Goal: Task Accomplishment & Management: Complete application form

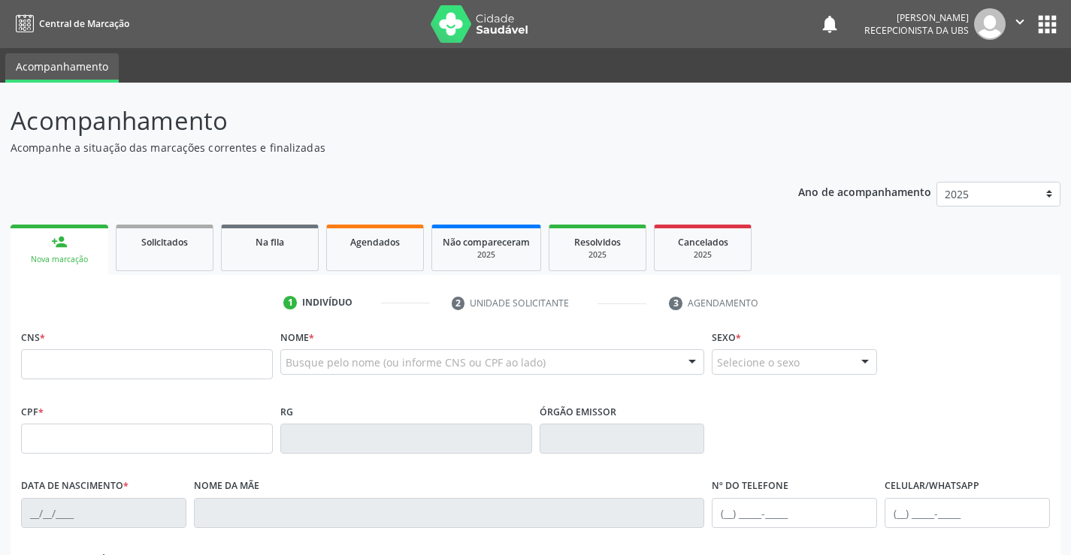
click at [64, 246] on div "person_add" at bounding box center [59, 242] width 17 height 17
click at [184, 364] on input "text" at bounding box center [147, 364] width 252 height 30
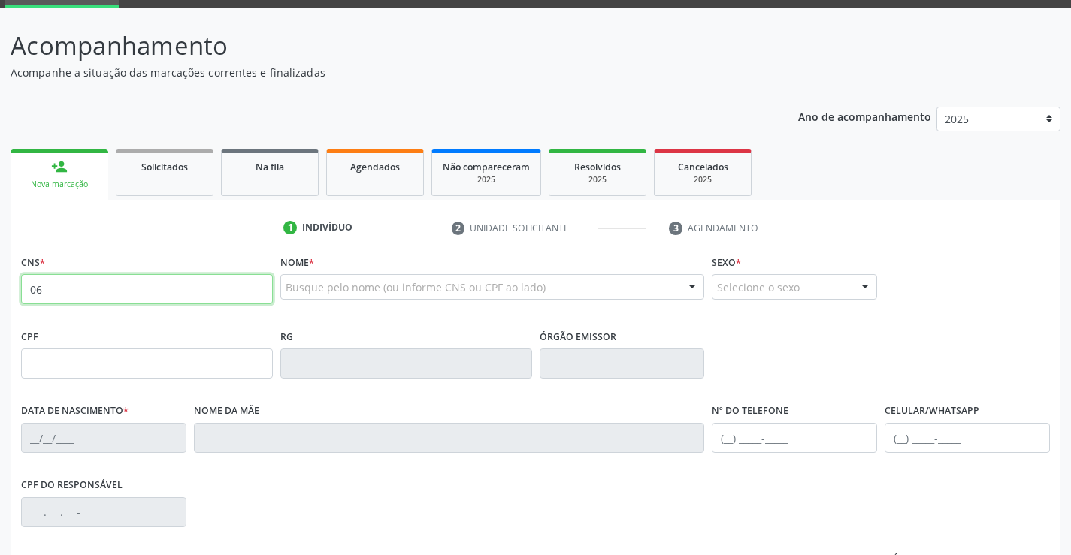
type input "0"
type input "706 8077 6434 6221"
type input "068.021.404-62"
type input "17/09/1981"
type input "Judite Francisca de Lima"
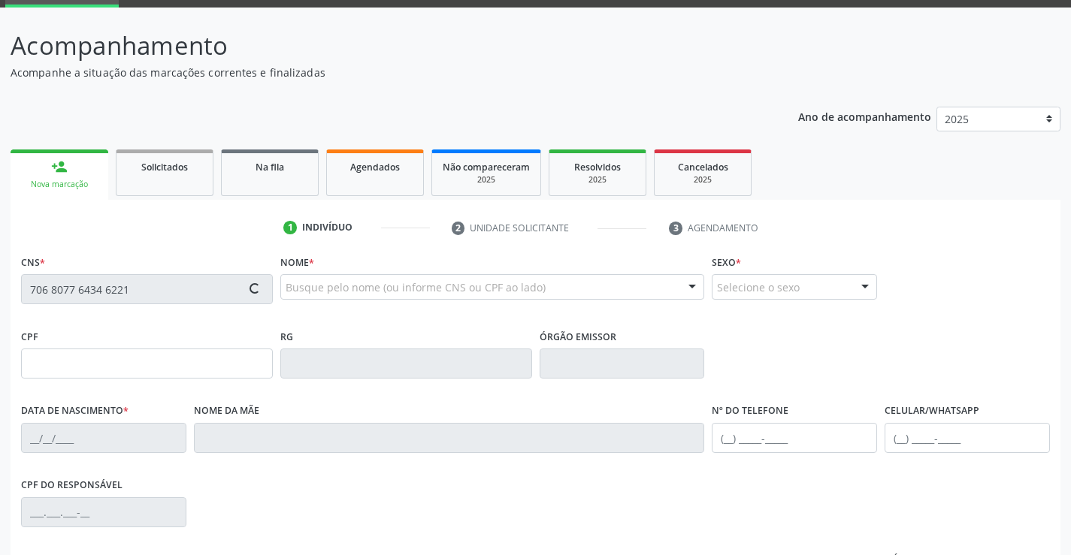
type input "(87) 99949-7390"
type input "000.267.304-56"
type input "1022"
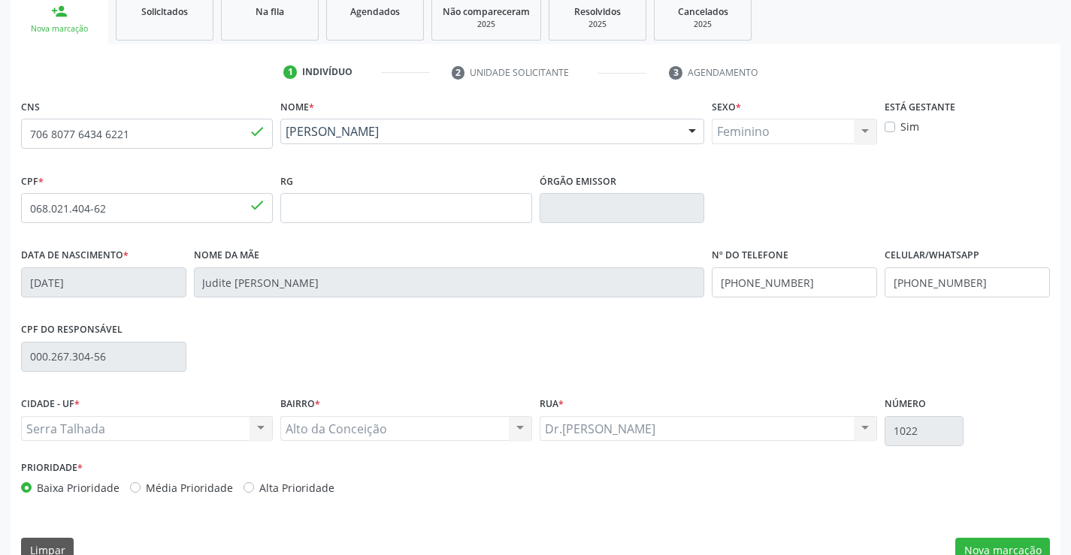
scroll to position [259, 0]
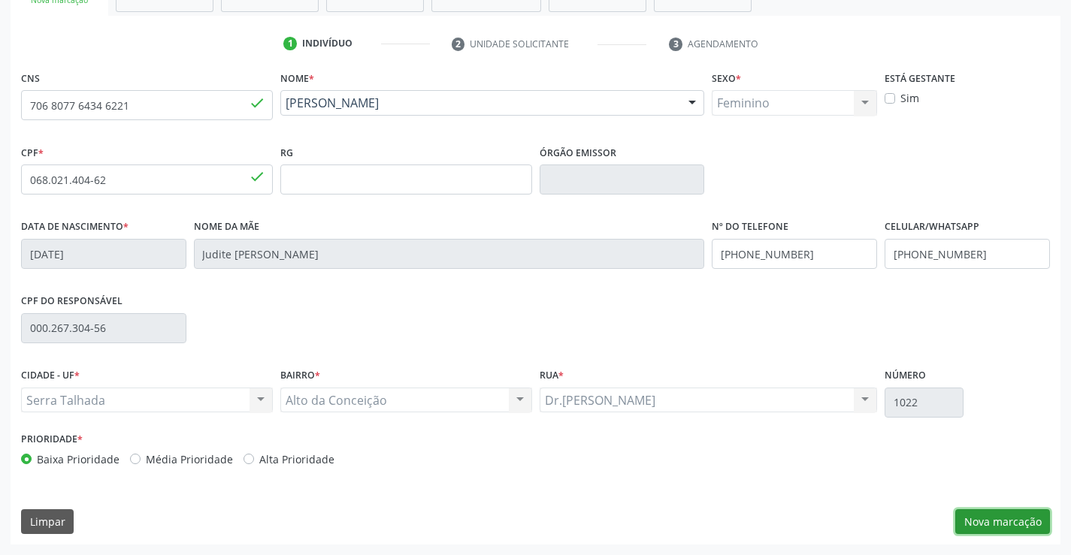
click at [991, 521] on button "Nova marcação" at bounding box center [1002, 522] width 95 height 26
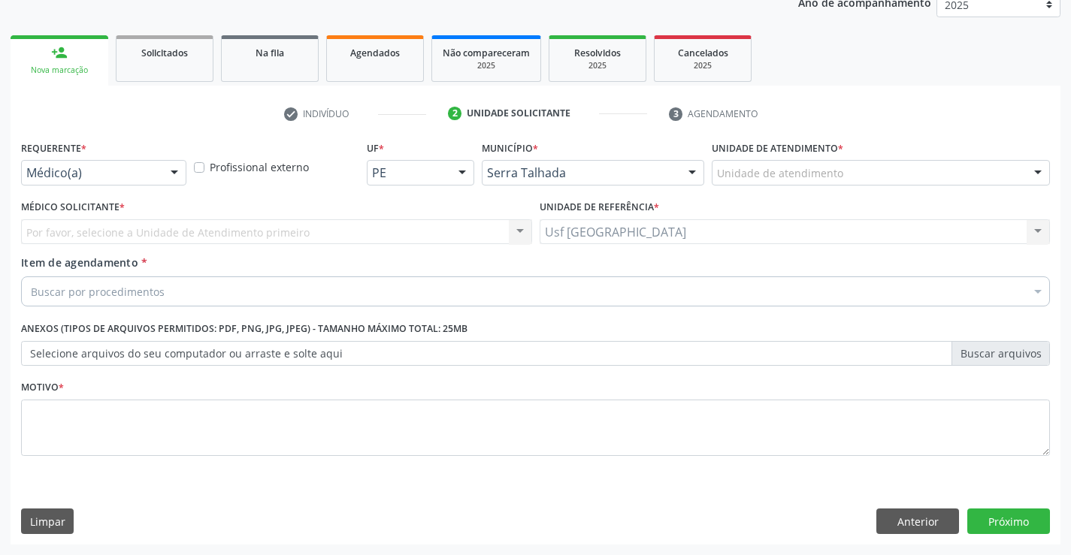
scroll to position [189, 0]
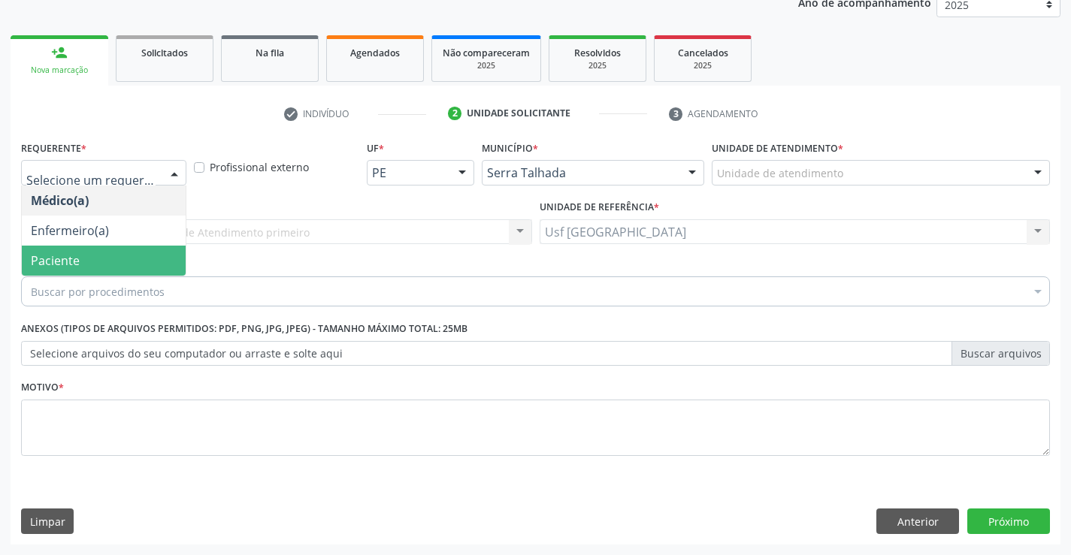
click at [74, 264] on span "Paciente" at bounding box center [55, 260] width 49 height 17
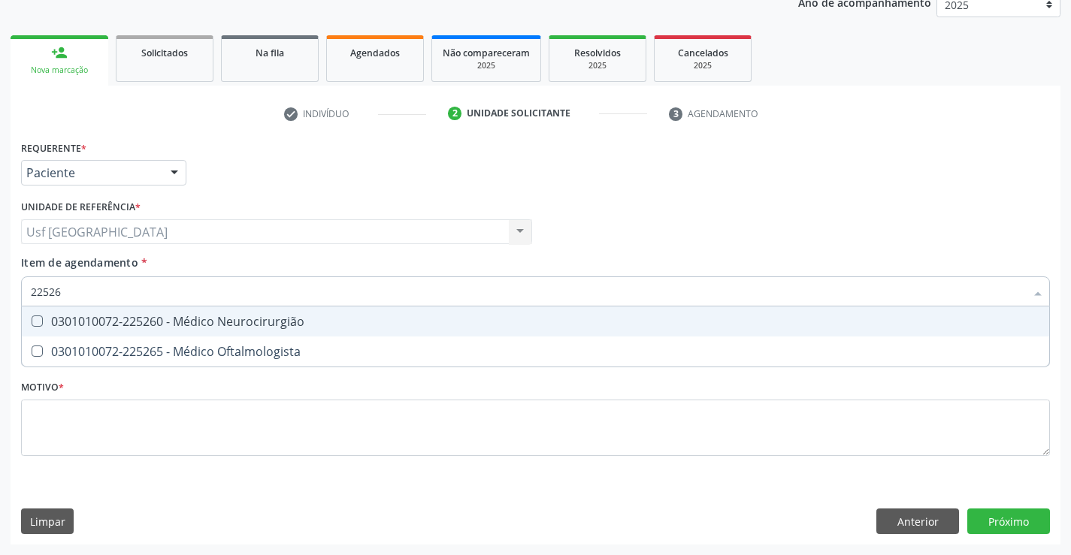
type input "225265"
click at [150, 320] on div "0301010072-225265 - Médico Oftalmologista" at bounding box center [535, 322] width 1009 height 12
checkbox Oftalmologista "true"
click at [135, 422] on div "Requerente * Paciente Médico(a) Enfermeiro(a) Paciente Nenhum resultado encontr…" at bounding box center [535, 307] width 1029 height 340
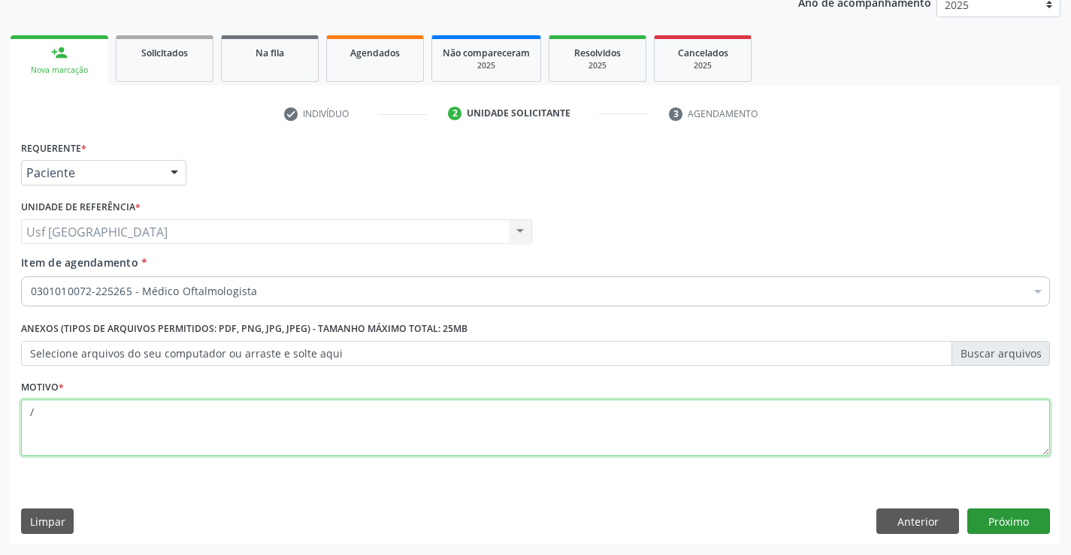
type textarea "/"
click at [996, 522] on button "Próximo" at bounding box center [1008, 522] width 83 height 26
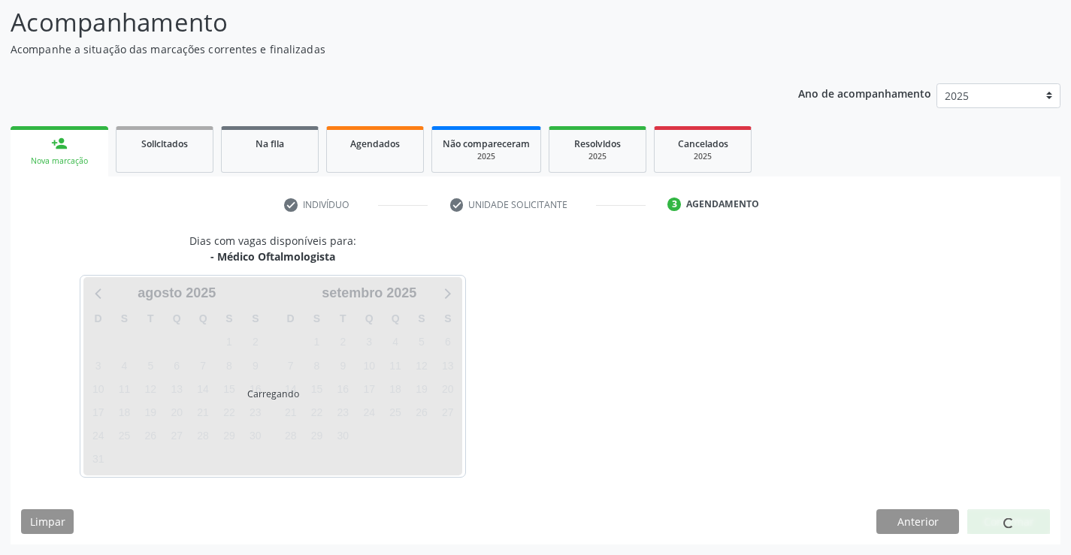
scroll to position [98, 0]
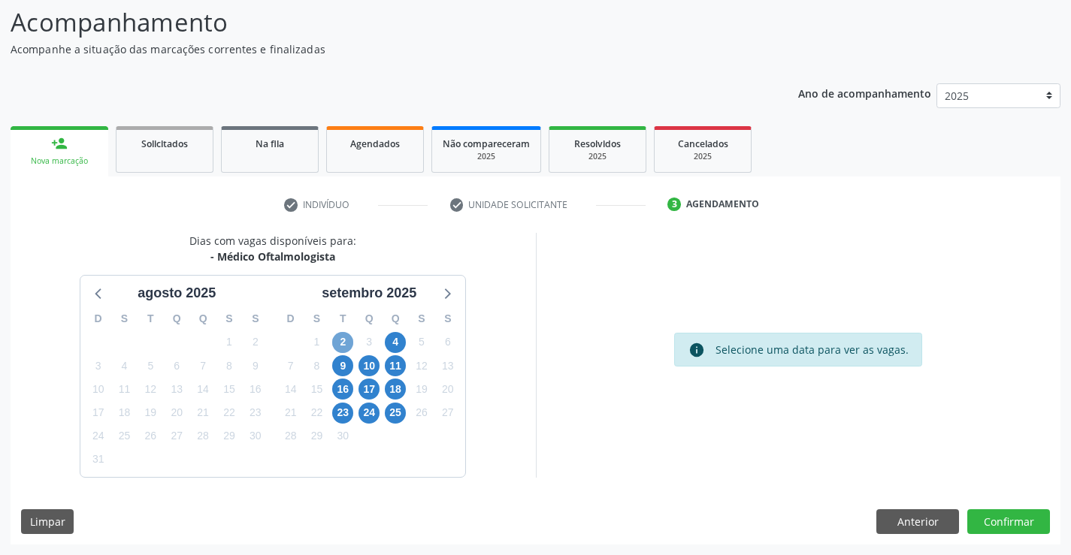
click at [343, 343] on span "2" at bounding box center [342, 342] width 21 height 21
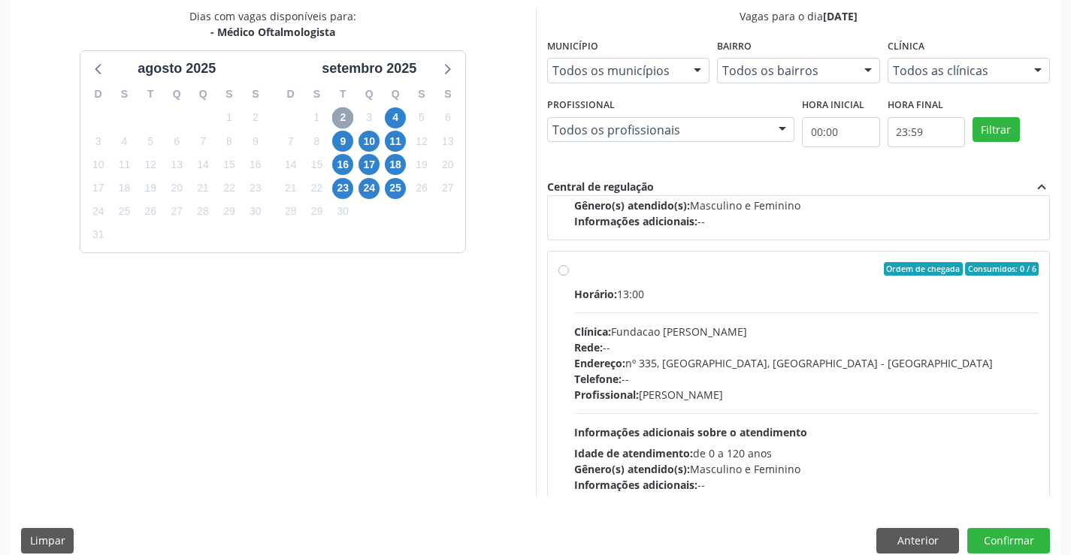
scroll to position [526, 0]
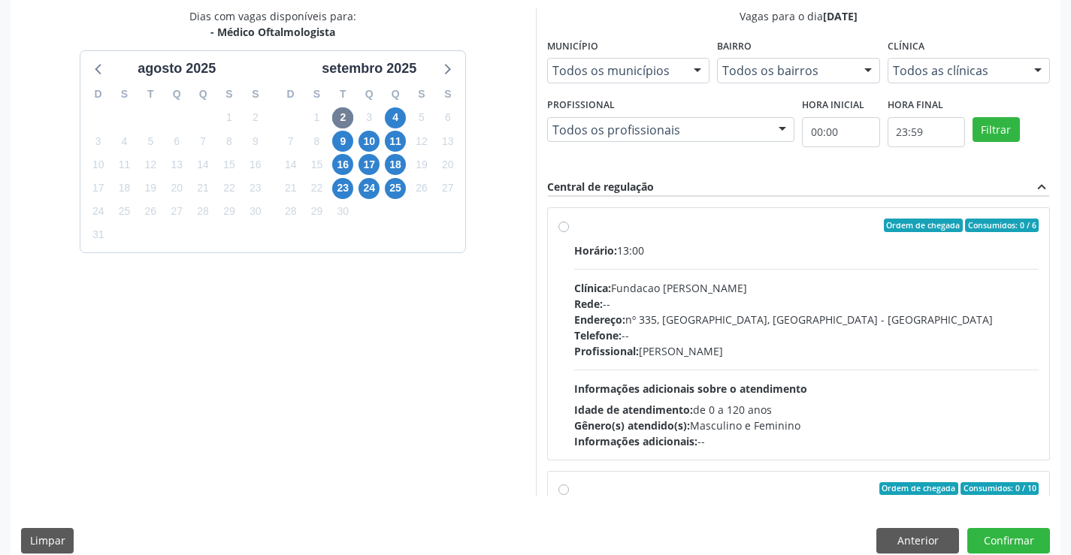
click at [574, 228] on label "Ordem de chegada Consumidos: 0 / 6 Horário: 13:00 Clínica: Fundacao Altino Vent…" at bounding box center [806, 334] width 465 height 231
click at [568, 228] on input "Ordem de chegada Consumidos: 0 / 6 Horário: 13:00 Clínica: Fundacao Altino Vent…" at bounding box center [563, 226] width 11 height 14
radio input "true"
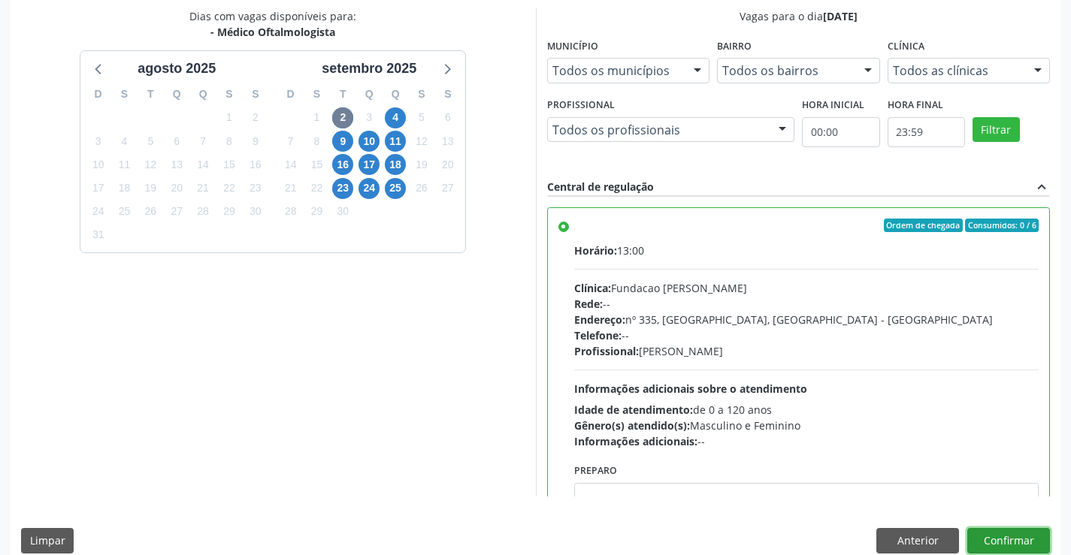
click at [1007, 547] on button "Confirmar" at bounding box center [1008, 541] width 83 height 26
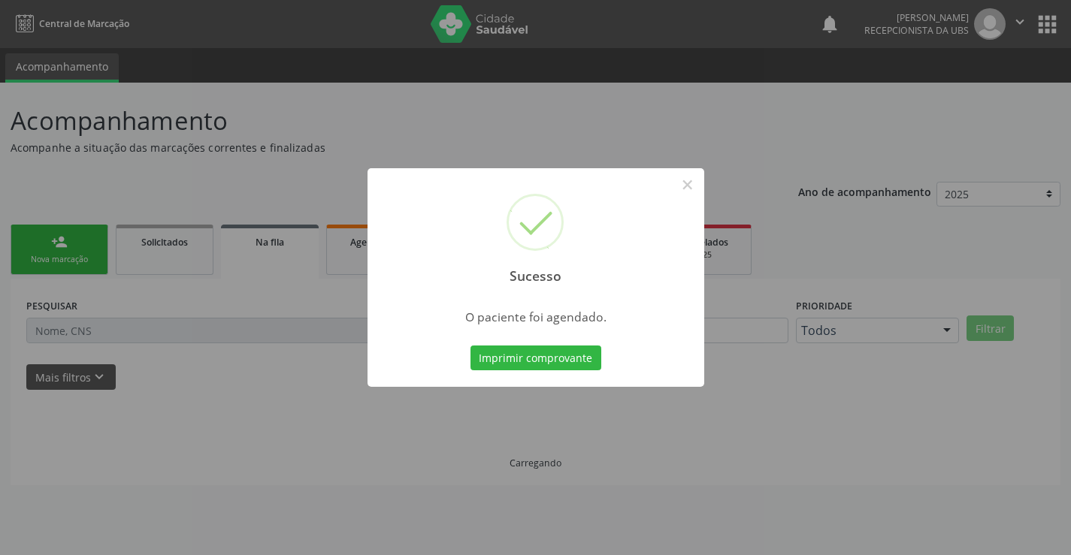
scroll to position [0, 0]
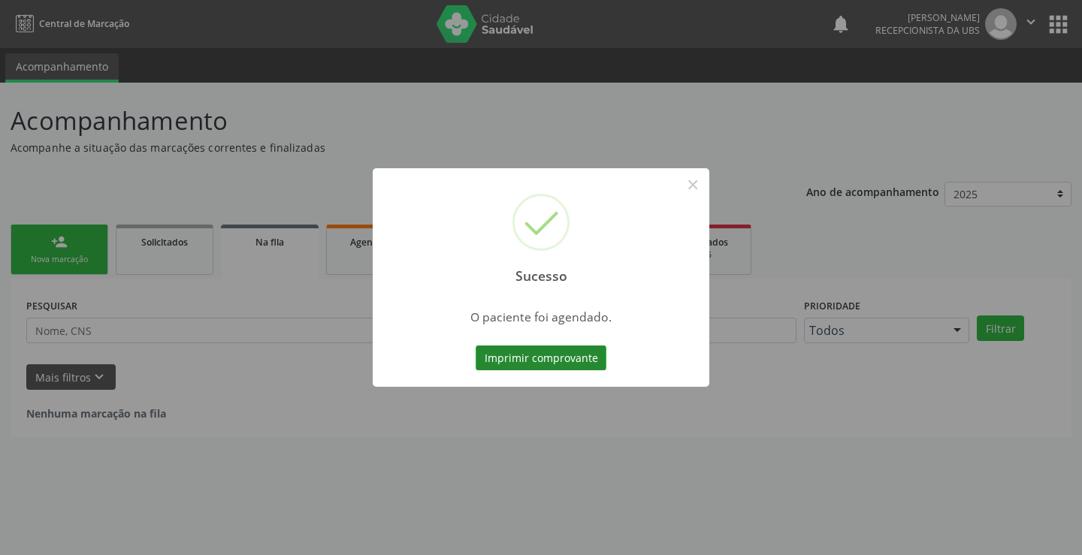
click at [574, 362] on button "Imprimir comprovante" at bounding box center [541, 359] width 131 height 26
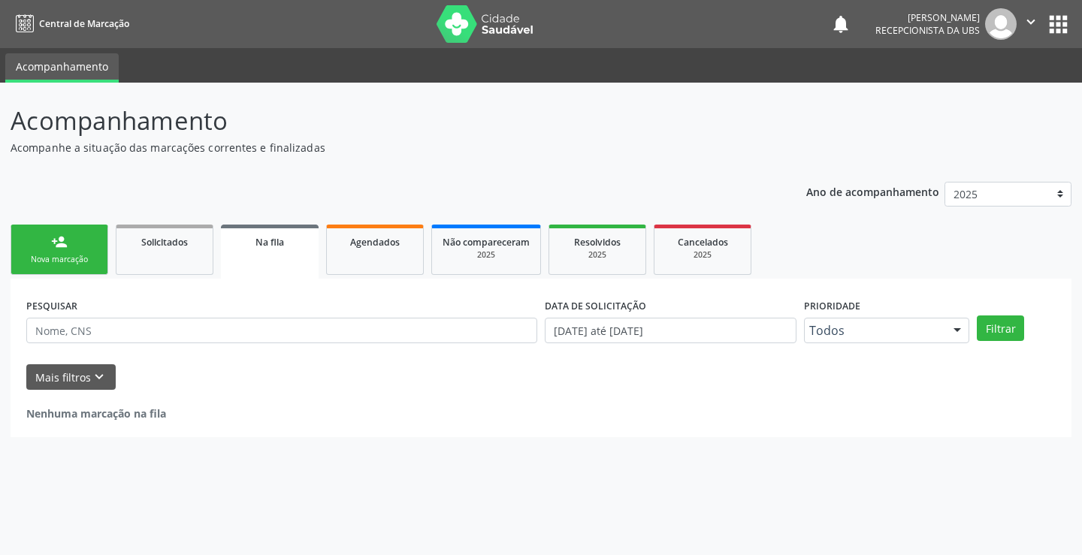
click at [90, 249] on link "person_add Nova marcação" at bounding box center [60, 250] width 98 height 50
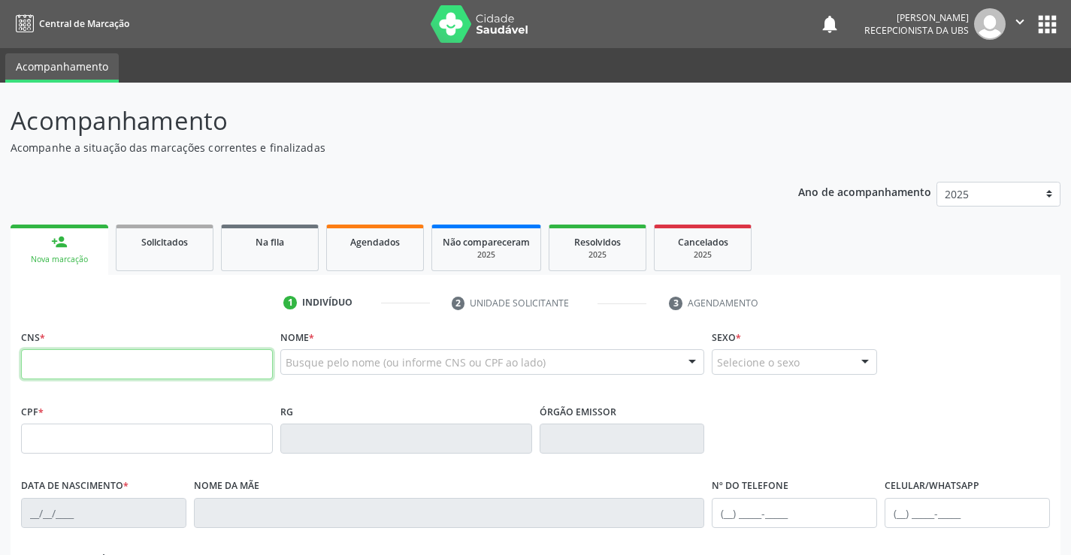
click at [162, 364] on input "text" at bounding box center [147, 364] width 252 height 30
type input "702 6022 9731 6246"
type input "446.685.544-72"
type input "19/07/1966"
type input "Rosa Ana de Oliveira"
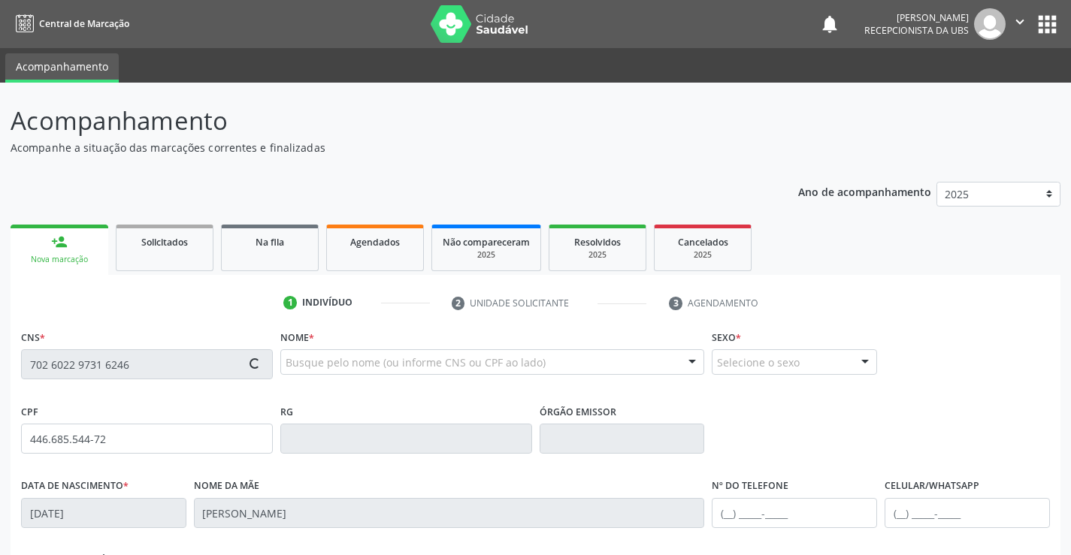
type input "(87) 98177-6422"
type input "690"
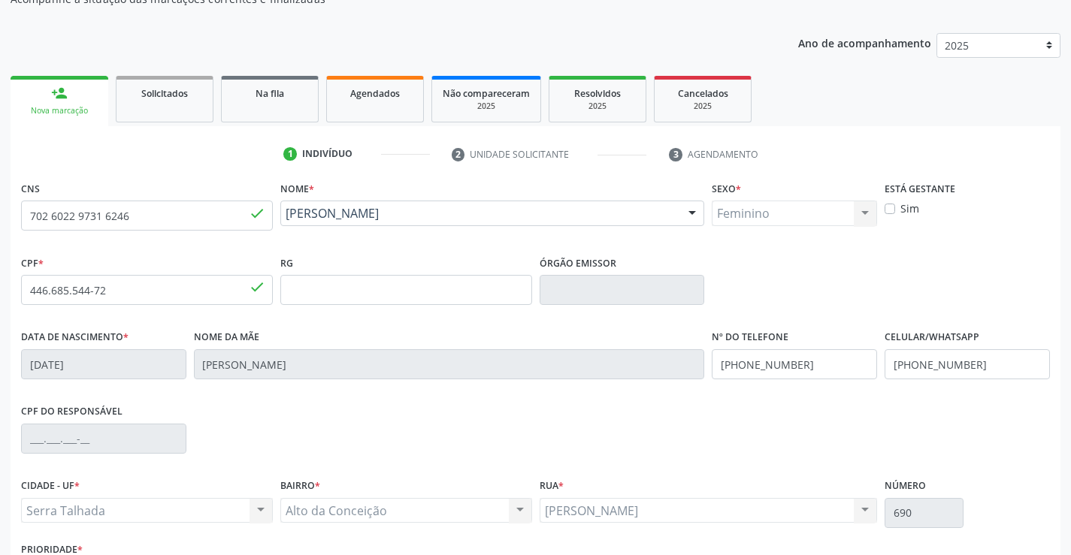
scroll to position [259, 0]
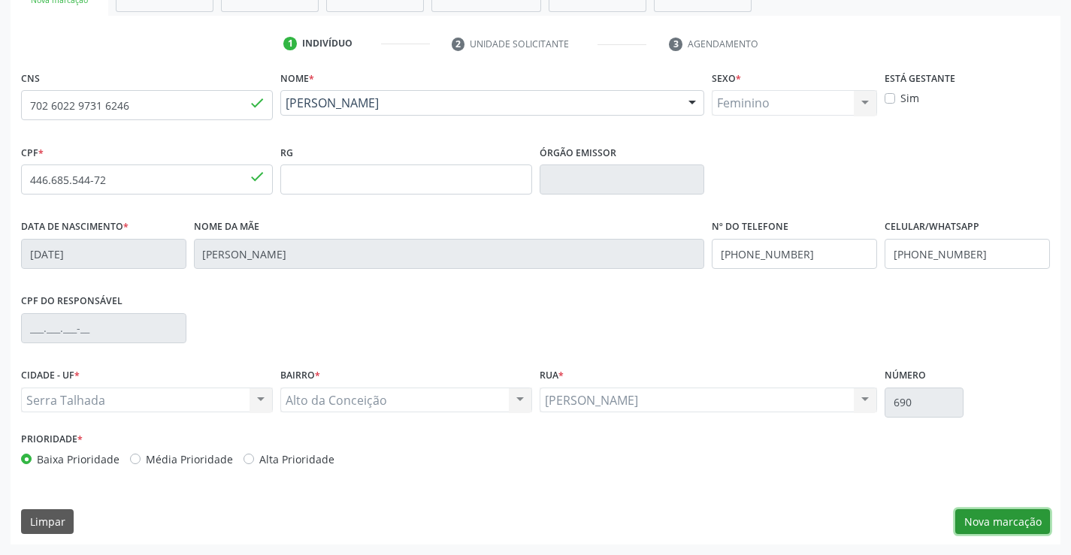
click at [1002, 524] on button "Nova marcação" at bounding box center [1002, 522] width 95 height 26
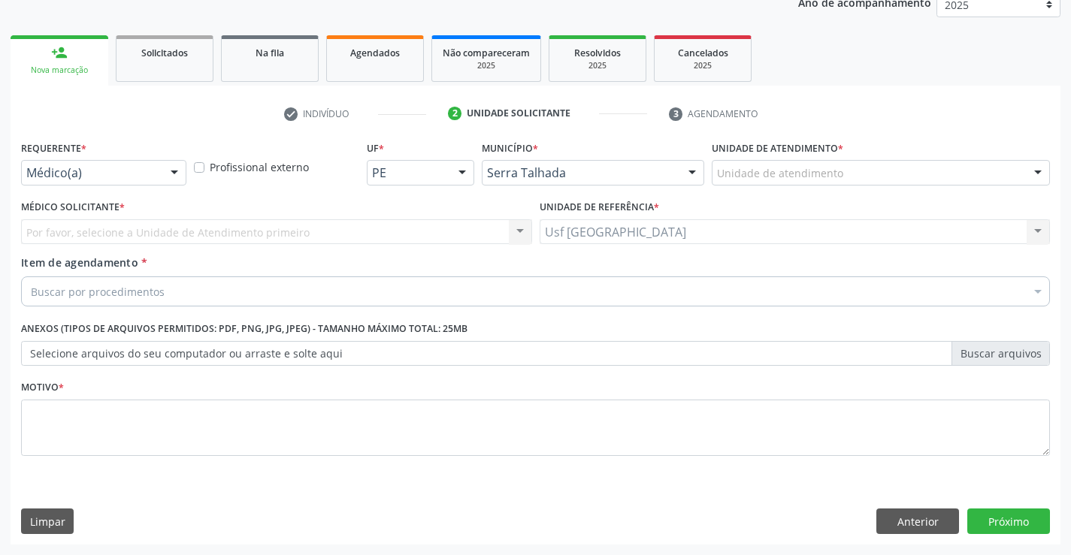
scroll to position [189, 0]
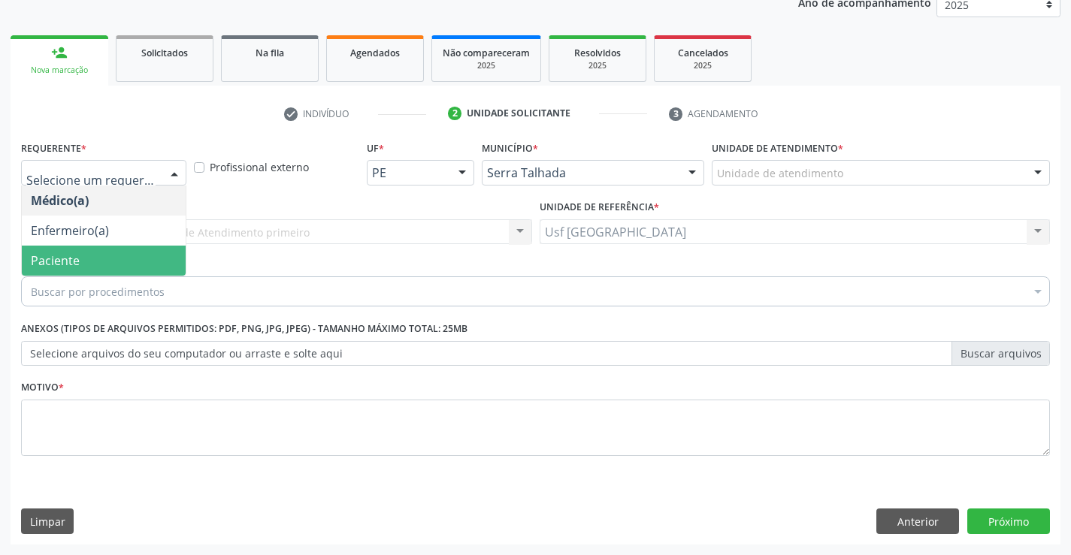
click at [91, 264] on span "Paciente" at bounding box center [104, 261] width 164 height 30
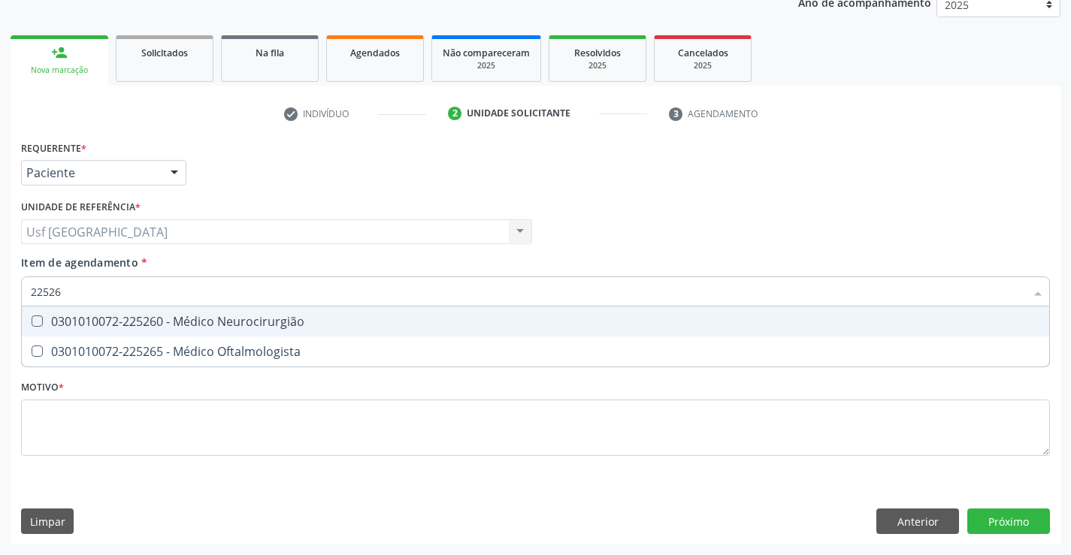
type input "225265"
click at [39, 328] on span "0301010072-225265 - Médico Oftalmologista" at bounding box center [535, 322] width 1027 height 30
checkbox Oftalmologista "true"
click at [89, 425] on div "Requerente * Paciente Médico(a) Enfermeiro(a) Paciente Nenhum resultado encontr…" at bounding box center [535, 307] width 1029 height 340
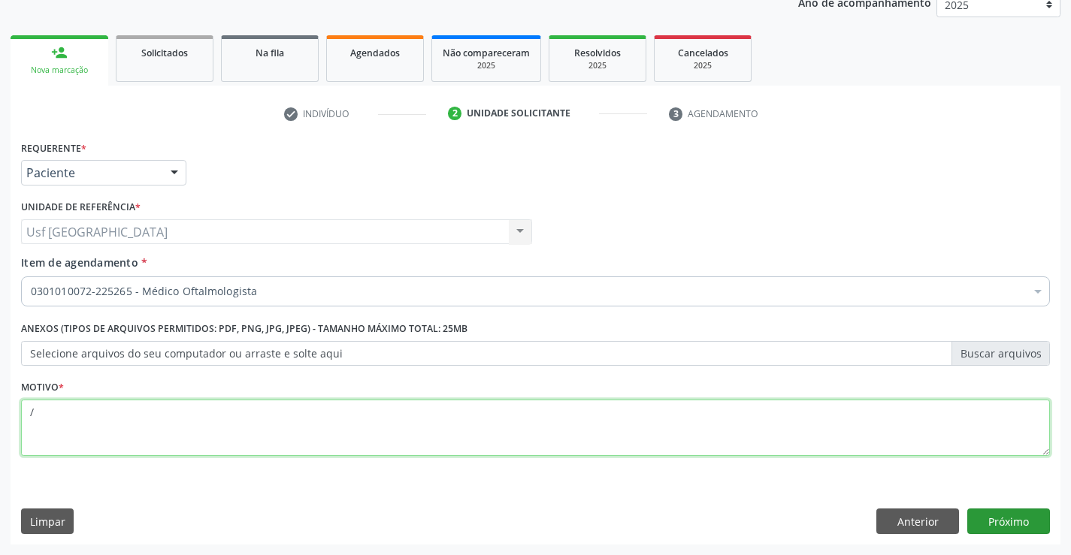
type textarea "/"
click at [990, 516] on button "Próximo" at bounding box center [1008, 522] width 83 height 26
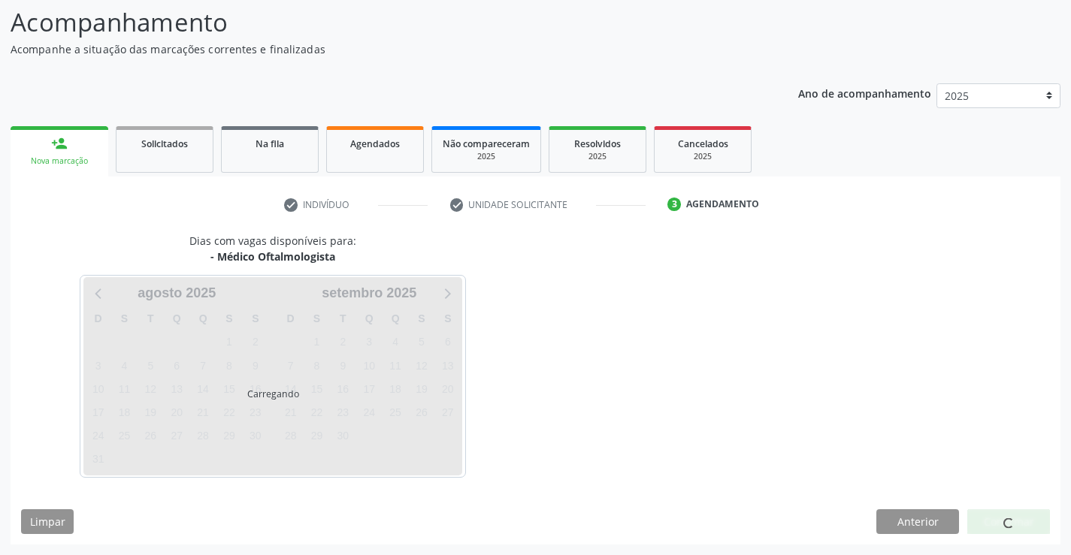
scroll to position [98, 0]
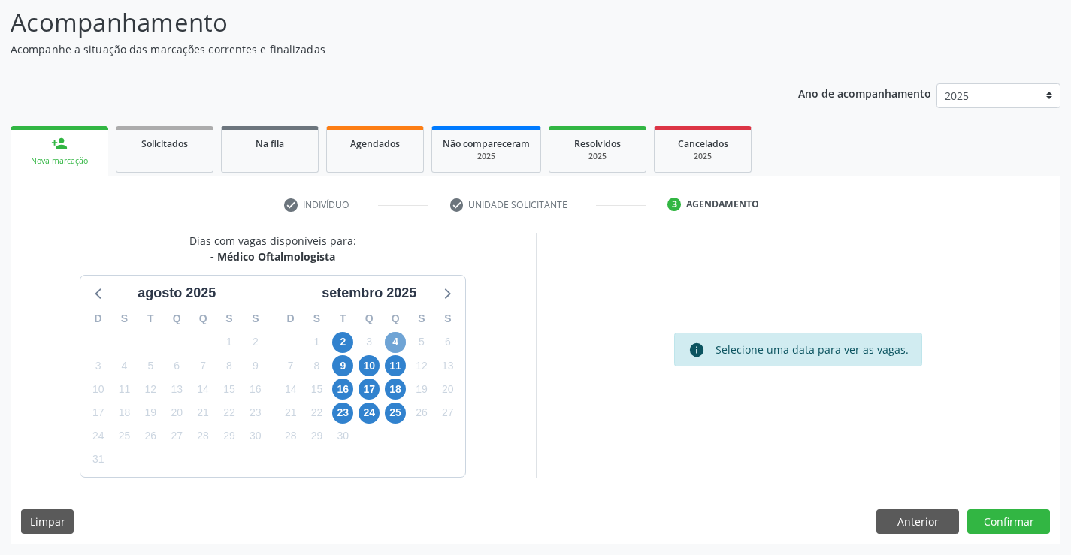
click at [388, 338] on span "4" at bounding box center [395, 342] width 21 height 21
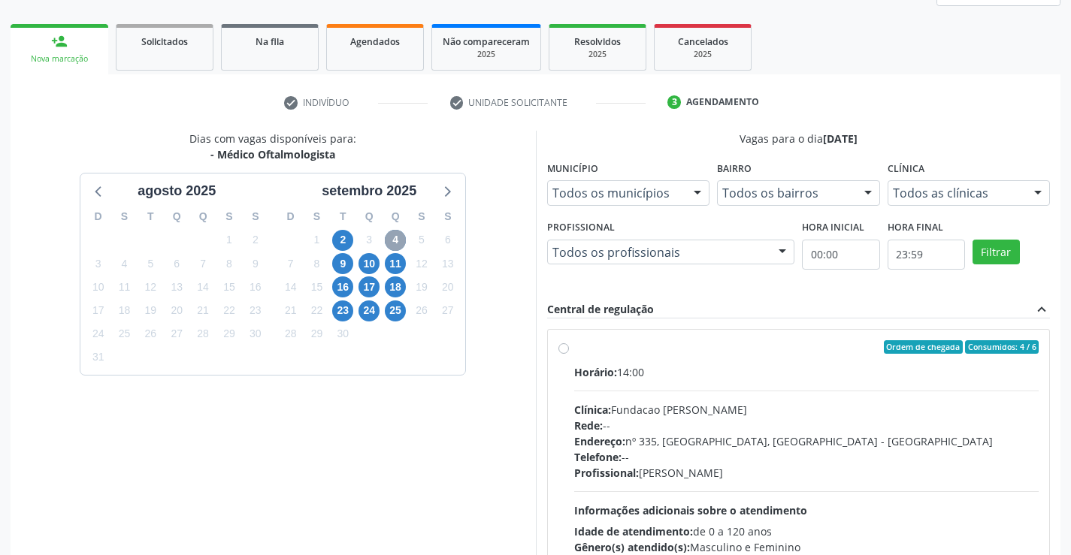
scroll to position [331, 0]
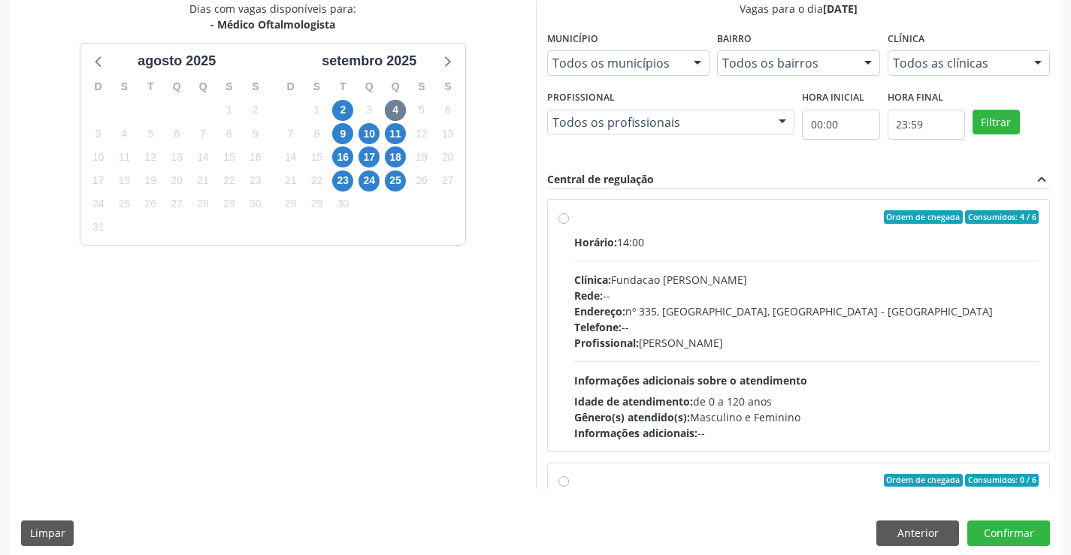
click at [574, 217] on label "Ordem de chegada Consumidos: 4 / 6 Horário: 14:00 Clínica: Fundacao Altino Vent…" at bounding box center [806, 325] width 465 height 231
click at [566, 217] on input "Ordem de chegada Consumidos: 4 / 6 Horário: 14:00 Clínica: Fundacao Altino Vent…" at bounding box center [563, 217] width 11 height 14
radio input "true"
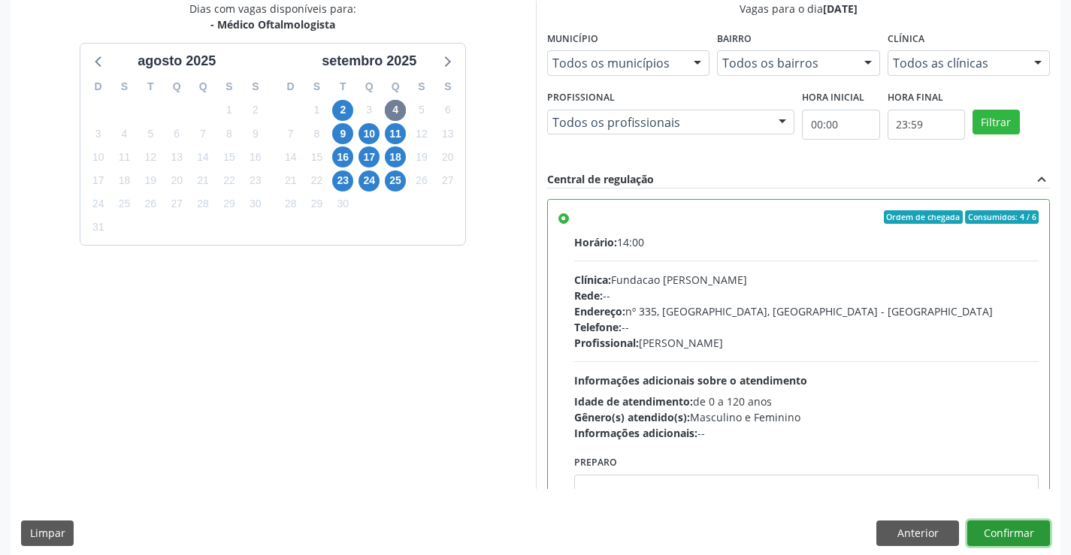
click at [1031, 533] on button "Confirmar" at bounding box center [1008, 534] width 83 height 26
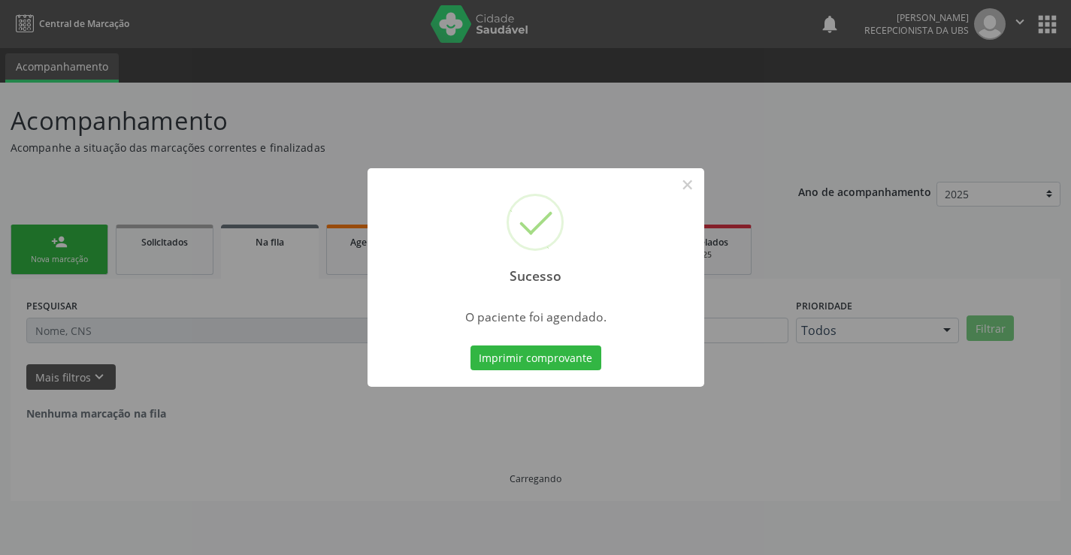
scroll to position [0, 0]
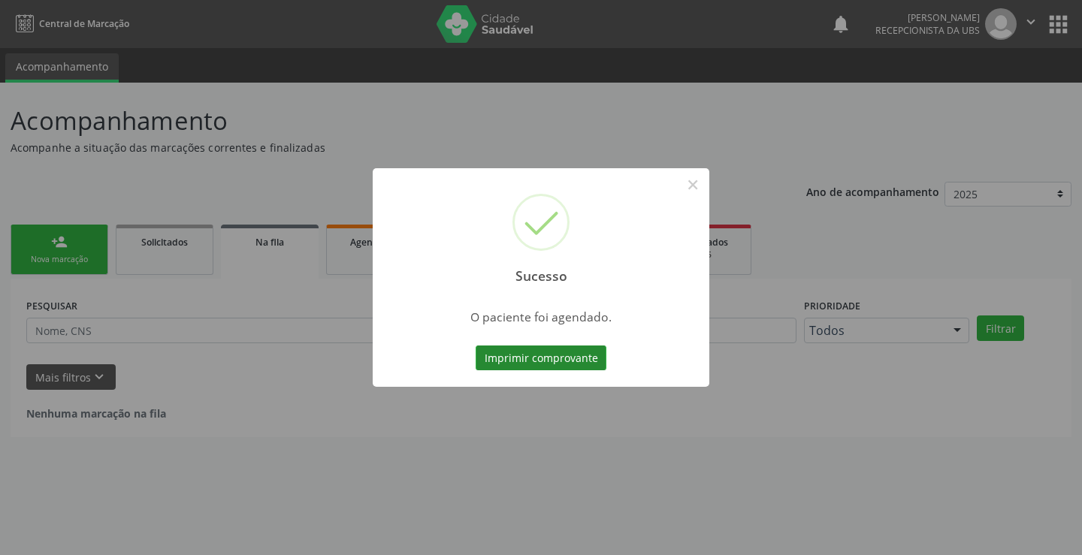
click at [553, 363] on button "Imprimir comprovante" at bounding box center [541, 359] width 131 height 26
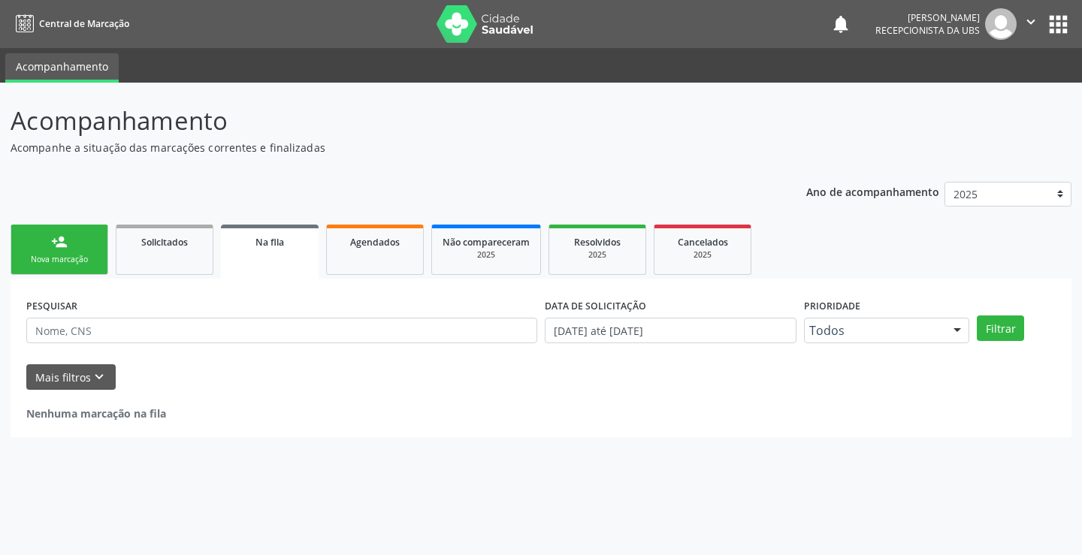
click at [62, 252] on link "person_add Nova marcação" at bounding box center [60, 250] width 98 height 50
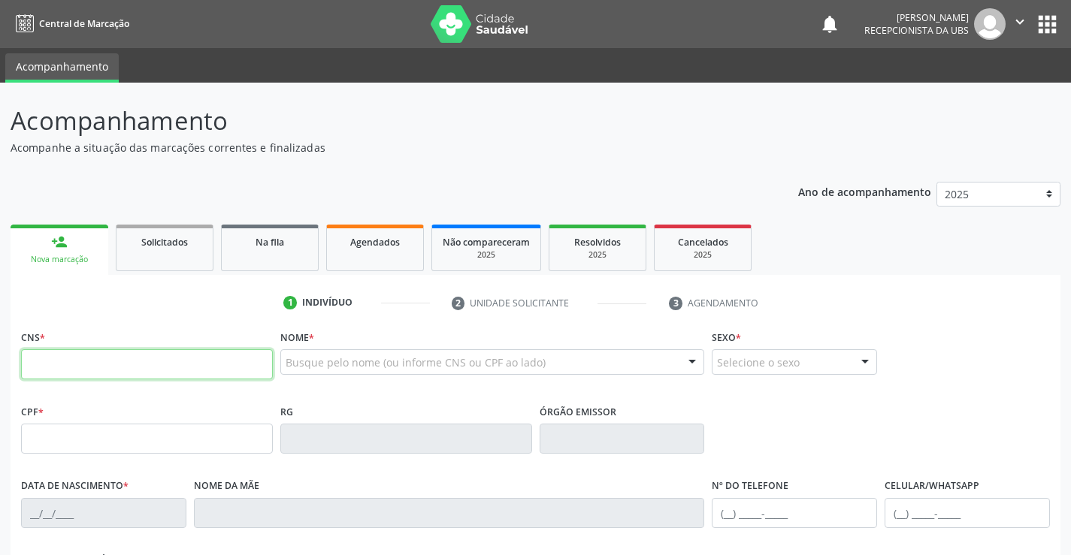
click at [151, 358] on input "text" at bounding box center [147, 364] width 252 height 30
type input "898 0034 1666 6587"
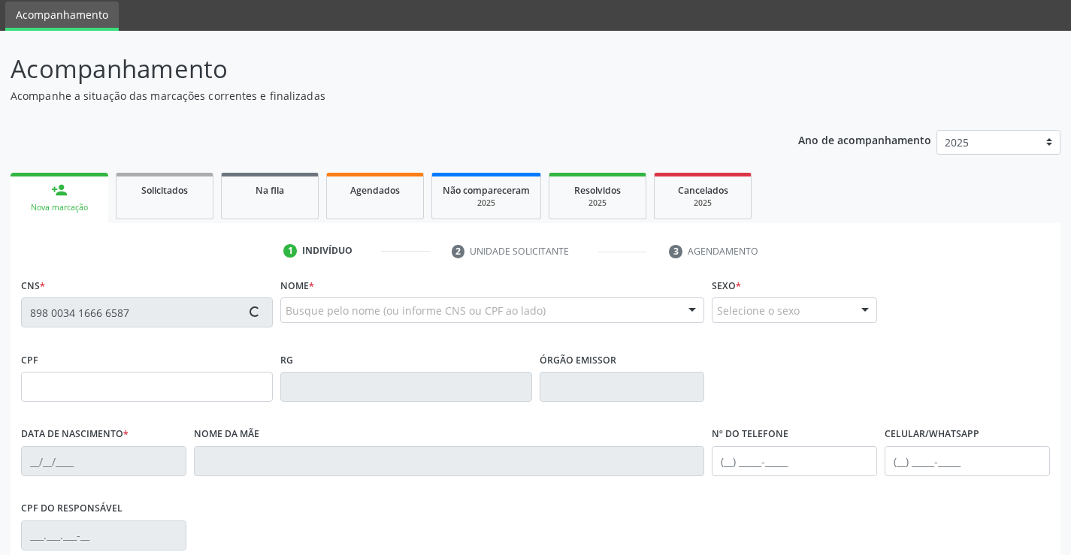
type input "100.078.604-80"
type input "26/10/2008"
type input "Maurenice Gomes Brandao"
type input "(87) 99983-2420"
type input "747.254.834-00"
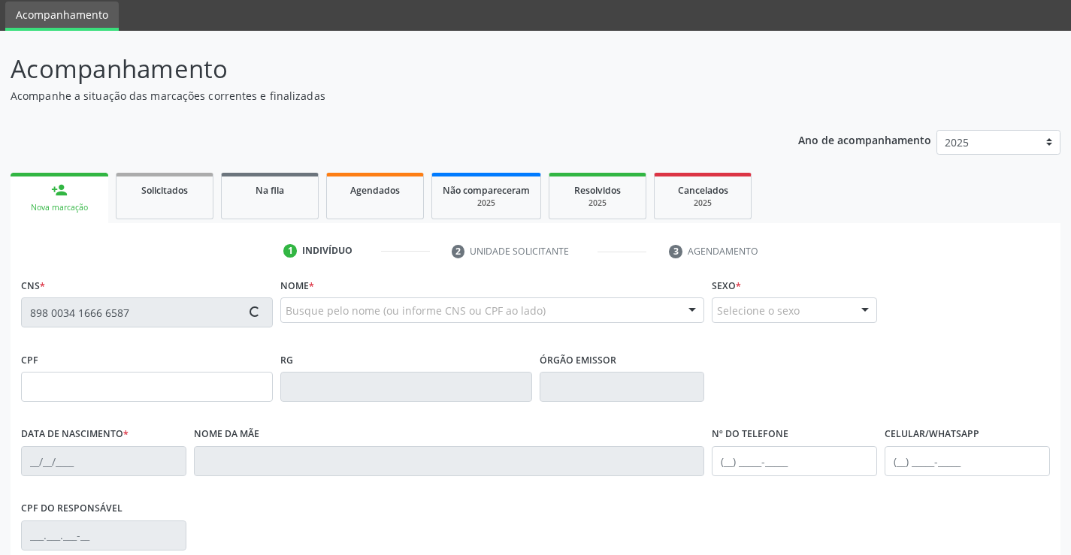
type input "1026"
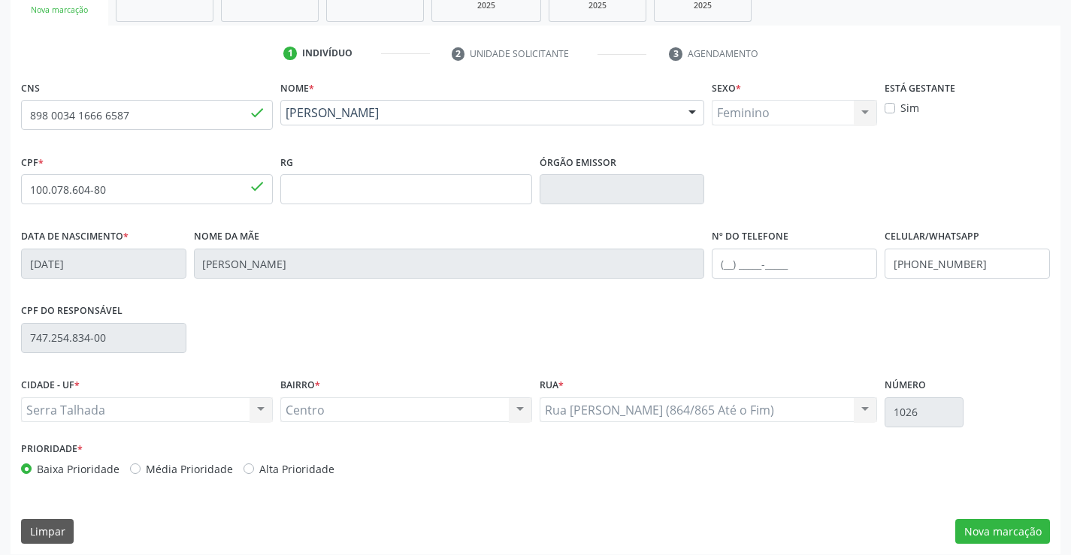
scroll to position [259, 0]
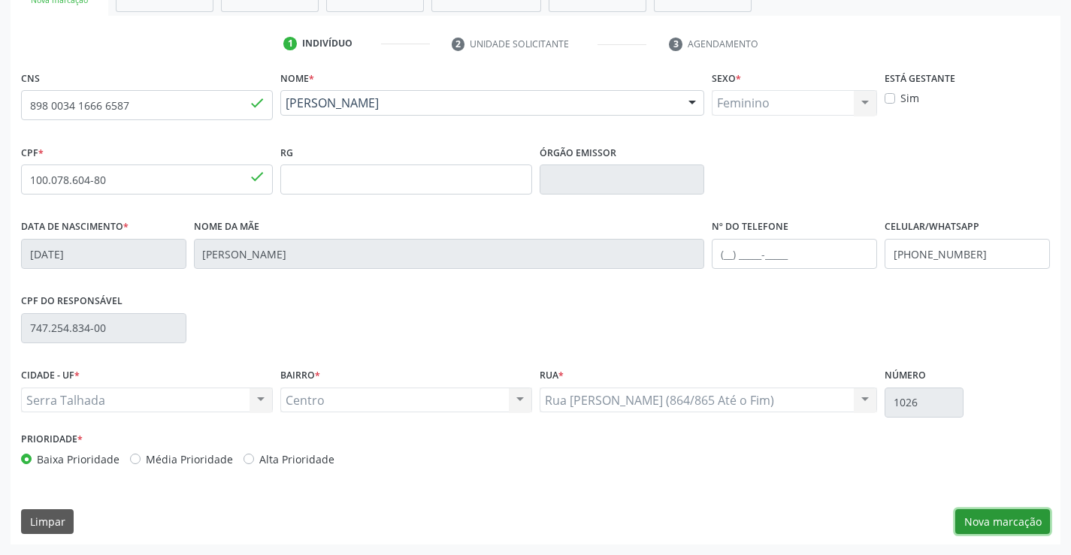
click at [1017, 512] on button "Nova marcação" at bounding box center [1002, 522] width 95 height 26
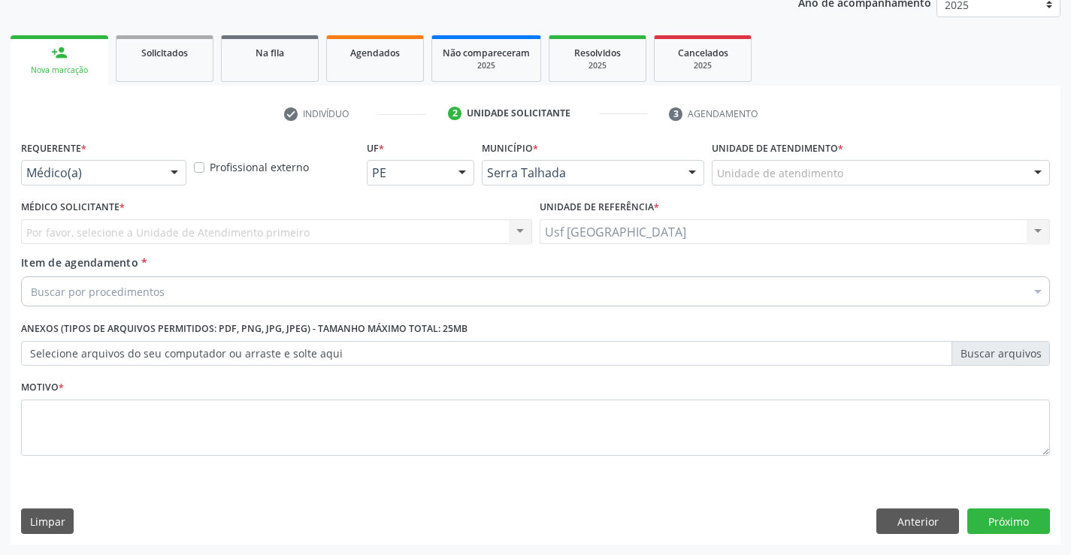
scroll to position [189, 0]
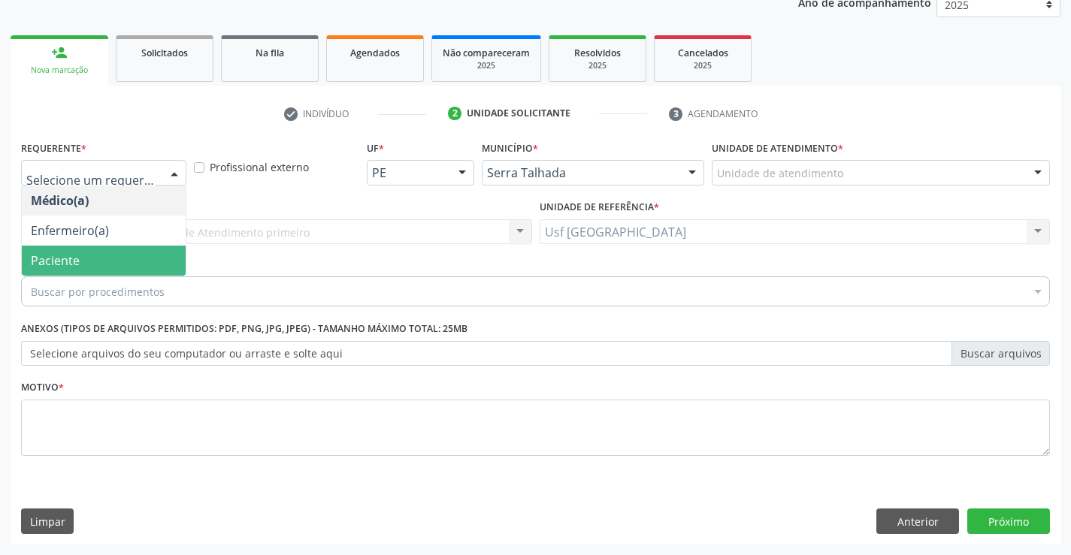
click at [74, 264] on span "Paciente" at bounding box center [55, 260] width 49 height 17
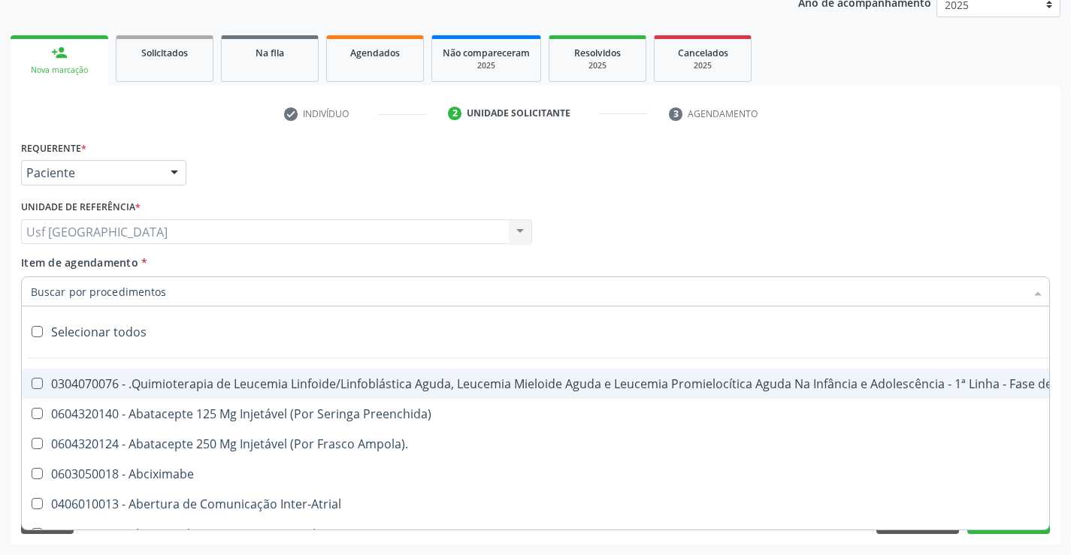
type input "/"
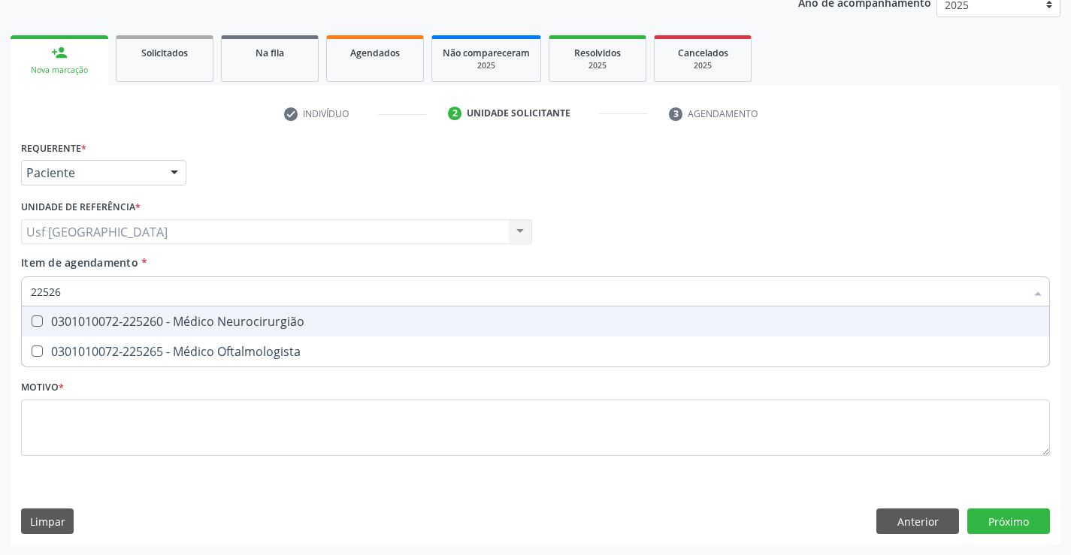
type input "225265"
click at [186, 322] on div "0301010072-225265 - Médico Oftalmologista" at bounding box center [535, 322] width 1009 height 12
checkbox Oftalmologista "true"
click at [154, 438] on div "Requerente * Paciente Médico(a) Enfermeiro(a) Paciente Nenhum resultado encontr…" at bounding box center [535, 307] width 1029 height 340
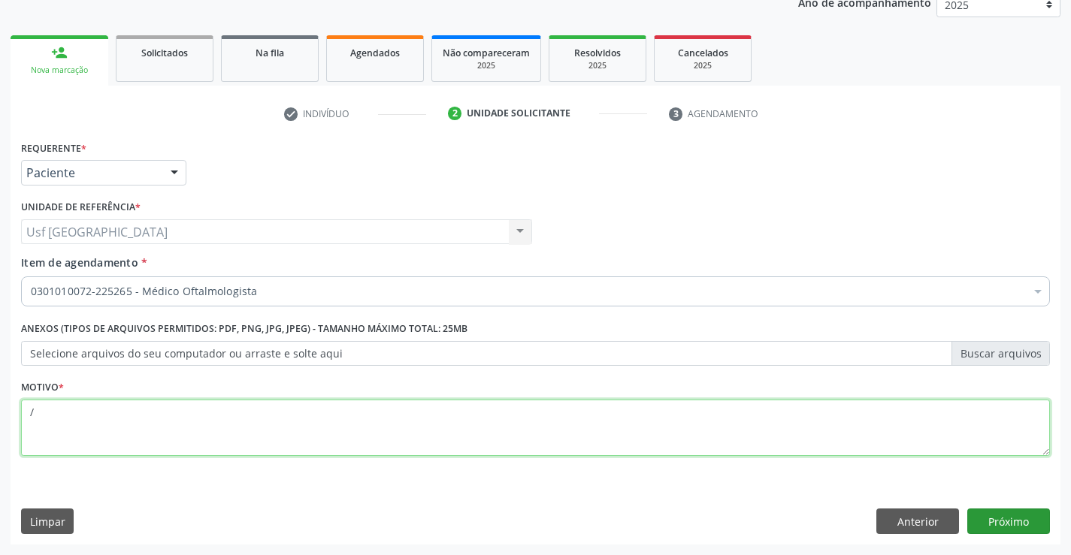
type textarea "/"
click at [1017, 522] on button "Próximo" at bounding box center [1008, 522] width 83 height 26
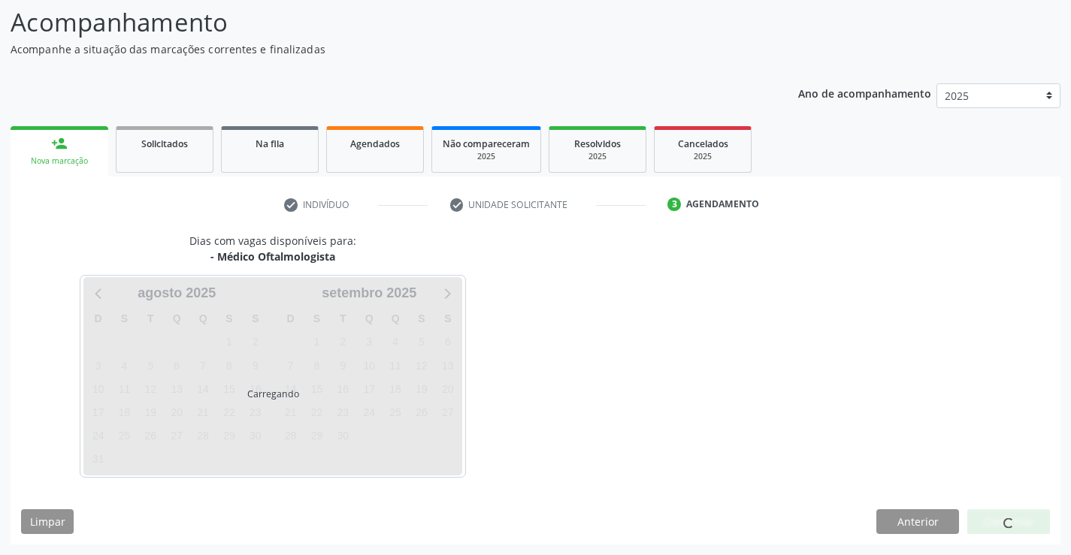
scroll to position [98, 0]
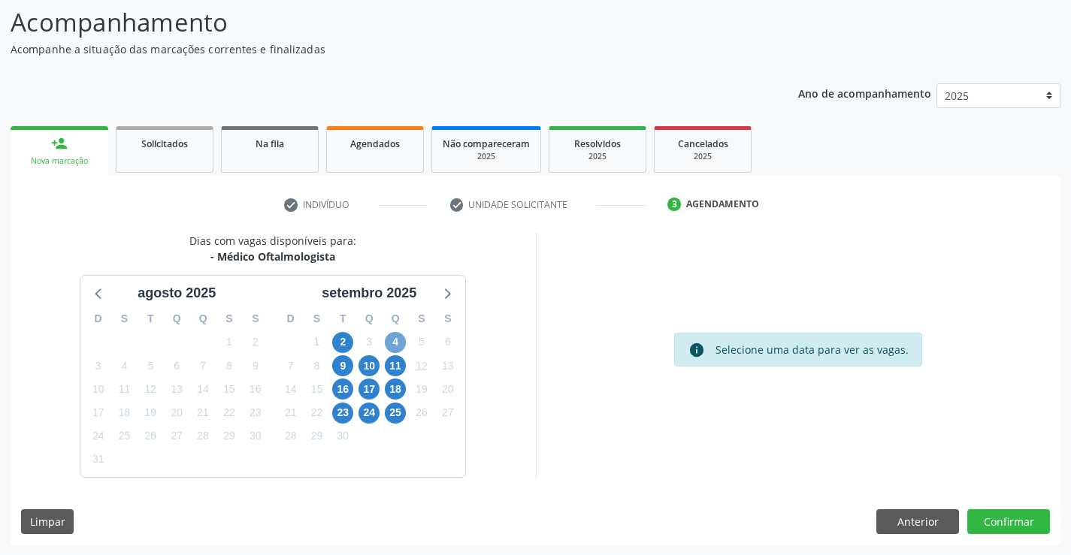
click at [398, 343] on span "4" at bounding box center [395, 342] width 21 height 21
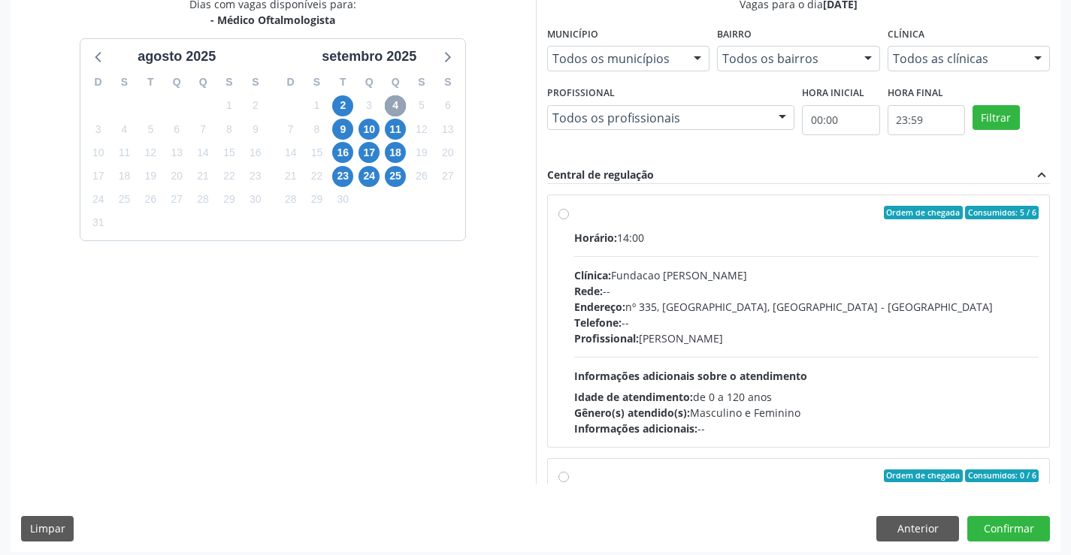
scroll to position [343, 0]
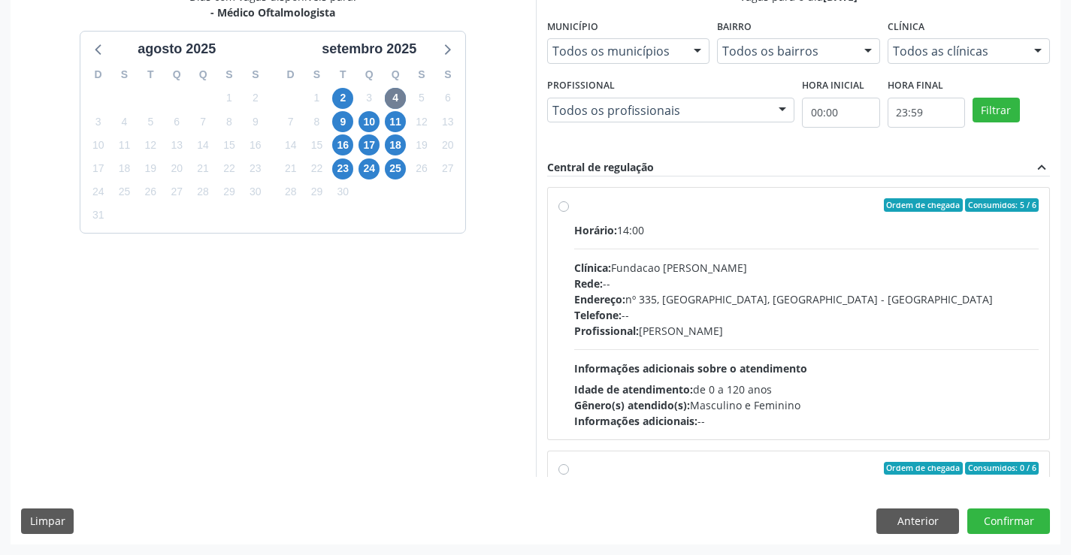
click at [574, 201] on label "Ordem de chegada Consumidos: 5 / 6 Horário: 14:00 Clínica: Fundacao Altino Vent…" at bounding box center [806, 313] width 465 height 231
click at [567, 201] on input "Ordem de chegada Consumidos: 5 / 6 Horário: 14:00 Clínica: Fundacao Altino Vent…" at bounding box center [563, 205] width 11 height 14
radio input "true"
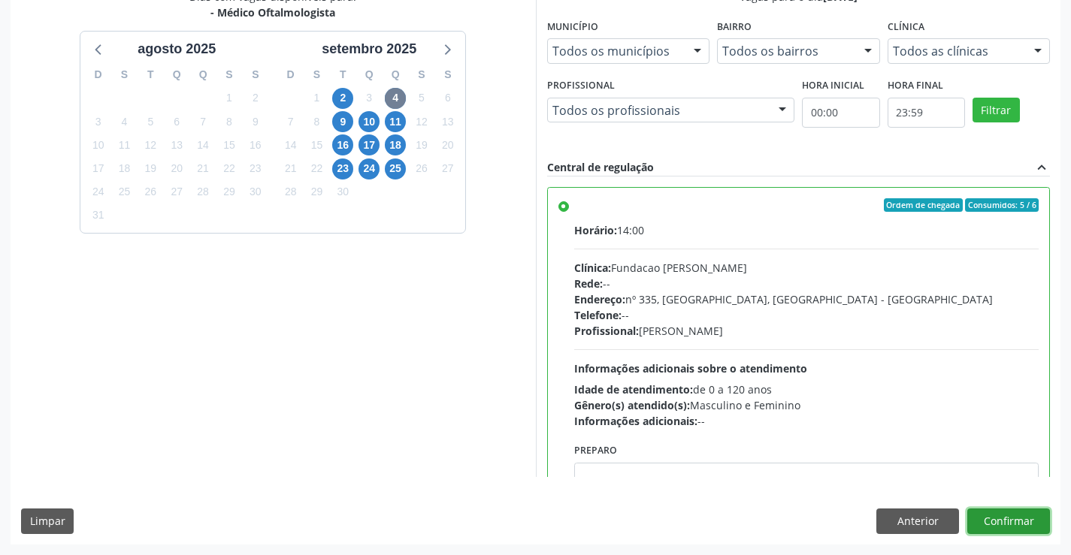
click at [991, 526] on button "Confirmar" at bounding box center [1008, 522] width 83 height 26
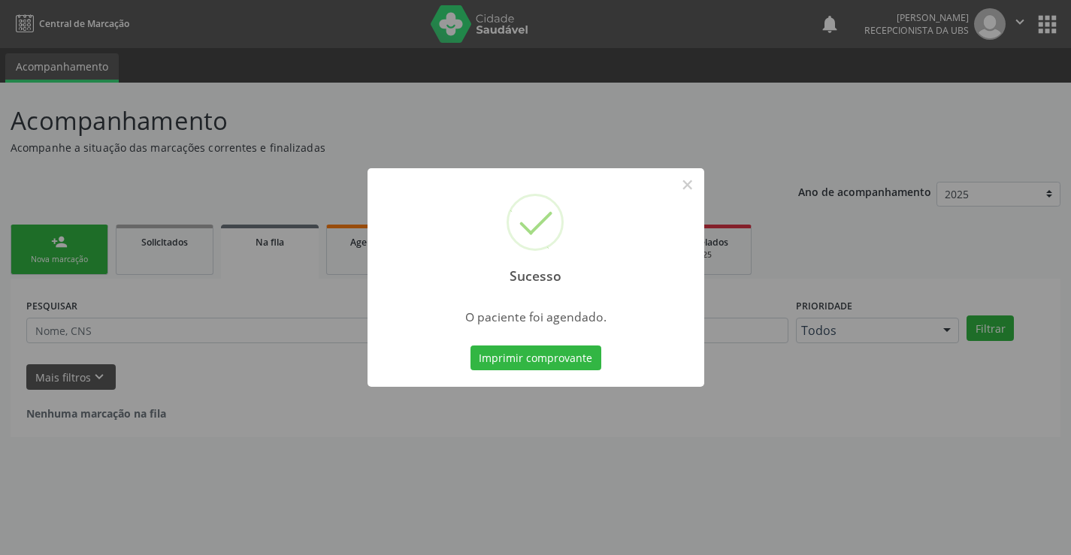
scroll to position [0, 0]
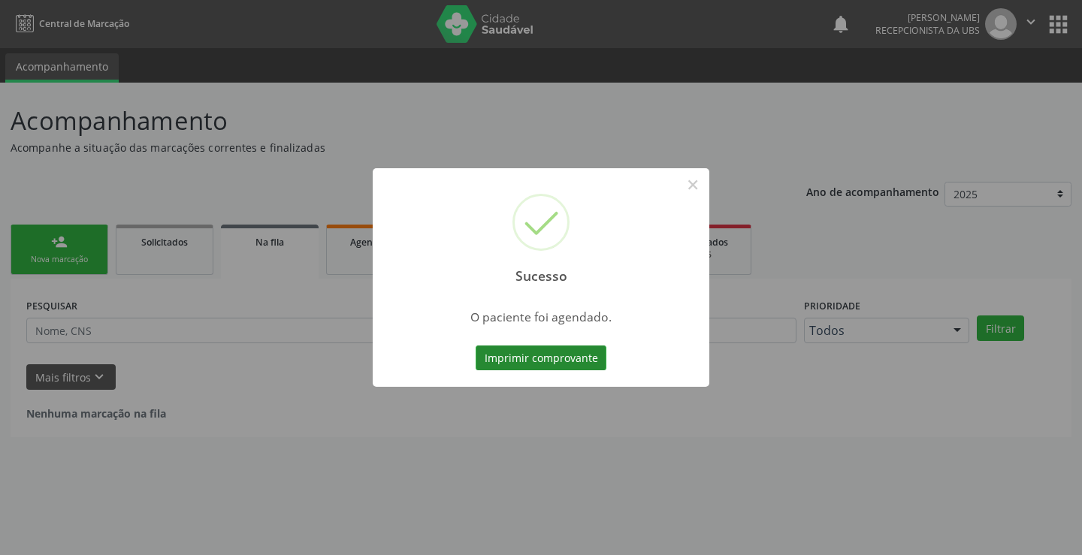
click at [538, 361] on button "Imprimir comprovante" at bounding box center [541, 359] width 131 height 26
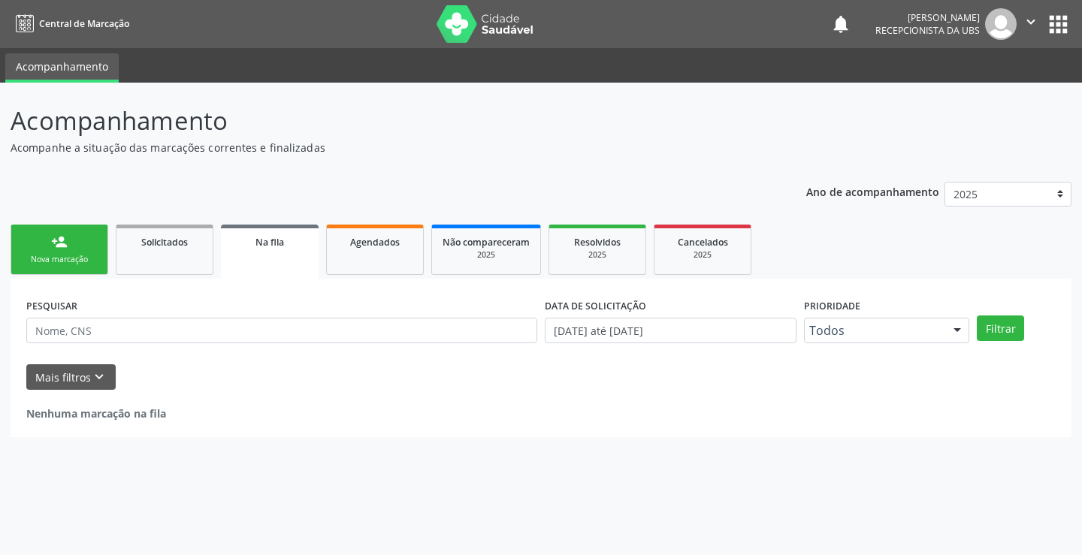
click at [91, 260] on div "Nova marcação" at bounding box center [59, 259] width 75 height 11
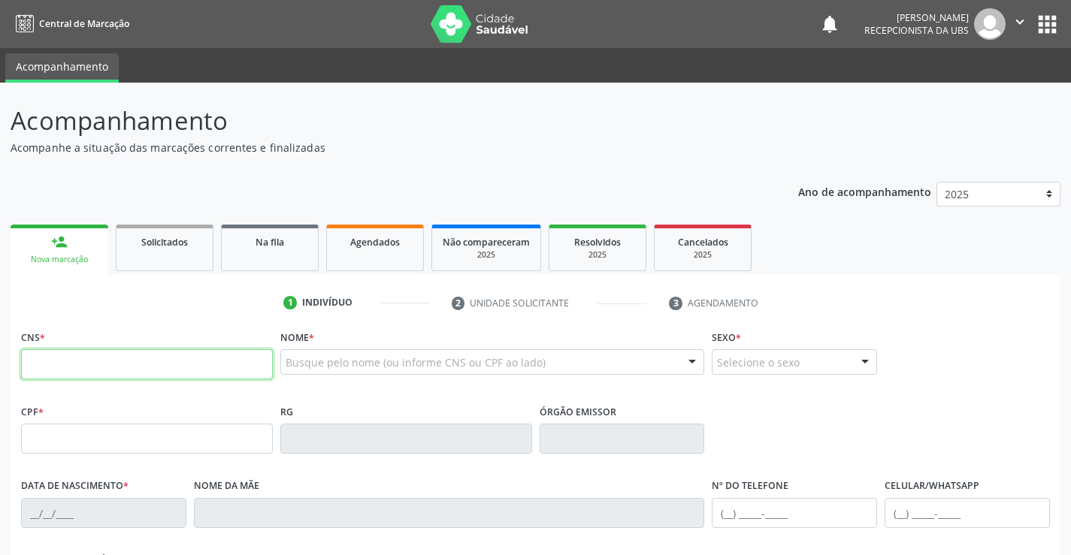
click at [124, 360] on input "text" at bounding box center [147, 364] width 252 height 30
type input "898 0034 4440 2947"
type input "153.042.514-07"
type input "09/07/2012"
type input "Mauriceia Maria Bezerra"
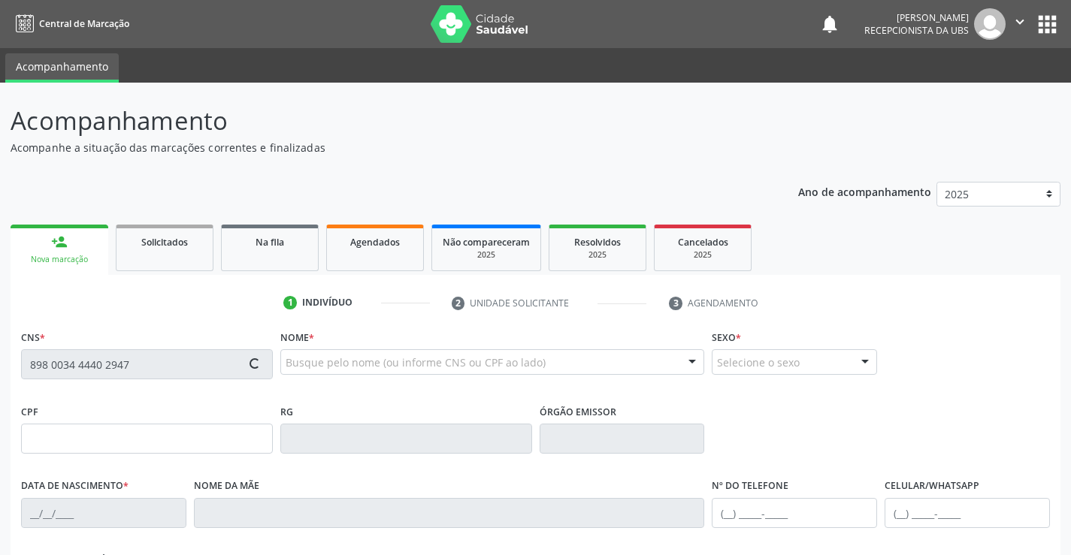
type input "(87) 98845-8619"
type input "044.575.054-55"
type input "1235"
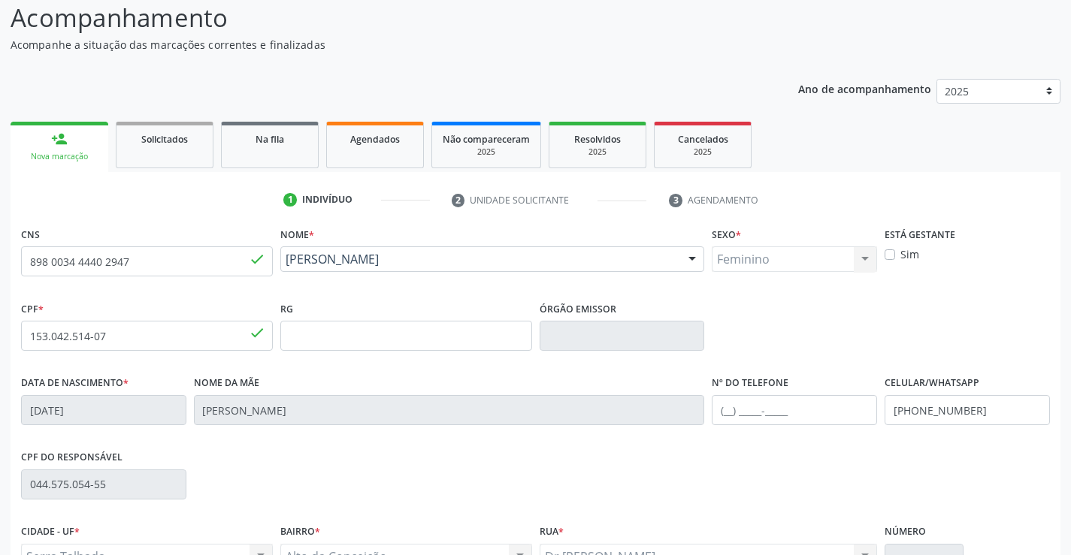
scroll to position [259, 0]
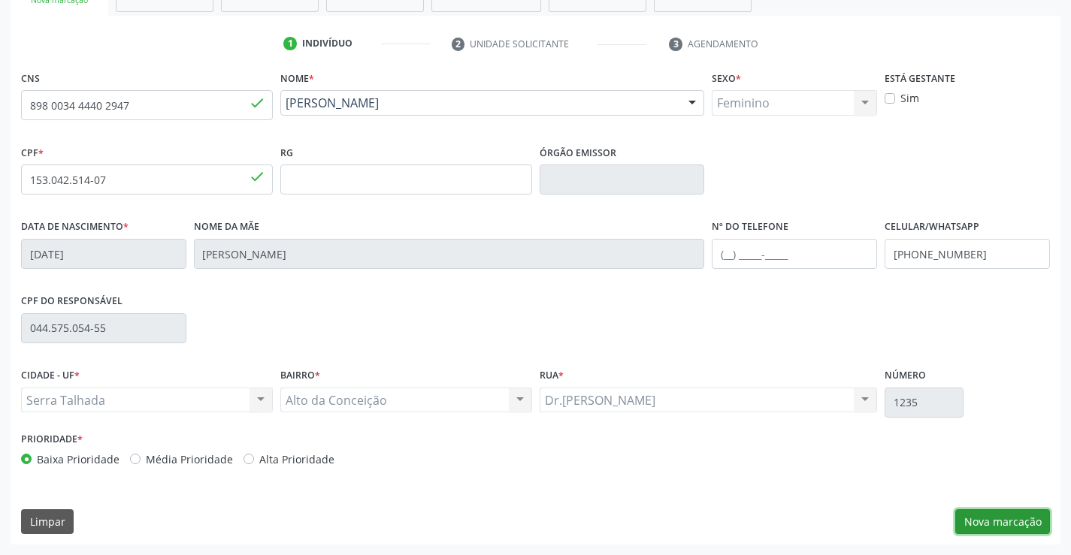
click at [993, 521] on button "Nova marcação" at bounding box center [1002, 522] width 95 height 26
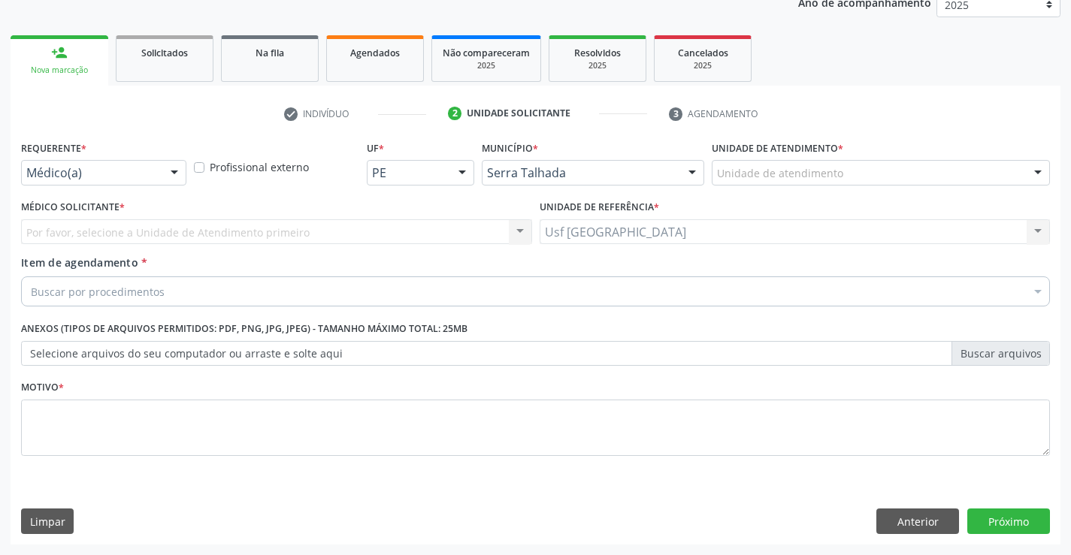
scroll to position [189, 0]
click at [133, 164] on div "Médico(a)" at bounding box center [103, 173] width 165 height 26
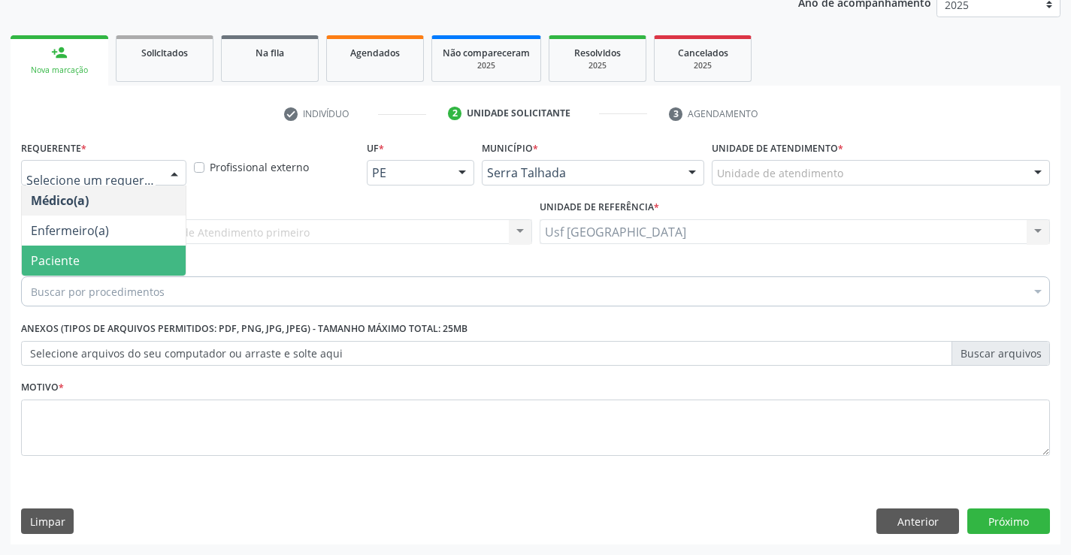
click at [75, 248] on span "Paciente" at bounding box center [104, 261] width 164 height 30
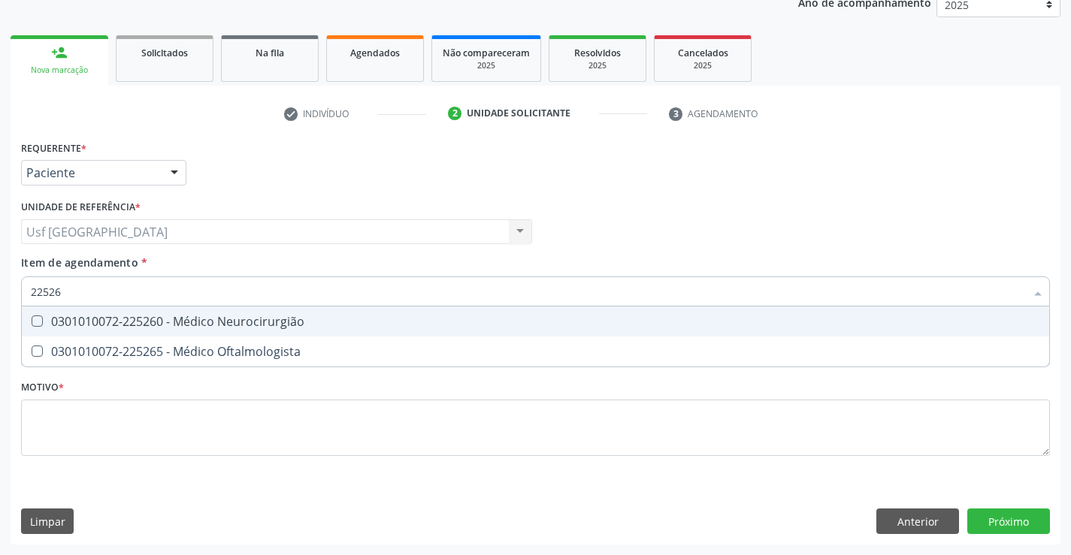
type input "225265"
click at [123, 323] on div "0301010072-225265 - Médico Oftalmologista" at bounding box center [535, 322] width 1009 height 12
checkbox Oftalmologista "true"
click at [71, 410] on div "Requerente * Paciente Médico(a) Enfermeiro(a) Paciente Nenhum resultado encontr…" at bounding box center [535, 307] width 1029 height 340
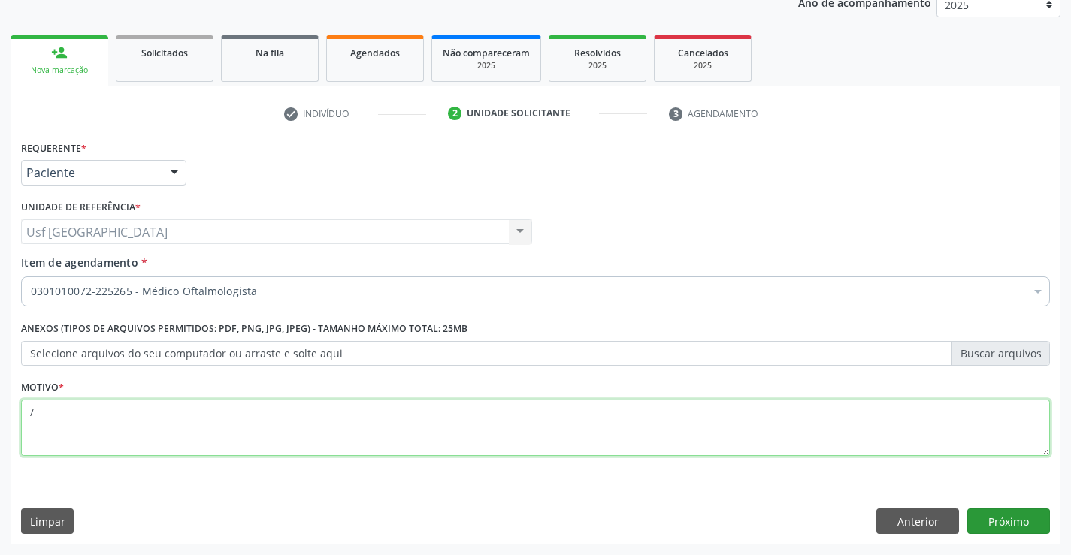
type textarea "/"
click at [1002, 522] on button "Próximo" at bounding box center [1008, 522] width 83 height 26
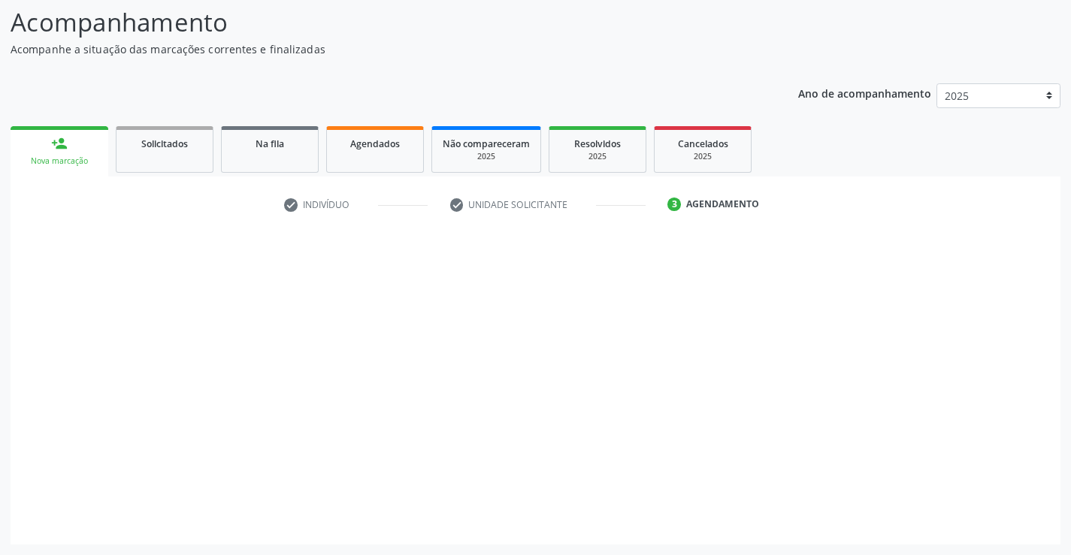
scroll to position [98, 0]
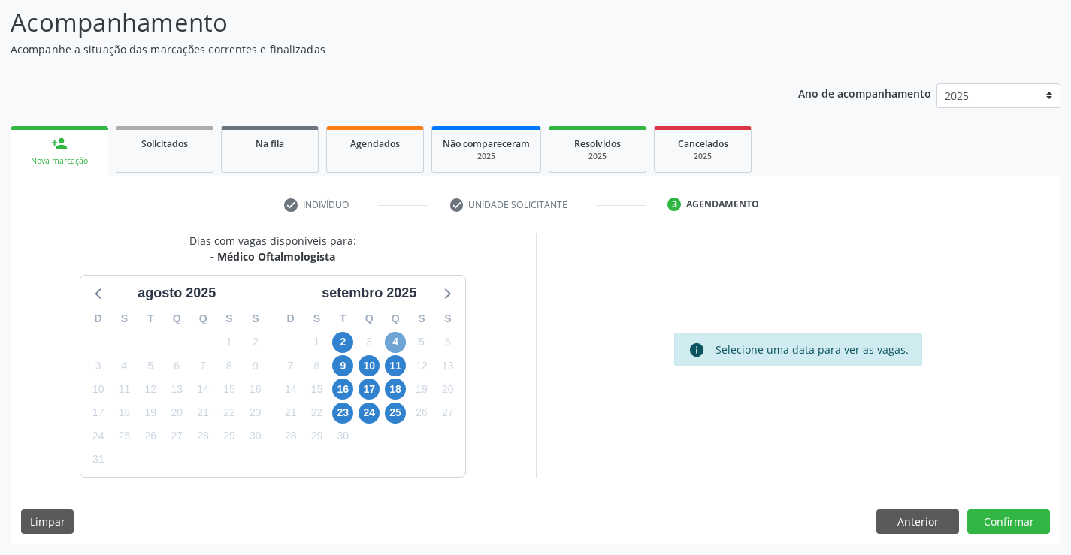
click at [396, 341] on span "4" at bounding box center [395, 342] width 21 height 21
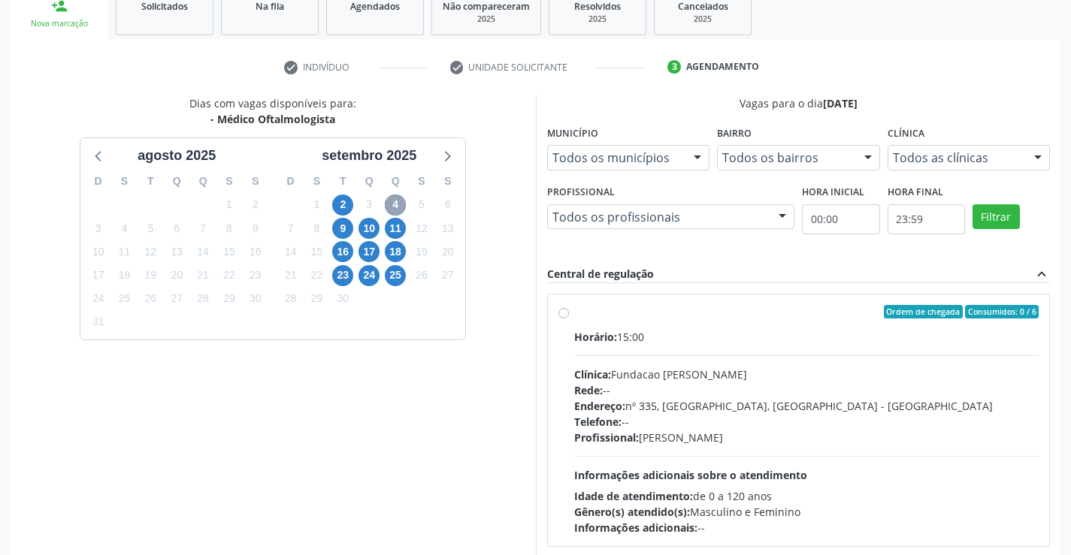
scroll to position [249, 0]
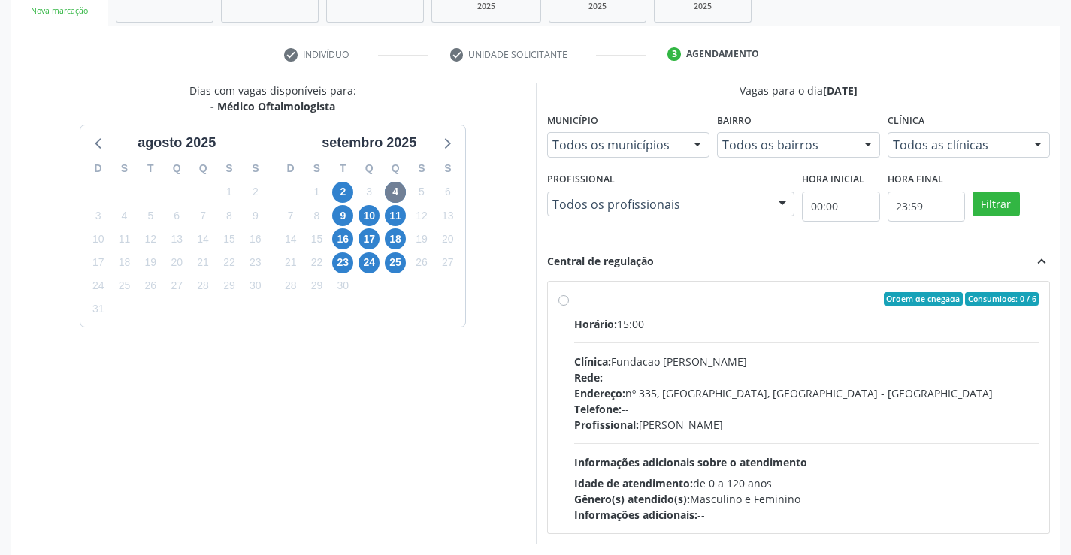
click at [574, 299] on label "Ordem de chegada Consumidos: 0 / 6 Horário: 15:00 Clínica: Fundacao Altino Vent…" at bounding box center [806, 407] width 465 height 231
click at [568, 299] on input "Ordem de chegada Consumidos: 0 / 6 Horário: 15:00 Clínica: Fundacao Altino Vent…" at bounding box center [563, 299] width 11 height 14
radio input "true"
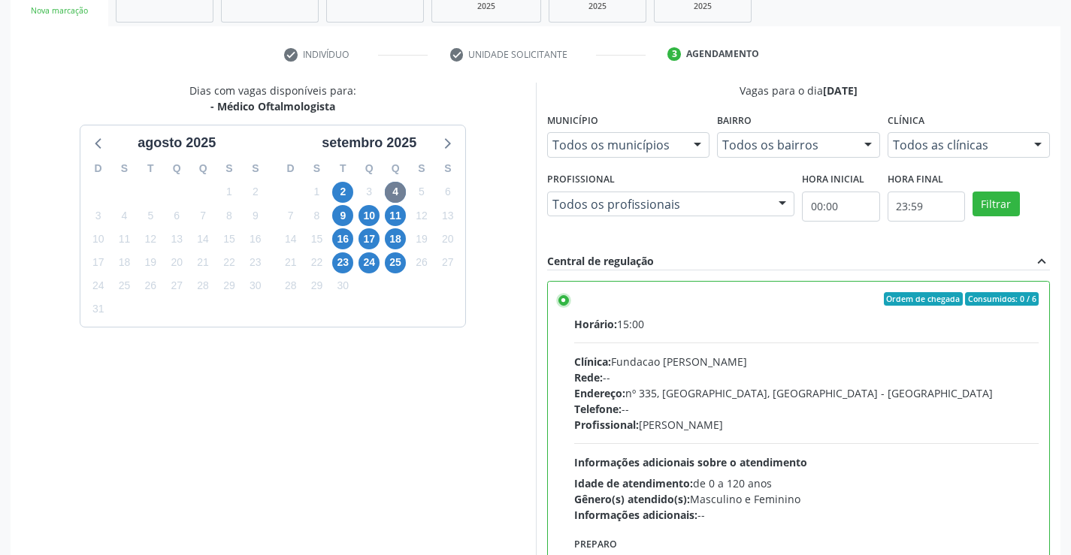
scroll to position [343, 0]
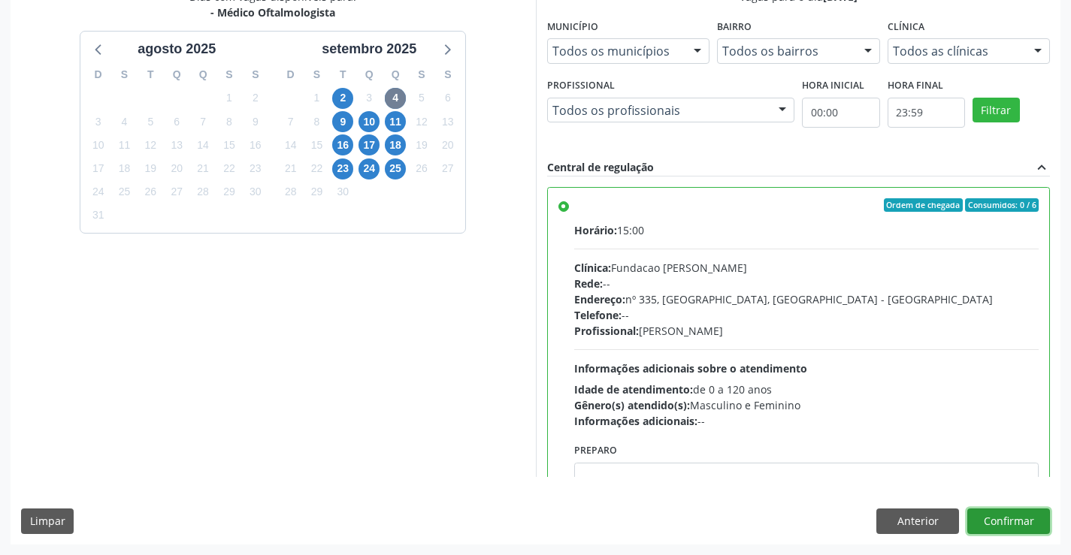
click at [993, 524] on button "Confirmar" at bounding box center [1008, 522] width 83 height 26
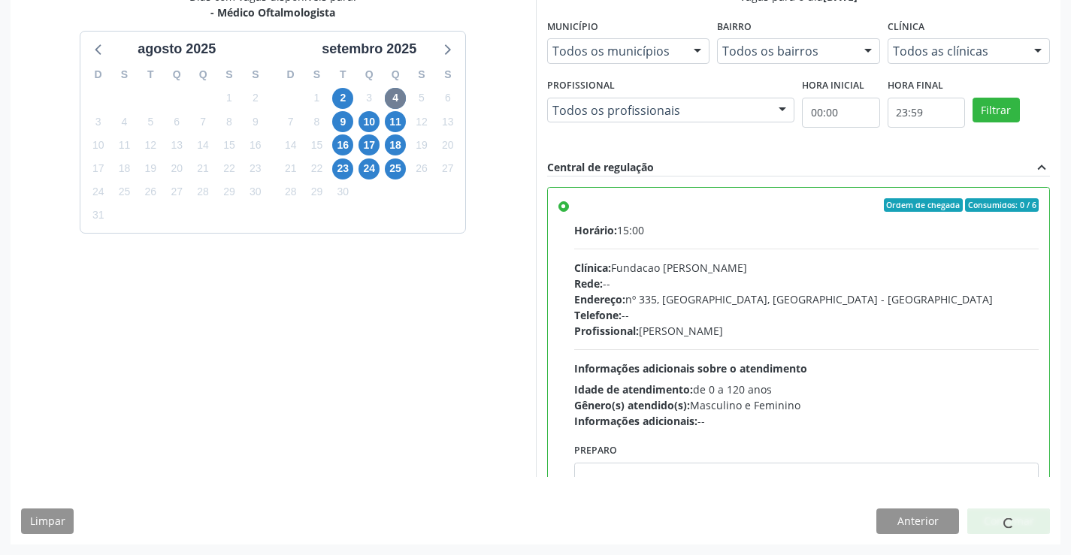
scroll to position [0, 0]
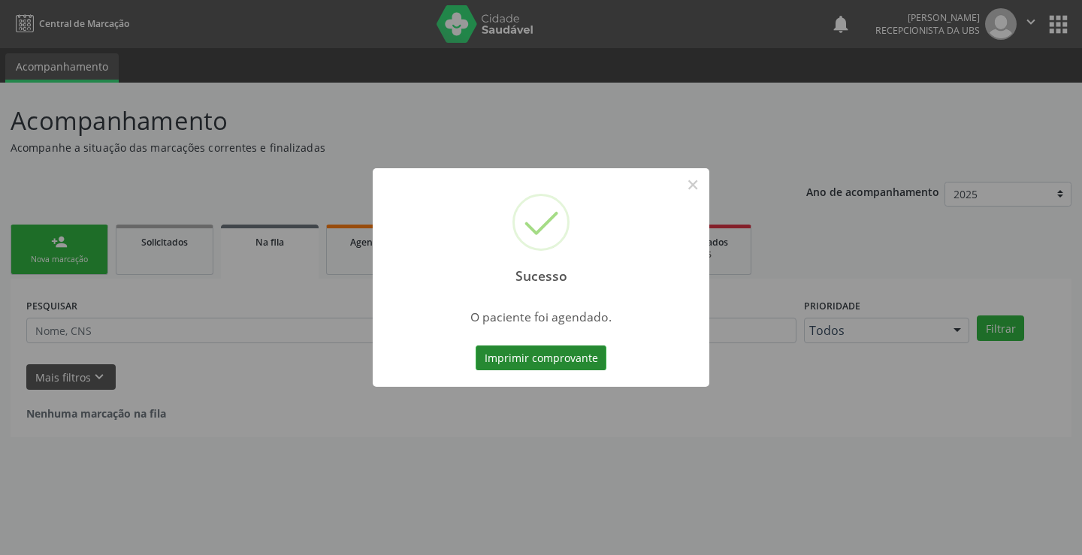
click at [584, 363] on button "Imprimir comprovante" at bounding box center [541, 359] width 131 height 26
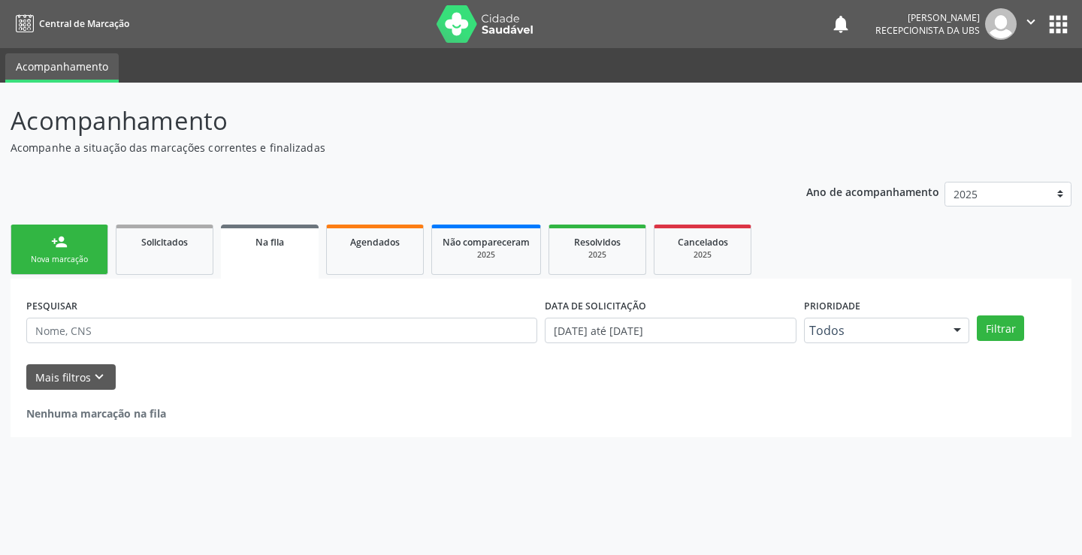
click at [95, 240] on link "person_add Nova marcação" at bounding box center [60, 250] width 98 height 50
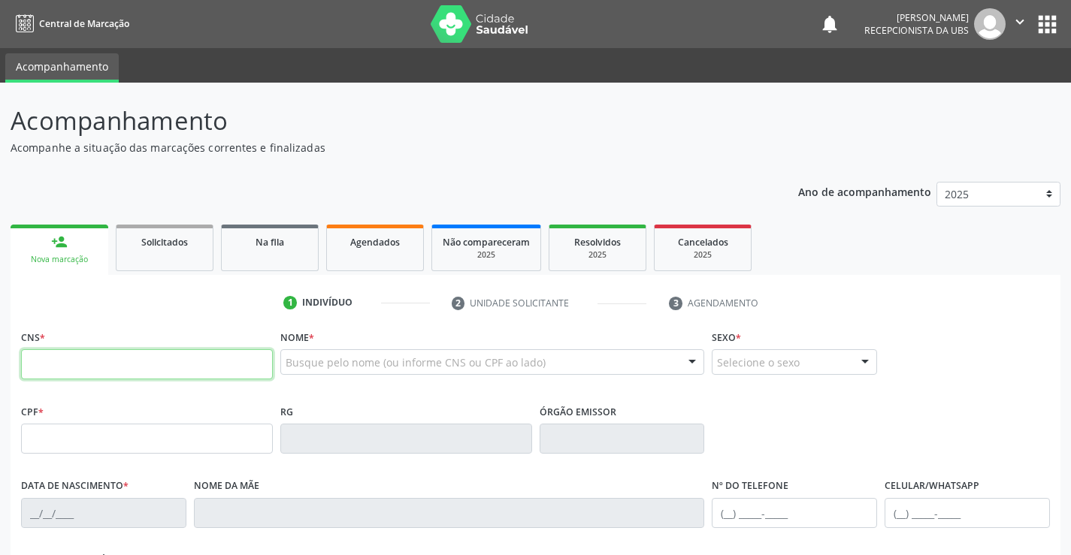
click at [170, 368] on input "text" at bounding box center [147, 364] width 252 height 30
type input "700 2014 3505 9223"
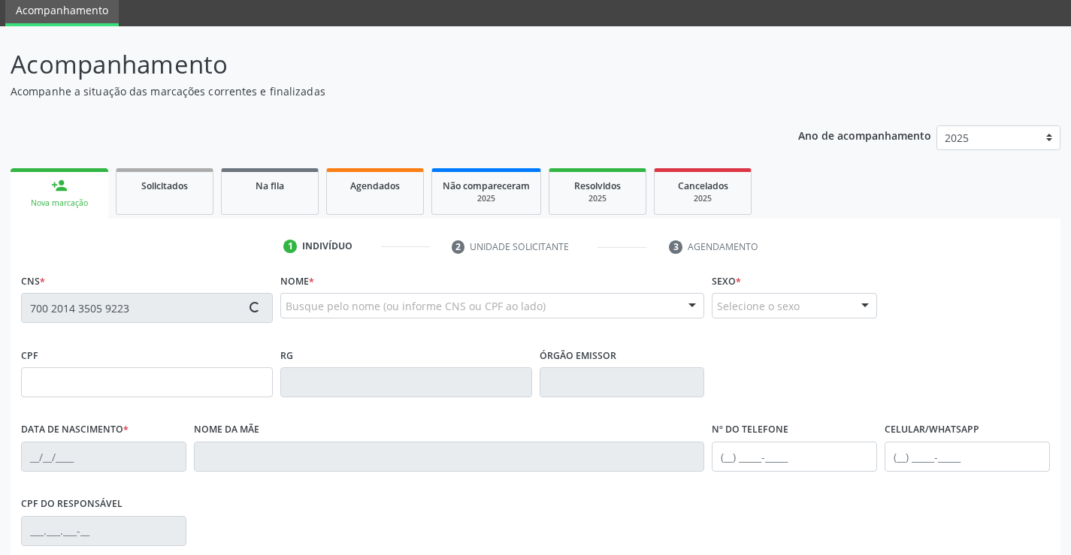
type input "020.649.844-61"
type input "13/07/1962"
type input "Maria das Dores da Silva"
type input "[PHONE_NUMBER]"
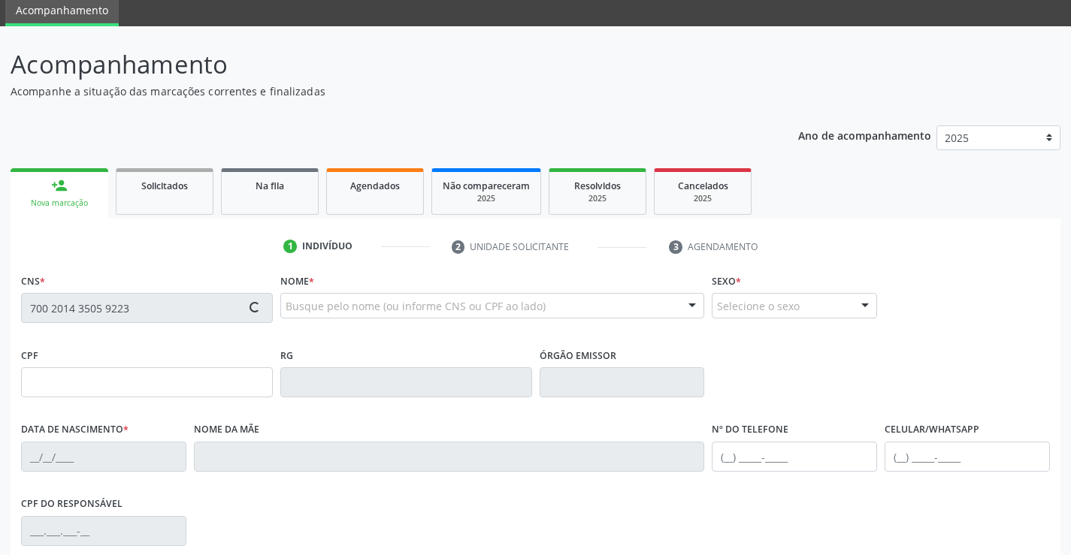
type input "688"
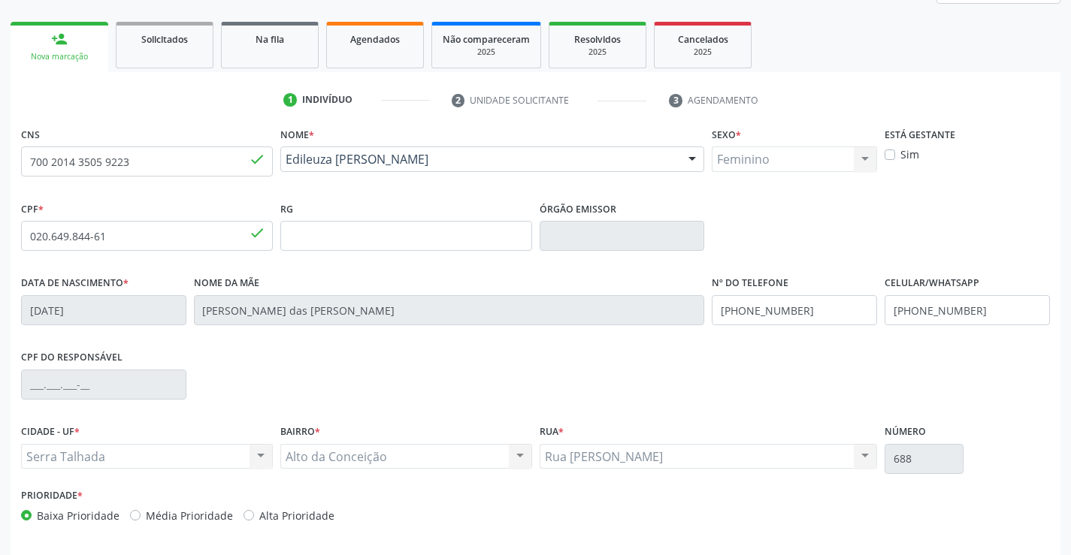
scroll to position [259, 0]
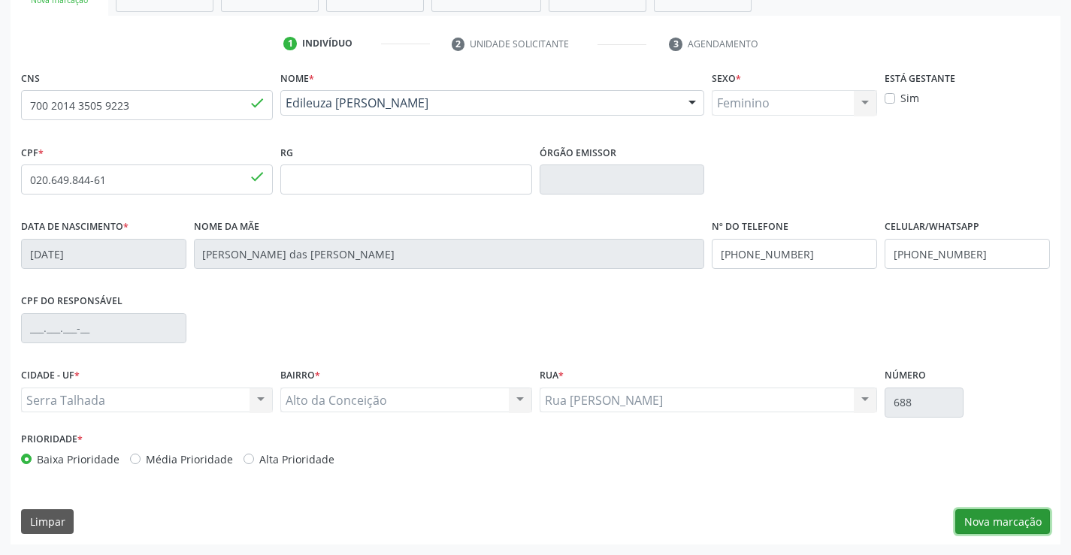
click at [1010, 524] on button "Nova marcação" at bounding box center [1002, 522] width 95 height 26
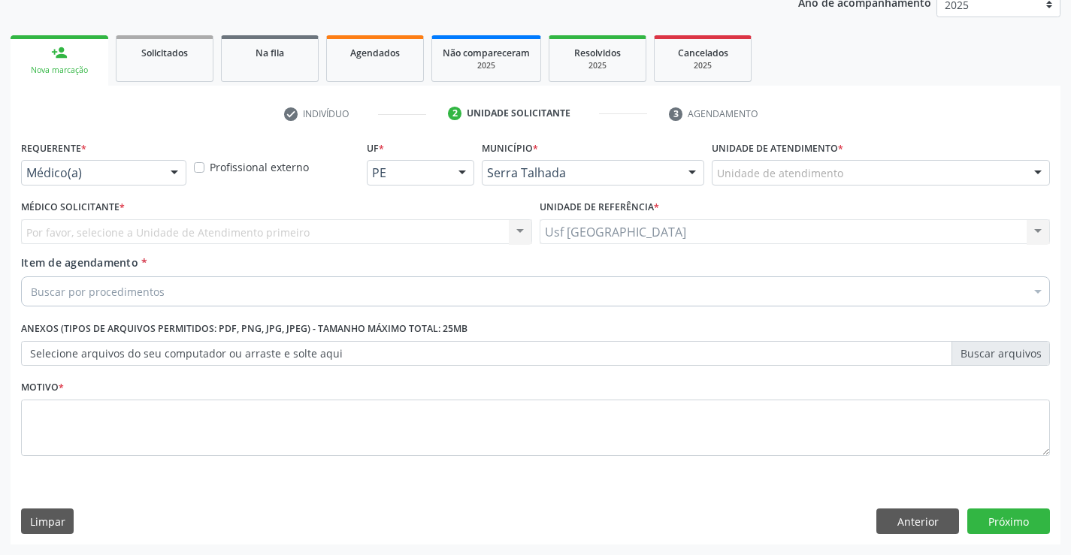
scroll to position [189, 0]
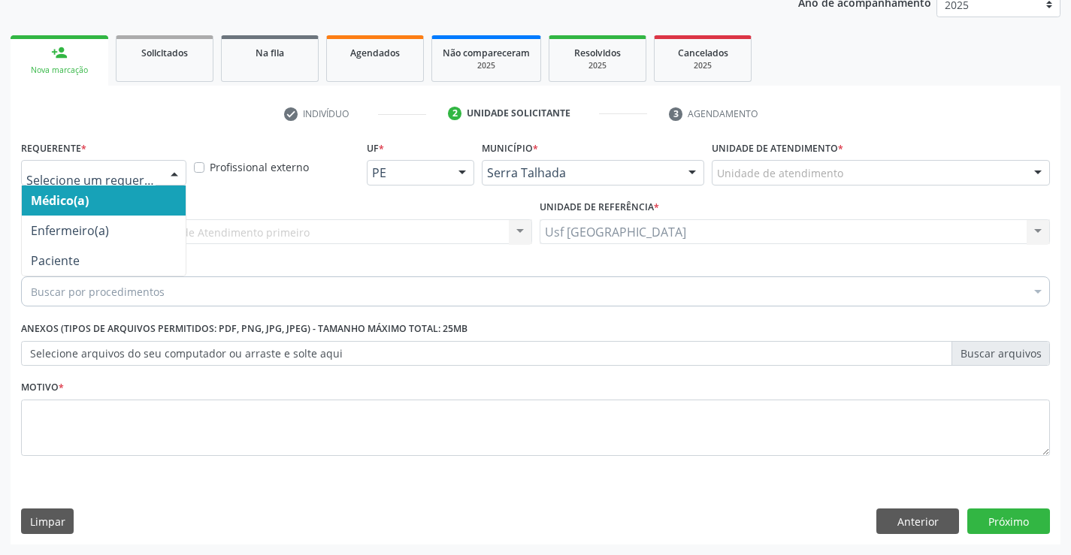
click at [160, 174] on div at bounding box center [103, 173] width 165 height 26
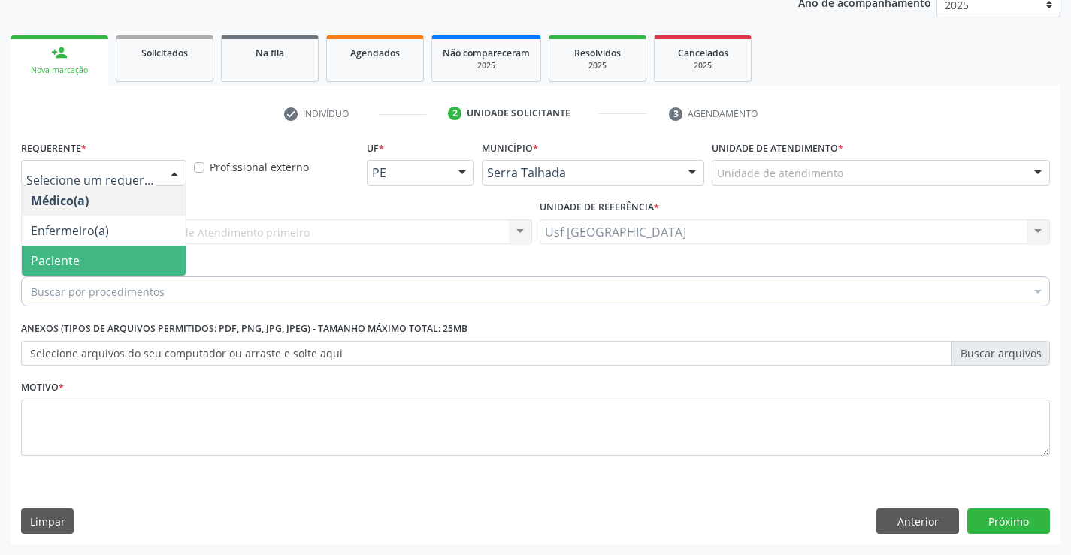
click at [128, 263] on span "Paciente" at bounding box center [104, 261] width 164 height 30
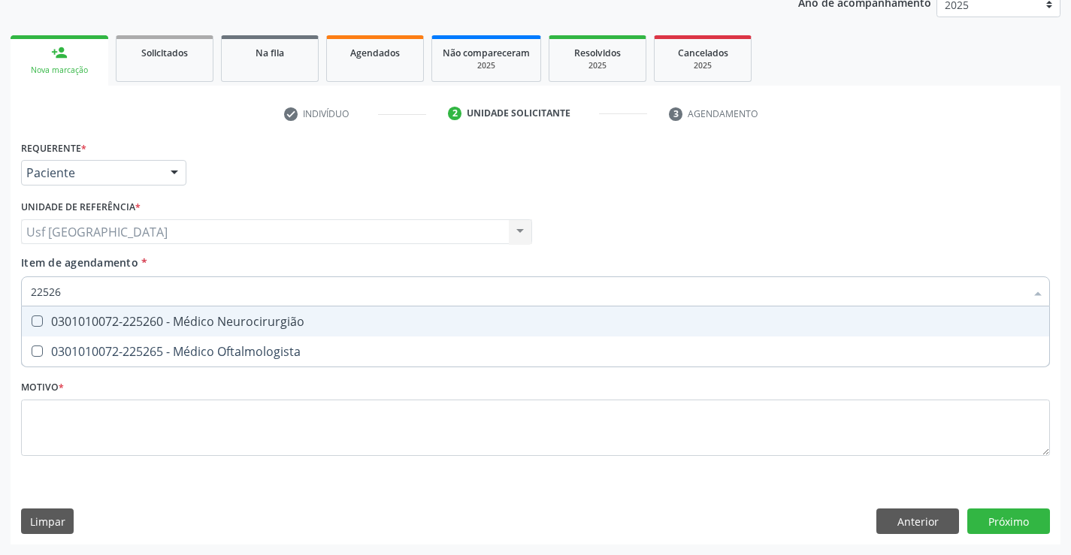
type input "225265"
drag, startPoint x: 113, startPoint y: 322, endPoint x: 92, endPoint y: 360, distance: 43.1
click at [113, 325] on div "0301010072-225265 - Médico Oftalmologista" at bounding box center [535, 322] width 1009 height 12
checkbox Oftalmologista "true"
click at [116, 420] on div "Requerente * Paciente Médico(a) Enfermeiro(a) Paciente Nenhum resultado encontr…" at bounding box center [535, 307] width 1029 height 340
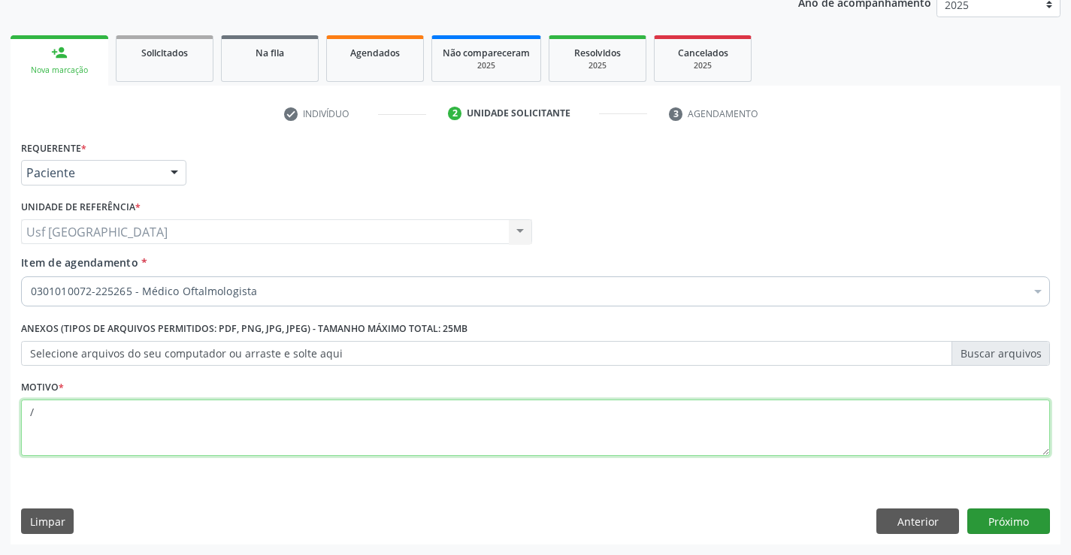
type textarea "/"
click at [1014, 521] on button "Próximo" at bounding box center [1008, 522] width 83 height 26
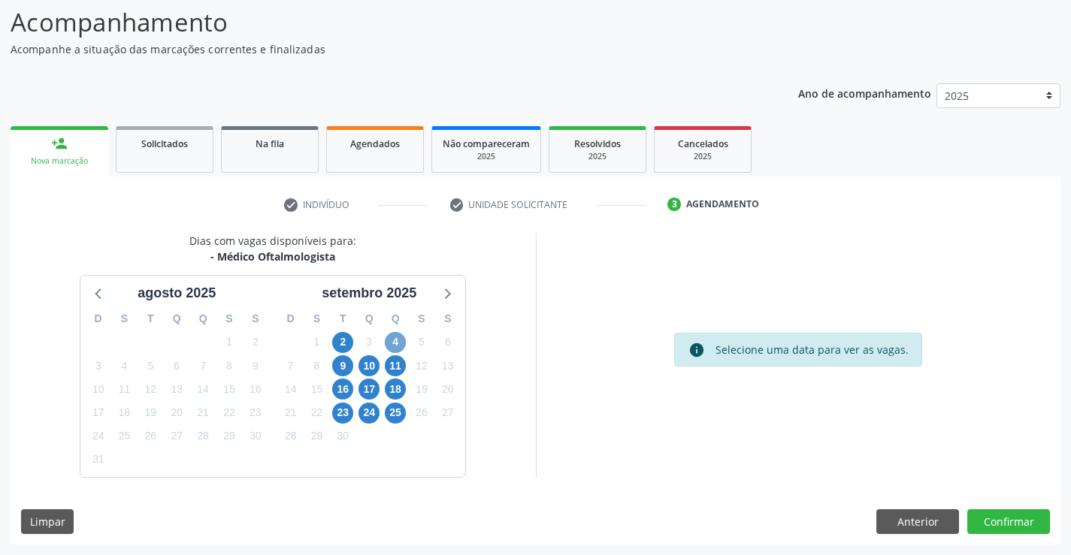
click at [396, 341] on span "4" at bounding box center [395, 342] width 21 height 21
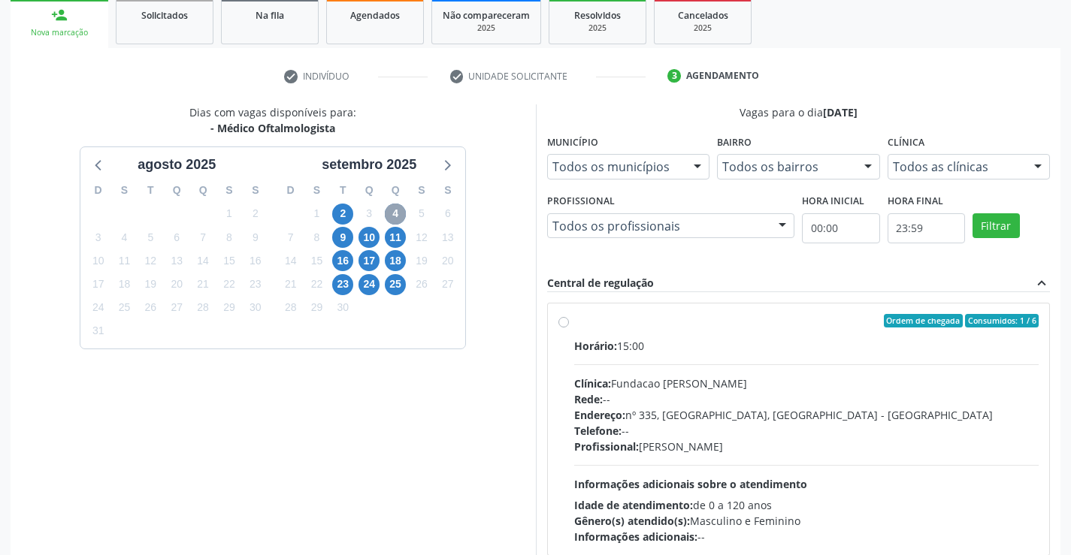
scroll to position [249, 0]
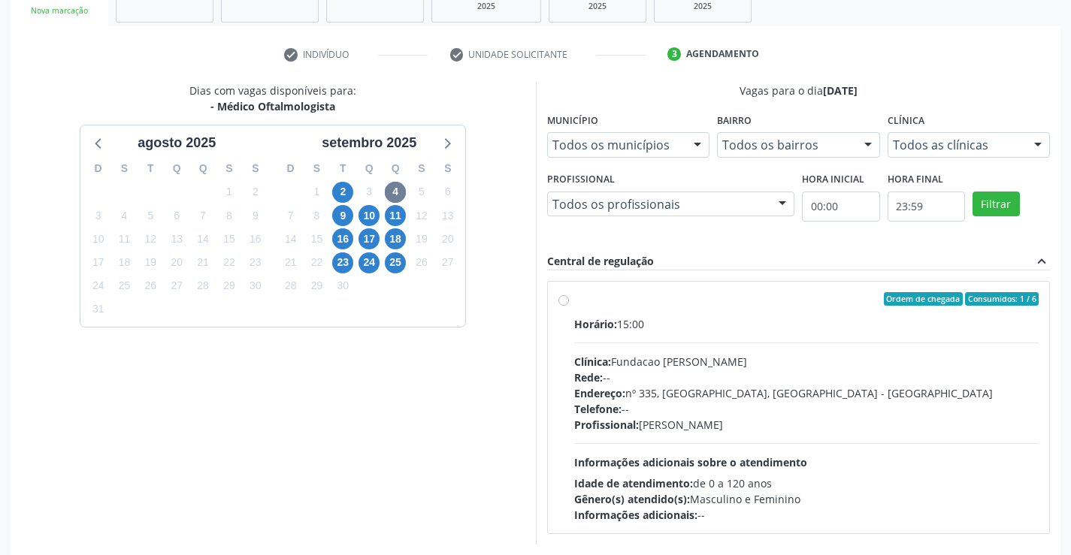
click at [574, 301] on label "Ordem de chegada Consumidos: 1 / 6 Horário: 15:00 Clínica: Fundacao Altino Vent…" at bounding box center [806, 407] width 465 height 231
click at [560, 301] on input "Ordem de chegada Consumidos: 1 / 6 Horário: 15:00 Clínica: Fundacao Altino Vent…" at bounding box center [563, 299] width 11 height 14
radio input "true"
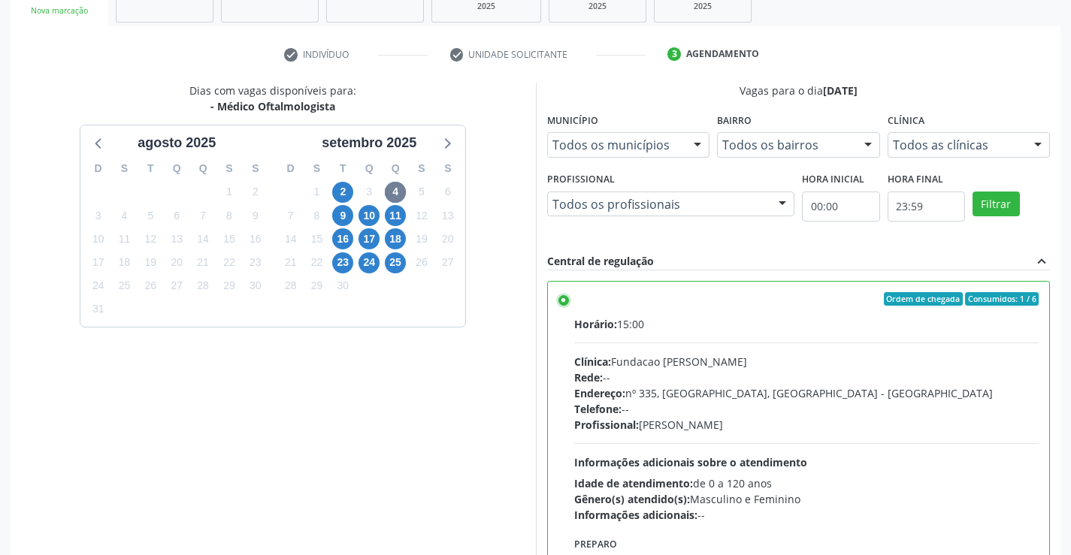
scroll to position [343, 0]
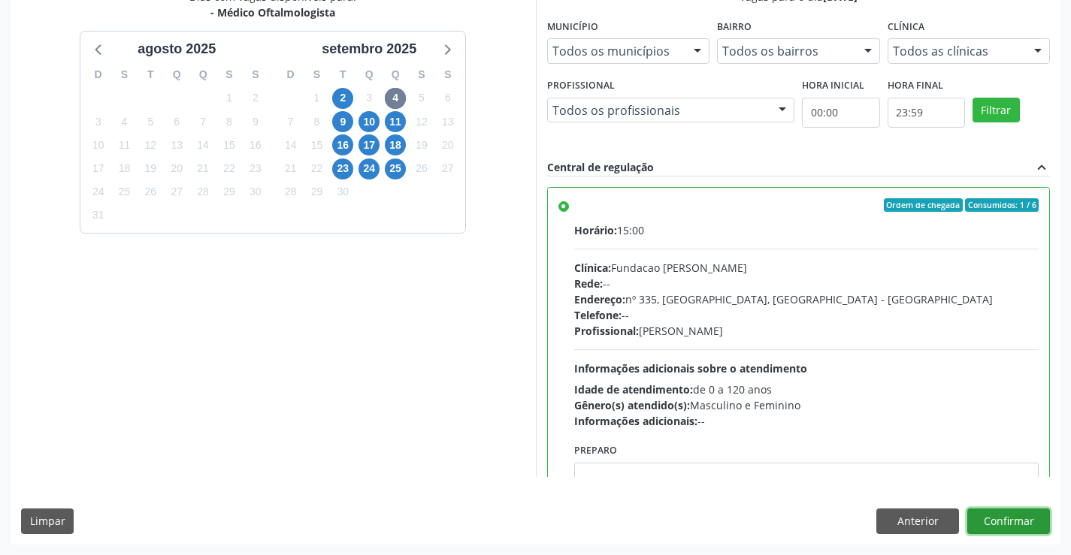
click at [1007, 522] on button "Confirmar" at bounding box center [1008, 522] width 83 height 26
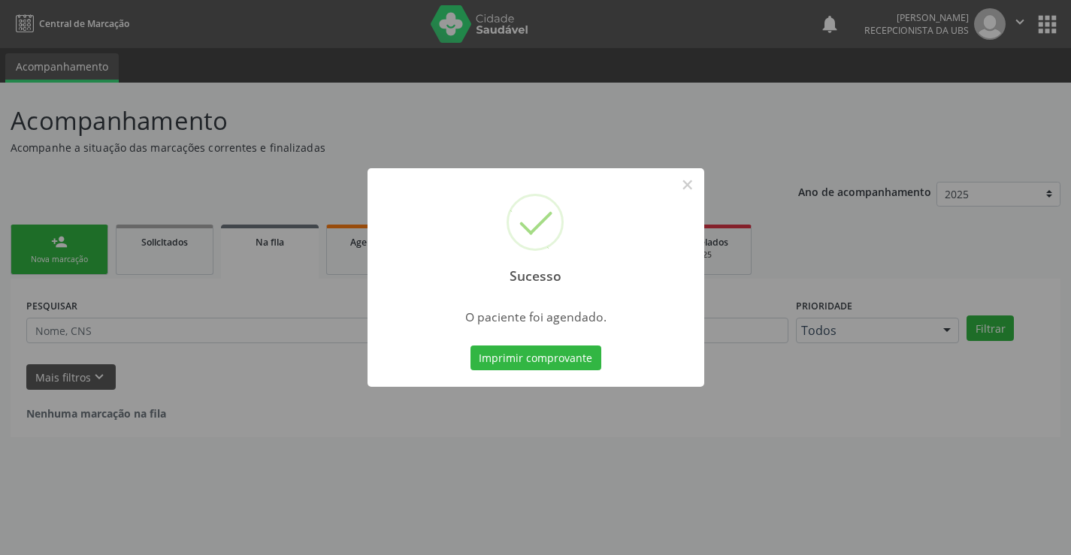
scroll to position [0, 0]
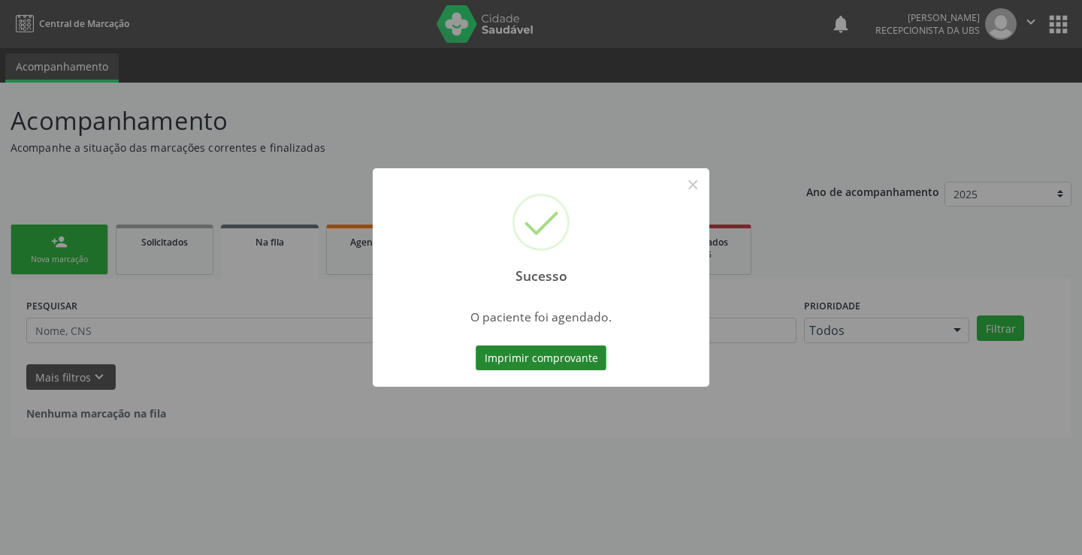
click at [550, 363] on button "Imprimir comprovante" at bounding box center [541, 359] width 131 height 26
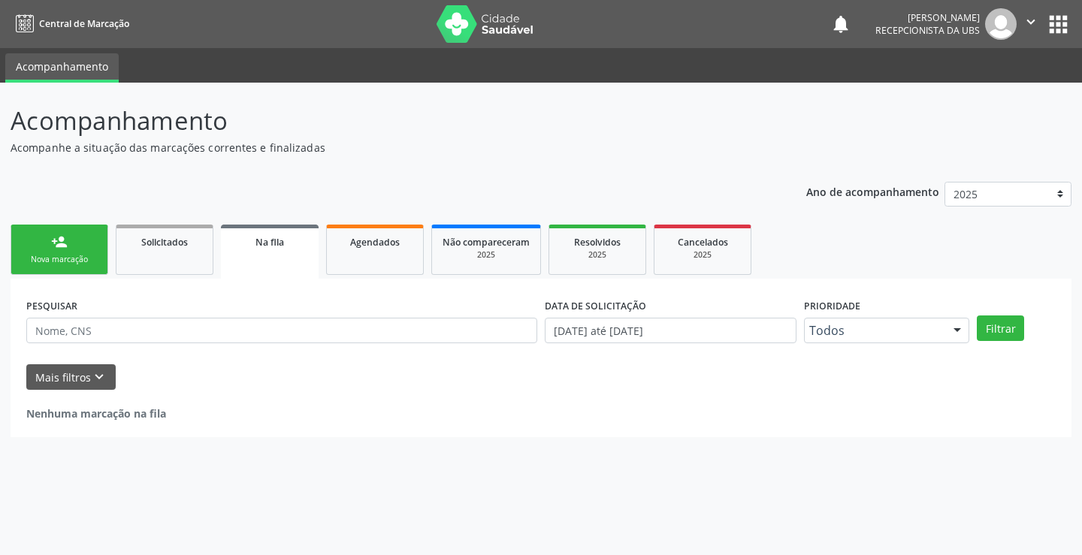
click at [71, 244] on link "person_add Nova marcação" at bounding box center [60, 250] width 98 height 50
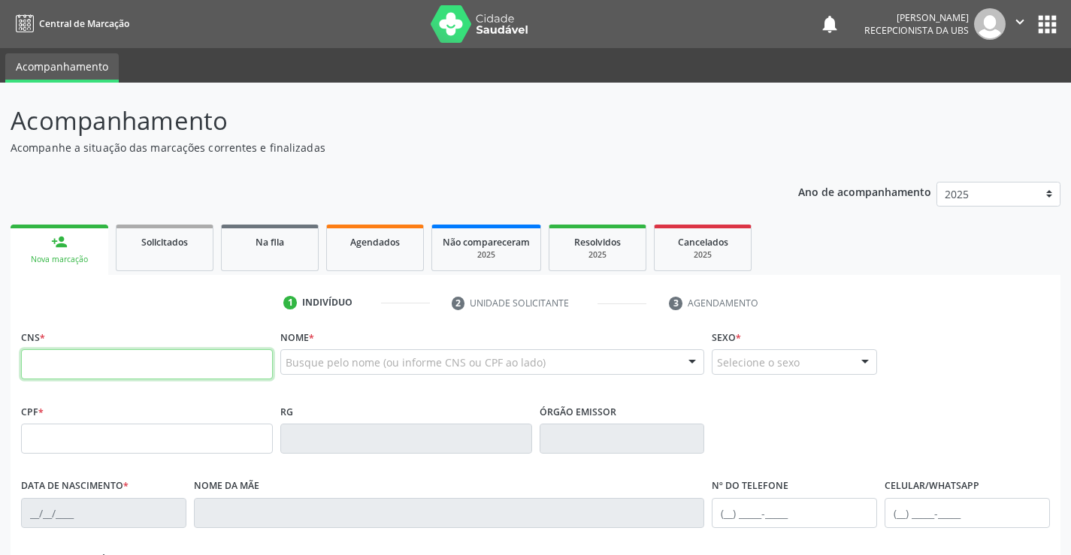
click at [125, 369] on input "text" at bounding box center [147, 364] width 252 height 30
type input "898 0051 3015 1706"
type input "139.533.044-10"
type input "11/08/2016"
type input "Maria Joseane da Silva Souza"
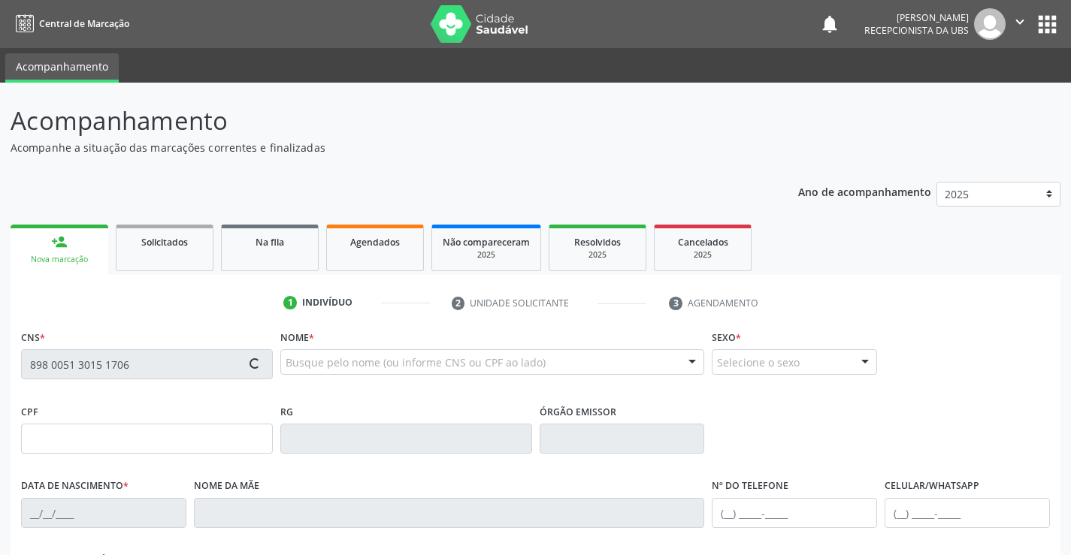
type input "(87) 98802-1879"
type input "704.425.094-72"
type input "1168"
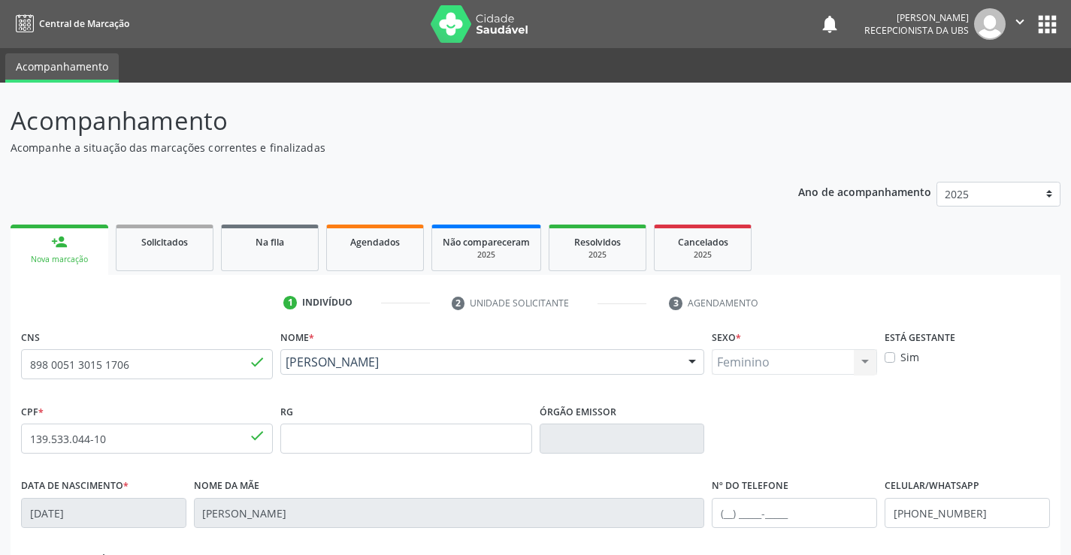
scroll to position [259, 0]
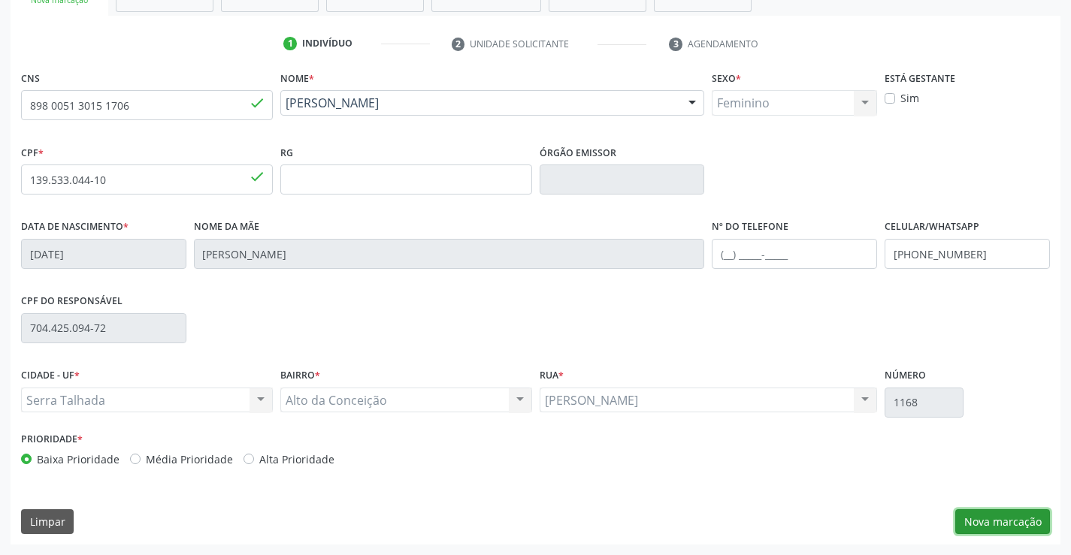
click at [1033, 527] on button "Nova marcação" at bounding box center [1002, 522] width 95 height 26
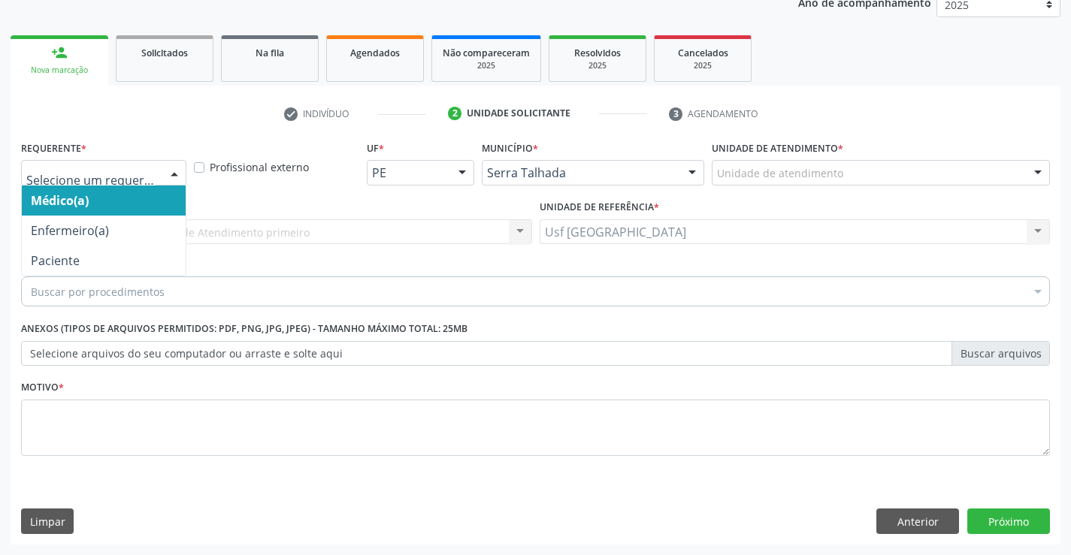
click at [174, 181] on div at bounding box center [174, 174] width 23 height 26
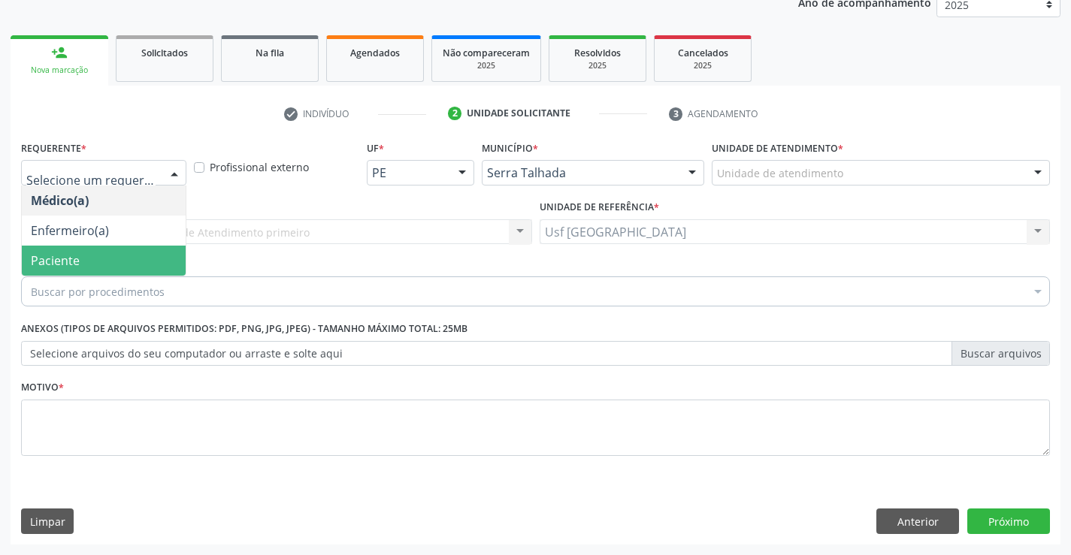
click at [104, 255] on span "Paciente" at bounding box center [104, 261] width 164 height 30
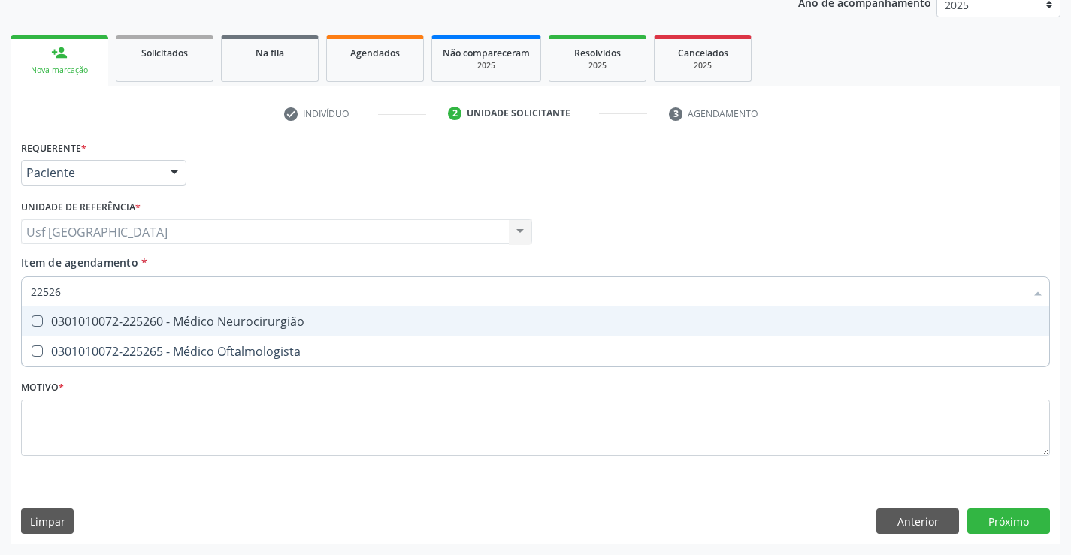
type input "225265"
click at [74, 319] on div "0301010072-225265 - Médico Oftalmologista" at bounding box center [535, 322] width 1009 height 12
checkbox Oftalmologista "true"
click at [102, 421] on div "Requerente * Paciente Médico(a) Enfermeiro(a) Paciente Nenhum resultado encontr…" at bounding box center [535, 307] width 1029 height 340
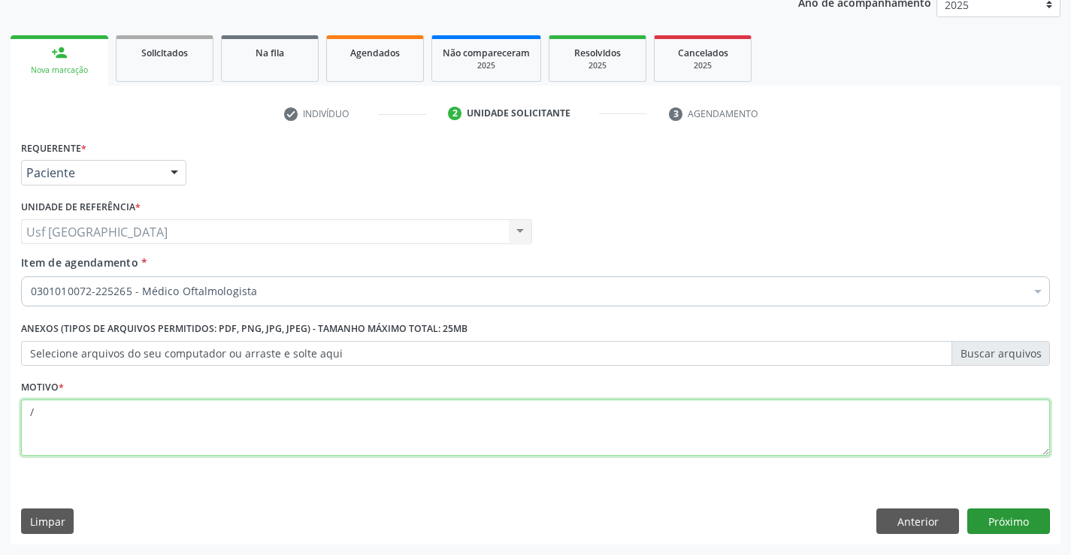
type textarea "/"
click at [1000, 516] on button "Próximo" at bounding box center [1008, 522] width 83 height 26
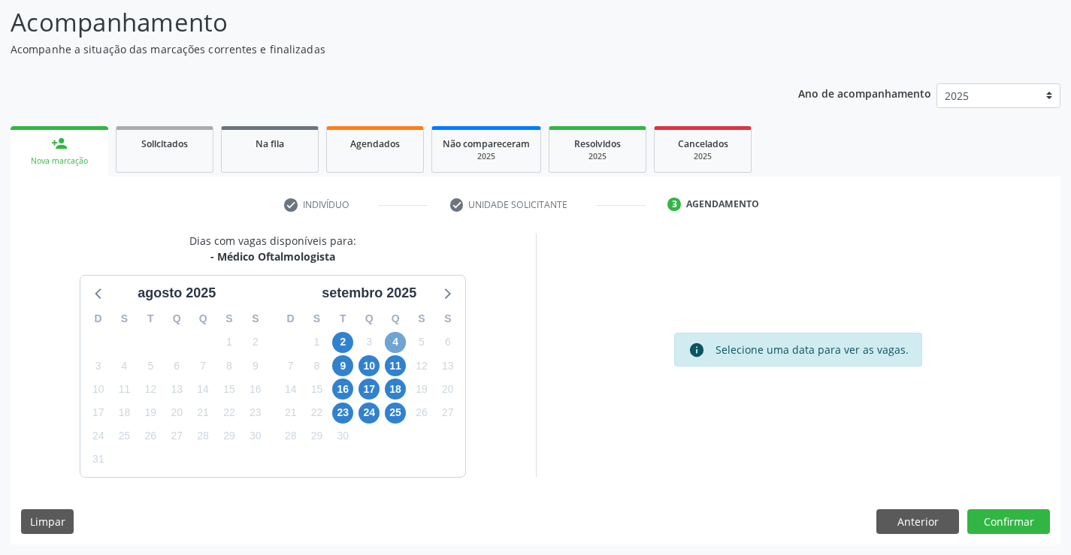
click at [391, 343] on span "4" at bounding box center [395, 342] width 21 height 21
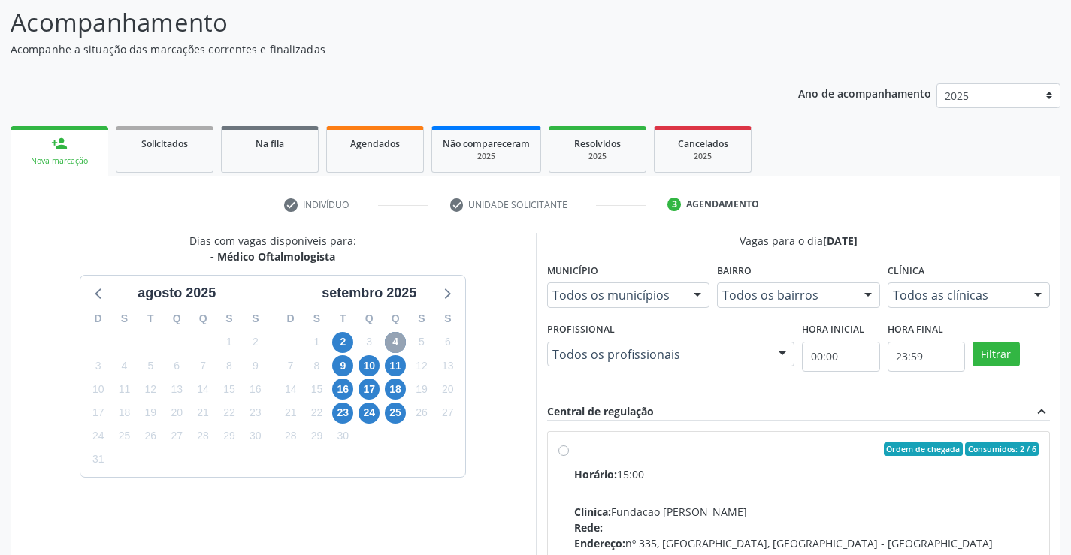
scroll to position [316, 0]
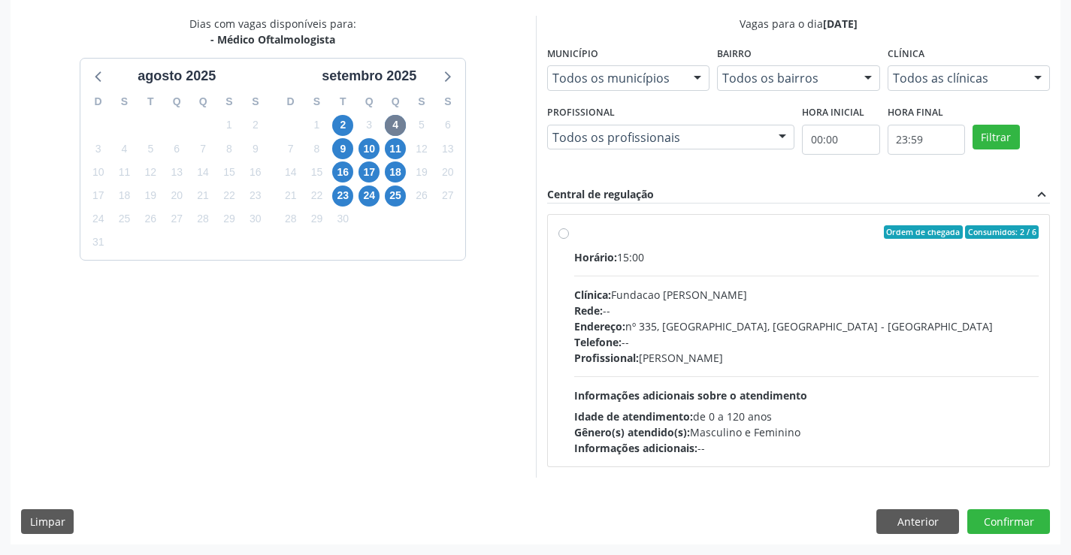
click at [569, 233] on div "Ordem de chegada Consumidos: 2 / 6 Horário: 15:00 Clínica: Fundacao Altino Vent…" at bounding box center [798, 340] width 481 height 231
radio input "true"
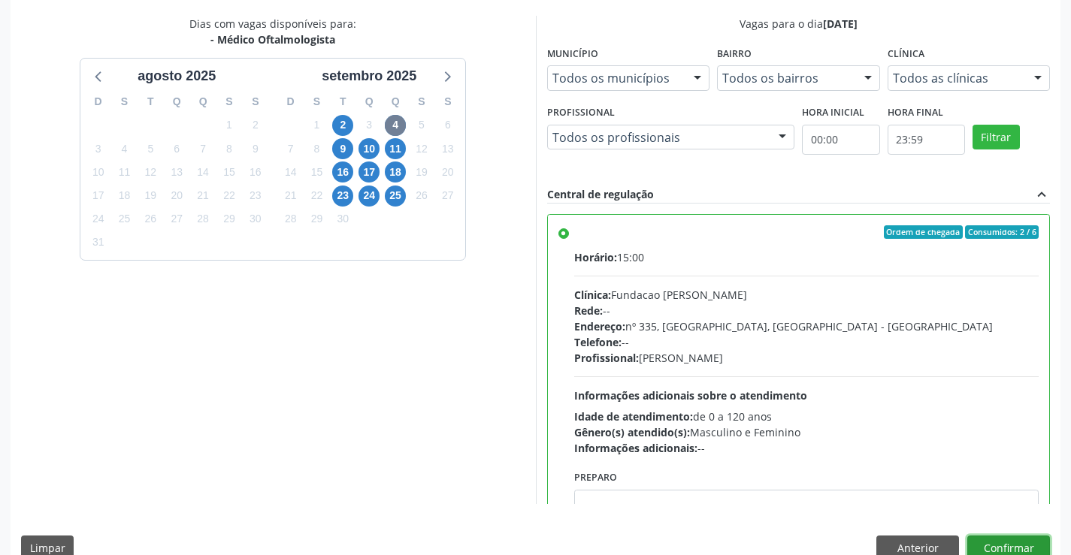
click at [995, 544] on button "Confirmar" at bounding box center [1008, 549] width 83 height 26
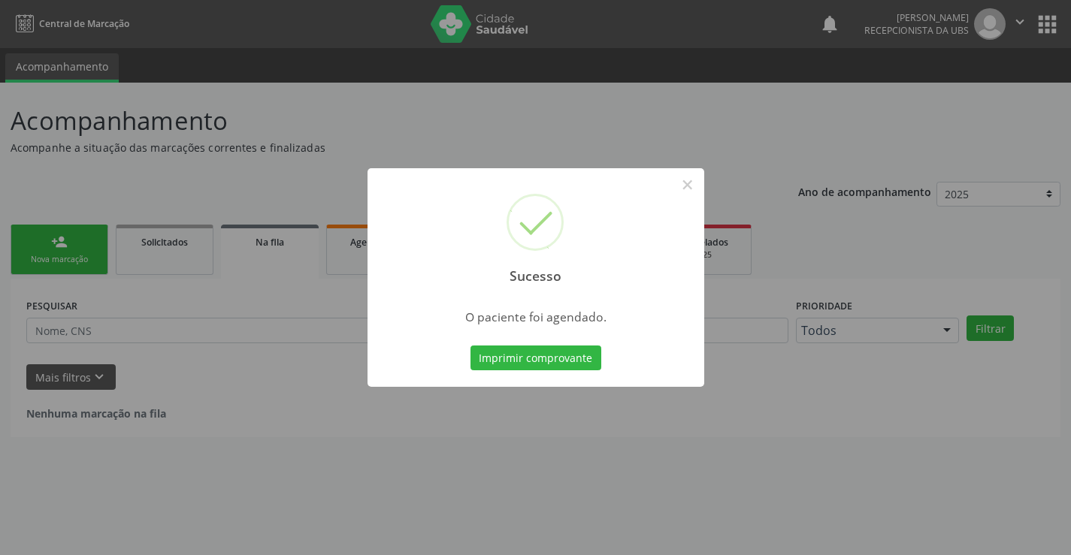
scroll to position [0, 0]
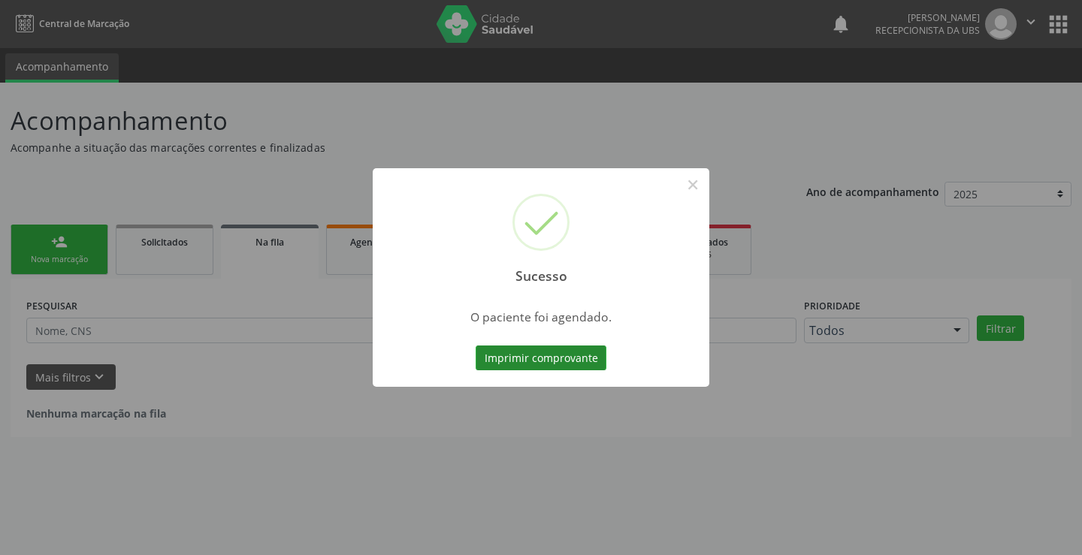
click at [558, 364] on button "Imprimir comprovante" at bounding box center [541, 359] width 131 height 26
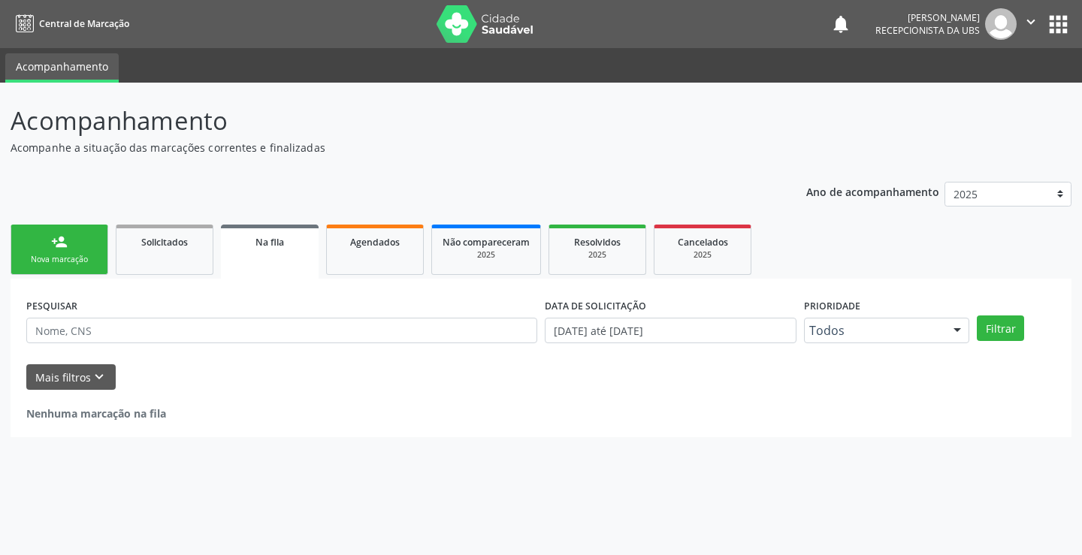
click at [83, 254] on div "Nova marcação" at bounding box center [59, 259] width 75 height 11
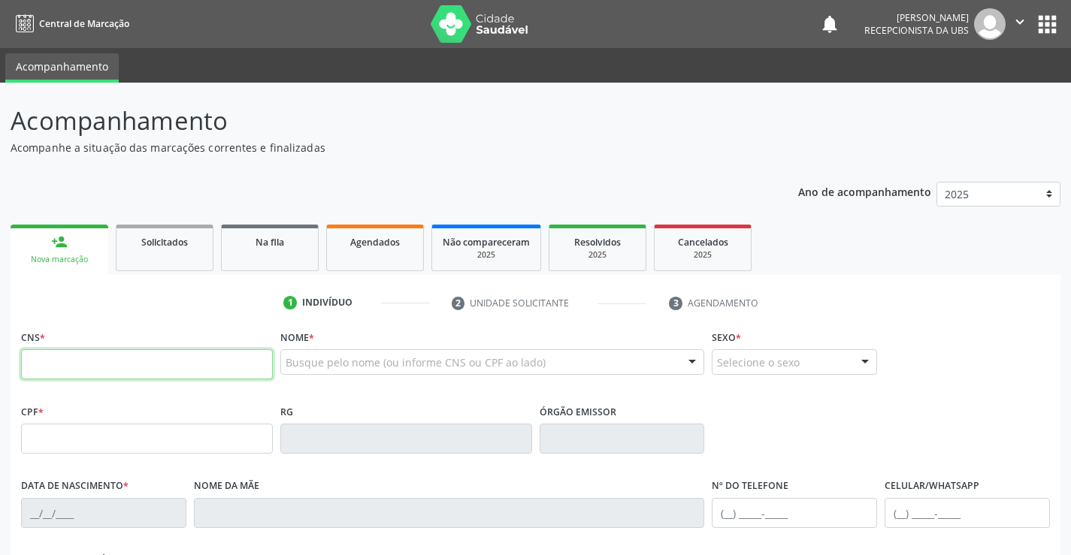
click at [131, 367] on input "text" at bounding box center [147, 364] width 252 height 30
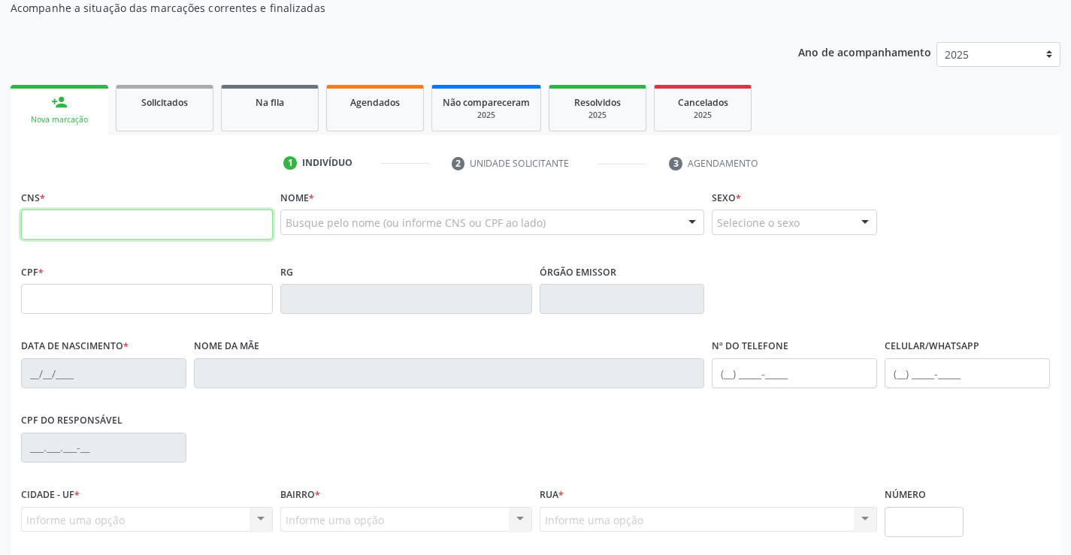
scroll to position [150, 0]
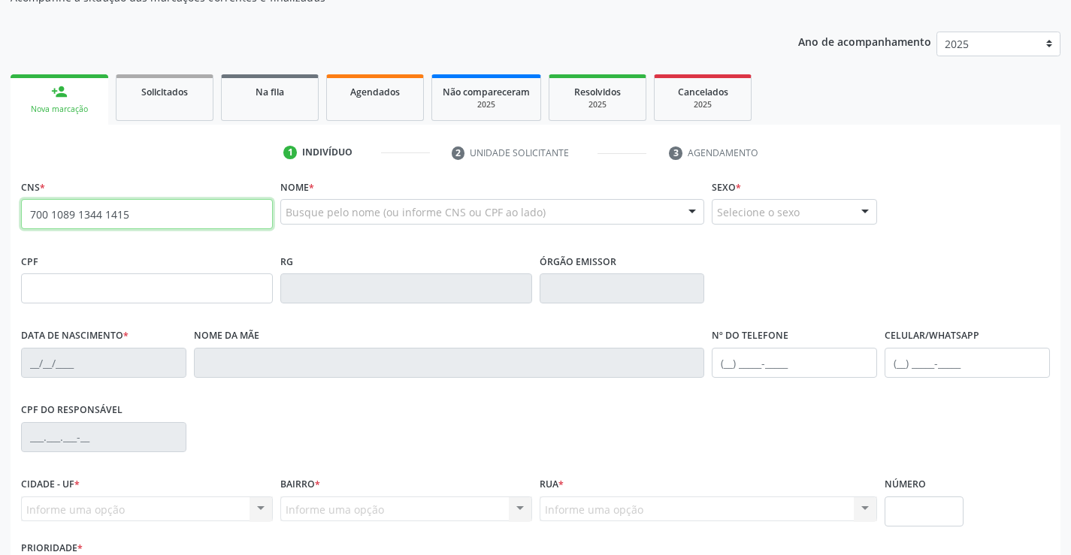
type input "700 1089 1344 1415"
type input "152.717.554-52"
type input "28/01/2013"
type input "Maria de Lourdes de Aquino Barros"
type input "(87) 99974-3977"
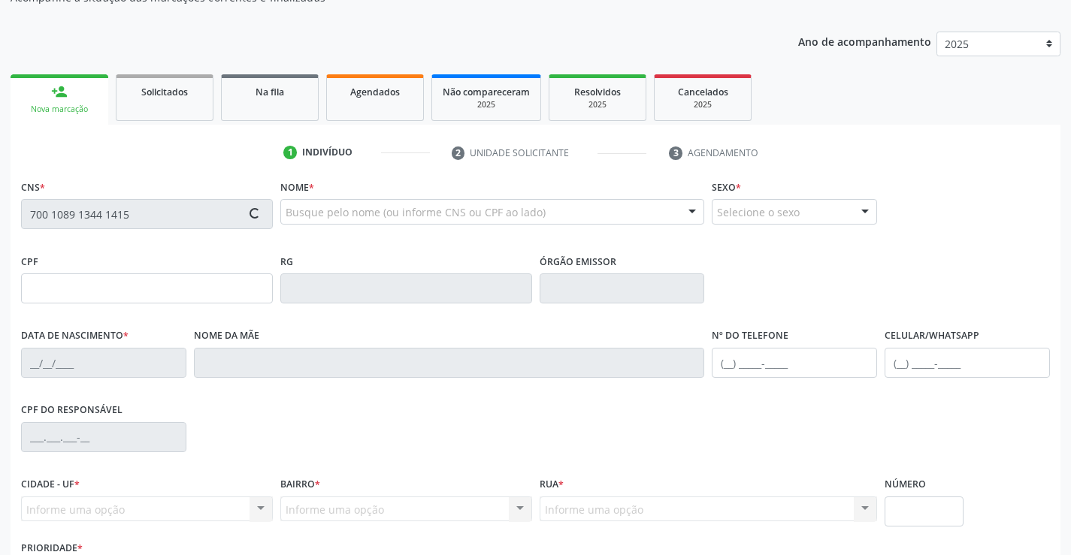
type input "(87) 99974-3977"
type input "041.480.384-10"
type input "1988"
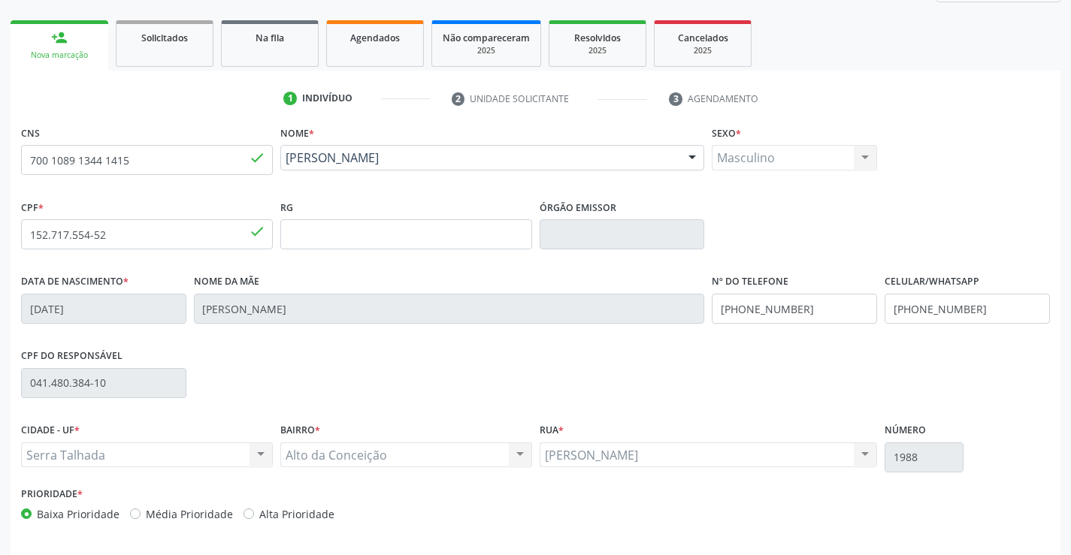
scroll to position [259, 0]
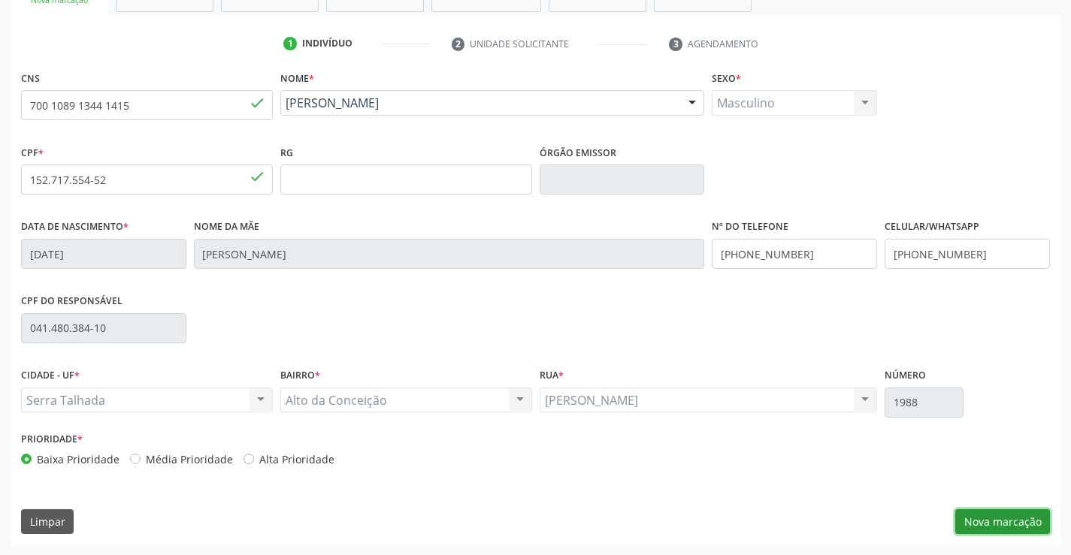
click at [978, 510] on button "Nova marcação" at bounding box center [1002, 522] width 95 height 26
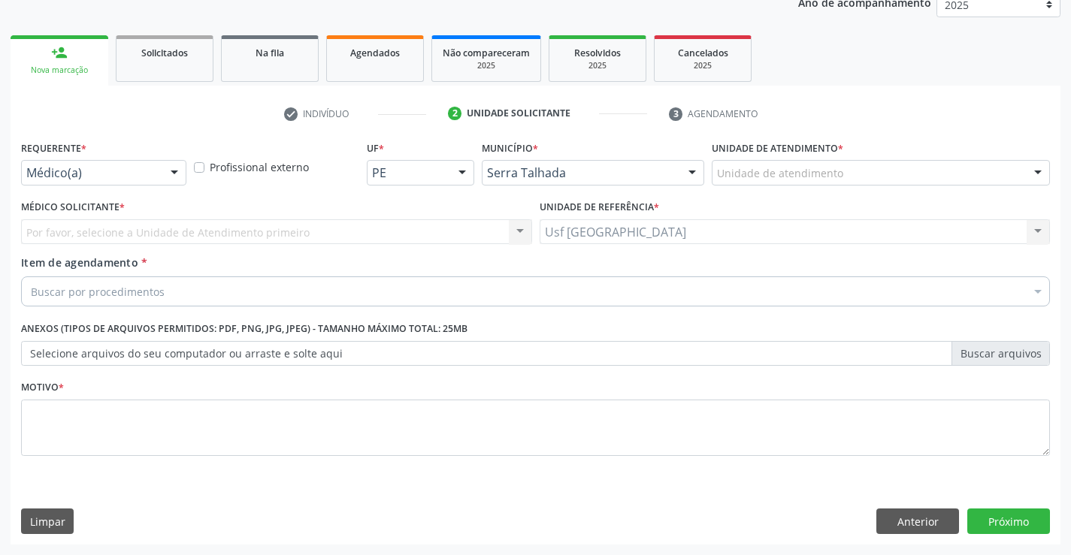
scroll to position [189, 0]
click at [174, 166] on div at bounding box center [174, 174] width 23 height 26
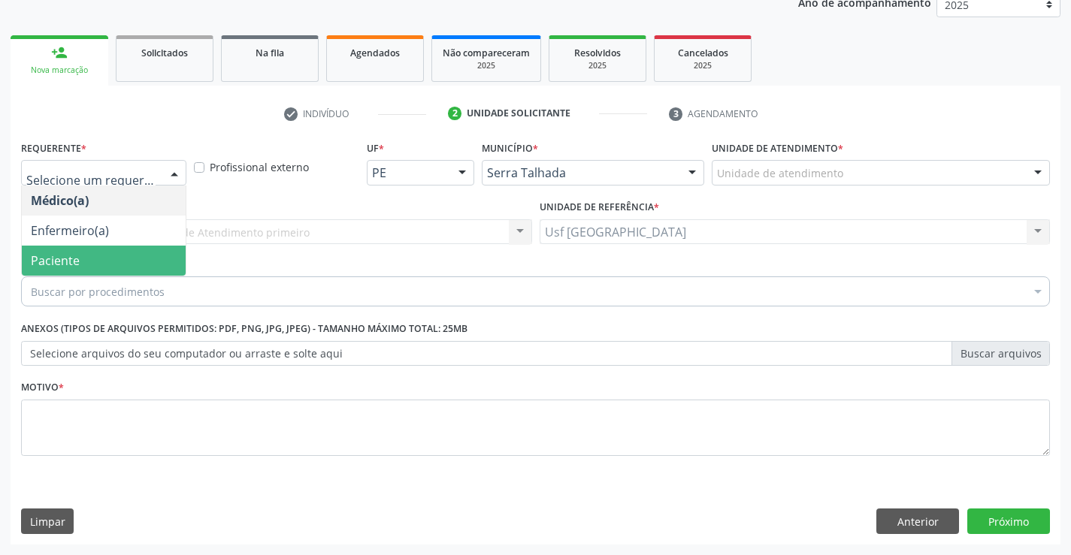
click at [87, 251] on span "Paciente" at bounding box center [104, 261] width 164 height 30
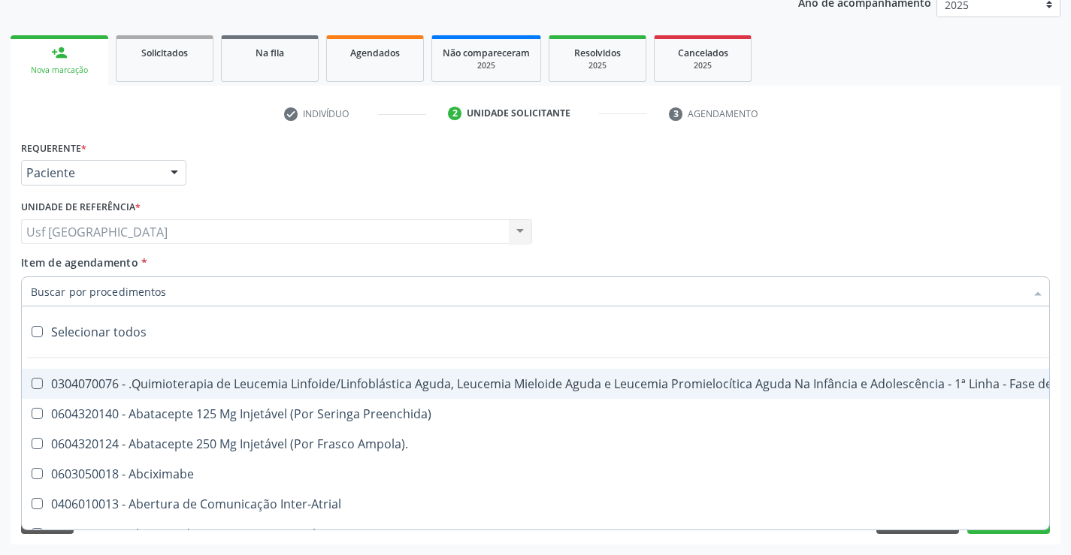
type input "/"
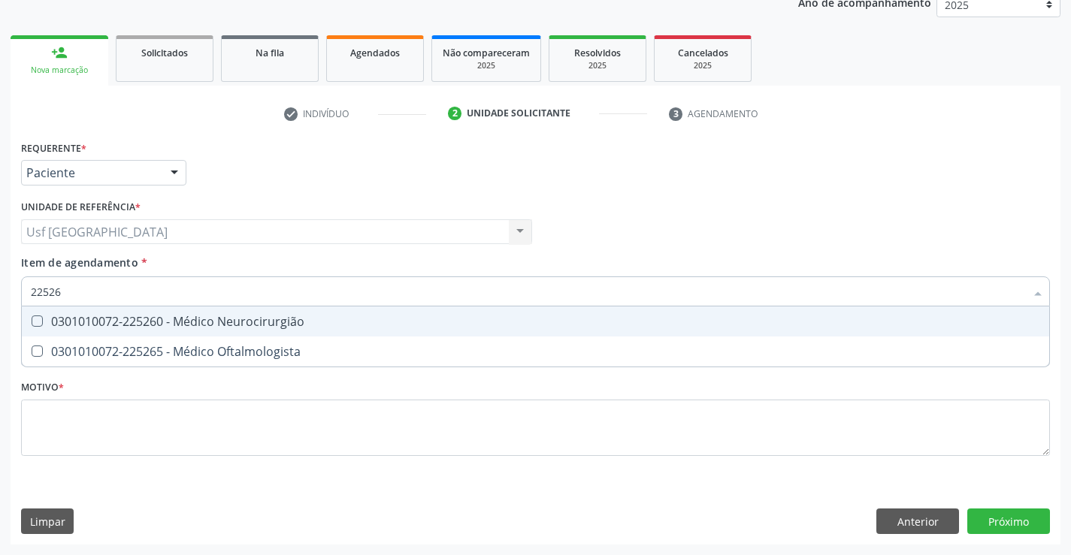
type input "225265"
click at [90, 316] on div "0301010072-225265 - Médico Oftalmologista" at bounding box center [535, 322] width 1009 height 12
checkbox Oftalmologista "true"
click at [97, 422] on div "Requerente * Paciente Médico(a) Enfermeiro(a) Paciente Nenhum resultado encontr…" at bounding box center [535, 307] width 1029 height 340
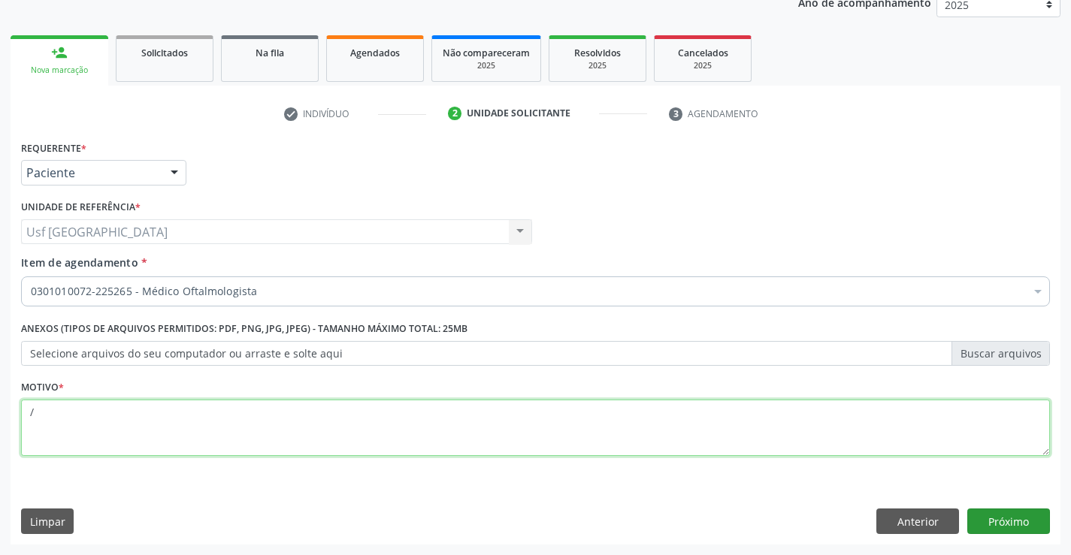
type textarea "/"
click at [1024, 515] on button "Próximo" at bounding box center [1008, 522] width 83 height 26
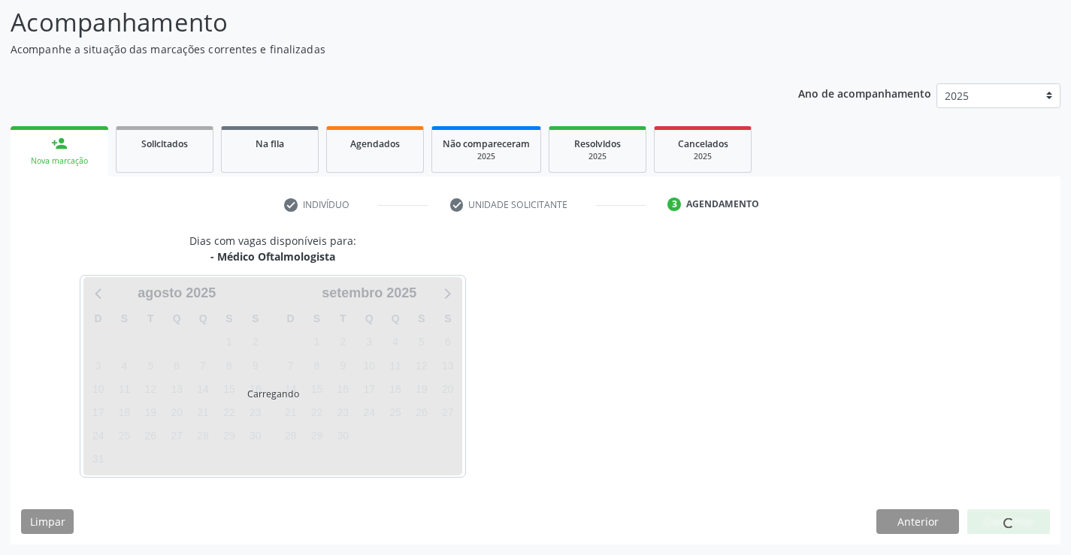
scroll to position [98, 0]
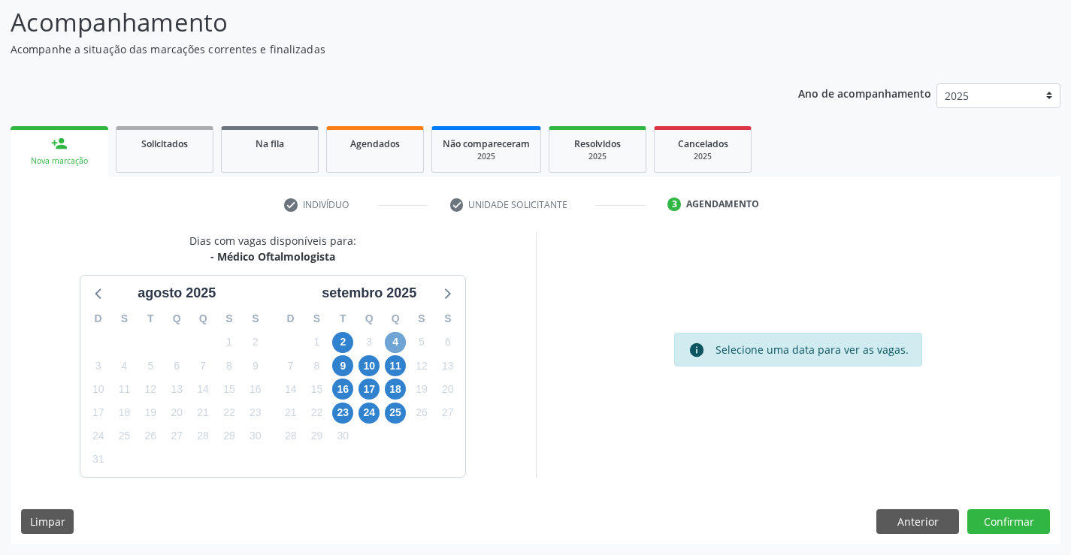
click at [391, 334] on span "4" at bounding box center [395, 342] width 21 height 21
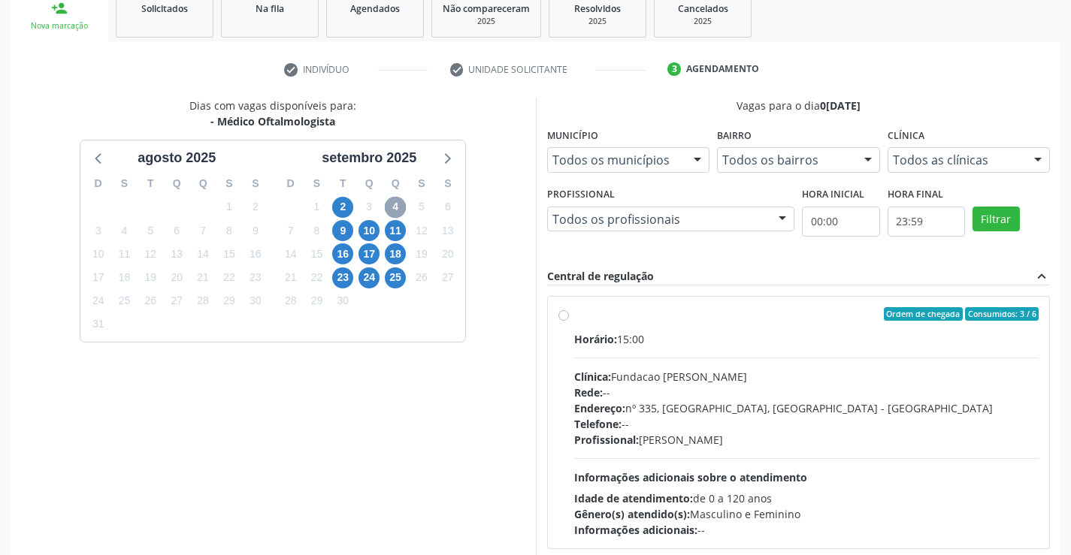
scroll to position [316, 0]
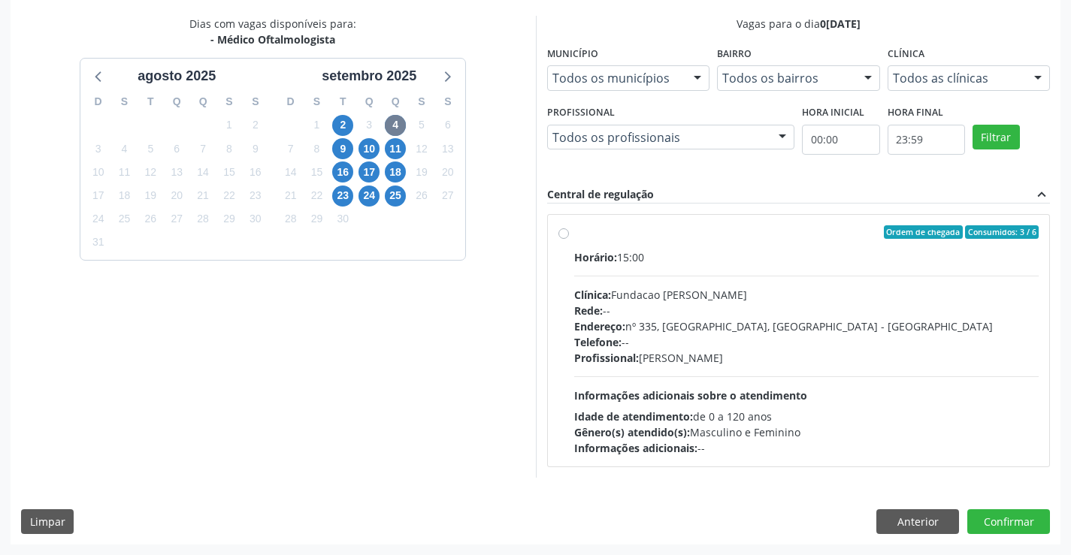
click at [574, 238] on label "Ordem de chegada Consumidos: 3 / 6 Horário: 15:00 Clínica: Fundacao Altino Vent…" at bounding box center [806, 340] width 465 height 231
click at [565, 238] on input "Ordem de chegada Consumidos: 3 / 6 Horário: 15:00 Clínica: Fundacao Altino Vent…" at bounding box center [563, 232] width 11 height 14
radio input "true"
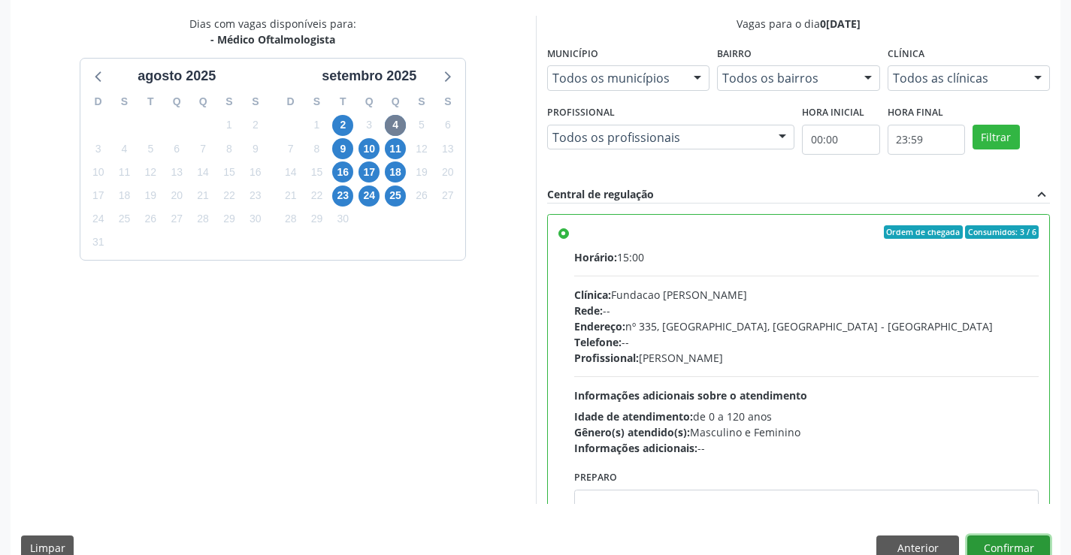
click at [1006, 539] on button "Confirmar" at bounding box center [1008, 549] width 83 height 26
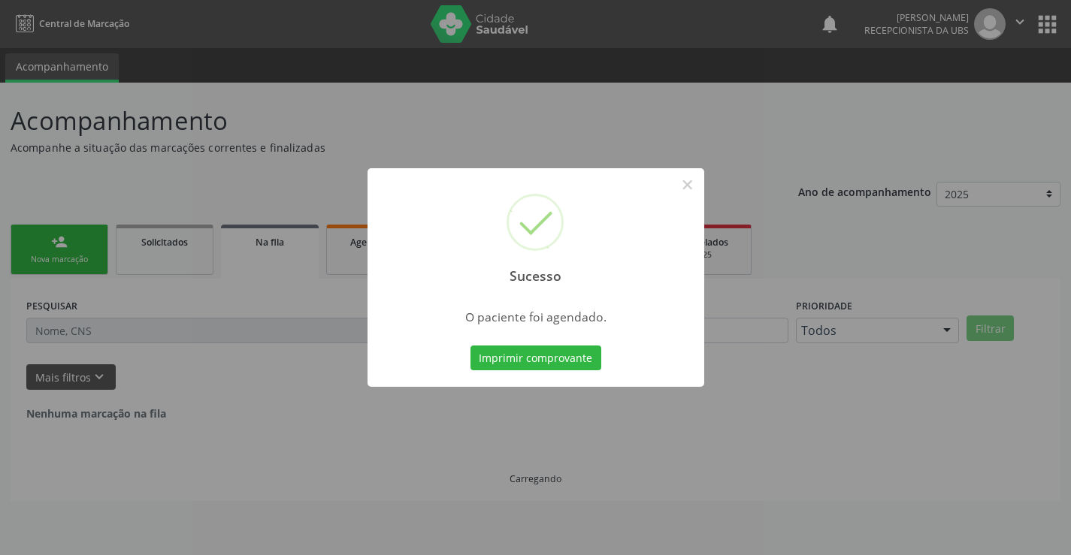
scroll to position [0, 0]
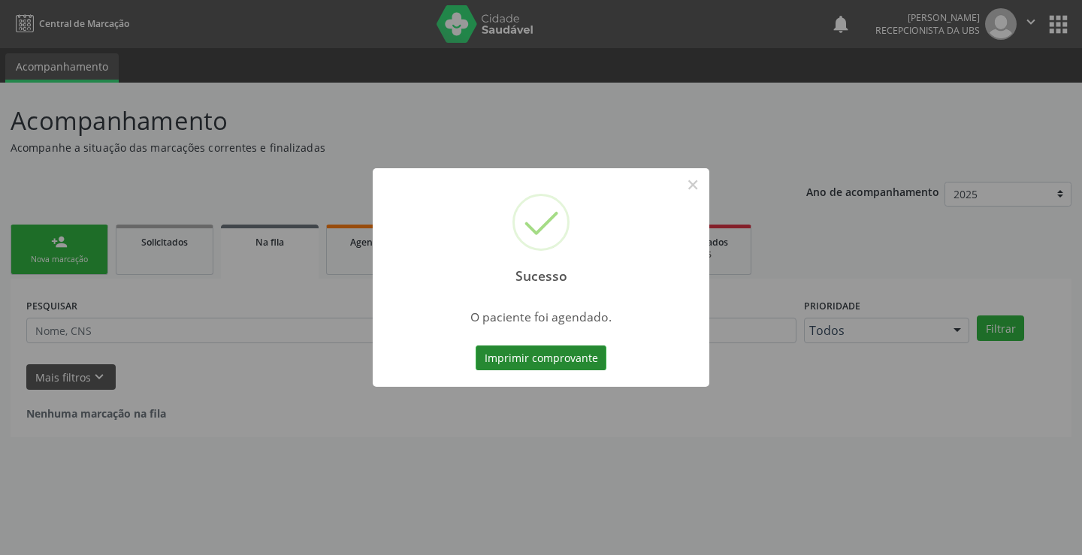
click at [513, 361] on button "Imprimir comprovante" at bounding box center [541, 359] width 131 height 26
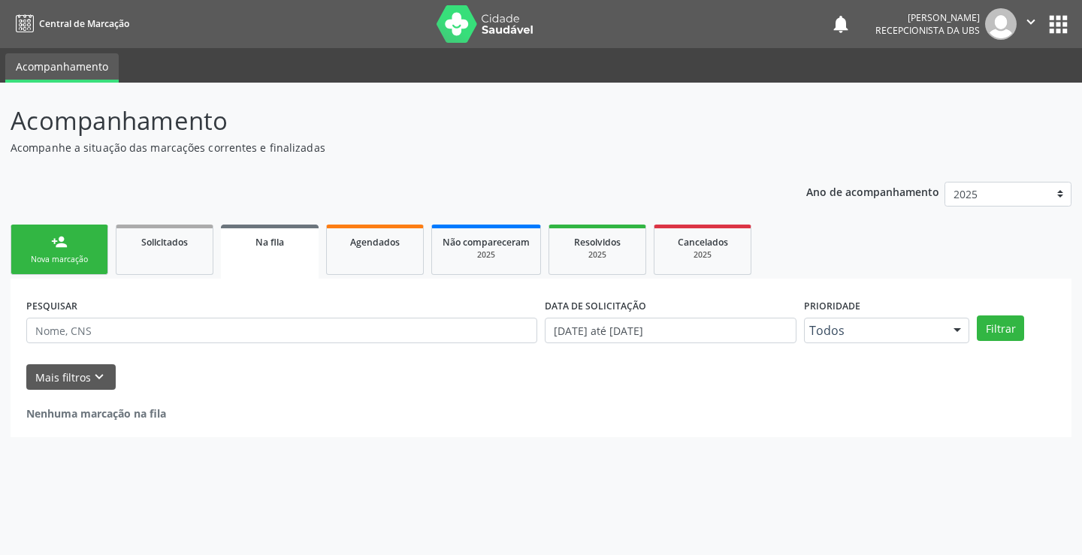
click at [59, 252] on link "person_add Nova marcação" at bounding box center [60, 250] width 98 height 50
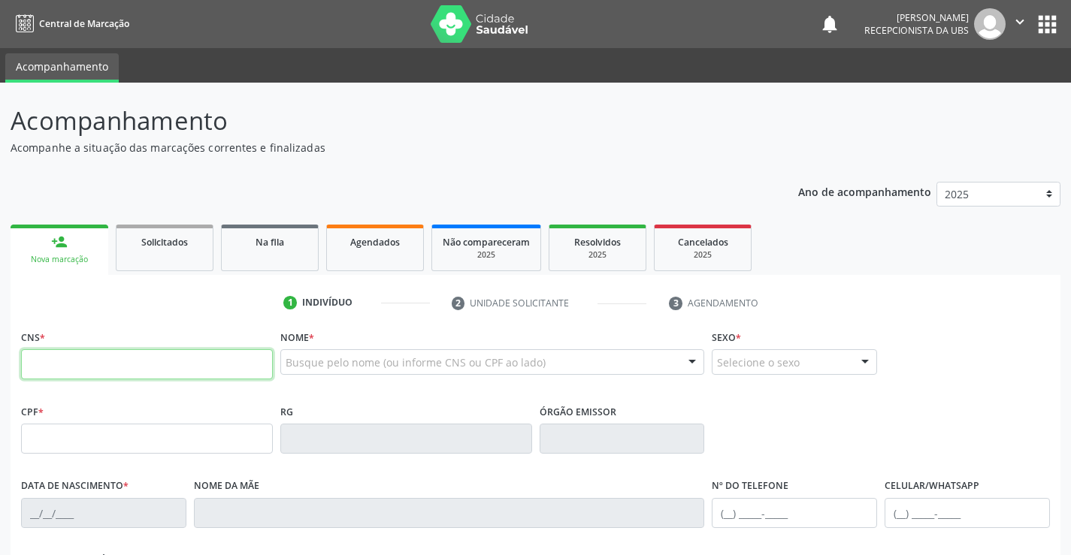
click at [104, 366] on input "text" at bounding box center [147, 364] width 252 height 30
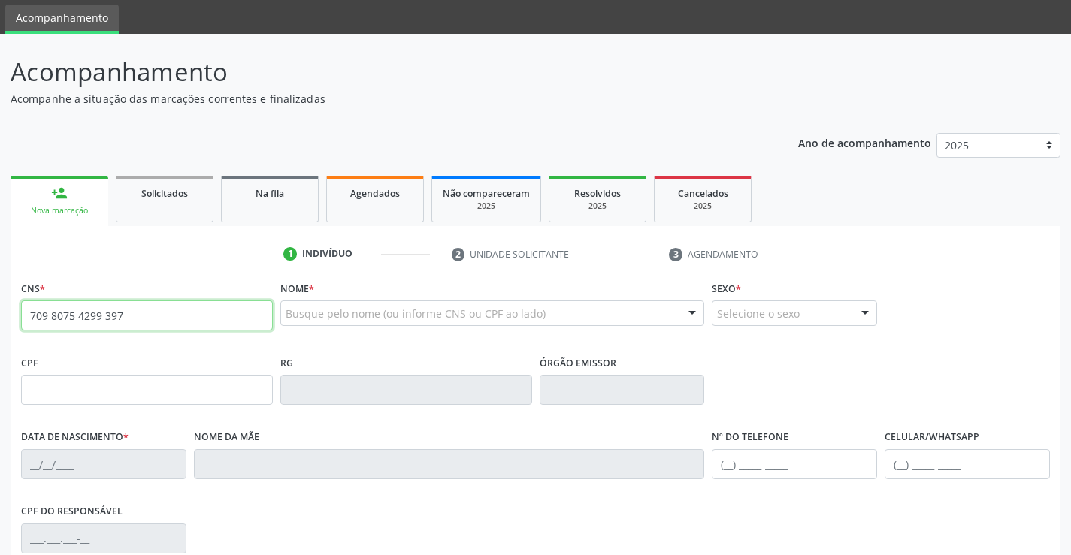
scroll to position [75, 0]
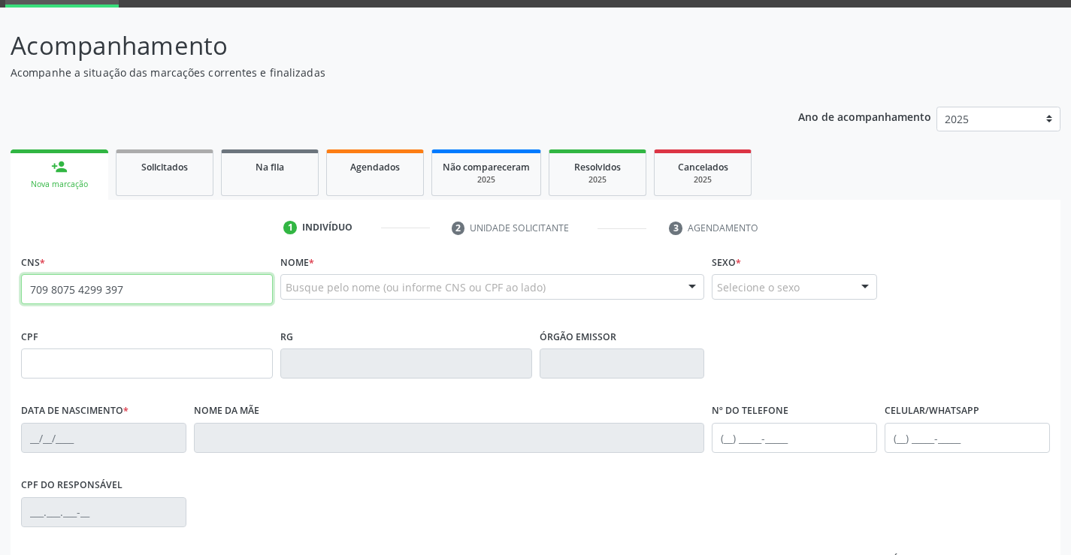
click at [68, 289] on input "709 8075 4299 397" at bounding box center [147, 289] width 252 height 30
type input "709 8070 5429 9397"
type input "681.956.644-15"
type input "09/11/1964"
type input "Irene Leite de Siqueira"
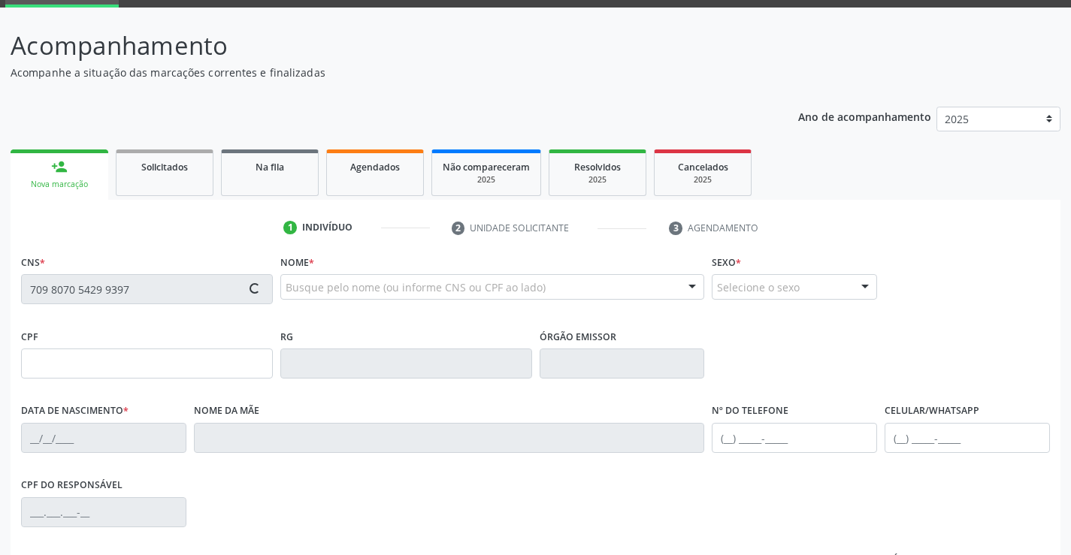
type input "(87) 99638-0357"
type input "454.698.304-20"
type input "582"
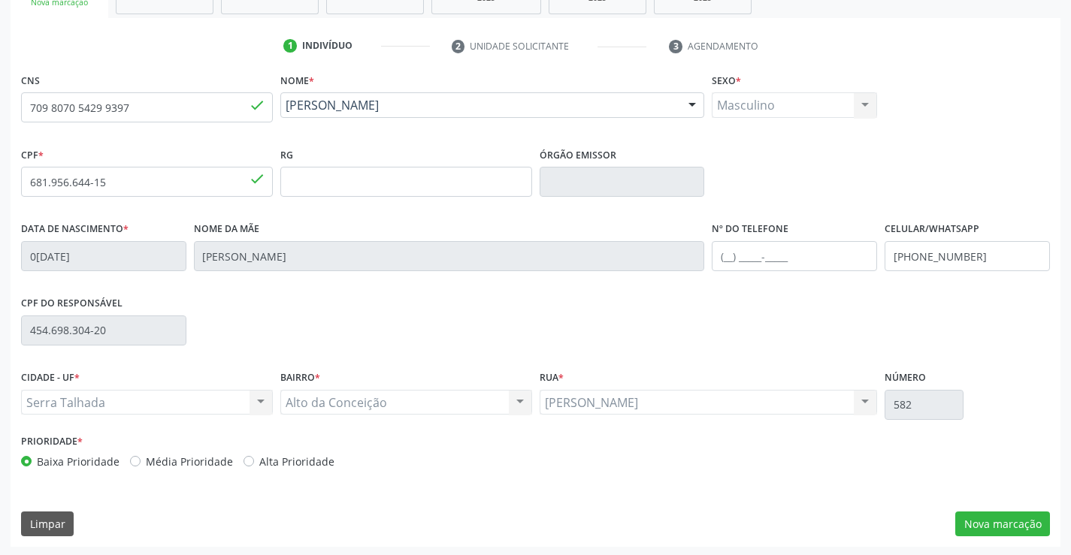
scroll to position [259, 0]
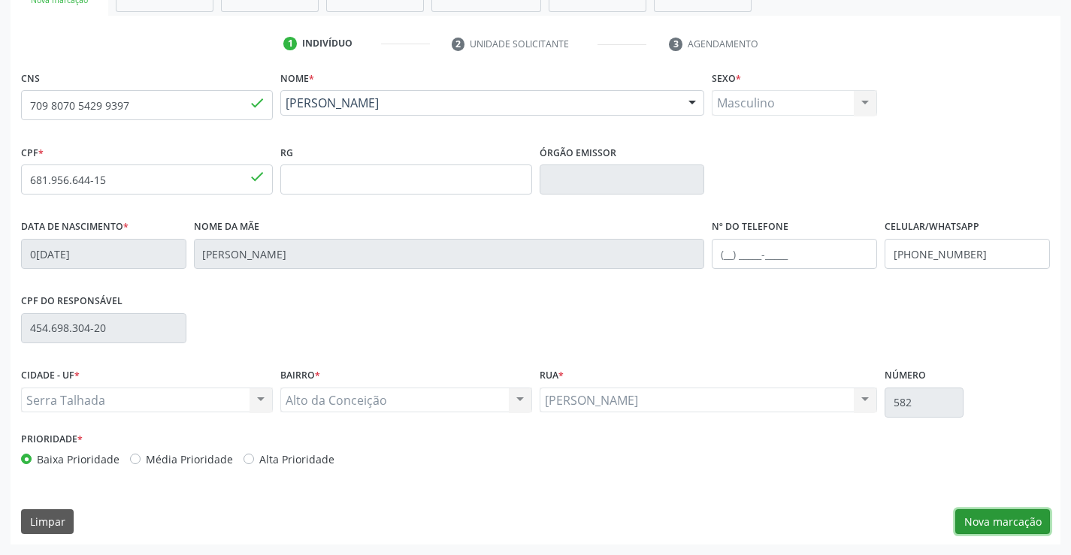
click at [999, 521] on button "Nova marcação" at bounding box center [1002, 522] width 95 height 26
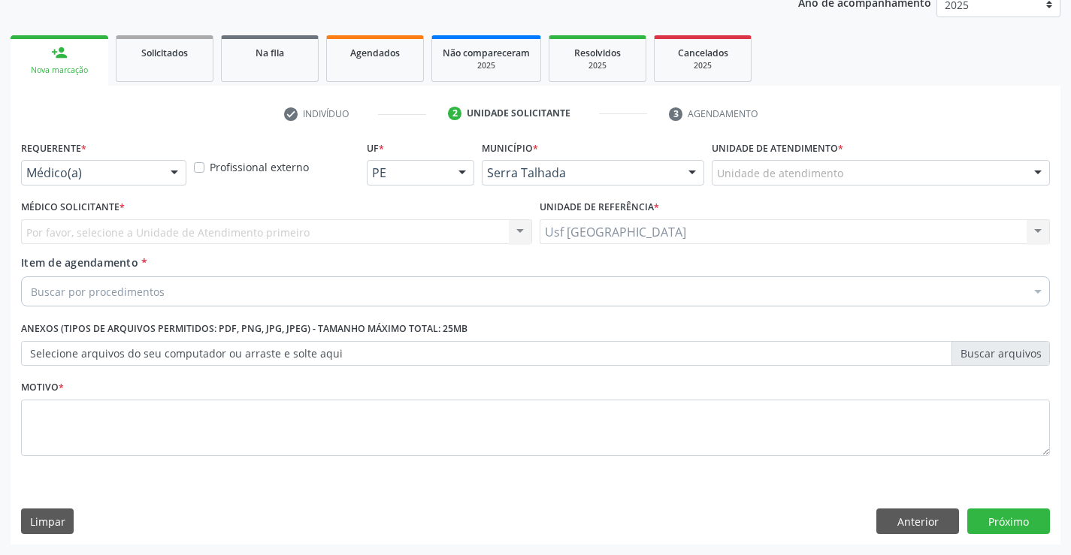
scroll to position [189, 0]
click at [166, 168] on div at bounding box center [174, 174] width 23 height 26
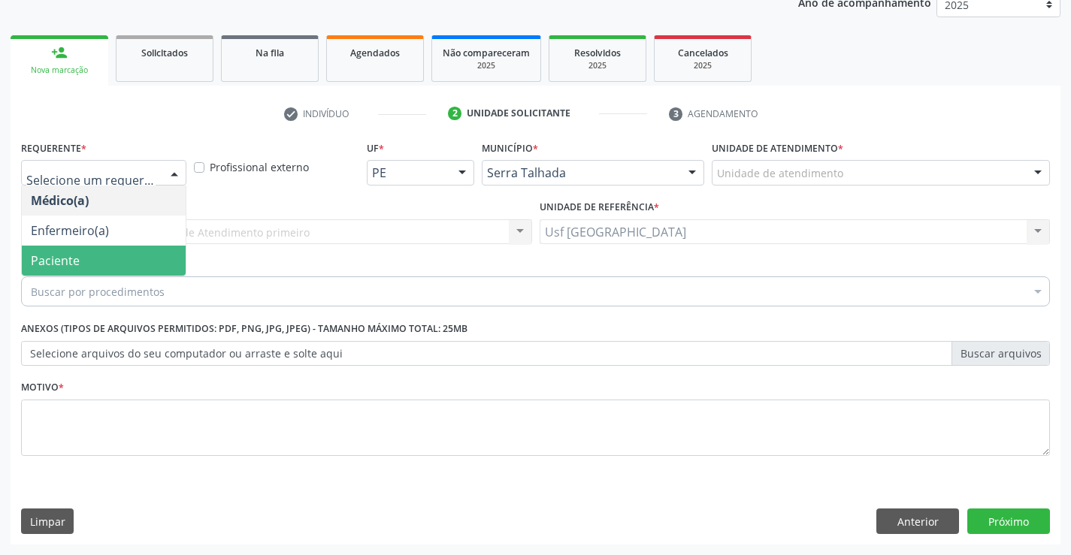
click at [152, 257] on span "Paciente" at bounding box center [104, 261] width 164 height 30
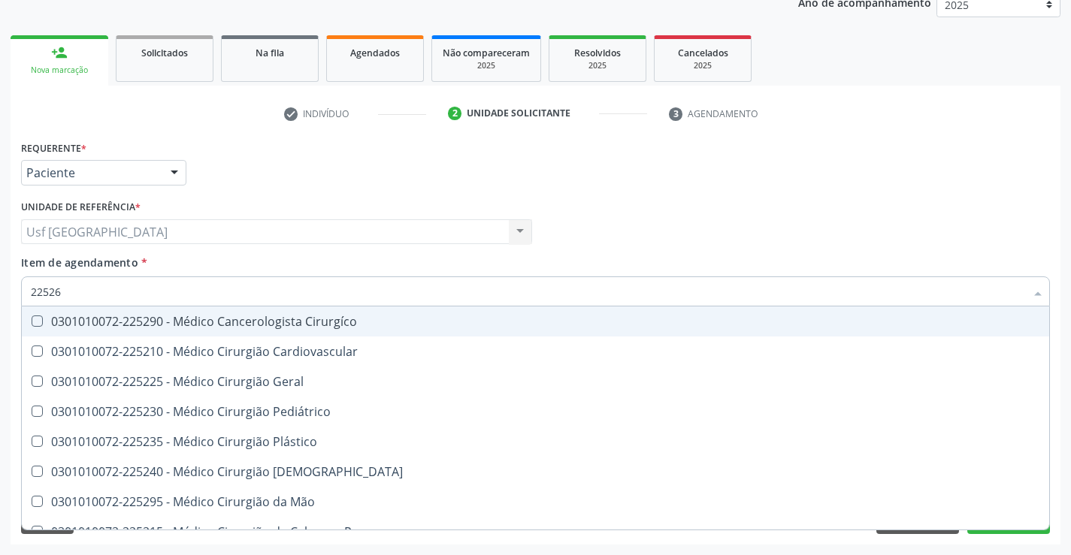
type input "225265"
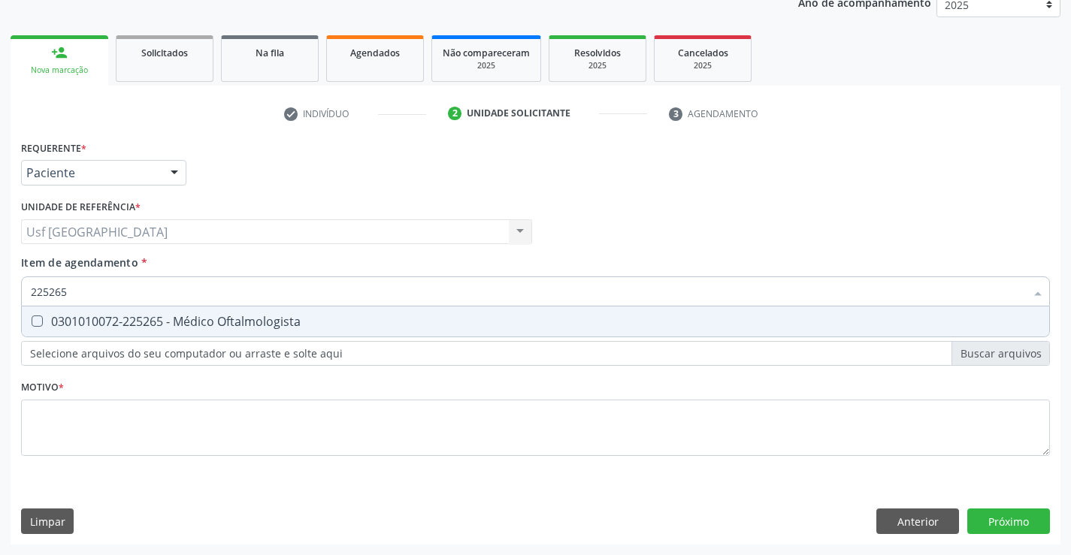
click at [72, 322] on div "0301010072-225265 - Médico Oftalmologista" at bounding box center [535, 322] width 1009 height 12
checkbox Oftalmologista "true"
click at [86, 443] on div "Requerente * Paciente Médico(a) Enfermeiro(a) Paciente Nenhum resultado encontr…" at bounding box center [535, 307] width 1029 height 340
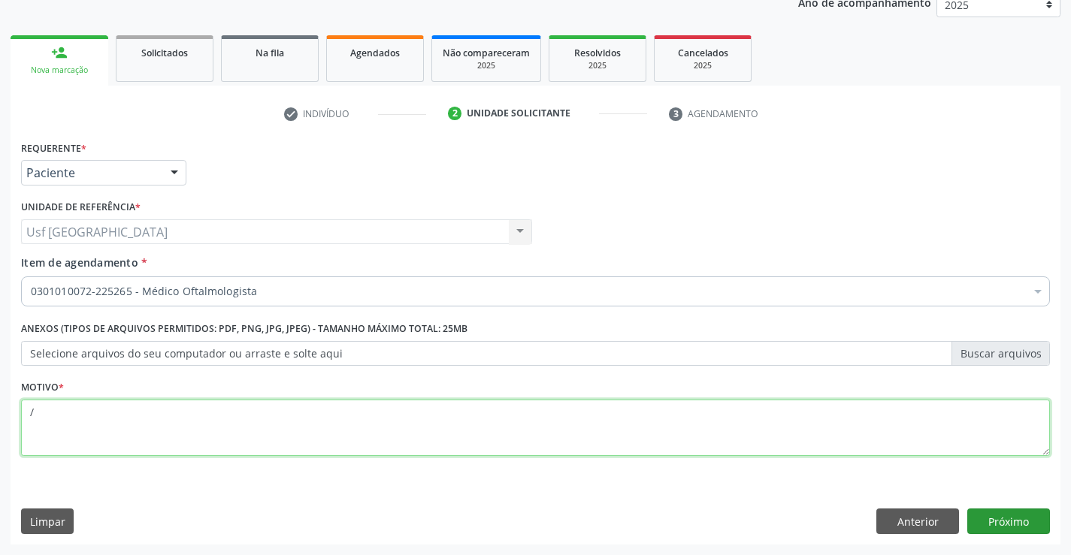
type textarea "/"
click at [1020, 525] on button "Próximo" at bounding box center [1008, 522] width 83 height 26
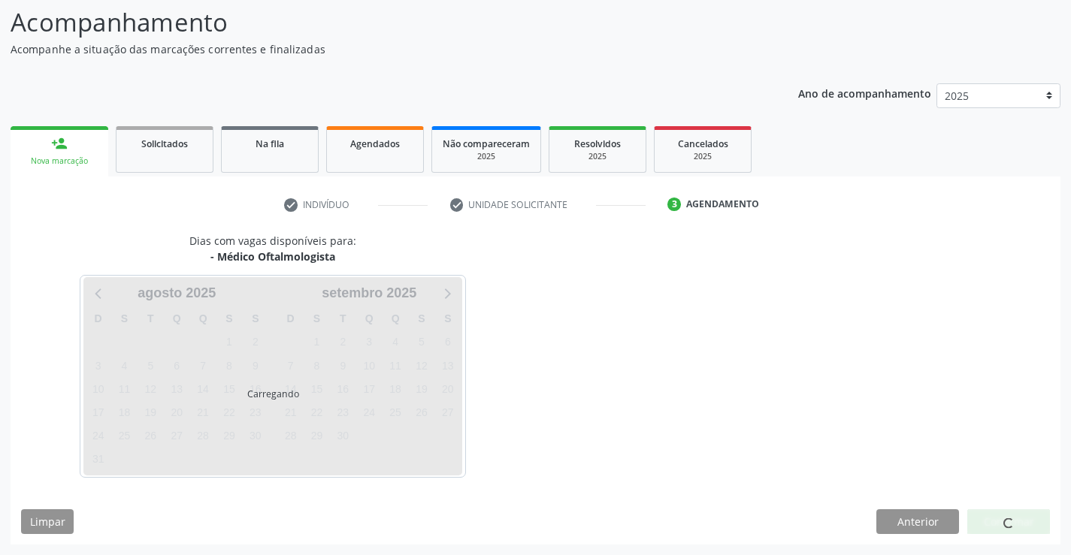
scroll to position [98, 0]
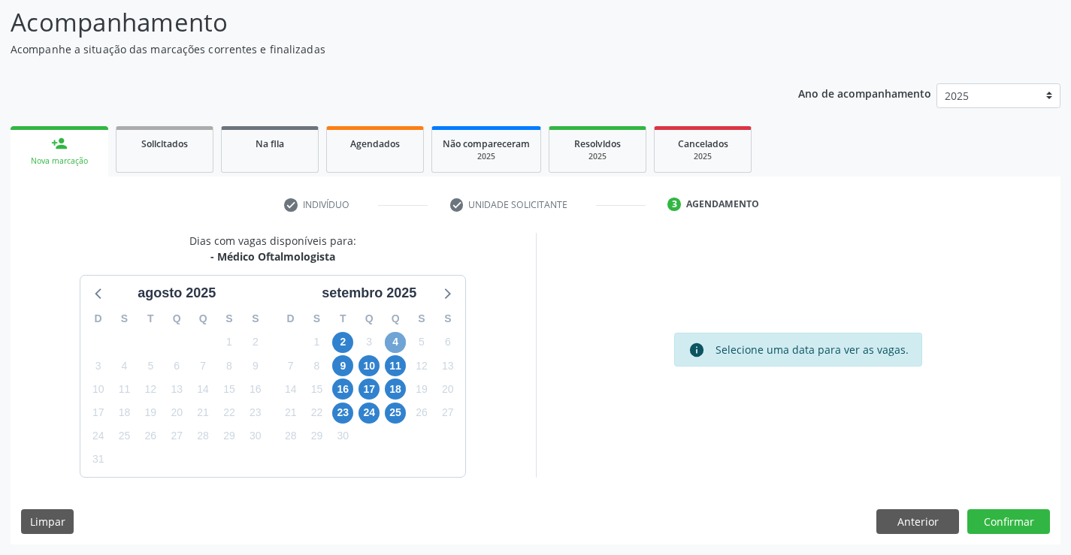
click at [388, 341] on span "4" at bounding box center [395, 342] width 21 height 21
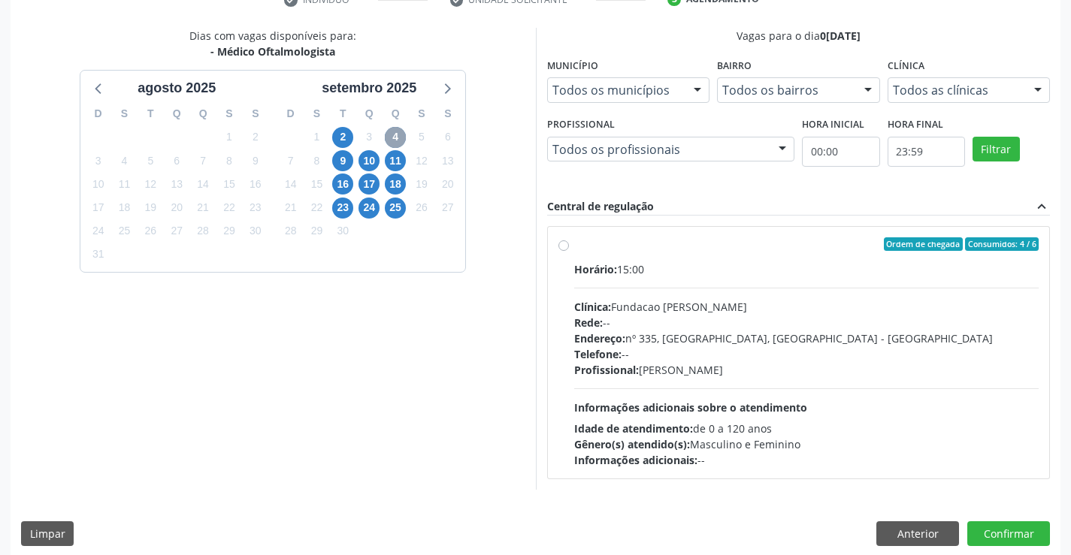
scroll to position [316, 0]
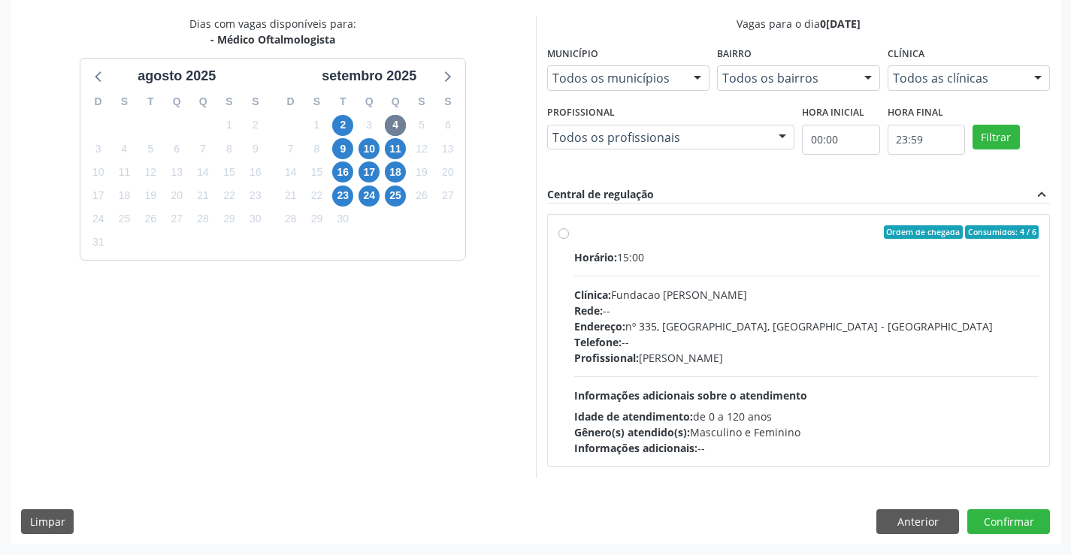
click at [561, 240] on div "Ordem de chegada Consumidos: 4 / 6 Horário: 15:00 Clínica: Fundacao Altino Vent…" at bounding box center [798, 340] width 481 height 231
radio input "true"
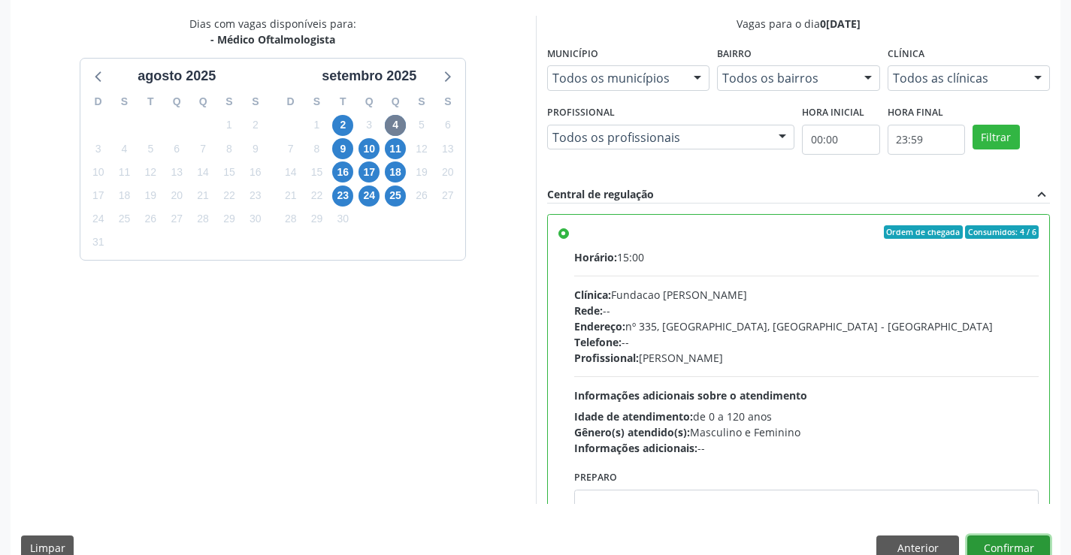
click at [975, 539] on button "Confirmar" at bounding box center [1008, 549] width 83 height 26
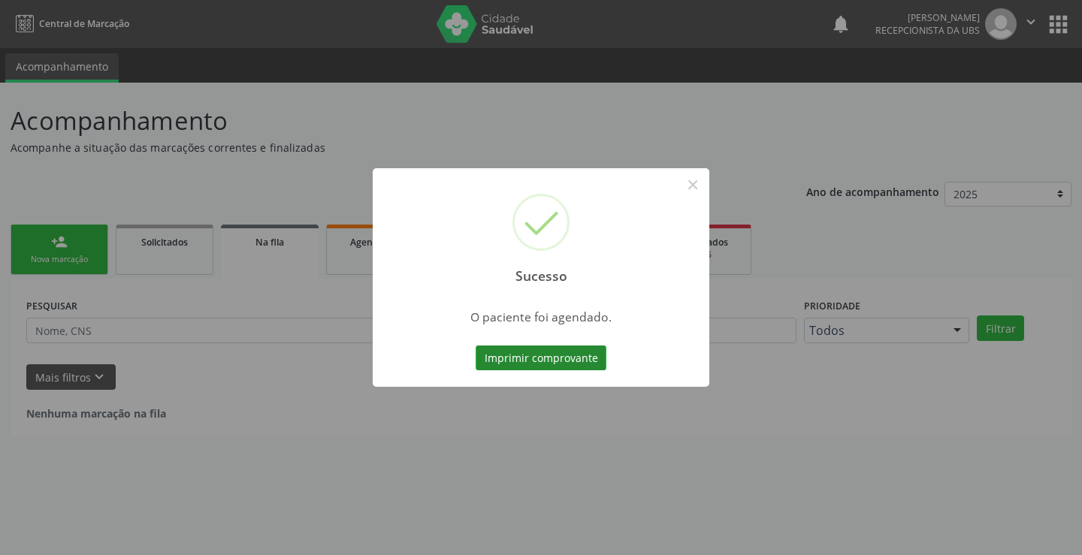
click at [536, 363] on button "Imprimir comprovante" at bounding box center [541, 359] width 131 height 26
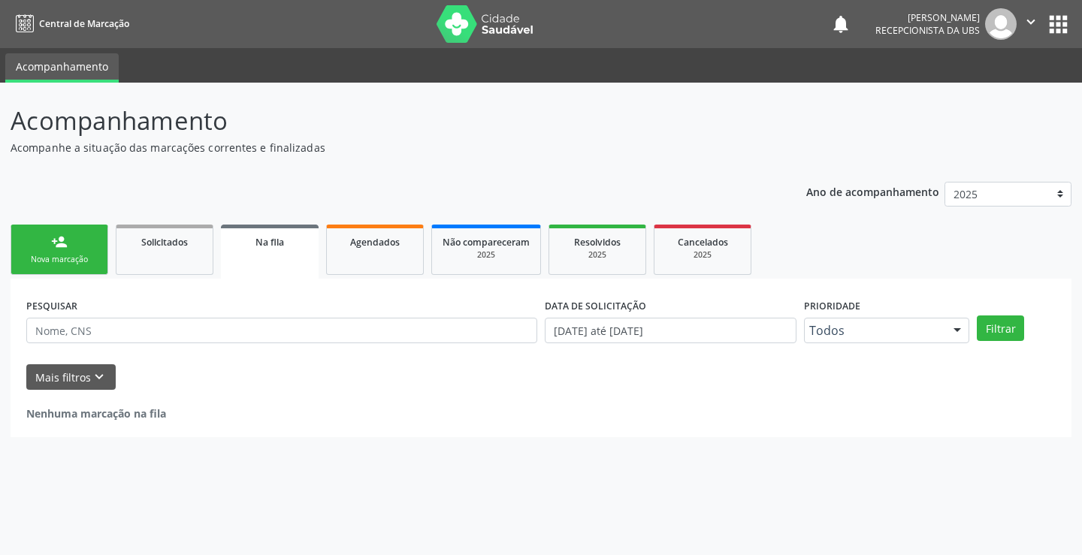
click at [45, 255] on div "Nova marcação" at bounding box center [59, 259] width 75 height 11
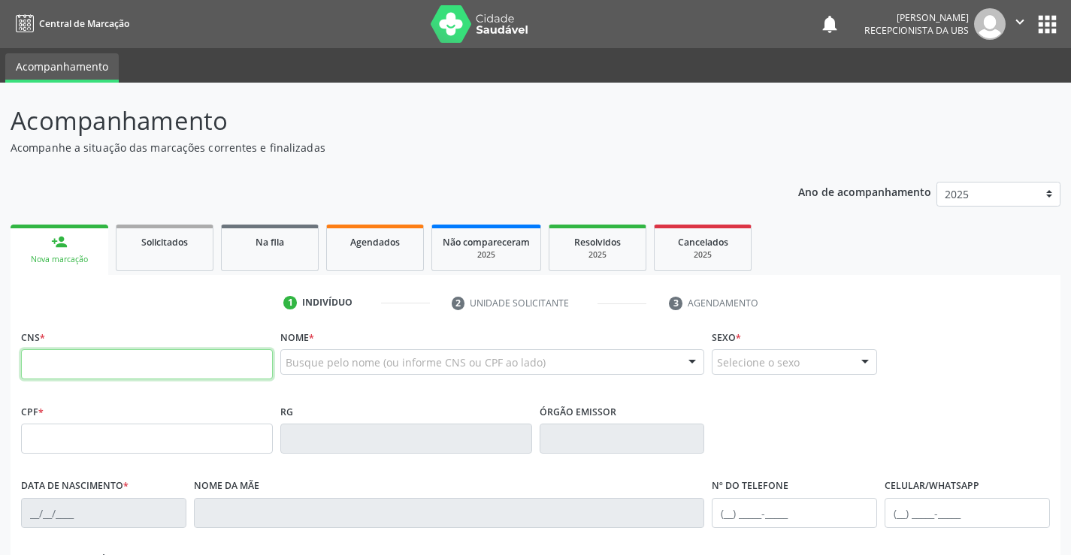
click at [193, 371] on input "text" at bounding box center [147, 364] width 252 height 30
type input "162 5247 1500 0018"
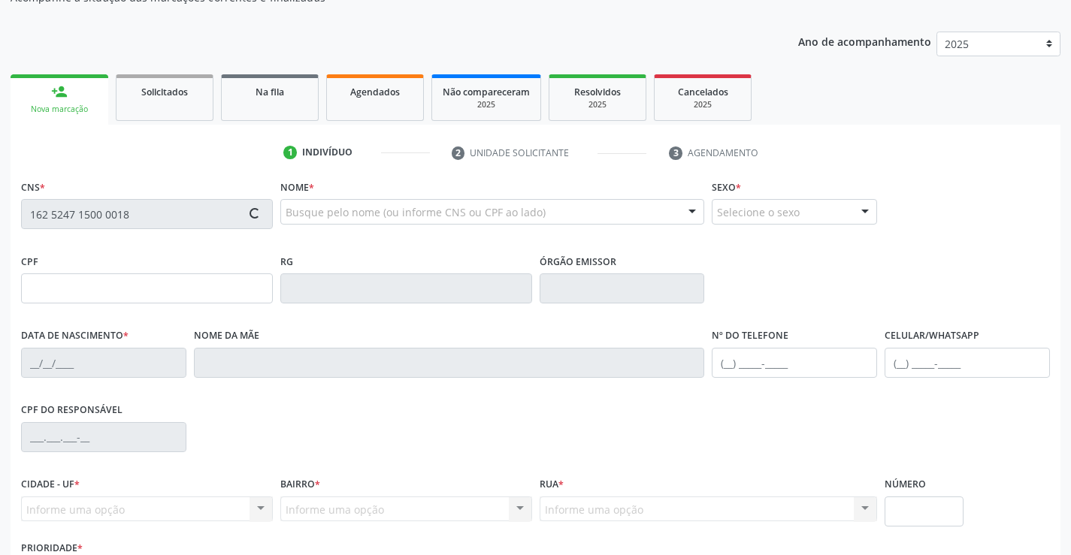
type input "217.466.498-44"
type input "23/07/1953"
type input "Luiza Maria Nogueira"
type input "[PHONE_NUMBER]"
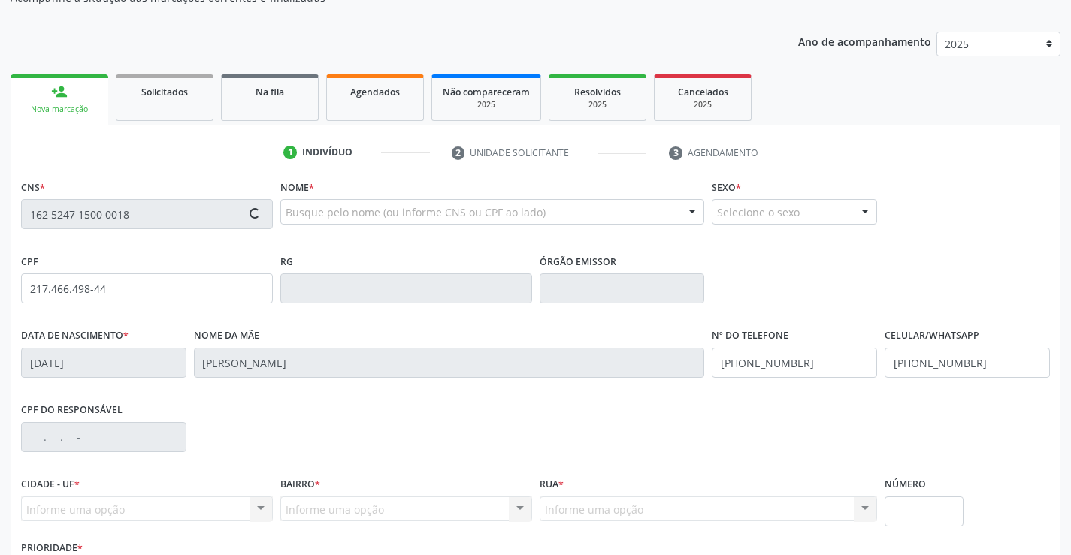
type input "584"
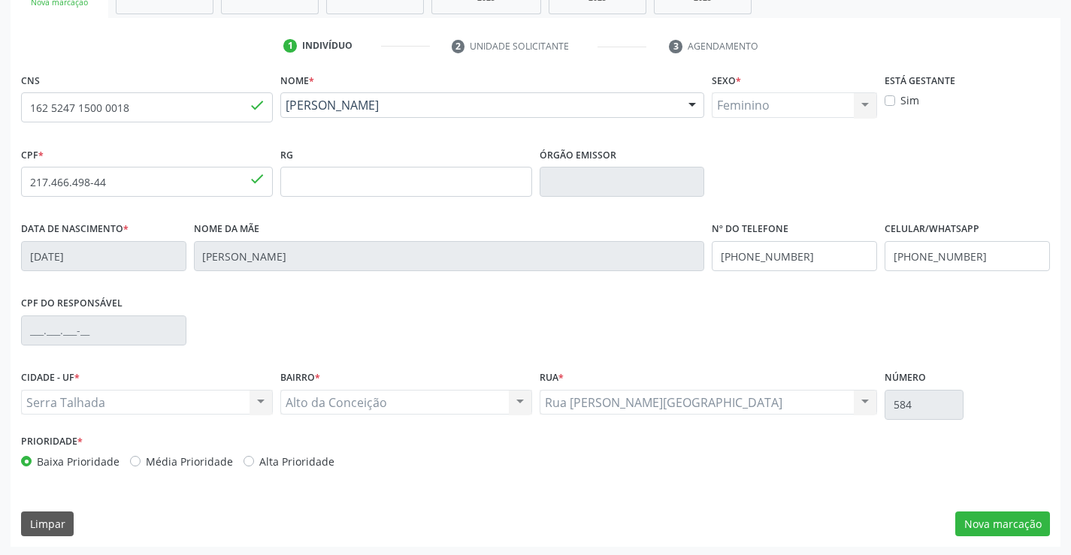
scroll to position [259, 0]
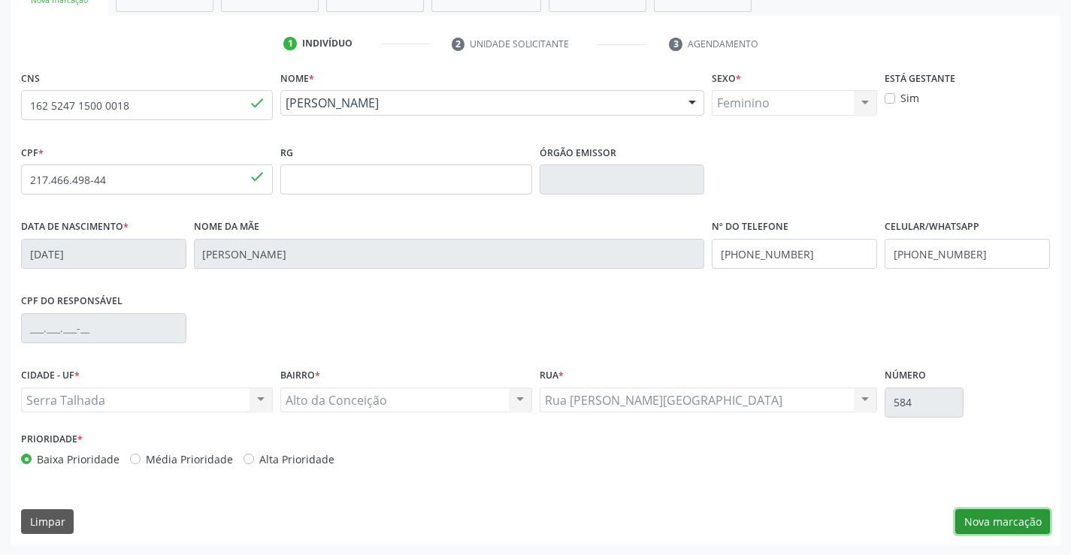
click at [999, 527] on button "Nova marcação" at bounding box center [1002, 522] width 95 height 26
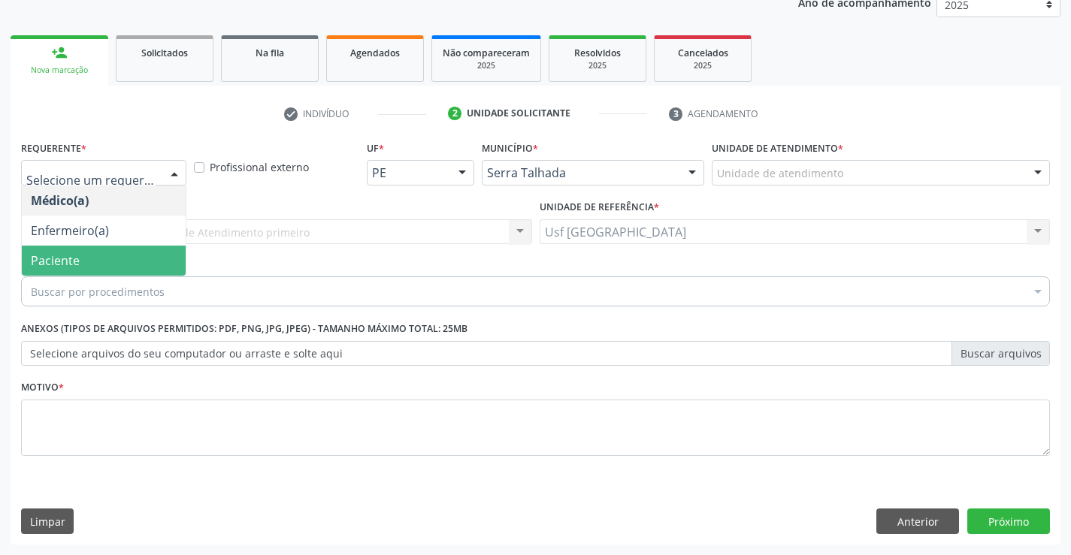
click at [84, 261] on span "Paciente" at bounding box center [104, 261] width 164 height 30
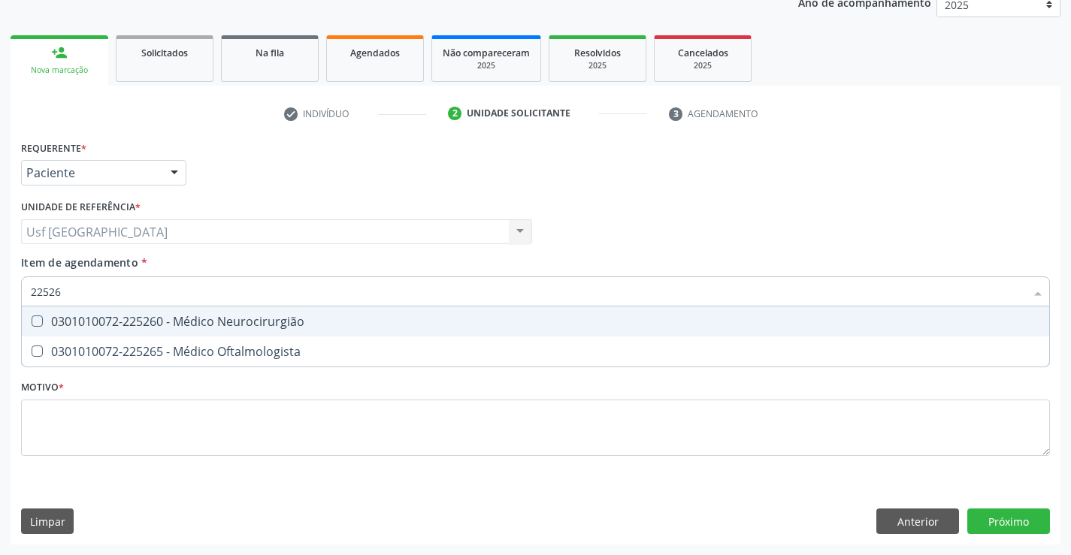
type input "225265"
drag, startPoint x: 183, startPoint y: 328, endPoint x: 161, endPoint y: 337, distance: 23.6
click at [181, 328] on div "0301010072-225265 - Médico Oftalmologista" at bounding box center [535, 322] width 1009 height 12
checkbox Oftalmologista "true"
click at [92, 438] on div "Requerente * Paciente Médico(a) Enfermeiro(a) Paciente Nenhum resultado encontr…" at bounding box center [535, 307] width 1029 height 340
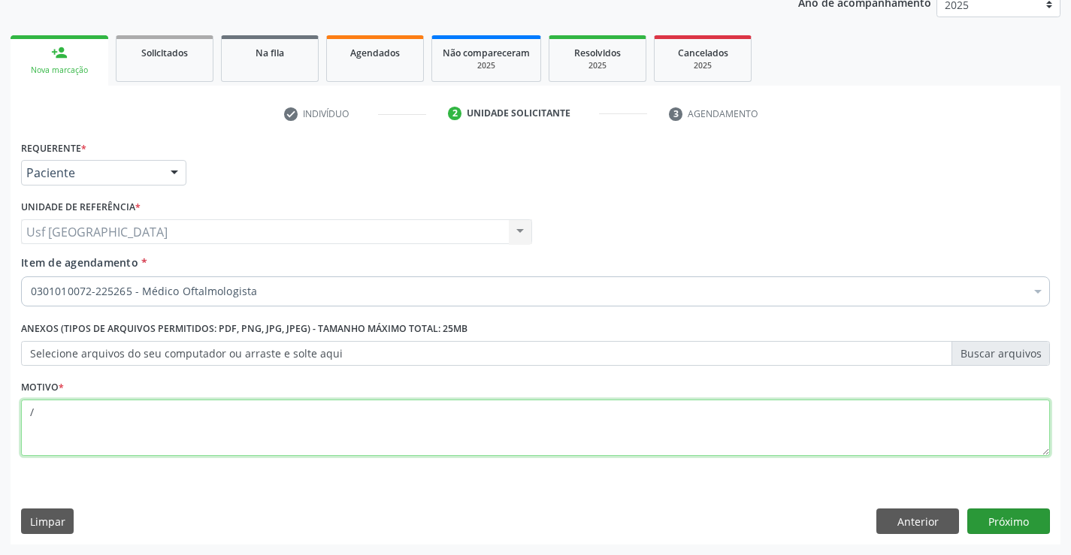
type textarea "/"
click at [1011, 518] on button "Próximo" at bounding box center [1008, 522] width 83 height 26
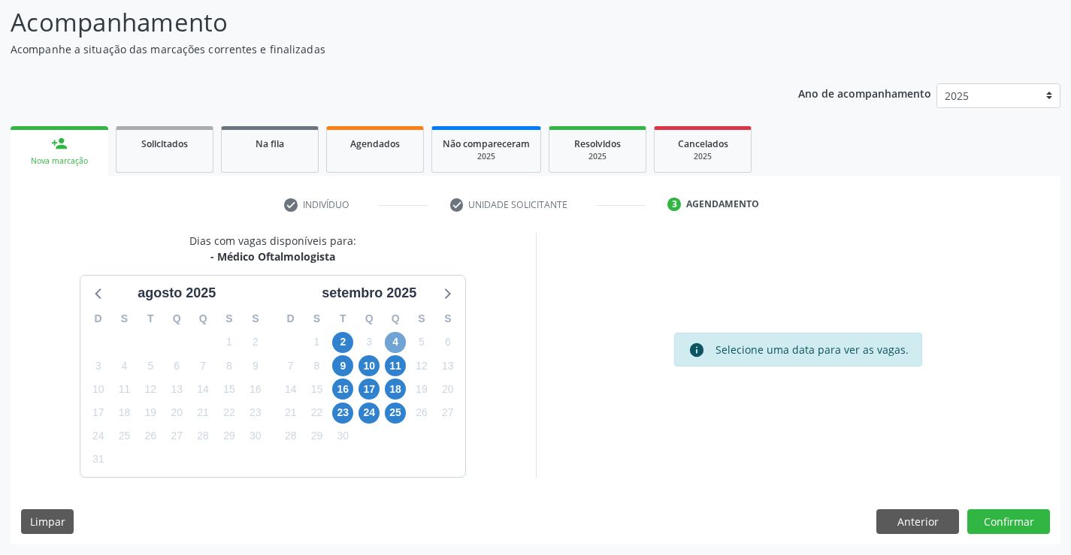
click at [398, 340] on span "4" at bounding box center [395, 342] width 21 height 21
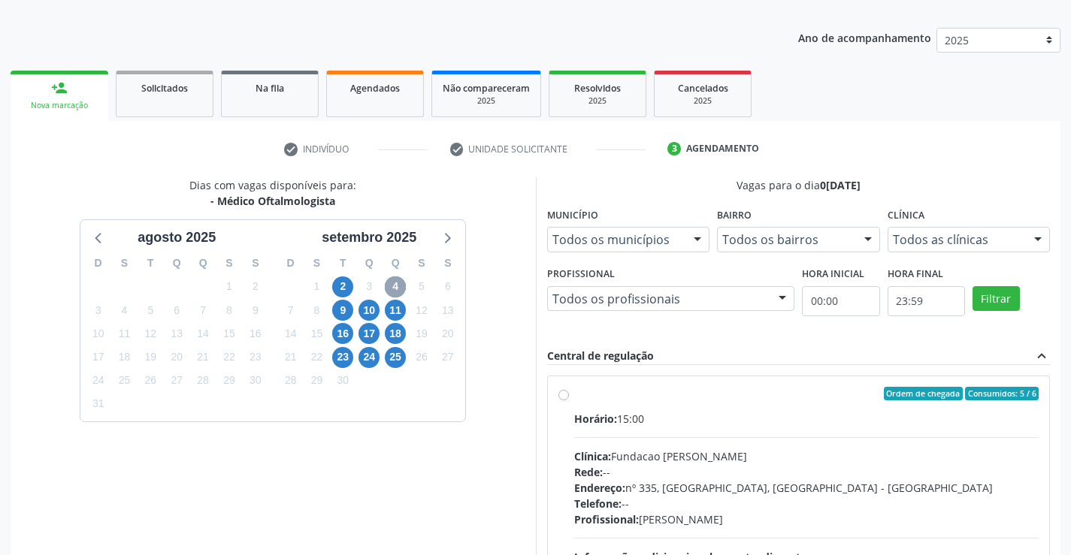
scroll to position [316, 0]
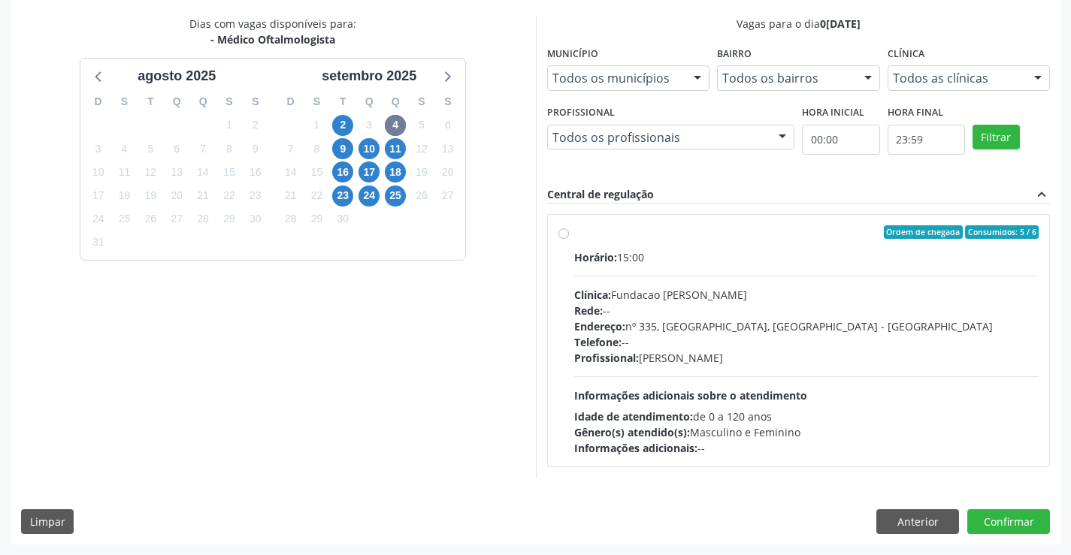
click at [568, 239] on div "Ordem de chegada Consumidos: 5 / 6 Horário: 15:00 Clínica: Fundacao Altino Vent…" at bounding box center [798, 340] width 481 height 231
radio input "true"
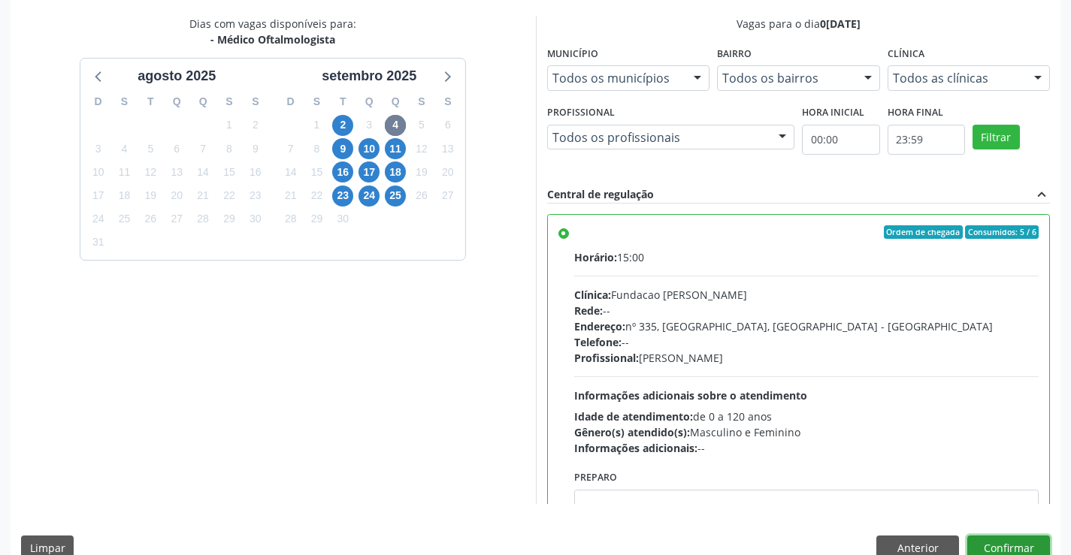
click at [1017, 537] on button "Confirmar" at bounding box center [1008, 549] width 83 height 26
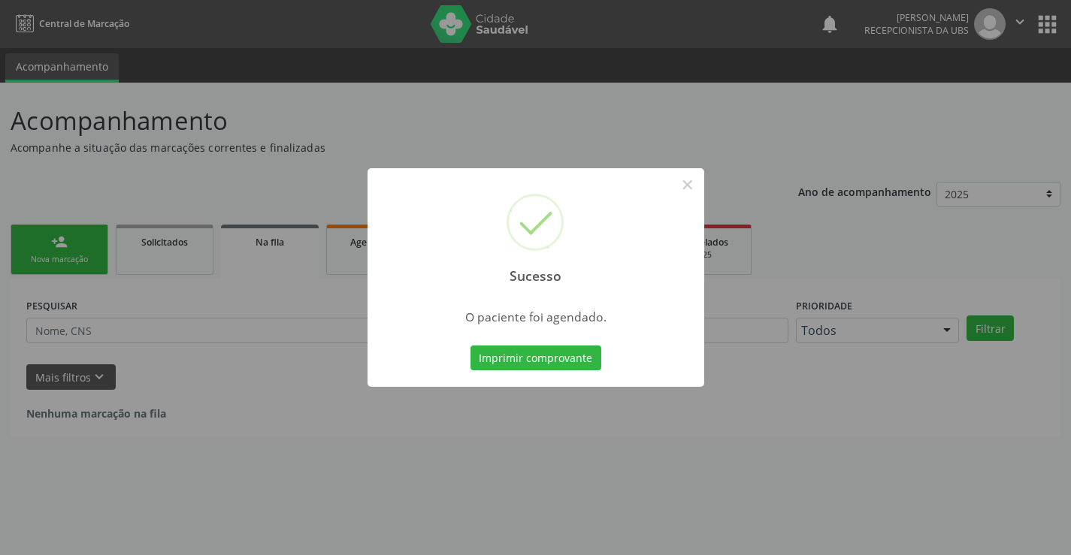
scroll to position [0, 0]
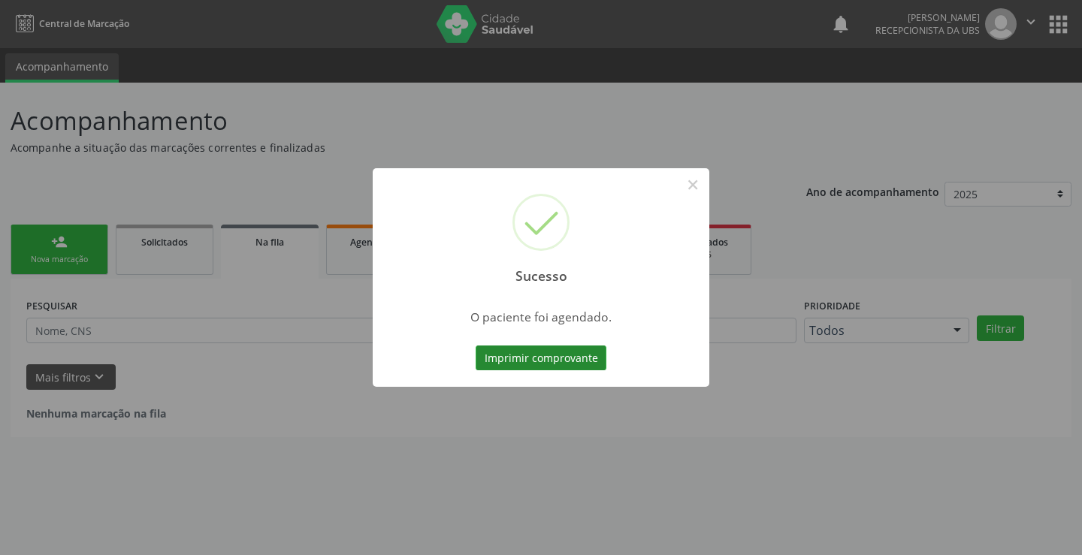
click at [578, 351] on button "Imprimir comprovante" at bounding box center [541, 359] width 131 height 26
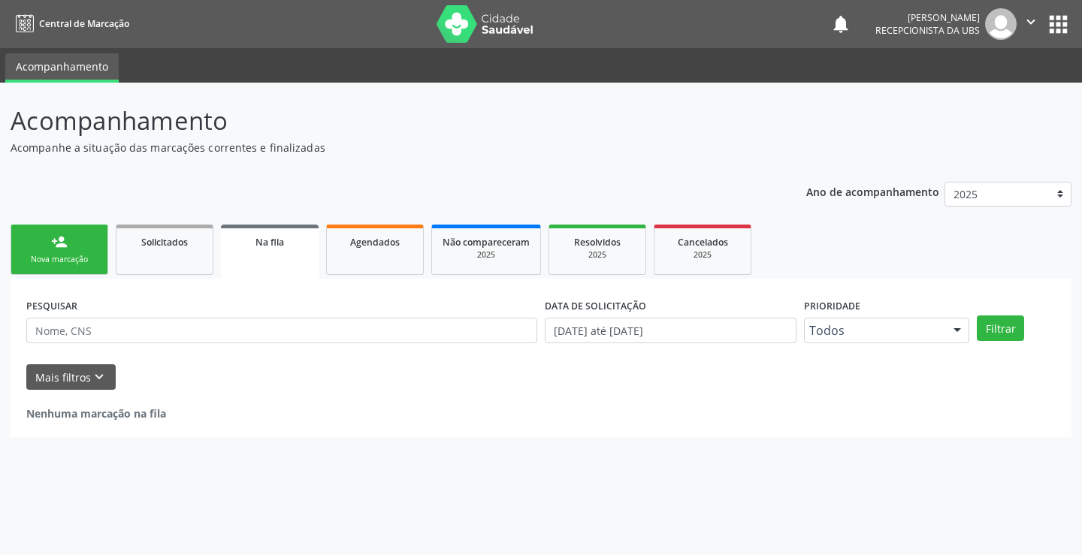
drag, startPoint x: 87, startPoint y: 235, endPoint x: 115, endPoint y: 222, distance: 30.9
click at [87, 234] on link "person_add Nova marcação" at bounding box center [60, 250] width 98 height 50
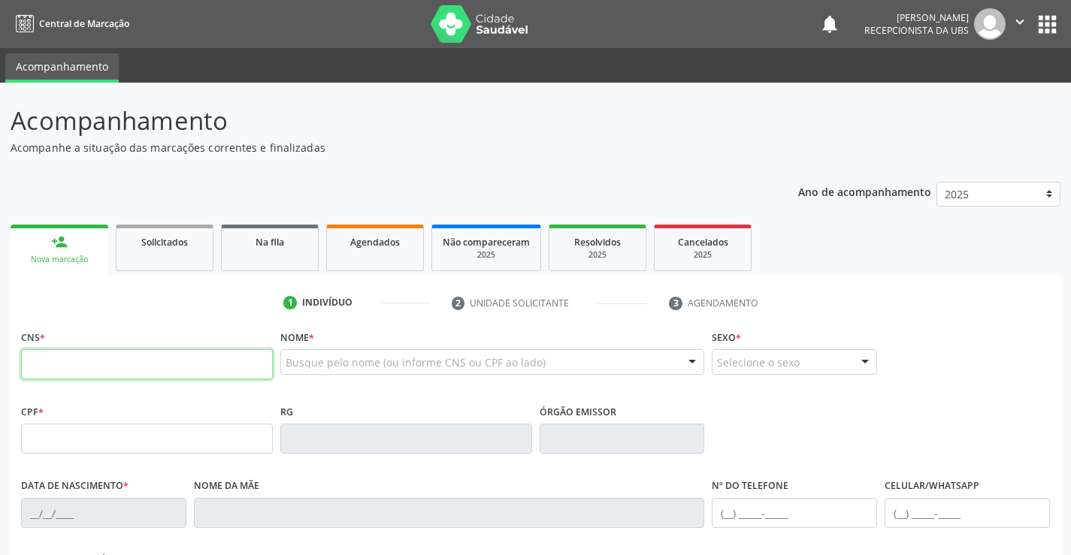
click at [155, 372] on input "text" at bounding box center [147, 364] width 252 height 30
type input "704 8040 5755 3541"
type input "024.148.184-84"
type input "03/02/1943"
type input "Maria Ana da Conceicao"
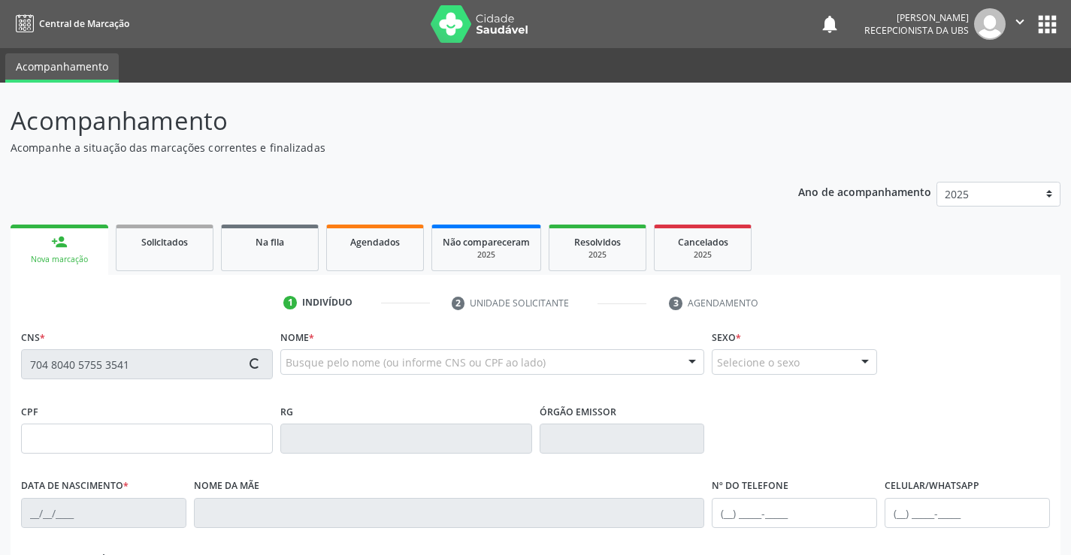
type input "(87) 99934-4779"
type input "693"
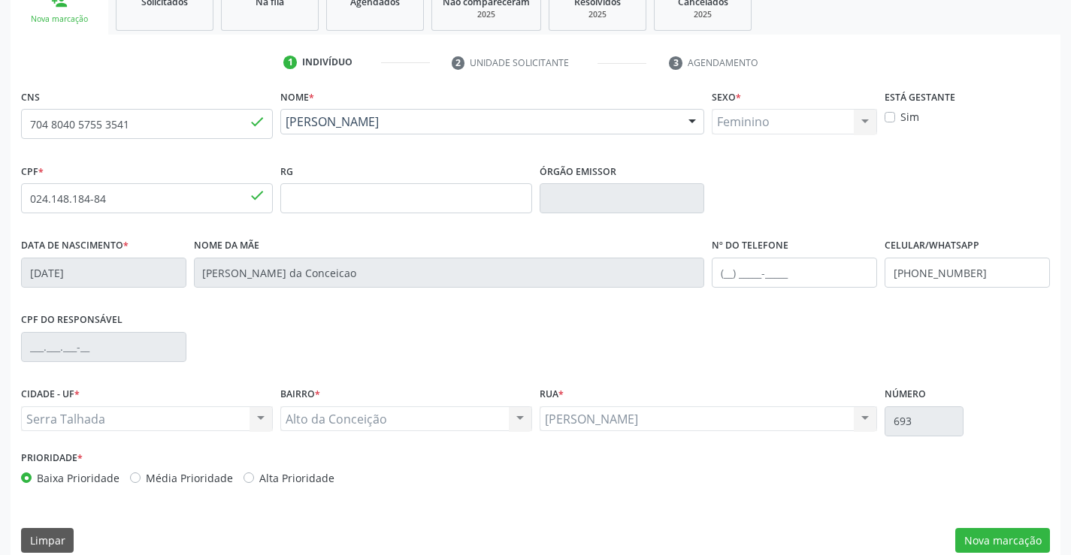
scroll to position [259, 0]
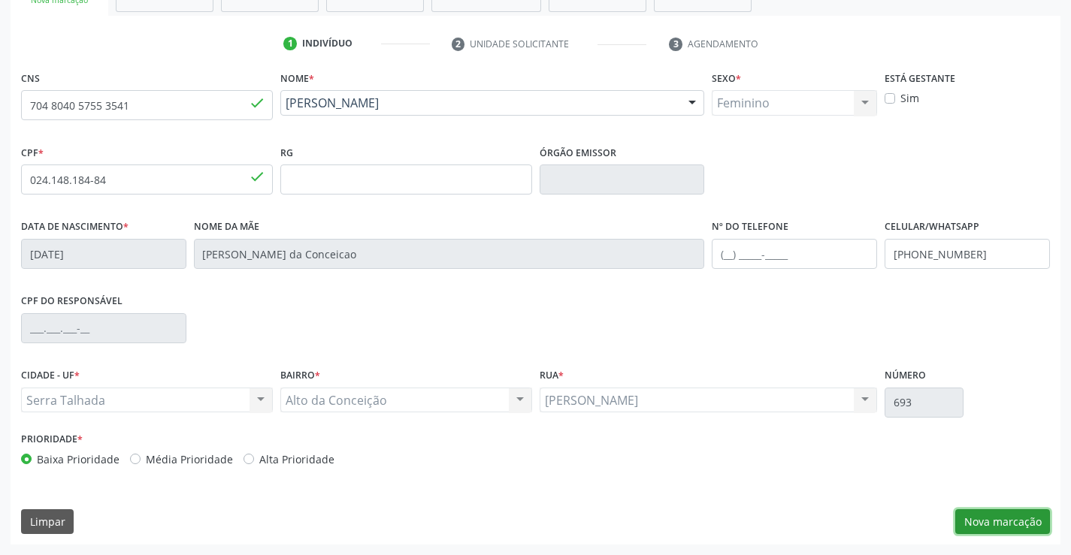
click at [1022, 521] on button "Nova marcação" at bounding box center [1002, 522] width 95 height 26
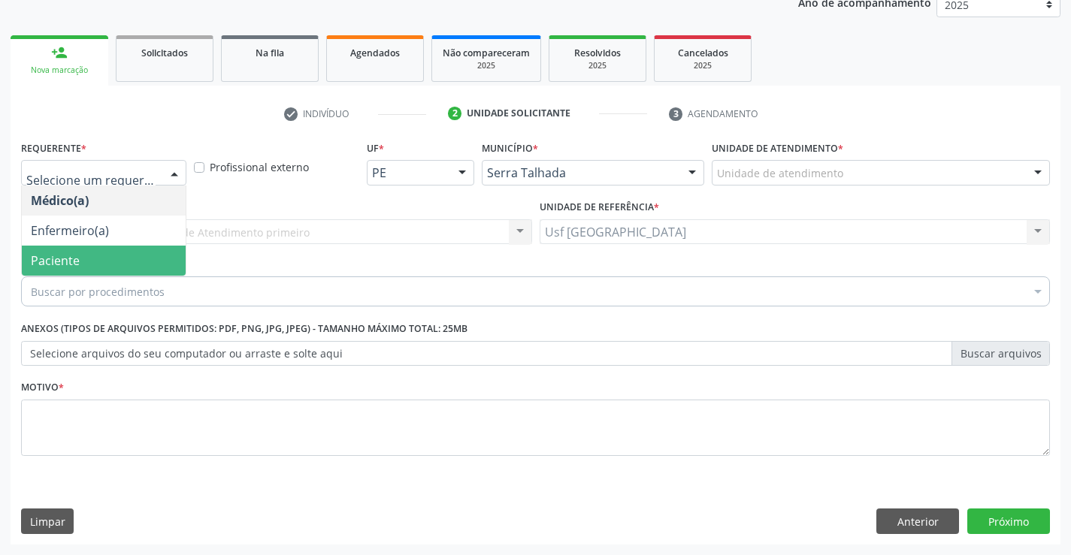
click at [74, 252] on span "Paciente" at bounding box center [55, 260] width 49 height 17
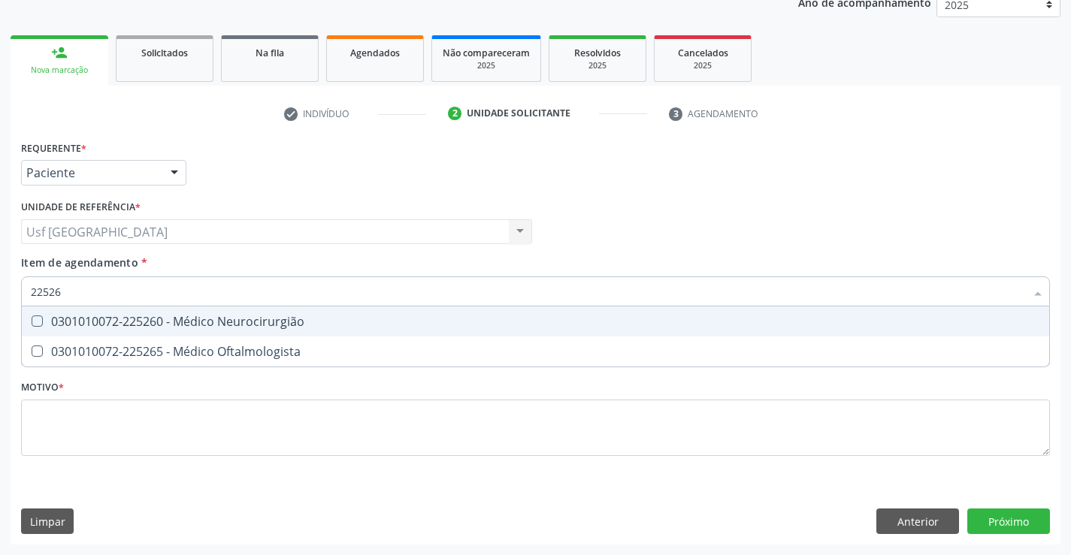
type input "225265"
drag, startPoint x: 219, startPoint y: 325, endPoint x: 123, endPoint y: 394, distance: 118.9
click at [216, 325] on div "0301010072-225265 - Médico Oftalmologista" at bounding box center [535, 322] width 1009 height 12
checkbox Oftalmologista "true"
click at [119, 422] on div "Requerente * Paciente Médico(a) Enfermeiro(a) Paciente Nenhum resultado encontr…" at bounding box center [535, 307] width 1029 height 340
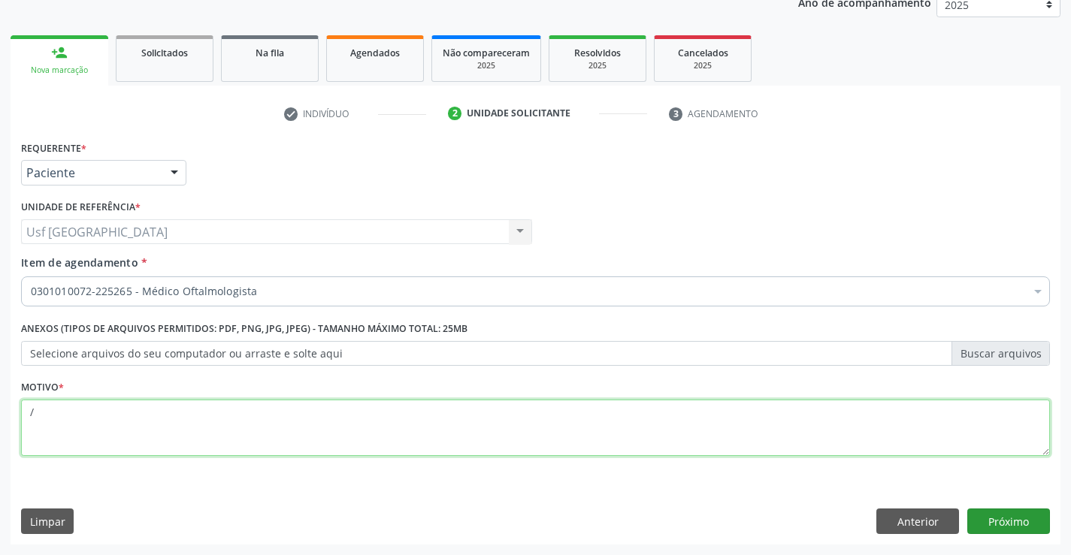
type textarea "/"
click at [1016, 524] on button "Próximo" at bounding box center [1008, 522] width 83 height 26
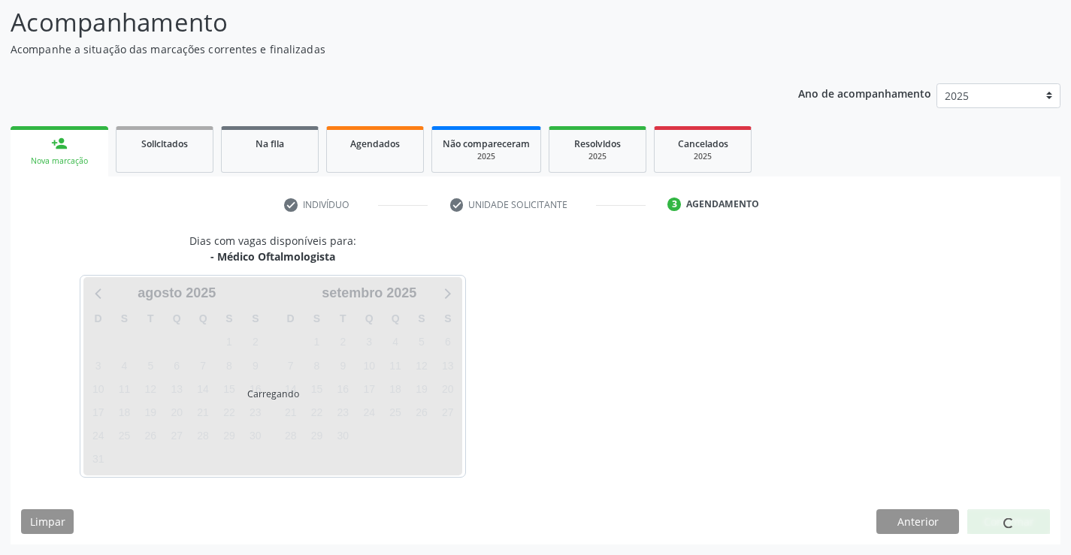
scroll to position [98, 0]
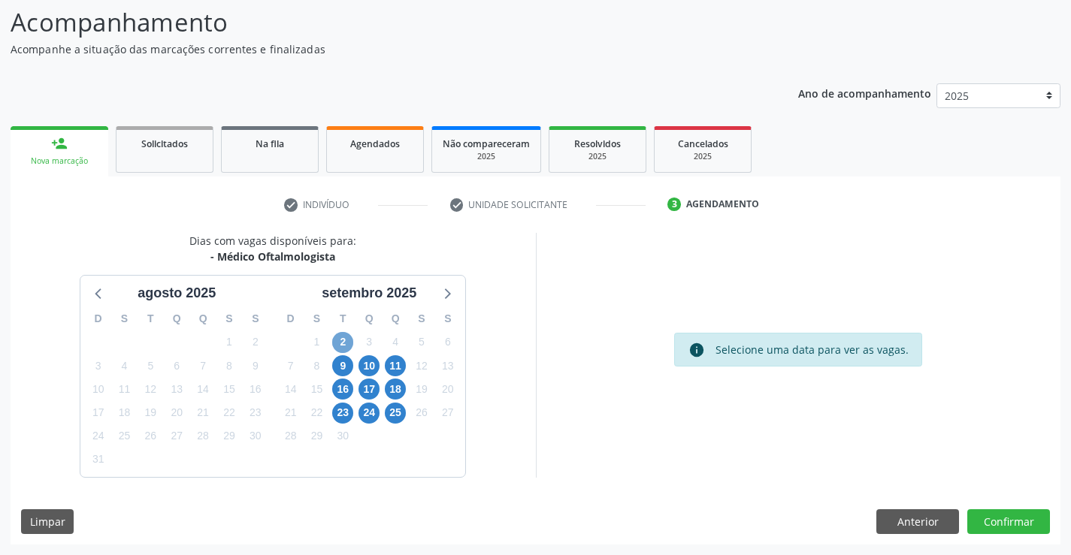
click at [349, 342] on span "2" at bounding box center [342, 342] width 21 height 21
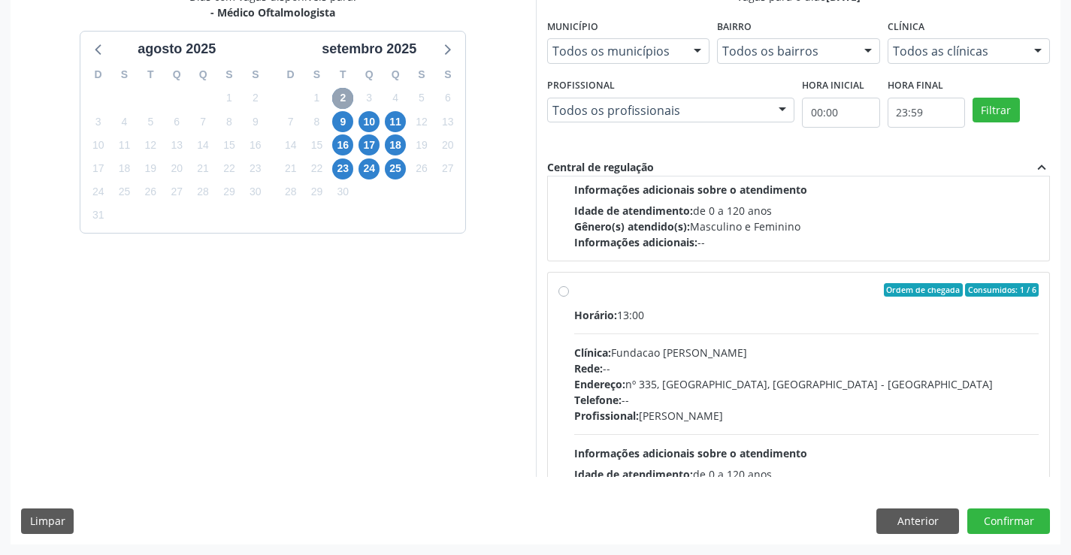
scroll to position [451, 0]
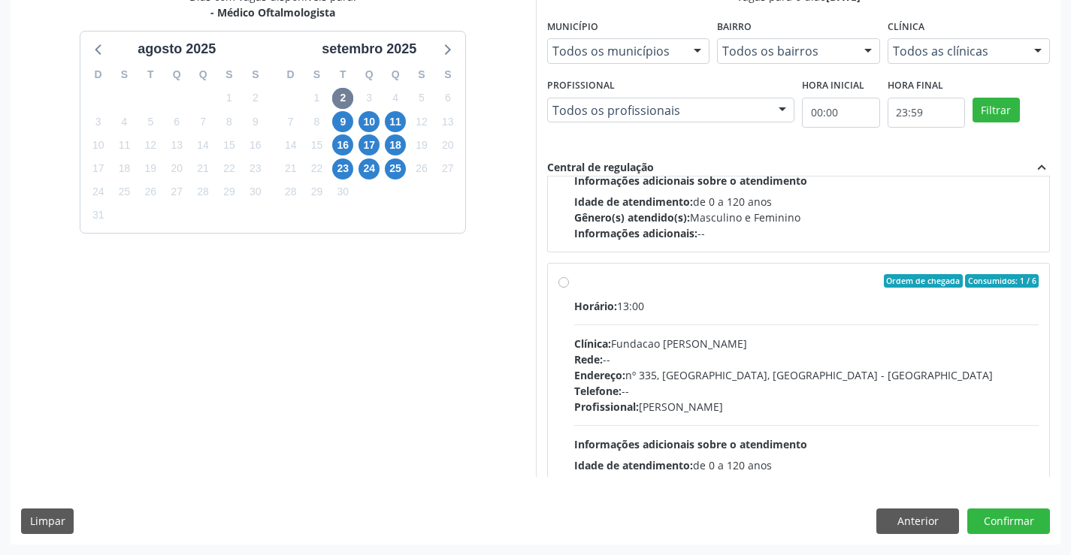
click at [574, 281] on label "Ordem de chegada Consumidos: 1 / 6 Horário: 13:00 Clínica: Fundacao Altino Vent…" at bounding box center [806, 389] width 465 height 231
click at [565, 281] on input "Ordem de chegada Consumidos: 1 / 6 Horário: 13:00 Clínica: Fundacao Altino Vent…" at bounding box center [563, 281] width 11 height 14
radio input "true"
click at [1005, 515] on button "Confirmar" at bounding box center [1008, 522] width 83 height 26
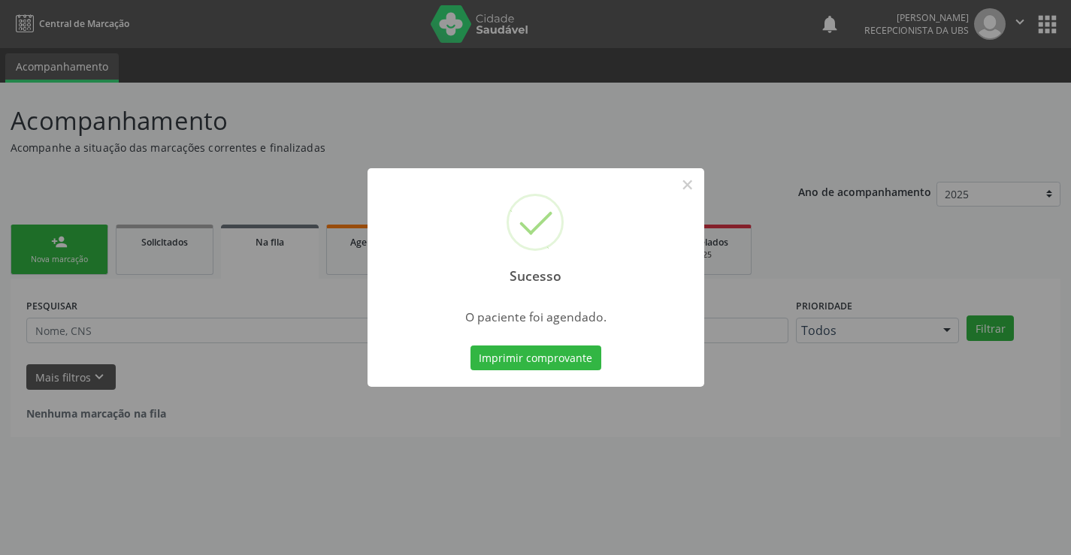
scroll to position [0, 0]
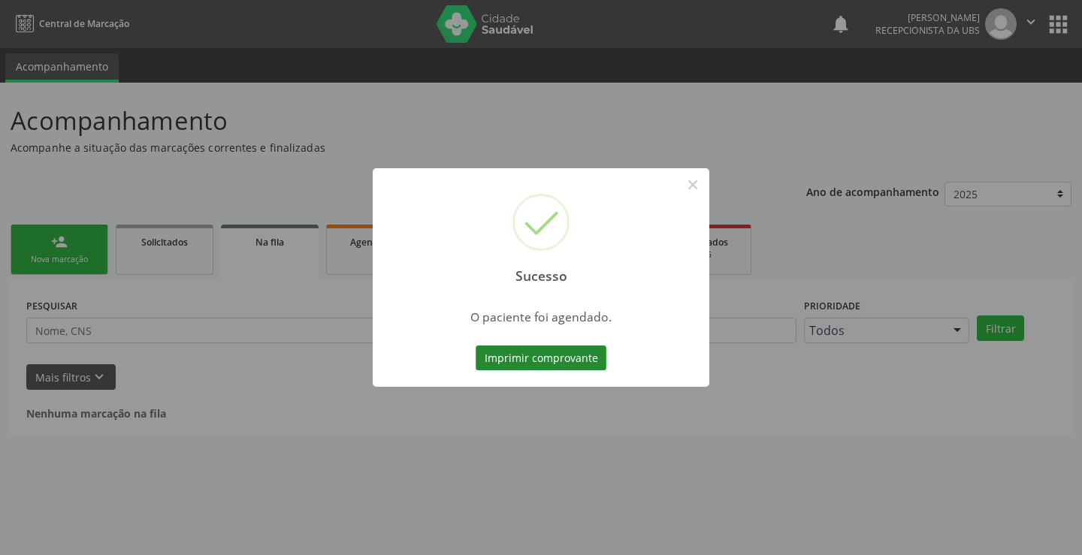
click at [591, 351] on button "Imprimir comprovante" at bounding box center [541, 359] width 131 height 26
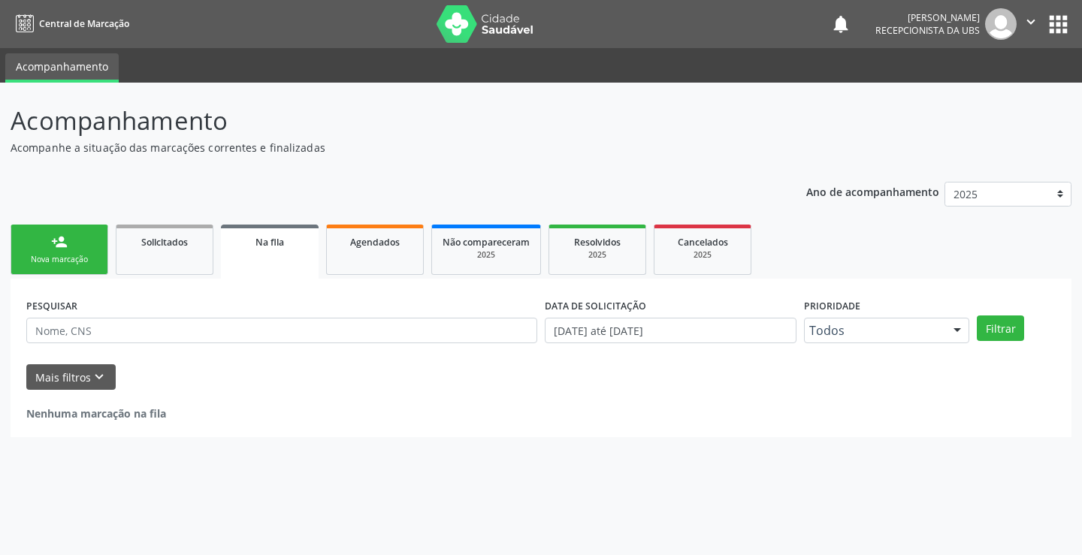
click at [74, 239] on link "person_add Nova marcação" at bounding box center [60, 250] width 98 height 50
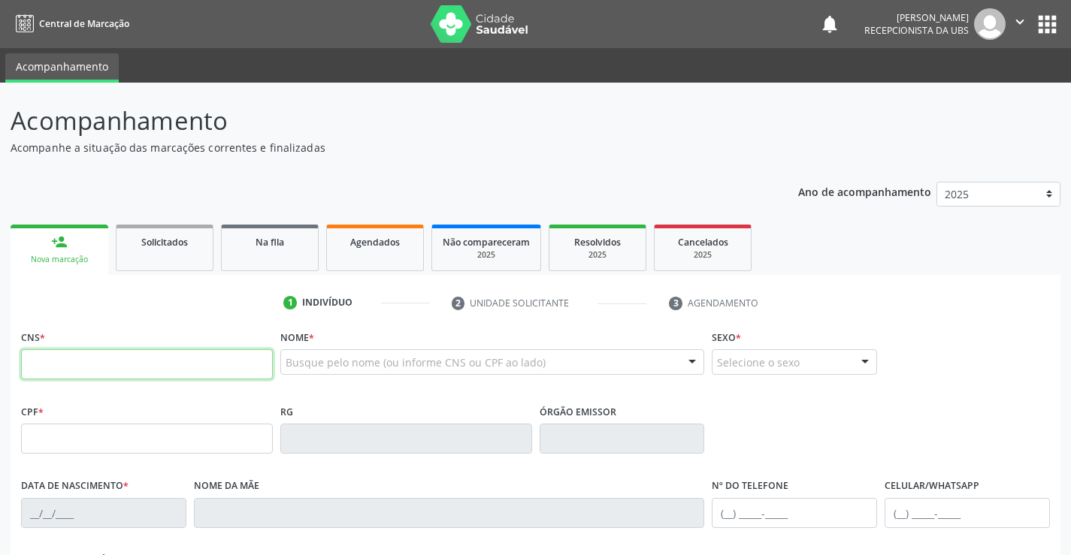
click at [122, 364] on input "text" at bounding box center [147, 364] width 252 height 30
type input "701 2080 5489 4814"
type input "30/08/1994"
type input "Ana Claudia Magalhaes"
type input "[PHONE_NUMBER]"
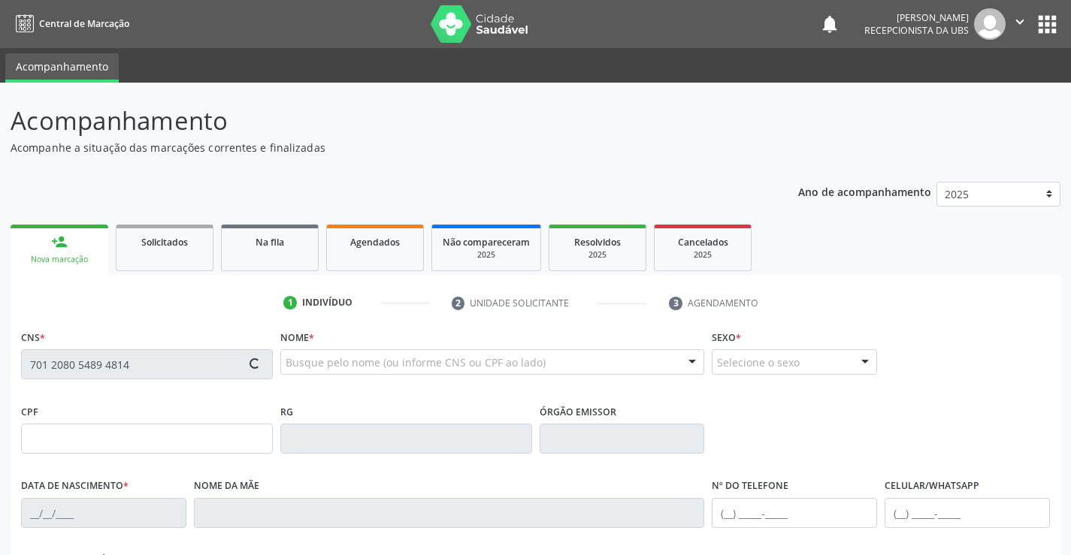
type input "385.940.484-91"
type input "33"
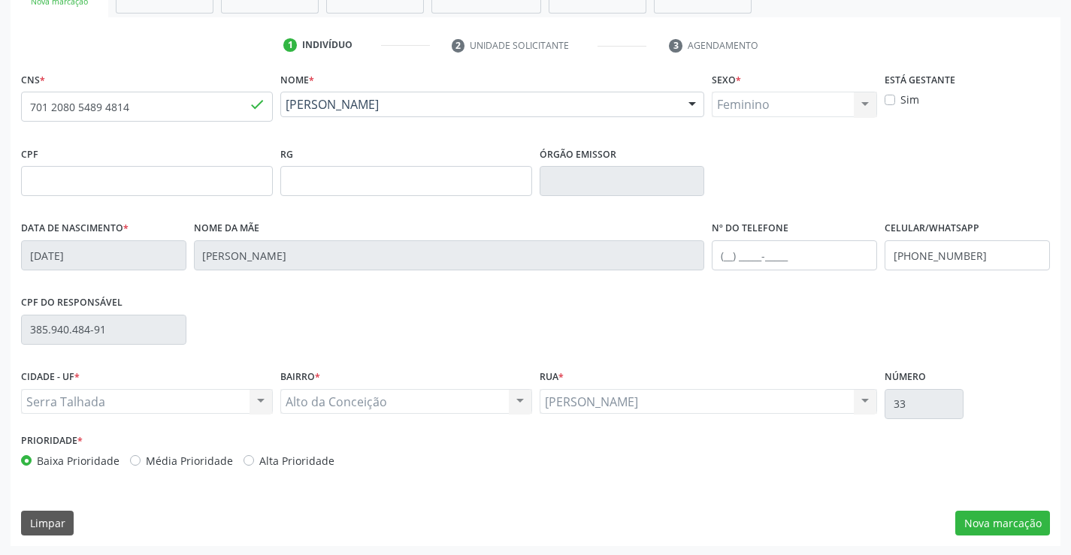
scroll to position [259, 0]
click at [984, 516] on button "Nova marcação" at bounding box center [1002, 522] width 95 height 26
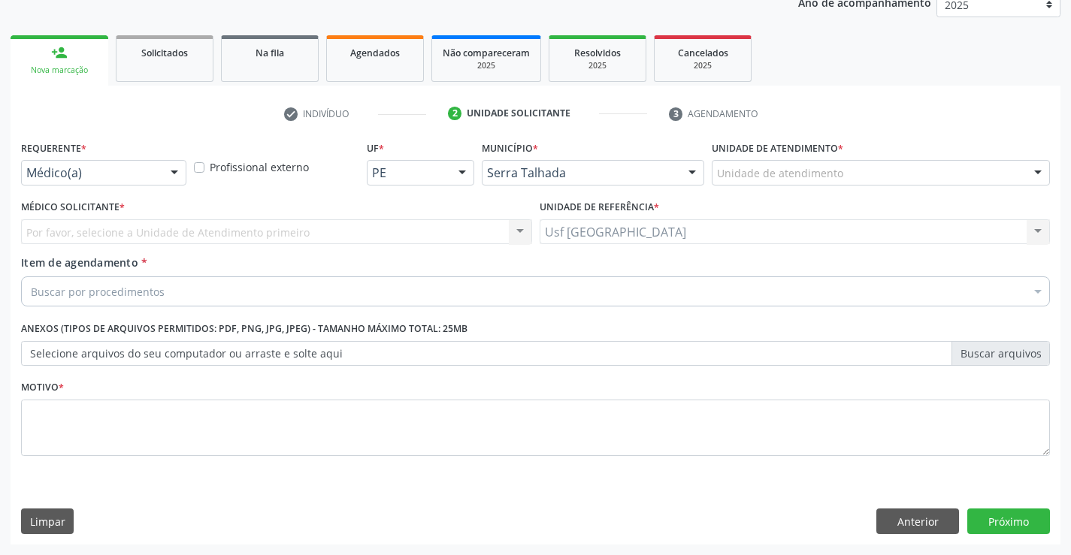
scroll to position [189, 0]
click at [156, 165] on div "Médico(a)" at bounding box center [103, 173] width 165 height 26
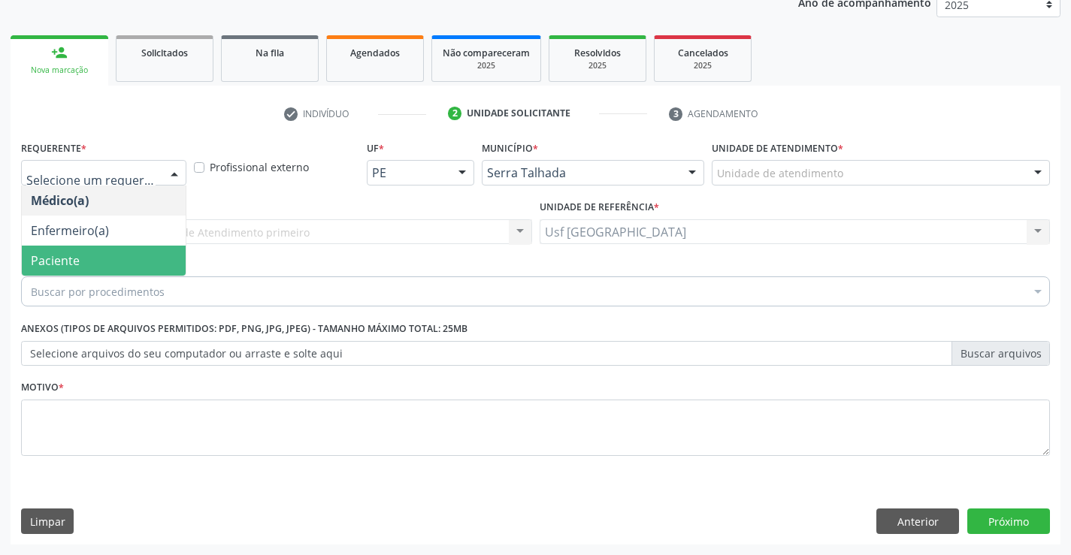
click at [101, 269] on span "Paciente" at bounding box center [104, 261] width 164 height 30
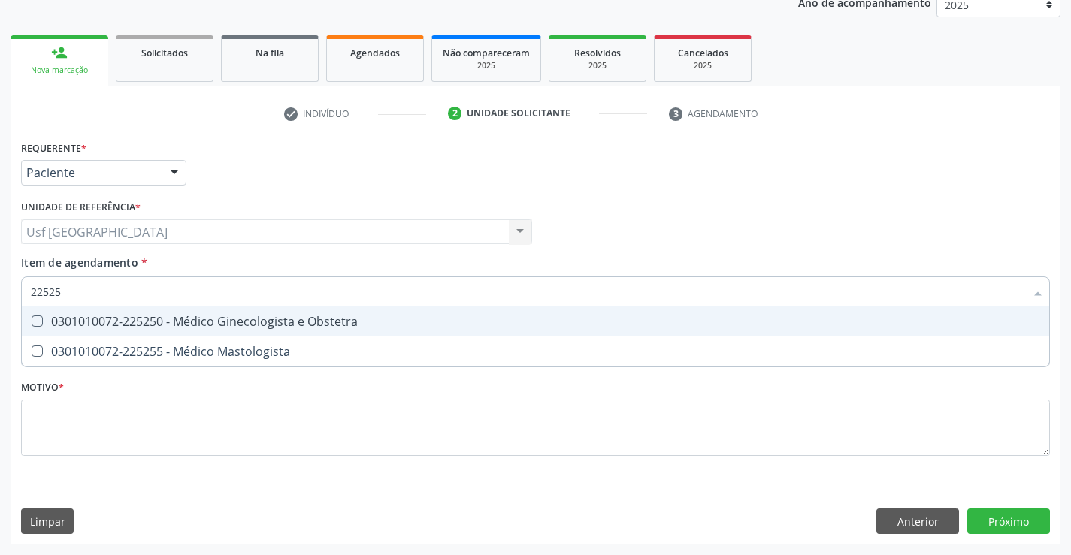
type input "225250"
click at [88, 319] on div "0301010072-225250 - Médico Ginecologista e Obstetra" at bounding box center [535, 322] width 1009 height 12
checkbox Obstetra "true"
click at [128, 426] on div "Requerente * Paciente Médico(a) Enfermeiro(a) Paciente Nenhum resultado encontr…" at bounding box center [535, 307] width 1029 height 340
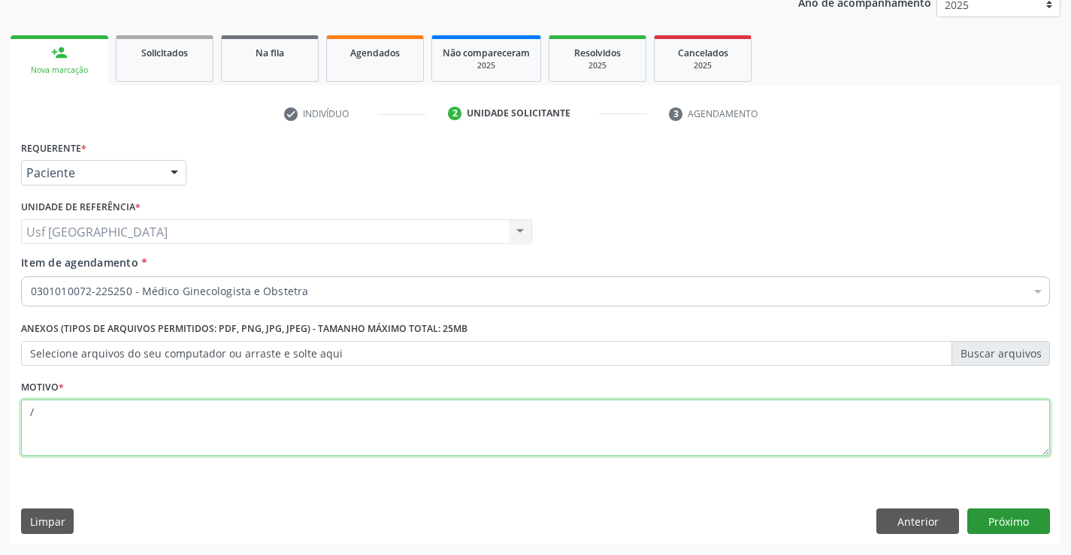
type textarea "/"
click at [983, 528] on button "Próximo" at bounding box center [1008, 522] width 83 height 26
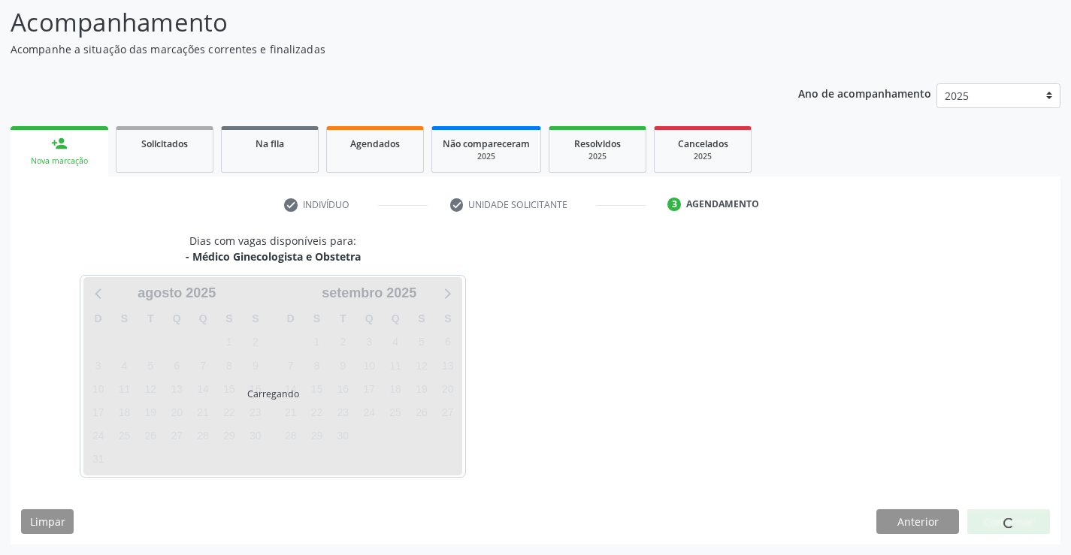
scroll to position [98, 0]
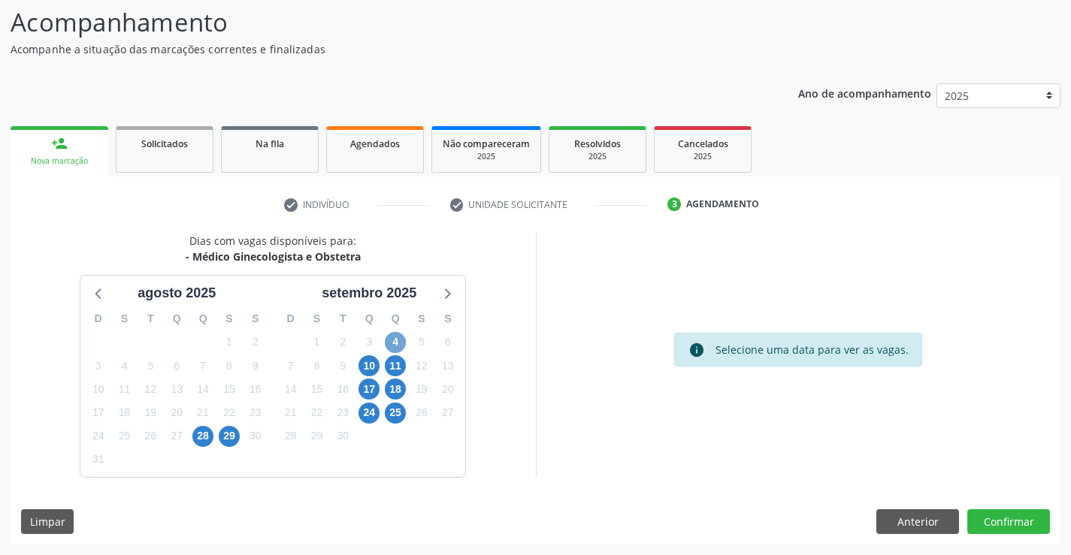
click at [391, 345] on span "4" at bounding box center [395, 342] width 21 height 21
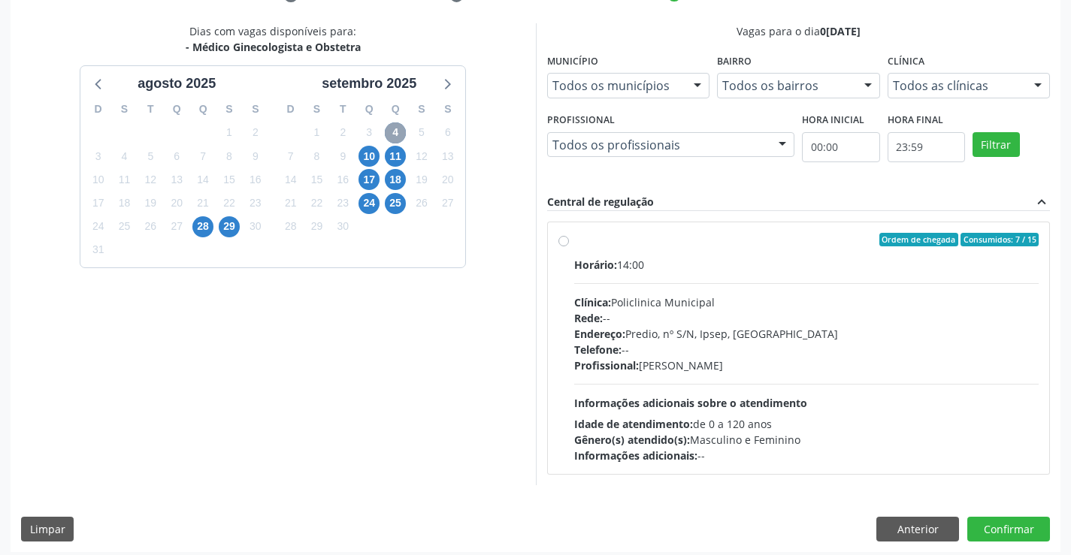
scroll to position [316, 0]
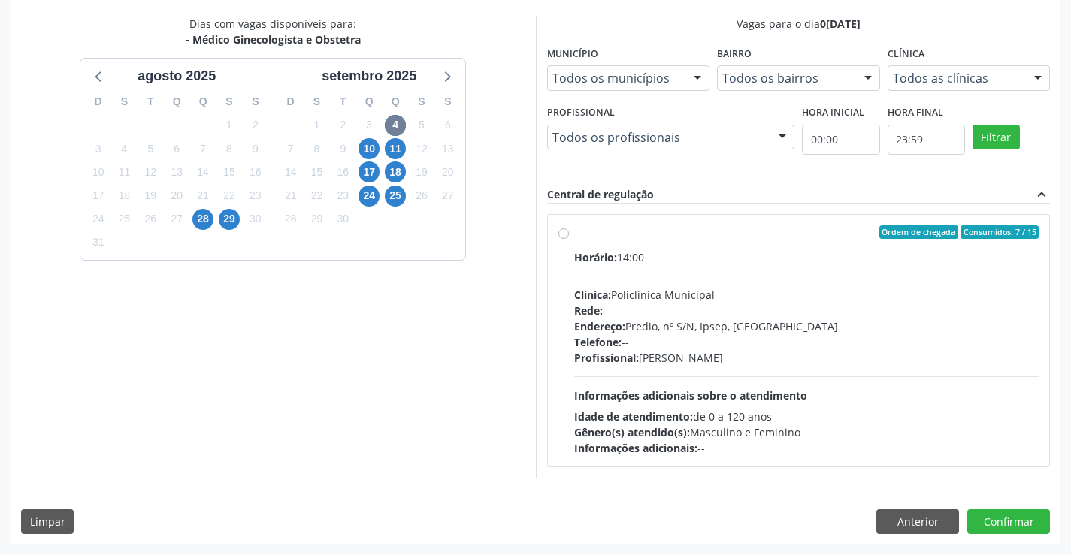
click at [574, 237] on label "Ordem de chegada Consumidos: 7 / 15 Horário: 14:00 Clínica: Policlinica Municip…" at bounding box center [806, 340] width 465 height 231
click at [566, 237] on input "Ordem de chegada Consumidos: 7 / 15 Horário: 14:00 Clínica: Policlinica Municip…" at bounding box center [563, 232] width 11 height 14
radio input "true"
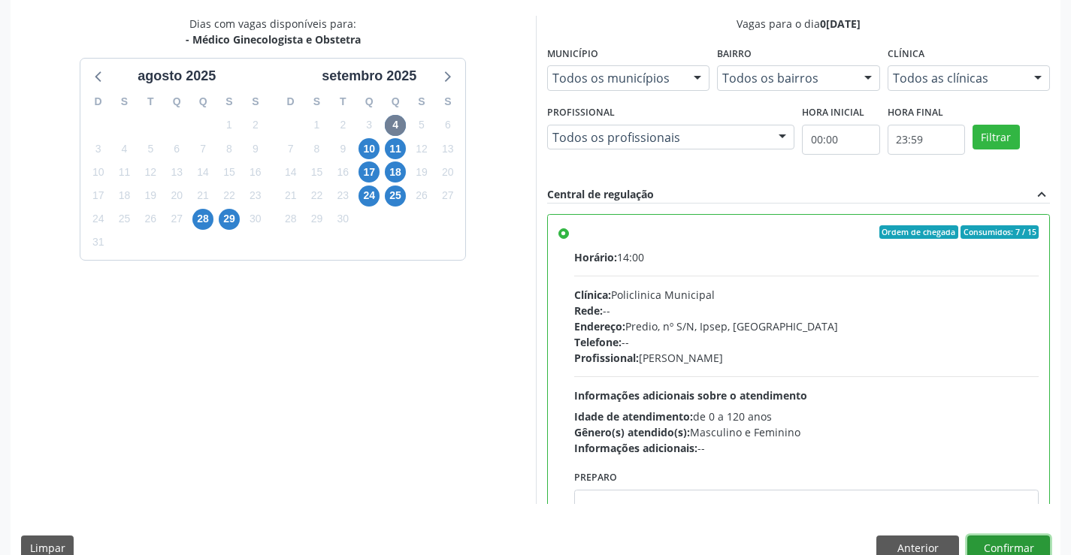
click at [989, 542] on button "Confirmar" at bounding box center [1008, 549] width 83 height 26
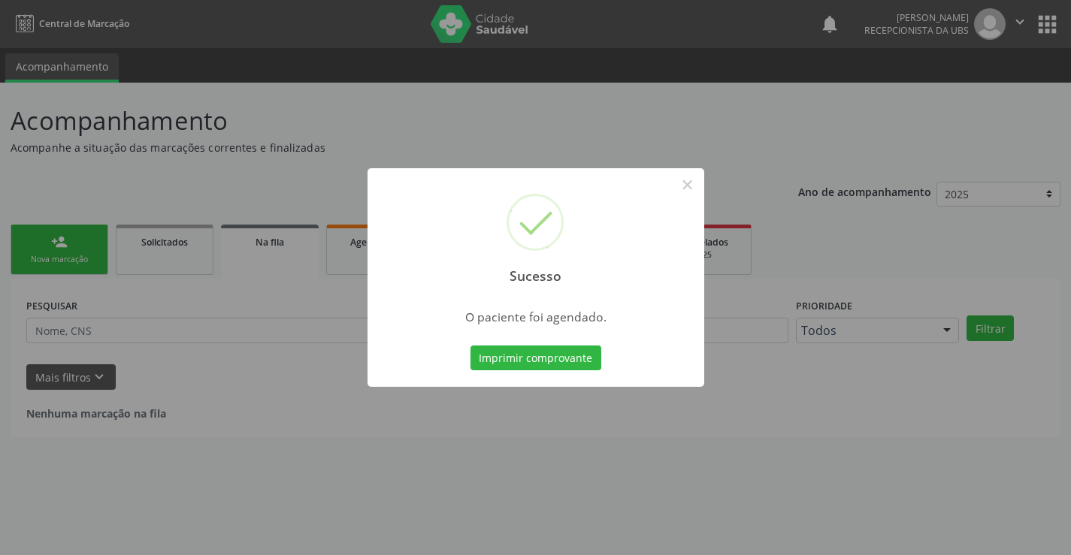
scroll to position [0, 0]
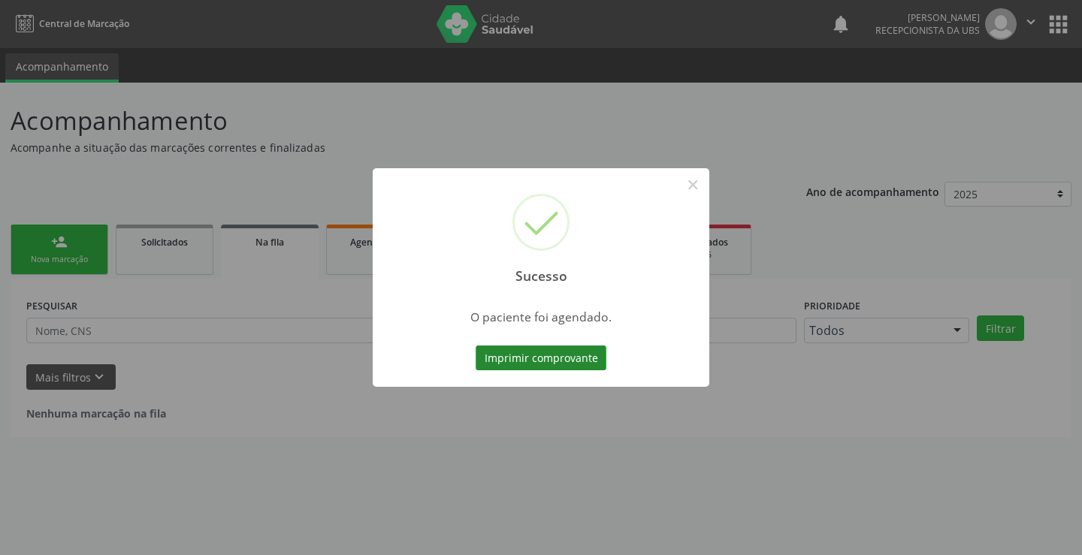
click at [548, 352] on button "Imprimir comprovante" at bounding box center [541, 359] width 131 height 26
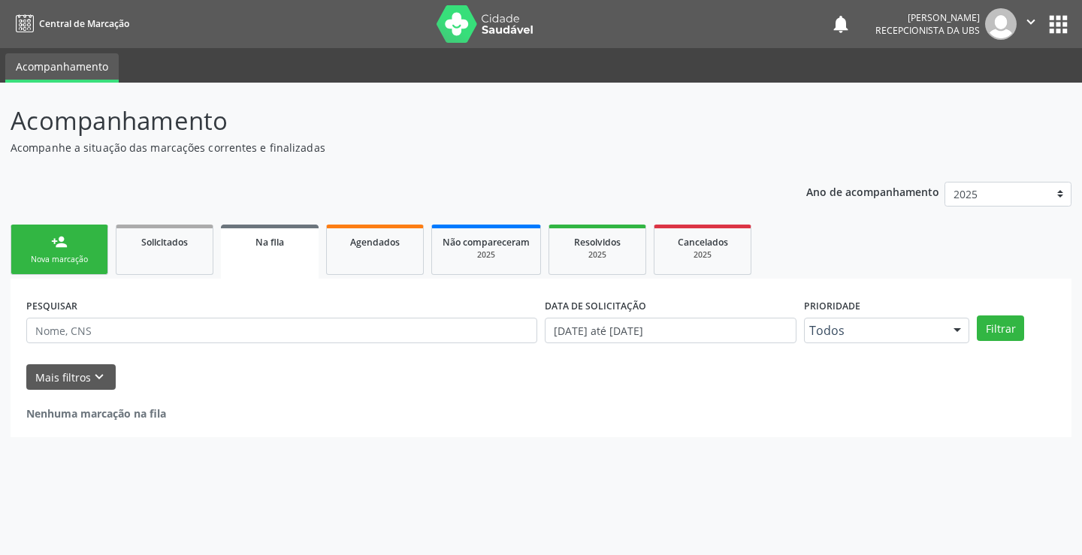
click at [71, 264] on div "Nova marcação" at bounding box center [59, 259] width 75 height 11
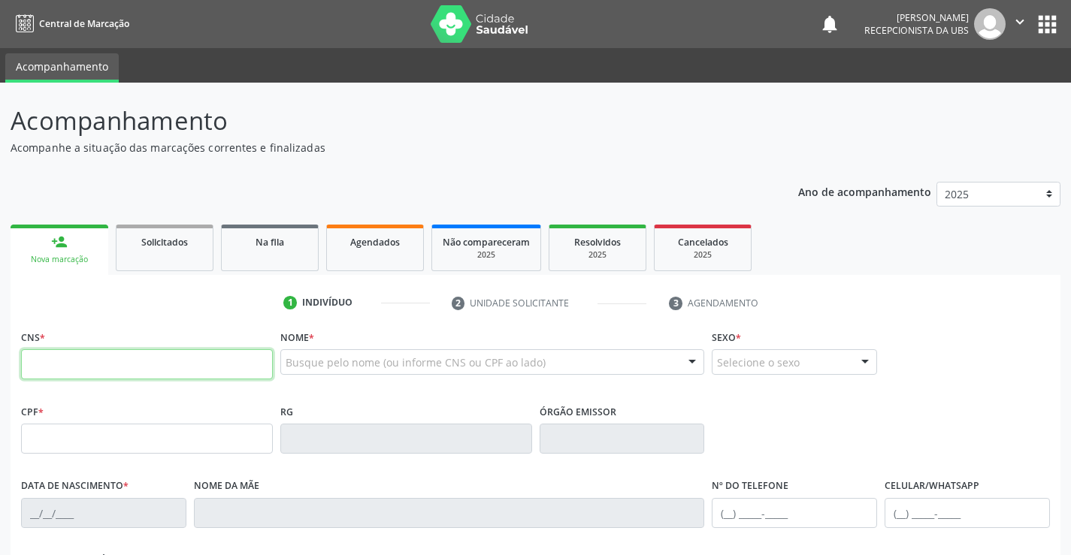
click at [73, 373] on input "text" at bounding box center [147, 364] width 252 height 30
type input "700 5059 0103 2160"
type input "119.872.504-43"
type input "16/02/2000"
type input "Luiza Izabel da Silva Bezerra"
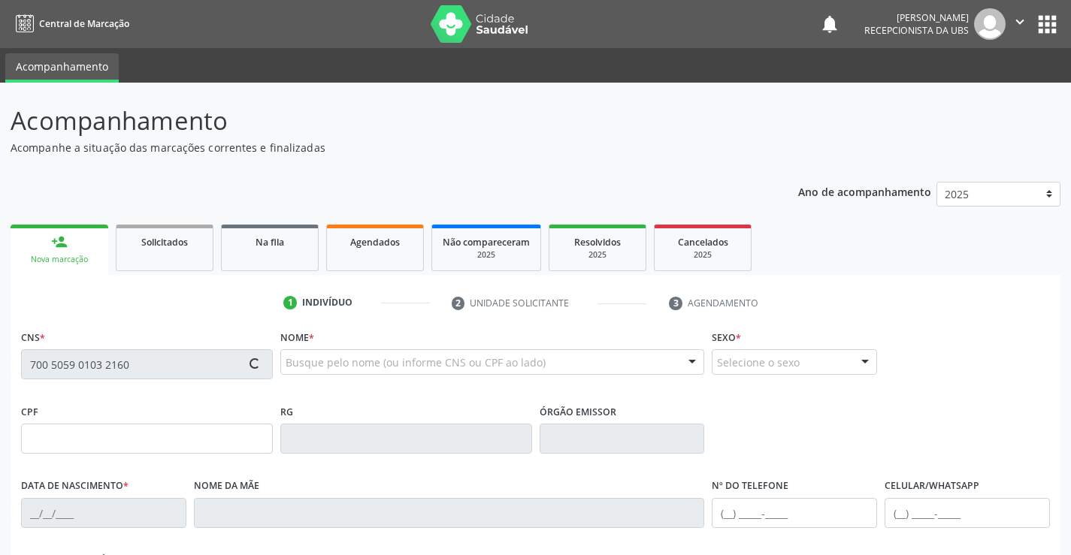
type input "(87) 99971-7839"
type input "044.857.624-40"
type input "22"
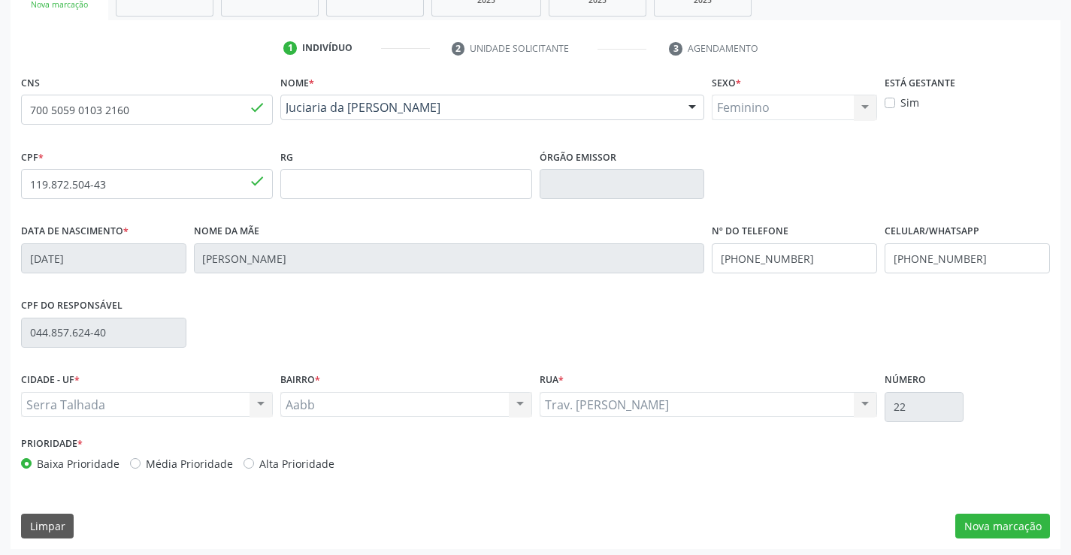
scroll to position [259, 0]
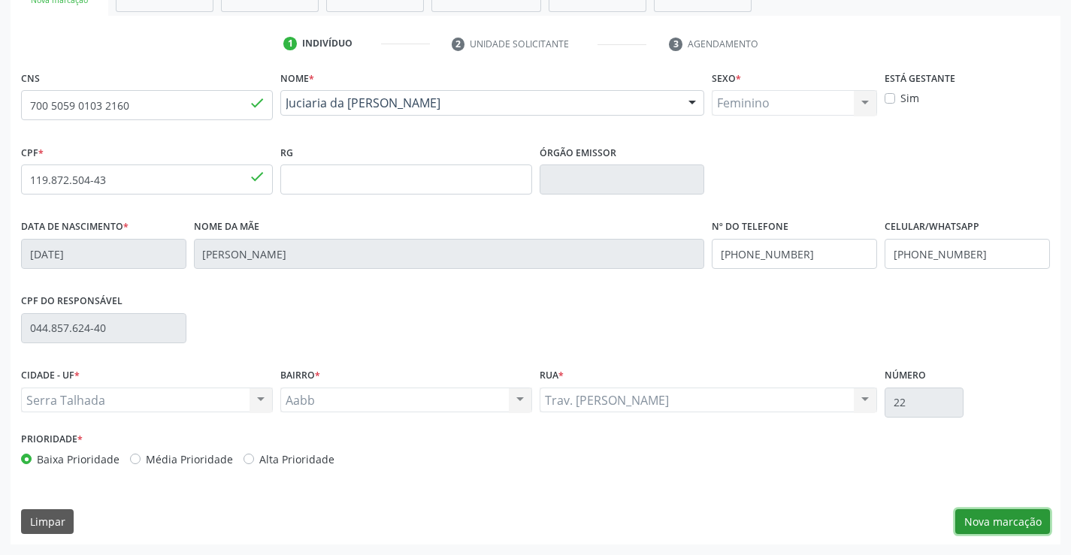
click at [996, 524] on button "Nova marcação" at bounding box center [1002, 522] width 95 height 26
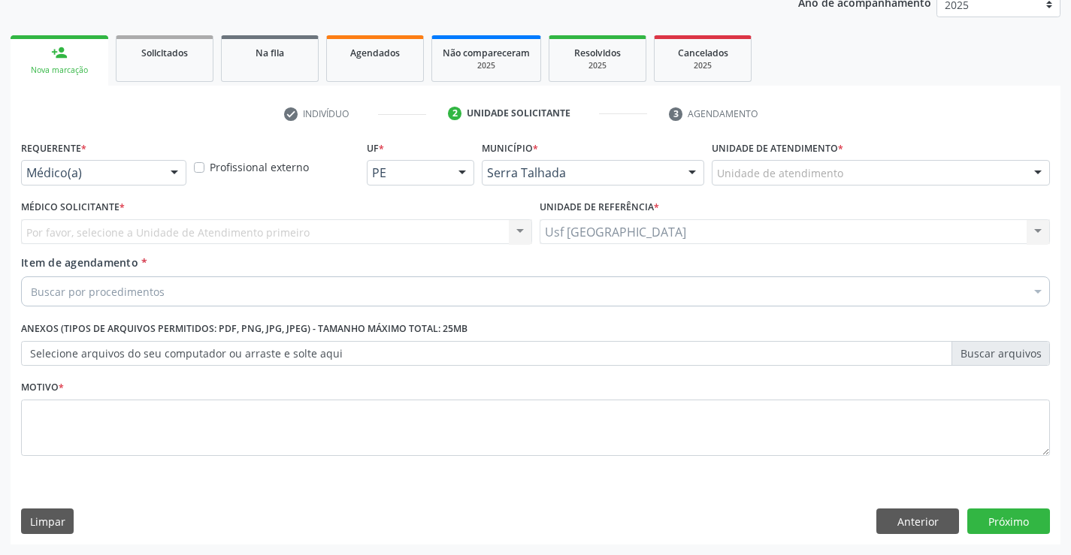
scroll to position [189, 0]
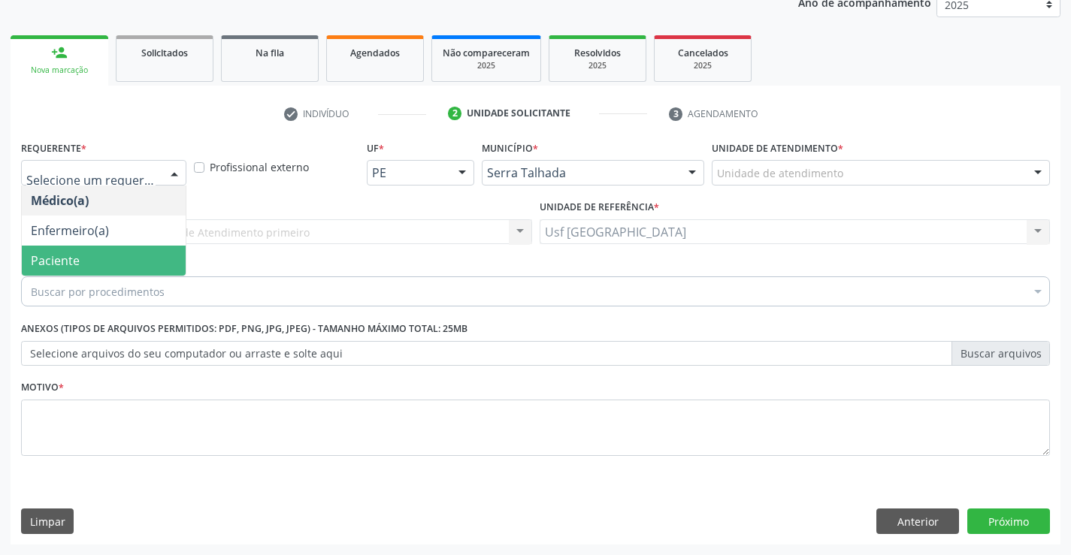
click at [121, 260] on span "Paciente" at bounding box center [104, 261] width 164 height 30
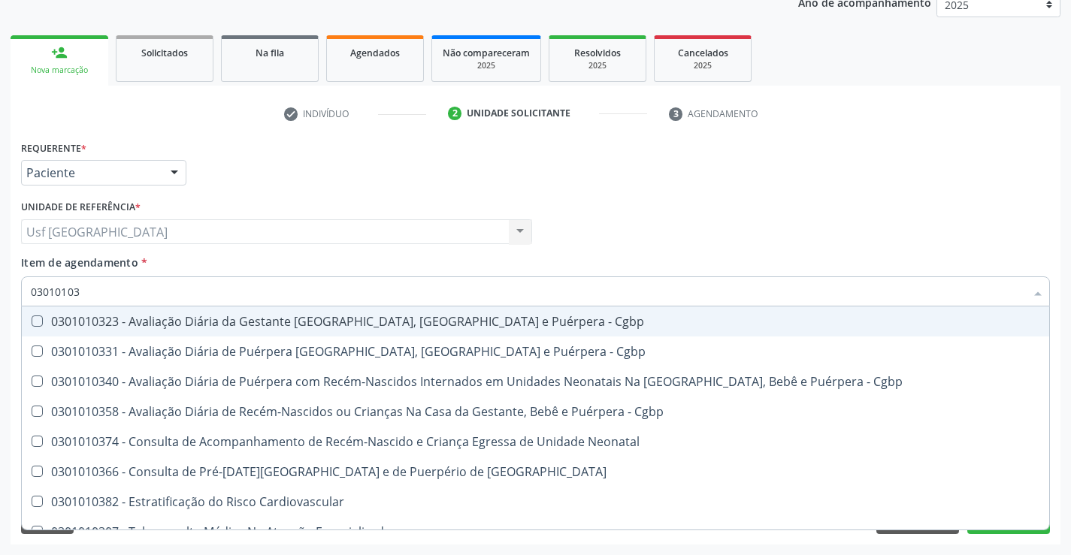
type input "030101036"
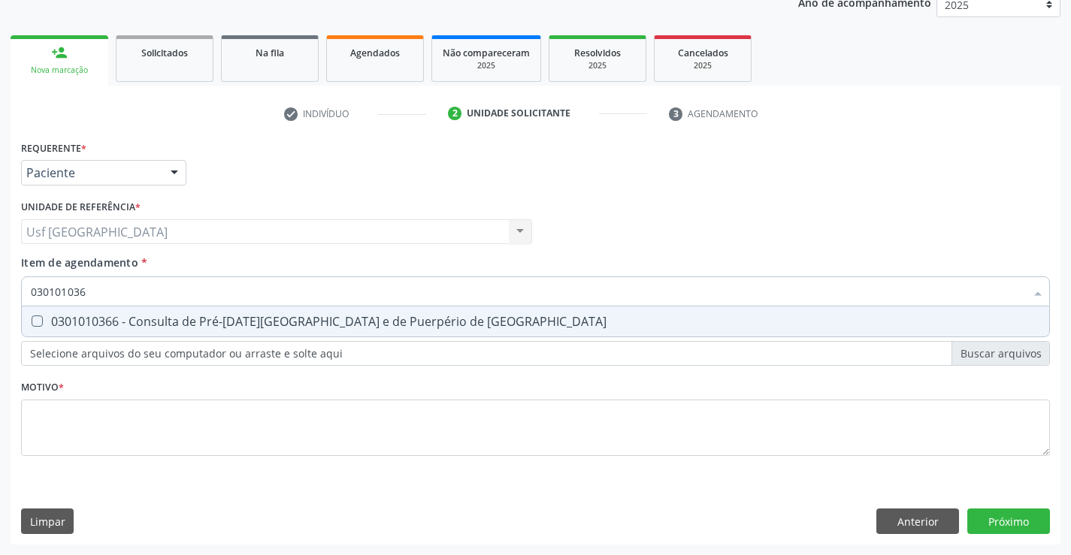
click at [166, 323] on div "0301010366 - Consulta de Pré-[DATE][GEOGRAPHIC_DATA] e de Puerpério de [GEOGRAP…" at bounding box center [535, 322] width 1009 height 12
checkbox Risco "true"
click at [153, 425] on div "Requerente * Paciente Médico(a) Enfermeiro(a) Paciente Nenhum resultado encontr…" at bounding box center [535, 307] width 1029 height 340
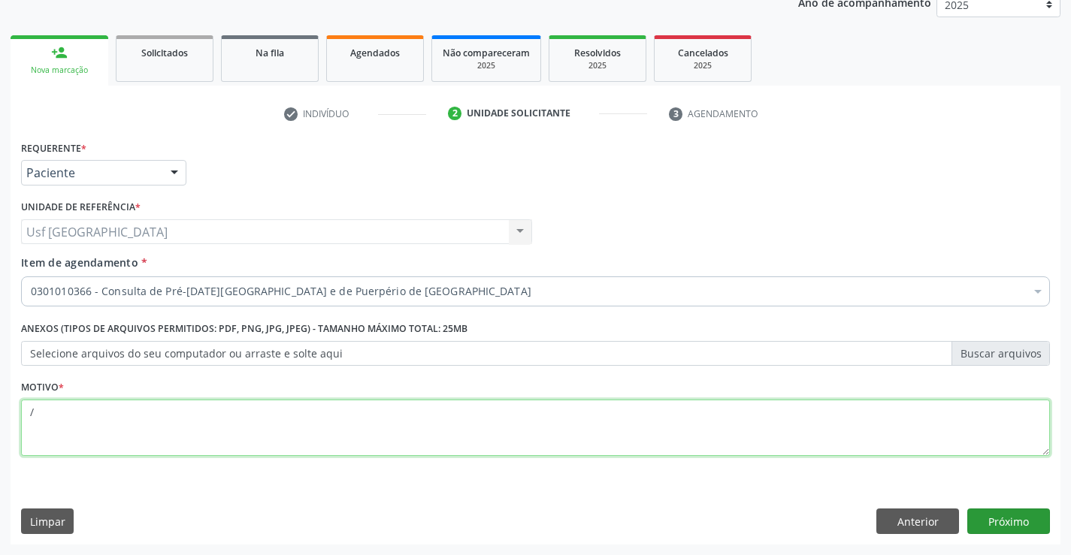
type textarea "/"
click at [1019, 520] on button "Próximo" at bounding box center [1008, 522] width 83 height 26
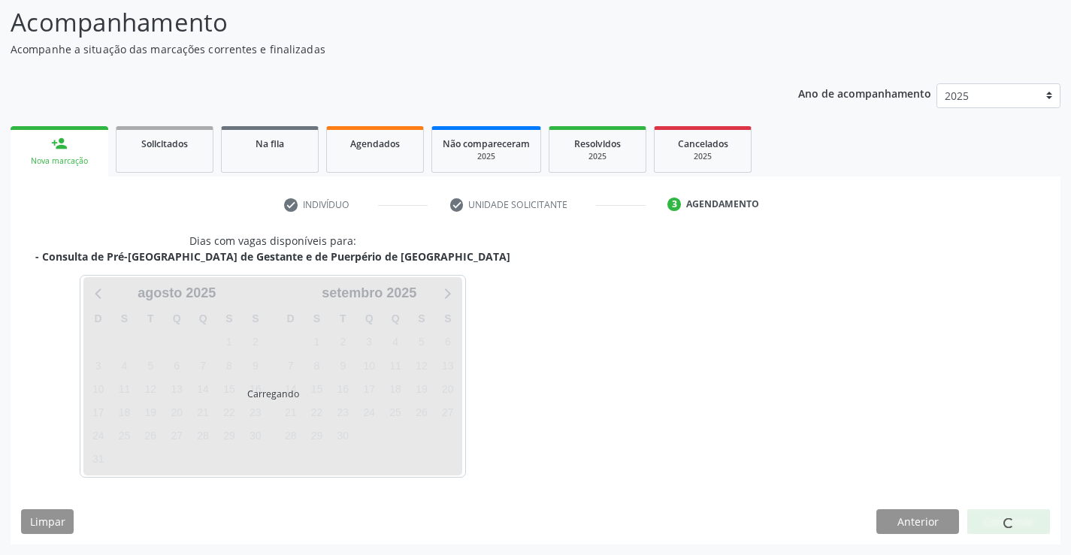
scroll to position [98, 0]
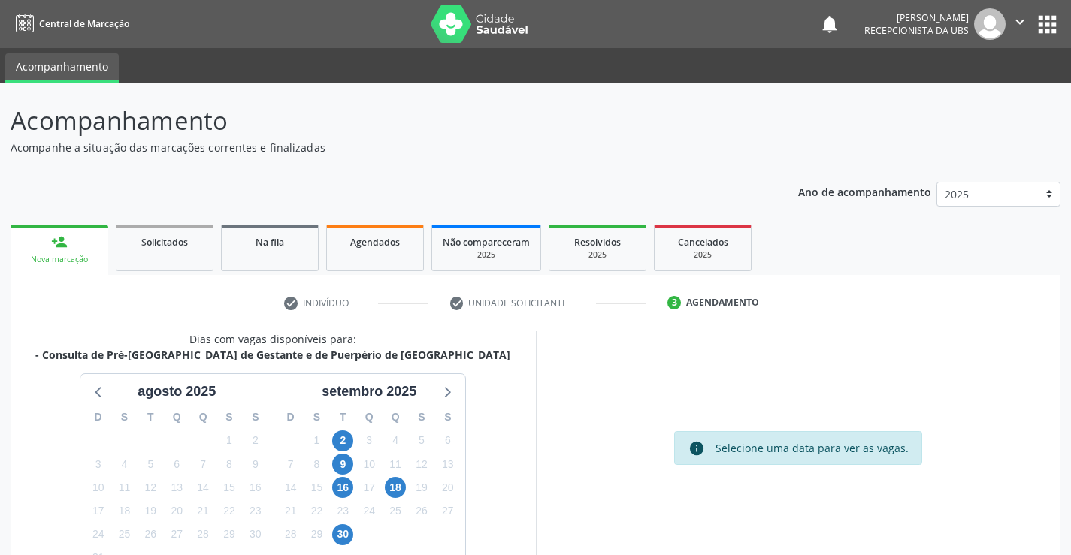
click at [345, 431] on span "2" at bounding box center [342, 441] width 21 height 21
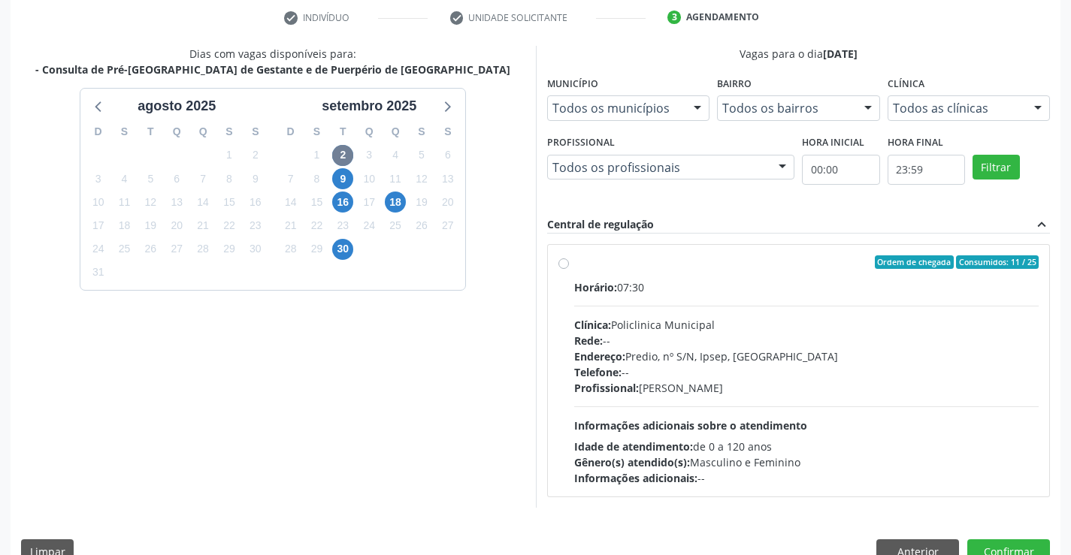
scroll to position [290, 0]
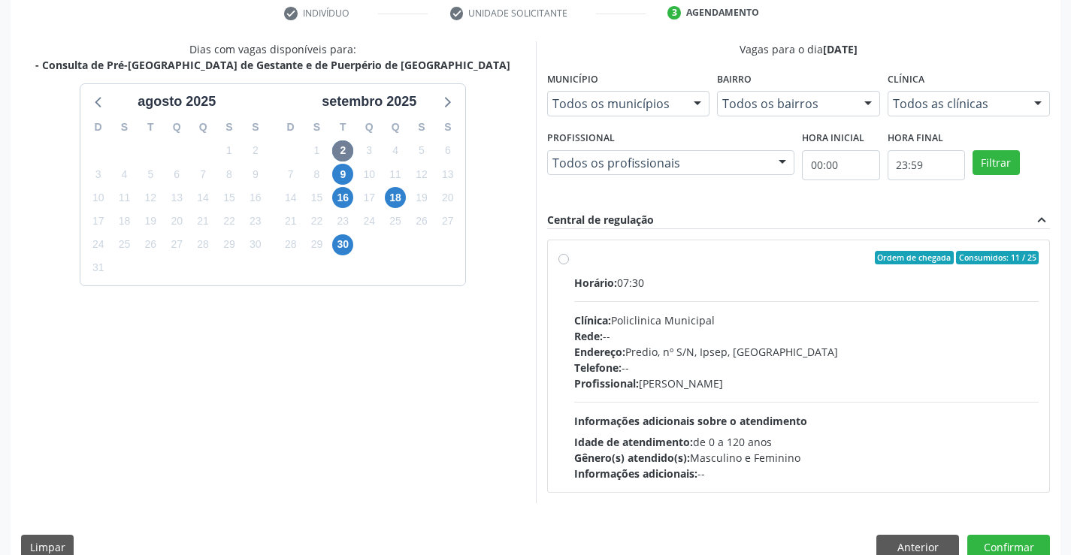
click at [574, 263] on label "Ordem de chegada Consumidos: 11 / 25 Horário: 07:30 Clínica: Policlinica Munici…" at bounding box center [806, 366] width 465 height 231
click at [560, 263] on input "Ordem de chegada Consumidos: 11 / 25 Horário: 07:30 Clínica: Policlinica Munici…" at bounding box center [563, 258] width 11 height 14
radio input "true"
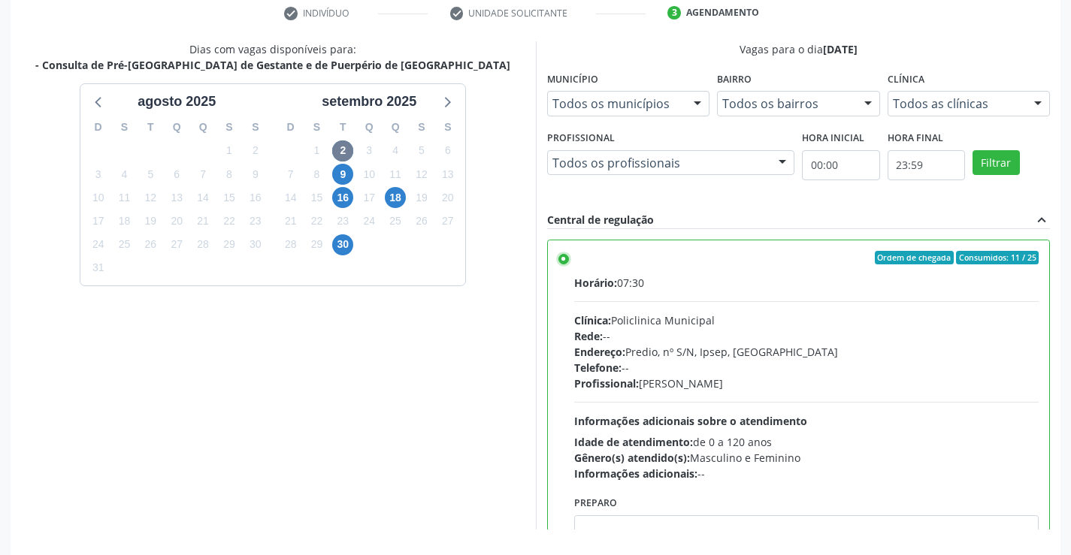
scroll to position [343, 0]
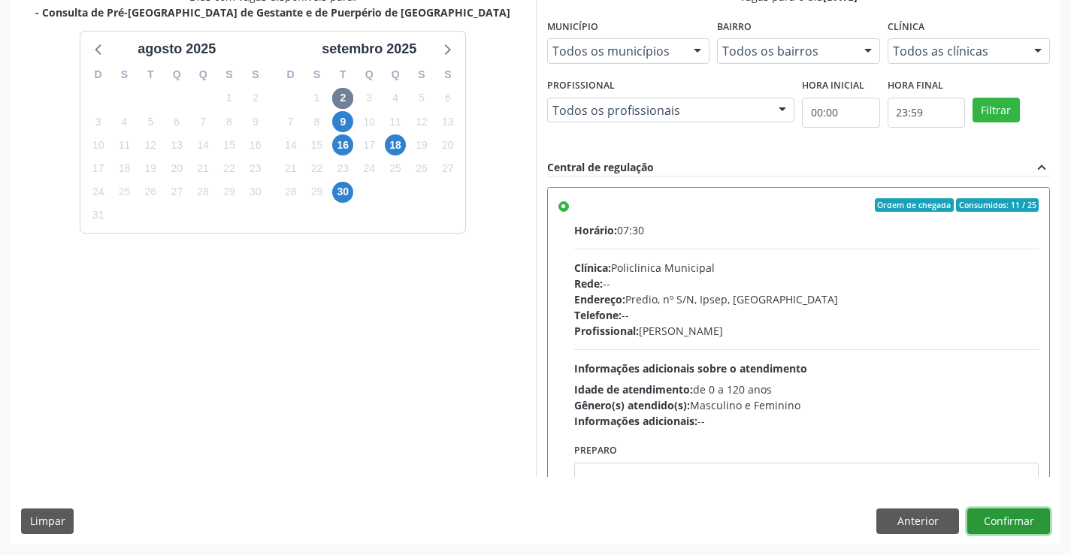
click at [991, 521] on button "Confirmar" at bounding box center [1008, 522] width 83 height 26
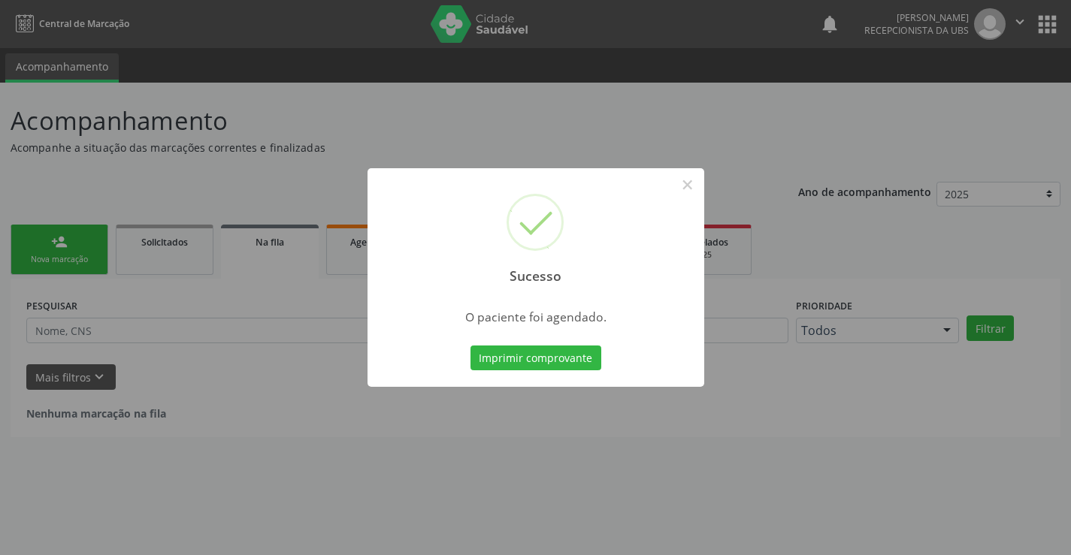
scroll to position [0, 0]
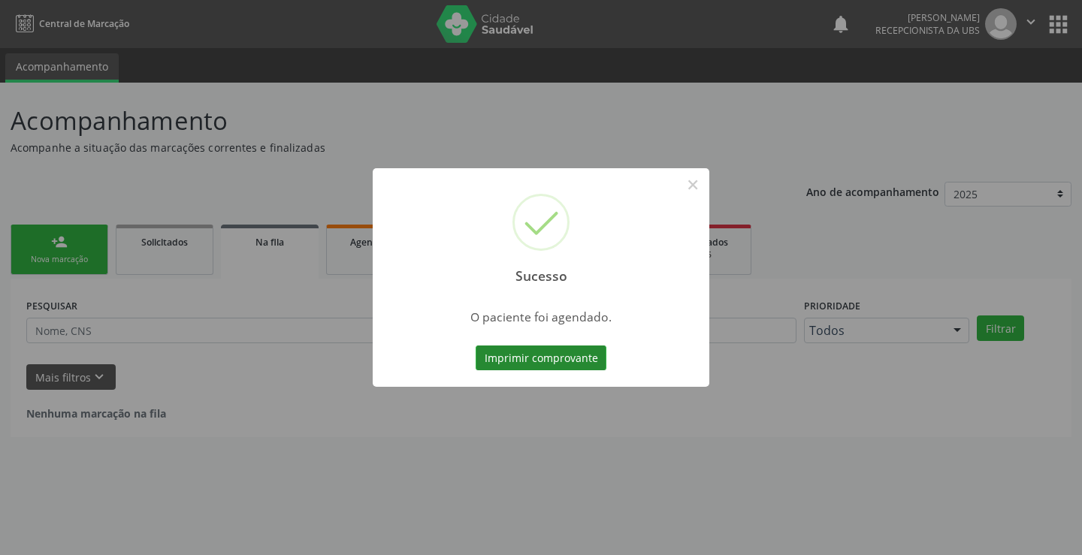
click at [550, 365] on button "Imprimir comprovante" at bounding box center [541, 359] width 131 height 26
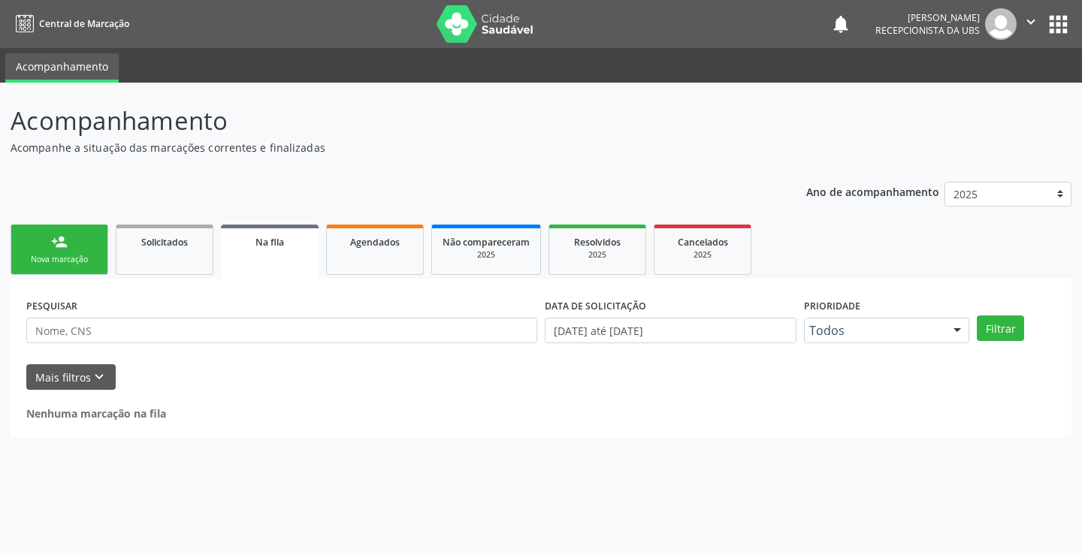
click at [89, 249] on link "person_add Nova marcação" at bounding box center [60, 250] width 98 height 50
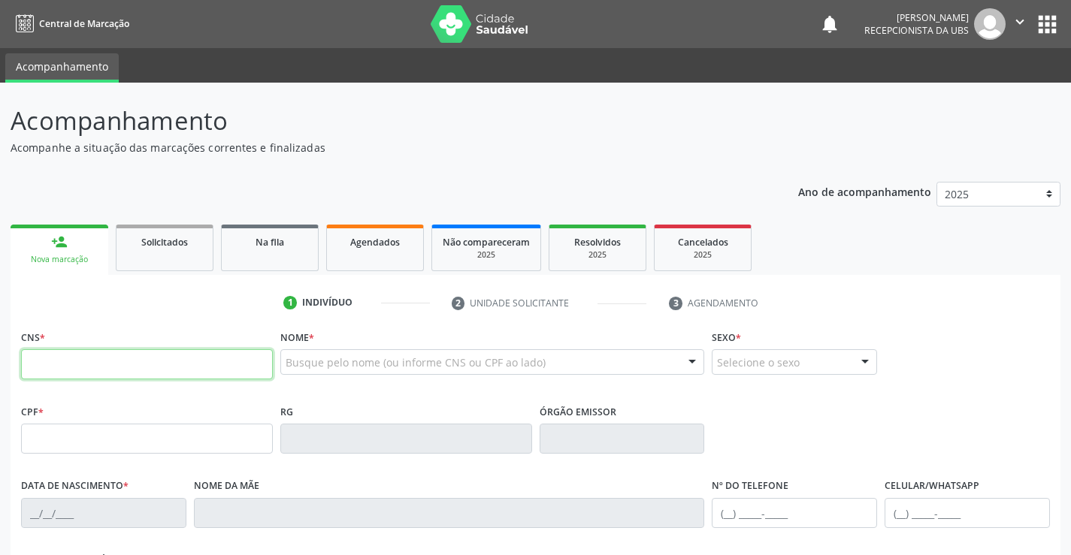
click at [119, 378] on input "text" at bounding box center [147, 364] width 252 height 30
type input "700 0049 7290 0509"
type input "019.180.824-56"
type input "05/05/1974"
type input "Severina Maria dos Santos"
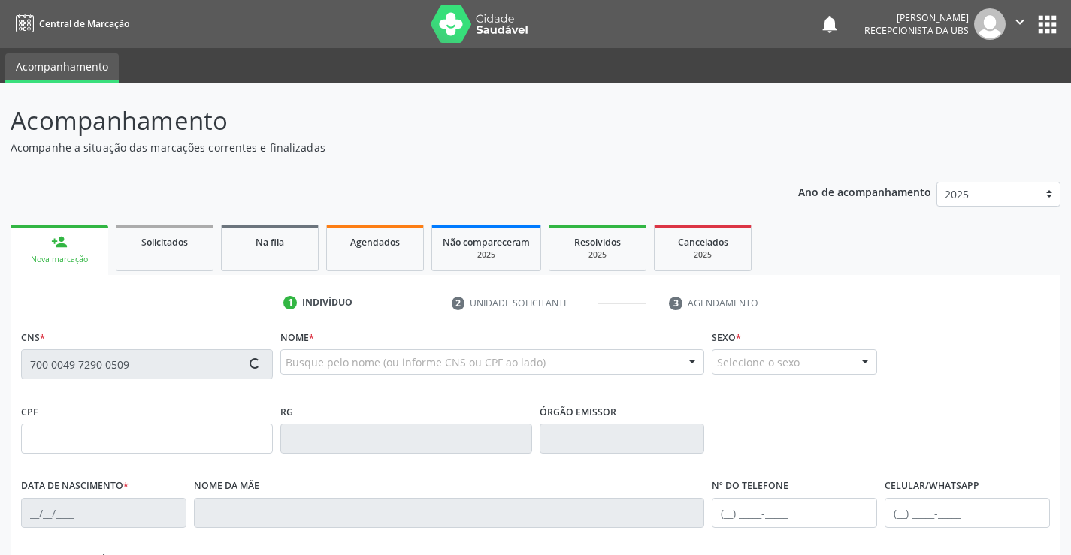
type input "(87) 99958-9117"
type input "133.310.824-90"
type input "336"
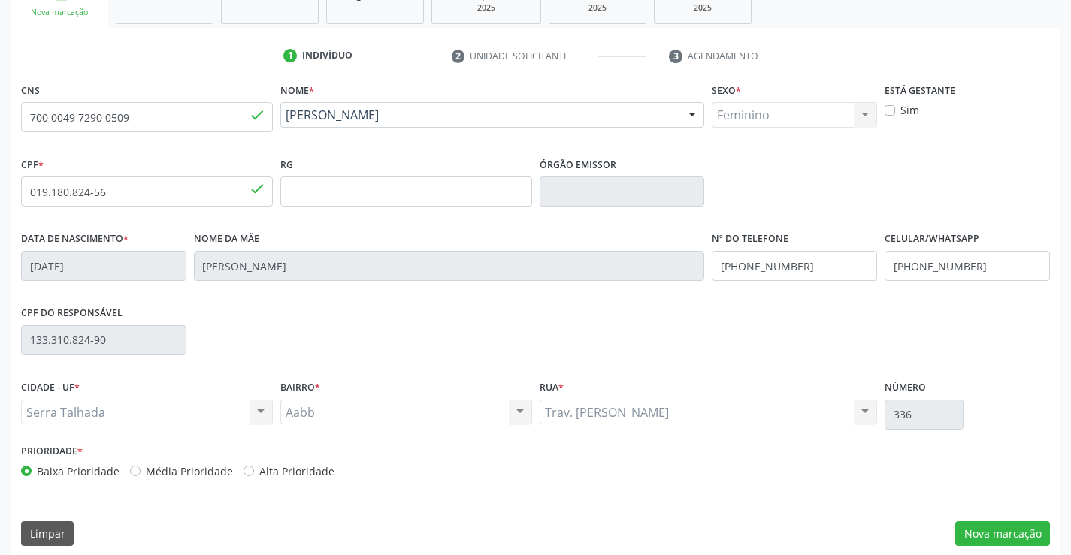
scroll to position [259, 0]
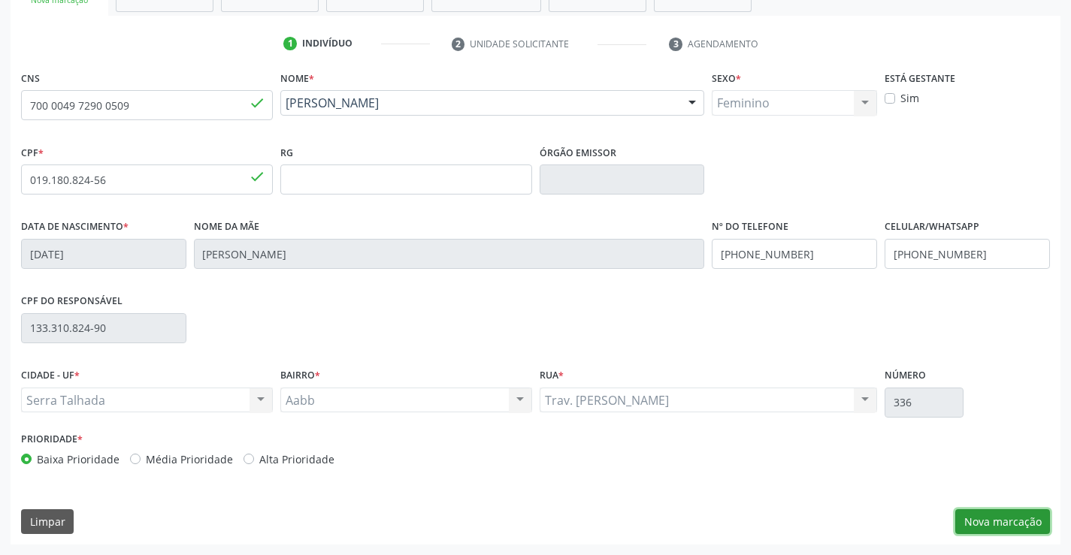
click at [1003, 528] on button "Nova marcação" at bounding box center [1002, 522] width 95 height 26
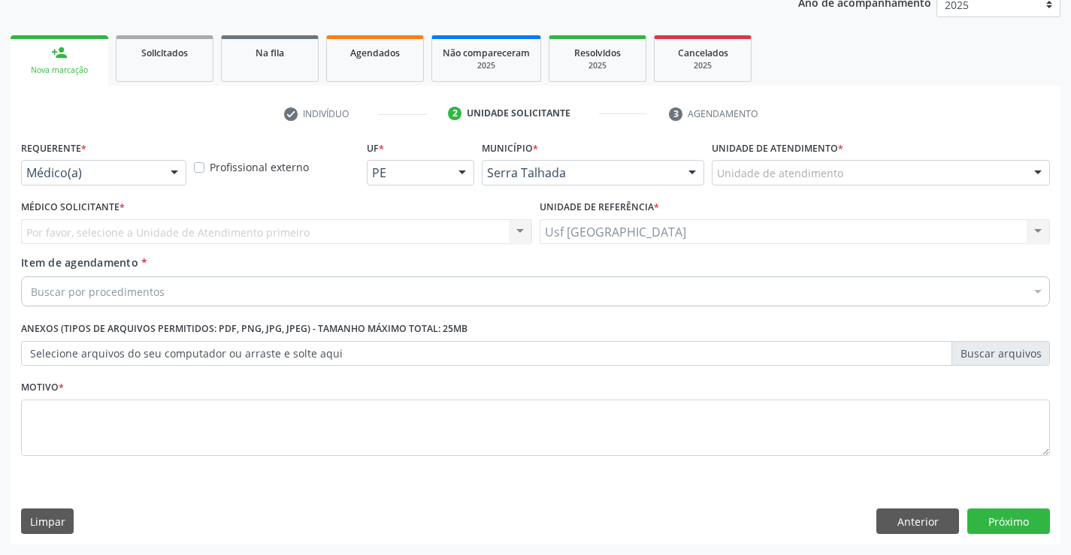
scroll to position [189, 0]
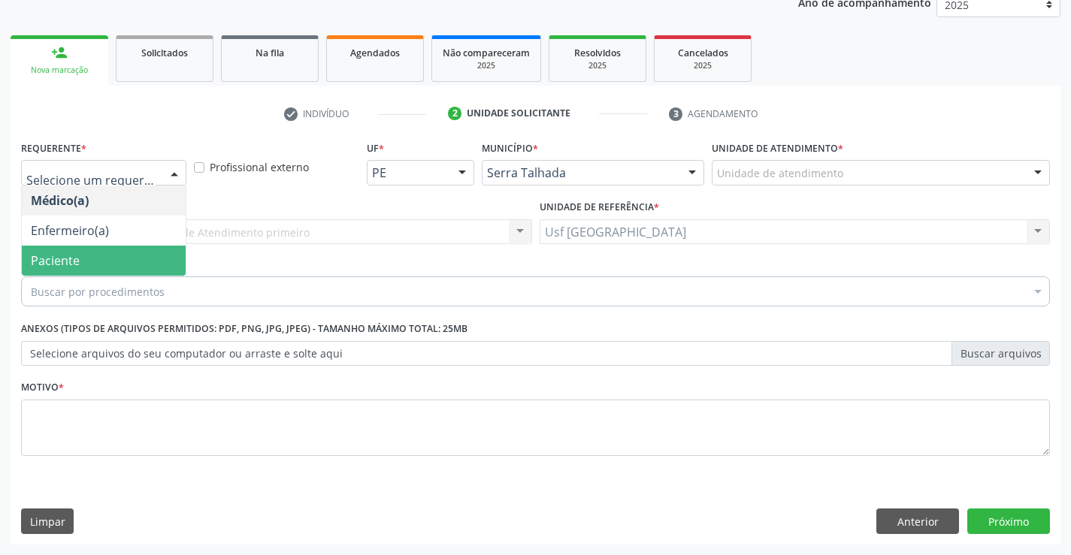
click at [110, 260] on span "Paciente" at bounding box center [104, 261] width 164 height 30
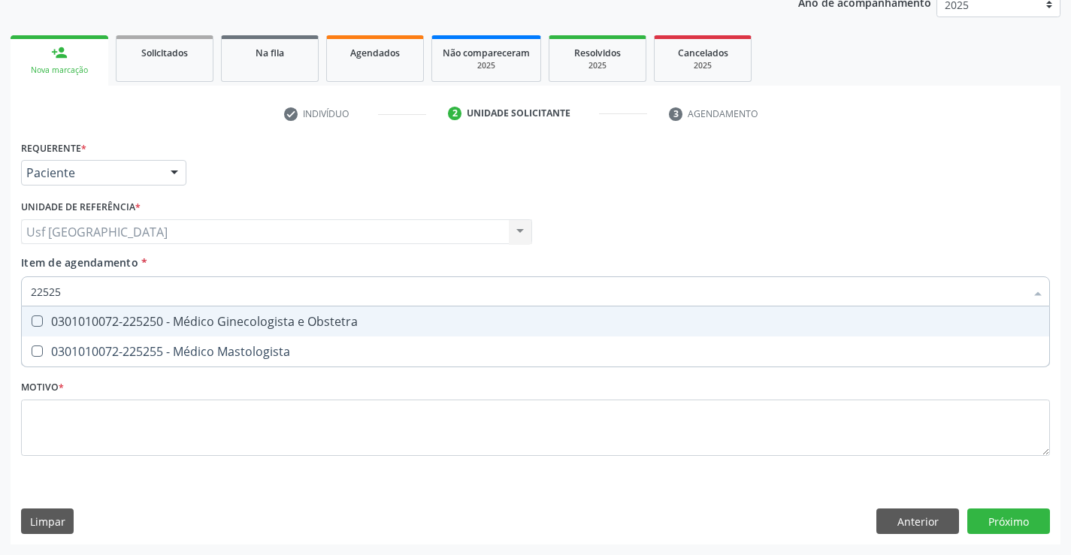
type input "225250"
click at [37, 318] on Obstetra at bounding box center [37, 321] width 11 height 11
click at [32, 318] on Obstetra "checkbox" at bounding box center [27, 321] width 10 height 10
checkbox Obstetra "true"
click at [66, 409] on div "Requerente * Paciente Médico(a) Enfermeiro(a) Paciente Nenhum resultado encontr…" at bounding box center [535, 307] width 1029 height 340
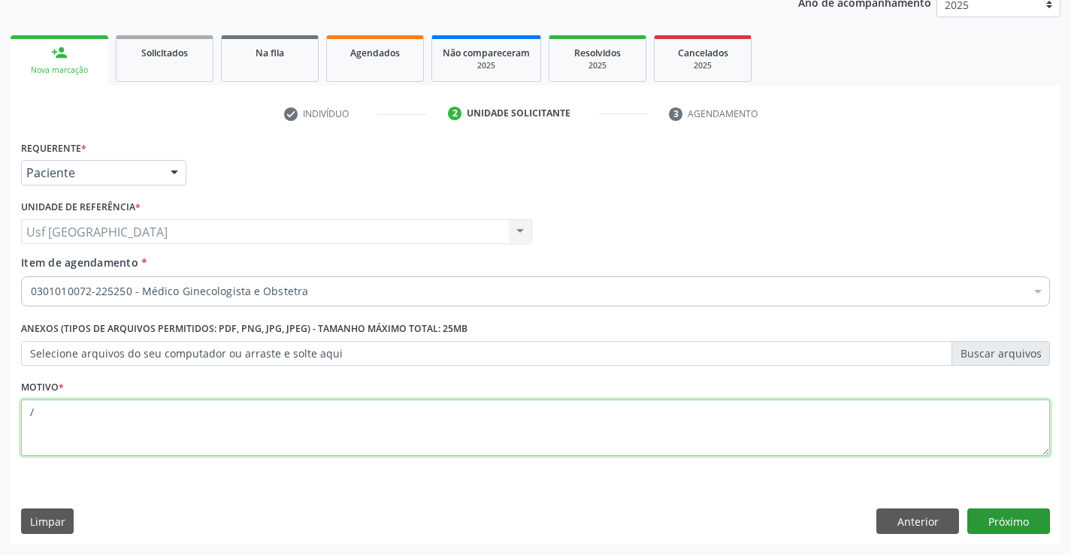
type textarea "/"
click at [988, 524] on button "Próximo" at bounding box center [1008, 522] width 83 height 26
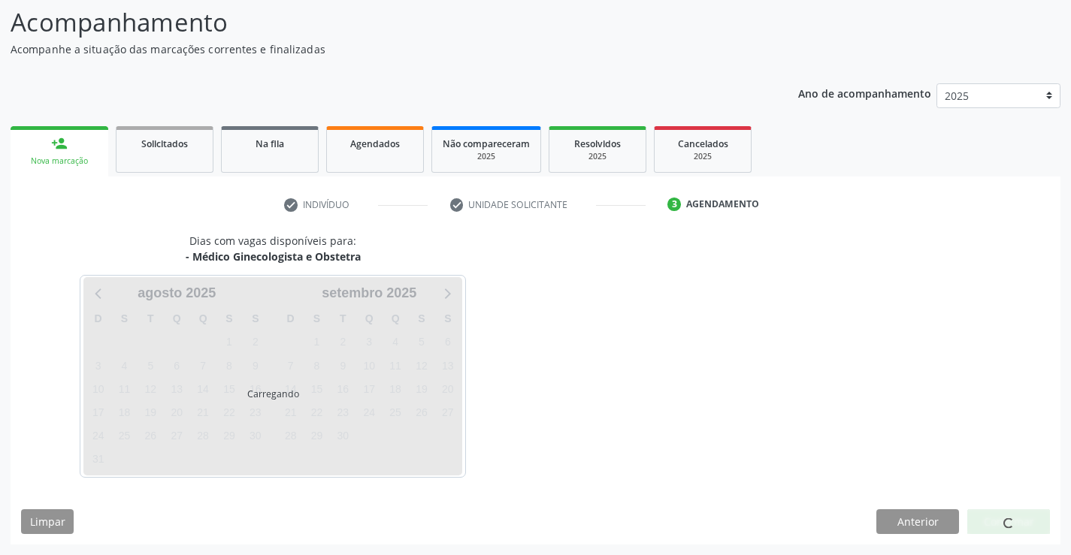
scroll to position [98, 0]
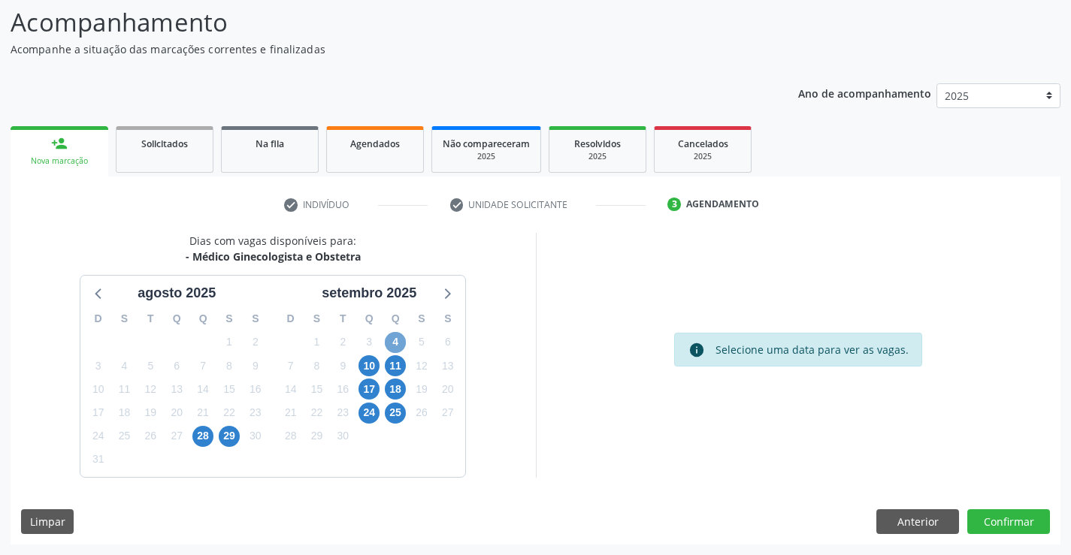
click at [399, 340] on span "4" at bounding box center [395, 342] width 21 height 21
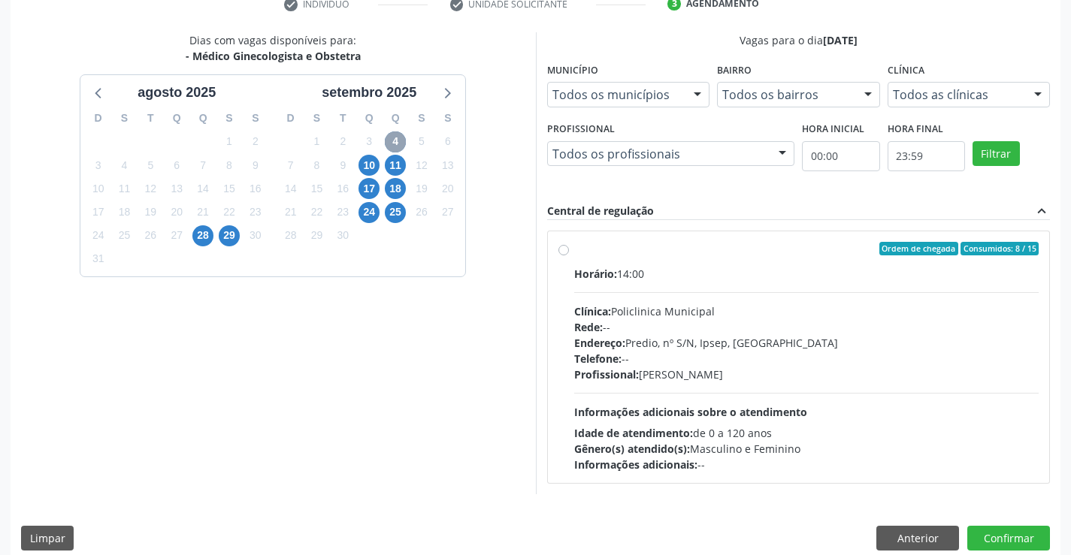
scroll to position [316, 0]
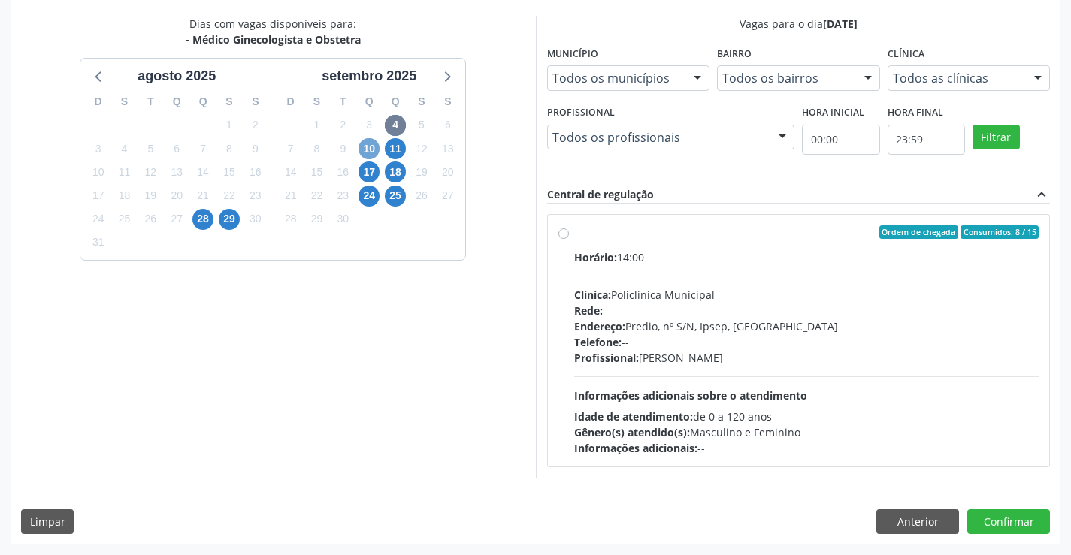
click at [362, 147] on span "10" at bounding box center [368, 148] width 21 height 21
click at [574, 237] on label "Ordem de chegada Consumidos: 8 / 15 Horário: 14:00 Clínica: Policlinica Municip…" at bounding box center [806, 340] width 465 height 231
click at [564, 237] on input "Ordem de chegada Consumidos: 8 / 15 Horário: 14:00 Clínica: Policlinica Municip…" at bounding box center [563, 232] width 11 height 14
radio input "true"
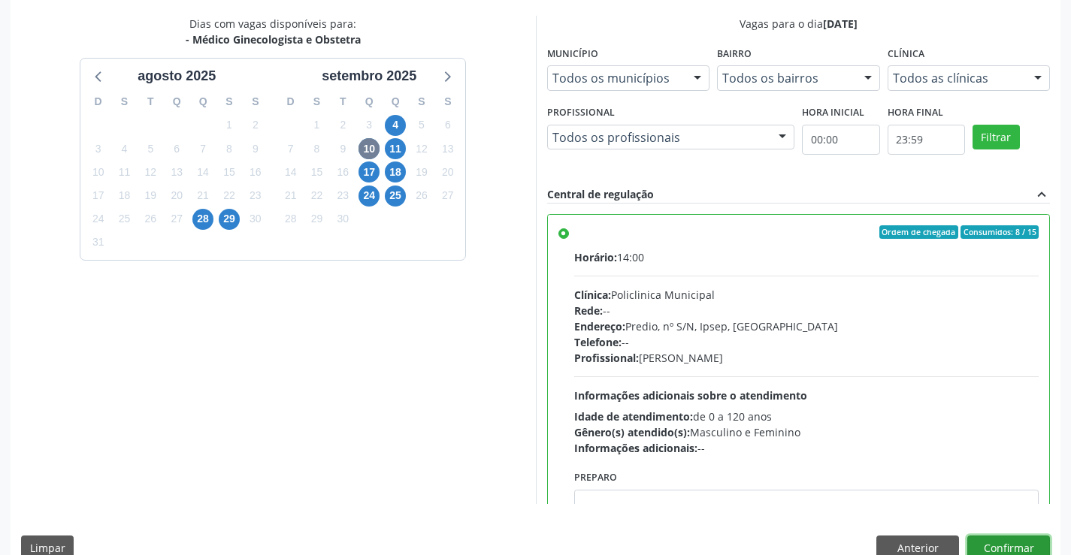
click at [1003, 539] on button "Confirmar" at bounding box center [1008, 549] width 83 height 26
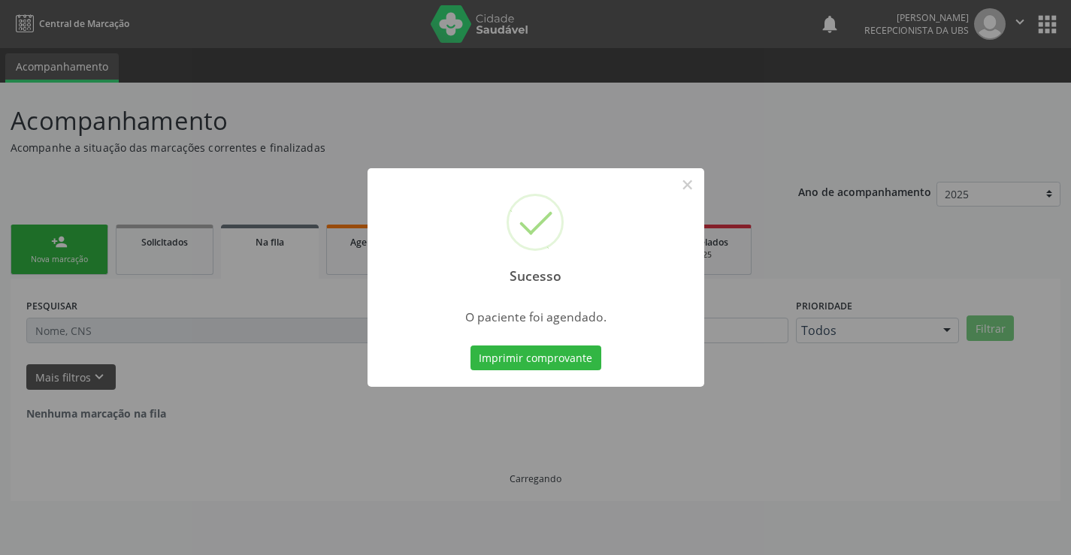
scroll to position [0, 0]
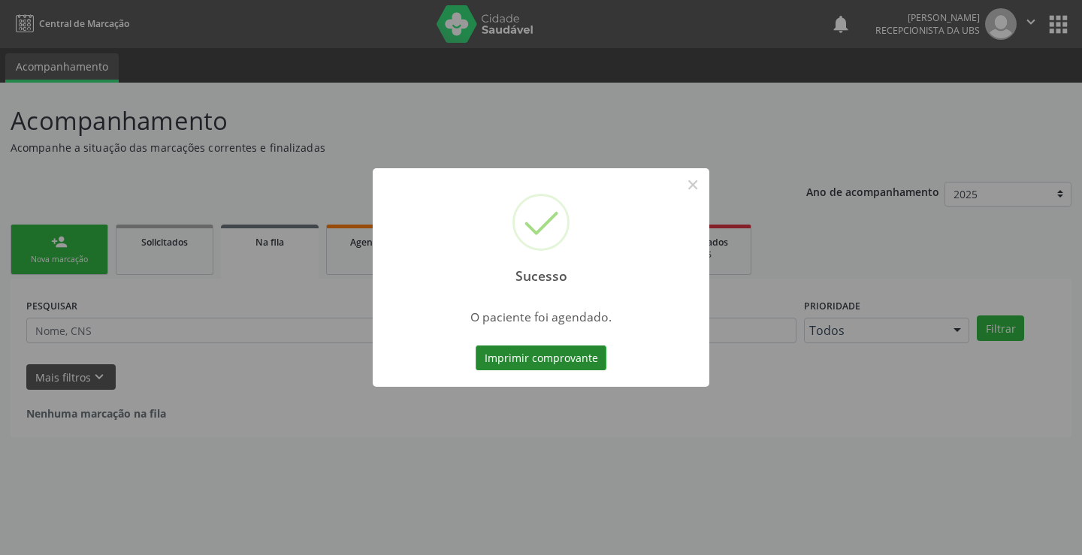
click at [539, 367] on button "Imprimir comprovante" at bounding box center [541, 359] width 131 height 26
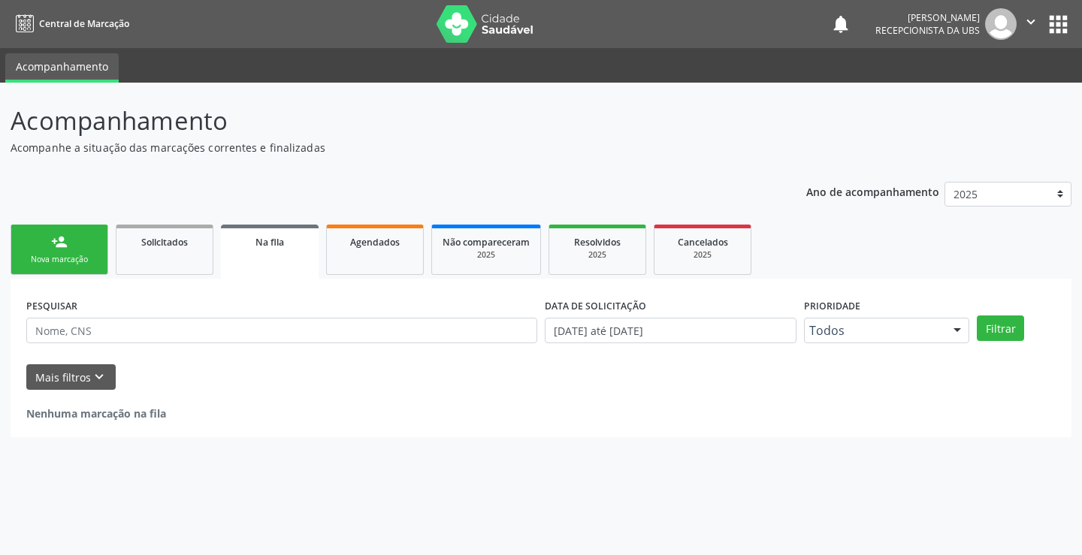
click at [51, 249] on div "person_add" at bounding box center [59, 242] width 17 height 17
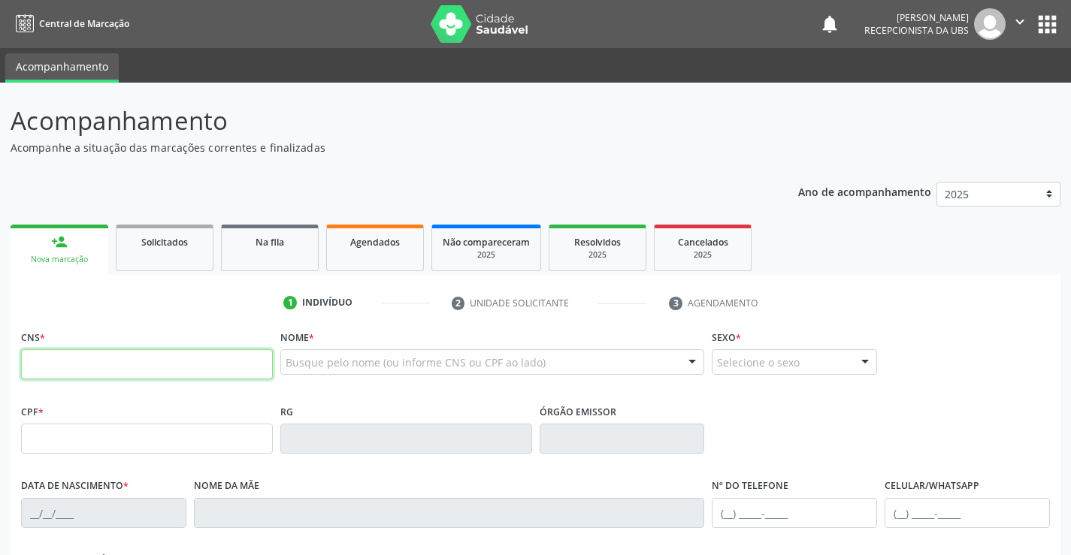
click at [241, 349] on input "text" at bounding box center [147, 364] width 252 height 30
type input "704 3065 3176 3196"
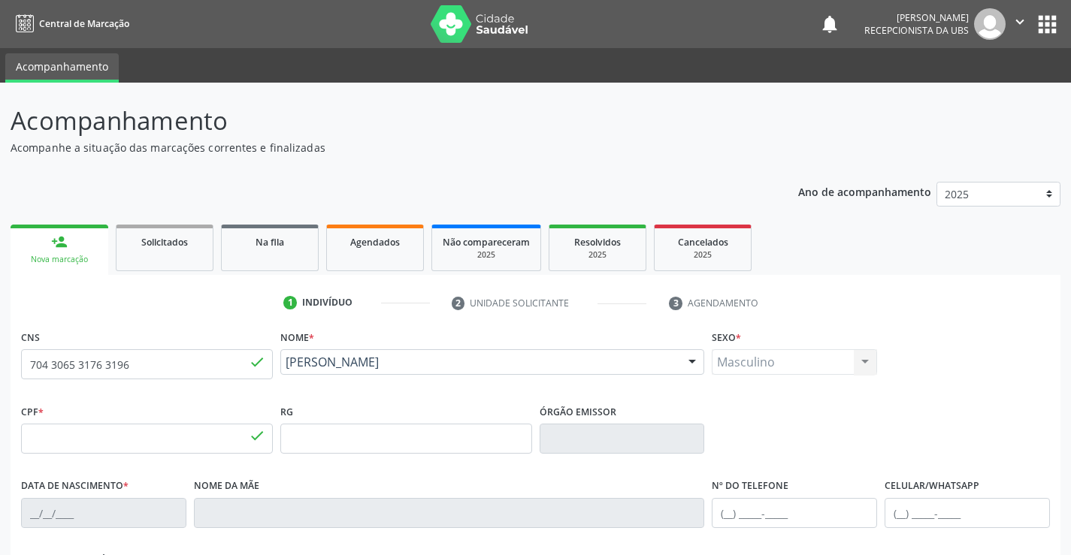
type input "185.782.674-43"
type input "19/06/2023"
type input "Emanuely Vitoria de Lima Silva"
type input "[PHONE_NUMBER]"
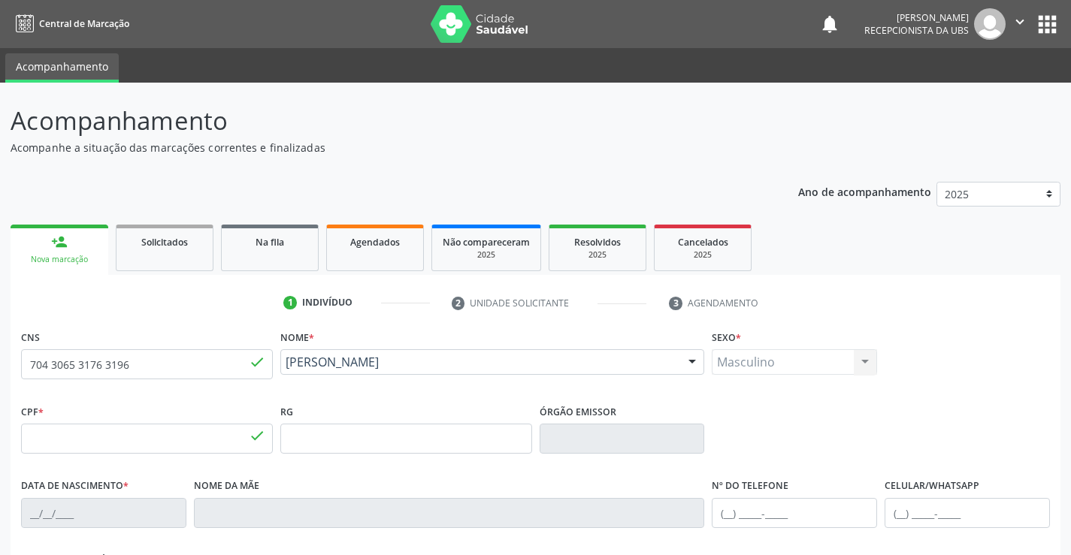
type input "148.976.004-05"
type input "150"
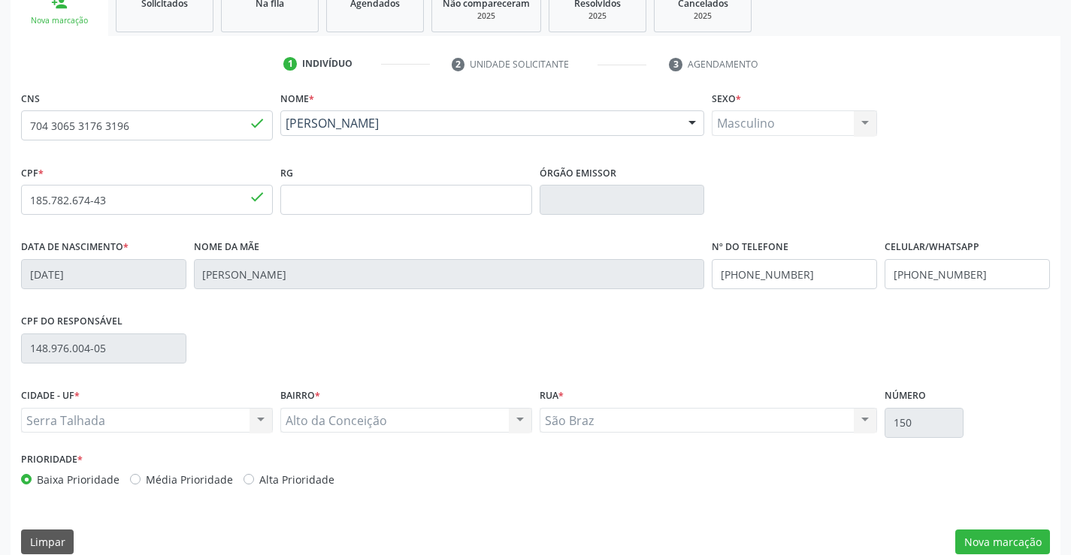
scroll to position [259, 0]
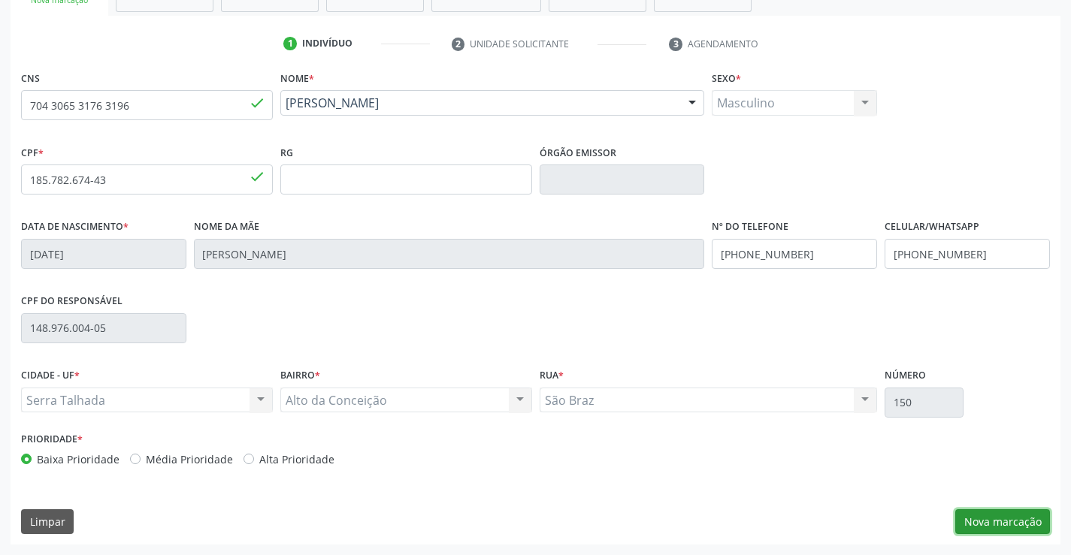
click at [1002, 524] on button "Nova marcação" at bounding box center [1002, 522] width 95 height 26
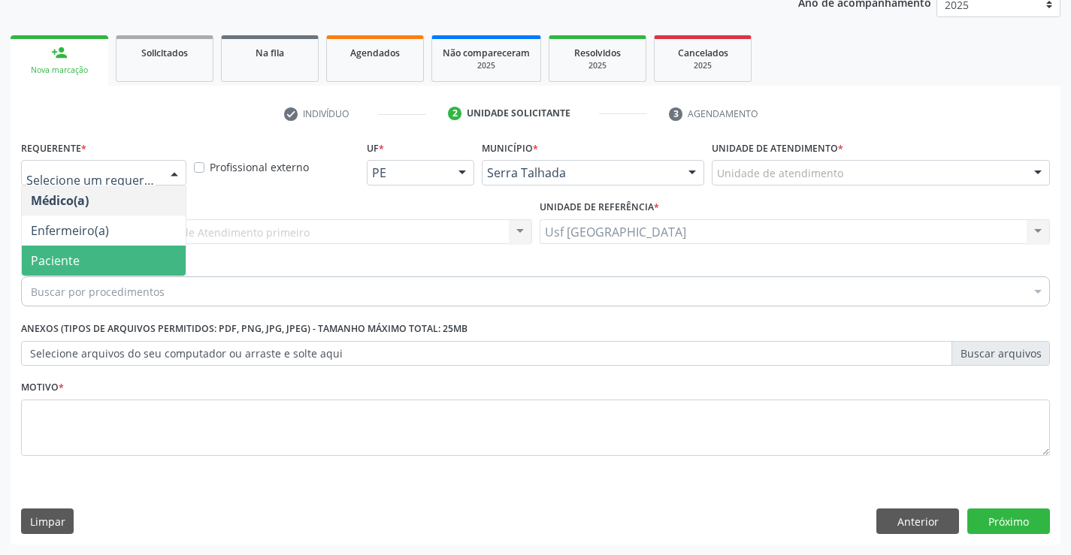
click at [113, 257] on span "Paciente" at bounding box center [104, 261] width 164 height 30
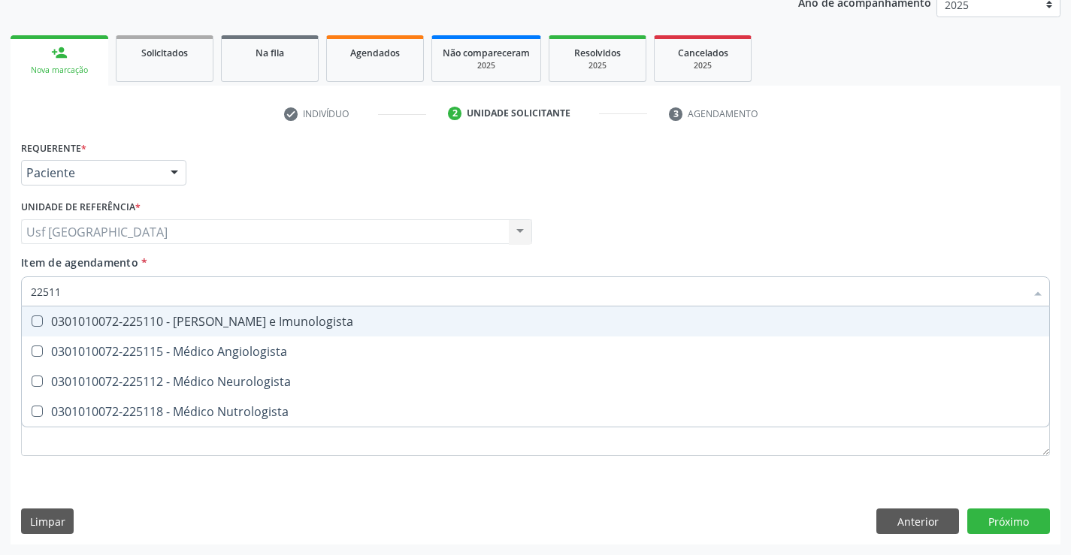
type input "225112"
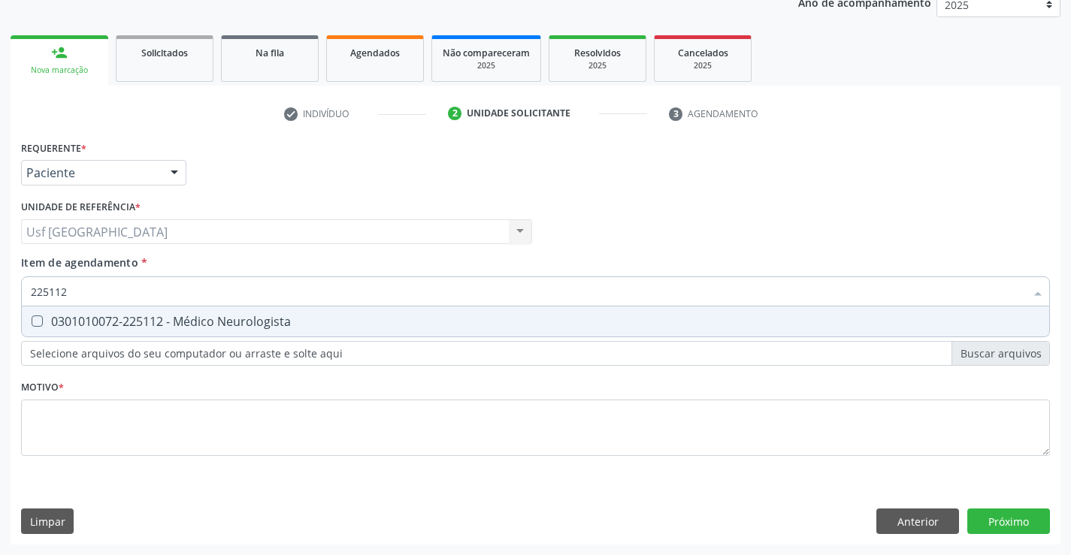
click at [105, 323] on div "0301010072-225112 - Médico Neurologista" at bounding box center [535, 322] width 1009 height 12
checkbox Neurologista "true"
click at [103, 443] on div "Requerente * Paciente Médico(a) Enfermeiro(a) Paciente Nenhum resultado encontr…" at bounding box center [535, 307] width 1029 height 340
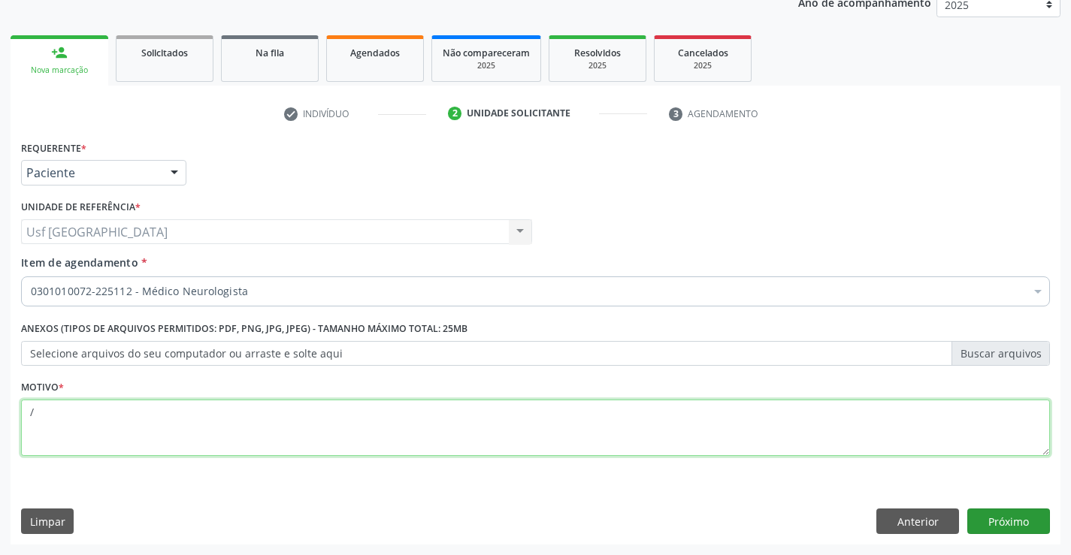
type textarea "/"
click at [998, 523] on button "Próximo" at bounding box center [1008, 522] width 83 height 26
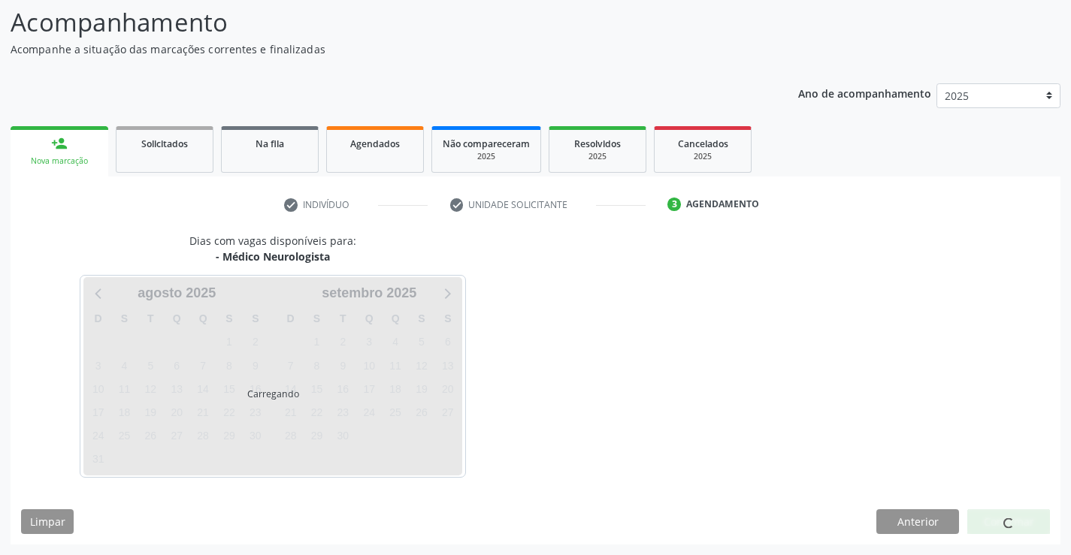
scroll to position [98, 0]
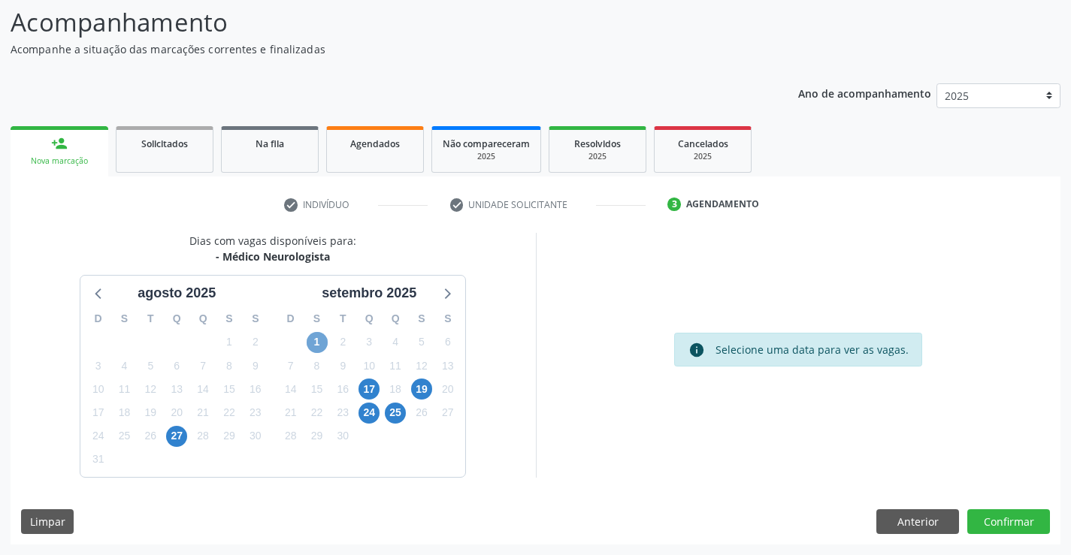
click at [319, 343] on span "1" at bounding box center [317, 342] width 21 height 21
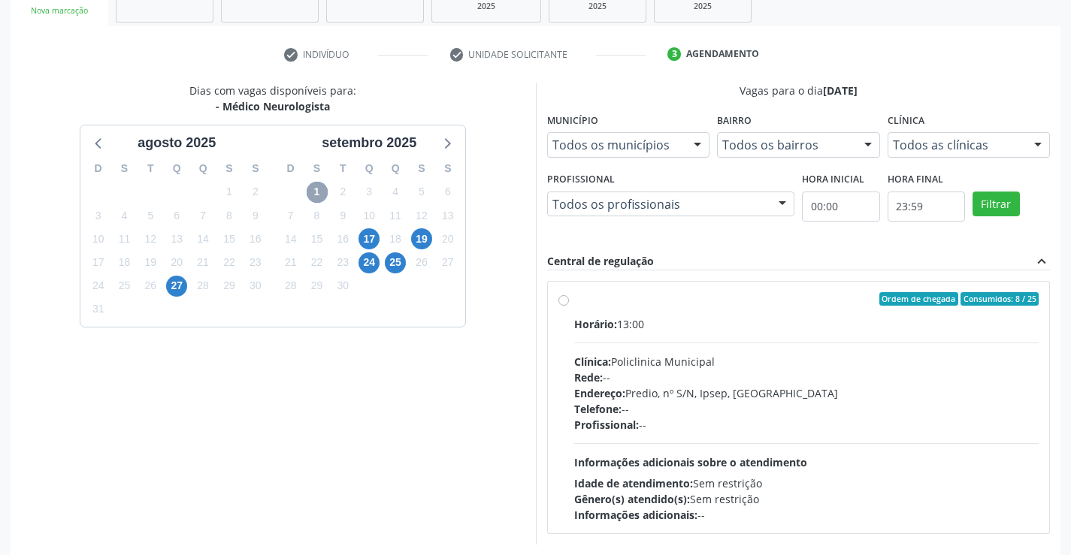
scroll to position [316, 0]
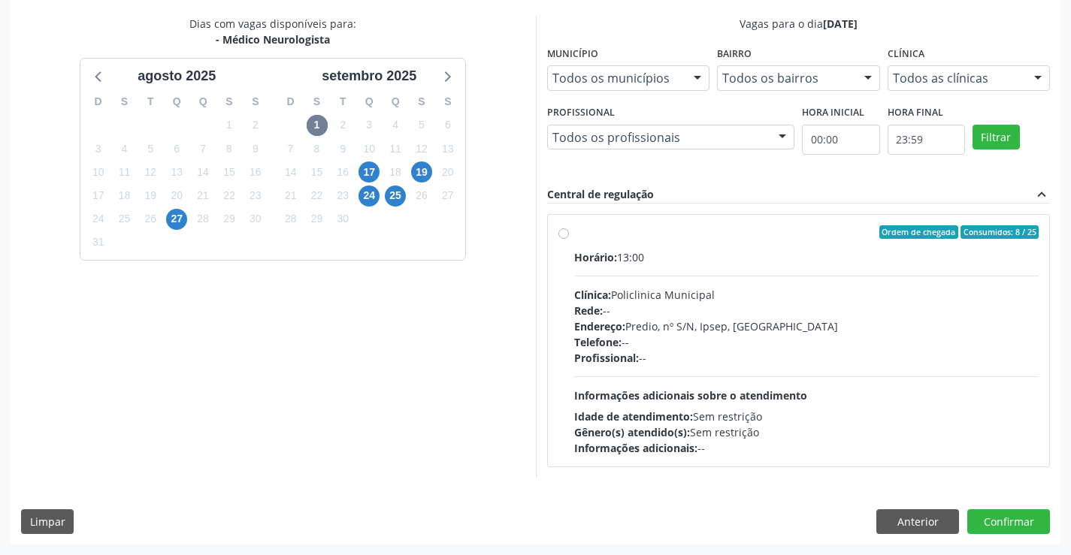
click at [574, 232] on label "Ordem de chegada Consumidos: 8 / 25 Horário: 13:00 Clínica: Policlinica Municip…" at bounding box center [806, 340] width 465 height 231
click at [561, 232] on input "Ordem de chegada Consumidos: 8 / 25 Horário: 13:00 Clínica: Policlinica Municip…" at bounding box center [563, 232] width 11 height 14
radio input "true"
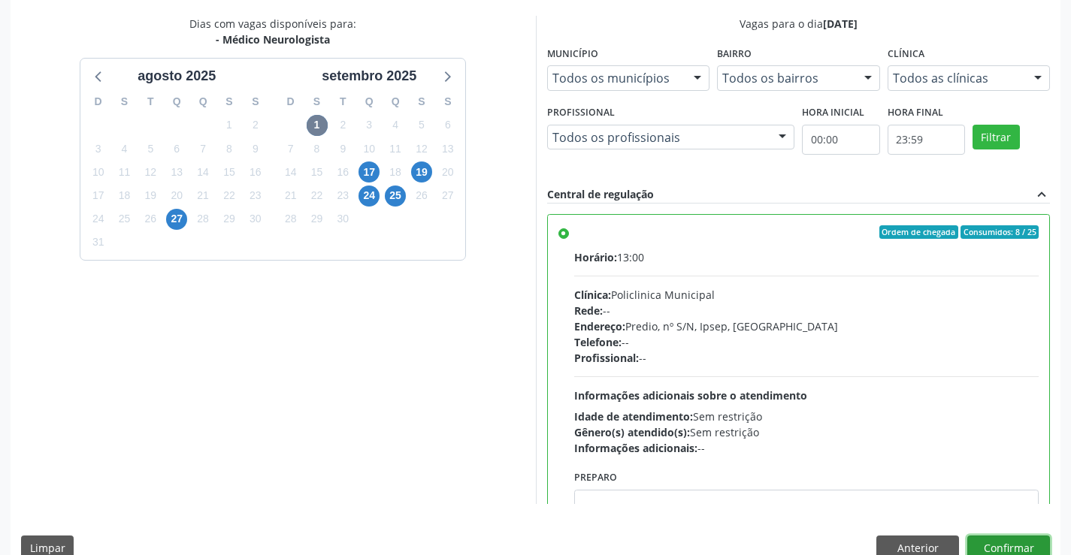
click at [994, 542] on button "Confirmar" at bounding box center [1008, 549] width 83 height 26
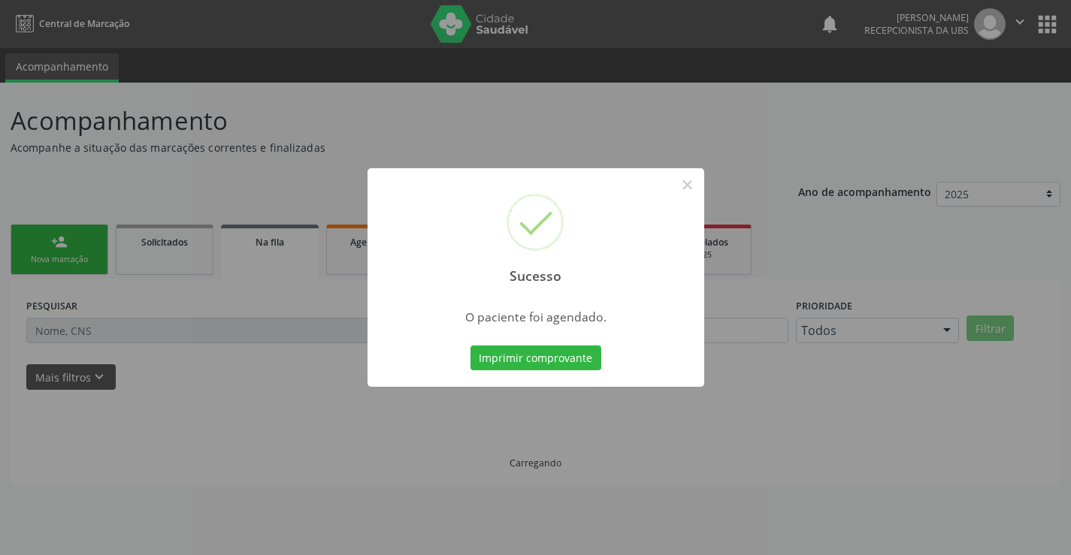
scroll to position [0, 0]
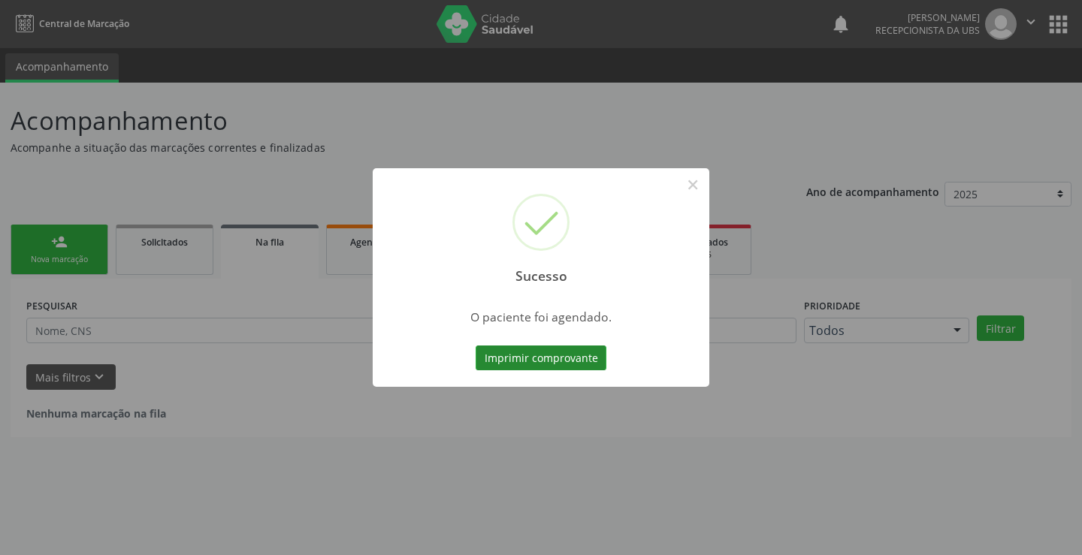
click at [593, 355] on button "Imprimir comprovante" at bounding box center [541, 359] width 131 height 26
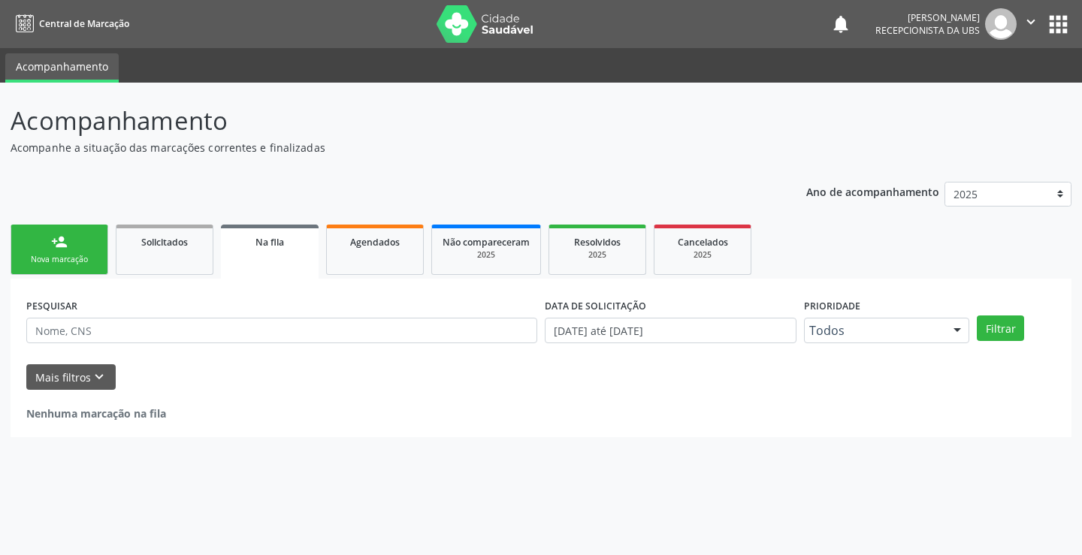
click at [80, 235] on link "person_add Nova marcação" at bounding box center [60, 250] width 98 height 50
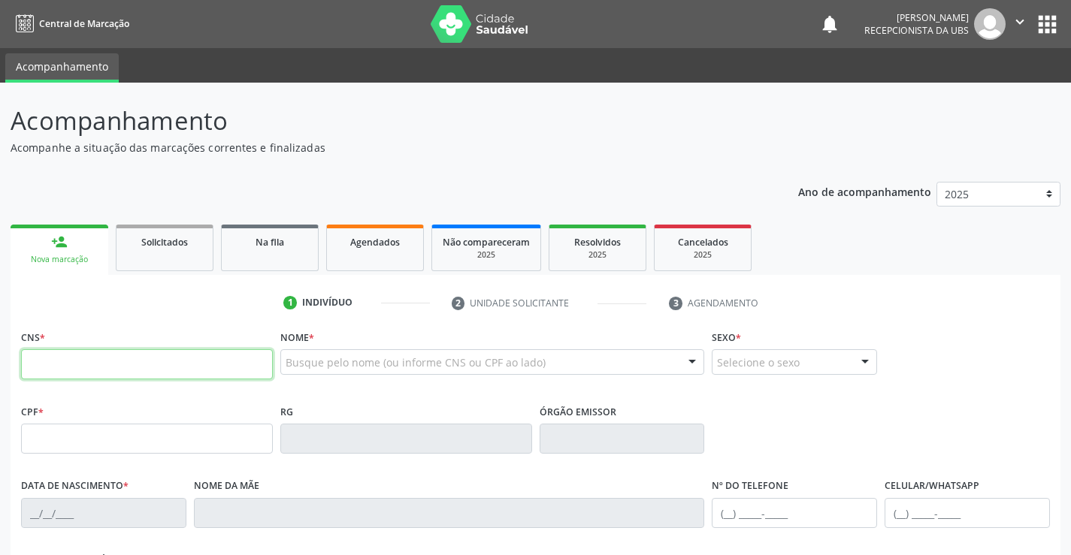
click at [249, 377] on input "text" at bounding box center [147, 364] width 252 height 30
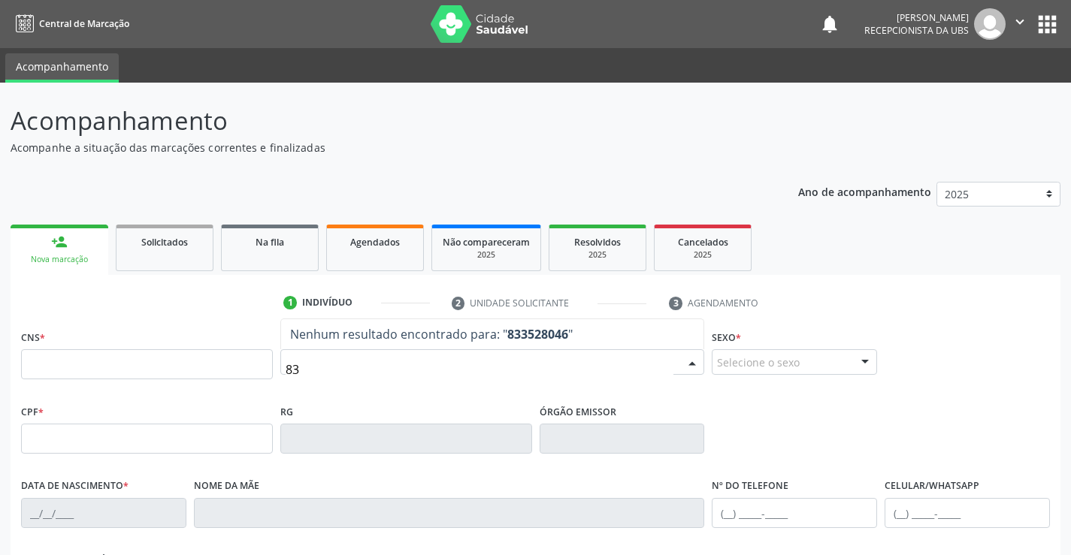
type input "8"
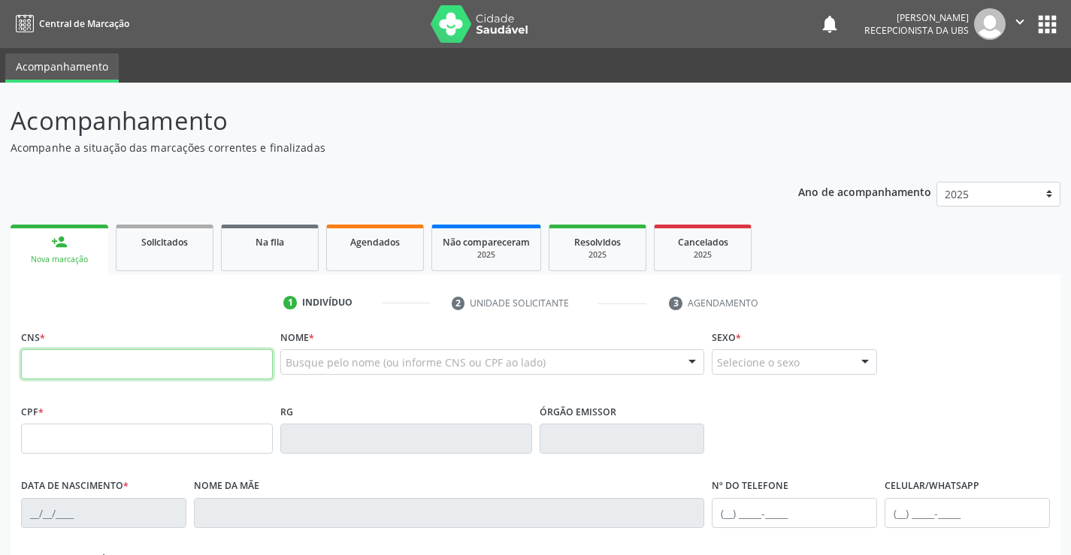
click at [176, 350] on input "text" at bounding box center [147, 364] width 252 height 30
type input "704 2057 9257 8082"
type input "048.752.254-07"
type input "20/12/1974"
type input "Vilma Ferreira da Costa"
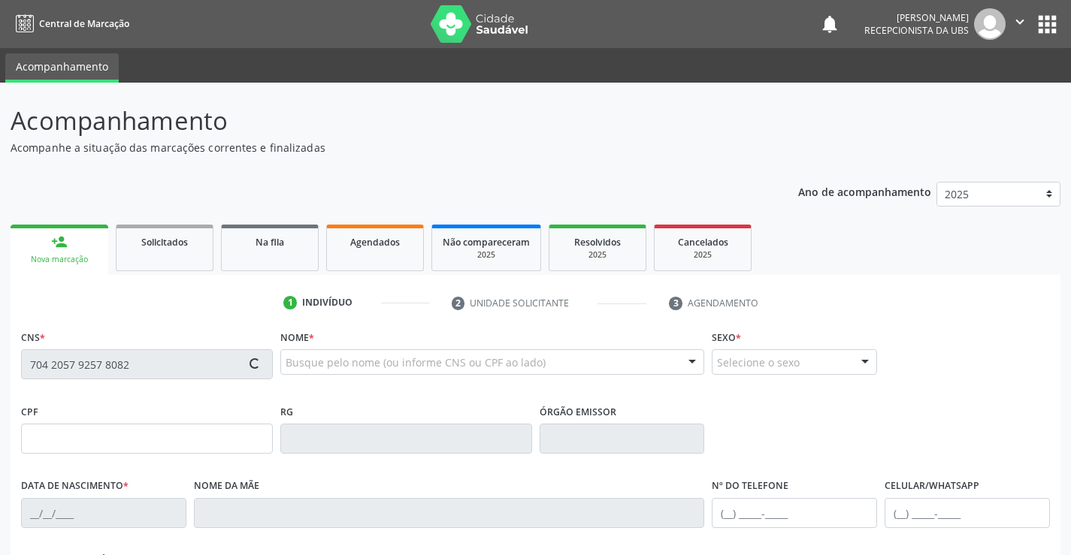
type input "(87) 99635-7043"
type input "1046"
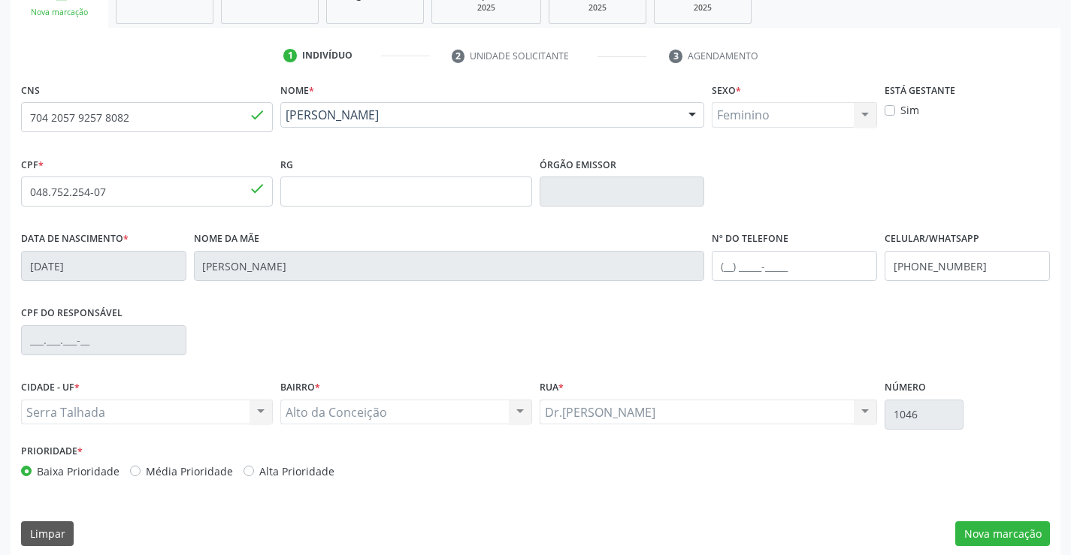
scroll to position [259, 0]
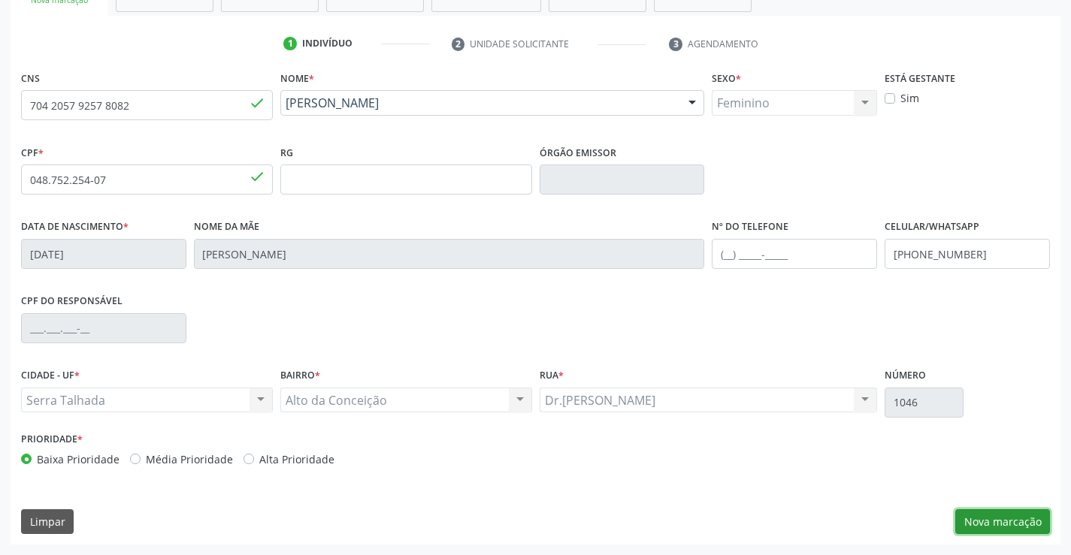
click at [981, 519] on button "Nova marcação" at bounding box center [1002, 522] width 95 height 26
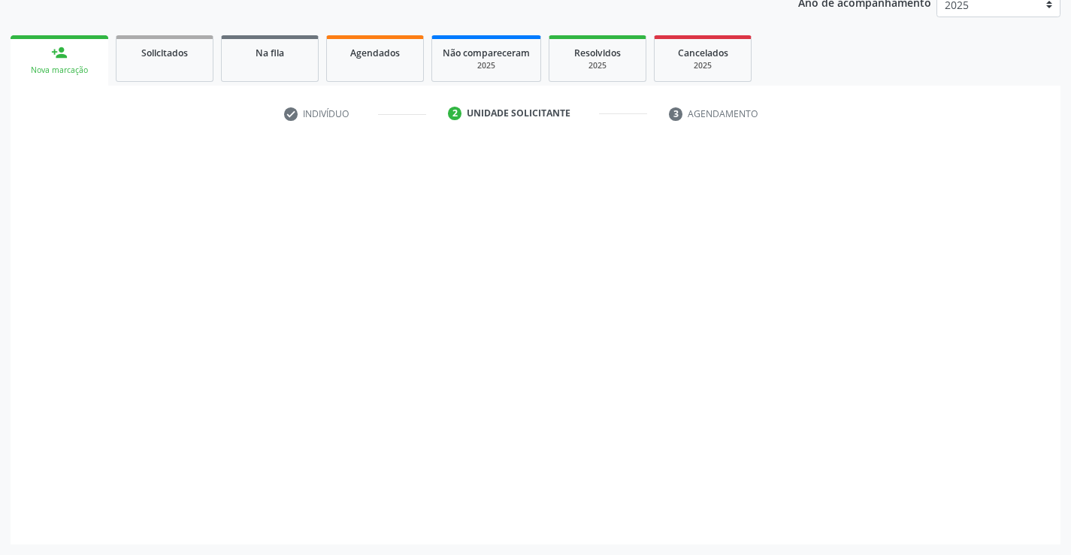
scroll to position [189, 0]
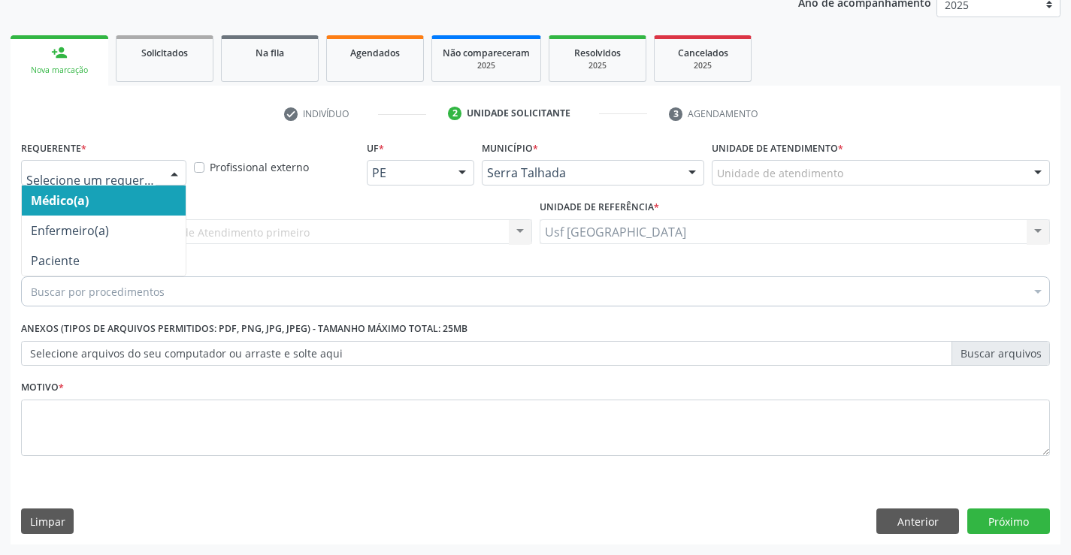
click at [156, 171] on div at bounding box center [103, 173] width 165 height 26
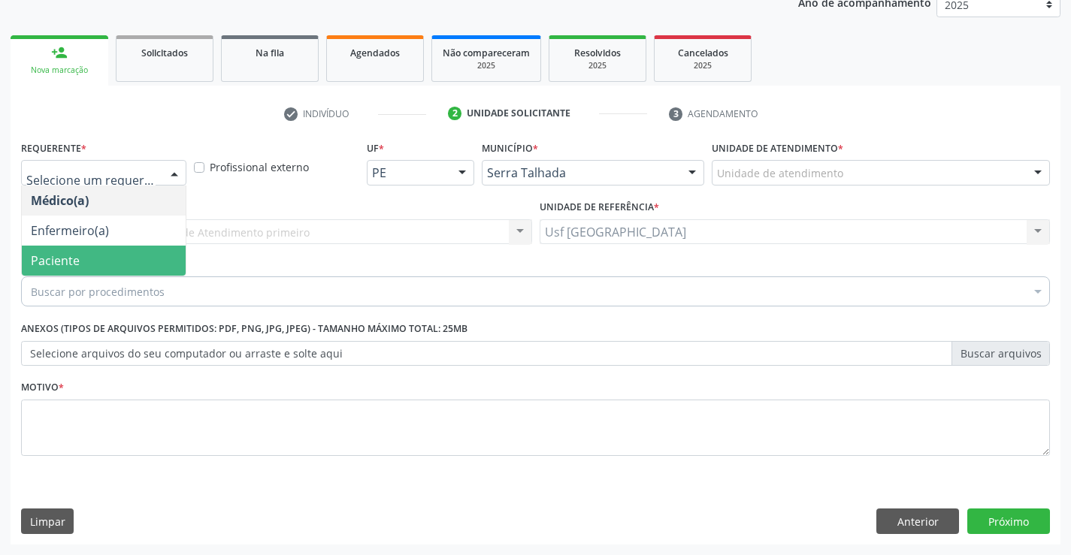
click at [106, 252] on span "Paciente" at bounding box center [104, 261] width 164 height 30
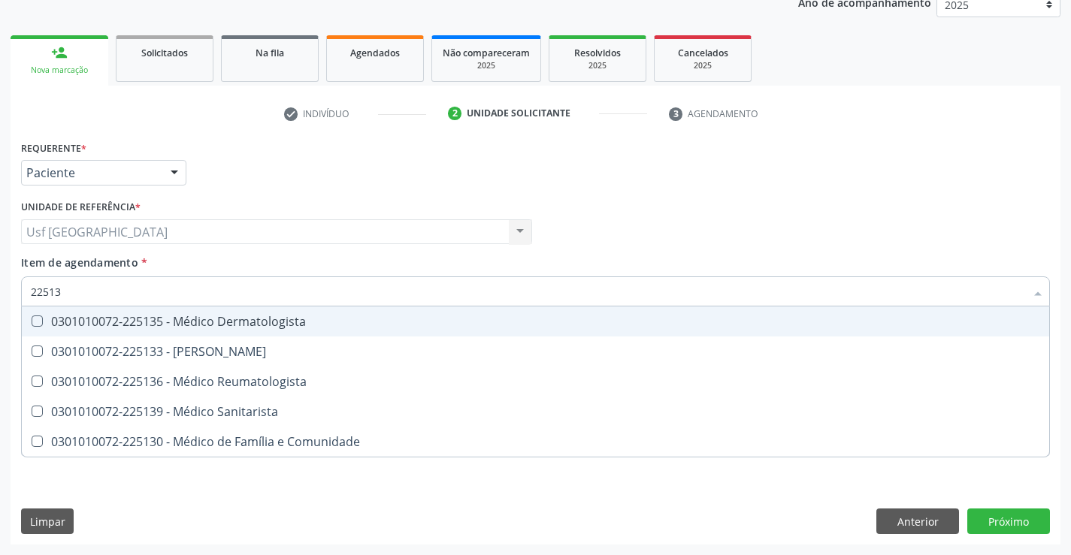
type input "225133"
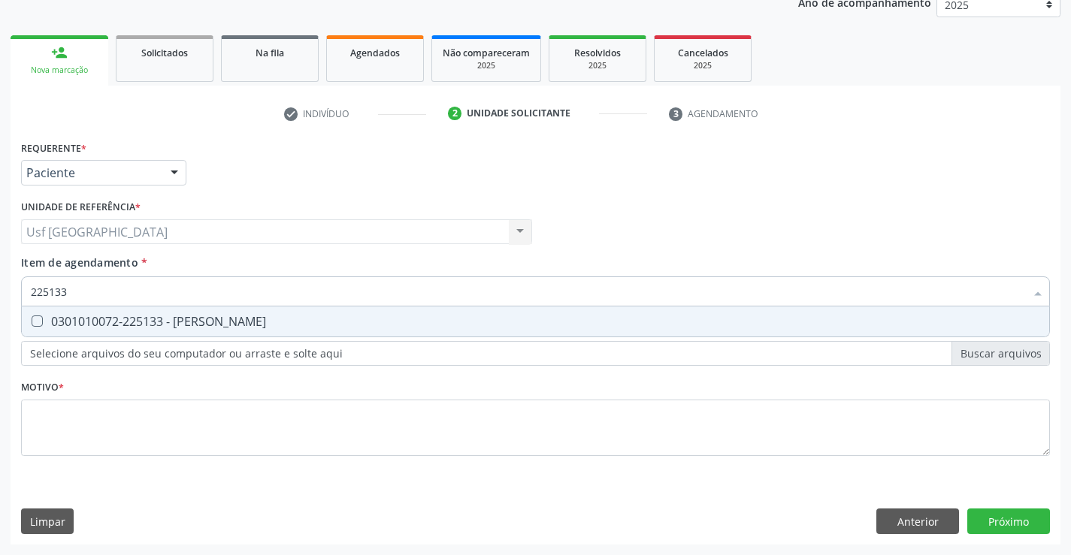
click at [41, 322] on Psiquiatra at bounding box center [37, 321] width 11 height 11
click at [32, 322] on Psiquiatra "checkbox" at bounding box center [27, 321] width 10 height 10
checkbox Psiquiatra "true"
click at [140, 434] on div "Requerente * Paciente Médico(a) Enfermeiro(a) Paciente Nenhum resultado encontr…" at bounding box center [535, 307] width 1029 height 340
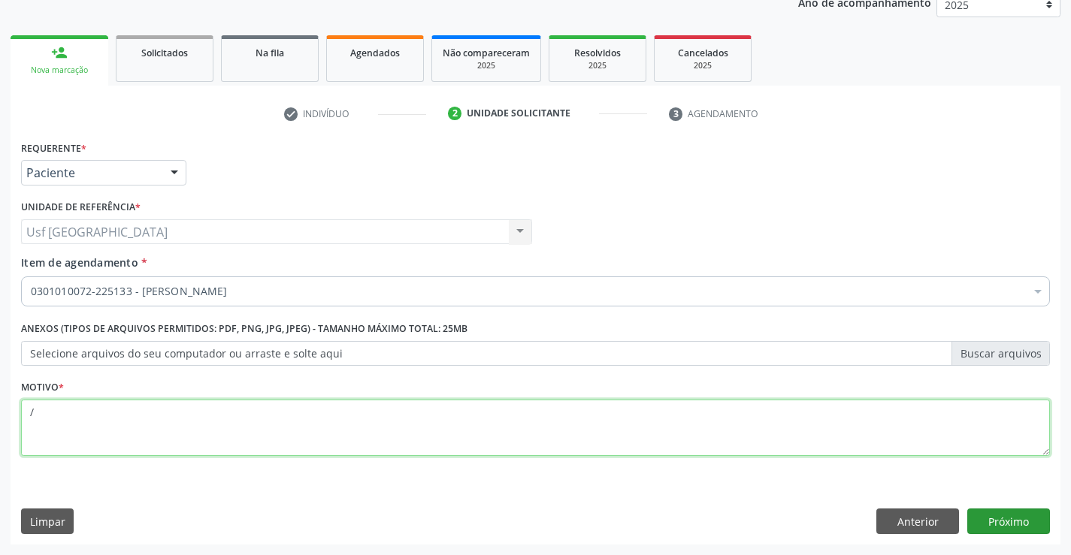
type textarea "/"
click at [1021, 525] on button "Próximo" at bounding box center [1008, 522] width 83 height 26
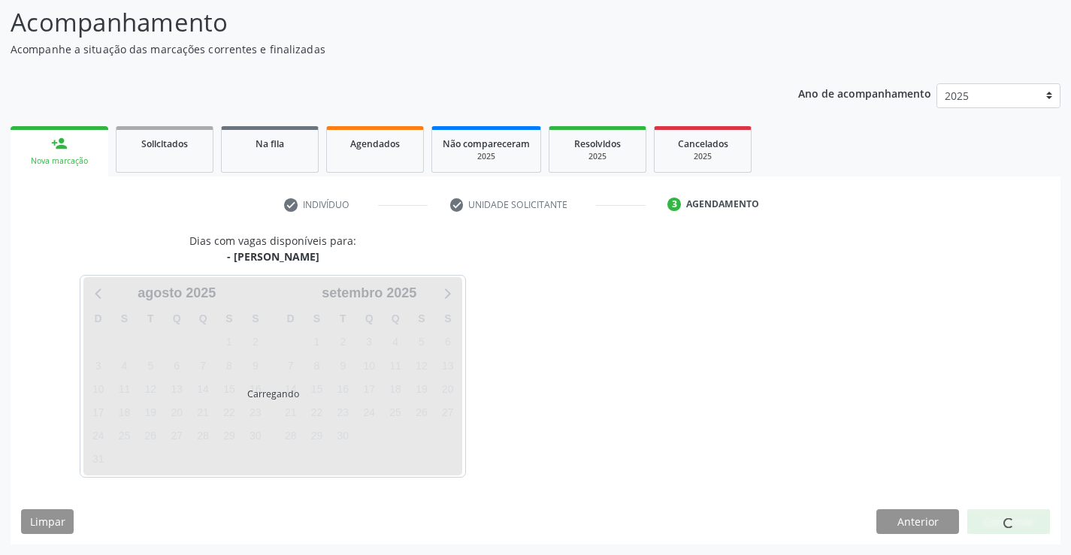
scroll to position [98, 0]
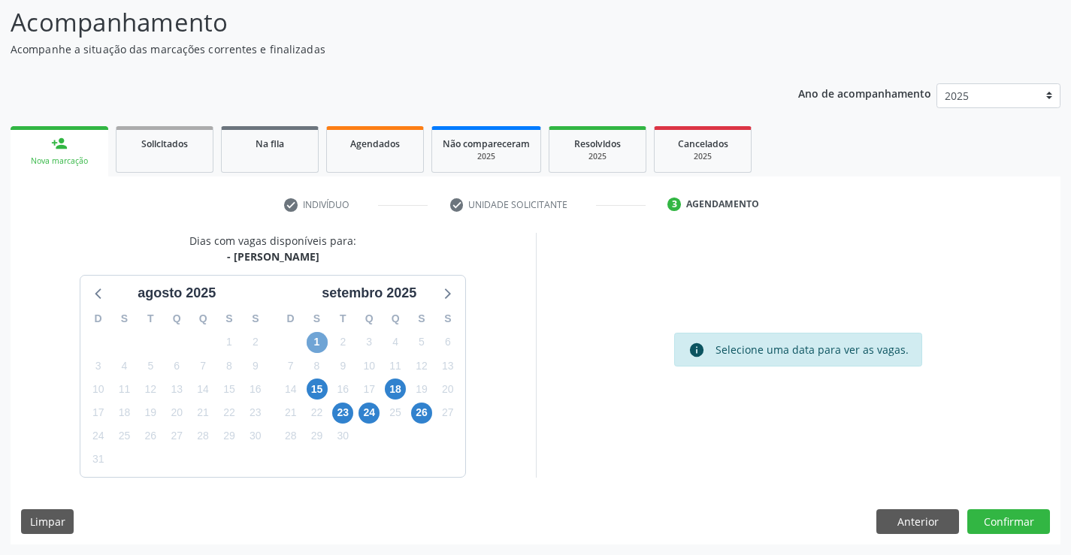
click at [322, 342] on span "1" at bounding box center [317, 342] width 21 height 21
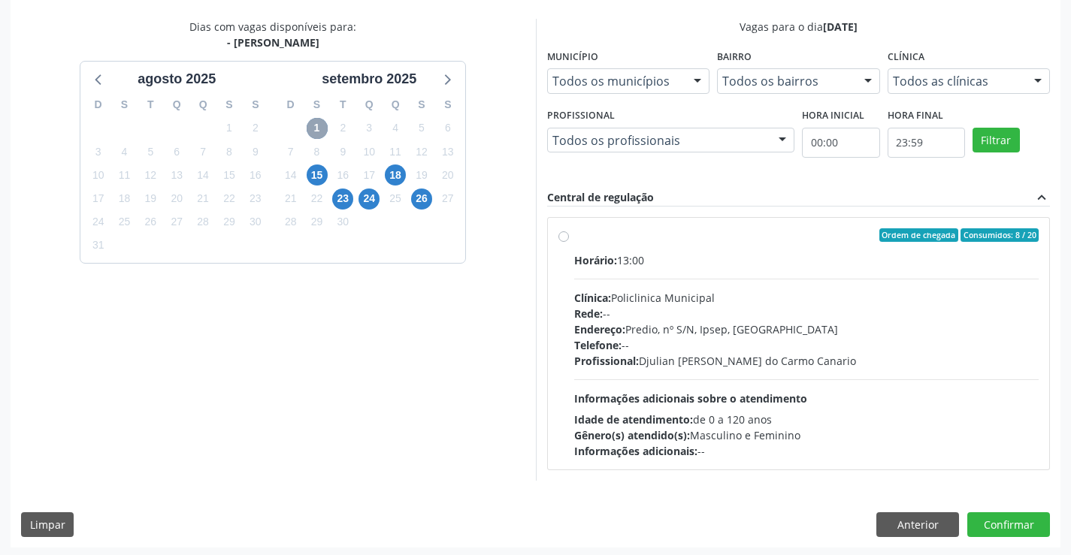
scroll to position [316, 0]
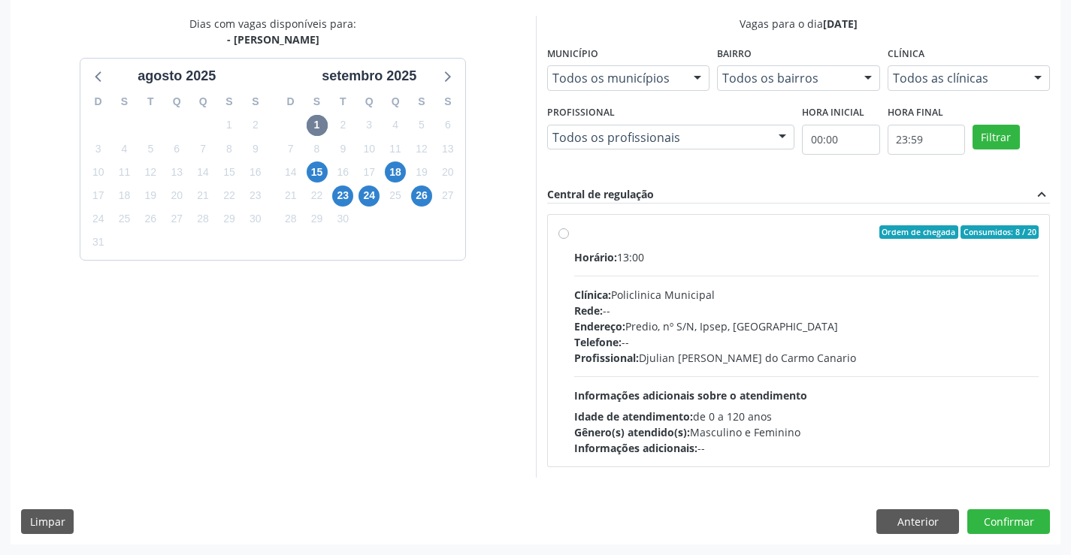
click at [574, 230] on label "Ordem de chegada Consumidos: 8 / 20 Horário: 13:00 Clínica: Policlinica Municip…" at bounding box center [806, 340] width 465 height 231
click at [558, 230] on input "Ordem de chegada Consumidos: 8 / 20 Horário: 13:00 Clínica: Policlinica Municip…" at bounding box center [563, 232] width 11 height 14
radio input "true"
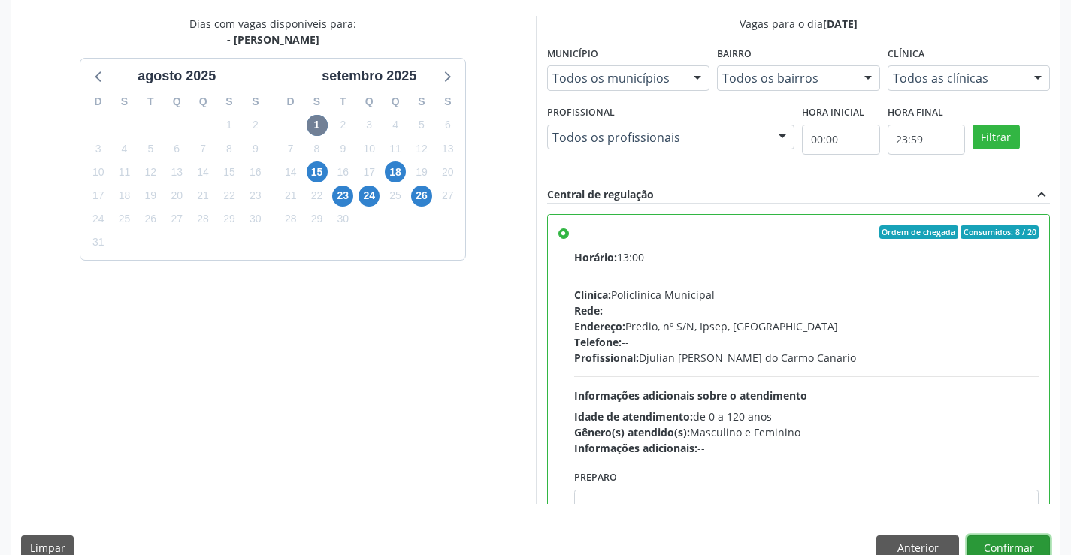
click at [1002, 537] on button "Confirmar" at bounding box center [1008, 549] width 83 height 26
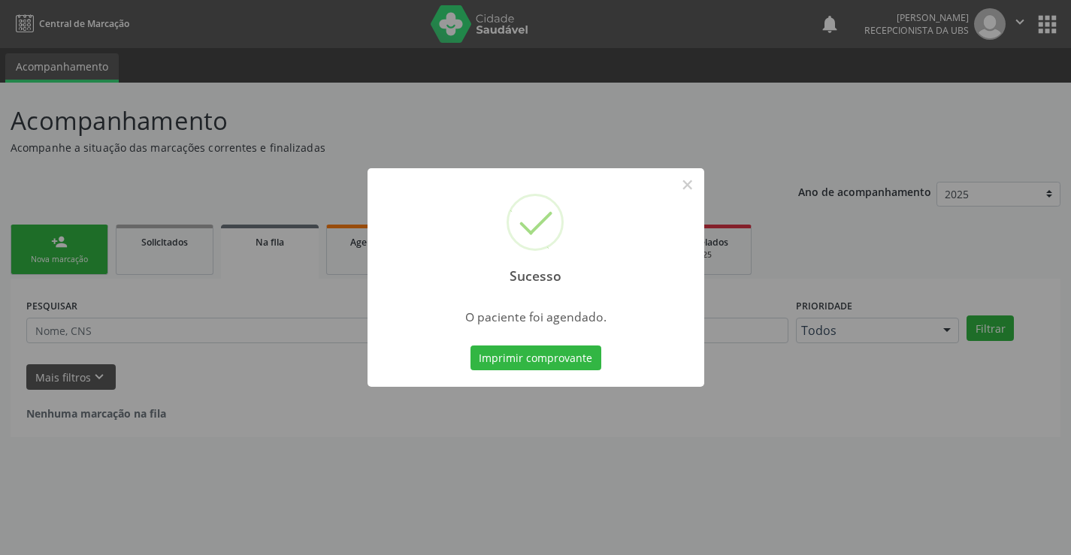
scroll to position [0, 0]
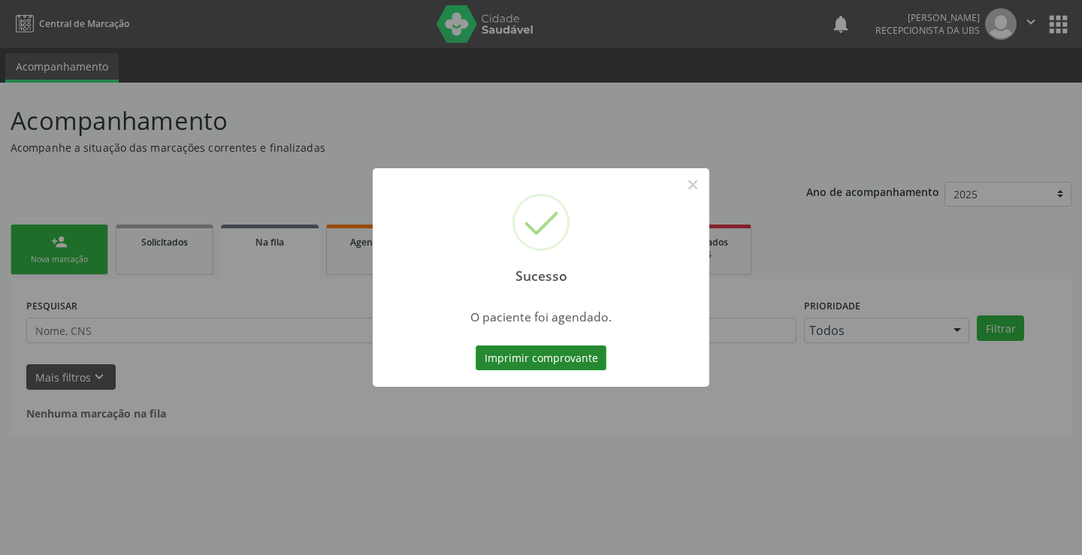
click at [600, 355] on button "Imprimir comprovante" at bounding box center [541, 359] width 131 height 26
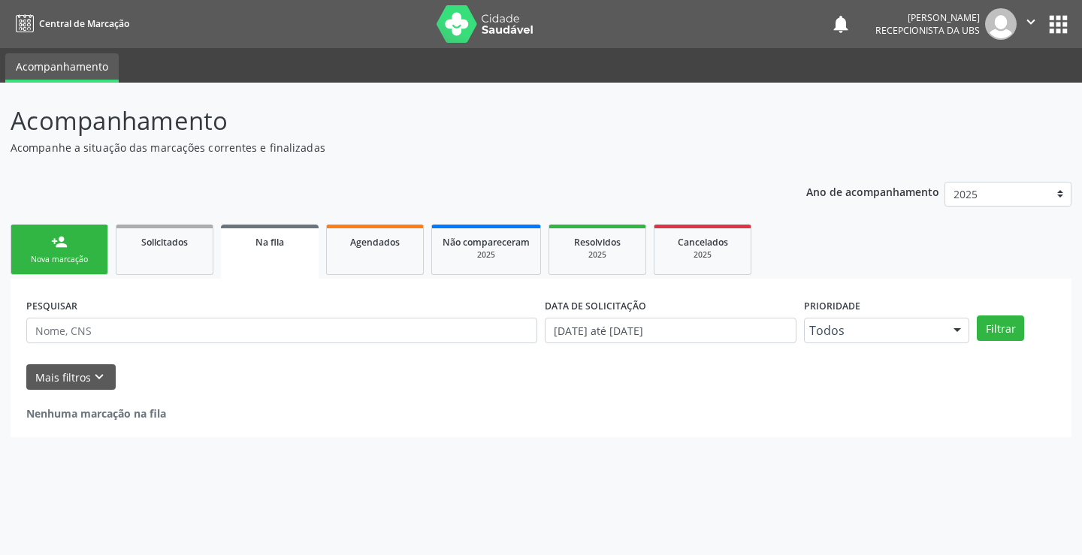
click at [38, 251] on link "person_add Nova marcação" at bounding box center [60, 250] width 98 height 50
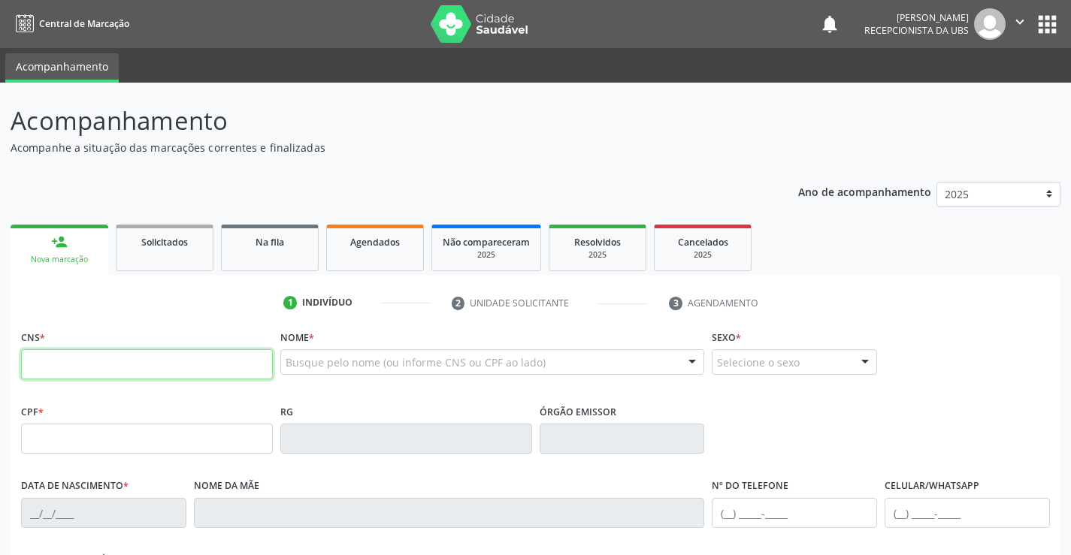
click at [113, 364] on input "text" at bounding box center [147, 364] width 252 height 30
type input "702 0053 3553 3189"
type input "132.229.734-74"
type input "25/05/2008"
type input "Ana Psula Pereira da Silva"
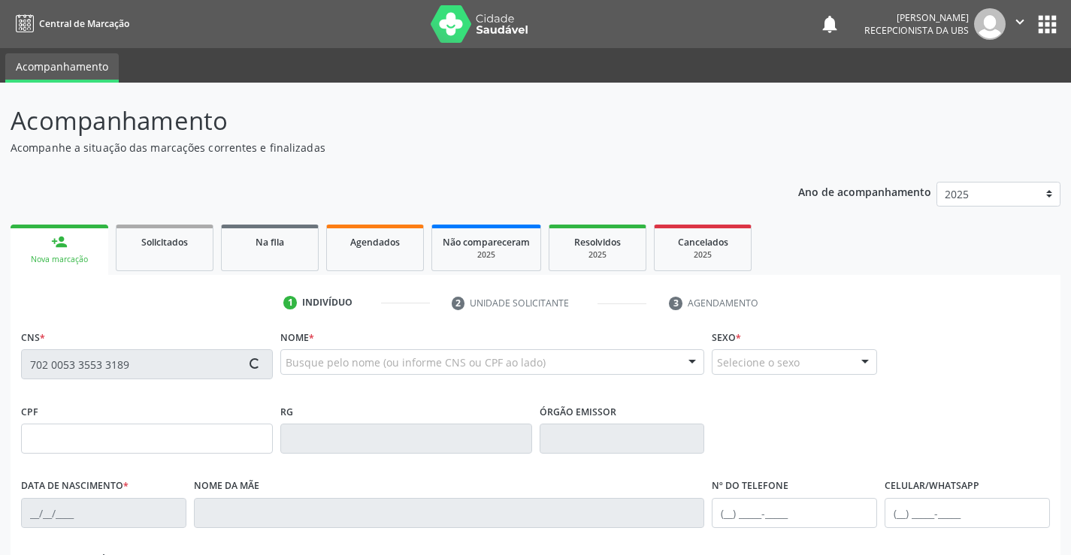
type input "(87) 99633-1546"
type input "048.844.034-36"
type input "1695"
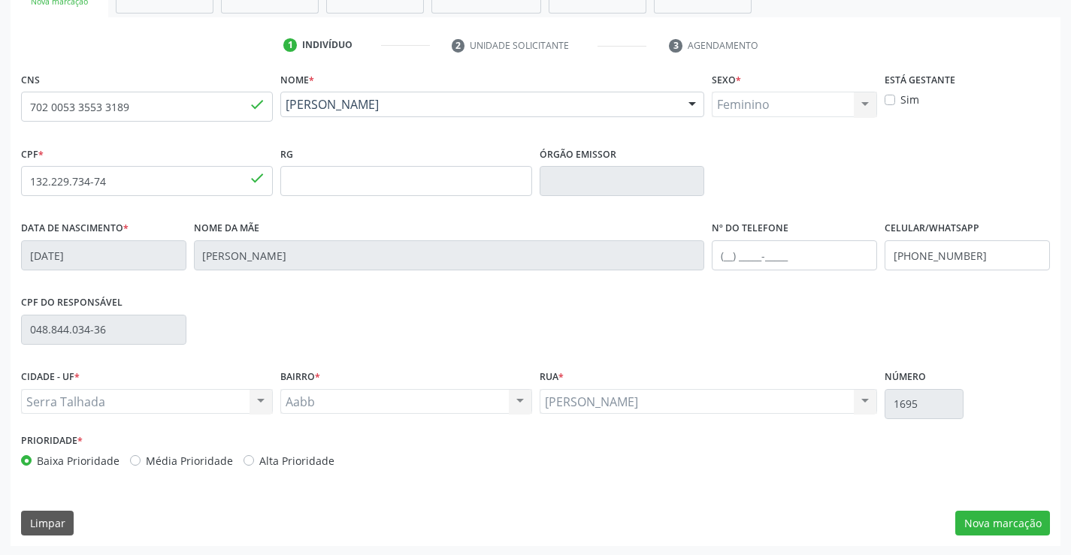
scroll to position [259, 0]
click at [1013, 530] on button "Nova marcação" at bounding box center [1002, 522] width 95 height 26
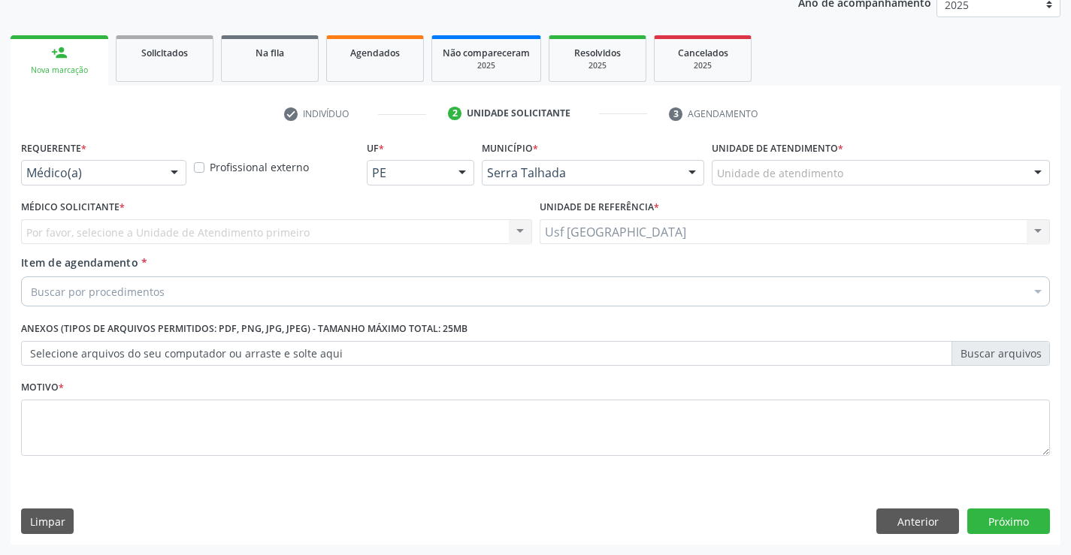
scroll to position [189, 0]
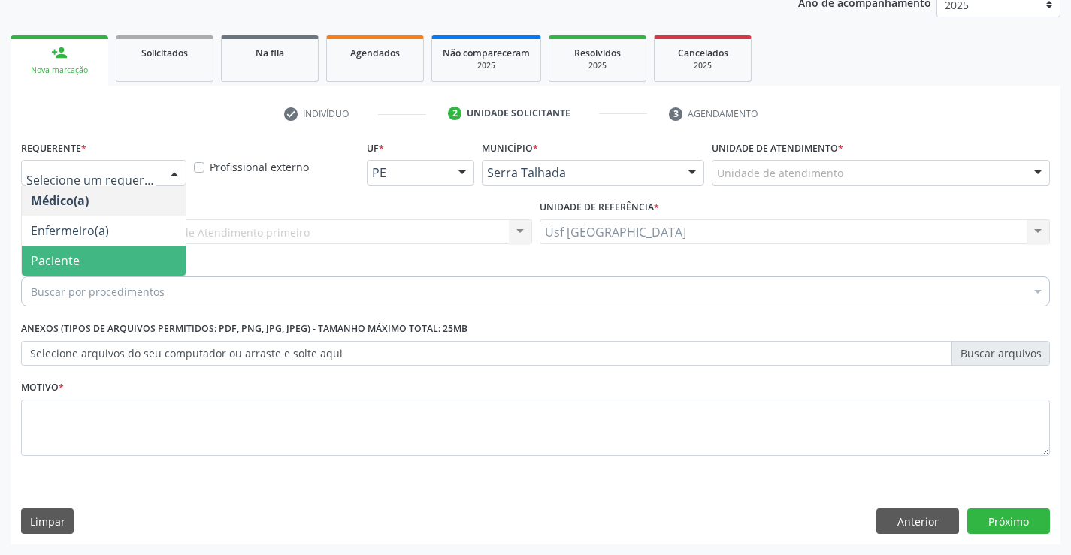
click at [91, 258] on span "Paciente" at bounding box center [104, 261] width 164 height 30
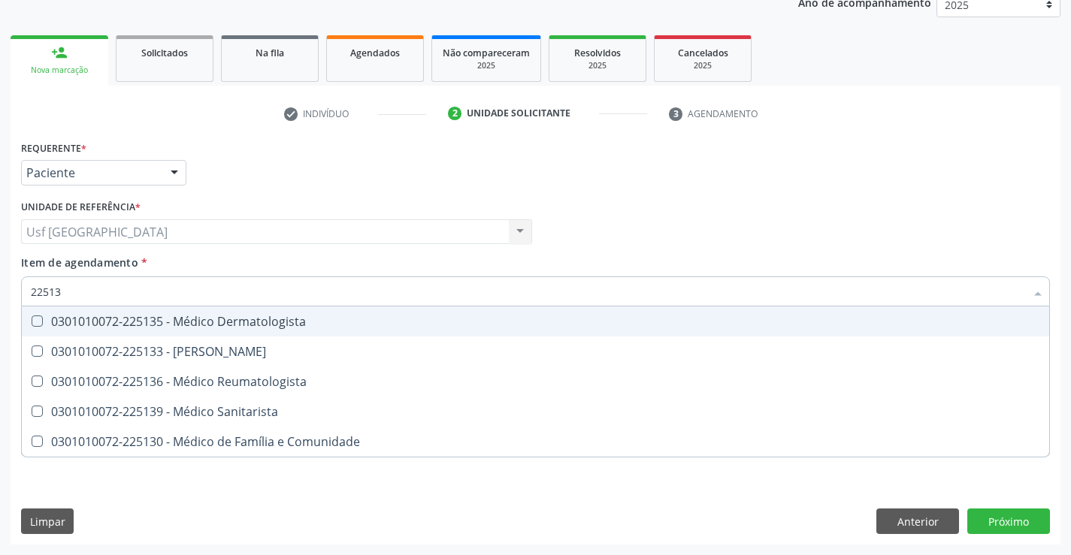
type input "225133"
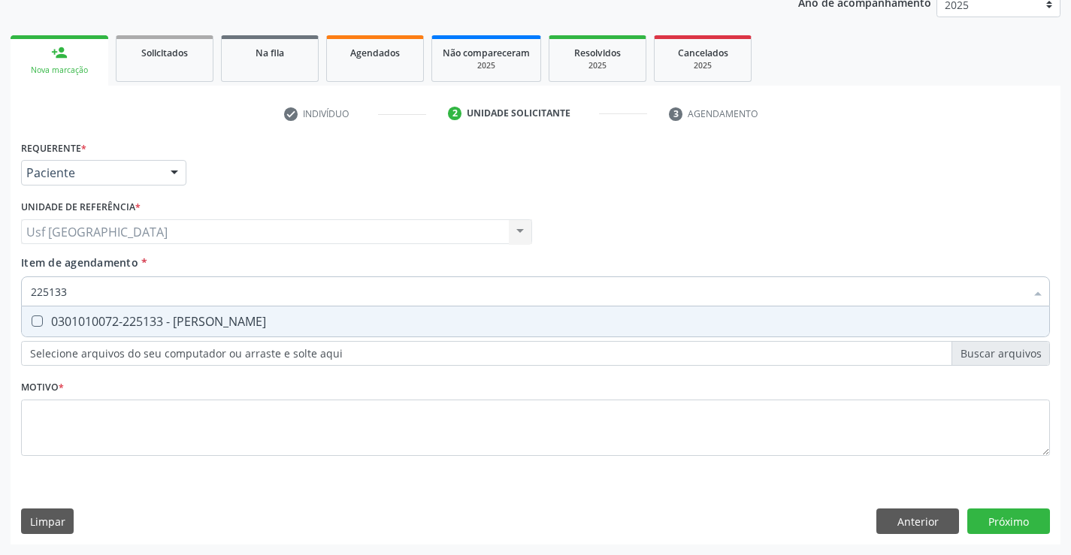
click at [219, 327] on div "0301010072-225133 - [PERSON_NAME]" at bounding box center [535, 322] width 1009 height 12
checkbox Psiquiatra "true"
click at [135, 414] on div "Requerente * Paciente Médico(a) Enfermeiro(a) Paciente Nenhum resultado encontr…" at bounding box center [535, 307] width 1029 height 340
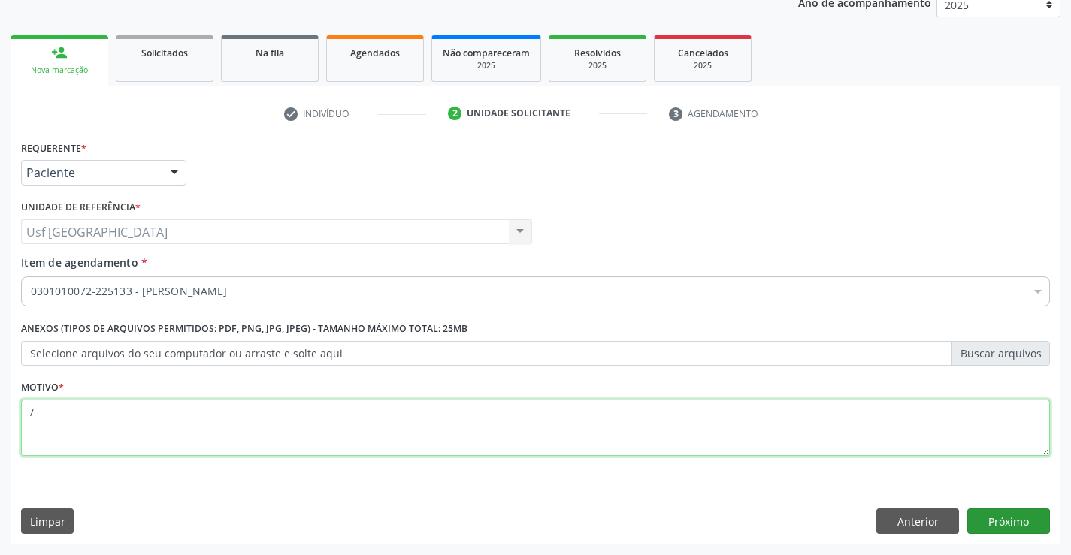
type textarea "/"
click at [1015, 519] on button "Próximo" at bounding box center [1008, 522] width 83 height 26
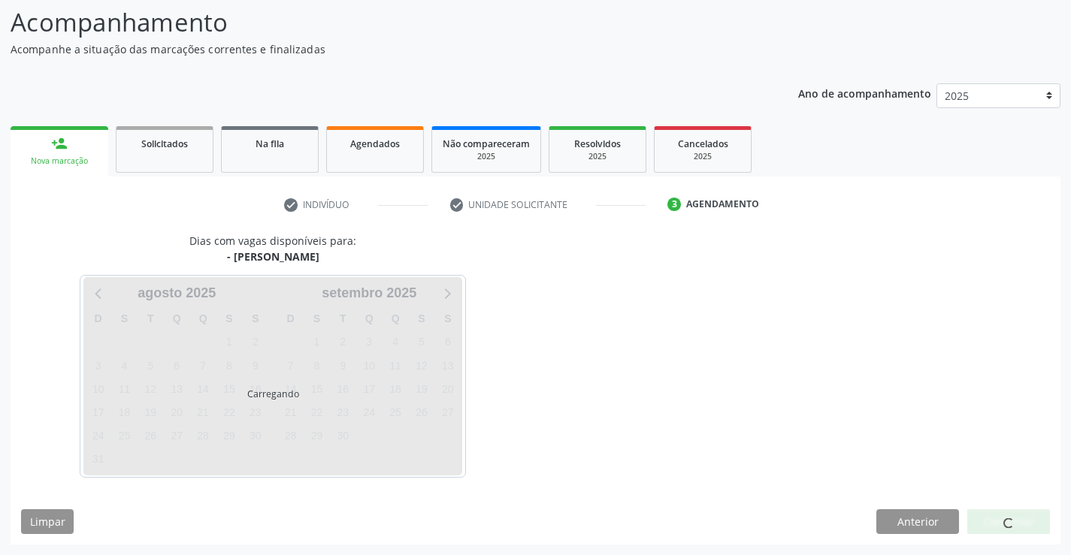
scroll to position [98, 0]
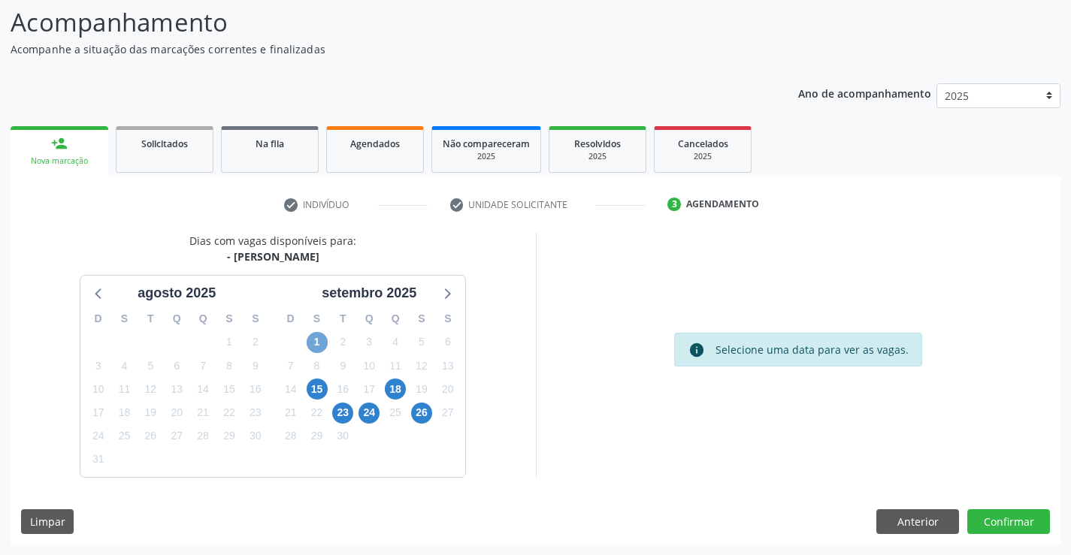
click at [321, 346] on span "1" at bounding box center [317, 342] width 21 height 21
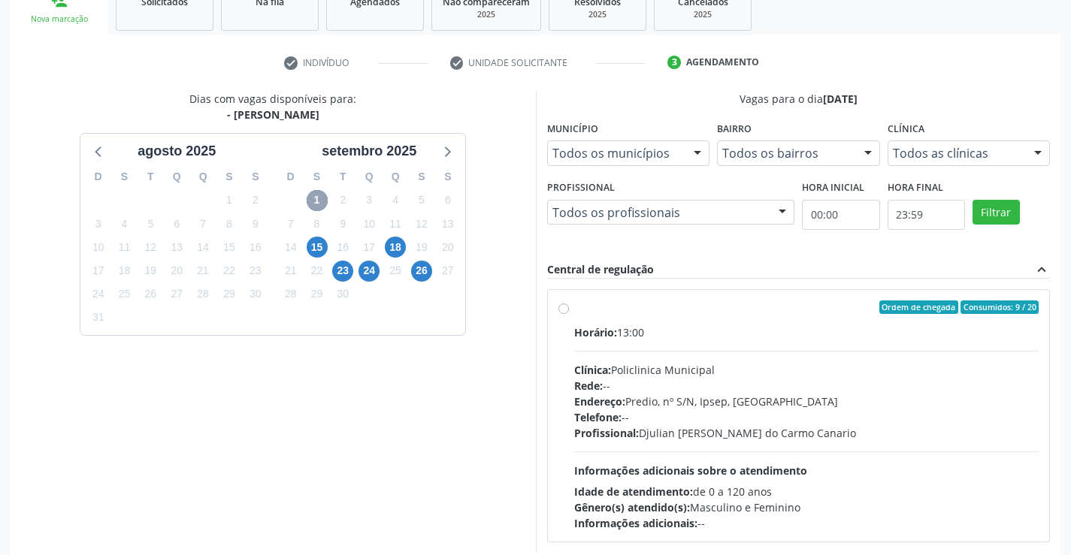
scroll to position [316, 0]
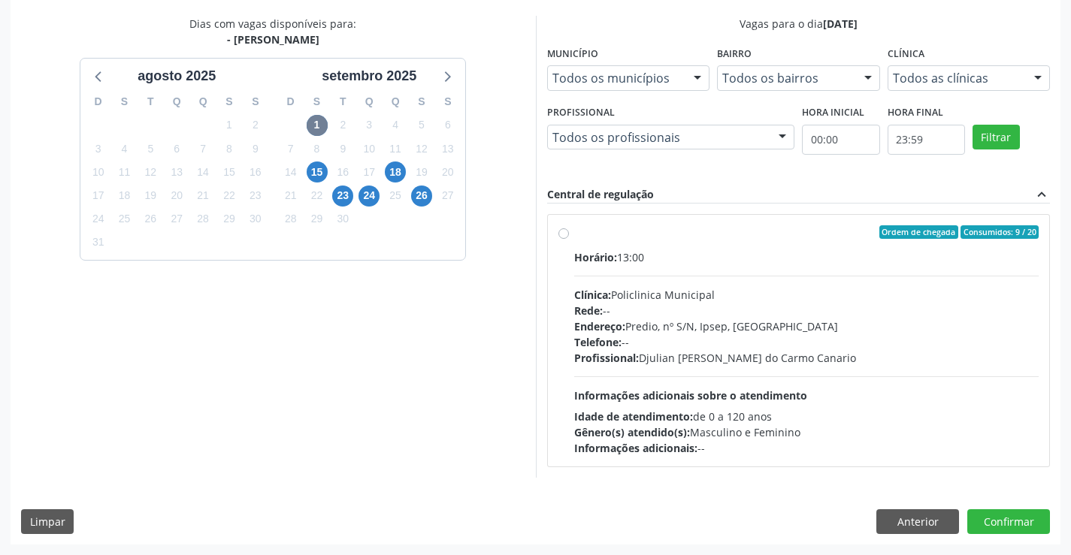
click at [574, 237] on label "Ordem de chegada Consumidos: 9 / 20 Horário: 13:00 Clínica: Policlinica Municip…" at bounding box center [806, 340] width 465 height 231
click at [566, 237] on input "Ordem de chegada Consumidos: 9 / 20 Horário: 13:00 Clínica: Policlinica Municip…" at bounding box center [563, 232] width 11 height 14
radio input "true"
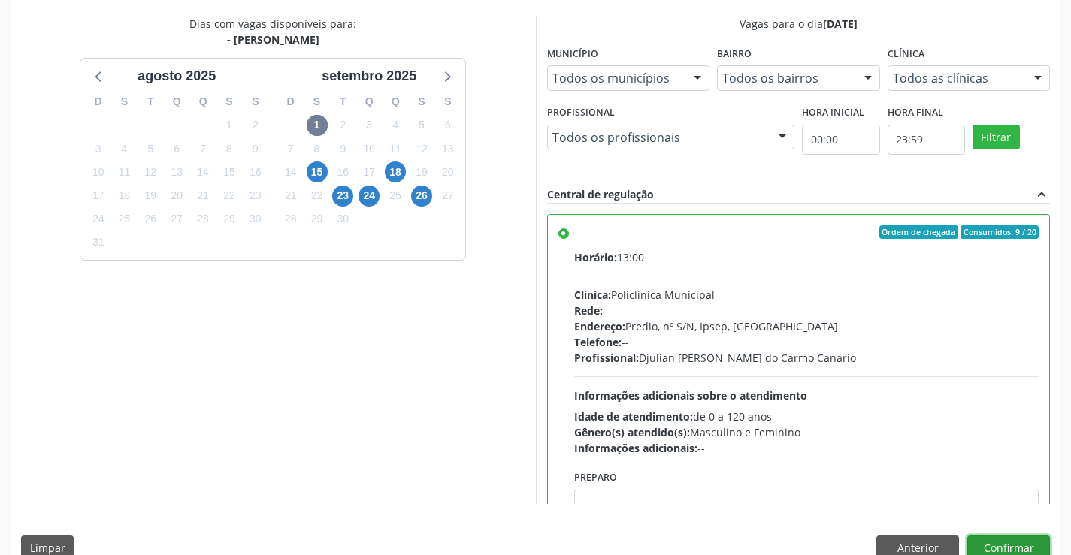
click at [1008, 548] on button "Confirmar" at bounding box center [1008, 549] width 83 height 26
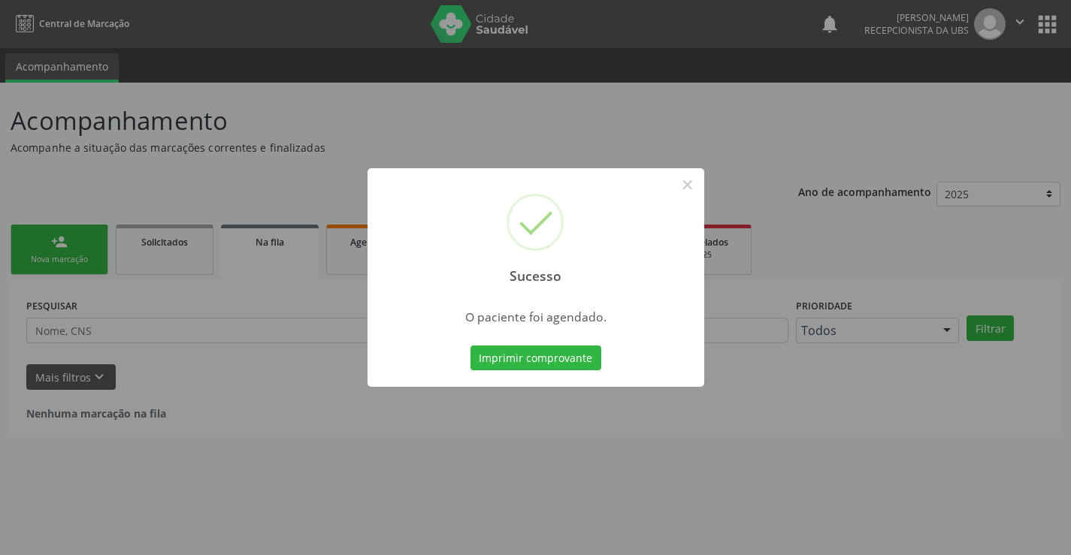
scroll to position [0, 0]
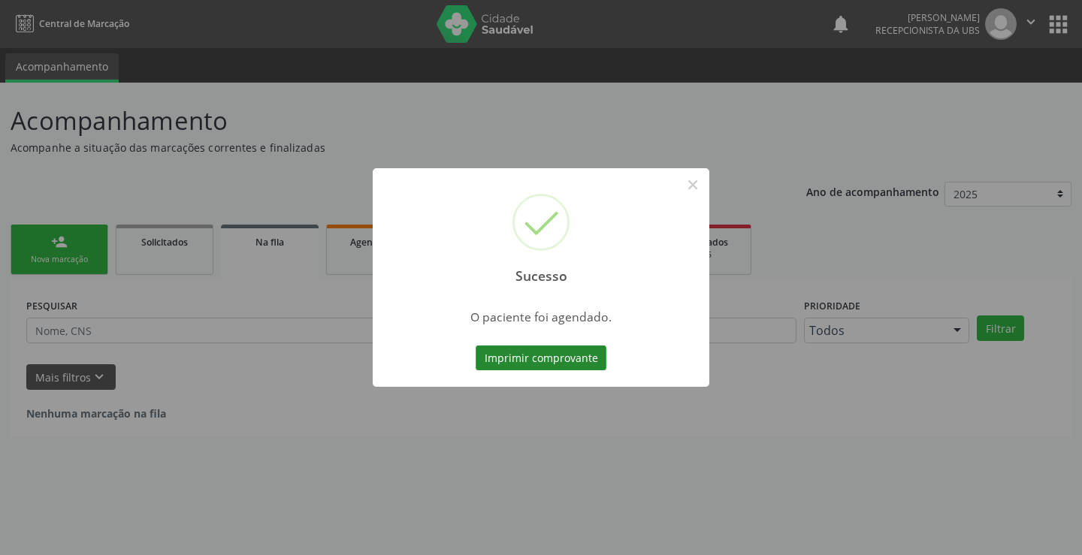
click at [568, 358] on button "Imprimir comprovante" at bounding box center [541, 359] width 131 height 26
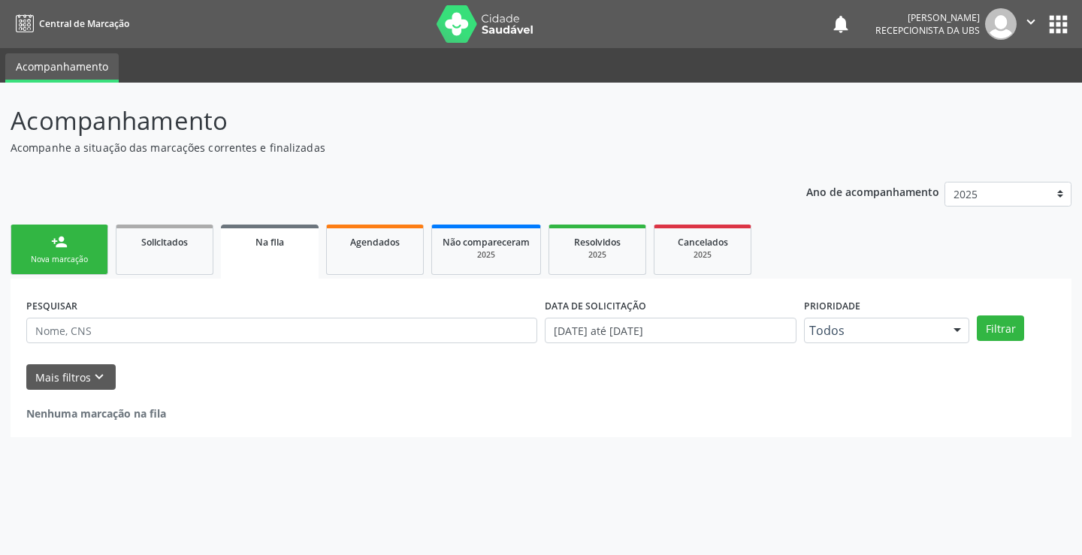
click at [61, 259] on div "Sucesso × O paciente foi agendado. Imprimir comprovante Cancel" at bounding box center [541, 277] width 1082 height 555
click at [57, 252] on link "person_add Nova marcação" at bounding box center [60, 250] width 98 height 50
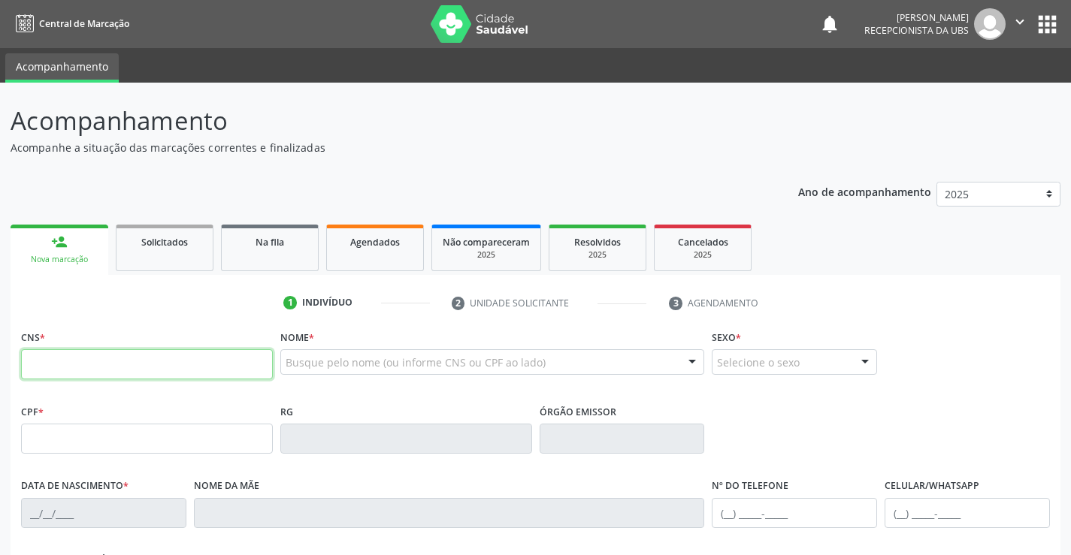
click at [119, 363] on input "text" at bounding box center [147, 364] width 252 height 30
type input "706 8067 2609 3825"
type input "165.082.964-77"
type input "02/09/1993"
type input "Mirian da Conceicao"
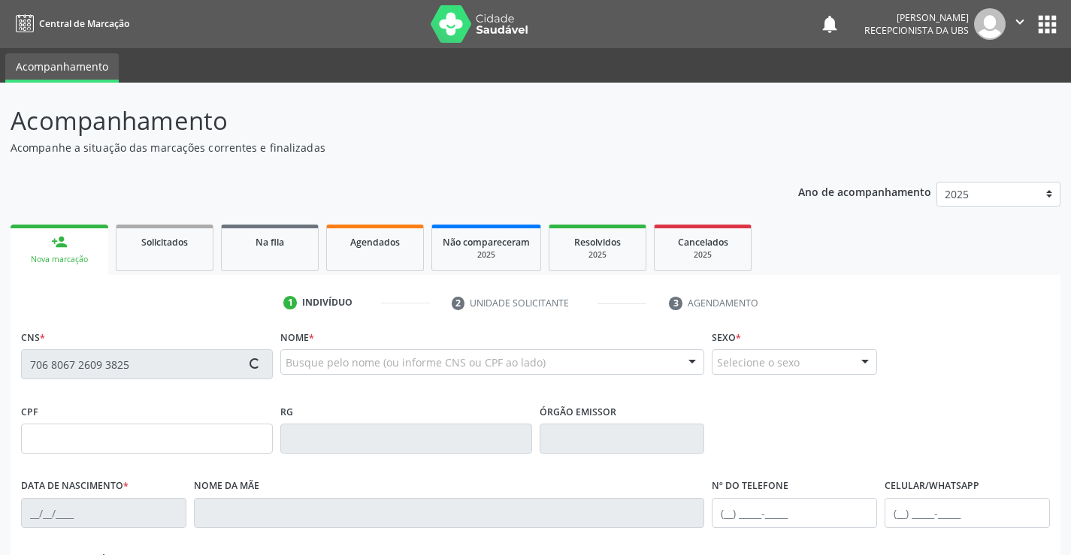
type input "(87) 99966-4146"
type input "106"
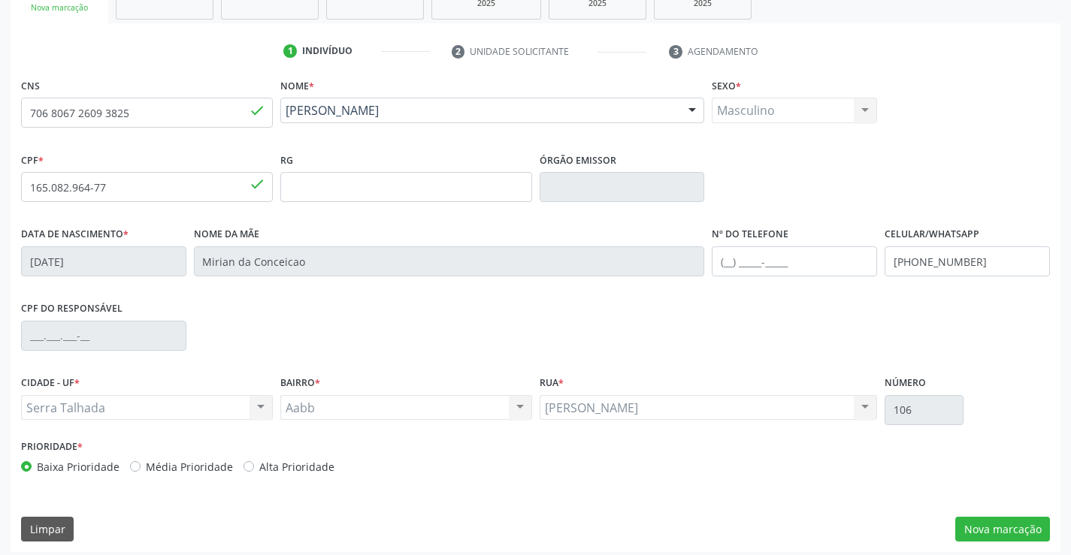
scroll to position [259, 0]
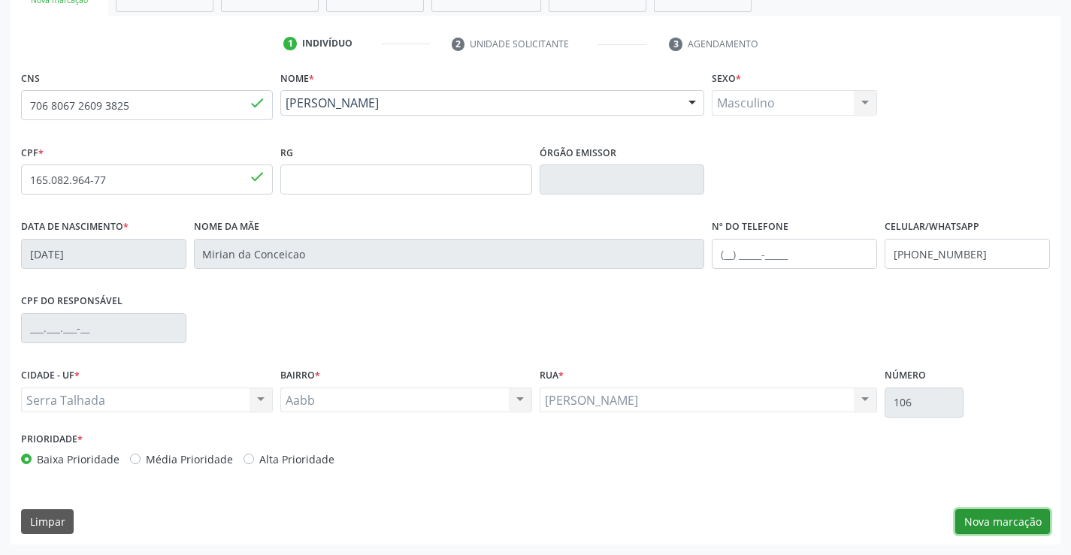
click at [1021, 526] on button "Nova marcação" at bounding box center [1002, 522] width 95 height 26
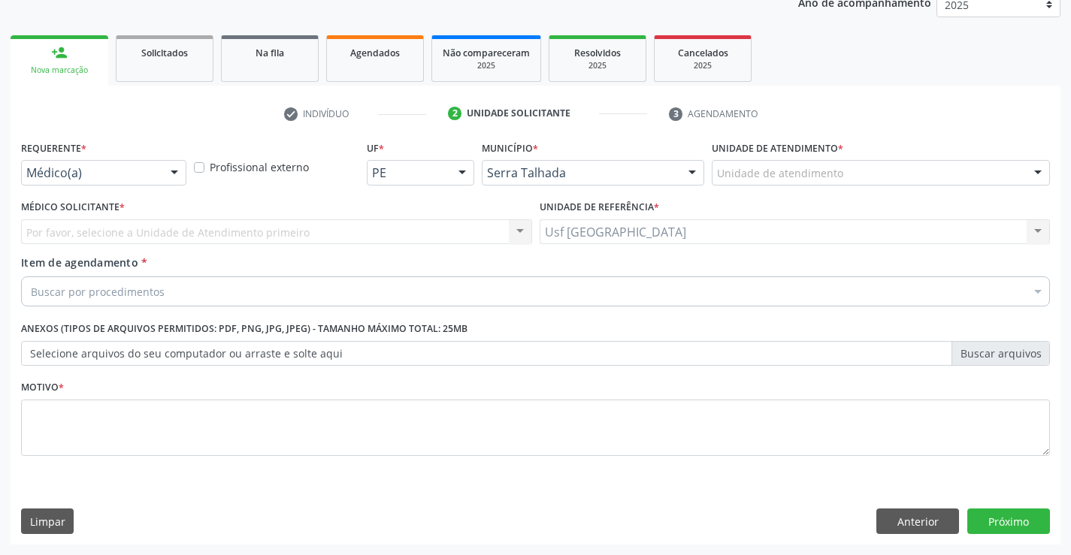
scroll to position [189, 0]
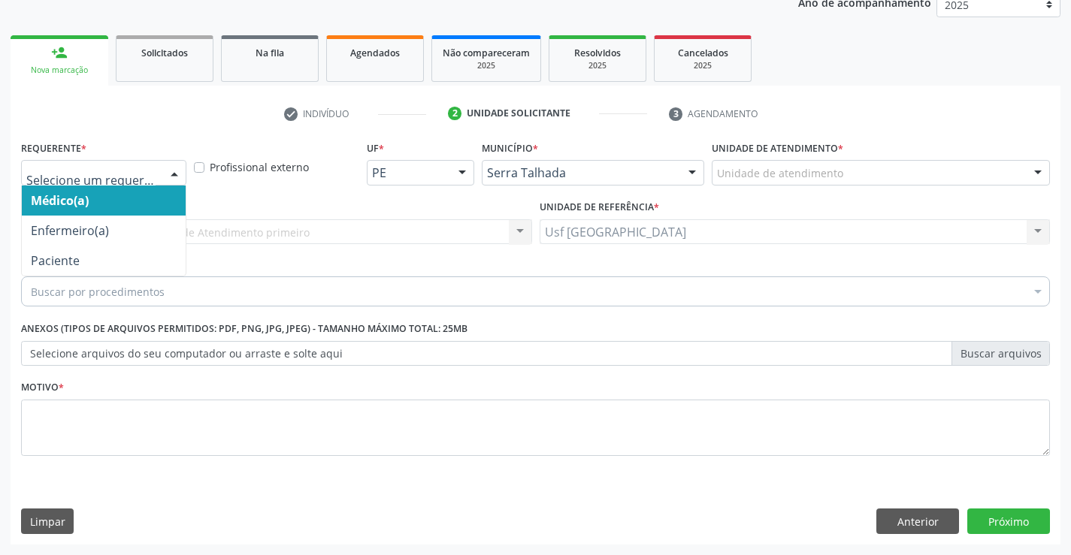
click at [117, 165] on div at bounding box center [103, 173] width 165 height 26
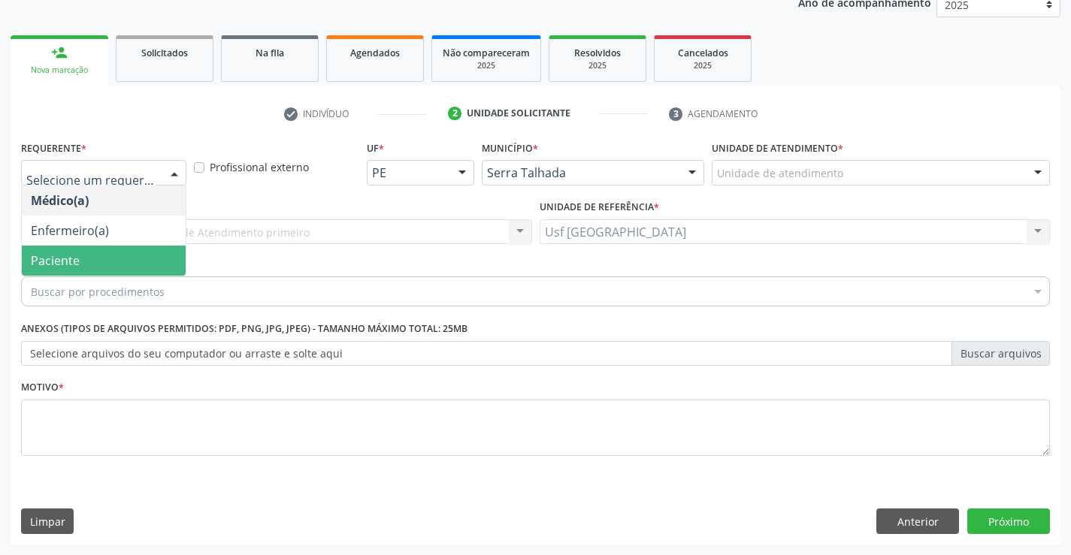
click at [57, 248] on span "Paciente" at bounding box center [104, 261] width 164 height 30
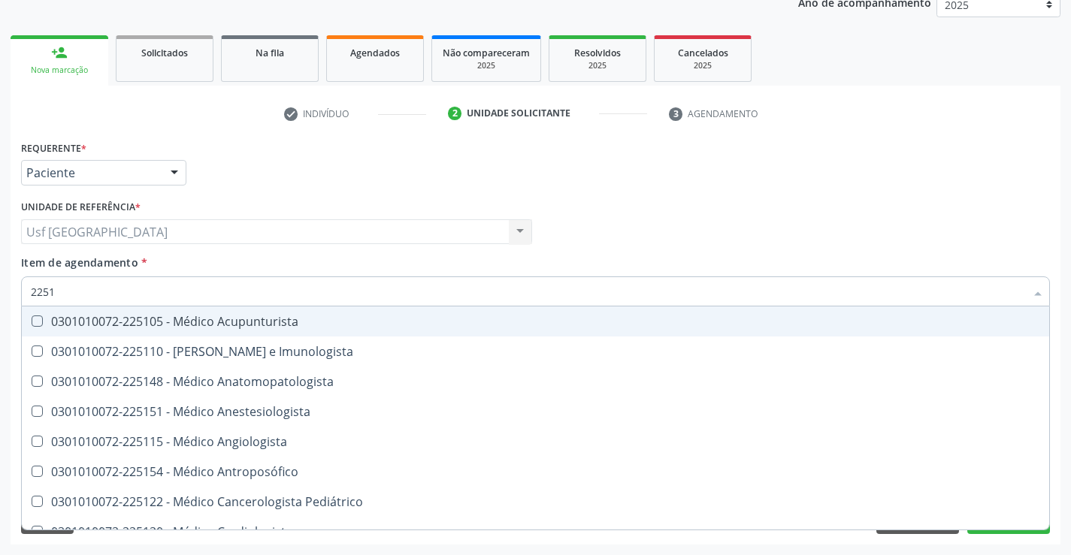
type input "22513"
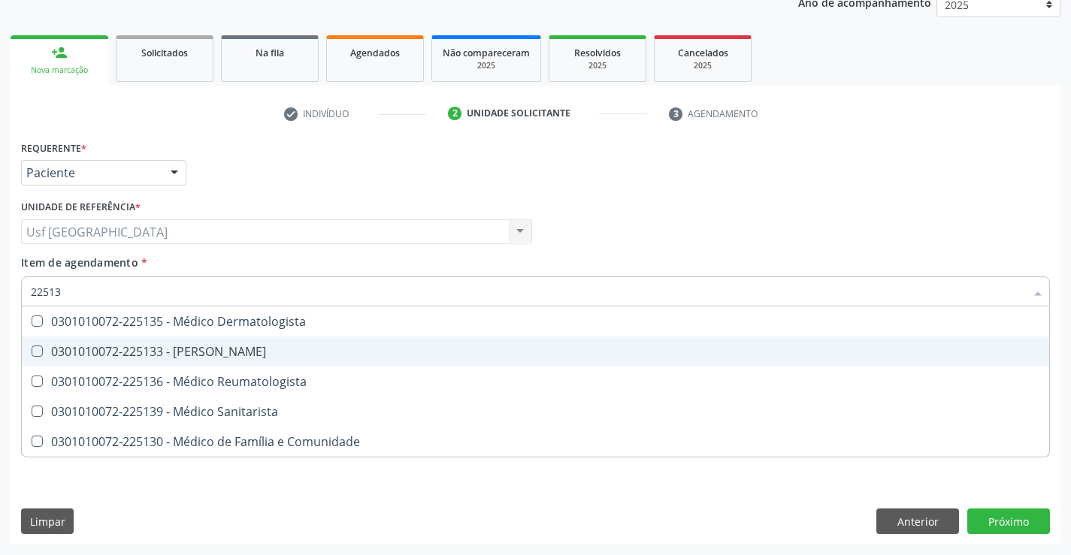
click at [119, 352] on div "0301010072-225133 - [PERSON_NAME]" at bounding box center [535, 352] width 1009 height 12
checkbox Psiquiatra "true"
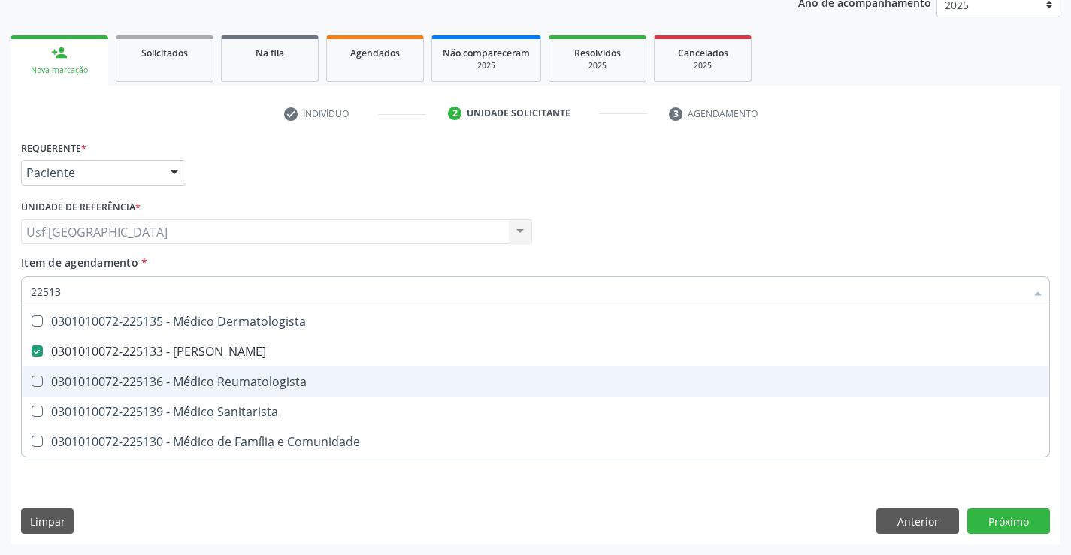
type input "225133"
checkbox Dermatologista "true"
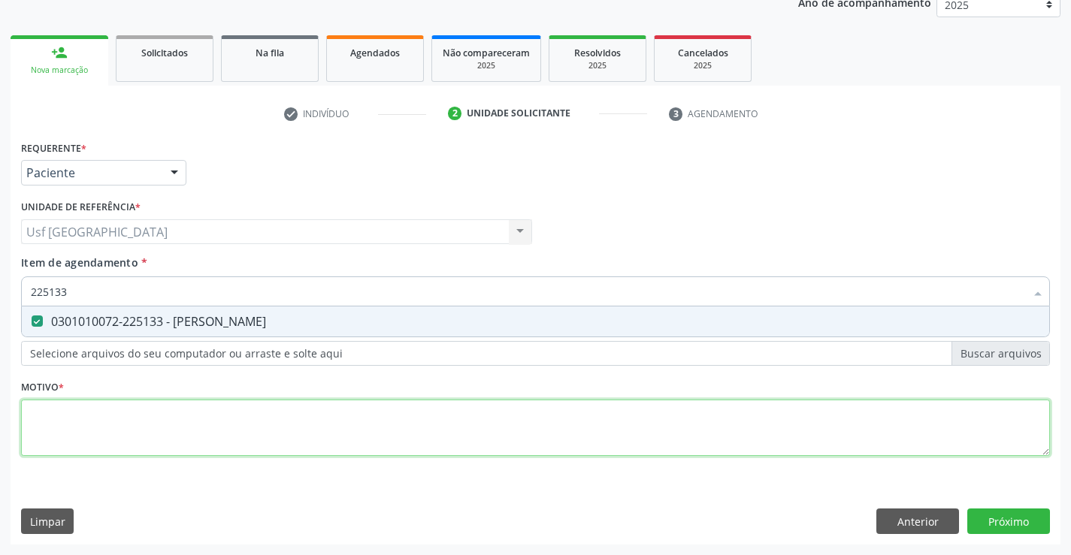
click at [198, 419] on div "Requerente * Paciente Médico(a) Enfermeiro(a) Paciente Nenhum resultado encontr…" at bounding box center [535, 307] width 1029 height 340
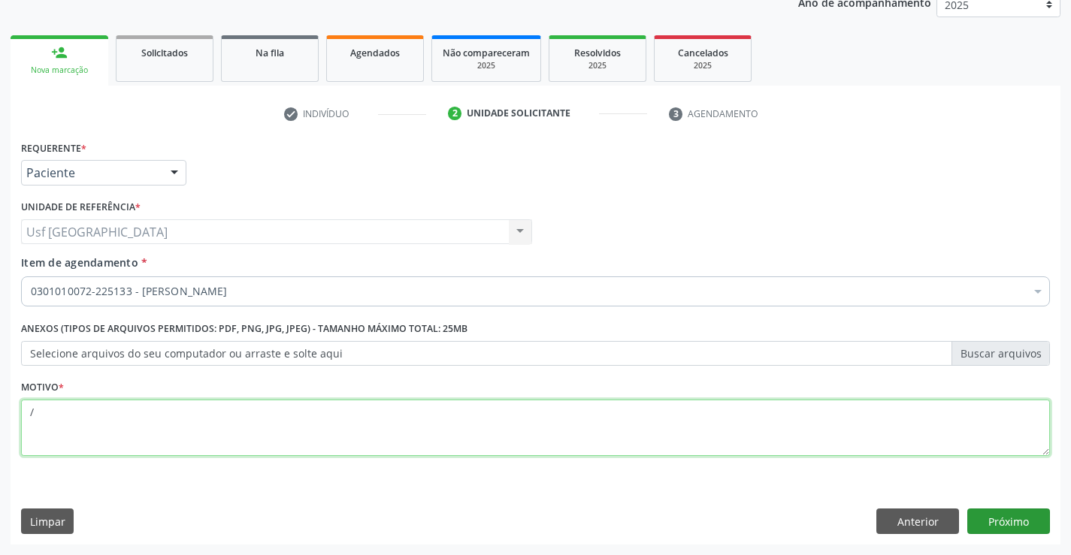
type textarea "/"
click at [1027, 521] on button "Próximo" at bounding box center [1008, 522] width 83 height 26
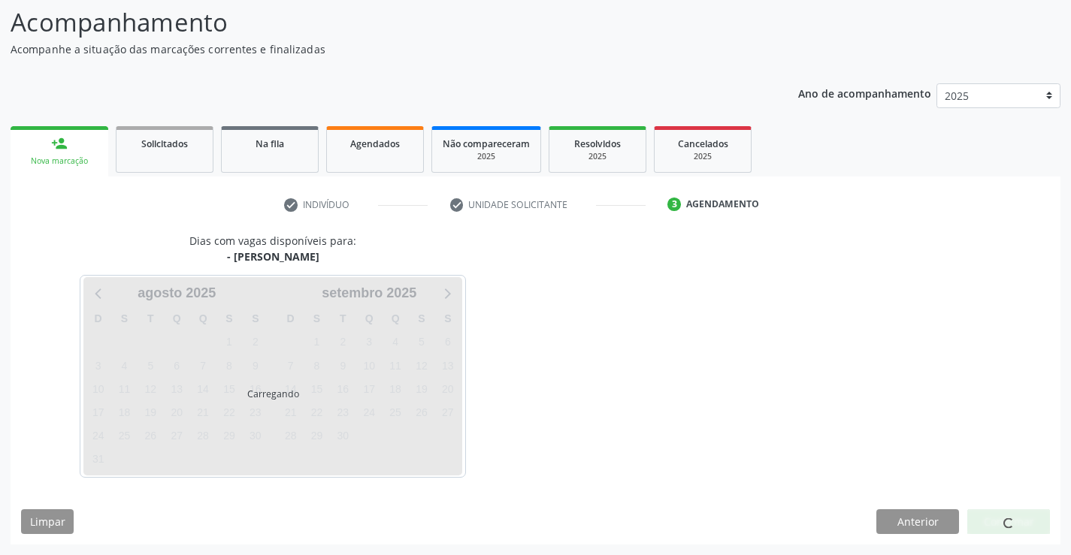
scroll to position [98, 0]
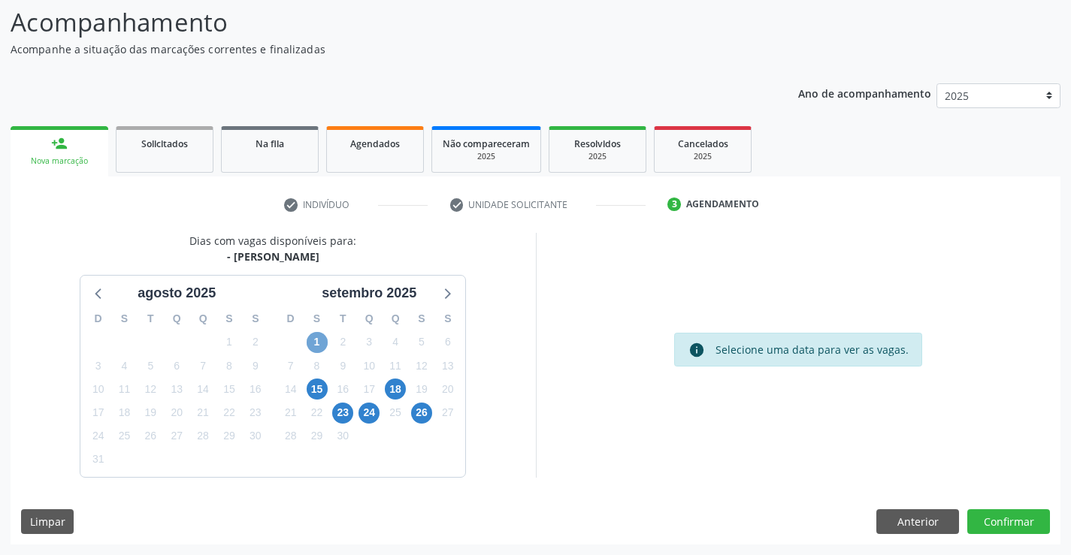
click at [319, 345] on span "1" at bounding box center [317, 342] width 21 height 21
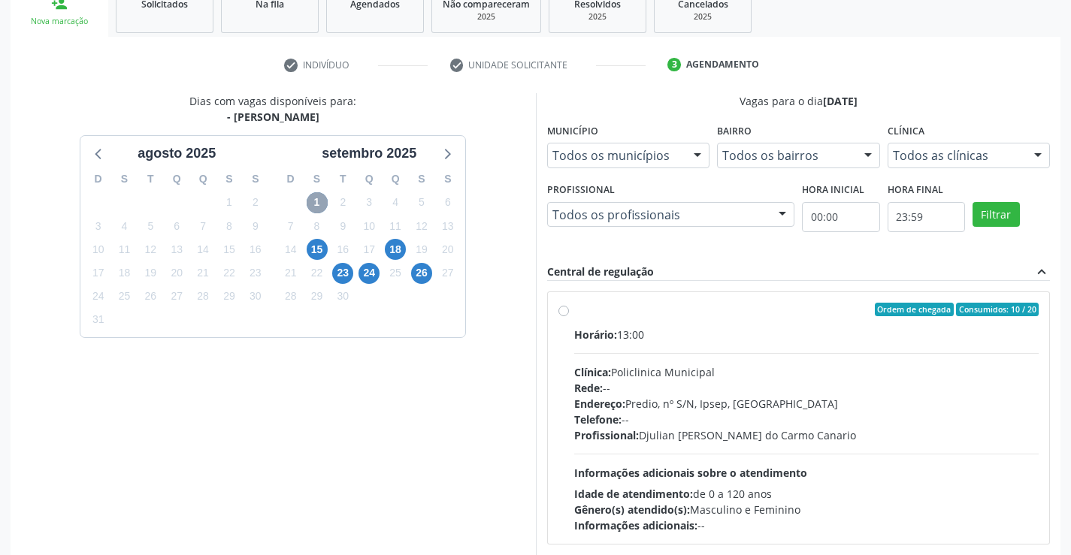
scroll to position [316, 0]
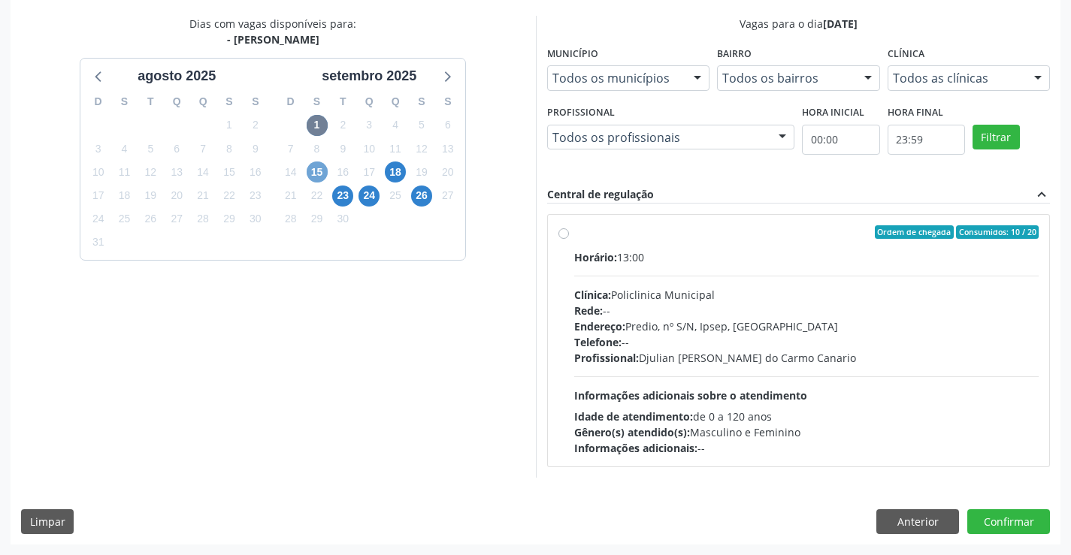
click at [325, 172] on span "15" at bounding box center [317, 172] width 21 height 21
click at [397, 171] on span "18" at bounding box center [395, 172] width 21 height 21
click at [574, 234] on label "Ordem de chegada Consumidos: 13 / 15 Horário: 13:00 Clínica: Policlinica Munici…" at bounding box center [806, 340] width 465 height 231
click at [560, 234] on input "Ordem de chegada Consumidos: 13 / 15 Horário: 13:00 Clínica: Policlinica Munici…" at bounding box center [563, 232] width 11 height 14
radio input "true"
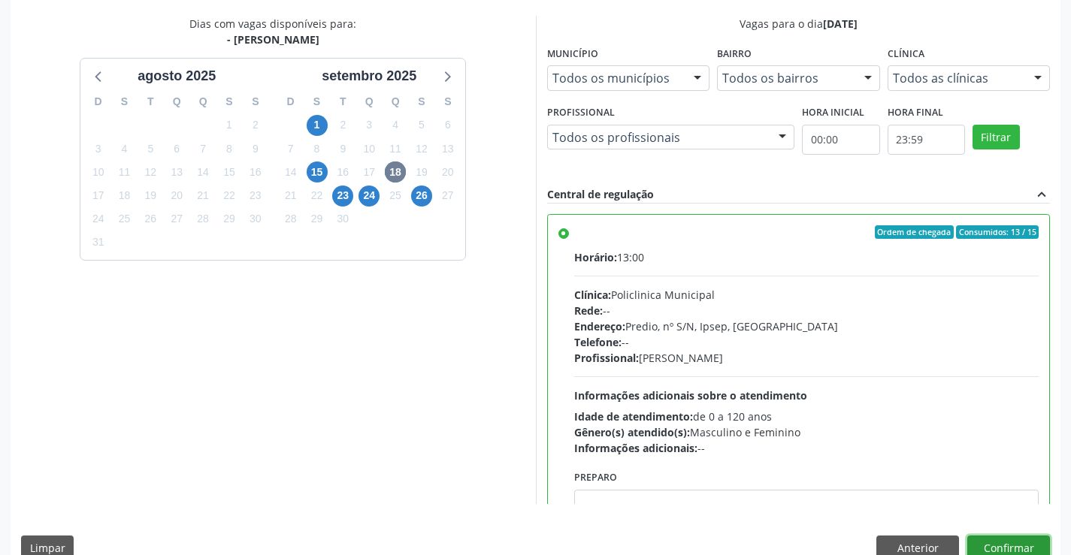
click at [1030, 547] on button "Confirmar" at bounding box center [1008, 549] width 83 height 26
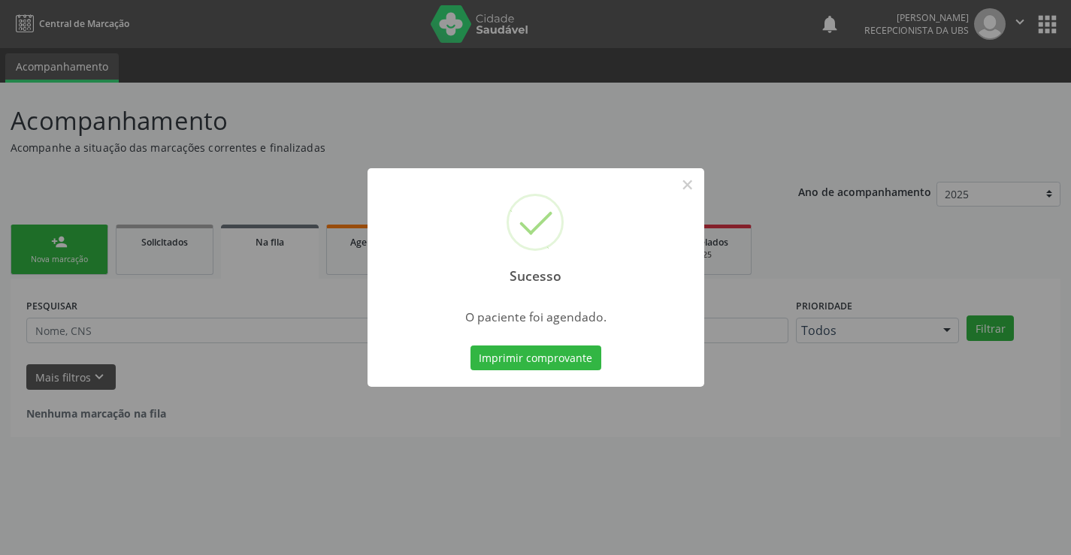
scroll to position [0, 0]
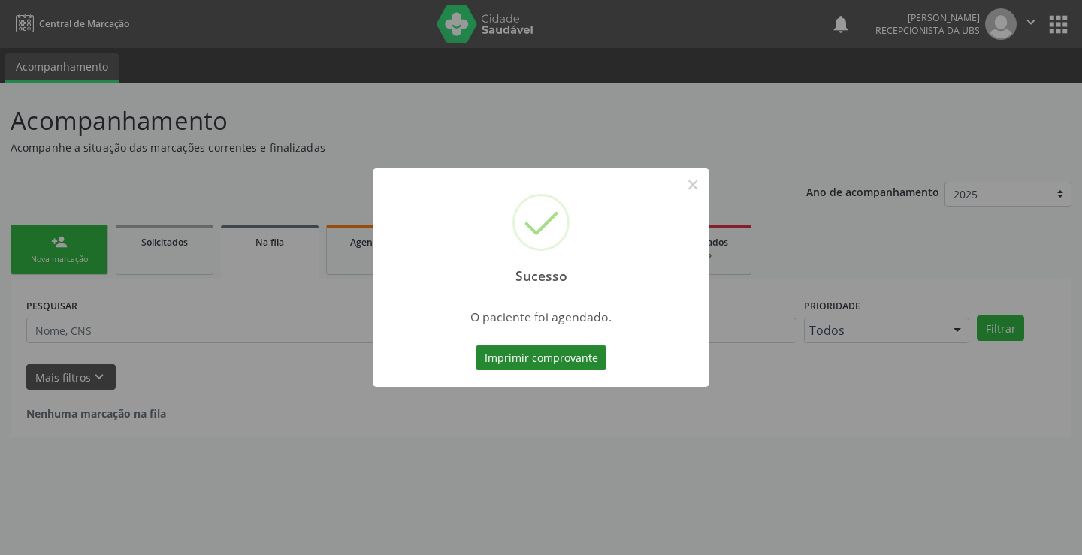
click at [545, 360] on button "Imprimir comprovante" at bounding box center [541, 359] width 131 height 26
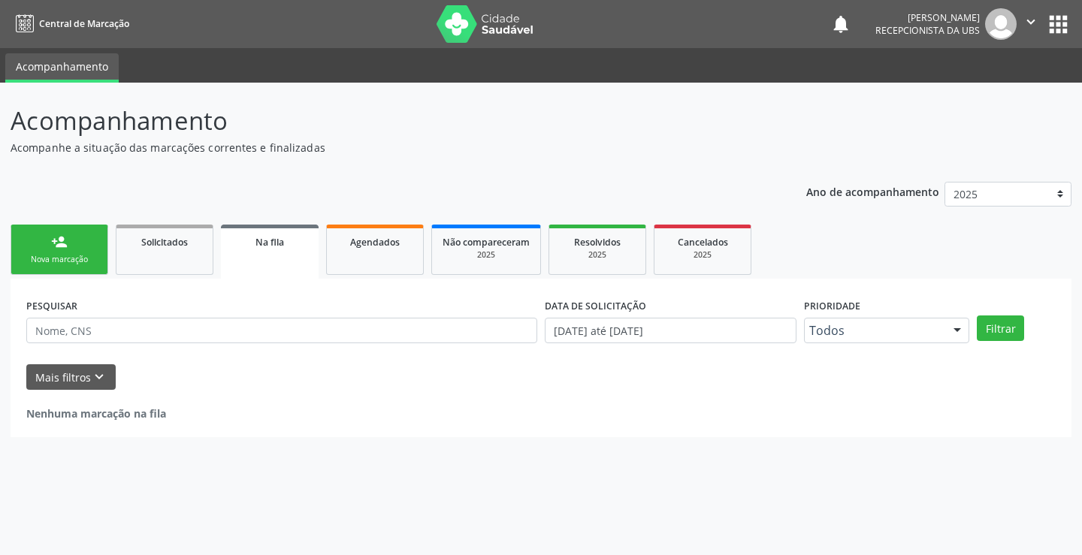
click at [73, 239] on div "Sucesso × O paciente foi agendado. Imprimir comprovante Cancel" at bounding box center [541, 277] width 1082 height 555
click at [76, 261] on div "Nova marcação" at bounding box center [59, 259] width 75 height 11
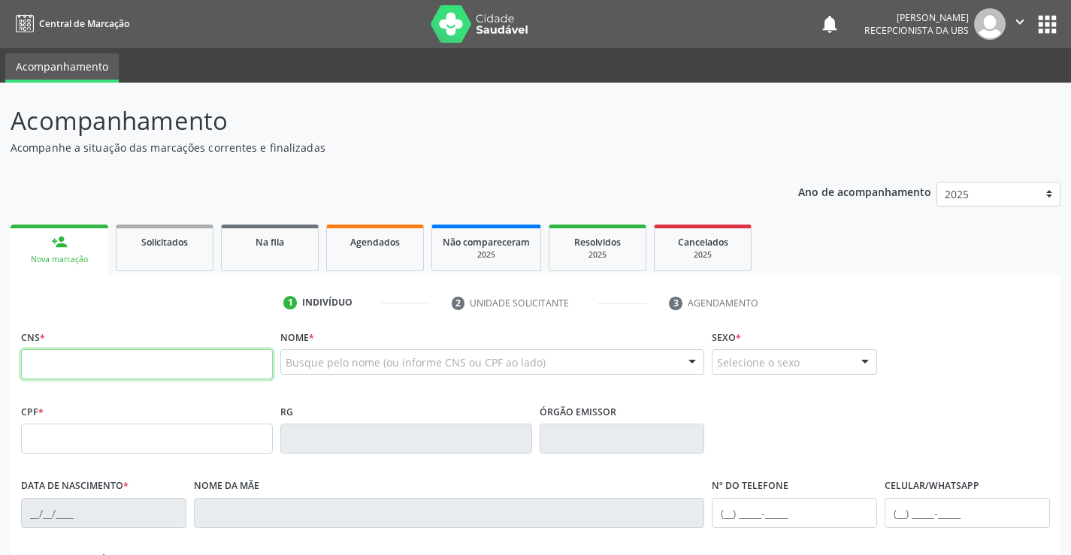
click at [156, 368] on input "text" at bounding box center [147, 364] width 252 height 30
click at [172, 363] on input "text" at bounding box center [147, 364] width 252 height 30
type input "898 0037 2567 7125"
type input "134.831.824-46"
type input "04/04/2010"
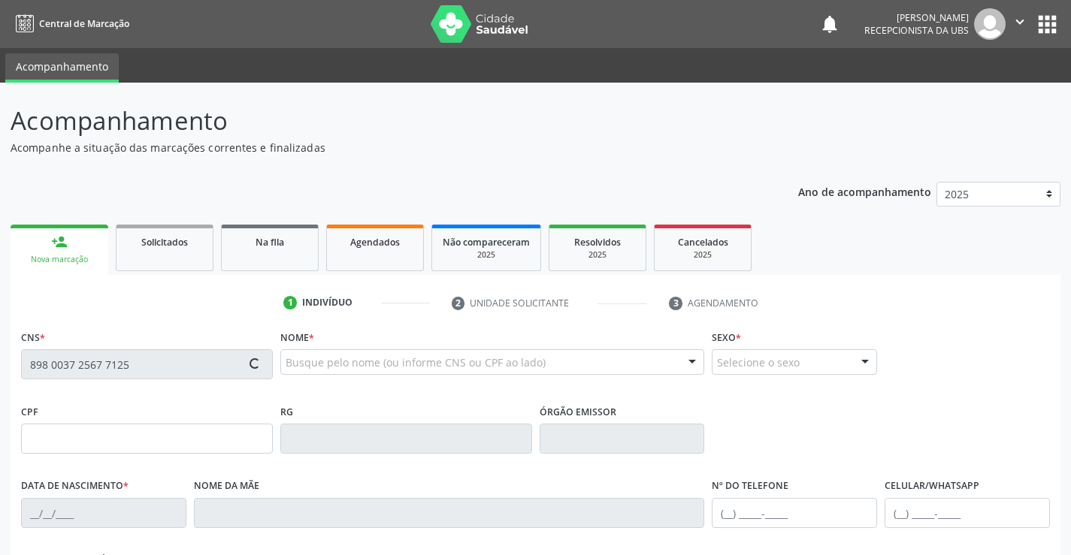
type input "Ana Eneide Alves Ferraz Pereira"
type input "(87) 99609-1486"
type input "044.674.594-48"
type input "425"
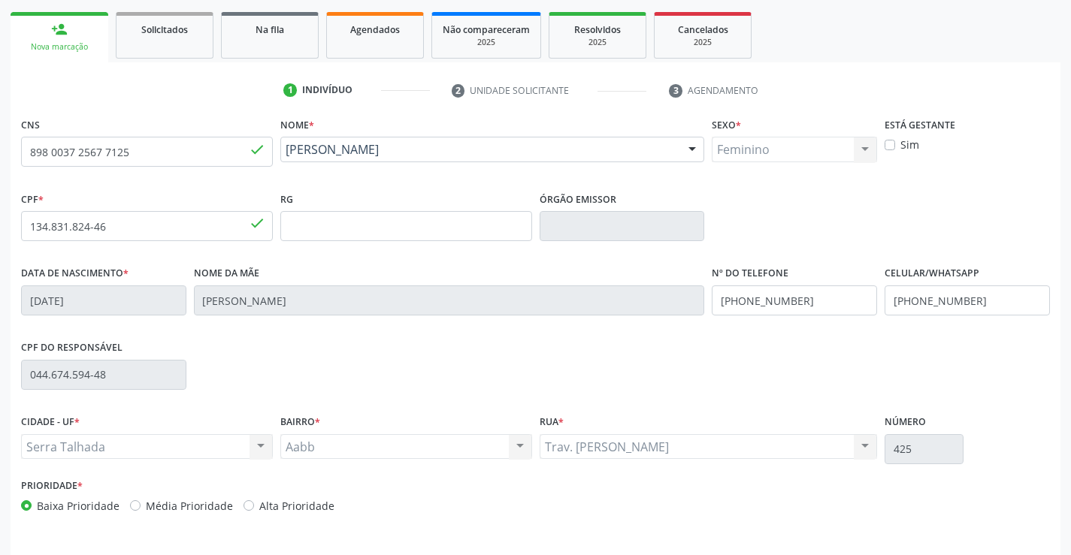
scroll to position [259, 0]
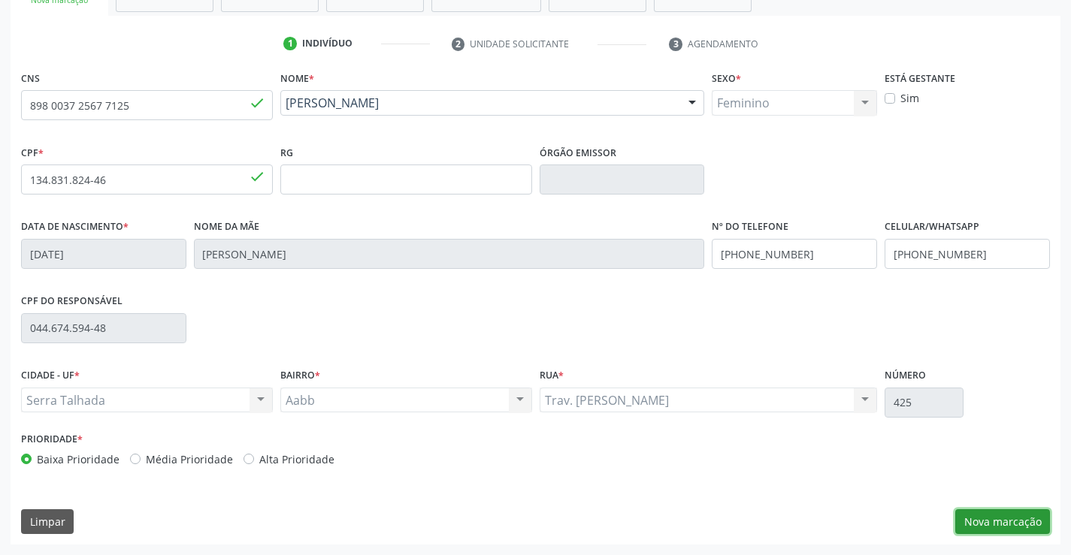
click at [992, 514] on button "Nova marcação" at bounding box center [1002, 522] width 95 height 26
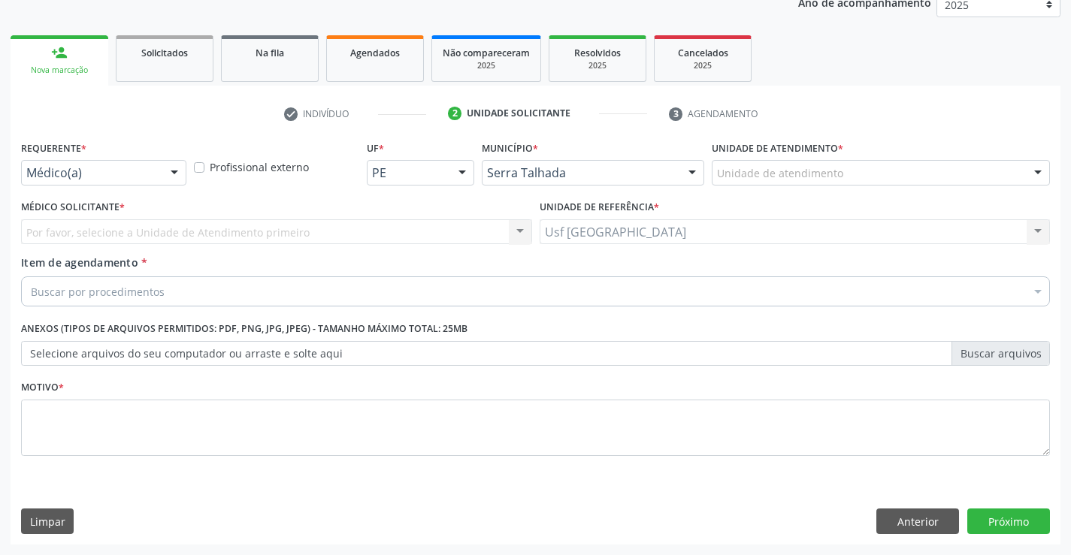
scroll to position [189, 0]
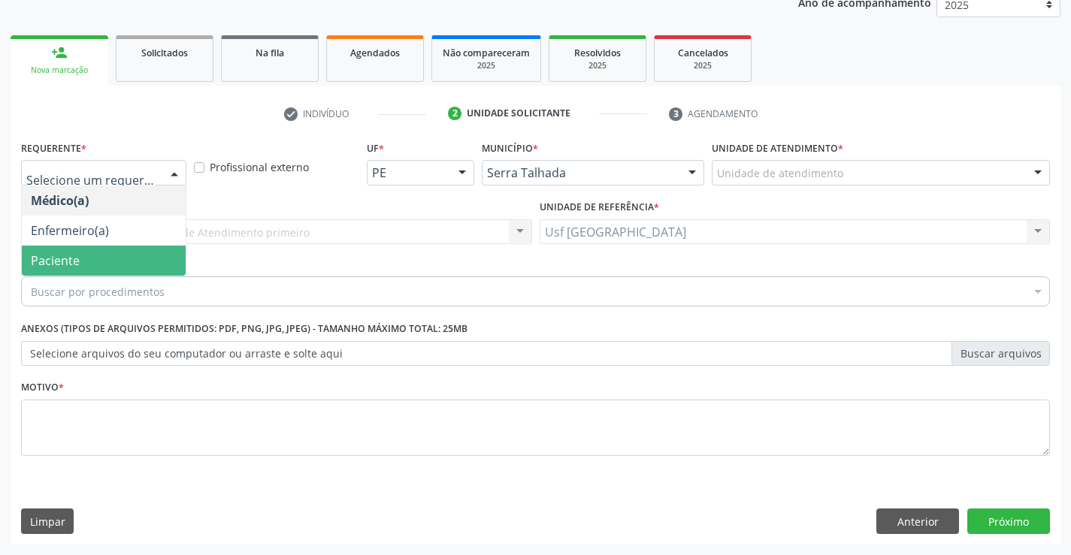
click at [83, 249] on span "Paciente" at bounding box center [104, 261] width 164 height 30
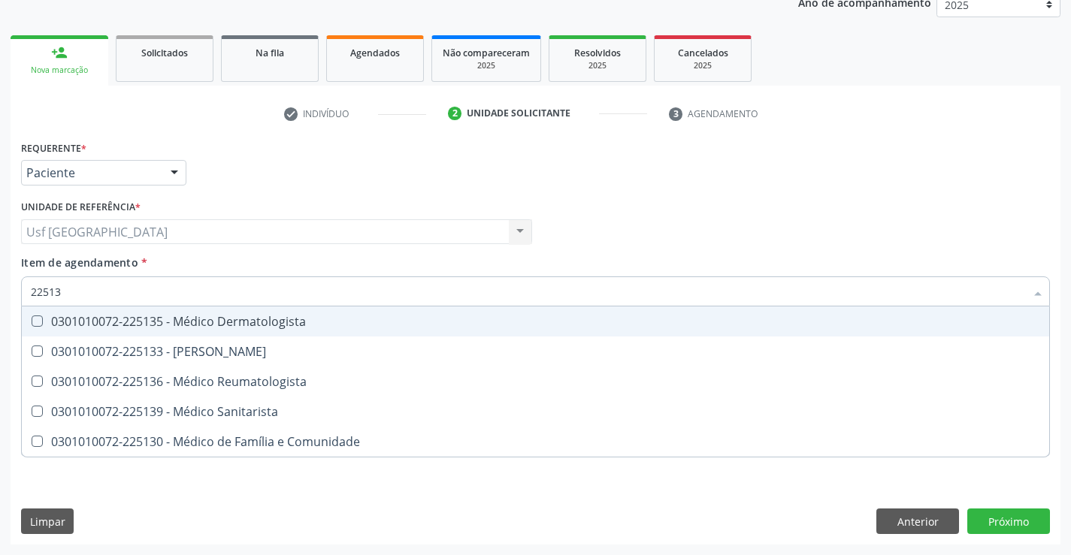
type input "225133"
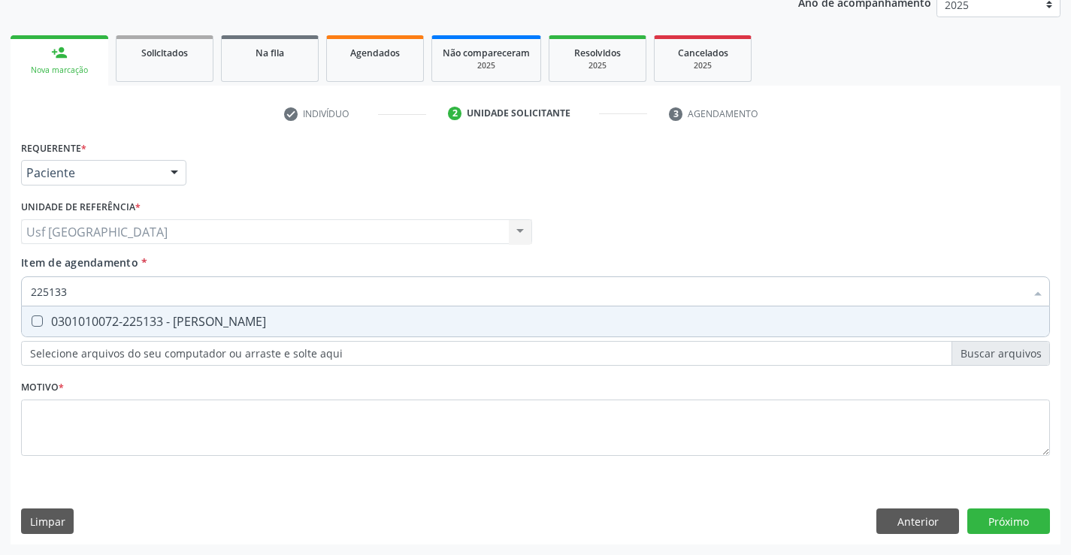
click at [171, 319] on div "0301010072-225133 - [PERSON_NAME]" at bounding box center [535, 322] width 1009 height 12
checkbox Psiquiatra "true"
click at [128, 428] on div "Requerente * Paciente Médico(a) Enfermeiro(a) Paciente Nenhum resultado encontr…" at bounding box center [535, 307] width 1029 height 340
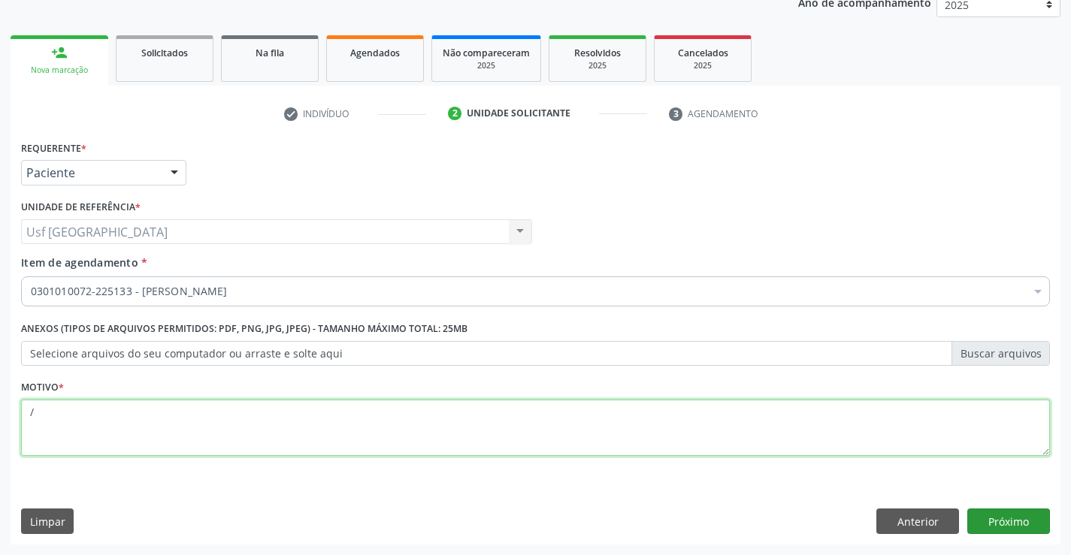
type textarea "/"
click at [1033, 512] on button "Próximo" at bounding box center [1008, 522] width 83 height 26
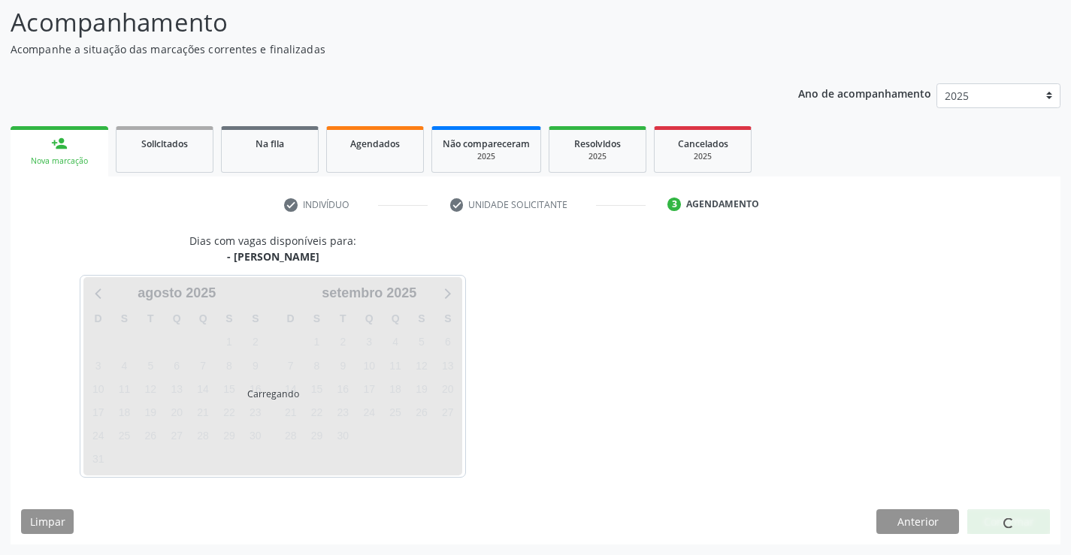
scroll to position [98, 0]
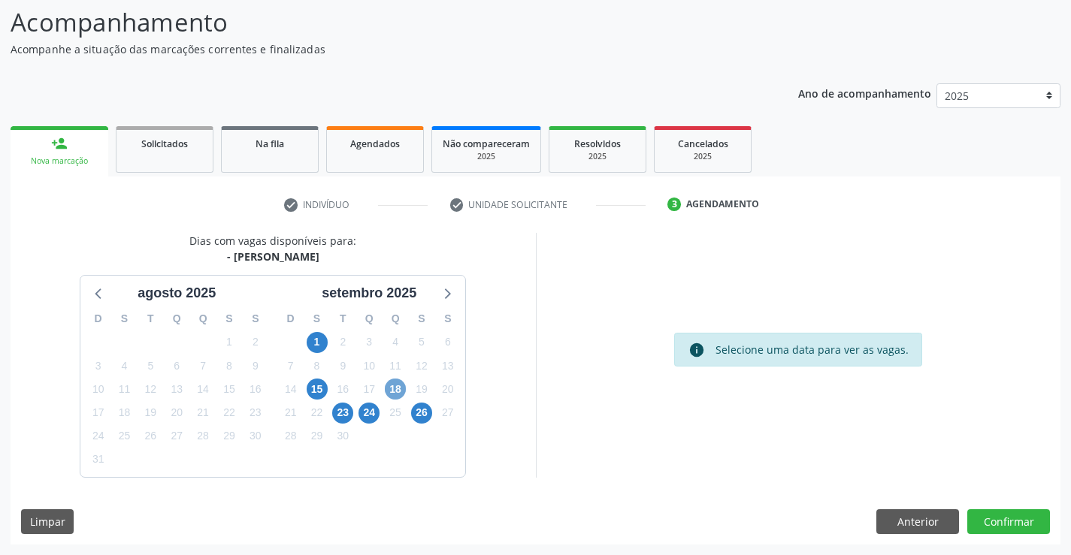
click at [399, 395] on span "18" at bounding box center [395, 389] width 21 height 21
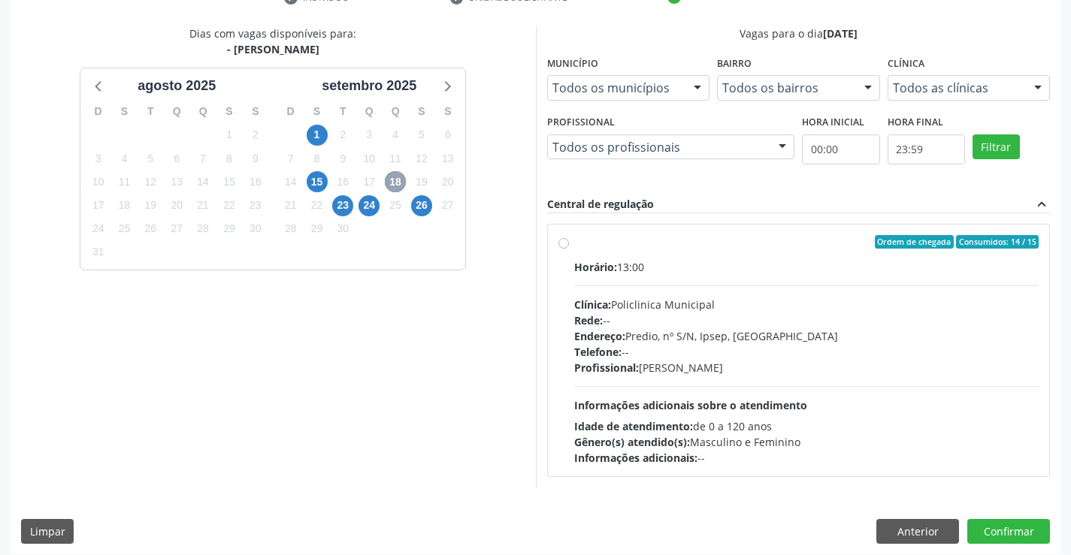
scroll to position [316, 0]
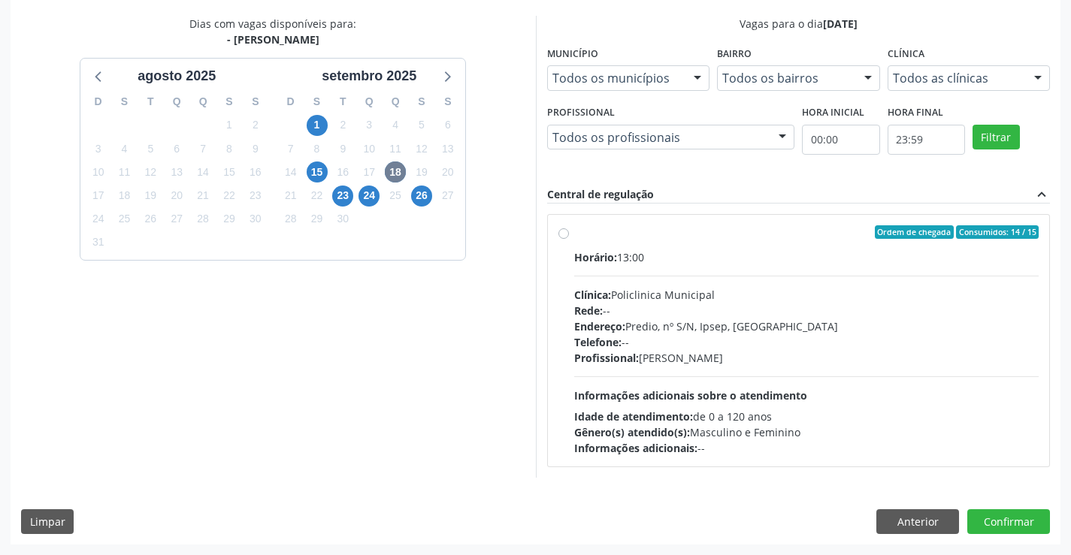
click at [574, 234] on label "Ordem de chegada Consumidos: 14 / 15 Horário: 13:00 Clínica: Policlinica Munici…" at bounding box center [806, 340] width 465 height 231
click at [564, 234] on input "Ordem de chegada Consumidos: 14 / 15 Horário: 13:00 Clínica: Policlinica Munici…" at bounding box center [563, 232] width 11 height 14
radio input "true"
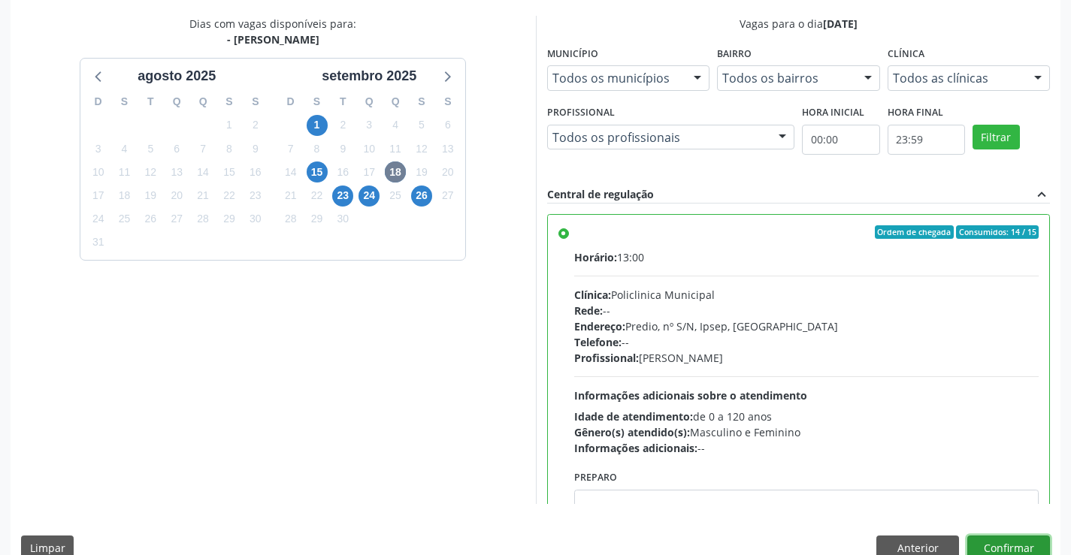
click at [990, 539] on button "Confirmar" at bounding box center [1008, 549] width 83 height 26
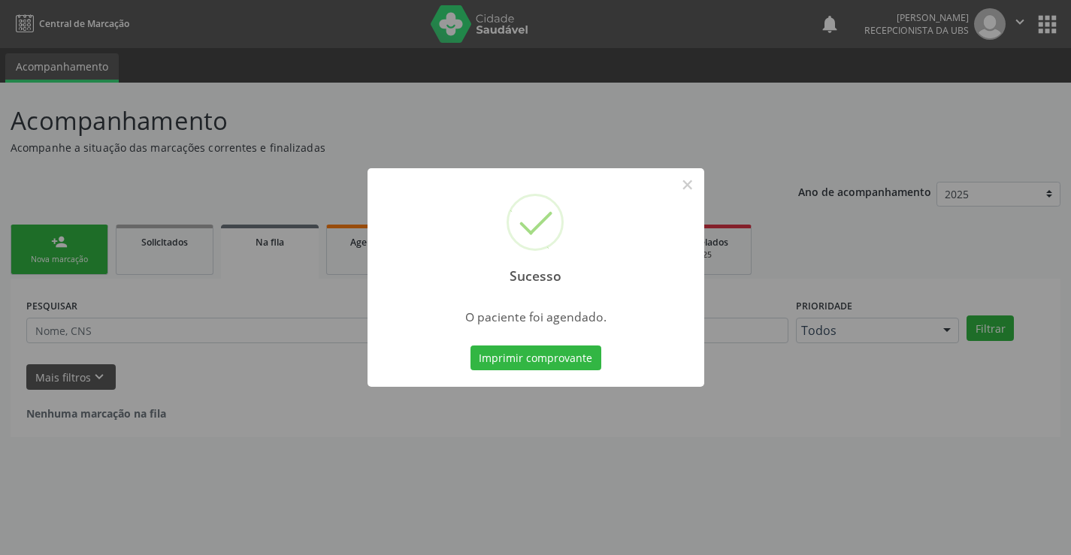
scroll to position [0, 0]
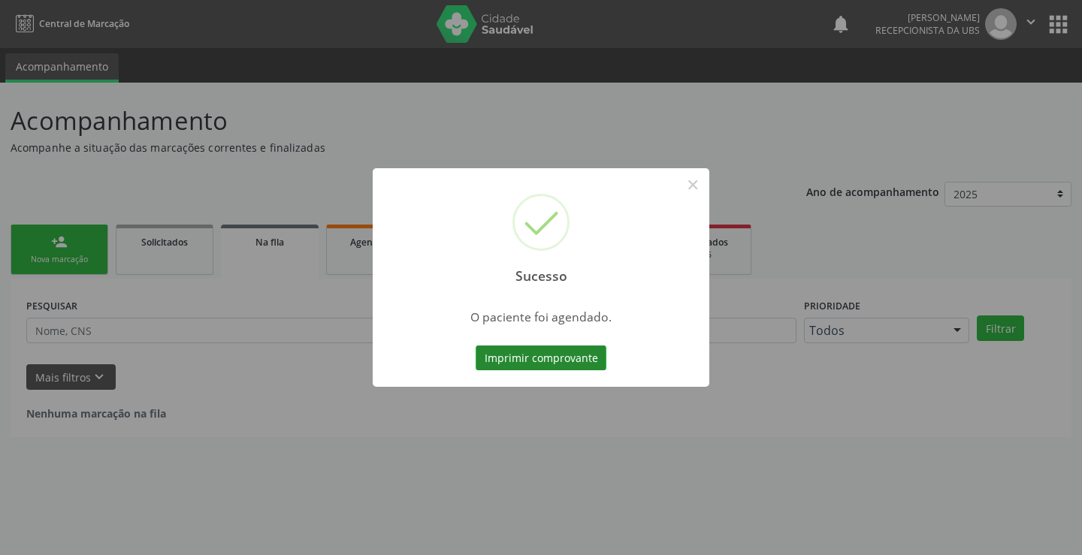
click at [572, 355] on button "Imprimir comprovante" at bounding box center [541, 359] width 131 height 26
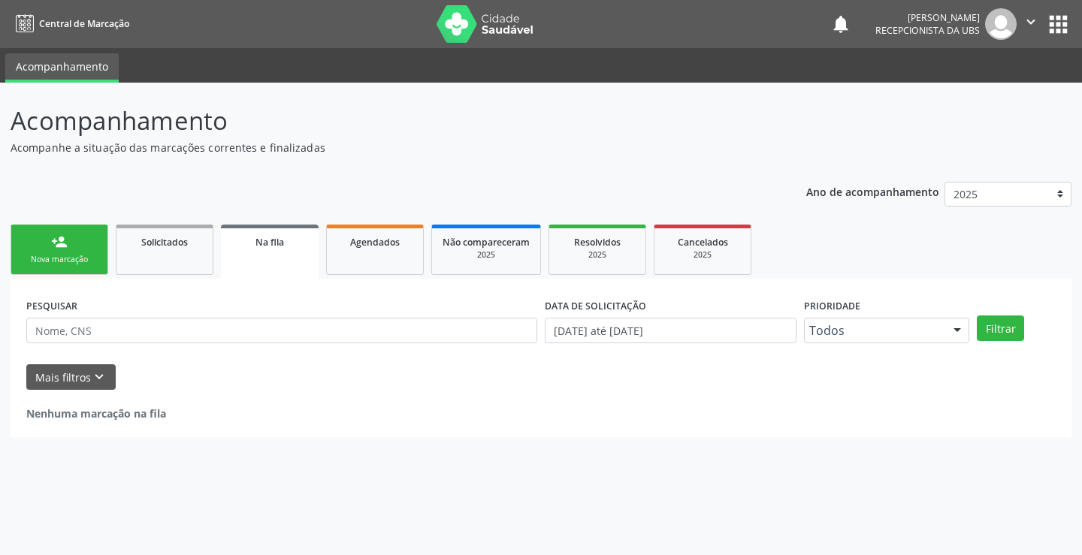
click at [53, 249] on div "person_add" at bounding box center [59, 242] width 17 height 17
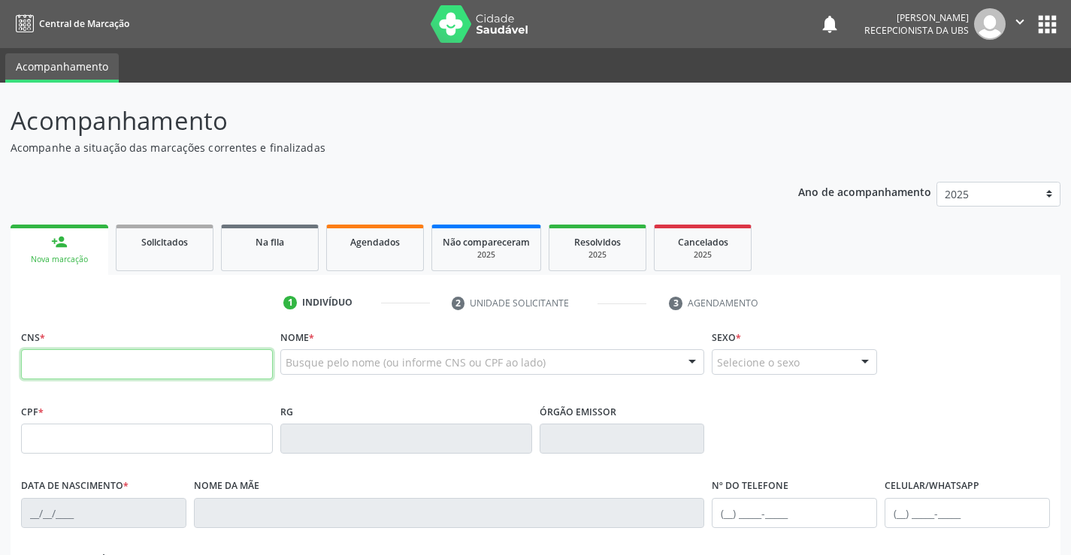
click at [147, 355] on input "text" at bounding box center [147, 364] width 252 height 30
type input "700 6044 1069 7160"
type input "141.955.044-65"
type input "07/02/2004"
type input "Maria Luciene Santana da Silva"
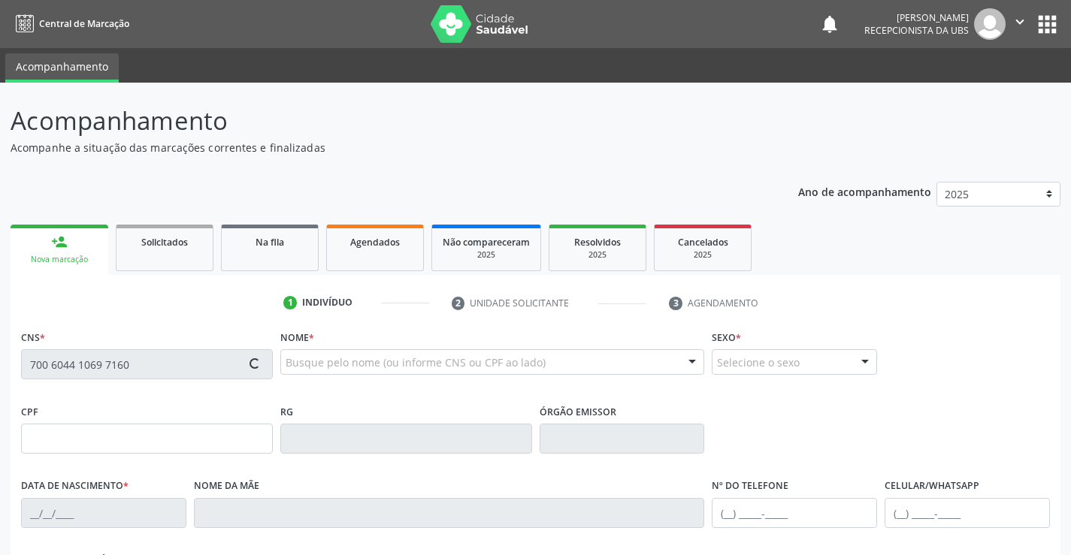
type input "(87) 99147-1649"
type input "044.022.494-22"
type input "913"
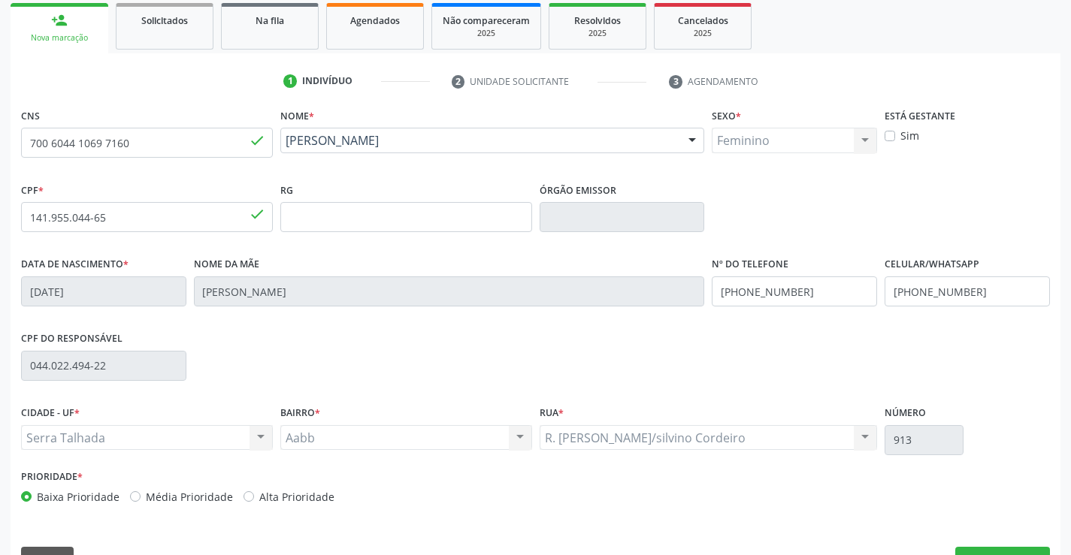
scroll to position [259, 0]
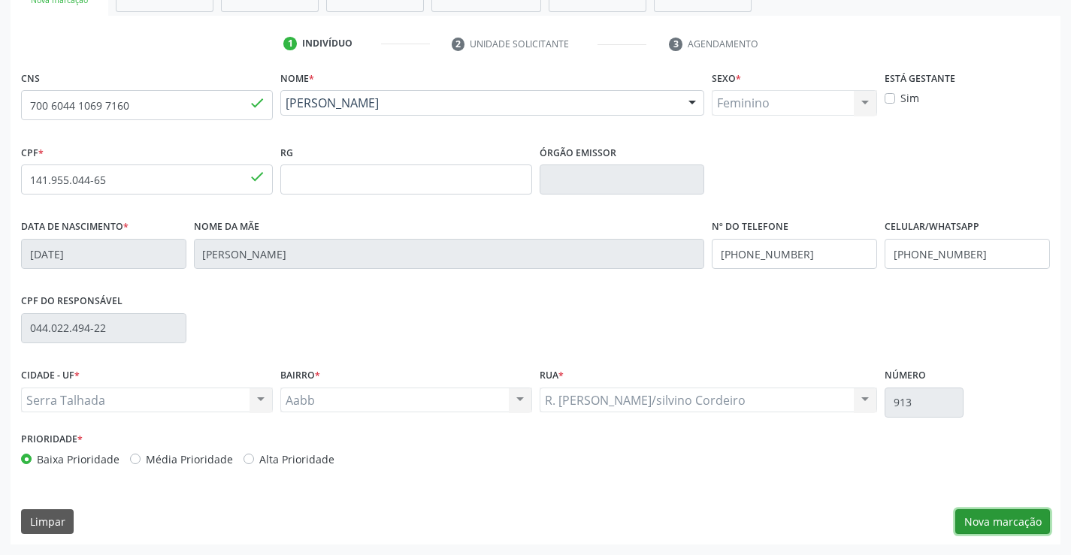
click at [1008, 525] on button "Nova marcação" at bounding box center [1002, 522] width 95 height 26
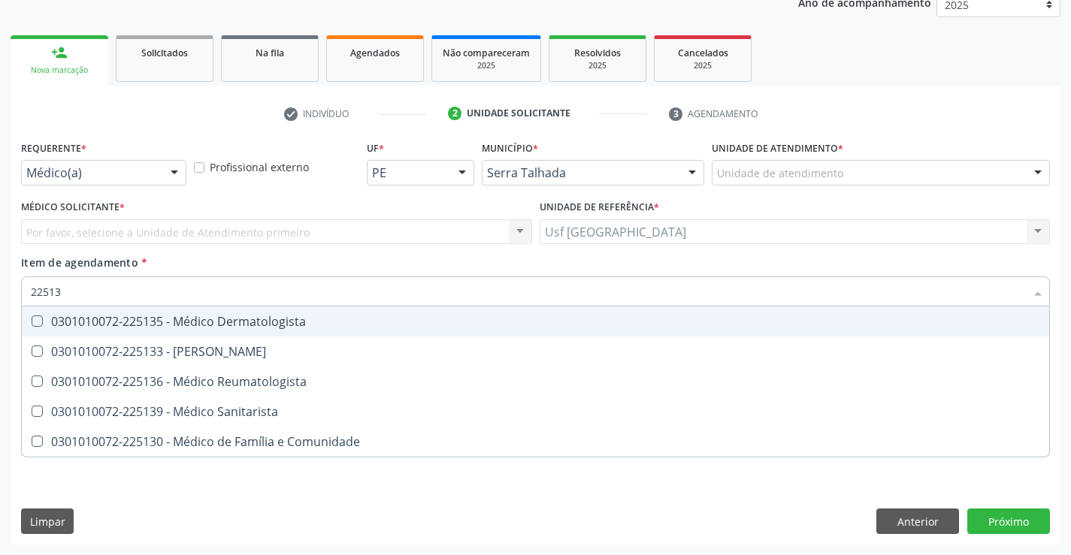
type input "225133"
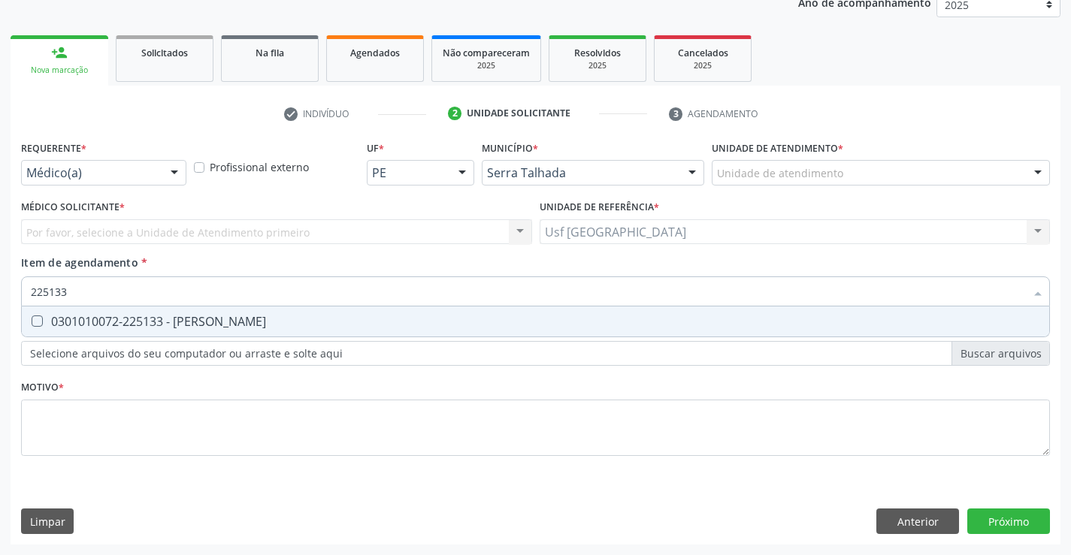
click at [250, 324] on div "0301010072-225133 - [PERSON_NAME]" at bounding box center [535, 322] width 1009 height 12
checkbox Psiquiatra "true"
click at [157, 440] on div "Requerente * Médico(a) Médico(a) Enfermeiro(a) Paciente Nenhum resultado encont…" at bounding box center [535, 307] width 1029 height 340
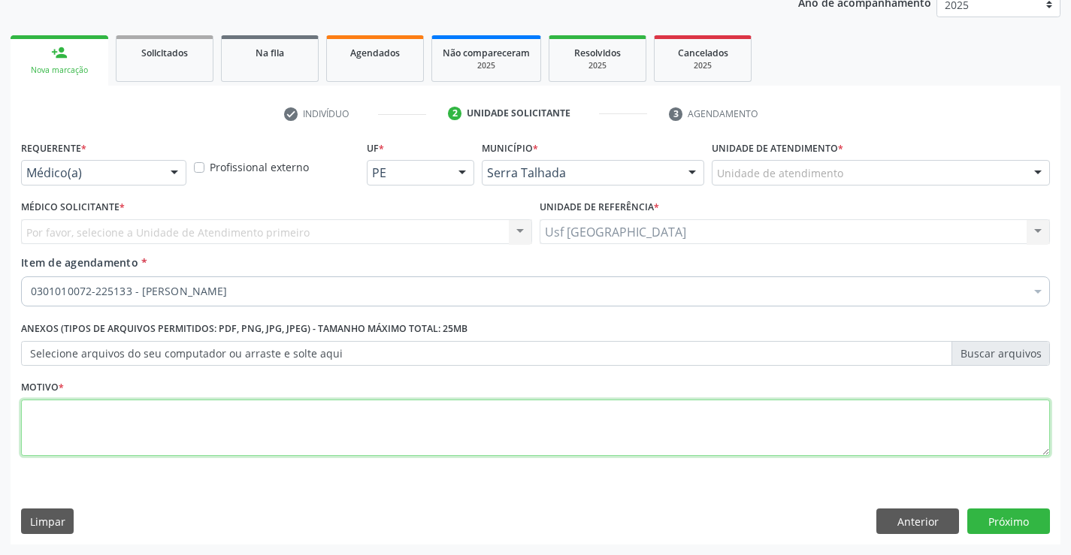
type textarea "/"
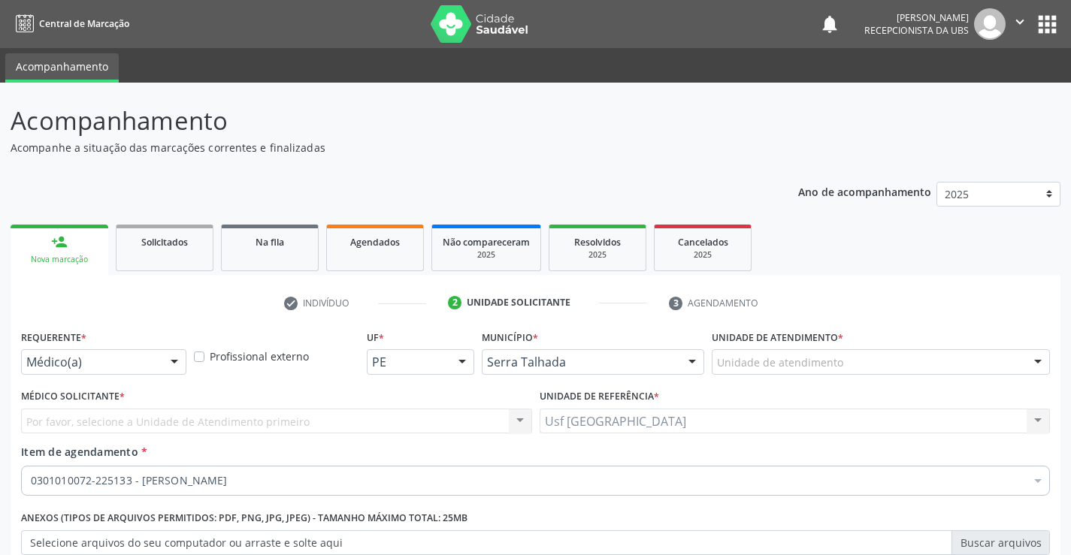
type textarea "/"
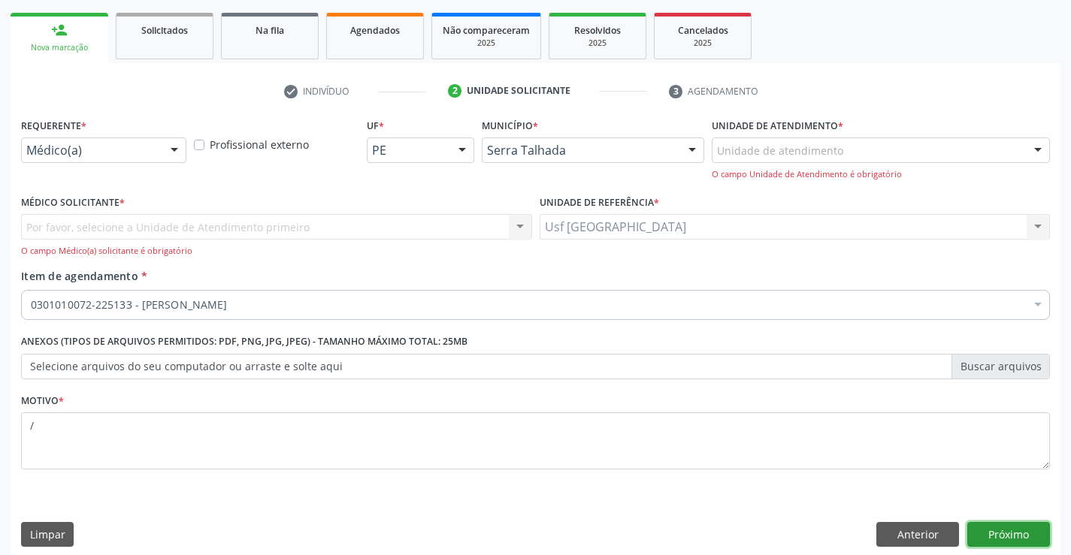
scroll to position [225, 0]
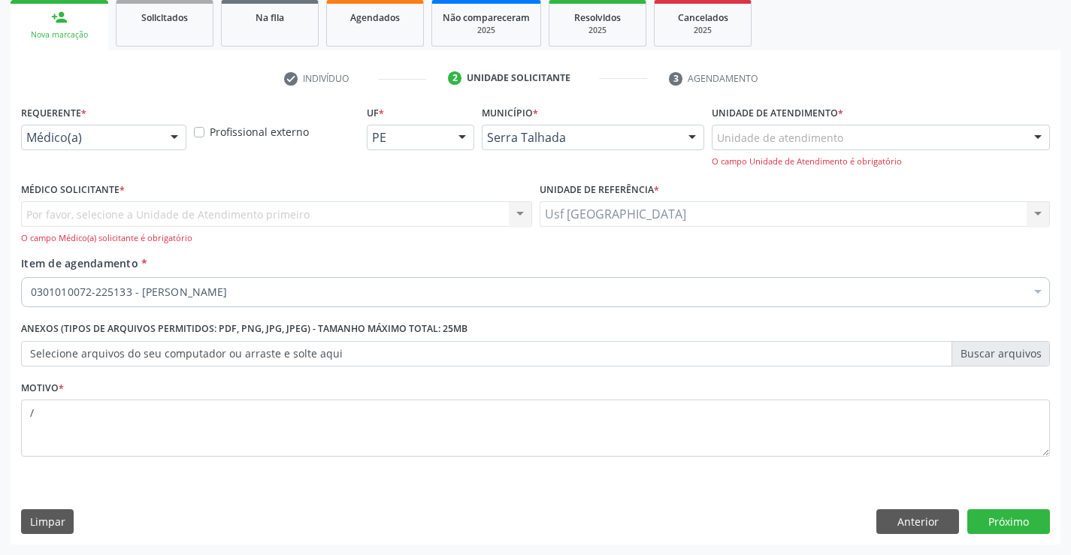
click at [163, 132] on div at bounding box center [174, 138] width 23 height 26
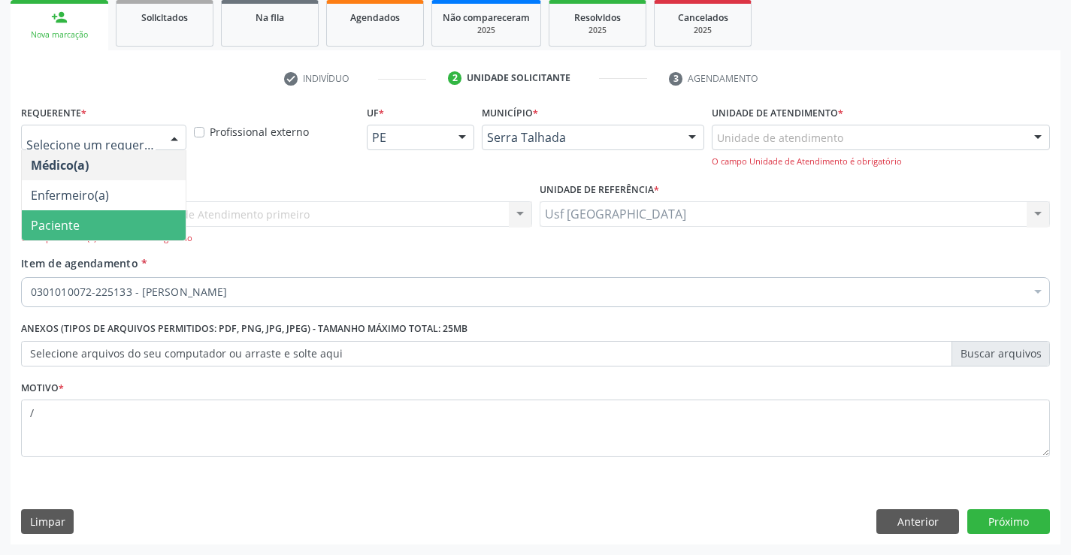
click at [148, 224] on span "Paciente" at bounding box center [104, 225] width 164 height 30
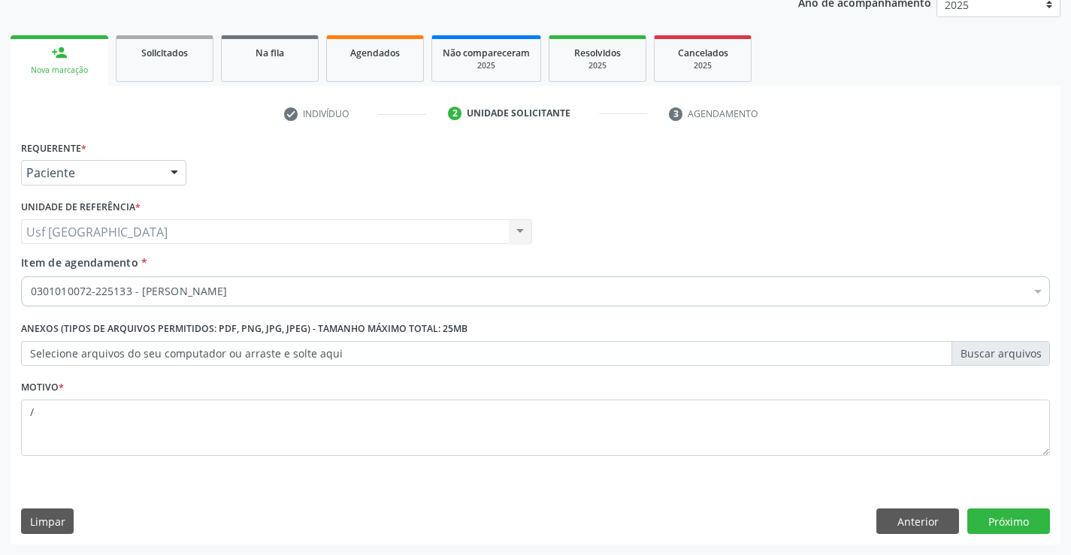
scroll to position [189, 0]
click at [1005, 525] on button "Próximo" at bounding box center [1008, 522] width 83 height 26
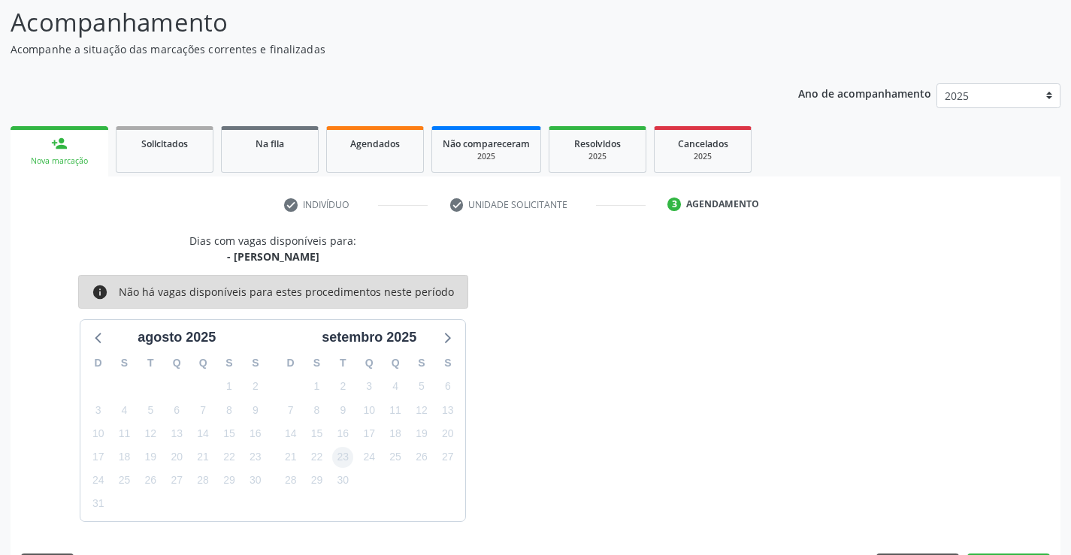
scroll to position [143, 0]
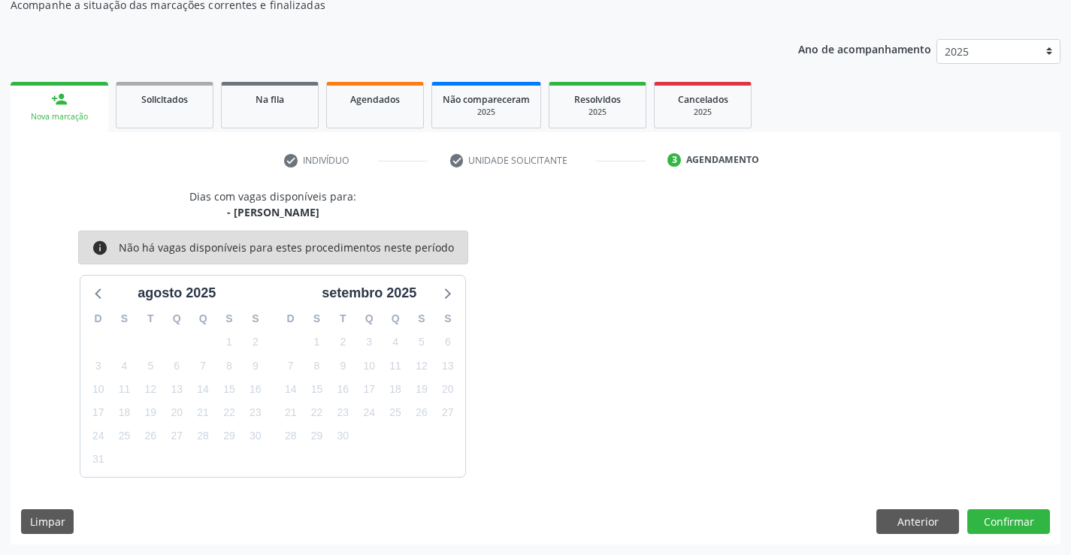
click at [76, 92] on link "person_add Nova marcação" at bounding box center [60, 107] width 98 height 50
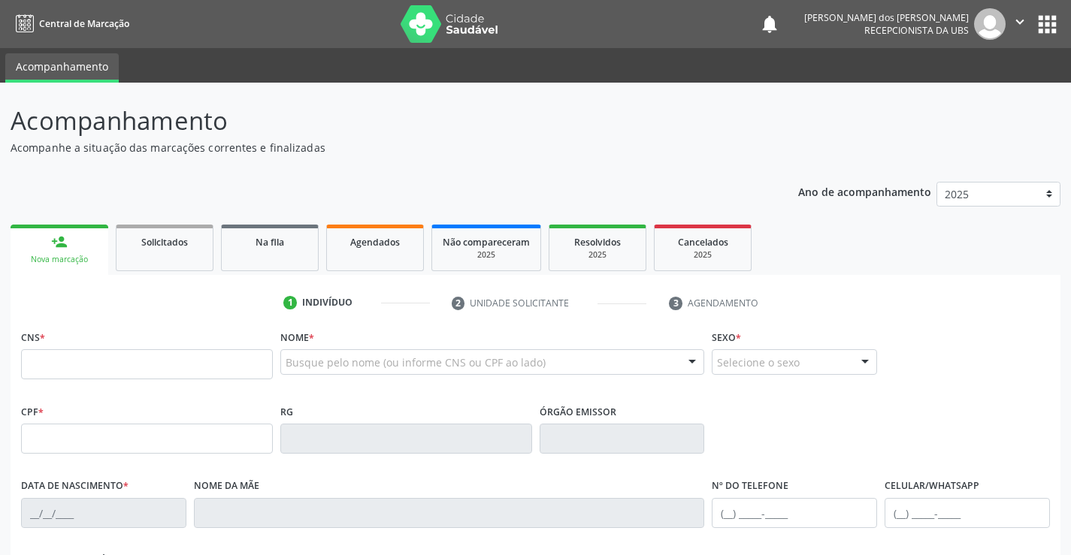
scroll to position [142, 0]
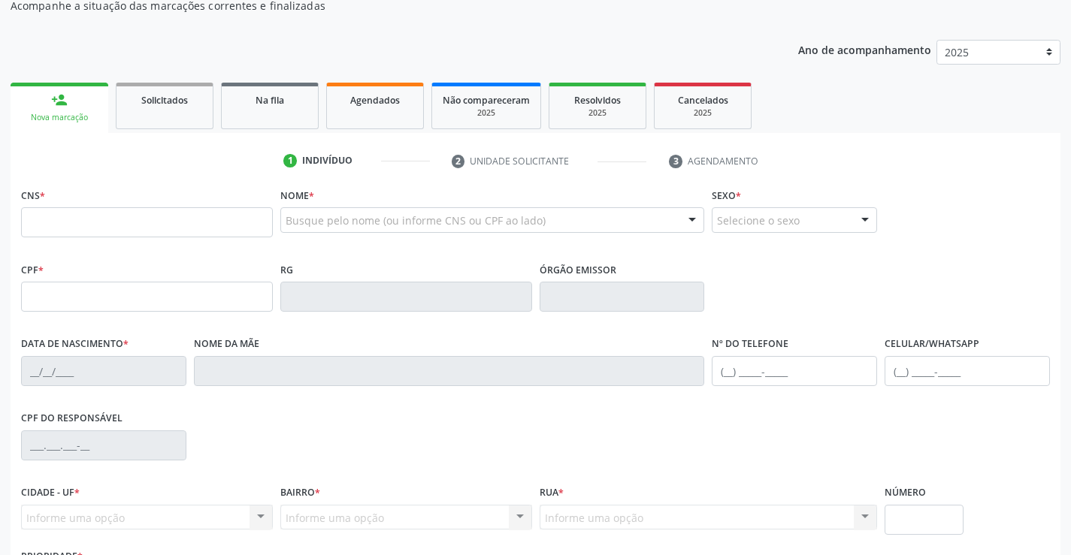
click at [240, 233] on input "text" at bounding box center [147, 222] width 252 height 30
type input "705 6054 8921 1814"
type input "354.165.804-53"
type input "[DATE]"
type input "[PERSON_NAME]"
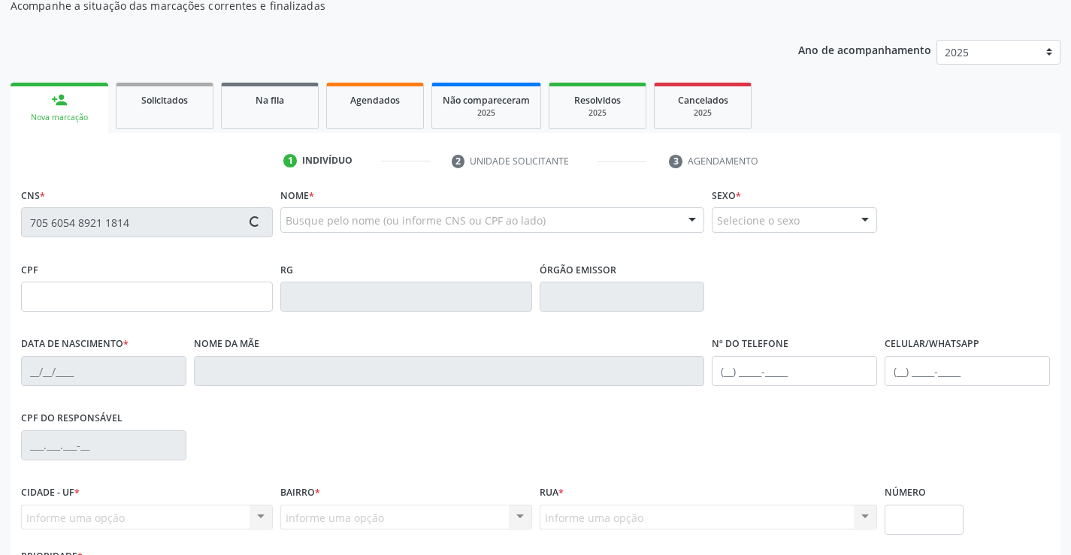
type input "[PHONE_NUMBER]"
type input "659"
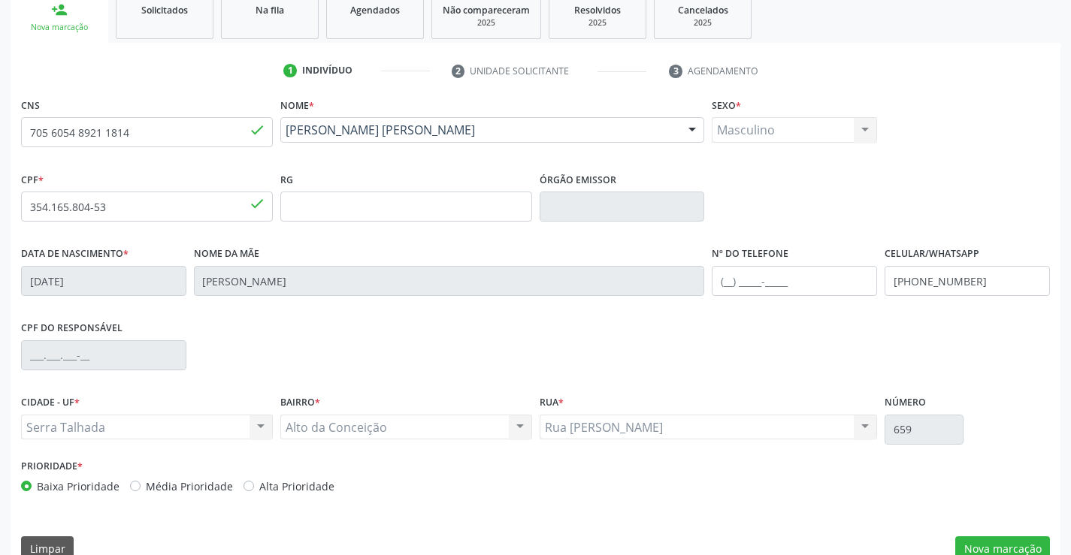
scroll to position [259, 0]
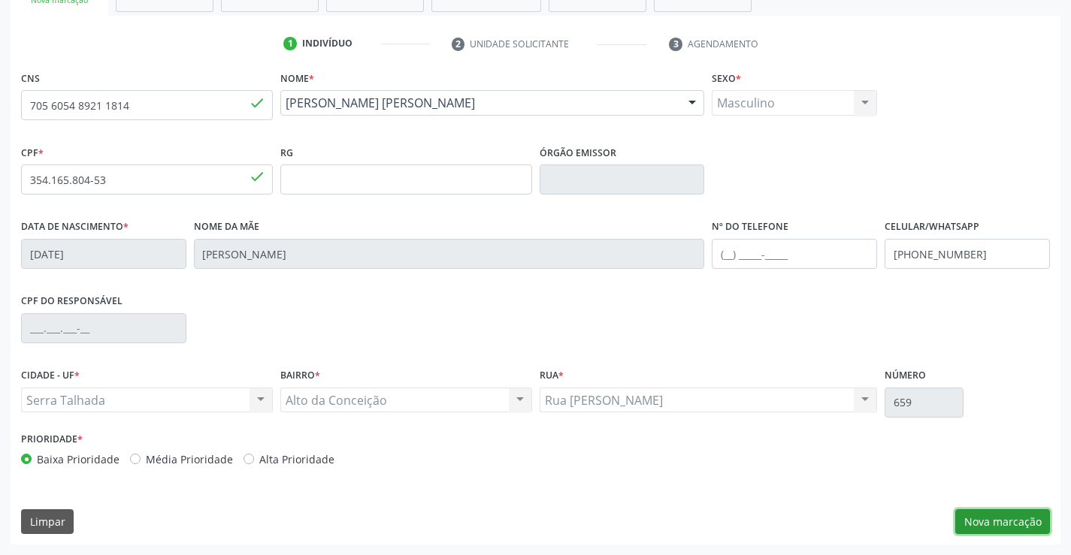
click at [1014, 521] on button "Nova marcação" at bounding box center [1002, 522] width 95 height 26
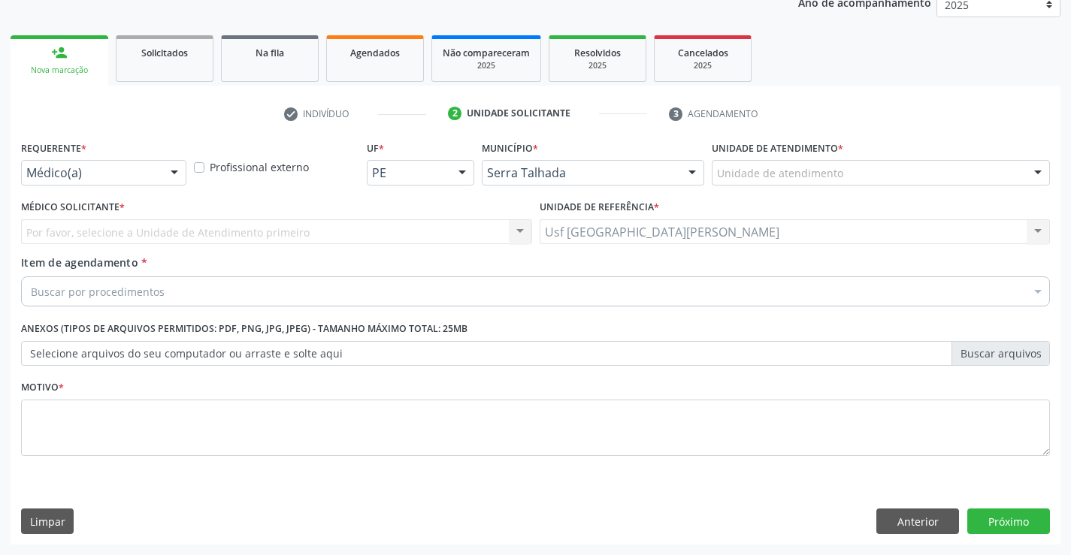
scroll to position [189, 0]
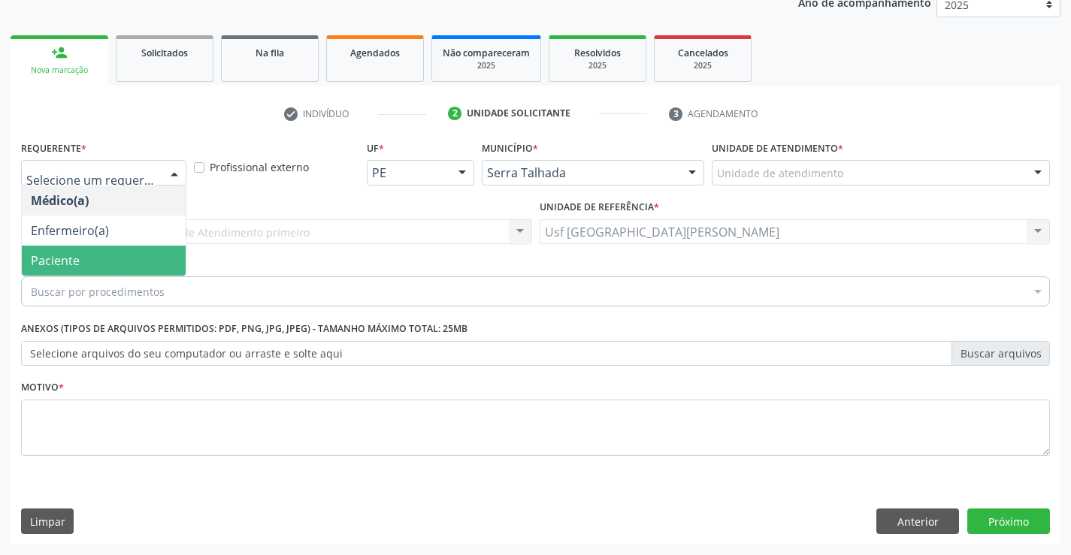
click at [109, 255] on span "Paciente" at bounding box center [104, 261] width 164 height 30
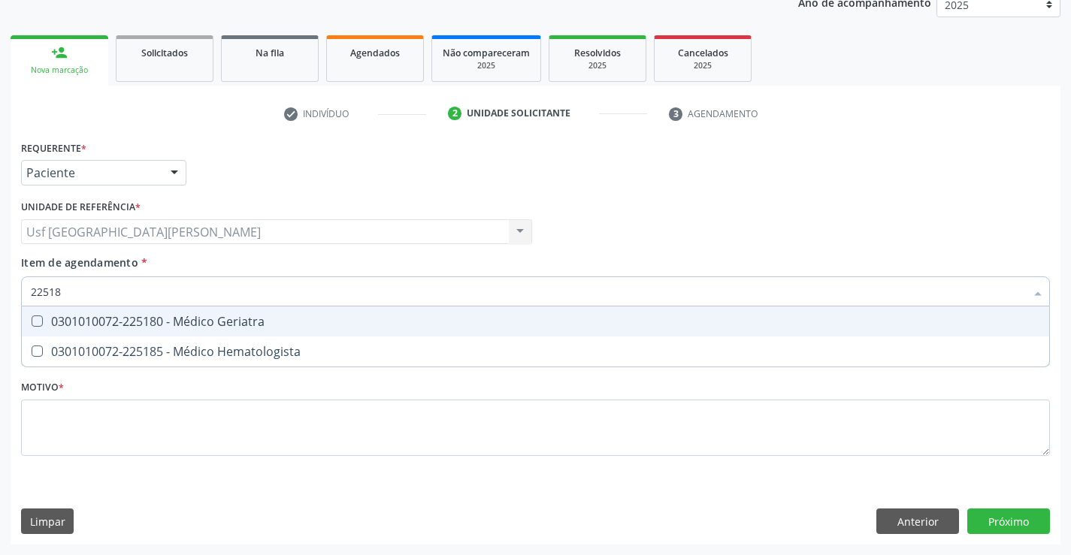
type input "225180"
click at [209, 319] on div "0301010072-225180 - Médico Geriatra" at bounding box center [535, 322] width 1009 height 12
checkbox Geriatra "true"
click at [146, 437] on div "Requerente * Paciente Médico(a) Enfermeiro(a) Paciente Nenhum resultado encontr…" at bounding box center [535, 307] width 1029 height 340
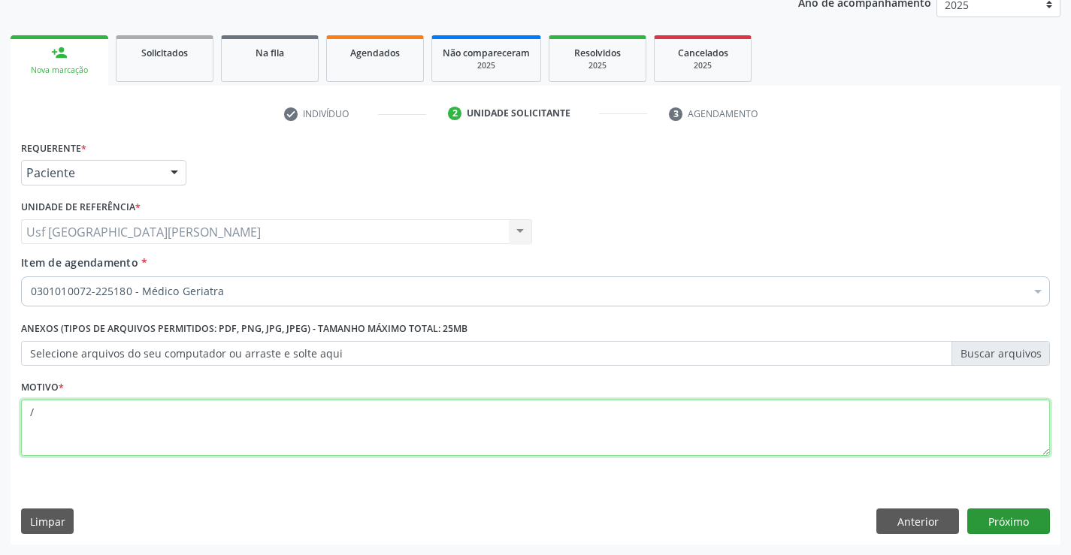
type textarea "/"
click at [1013, 522] on button "Próximo" at bounding box center [1008, 522] width 83 height 26
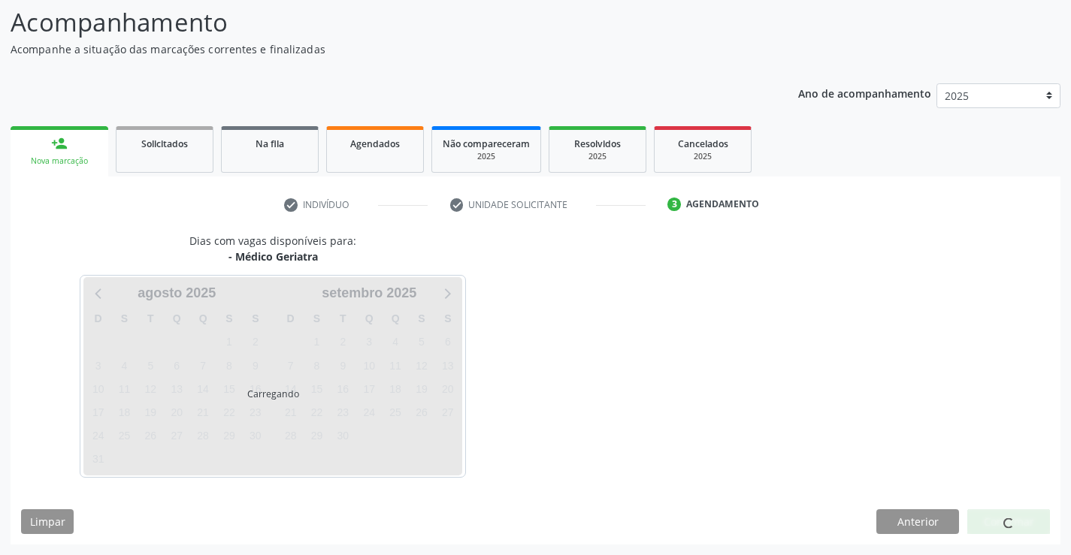
scroll to position [98, 0]
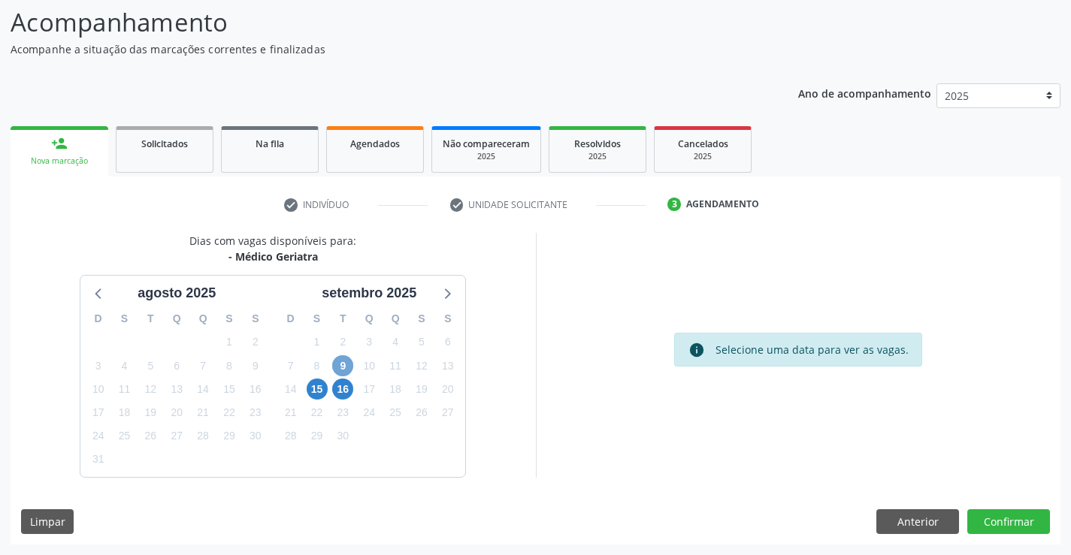
click at [349, 364] on span "9" at bounding box center [342, 365] width 21 height 21
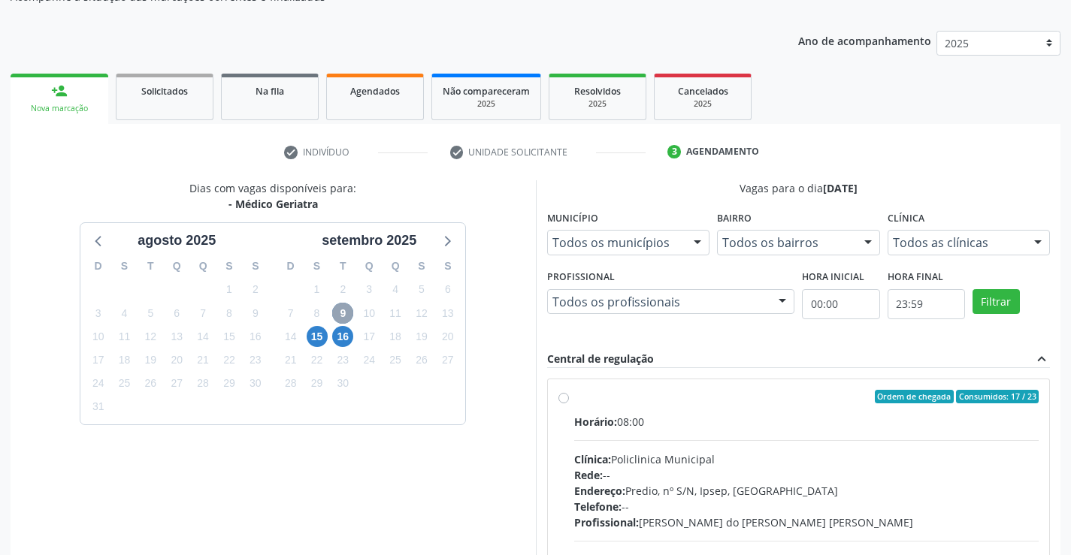
scroll to position [249, 0]
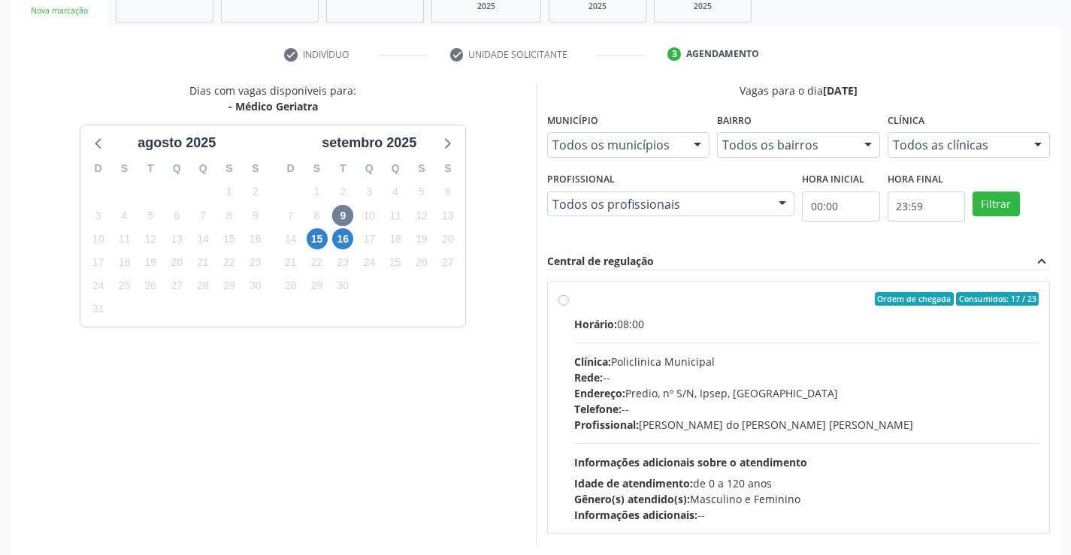
click at [574, 303] on label "Ordem de chegada Consumidos: 17 / 23 Horário: 08:00 Clínica: Policlinica Munici…" at bounding box center [806, 407] width 465 height 231
click at [568, 303] on input "Ordem de chegada Consumidos: 17 / 23 Horário: 08:00 Clínica: Policlinica Munici…" at bounding box center [563, 299] width 11 height 14
radio input "true"
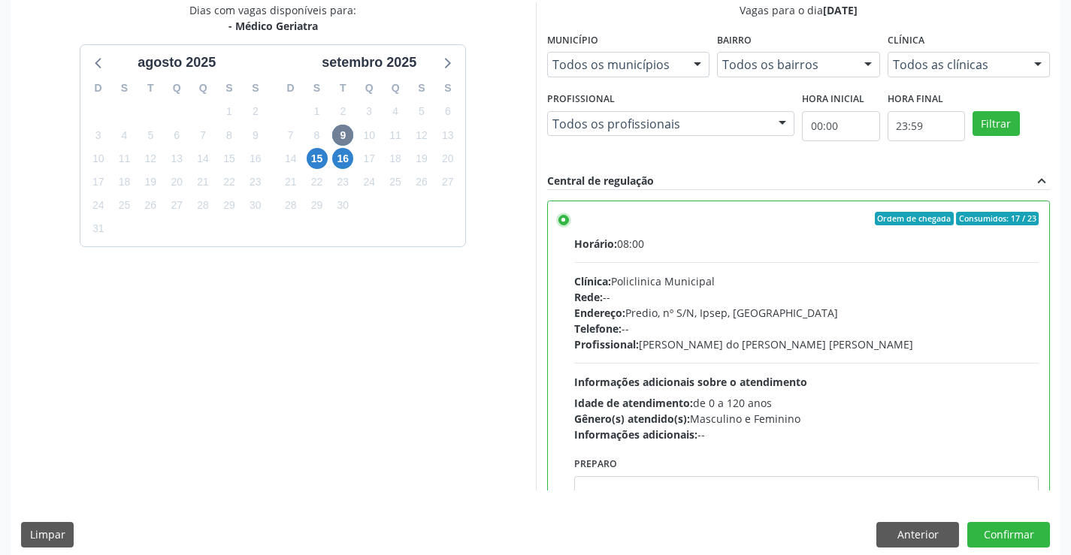
scroll to position [343, 0]
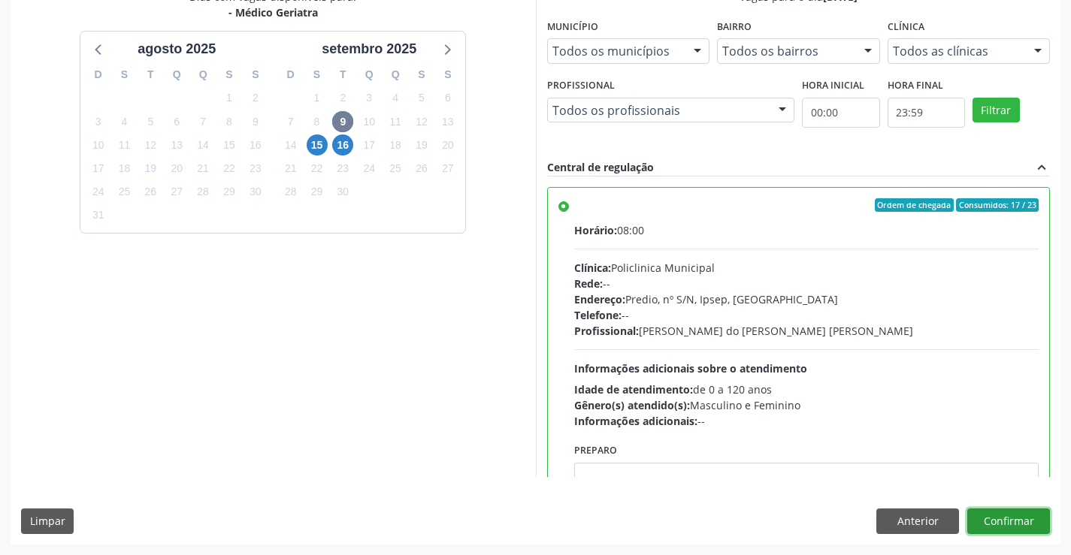
click at [1003, 515] on button "Confirmar" at bounding box center [1008, 522] width 83 height 26
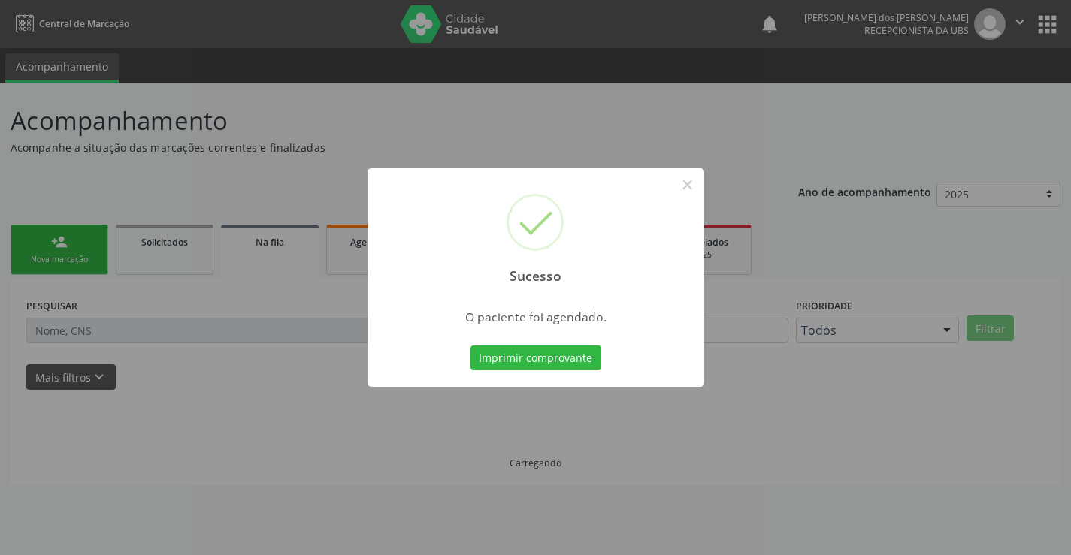
scroll to position [0, 0]
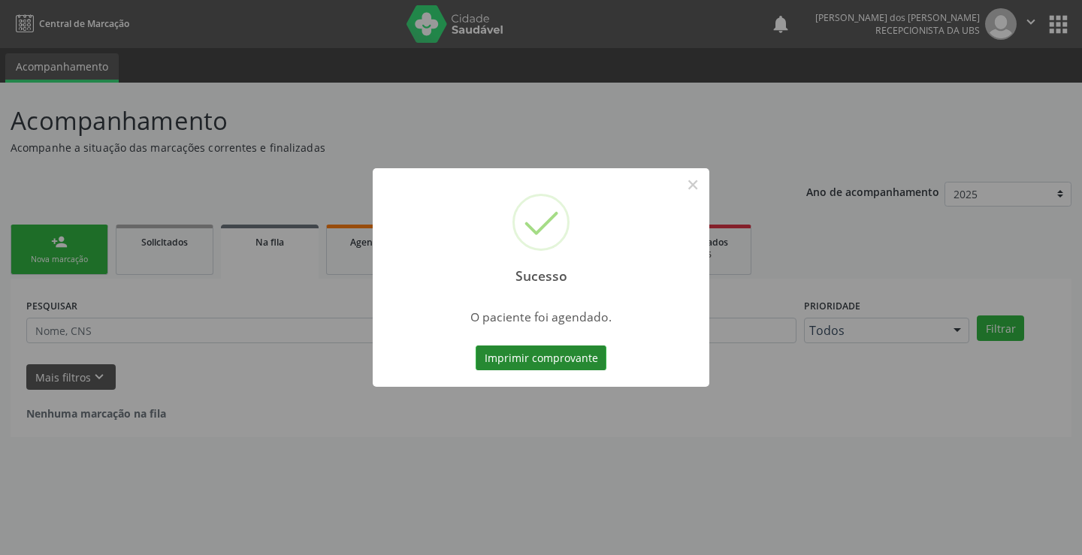
click at [576, 355] on button "Imprimir comprovante" at bounding box center [541, 359] width 131 height 26
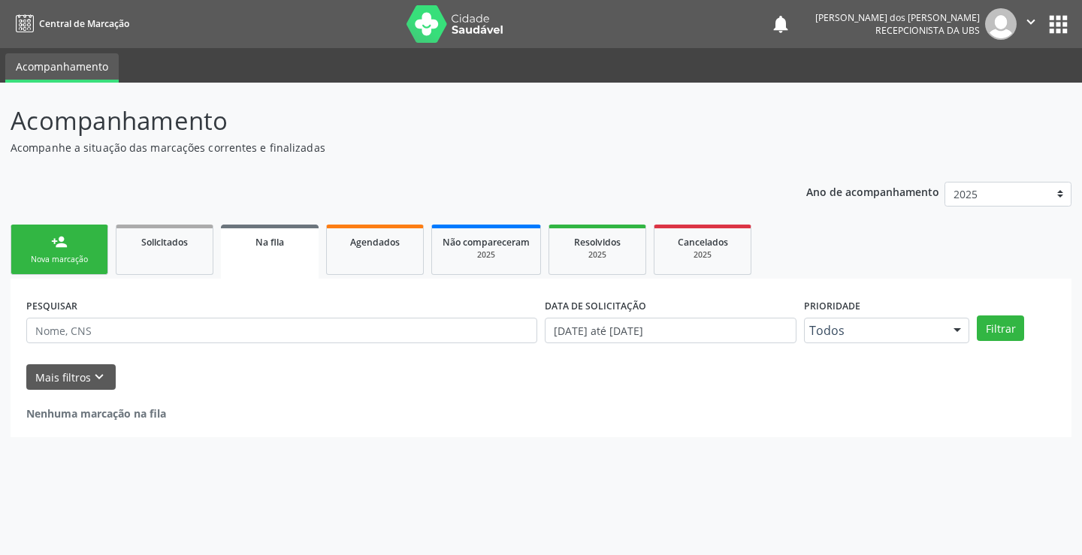
click at [71, 234] on link "person_add Nova marcação" at bounding box center [60, 250] width 98 height 50
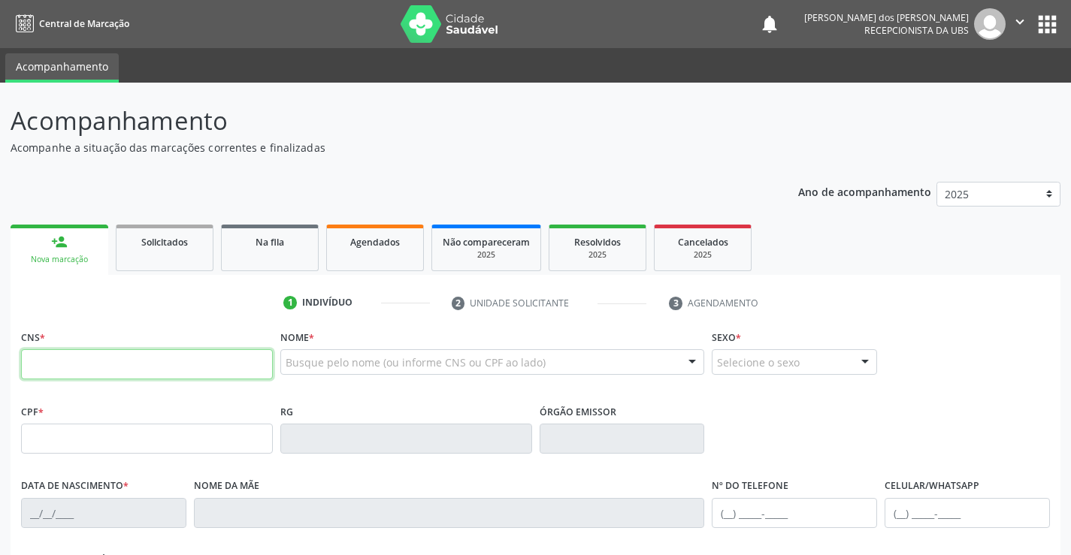
click at [128, 358] on input "text" at bounding box center [147, 364] width 252 height 30
type input "700 6009 7762 8069"
type input "[DATE]"
type input "[PERSON_NAME]"
type input "[PHONE_NUMBER]"
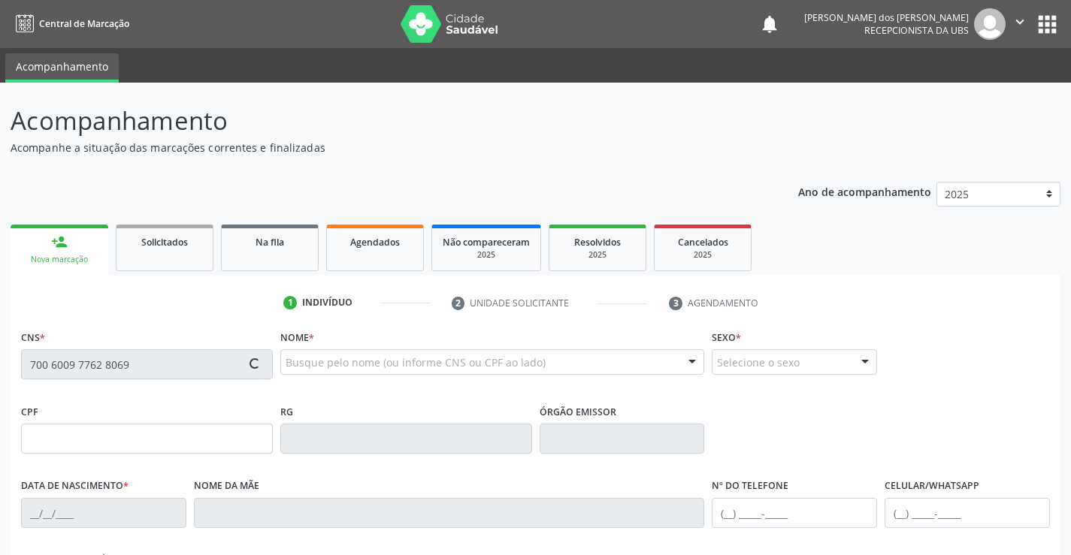
type input "735"
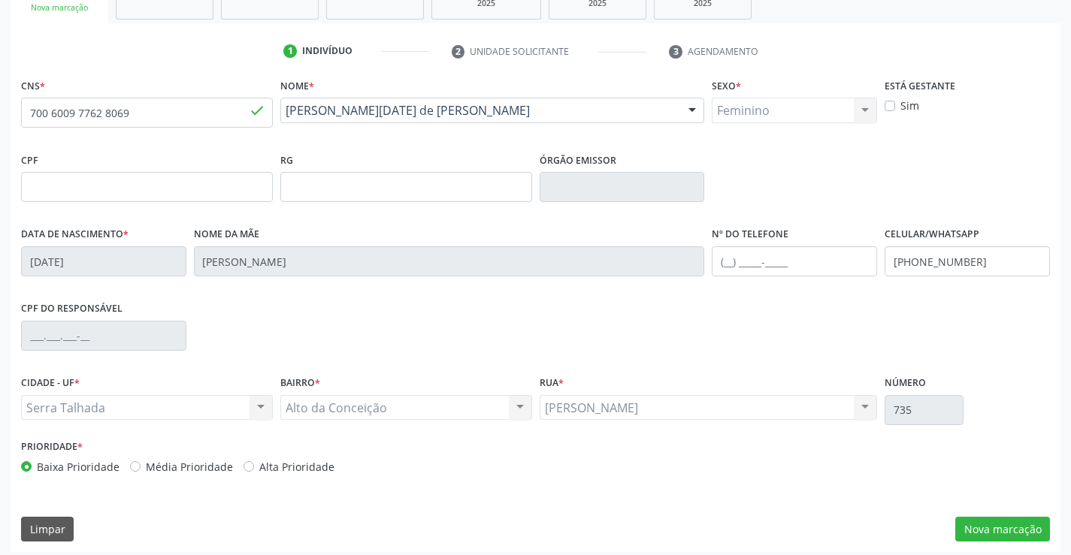
scroll to position [259, 0]
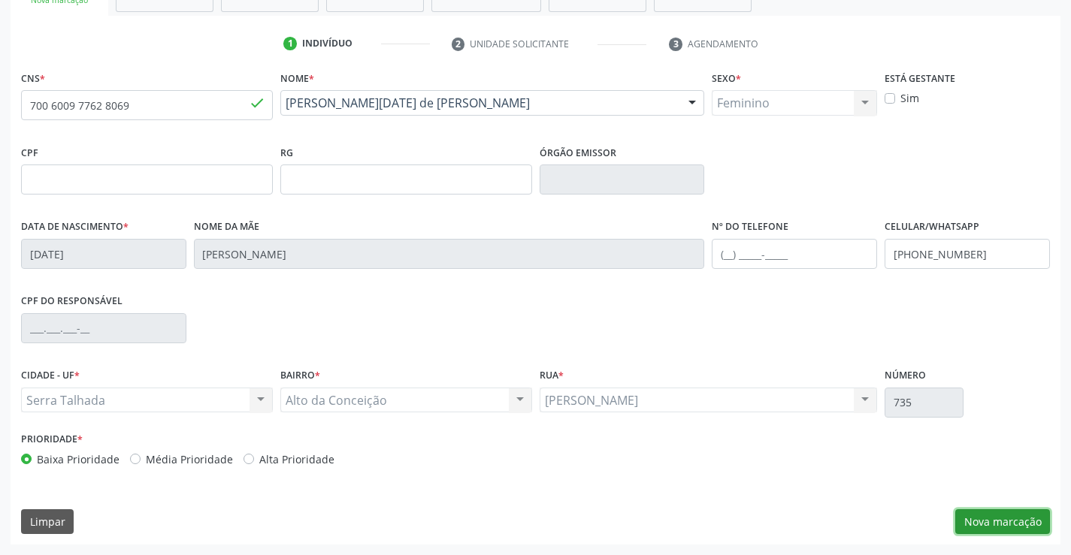
click at [1017, 520] on button "Nova marcação" at bounding box center [1002, 522] width 95 height 26
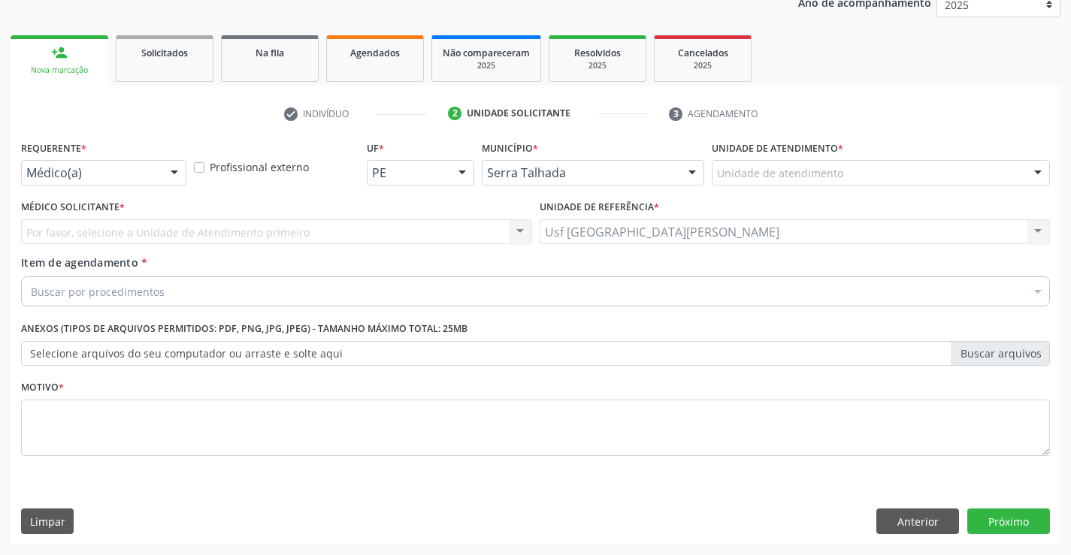
click at [141, 164] on div "Médico(a)" at bounding box center [103, 173] width 165 height 26
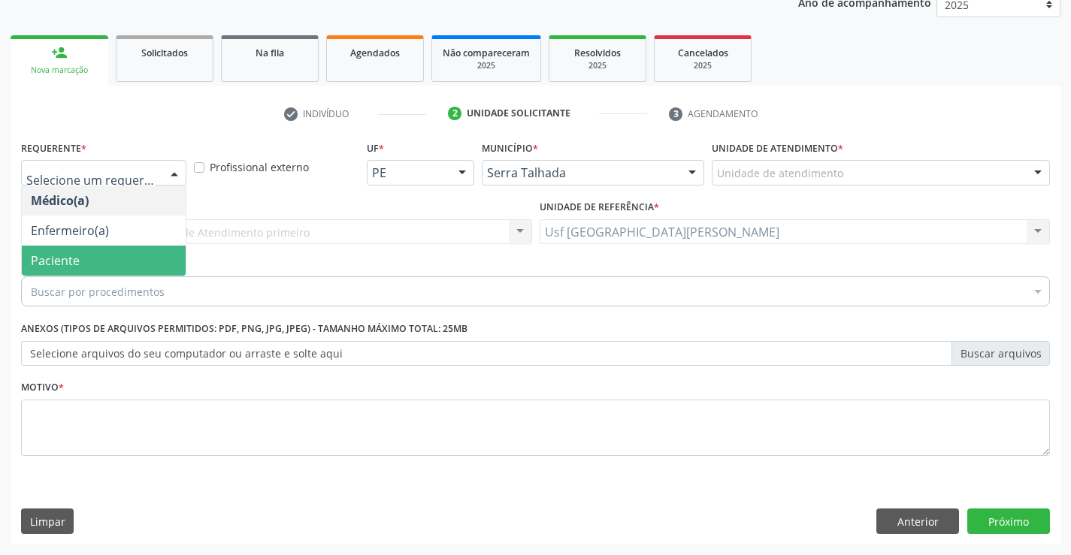
click at [65, 246] on span "Paciente" at bounding box center [104, 261] width 164 height 30
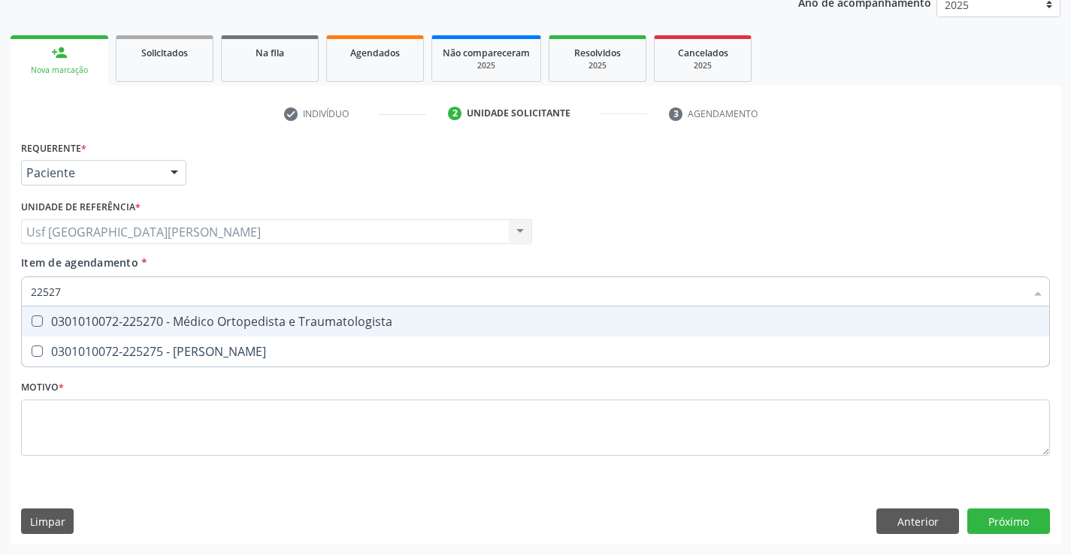
type input "225270"
click at [69, 328] on div "0301010072-225270 - Médico Ortopedista e Traumatologista" at bounding box center [535, 322] width 1009 height 12
checkbox Traumatologista "true"
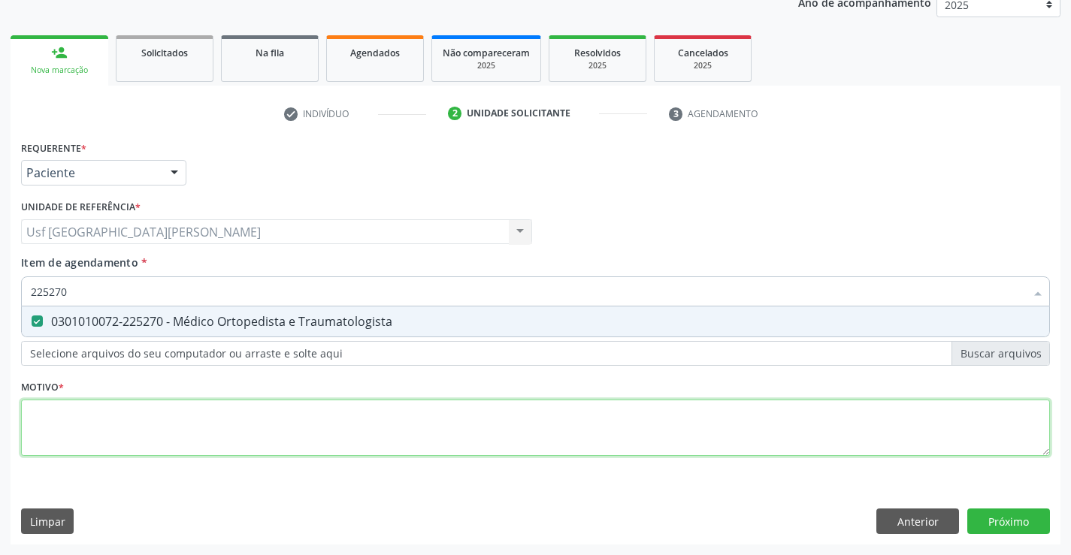
click at [78, 426] on div "Requerente * Paciente Médico(a) Enfermeiro(a) Paciente Nenhum resultado encontr…" at bounding box center [535, 307] width 1029 height 340
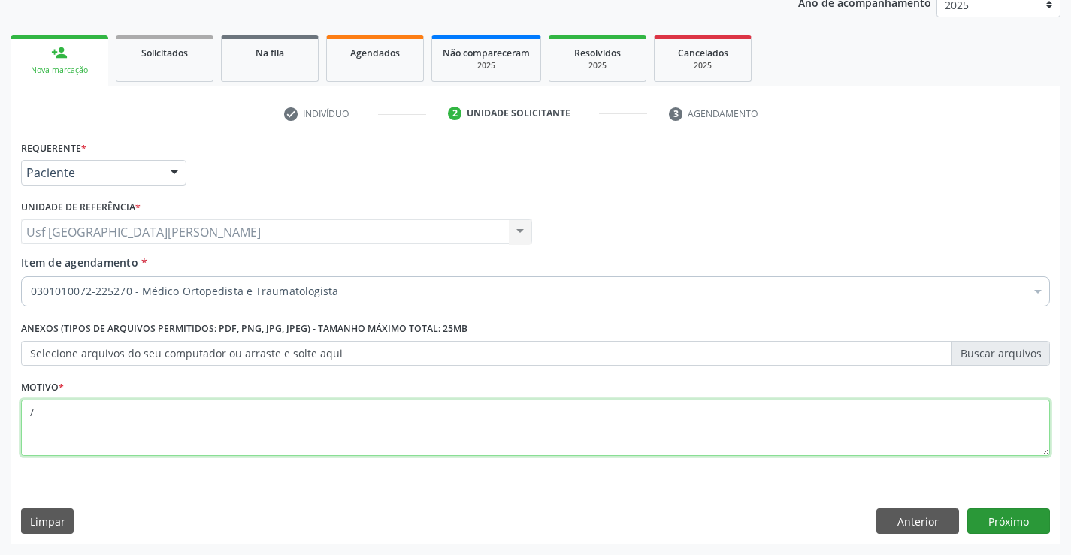
type textarea "/"
click at [1021, 518] on button "Próximo" at bounding box center [1008, 522] width 83 height 26
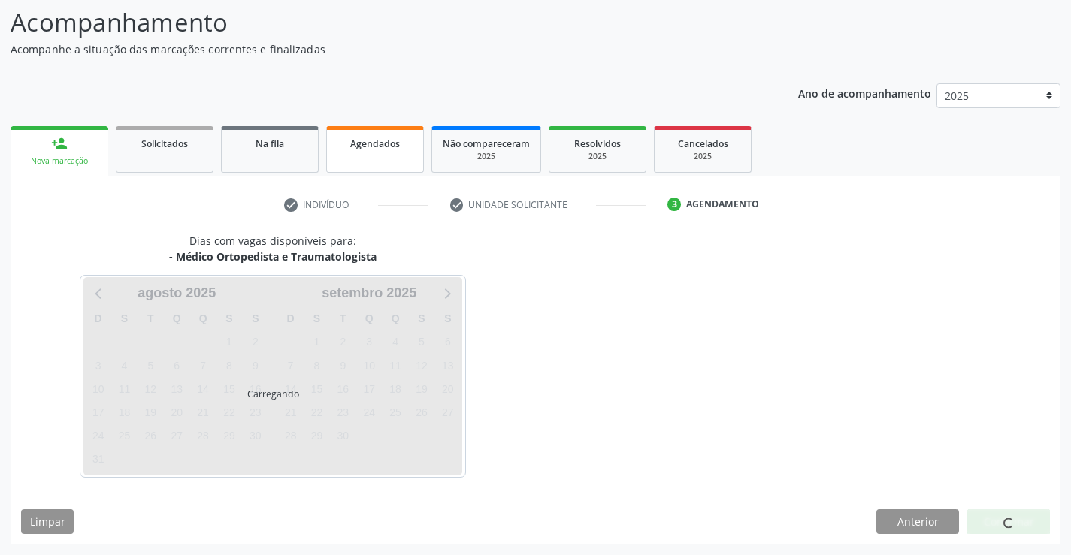
scroll to position [98, 0]
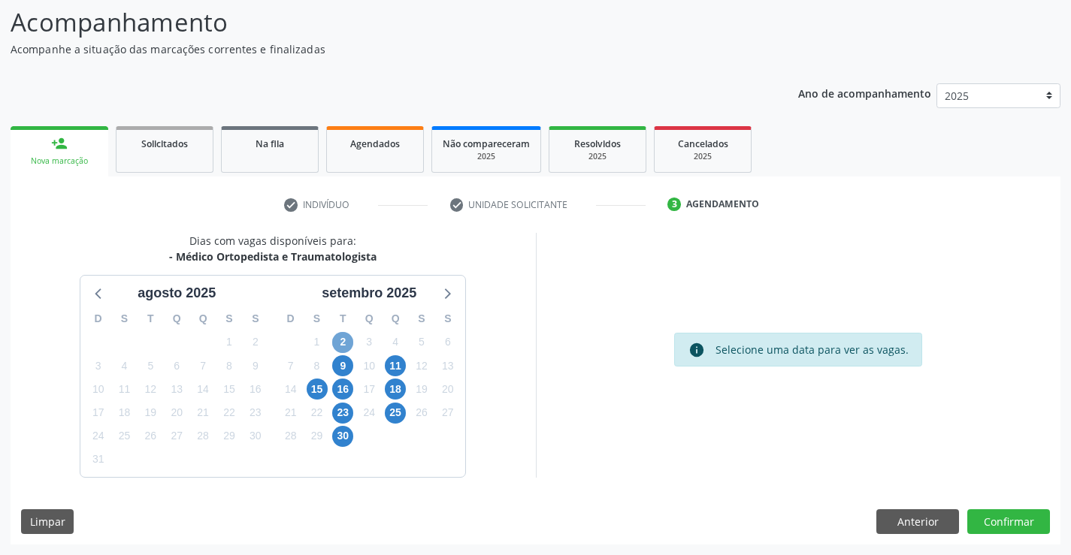
click at [343, 348] on span "2" at bounding box center [342, 342] width 21 height 21
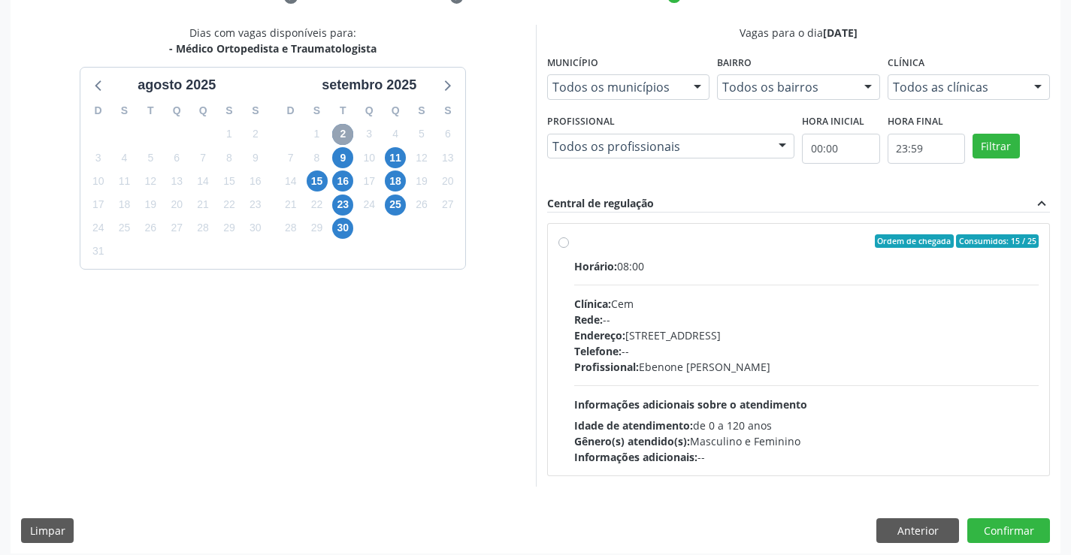
scroll to position [316, 0]
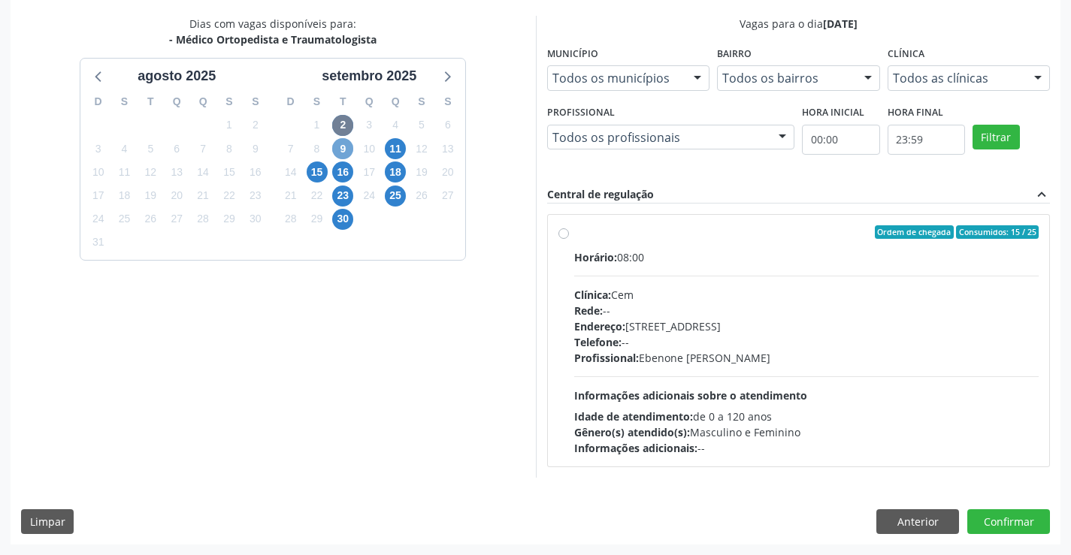
click at [349, 142] on span "9" at bounding box center [342, 148] width 21 height 21
click at [390, 144] on span "11" at bounding box center [395, 148] width 21 height 21
click at [574, 228] on label "Ordem de chegada Consumidos: 13 / 20 Horário: 07:30 Clínica: Policlinica Munici…" at bounding box center [806, 340] width 465 height 231
click at [564, 228] on input "Ordem de chegada Consumidos: 13 / 20 Horário: 07:30 Clínica: Policlinica Munici…" at bounding box center [563, 232] width 11 height 14
radio input "true"
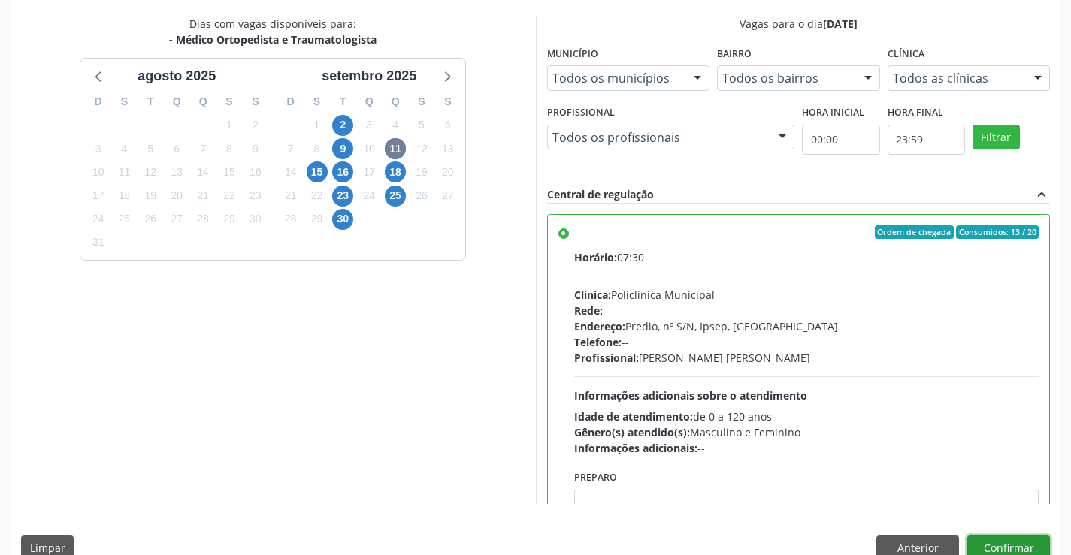
click at [998, 548] on button "Confirmar" at bounding box center [1008, 549] width 83 height 26
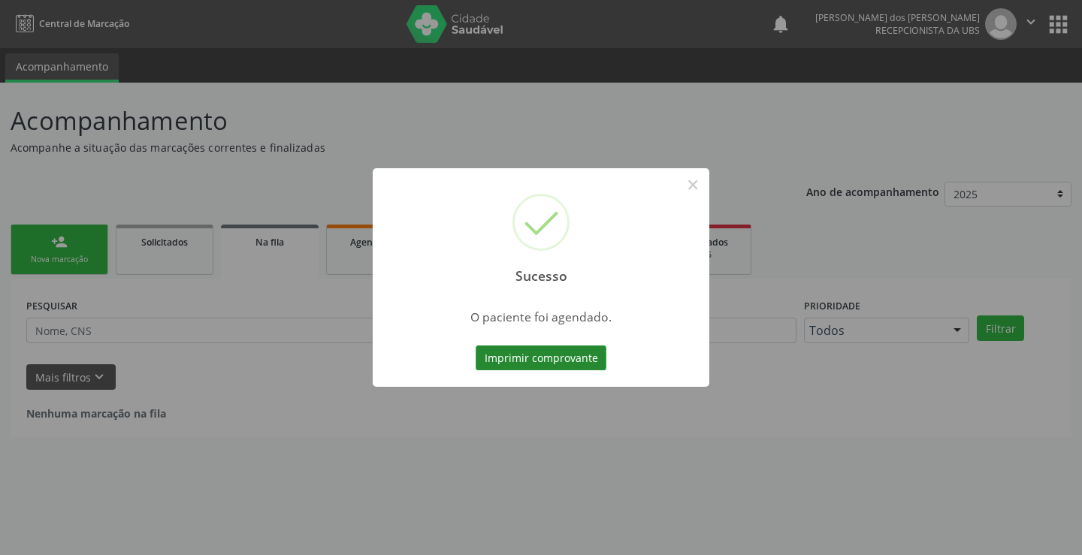
click at [532, 357] on button "Imprimir comprovante" at bounding box center [541, 359] width 131 height 26
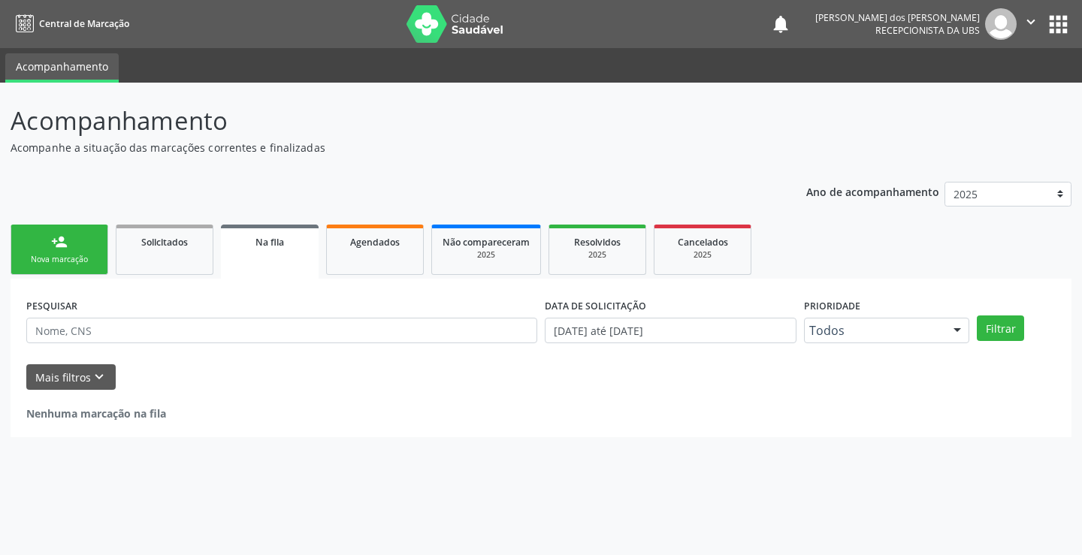
click at [68, 259] on div "Nova marcação" at bounding box center [59, 259] width 75 height 11
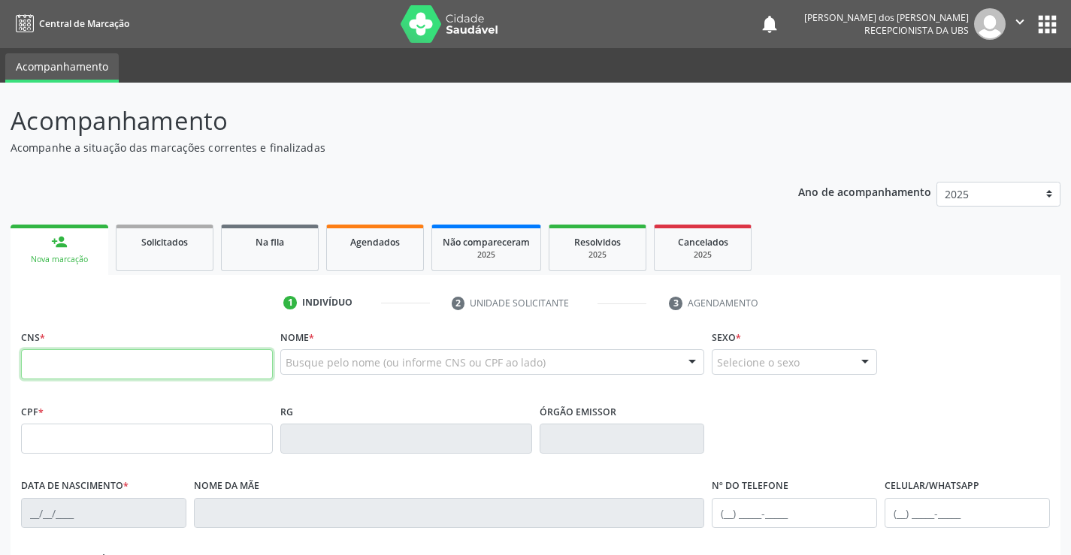
click at [71, 365] on input "text" at bounding box center [147, 364] width 252 height 30
type input "709 2022 6679 5836"
type input "063.797.274-00"
type input "[DATE]"
type input "[PERSON_NAME]"
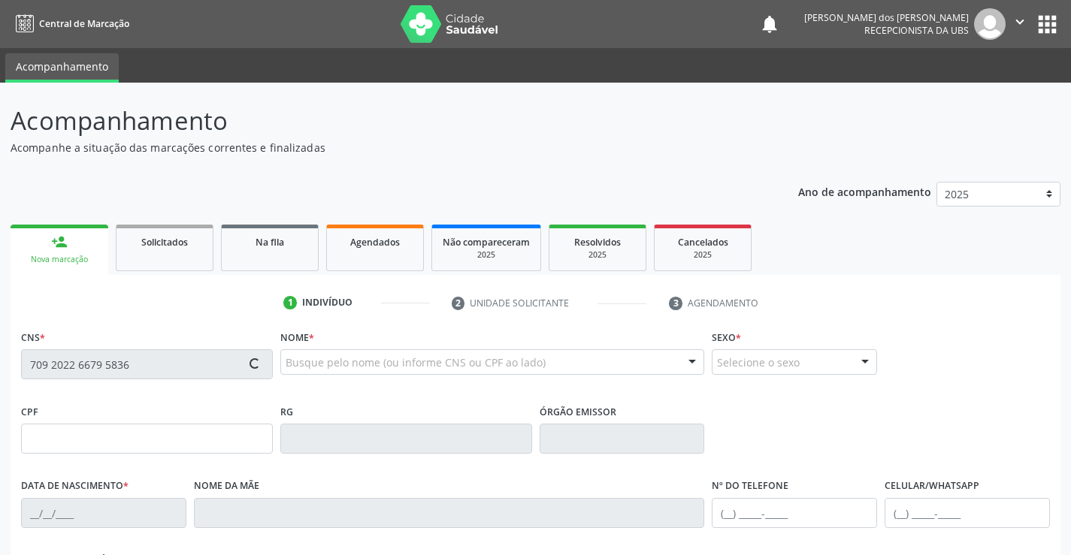
type input "[PHONE_NUMBER]"
type input "087.873.864-96"
type input "2090"
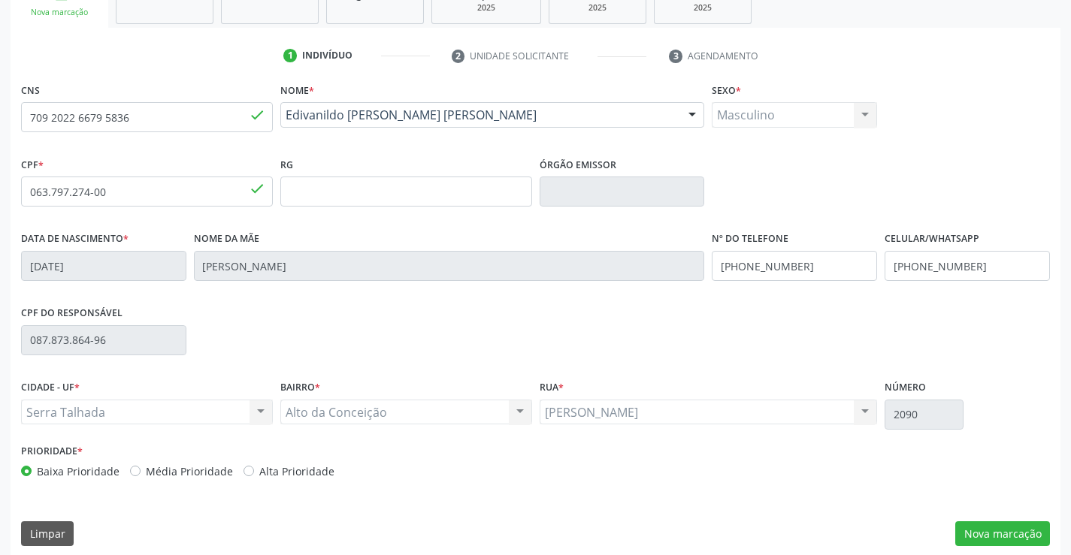
scroll to position [259, 0]
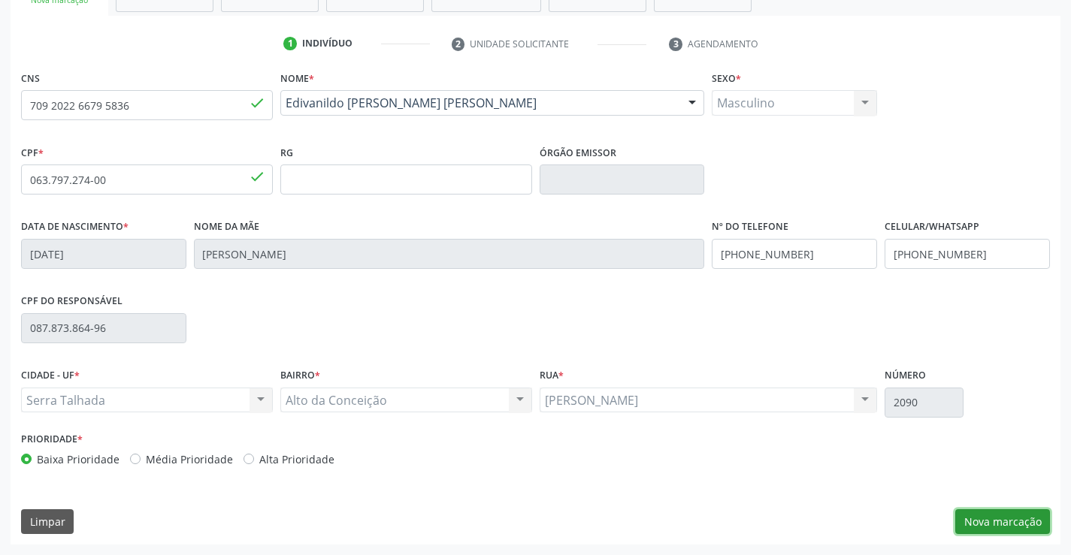
click at [1000, 520] on button "Nova marcação" at bounding box center [1002, 522] width 95 height 26
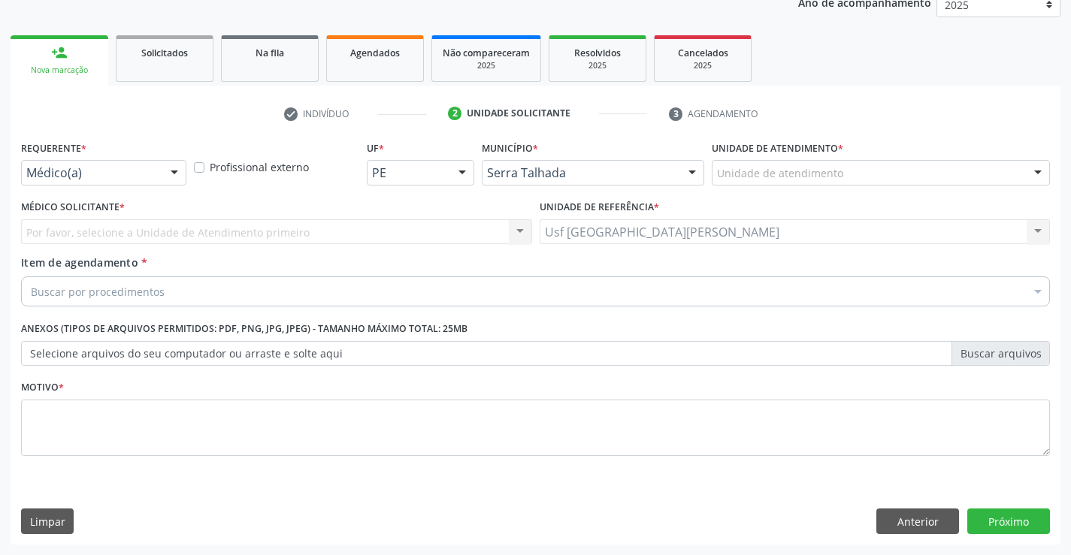
scroll to position [189, 0]
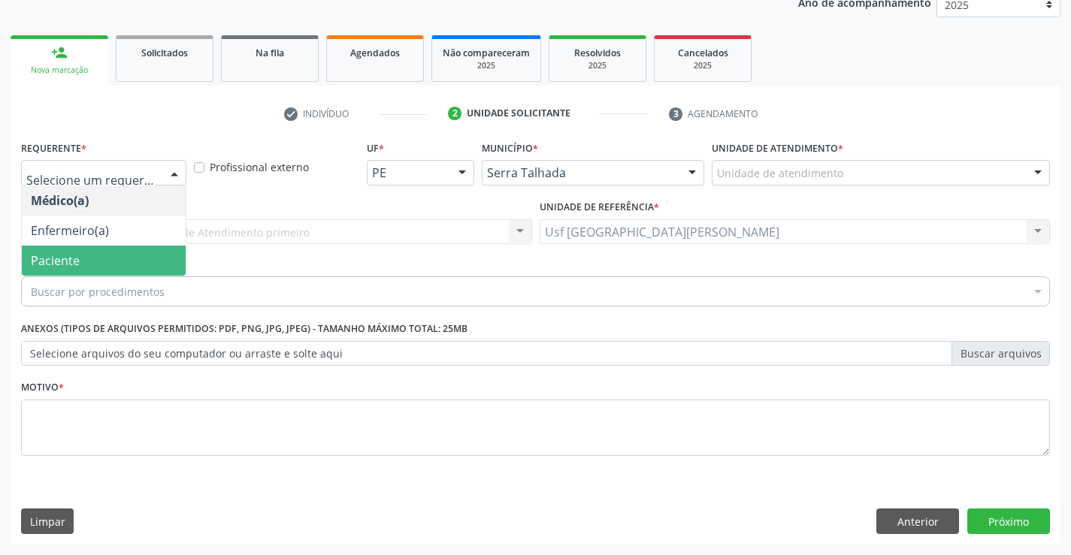
click at [110, 264] on span "Paciente" at bounding box center [104, 261] width 164 height 30
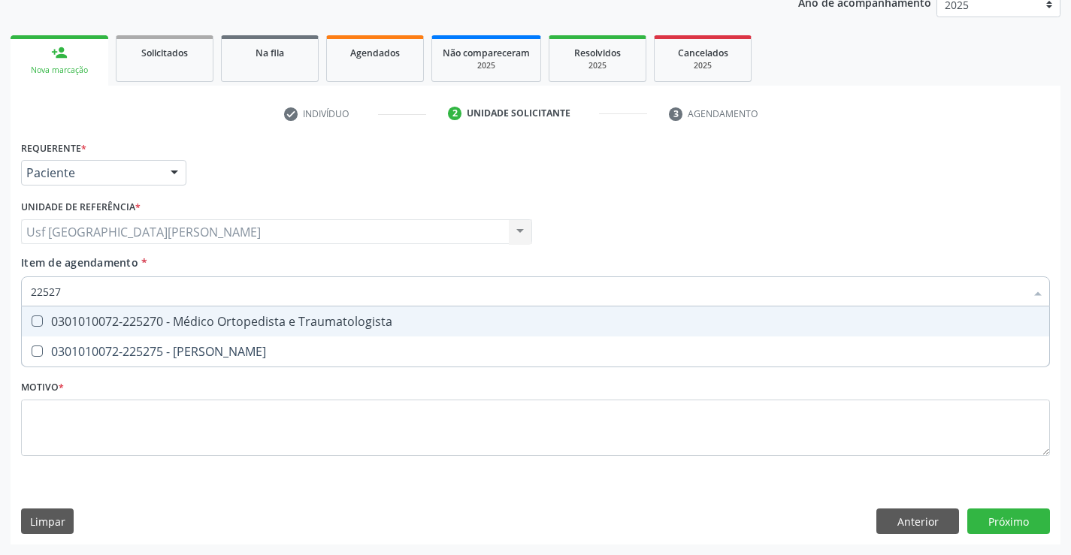
type input "225270"
click at [38, 324] on Traumatologista at bounding box center [37, 321] width 11 height 11
click at [32, 324] on Traumatologista "checkbox" at bounding box center [27, 321] width 10 height 10
checkbox Traumatologista "true"
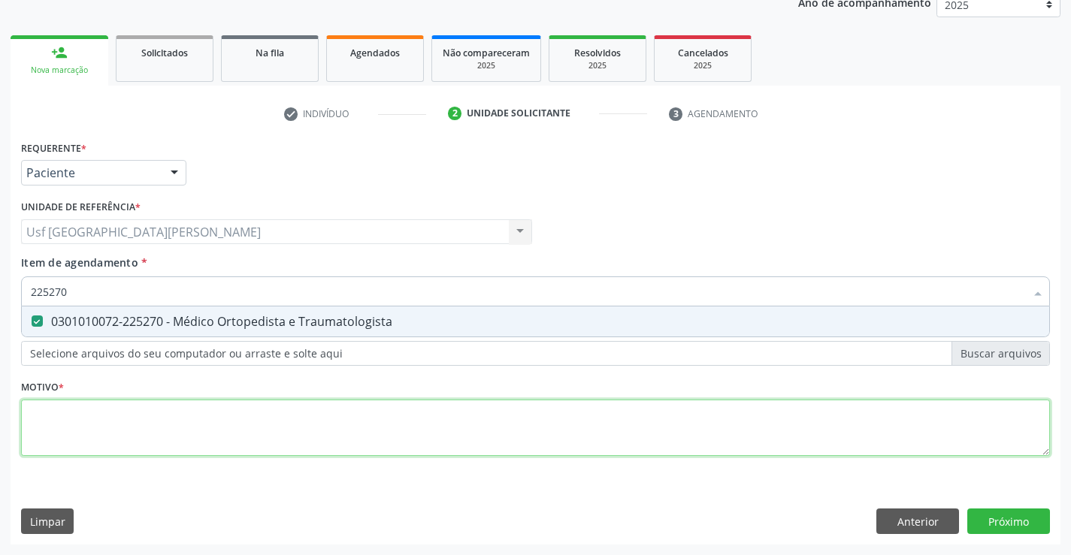
click at [73, 419] on div "Requerente * Paciente Médico(a) Enfermeiro(a) Paciente Nenhum resultado encontr…" at bounding box center [535, 307] width 1029 height 340
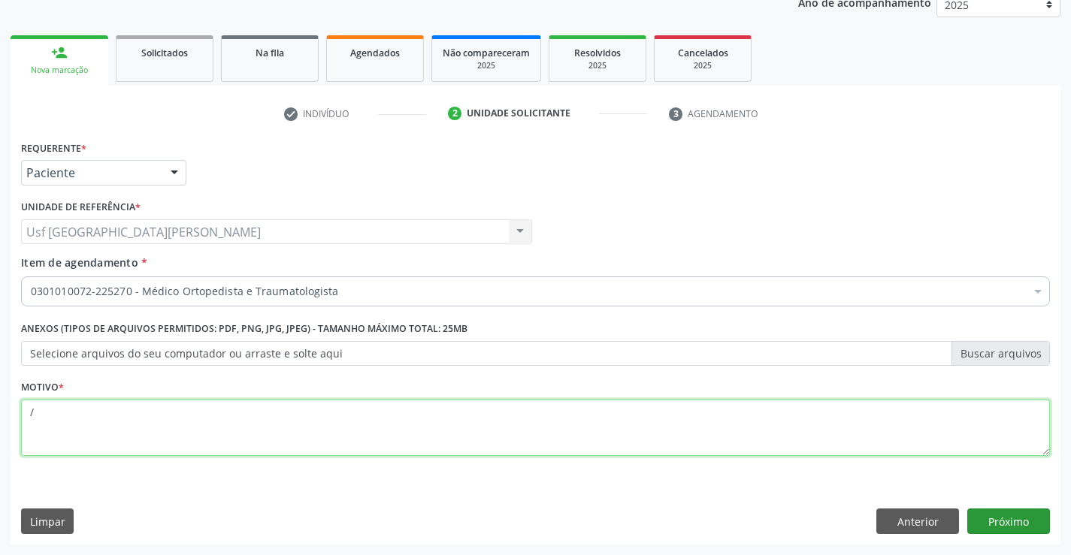
type textarea "/"
click at [1010, 513] on button "Próximo" at bounding box center [1008, 522] width 83 height 26
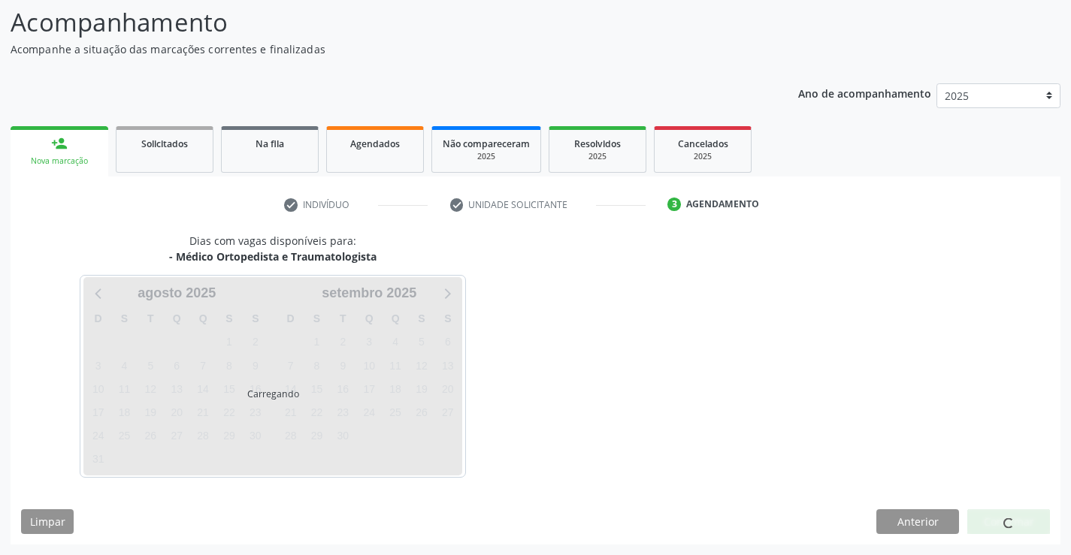
scroll to position [98, 0]
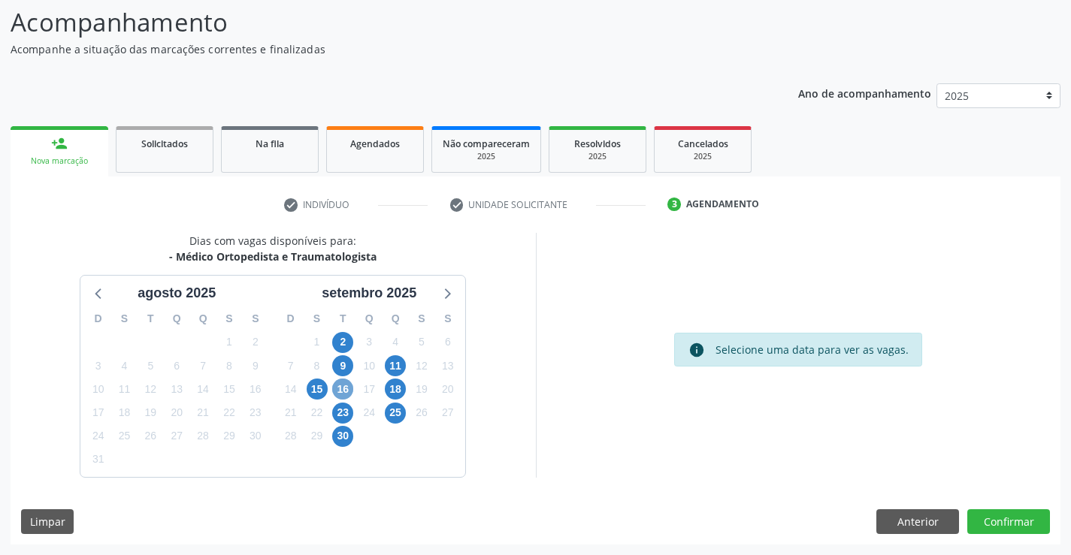
click at [337, 382] on span "16" at bounding box center [342, 389] width 21 height 21
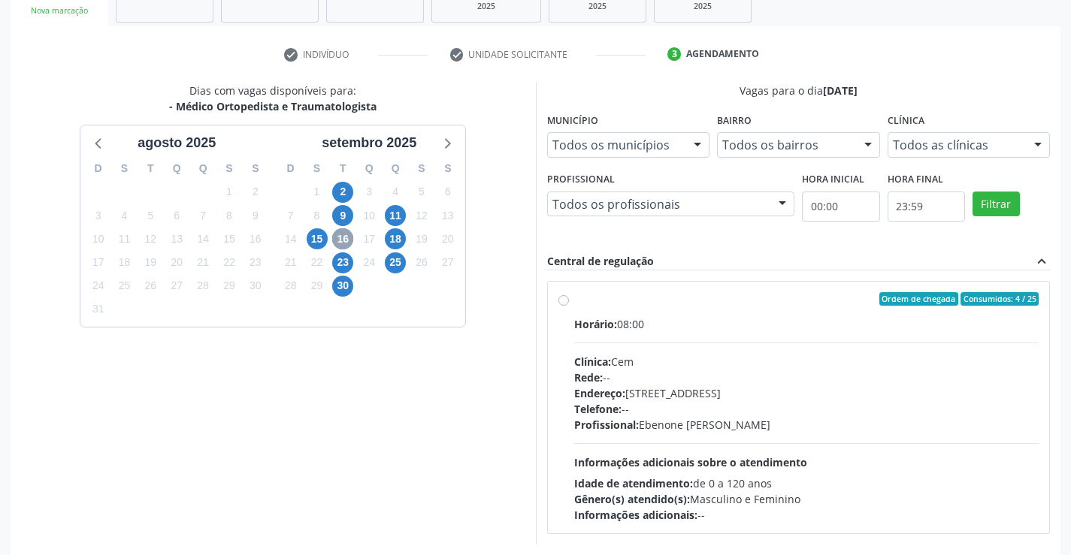
scroll to position [316, 0]
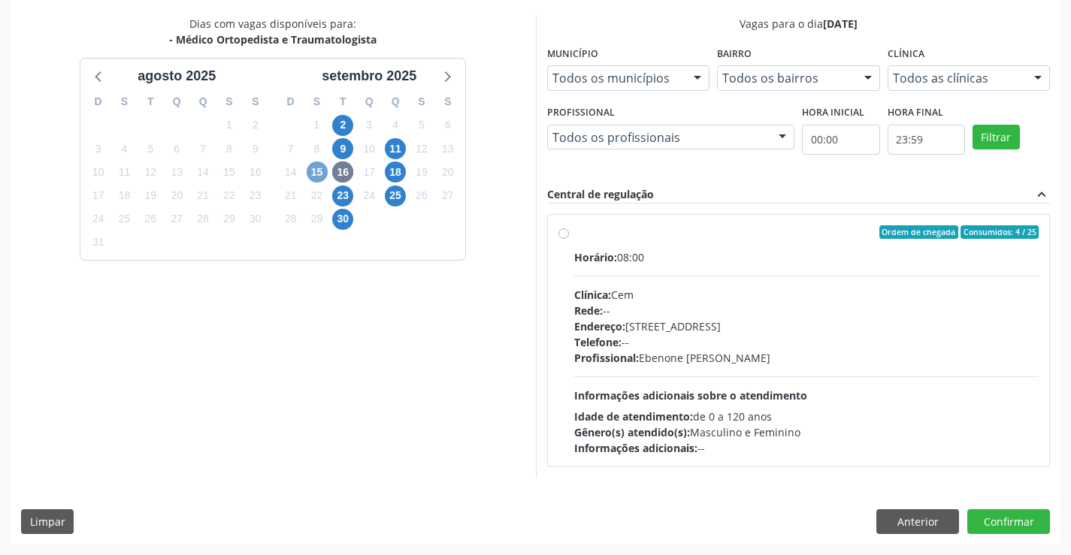
click at [316, 168] on span "15" at bounding box center [317, 172] width 21 height 21
click at [574, 231] on label "Ordem de chegada Consumidos: 19 / 20 Horário: 07:30 Clínica: Policlinica Munici…" at bounding box center [806, 340] width 465 height 231
click at [558, 231] on input "Ordem de chegada Consumidos: 19 / 20 Horário: 07:30 Clínica: Policlinica Munici…" at bounding box center [563, 232] width 11 height 14
radio input "true"
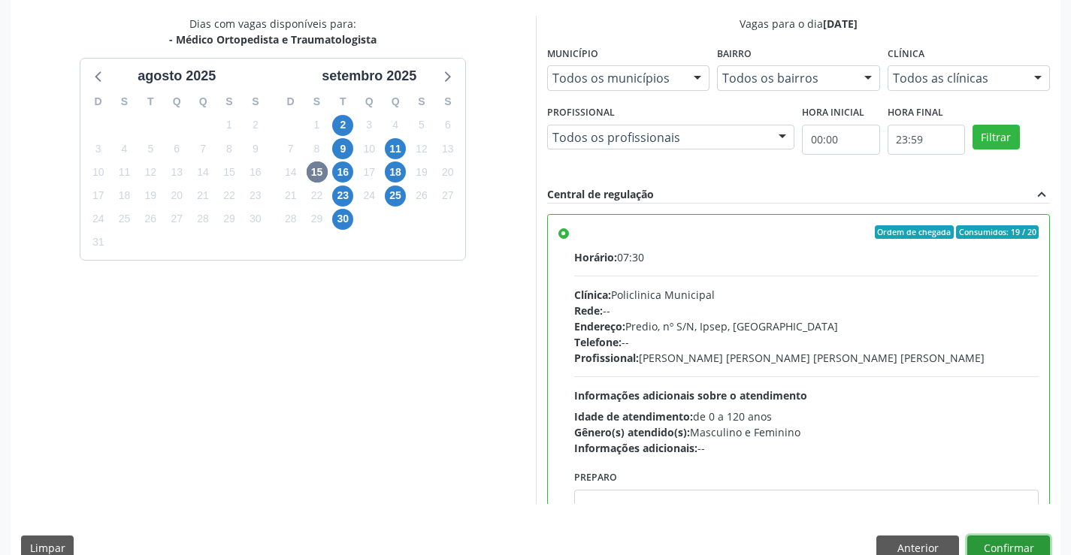
click at [1007, 544] on button "Confirmar" at bounding box center [1008, 549] width 83 height 26
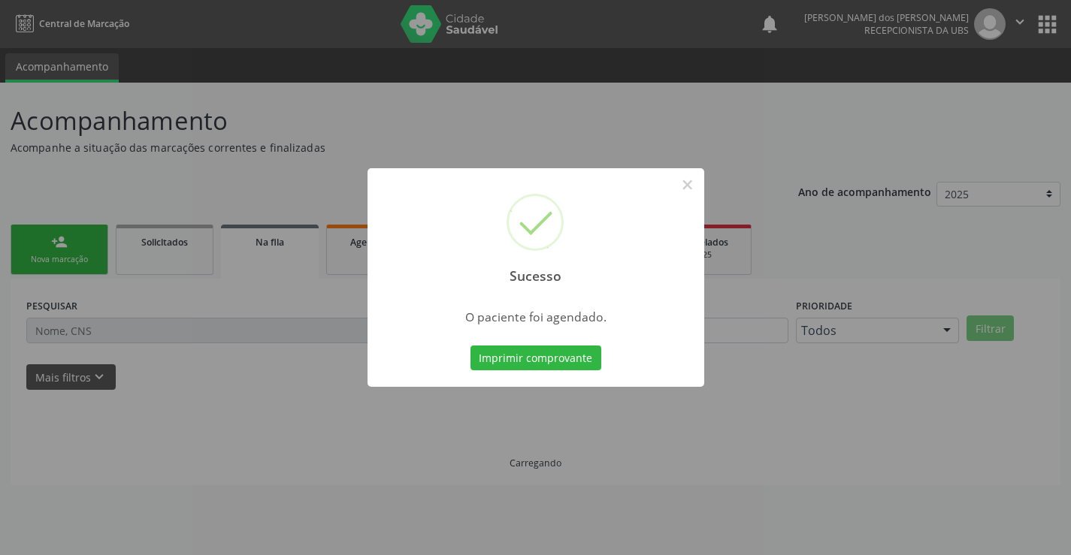
scroll to position [0, 0]
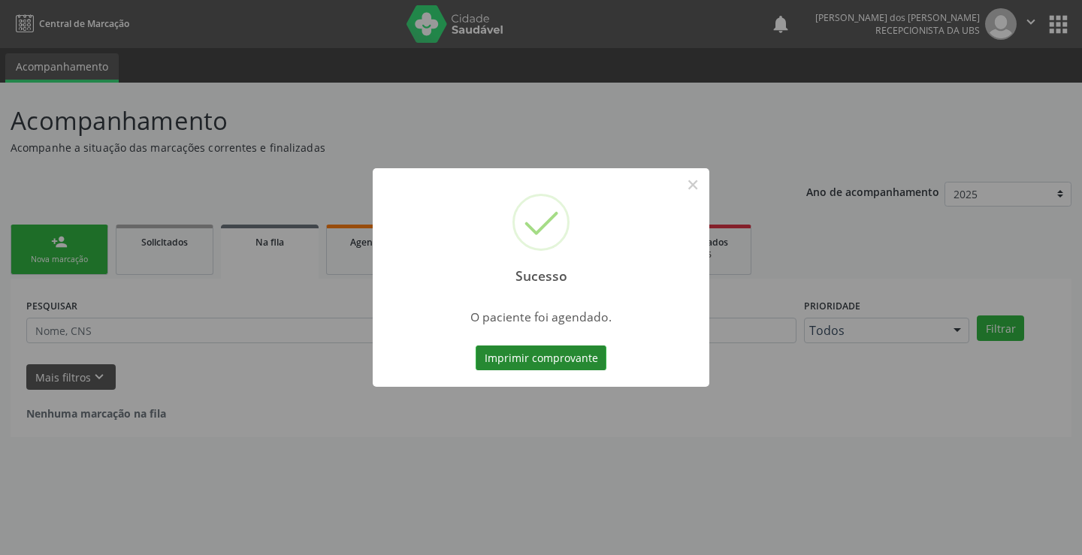
click at [561, 355] on button "Imprimir comprovante" at bounding box center [541, 359] width 131 height 26
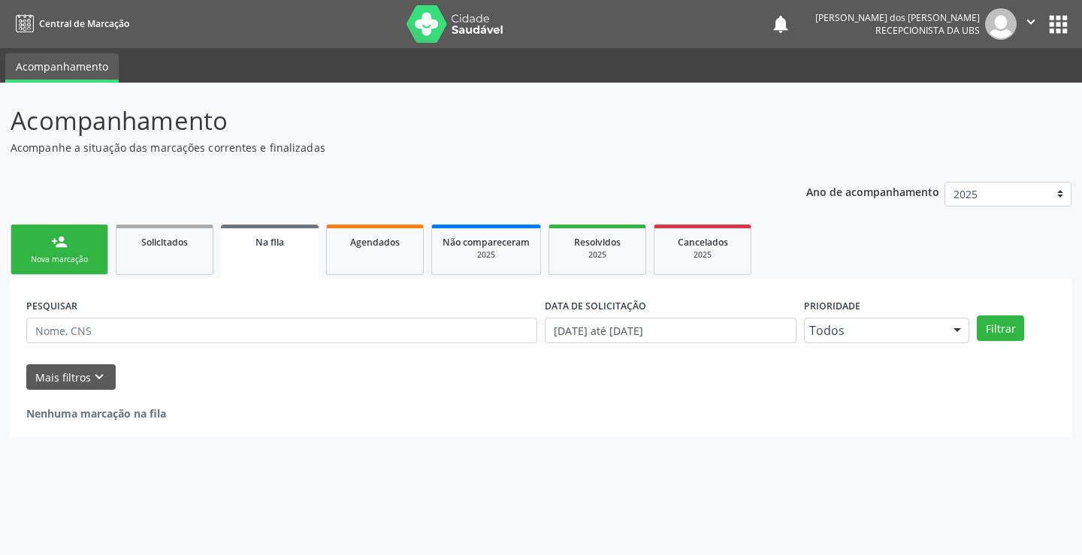
click at [61, 261] on div "Nova marcação" at bounding box center [59, 259] width 75 height 11
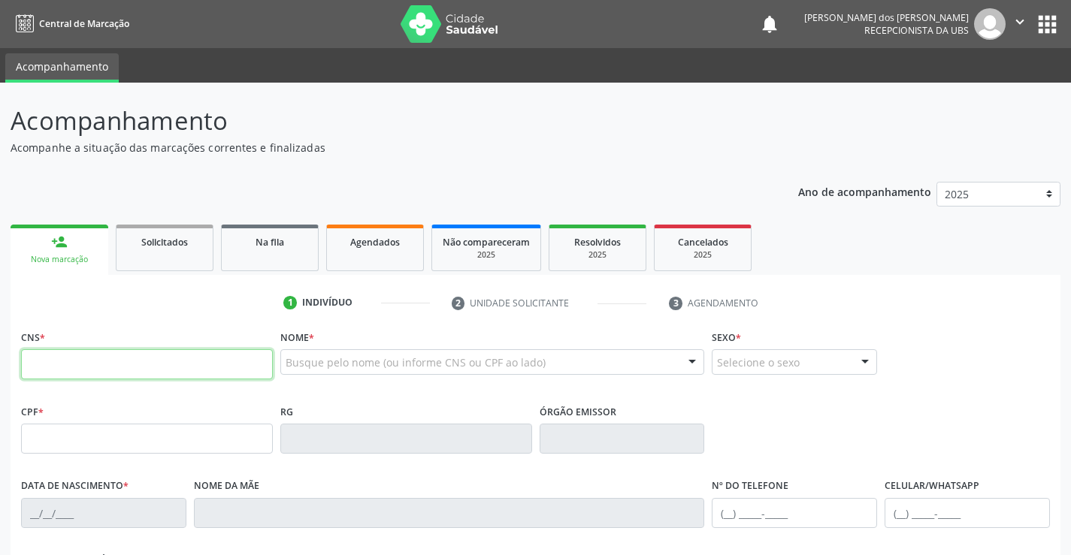
click at [154, 371] on input "text" at bounding box center [147, 364] width 252 height 30
type input "209 1225 8521 0001"
type input "183.253.294-16"
type input "[DATE]"
type input "[PERSON_NAME]"
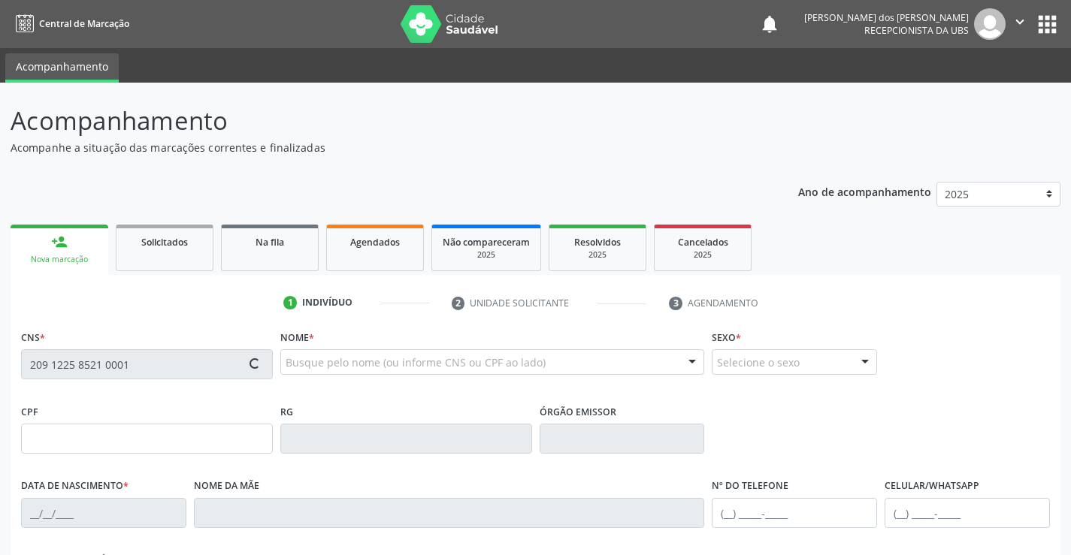
type input "[PHONE_NUMBER]"
type input "S/N"
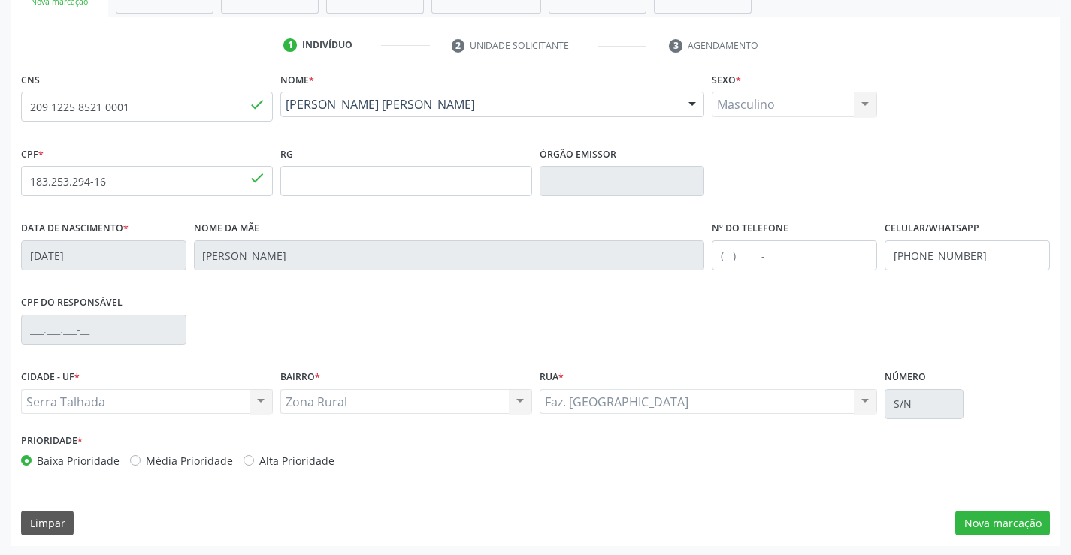
scroll to position [259, 0]
click at [969, 527] on button "Nova marcação" at bounding box center [1002, 522] width 95 height 26
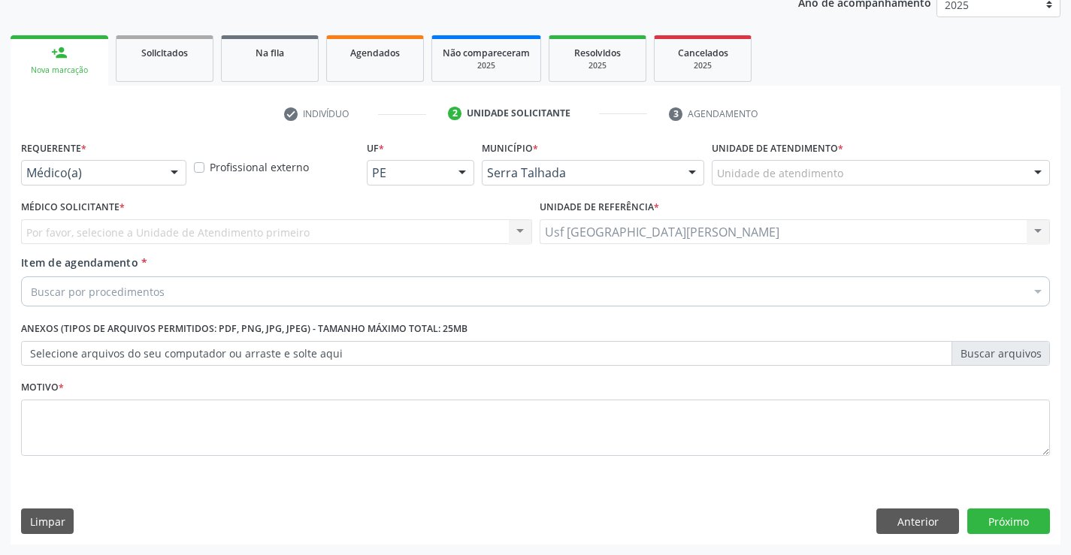
scroll to position [189, 0]
click at [167, 164] on div at bounding box center [174, 174] width 23 height 26
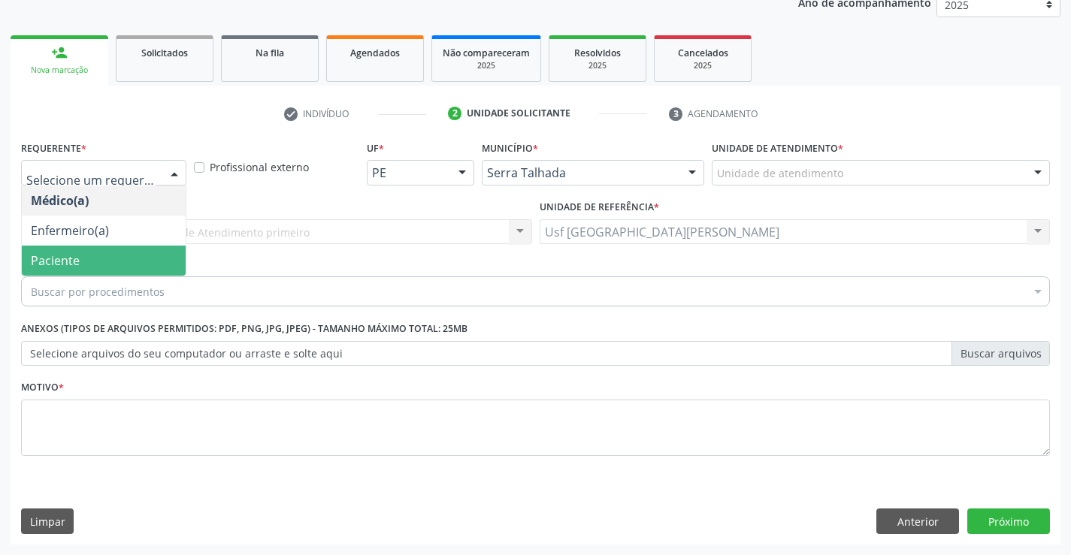
click at [103, 264] on span "Paciente" at bounding box center [104, 261] width 164 height 30
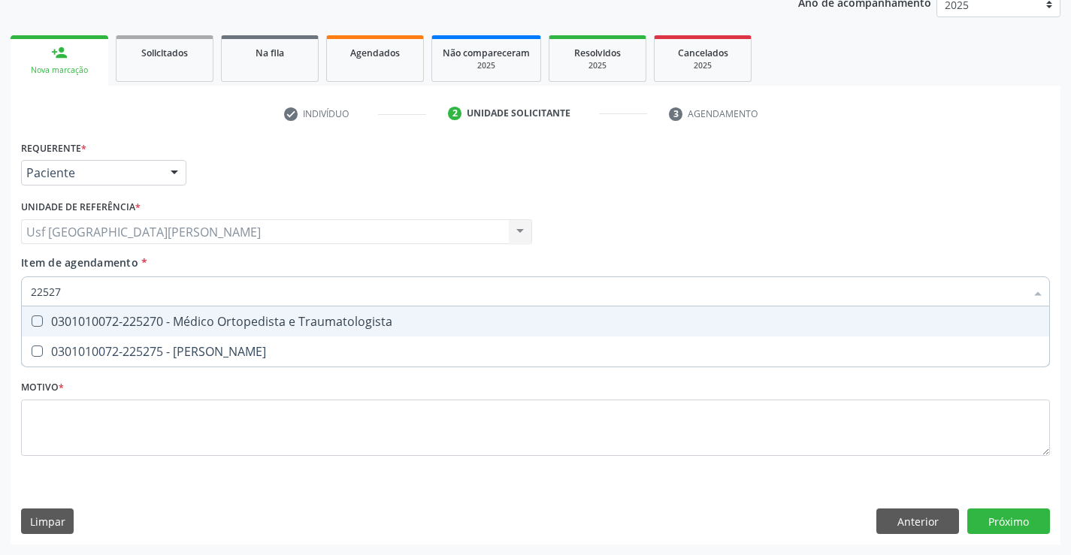
type input "225270"
click at [284, 328] on div "0301010072-225270 - Médico Ortopedista e Traumatologista" at bounding box center [535, 322] width 1009 height 12
checkbox Traumatologista "true"
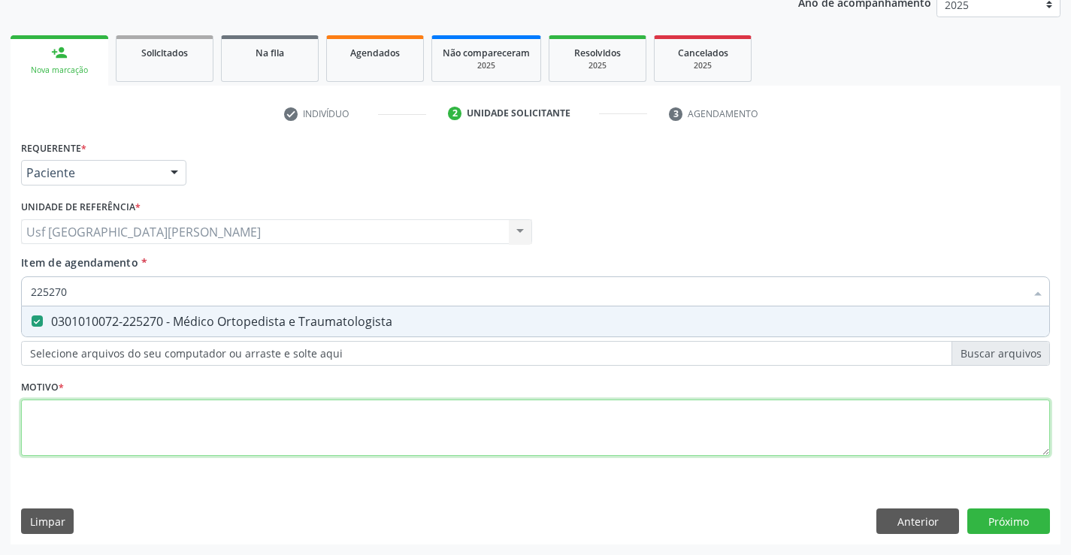
click at [181, 420] on div "Requerente * Paciente Médico(a) Enfermeiro(a) Paciente Nenhum resultado encontr…" at bounding box center [535, 307] width 1029 height 340
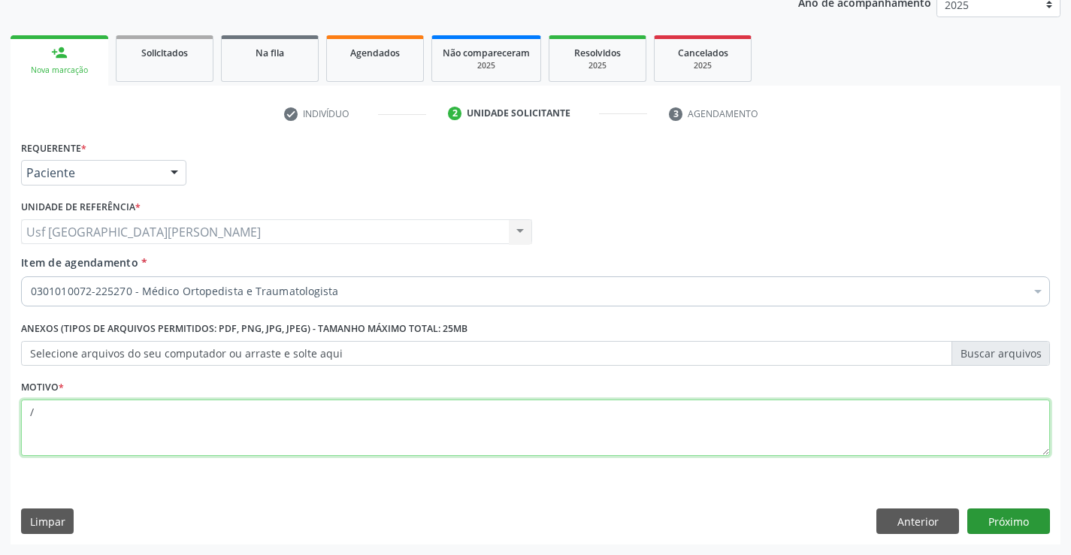
type textarea "/"
click at [1047, 521] on button "Próximo" at bounding box center [1008, 522] width 83 height 26
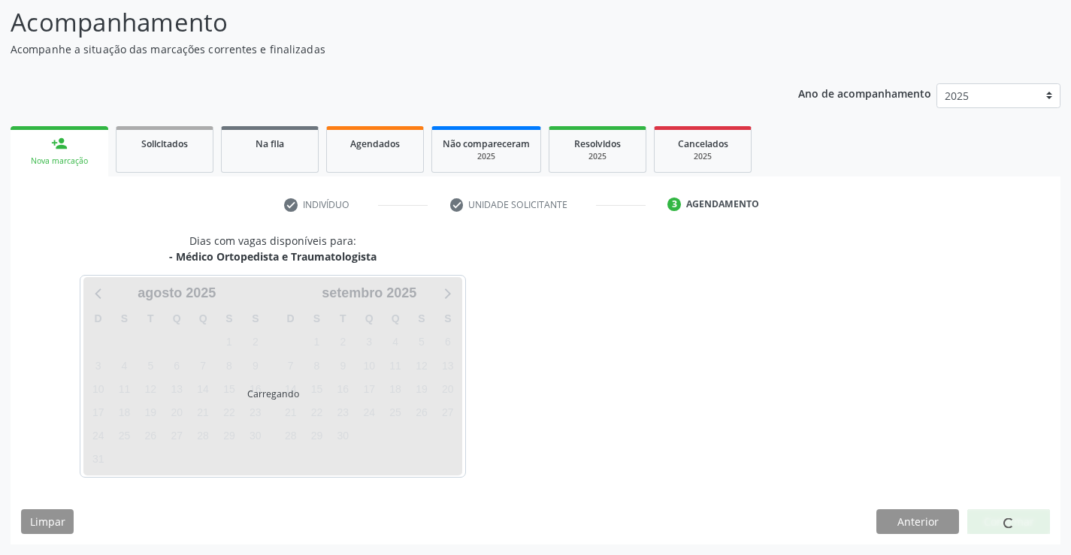
scroll to position [98, 0]
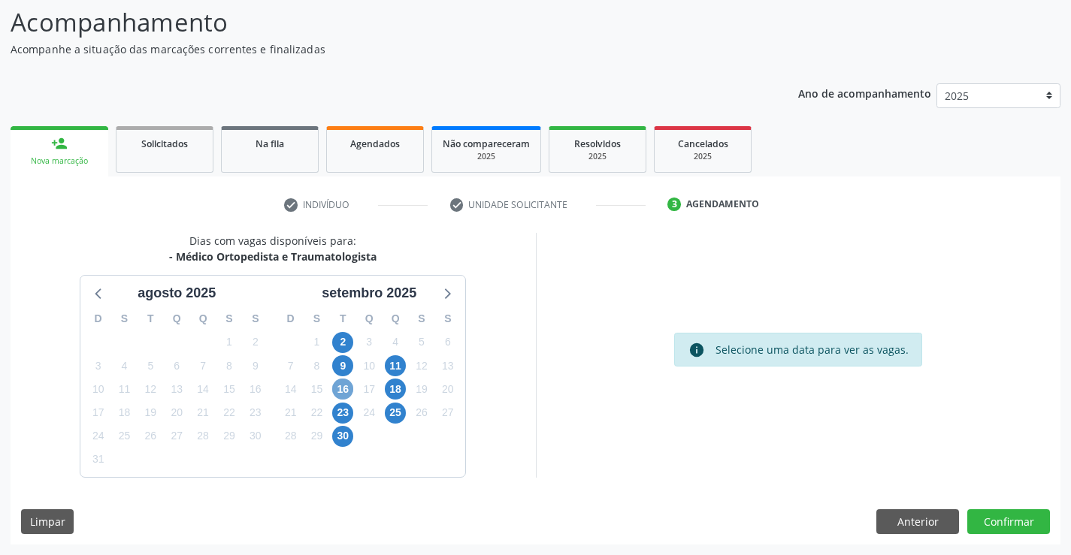
click at [347, 386] on span "16" at bounding box center [342, 389] width 21 height 21
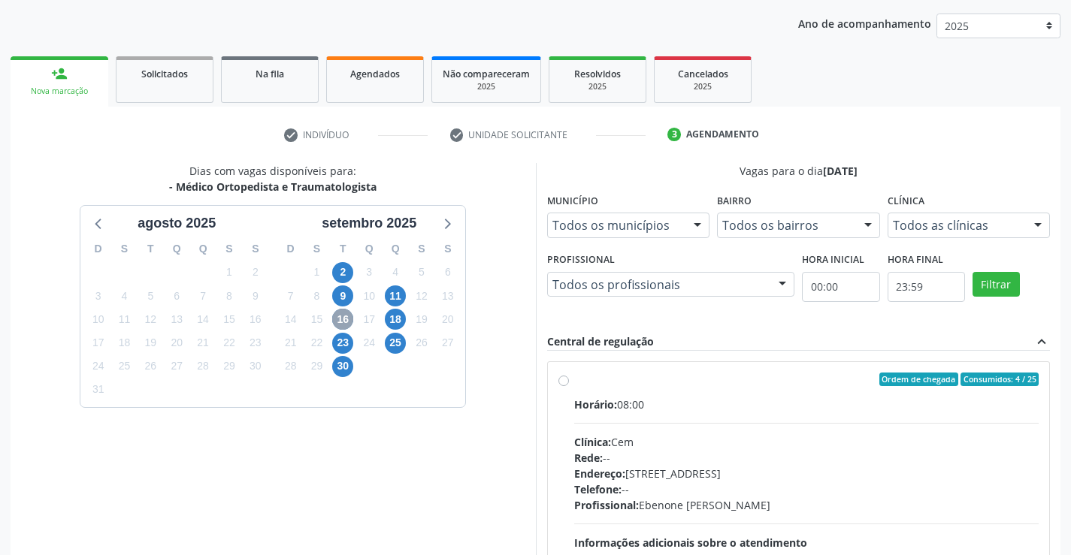
scroll to position [316, 0]
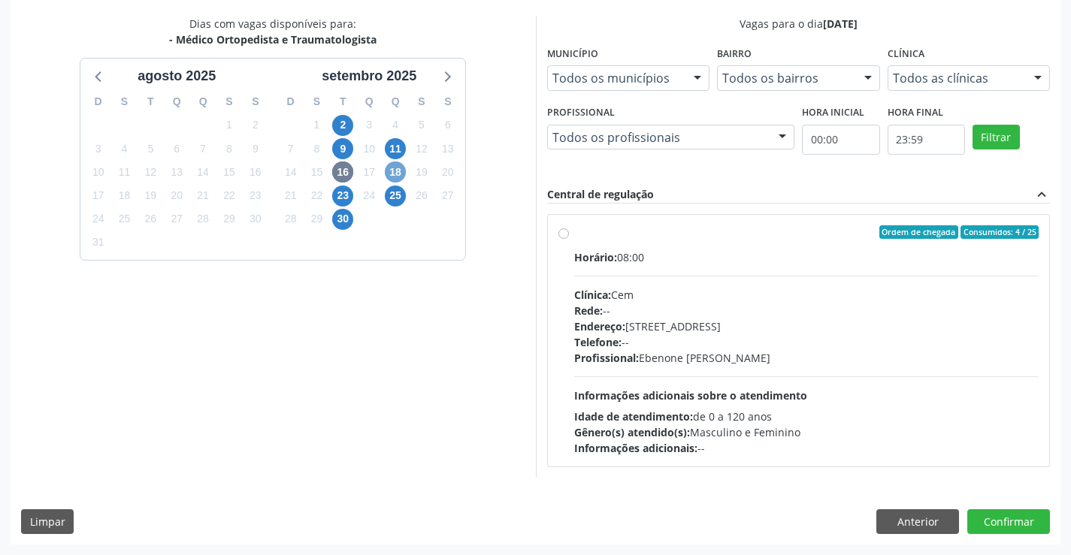
click at [390, 167] on span "18" at bounding box center [395, 172] width 21 height 21
click at [574, 231] on label "Ordem de chegada Consumidos: 5 / 20 Horário: 07:30 Clínica: Policlinica Municip…" at bounding box center [806, 340] width 465 height 231
click at [563, 231] on input "Ordem de chegada Consumidos: 5 / 20 Horário: 07:30 Clínica: Policlinica Municip…" at bounding box center [563, 232] width 11 height 14
radio input "true"
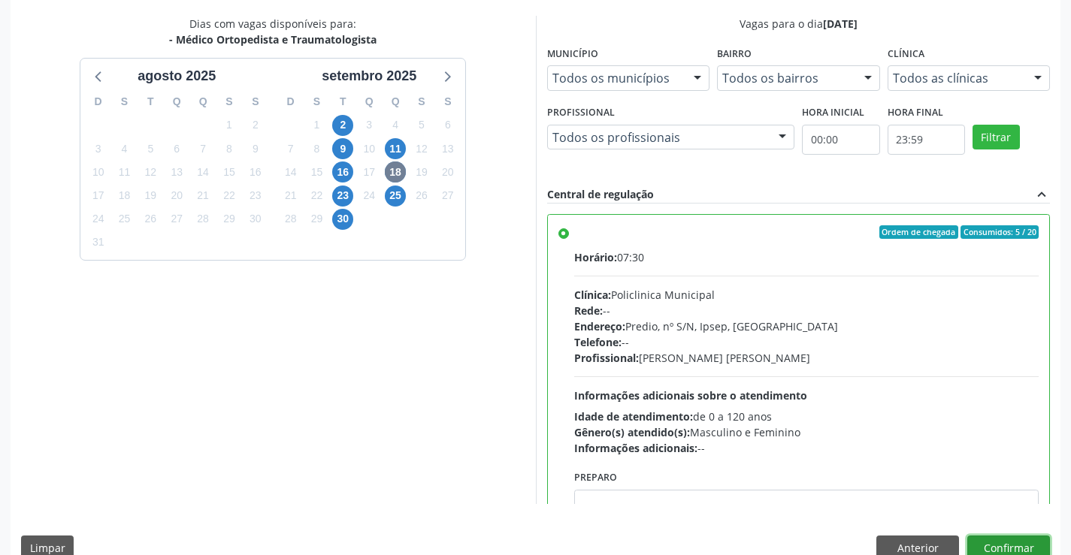
click at [978, 546] on button "Confirmar" at bounding box center [1008, 549] width 83 height 26
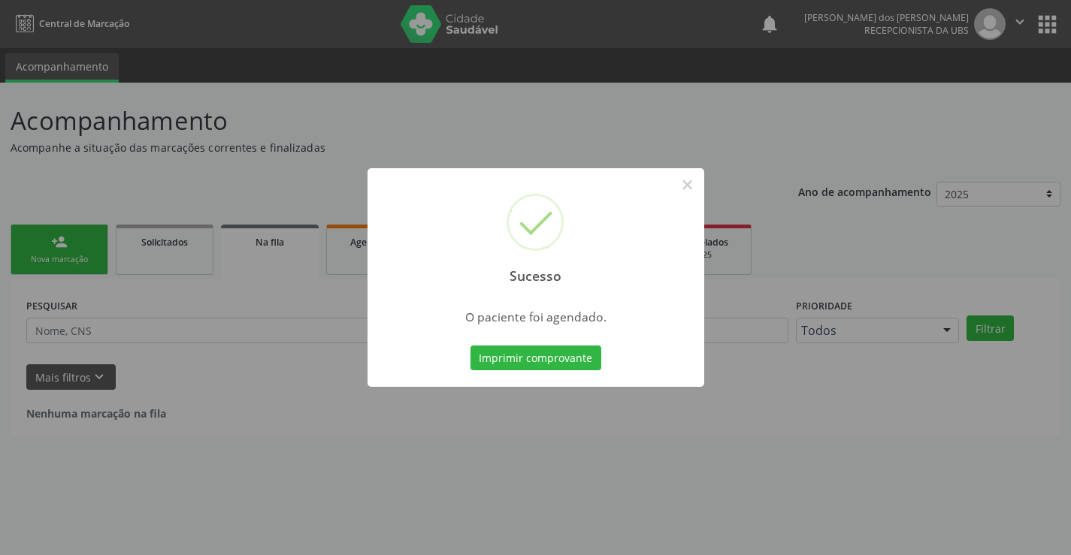
scroll to position [0, 0]
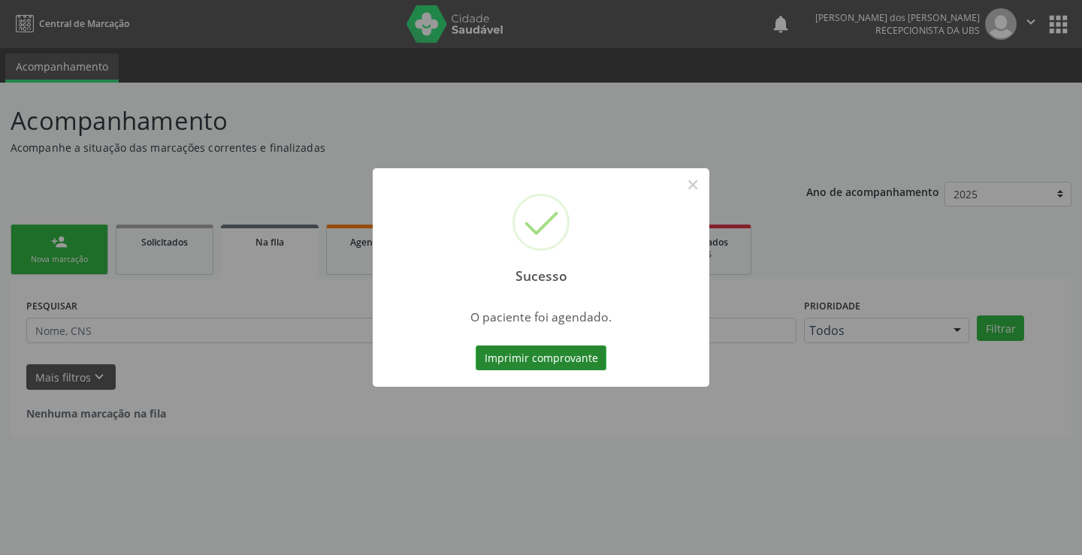
click at [555, 358] on button "Imprimir comprovante" at bounding box center [541, 359] width 131 height 26
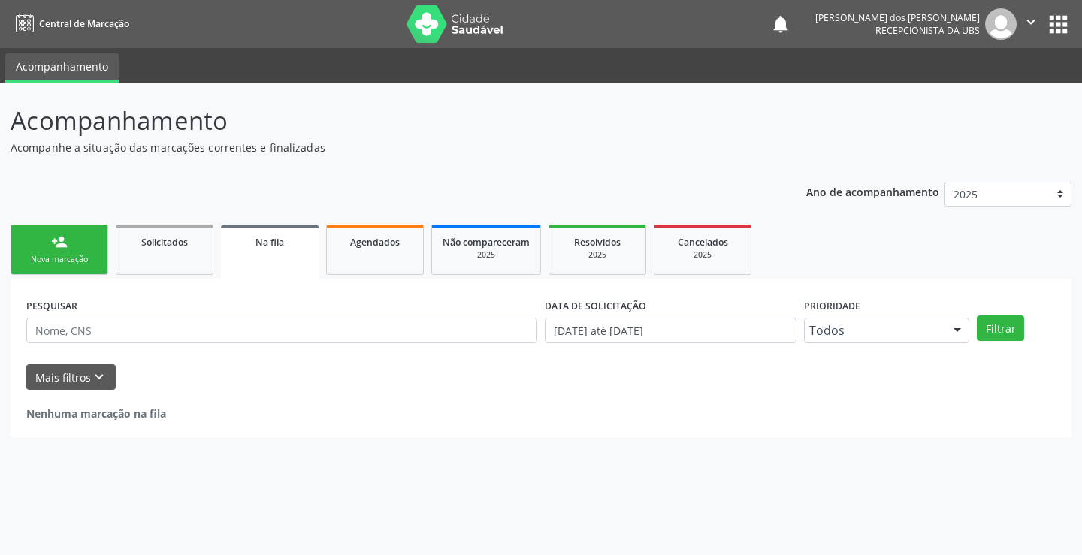
click at [62, 252] on link "person_add Nova marcação" at bounding box center [60, 250] width 98 height 50
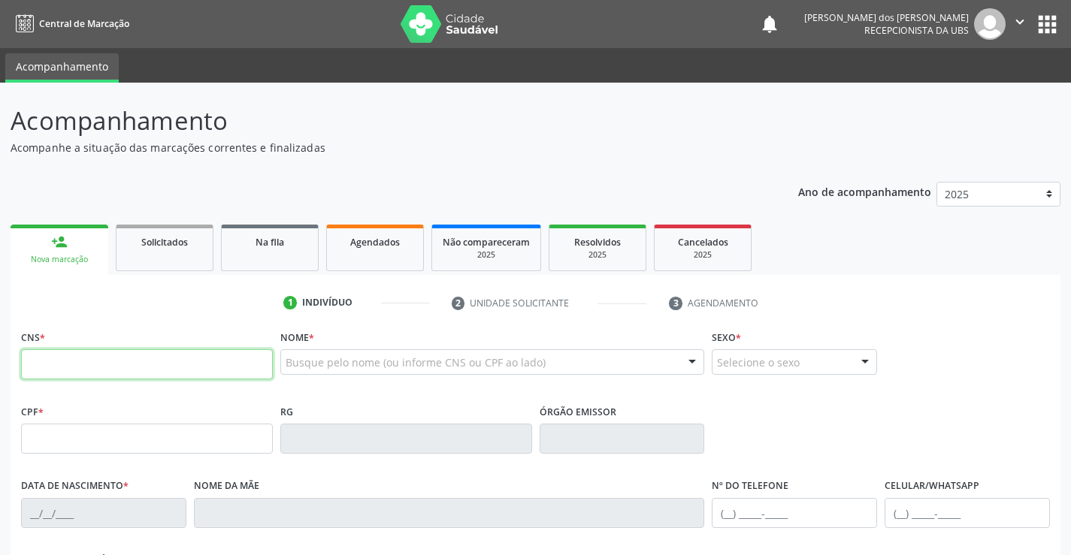
click at [137, 361] on input "text" at bounding box center [147, 364] width 252 height 30
type input "700 3009 6901 3630"
type input "728.866.844-49"
type input "[DATE]"
type input "[PERSON_NAME]"
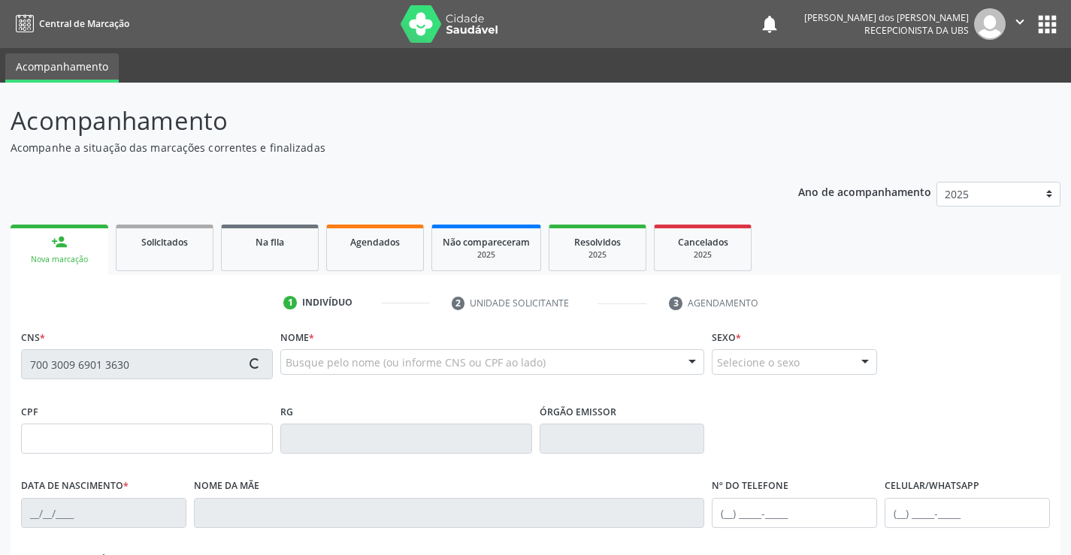
type input "[PHONE_NUMBER]"
type input "009.834.824-89"
type input "680"
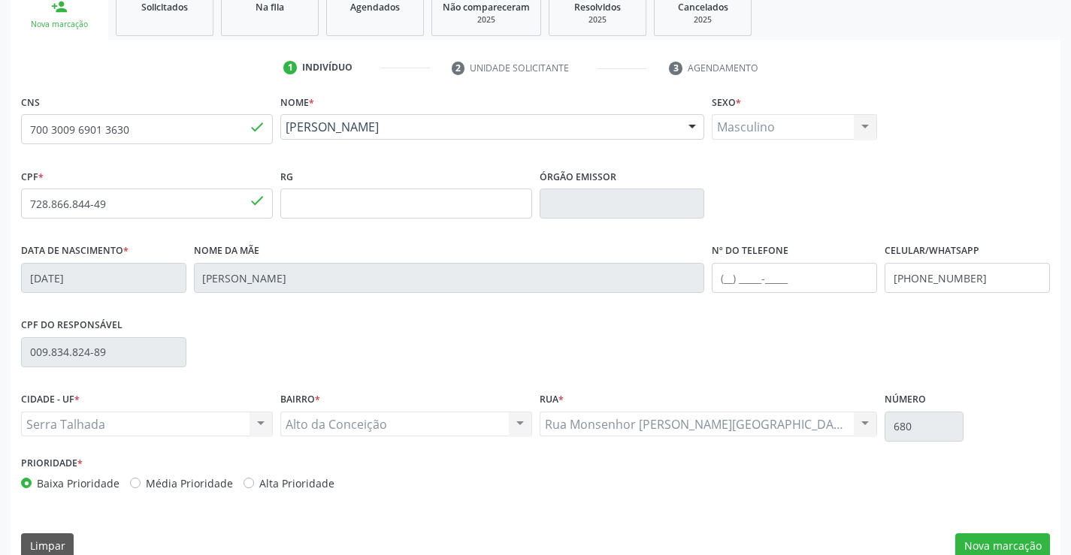
scroll to position [259, 0]
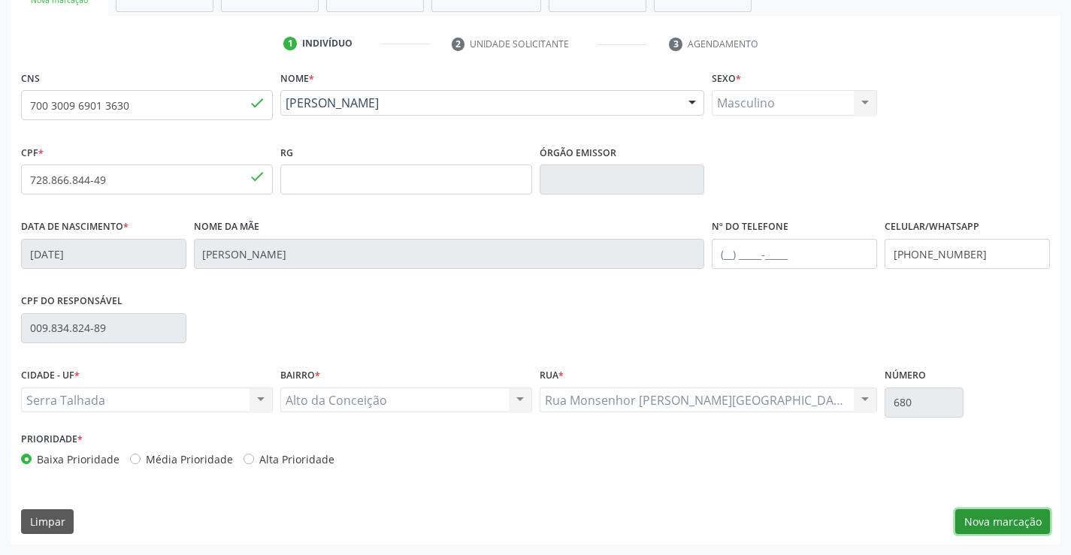
click at [1000, 521] on button "Nova marcação" at bounding box center [1002, 522] width 95 height 26
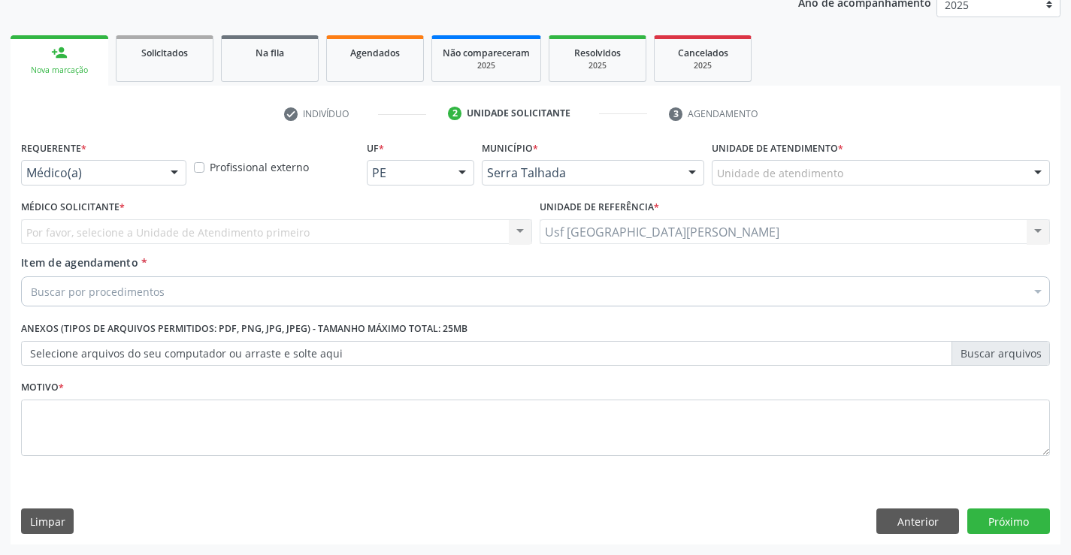
scroll to position [189, 0]
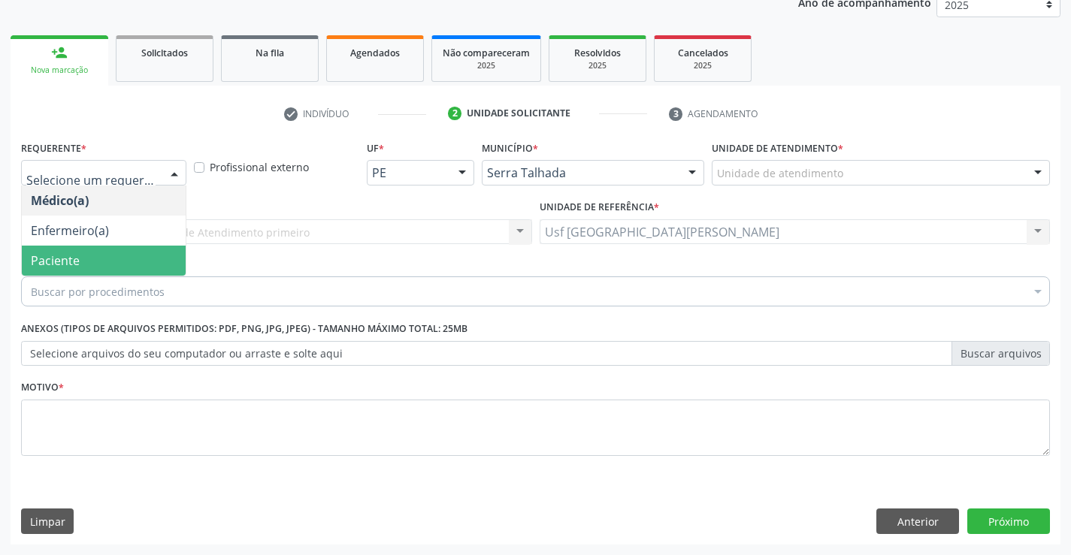
click at [87, 262] on span "Paciente" at bounding box center [104, 261] width 164 height 30
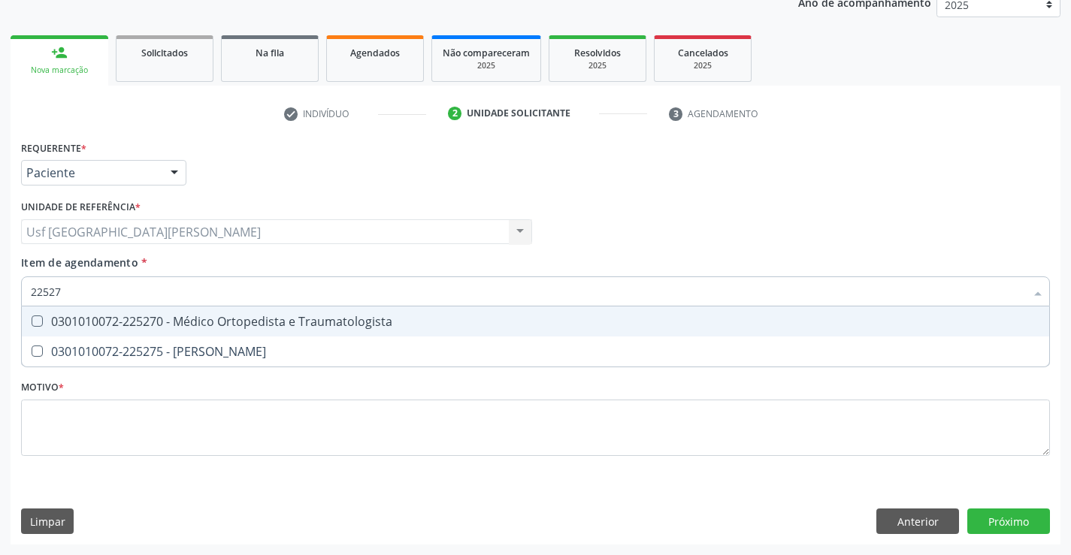
type input "225270"
click at [163, 328] on div "0301010072-225270 - Médico Ortopedista e Traumatologista" at bounding box center [535, 322] width 1009 height 12
checkbox Traumatologista "true"
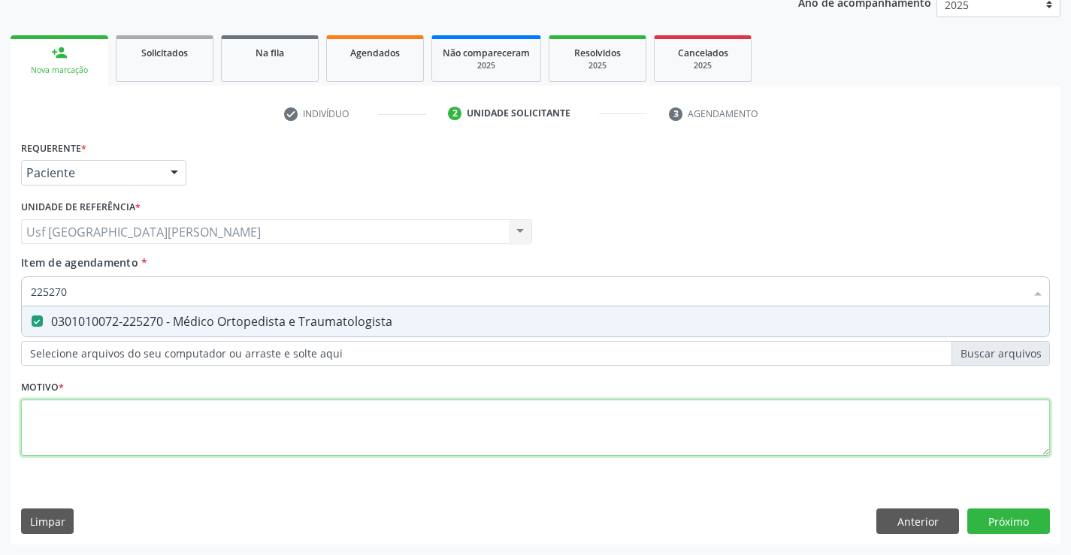
click at [78, 429] on div "Requerente * Paciente Médico(a) Enfermeiro(a) Paciente Nenhum resultado encontr…" at bounding box center [535, 307] width 1029 height 340
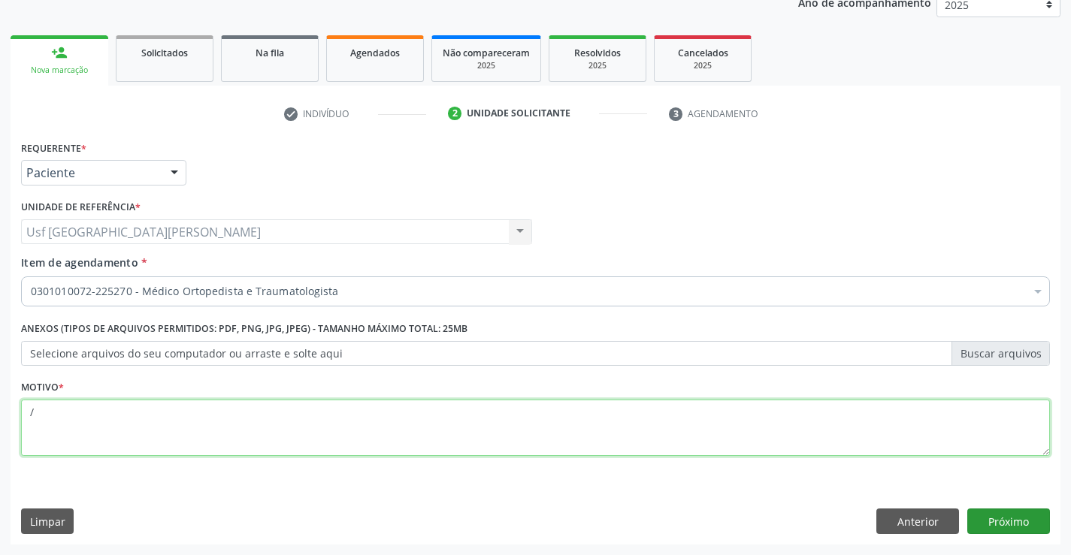
type textarea "/"
click at [1020, 524] on button "Próximo" at bounding box center [1008, 522] width 83 height 26
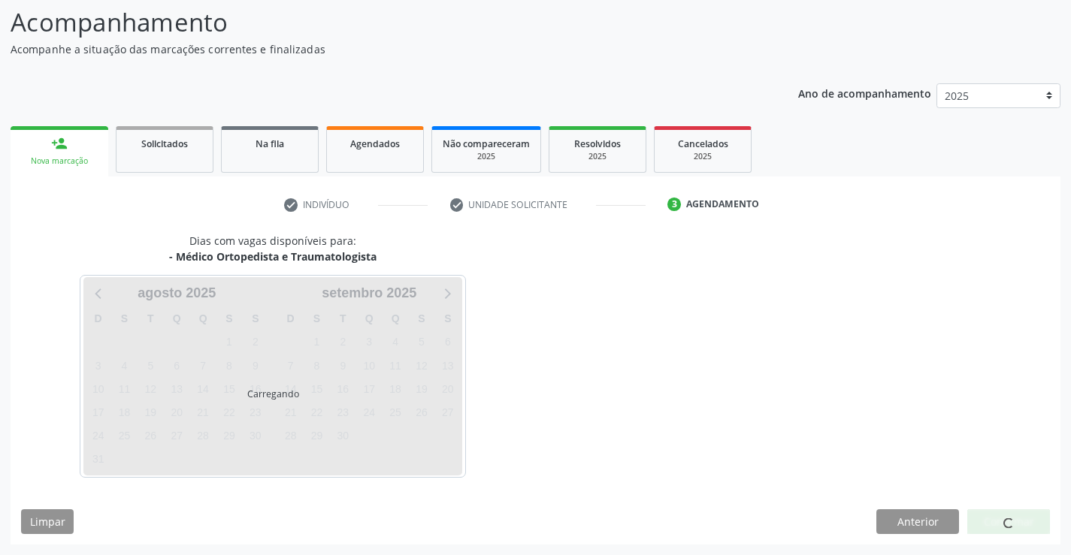
scroll to position [98, 0]
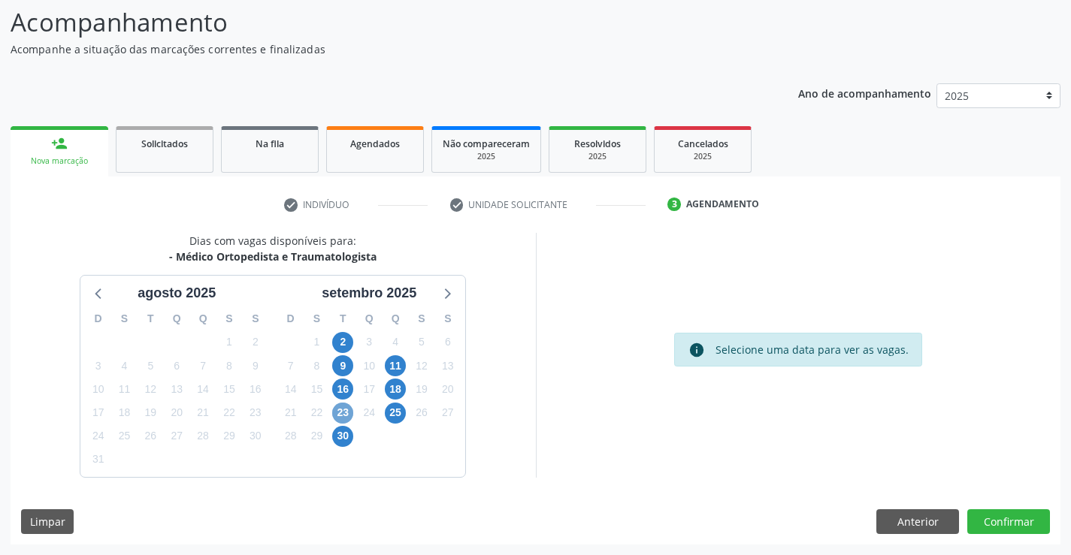
click at [340, 412] on span "23" at bounding box center [342, 413] width 21 height 21
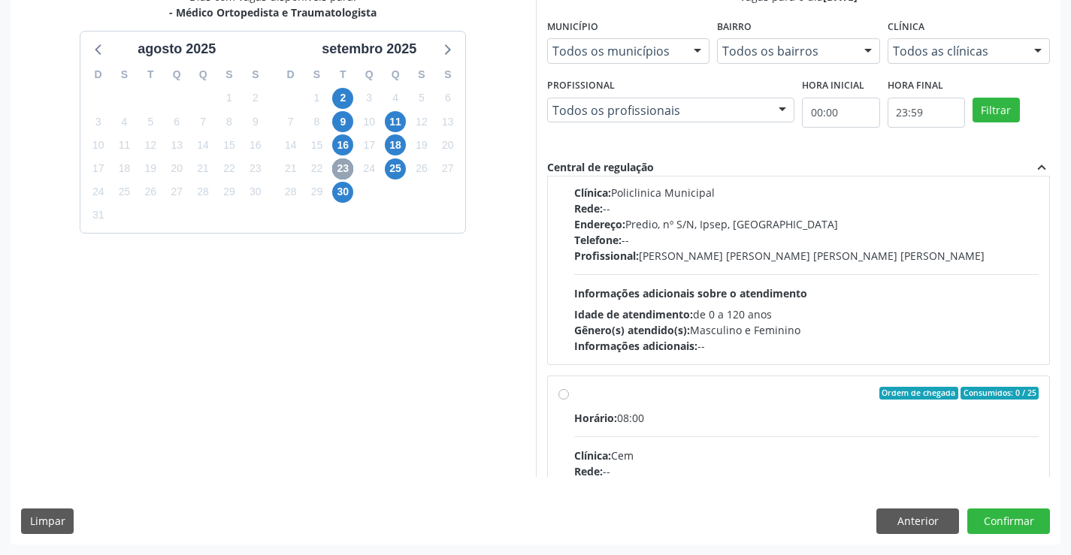
scroll to position [0, 0]
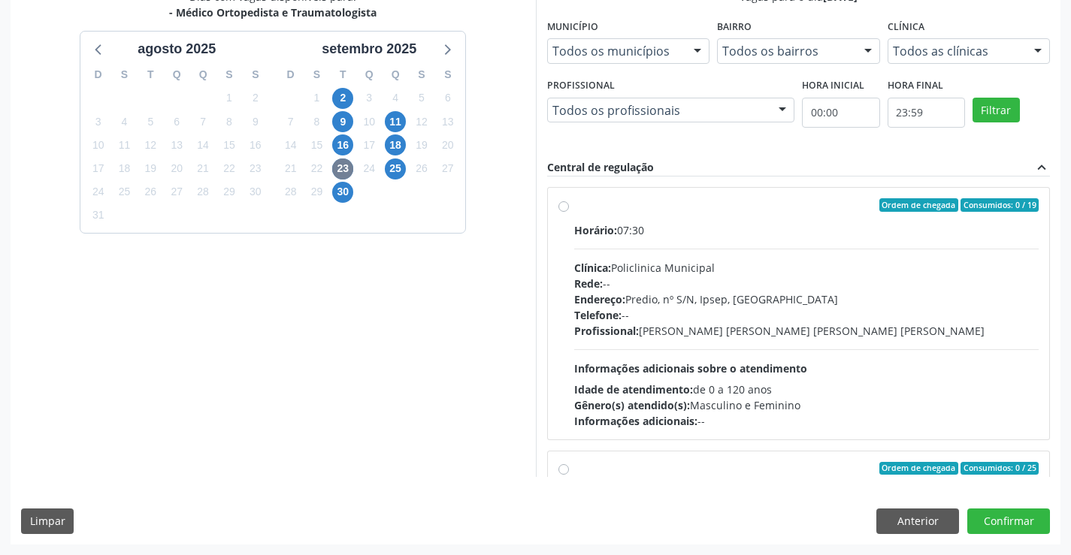
click at [574, 207] on label "Ordem de chegada Consumidos: 0 / 19 Horário: 07:30 Clínica: Policlinica Municip…" at bounding box center [806, 313] width 465 height 231
click at [565, 207] on input "Ordem de chegada Consumidos: 0 / 19 Horário: 07:30 Clínica: Policlinica Municip…" at bounding box center [563, 205] width 11 height 14
radio input "true"
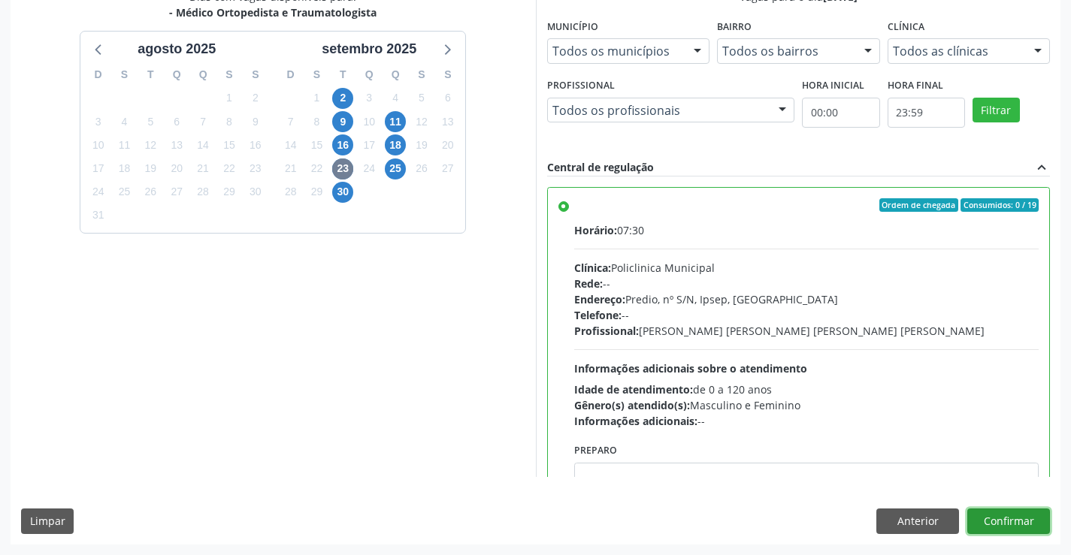
click at [1015, 526] on button "Confirmar" at bounding box center [1008, 522] width 83 height 26
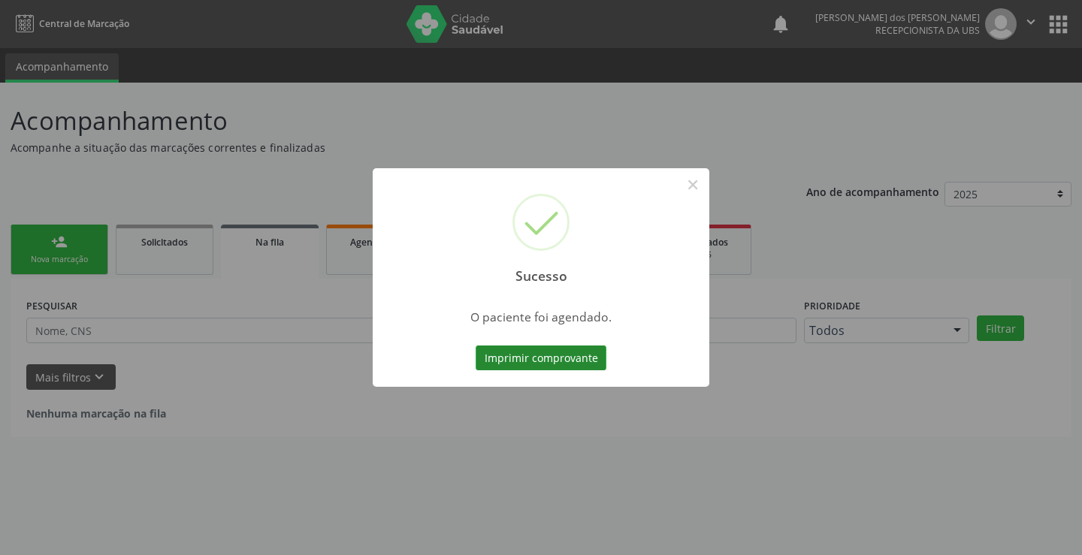
click at [555, 354] on button "Imprimir comprovante" at bounding box center [541, 359] width 131 height 26
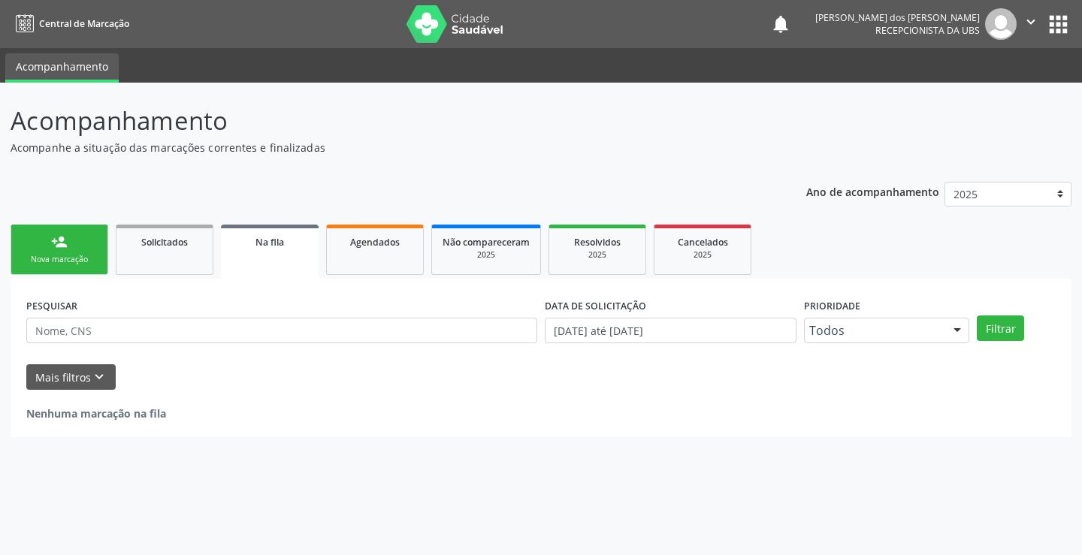
click at [69, 245] on link "person_add Nova marcação" at bounding box center [60, 250] width 98 height 50
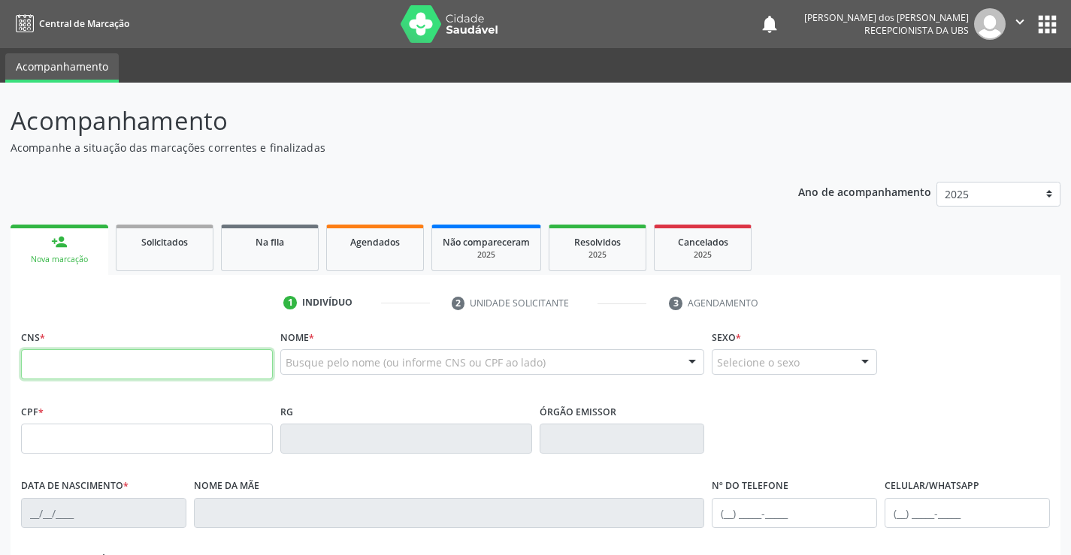
click at [113, 376] on input "text" at bounding box center [147, 364] width 252 height 30
type input "703 0048 3216 0175"
type input "071.404.634-50"
type input "[DATE]"
type input "[PERSON_NAME] [PERSON_NAME] dos [PERSON_NAME]"
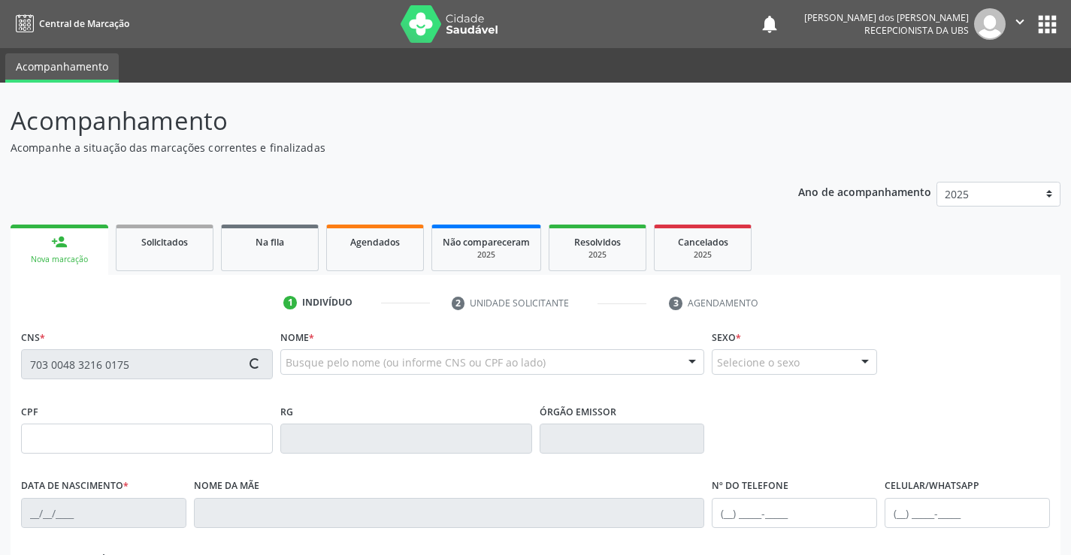
type input "[PHONE_NUMBER]"
type input "321"
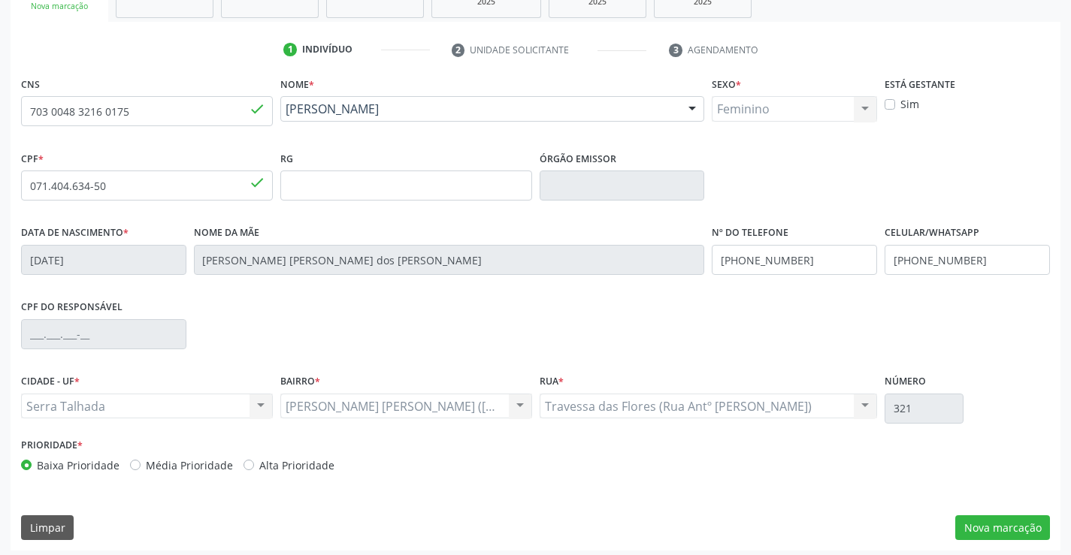
scroll to position [259, 0]
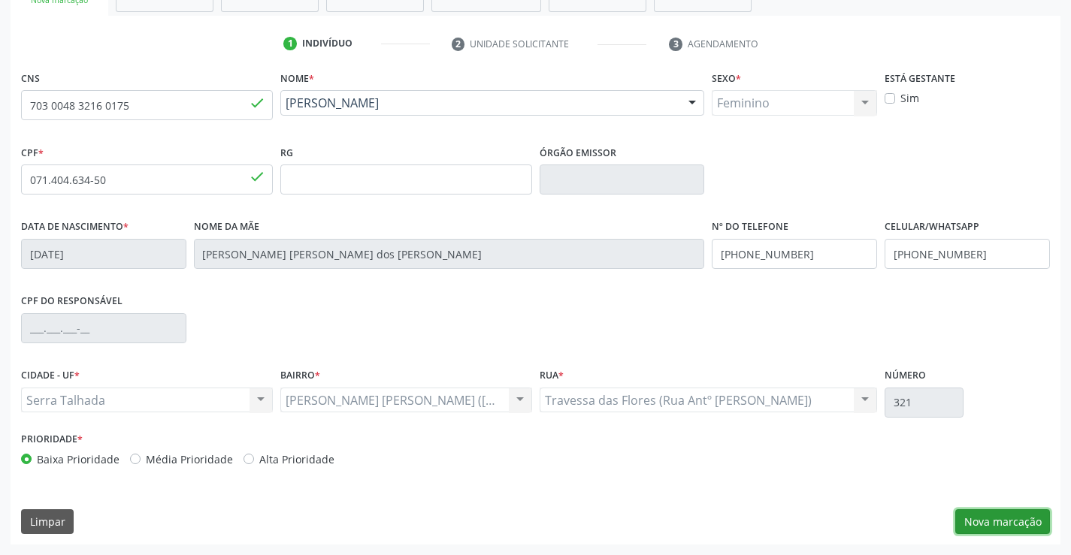
click at [1015, 527] on button "Nova marcação" at bounding box center [1002, 522] width 95 height 26
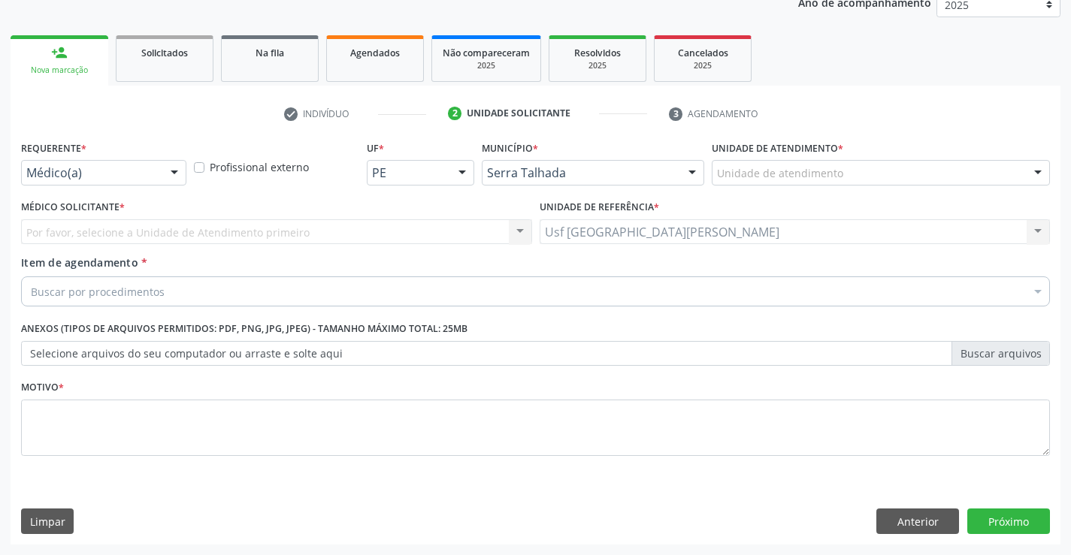
scroll to position [189, 0]
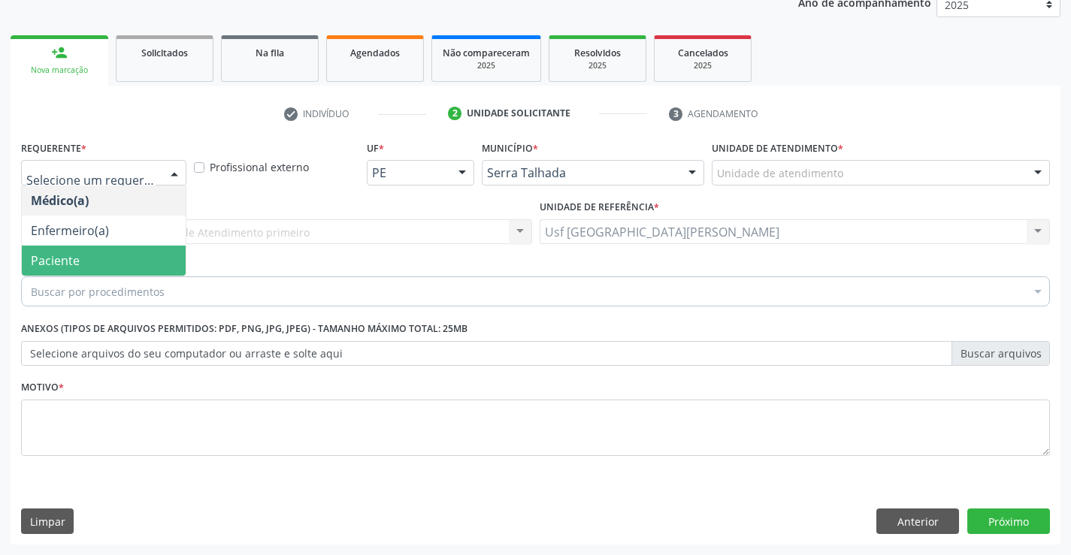
click at [95, 252] on span "Paciente" at bounding box center [104, 261] width 164 height 30
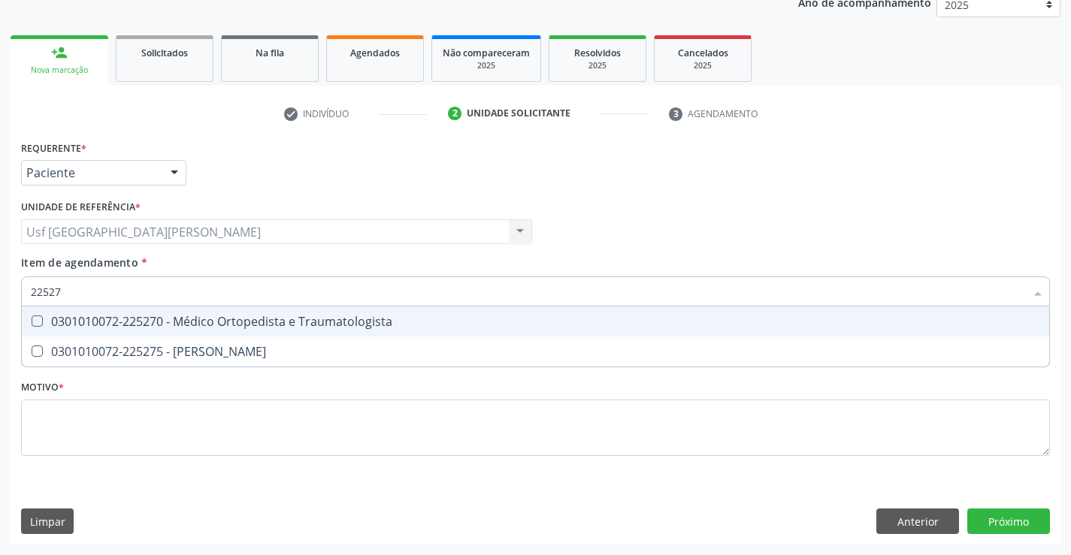
type input "225270"
click at [210, 325] on div "0301010072-225270 - Médico Ortopedista e Traumatologista" at bounding box center [535, 322] width 1009 height 12
checkbox Traumatologista "true"
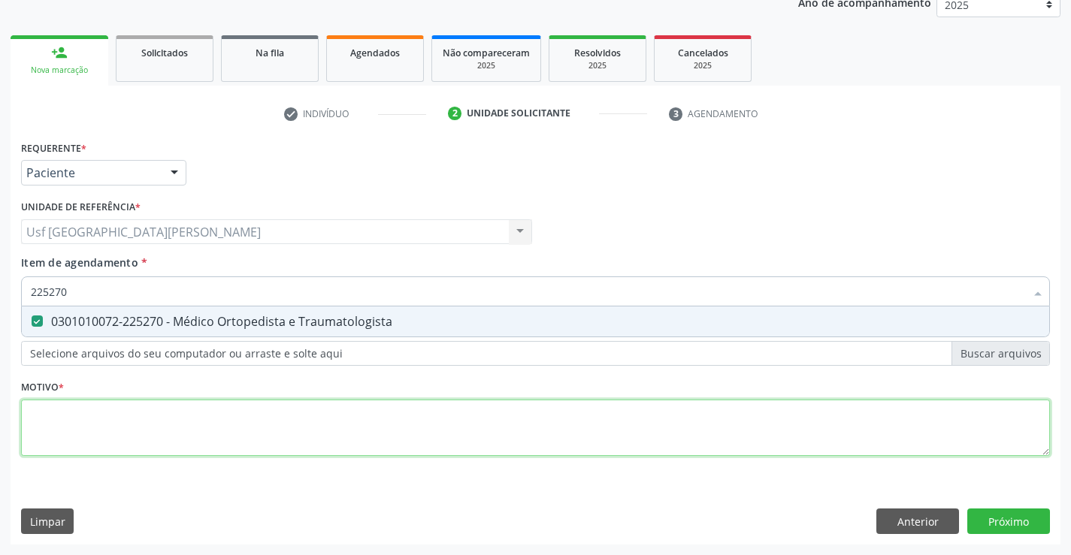
click at [147, 421] on div "Requerente * Paciente Médico(a) Enfermeiro(a) Paciente Nenhum resultado encontr…" at bounding box center [535, 307] width 1029 height 340
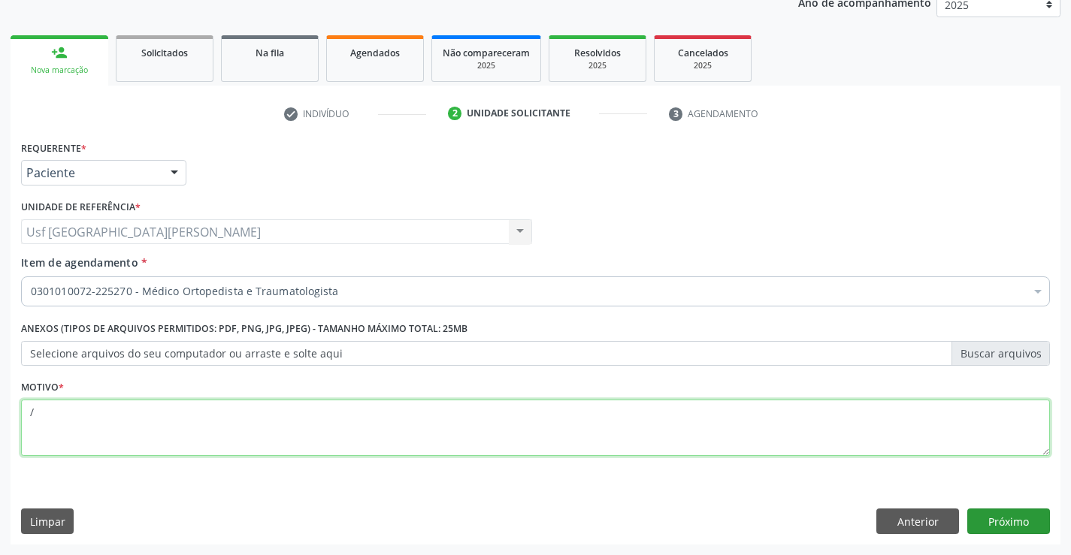
type textarea "/"
click at [1032, 525] on button "Próximo" at bounding box center [1008, 522] width 83 height 26
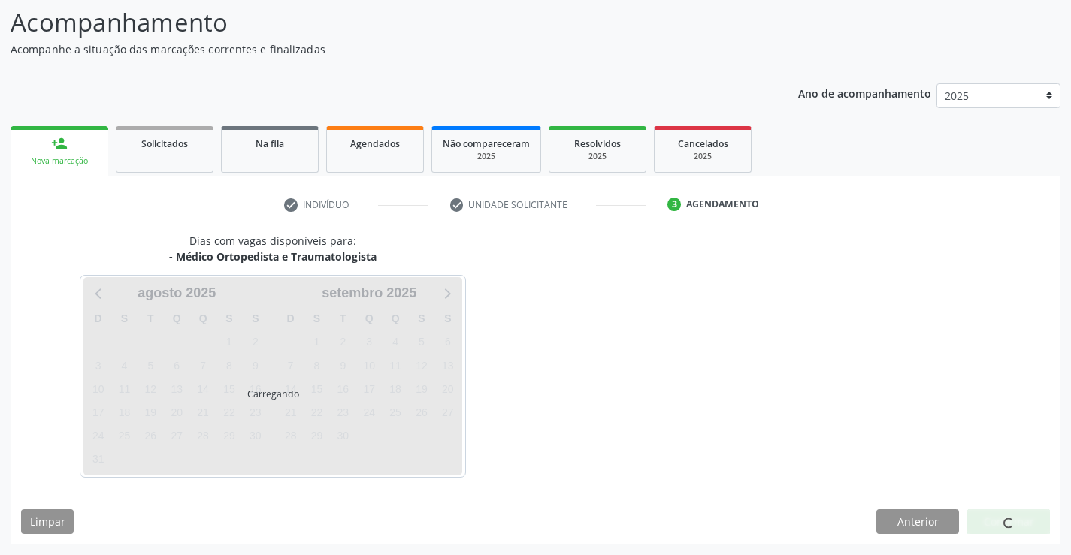
scroll to position [98, 0]
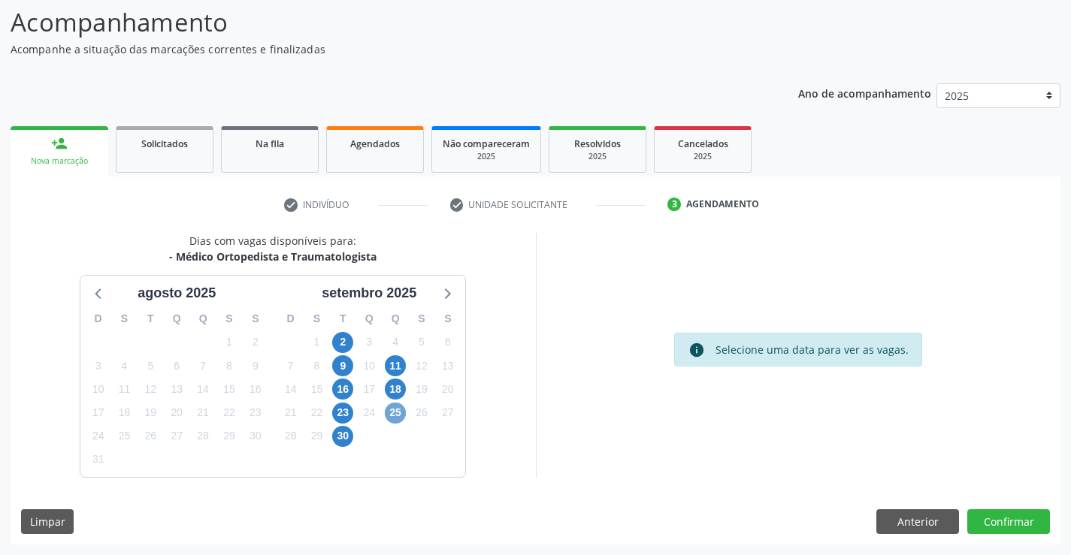
click at [393, 412] on span "25" at bounding box center [395, 413] width 21 height 21
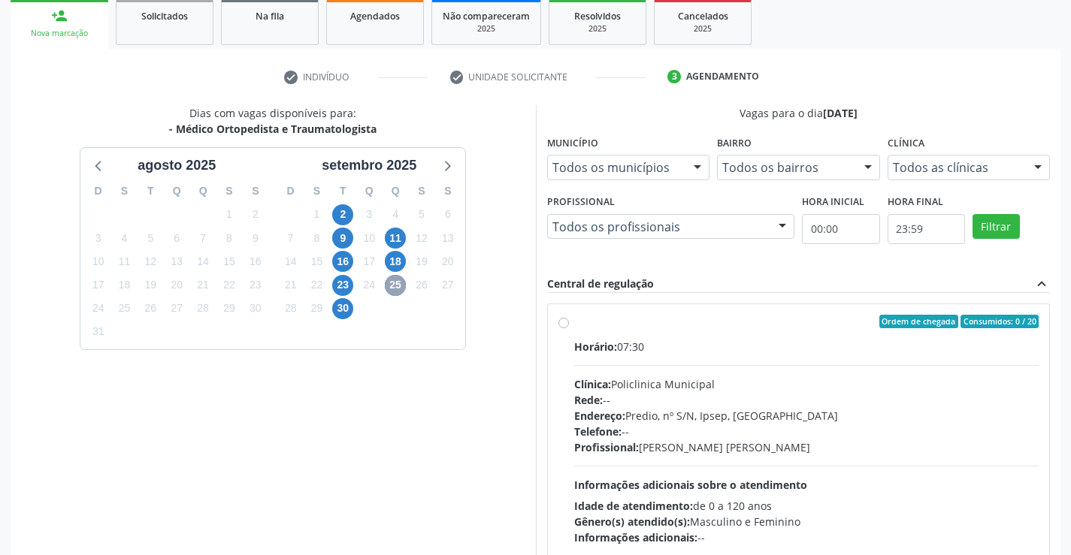
scroll to position [249, 0]
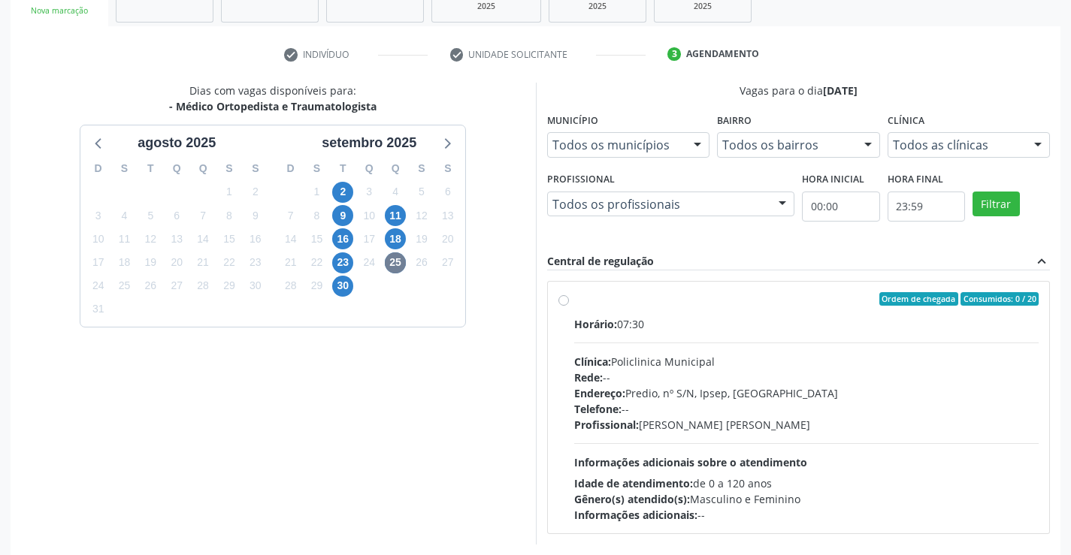
click at [574, 304] on label "Ordem de chegada Consumidos: 0 / 20 Horário: 07:30 Clínica: Policlinica Municip…" at bounding box center [806, 407] width 465 height 231
click at [560, 304] on input "Ordem de chegada Consumidos: 0 / 20 Horário: 07:30 Clínica: Policlinica Municip…" at bounding box center [563, 299] width 11 height 14
radio input "true"
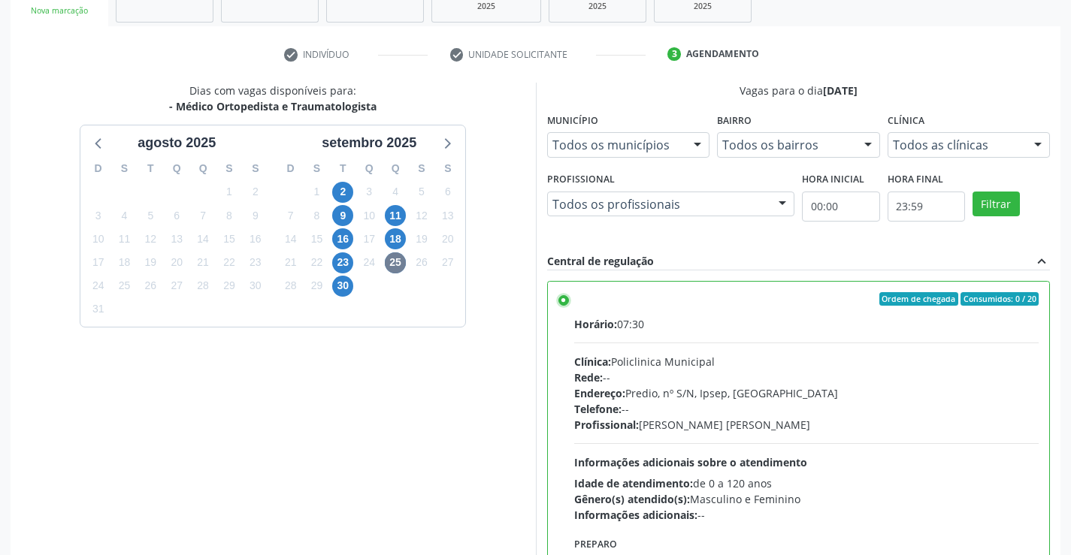
scroll to position [343, 0]
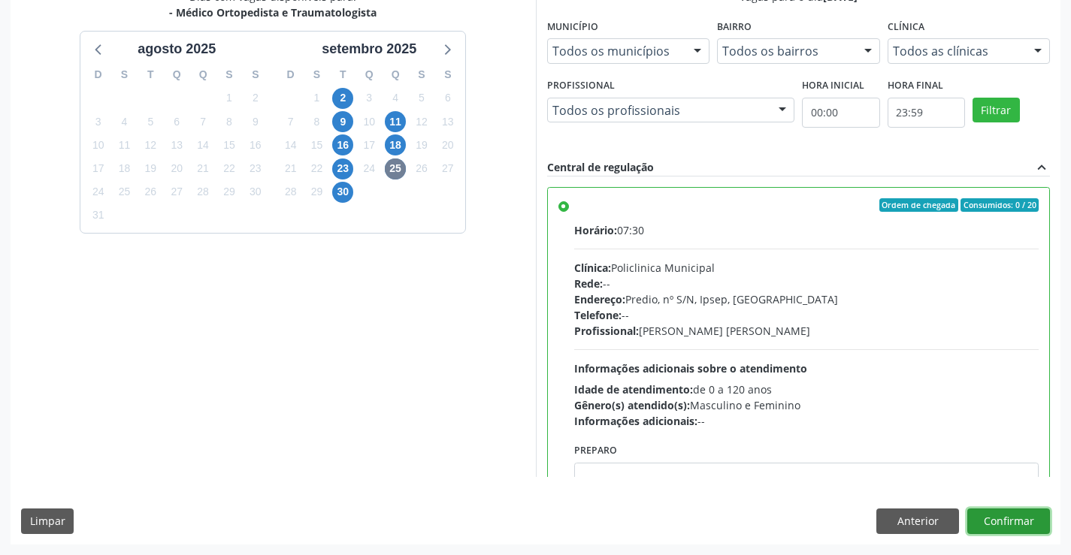
click at [1008, 521] on button "Confirmar" at bounding box center [1008, 522] width 83 height 26
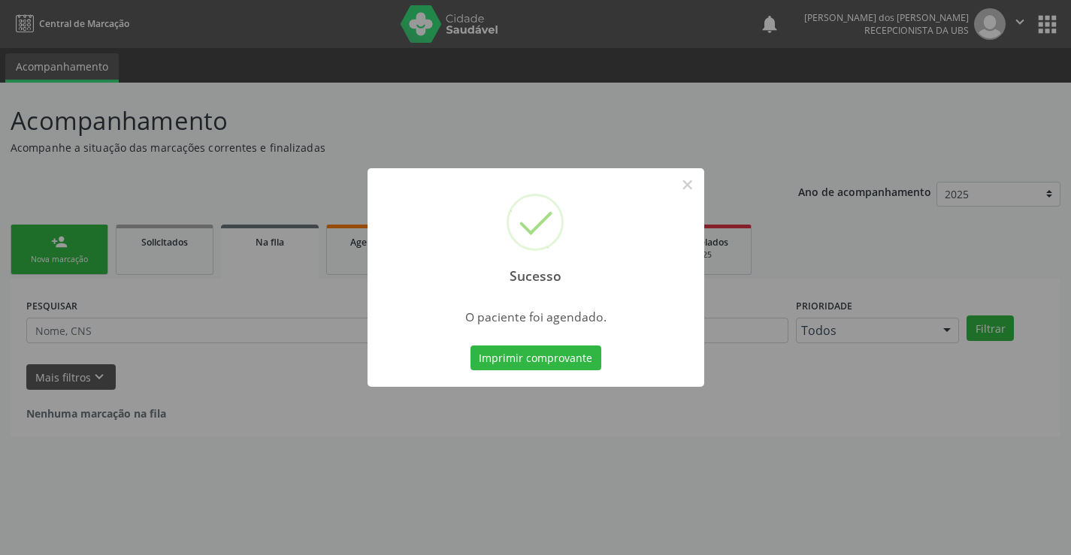
scroll to position [0, 0]
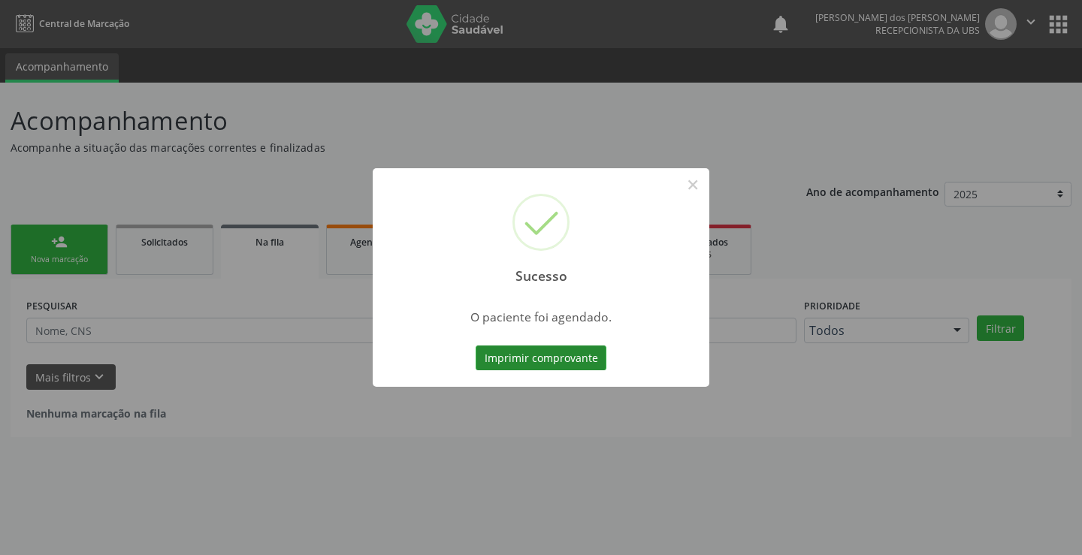
click at [498, 358] on button "Imprimir comprovante" at bounding box center [541, 359] width 131 height 26
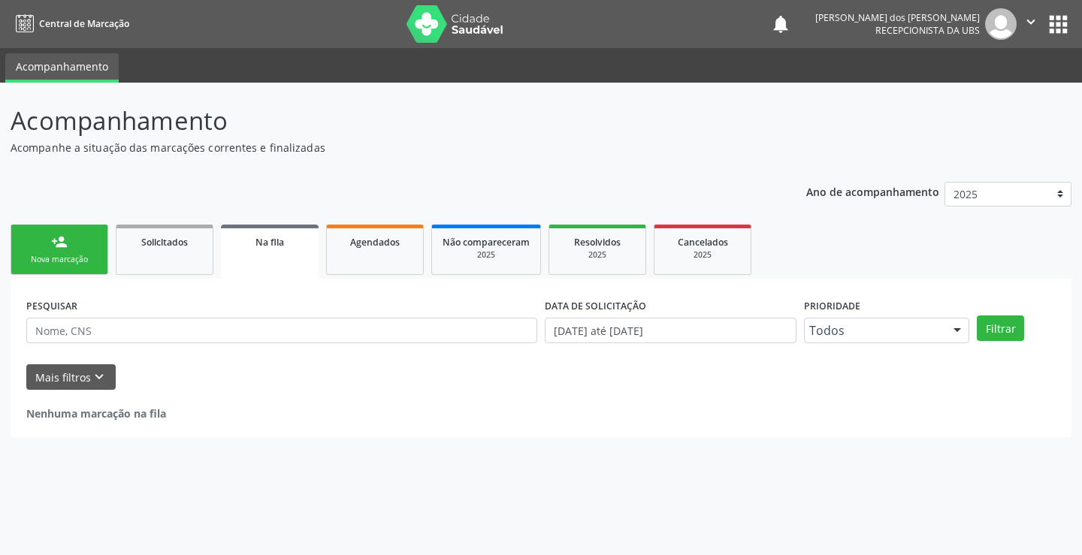
click at [51, 247] on div "person_add" at bounding box center [59, 242] width 17 height 17
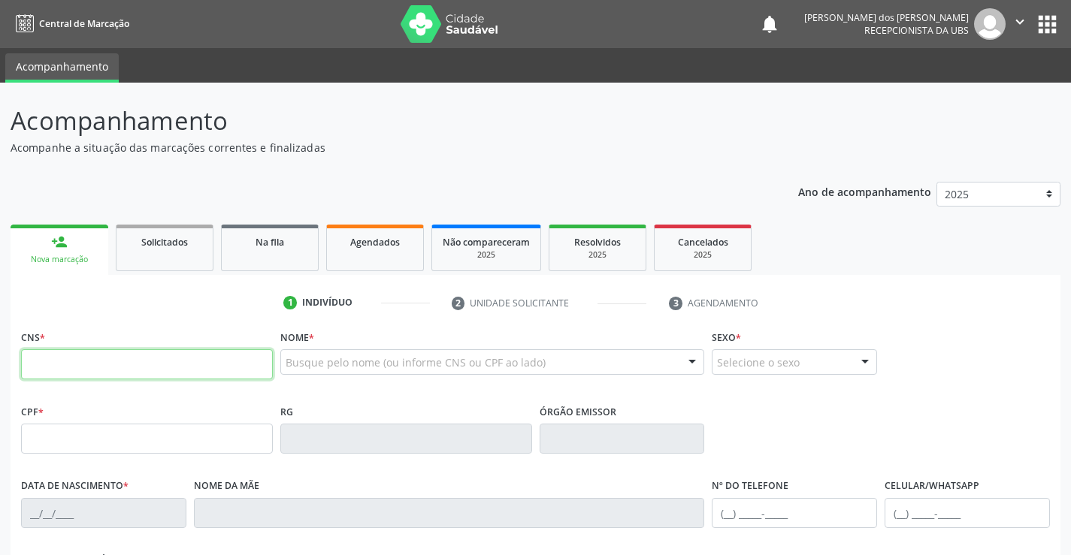
click at [228, 377] on input "text" at bounding box center [147, 364] width 252 height 30
type input "704 5096 8469 8820"
type input "890.191.484-00"
type input "09/02/1971"
type input "Terezinha Maria de Jesus"
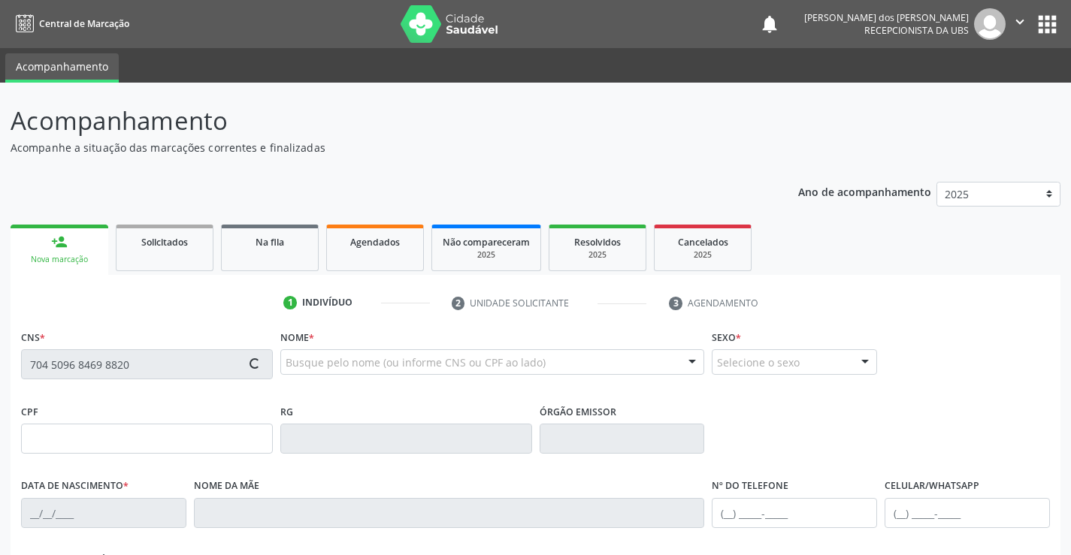
type input "(87) 99820-7844"
type input "093.937.924-45"
type input "504"
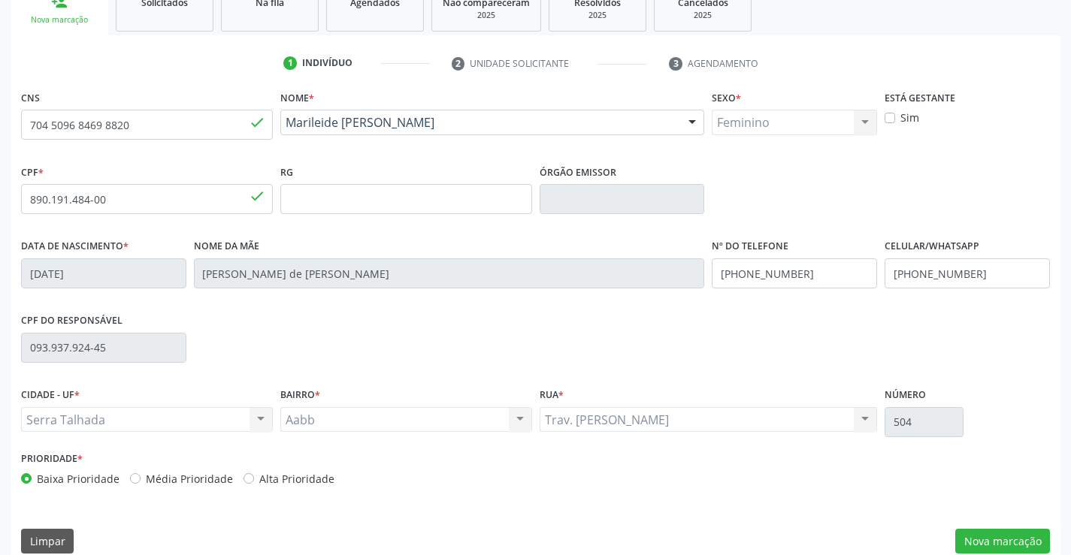
scroll to position [259, 0]
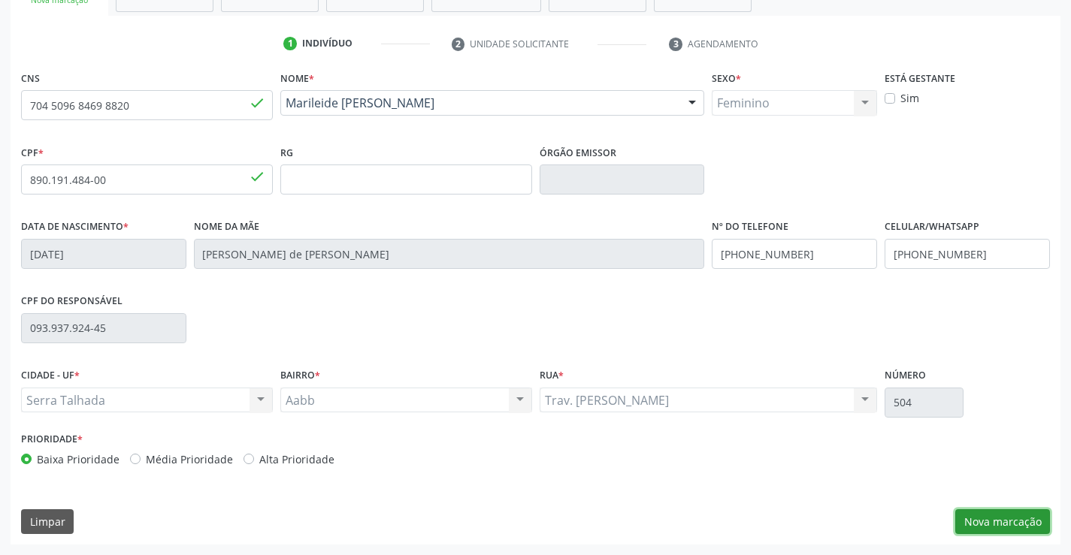
click at [1005, 527] on button "Nova marcação" at bounding box center [1002, 522] width 95 height 26
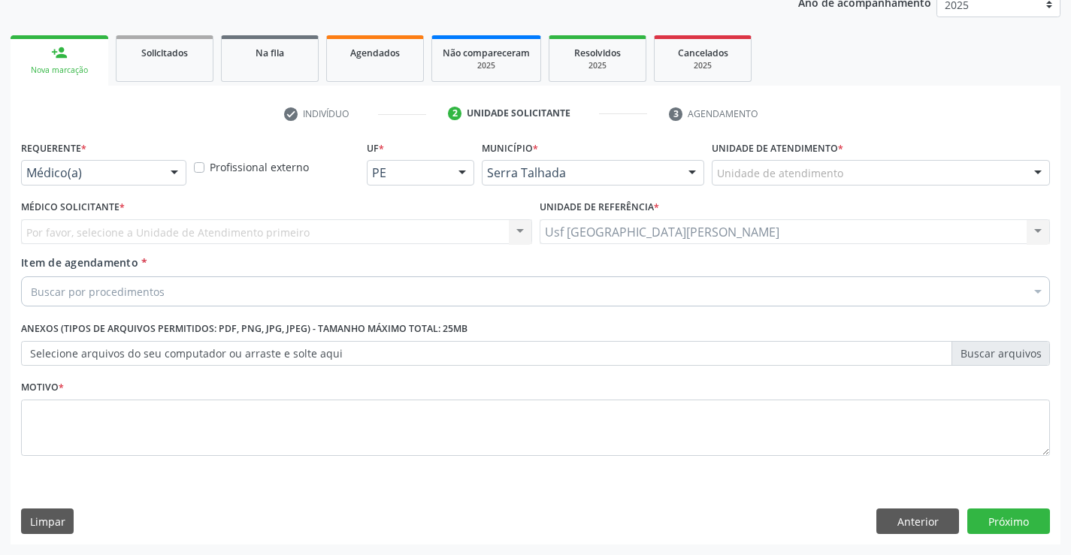
scroll to position [189, 0]
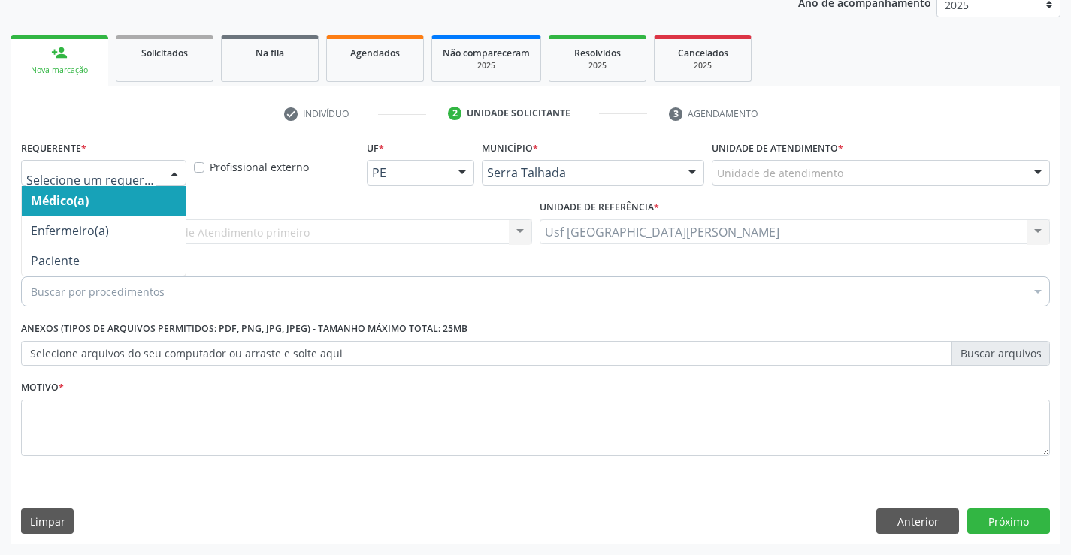
click at [175, 168] on div at bounding box center [174, 174] width 23 height 26
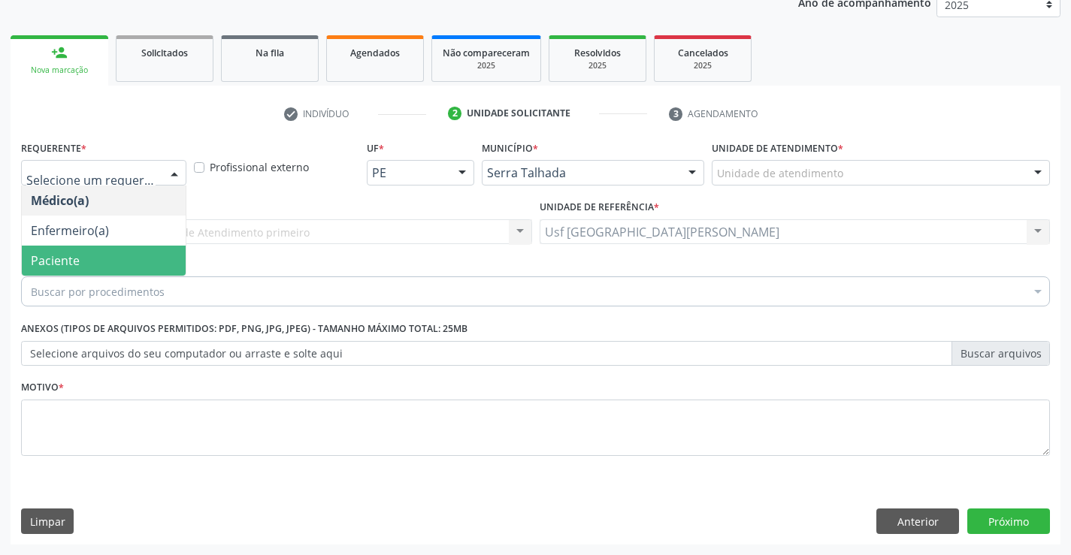
click at [63, 263] on span "Paciente" at bounding box center [55, 260] width 49 height 17
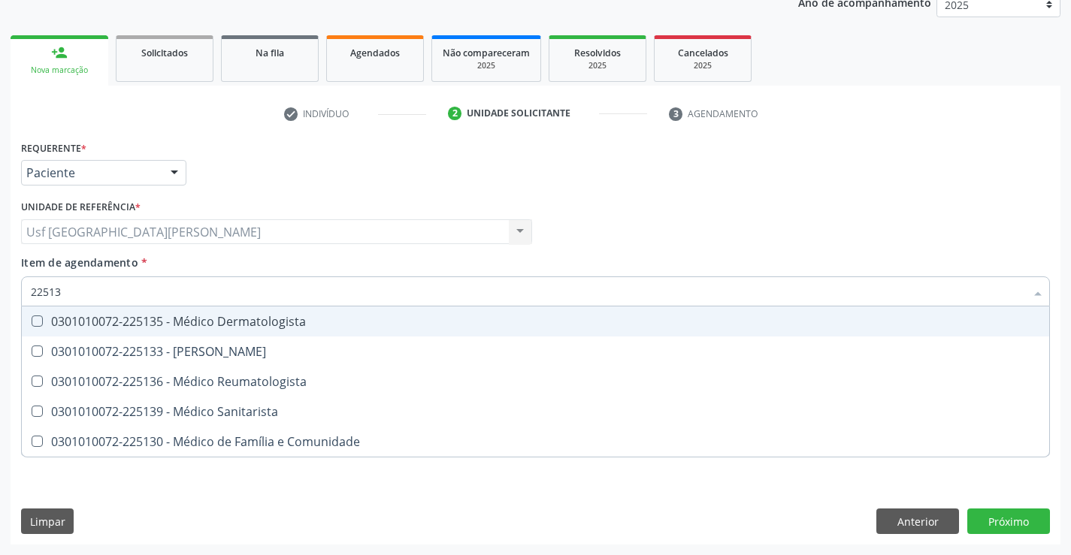
type input "225136"
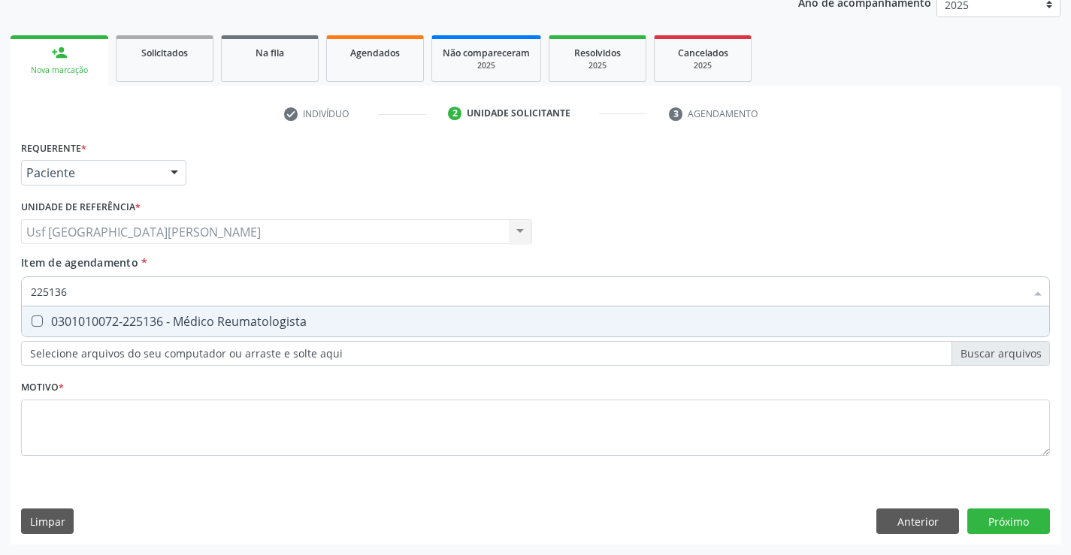
click at [221, 327] on div "0301010072-225136 - Médico Reumatologista" at bounding box center [535, 322] width 1009 height 12
checkbox Reumatologista "true"
click at [188, 413] on div "Requerente * Paciente Médico(a) Enfermeiro(a) Paciente Nenhum resultado encontr…" at bounding box center [535, 307] width 1029 height 340
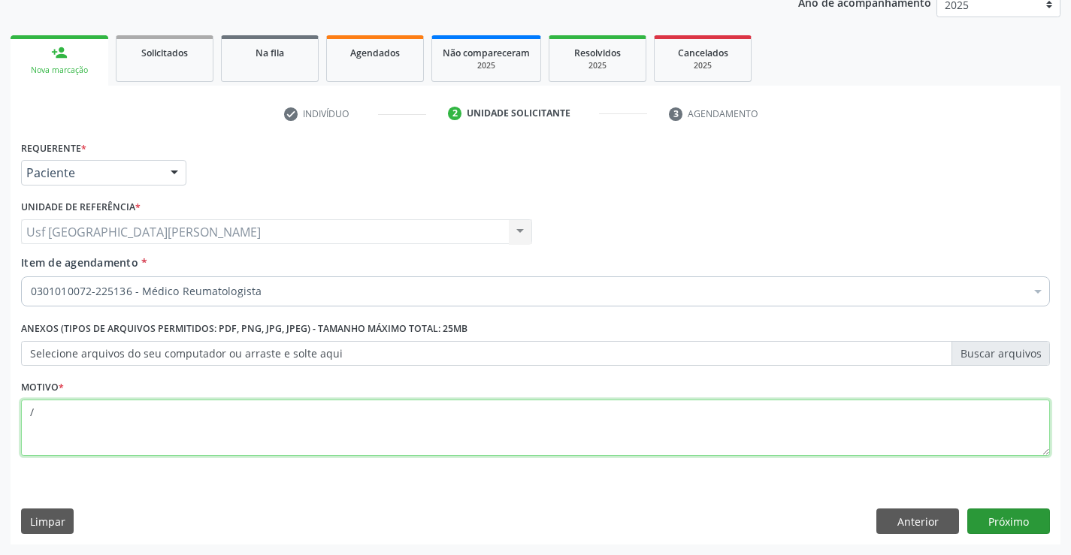
type textarea "/"
click at [1020, 528] on button "Próximo" at bounding box center [1008, 522] width 83 height 26
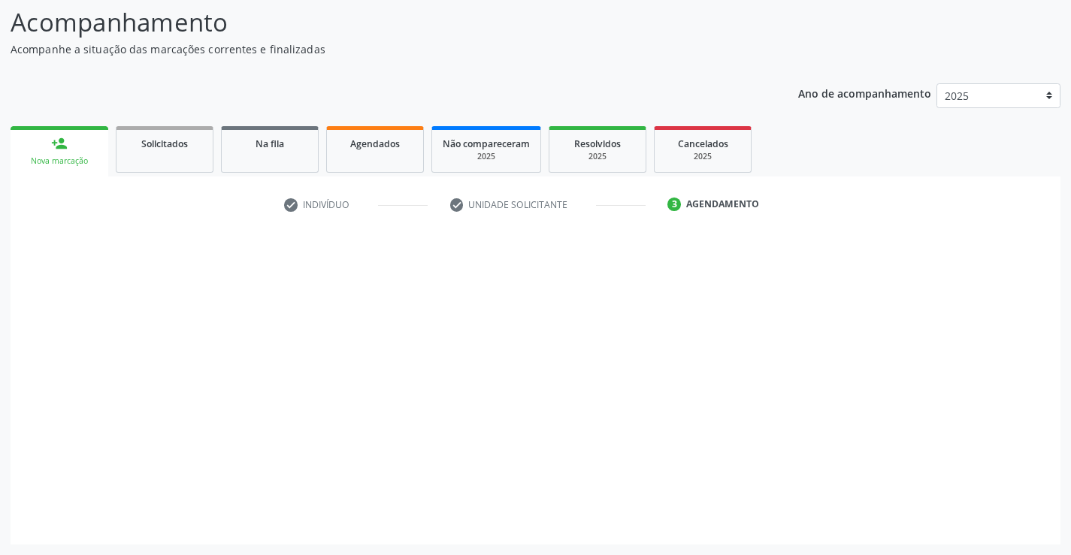
scroll to position [98, 0]
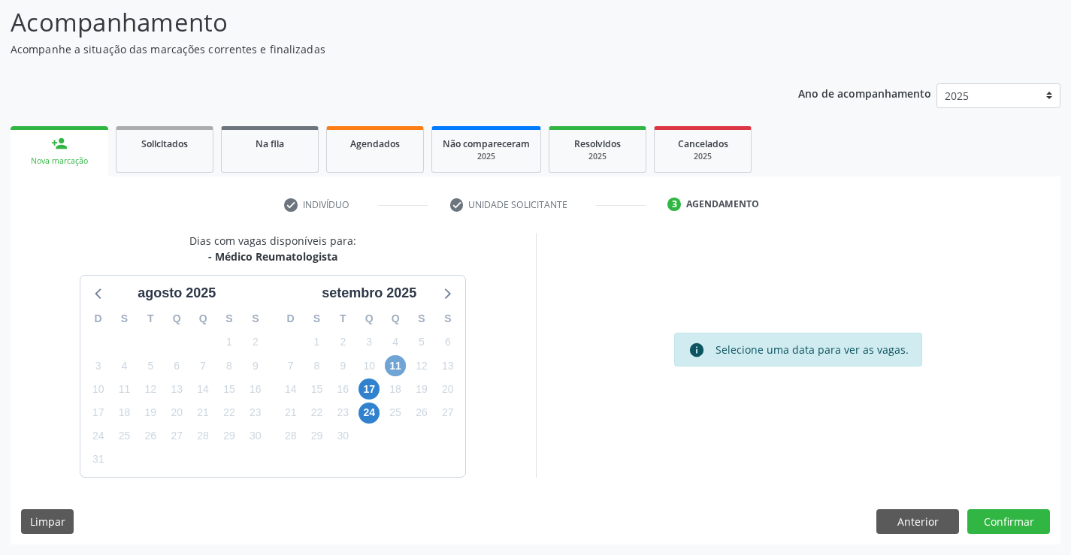
click at [400, 371] on span "11" at bounding box center [395, 365] width 21 height 21
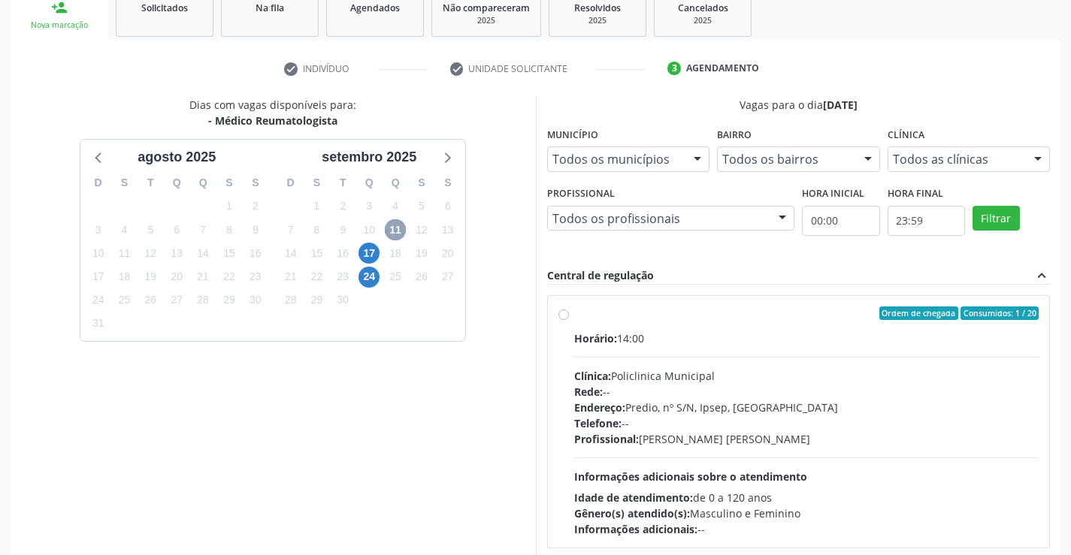
scroll to position [249, 0]
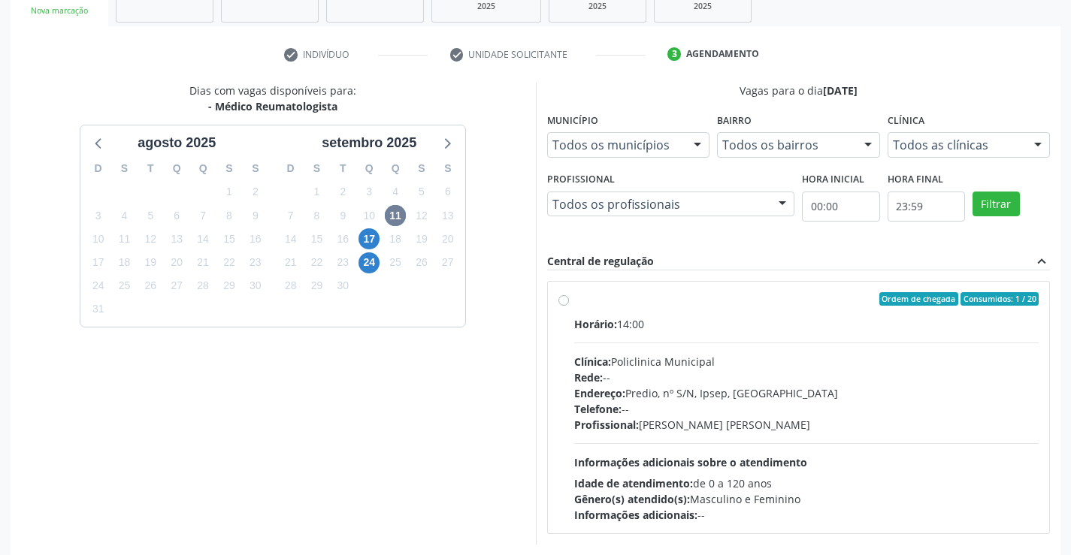
click at [574, 295] on label "Ordem de chegada Consumidos: 1 / 20 Horário: 14:00 Clínica: Policlinica Municip…" at bounding box center [806, 407] width 465 height 231
click at [562, 295] on input "Ordem de chegada Consumidos: 1 / 20 Horário: 14:00 Clínica: Policlinica Municip…" at bounding box center [563, 299] width 11 height 14
radio input "true"
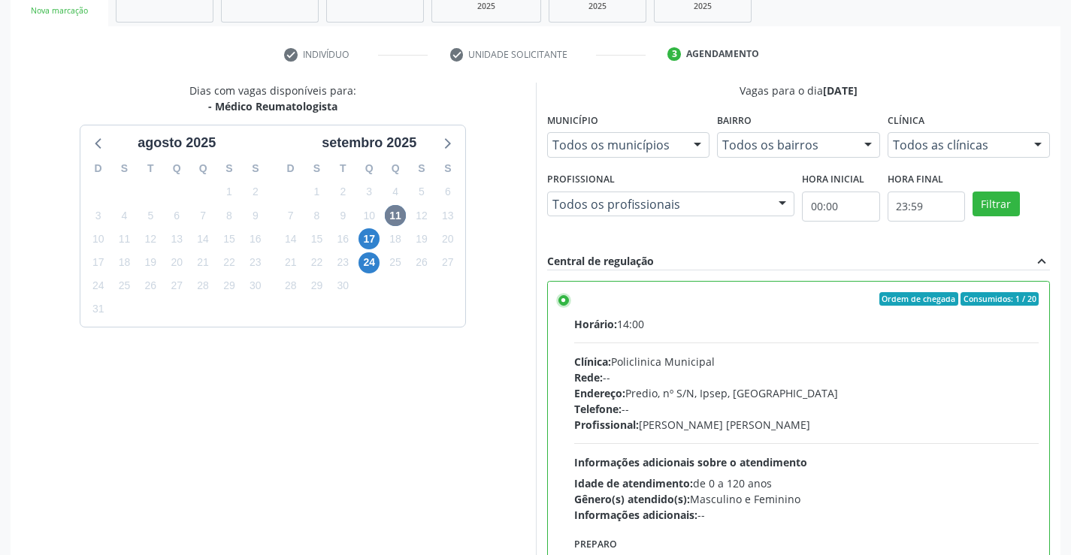
scroll to position [343, 0]
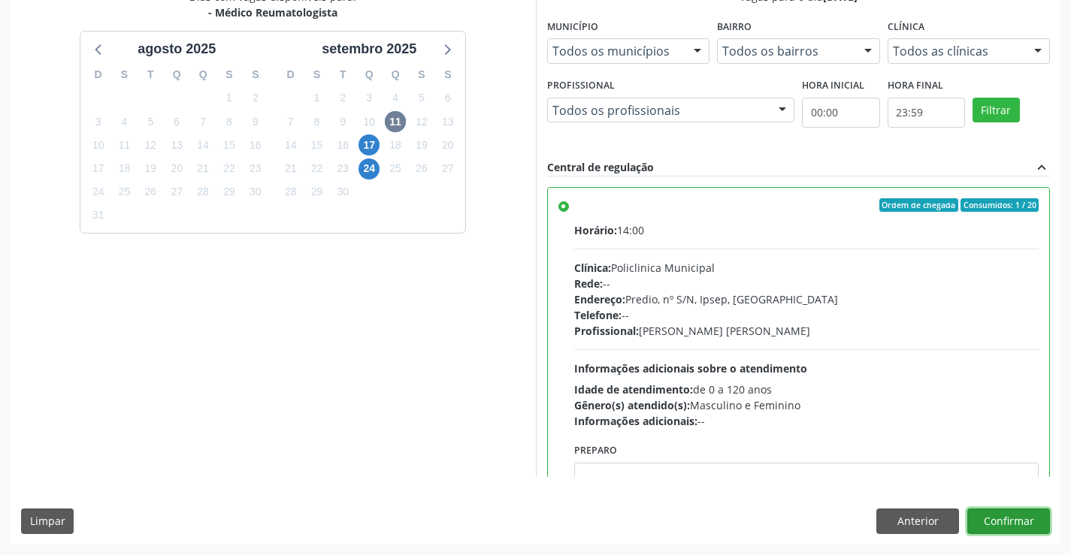
click at [1019, 522] on button "Confirmar" at bounding box center [1008, 522] width 83 height 26
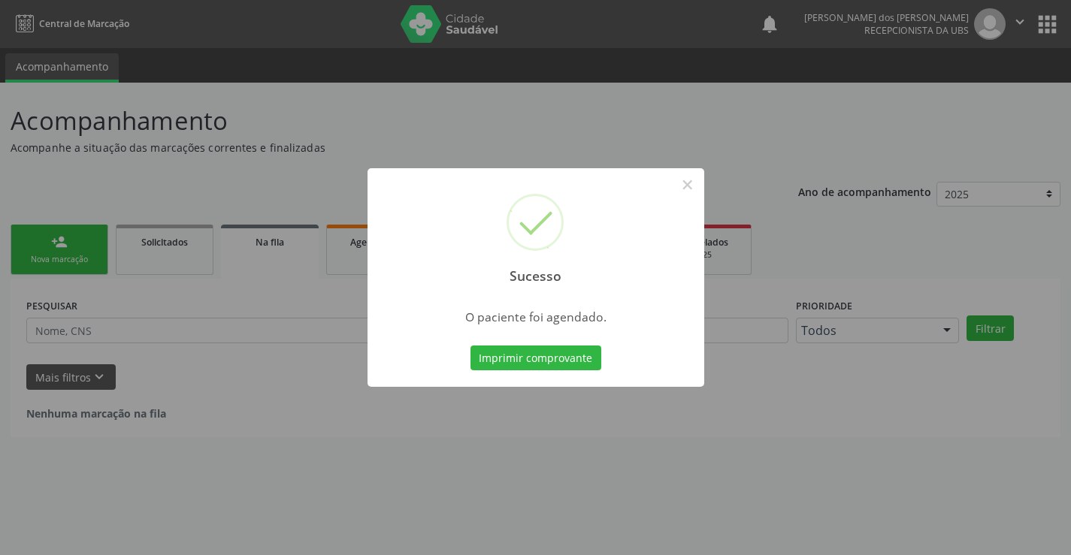
scroll to position [0, 0]
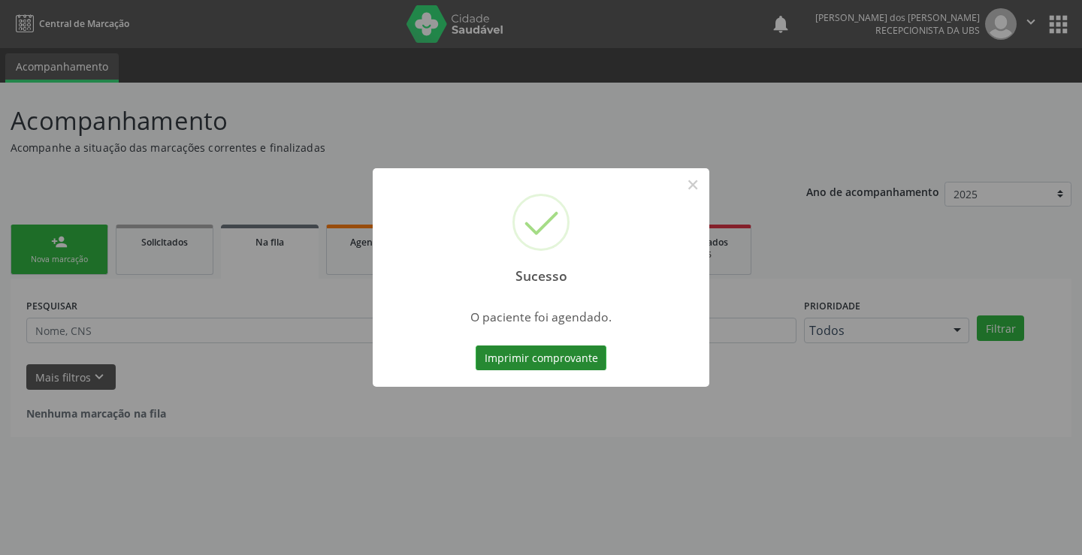
click at [556, 361] on button "Imprimir comprovante" at bounding box center [541, 359] width 131 height 26
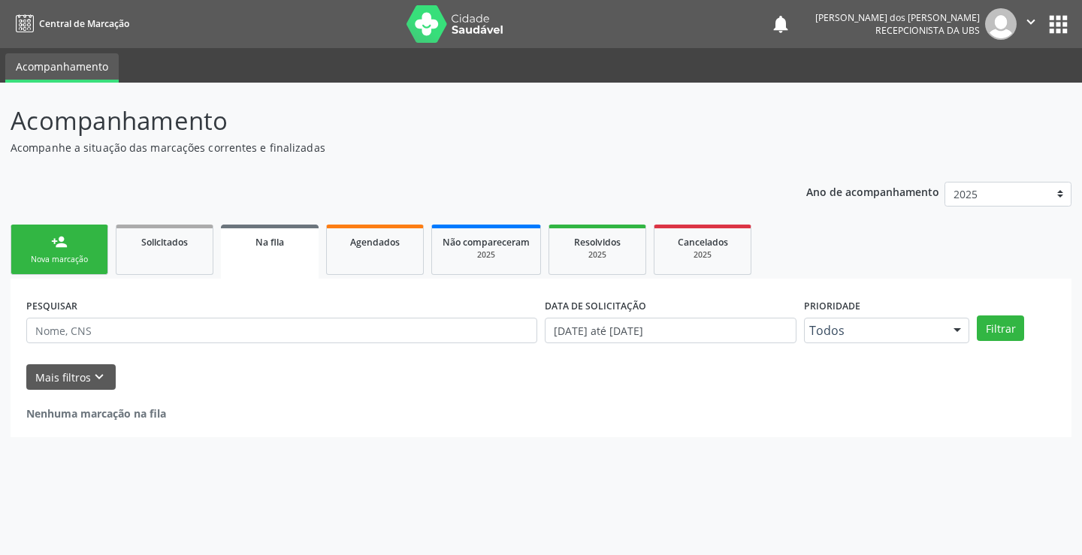
click at [63, 260] on div "Nova marcação" at bounding box center [59, 259] width 75 height 11
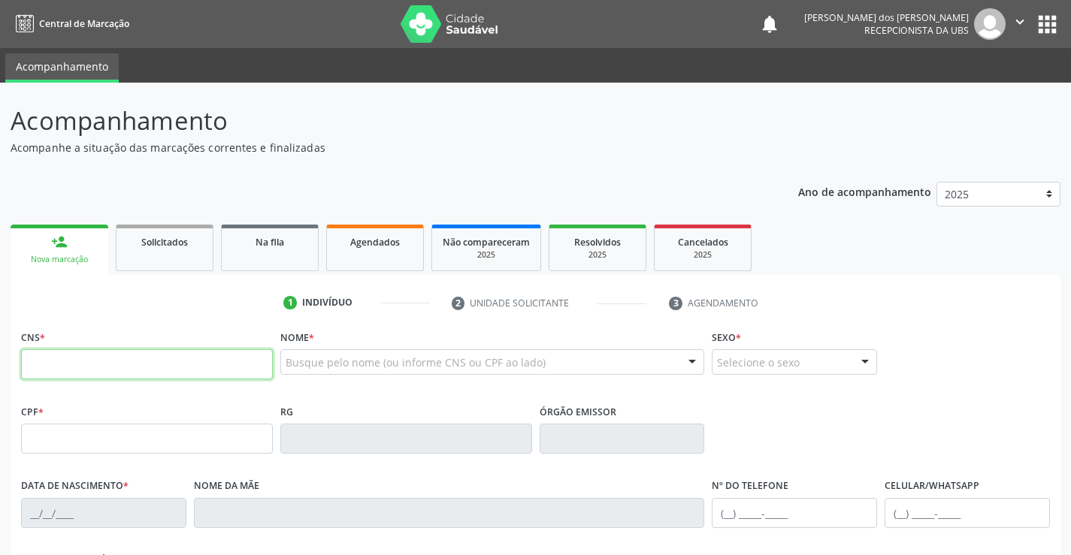
drag, startPoint x: 128, startPoint y: 354, endPoint x: 118, endPoint y: 341, distance: 16.1
click at [127, 354] on input "text" at bounding box center [147, 364] width 252 height 30
type input "161 2413 5281 0006"
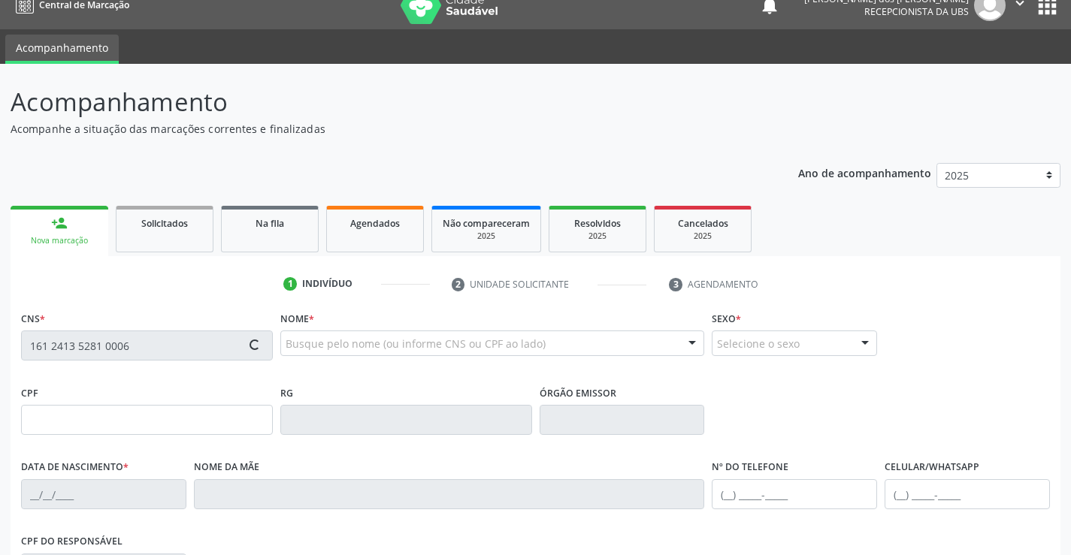
type input "03/01/1965"
type input "Tereza Alexandre de Lima"
type input "(87) 99662-8998"
type input "165"
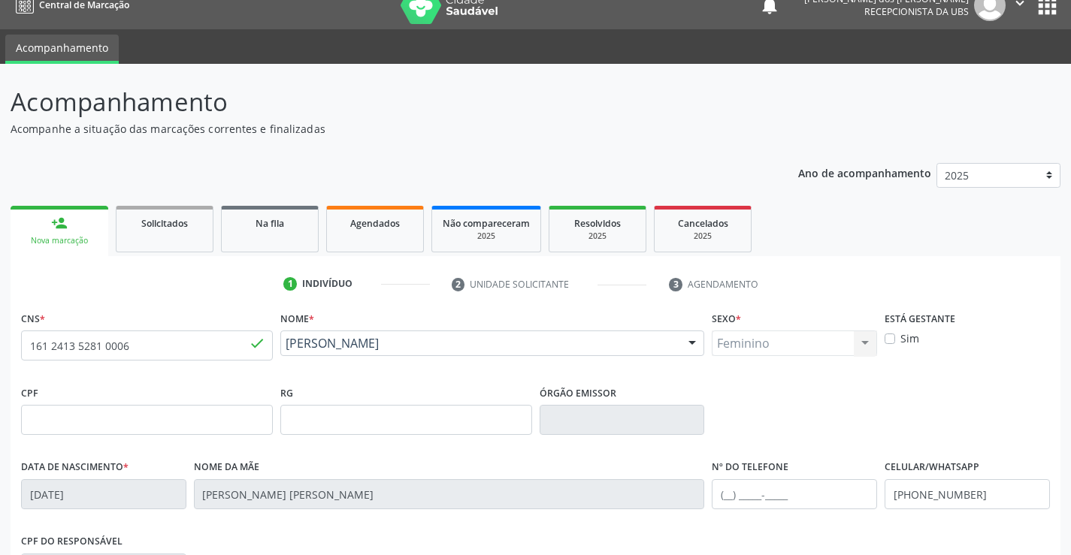
scroll to position [259, 0]
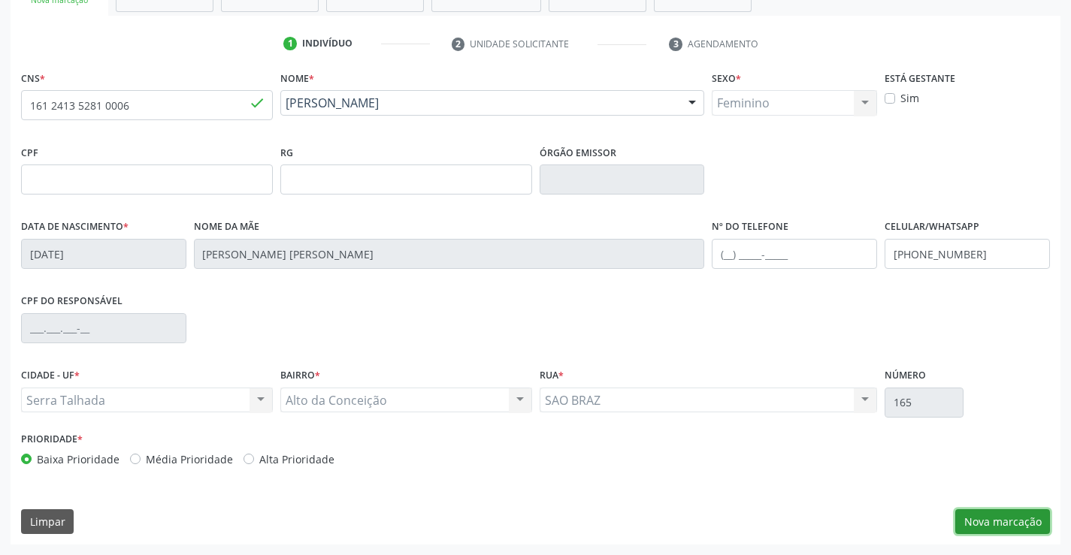
click at [964, 520] on button "Nova marcação" at bounding box center [1002, 522] width 95 height 26
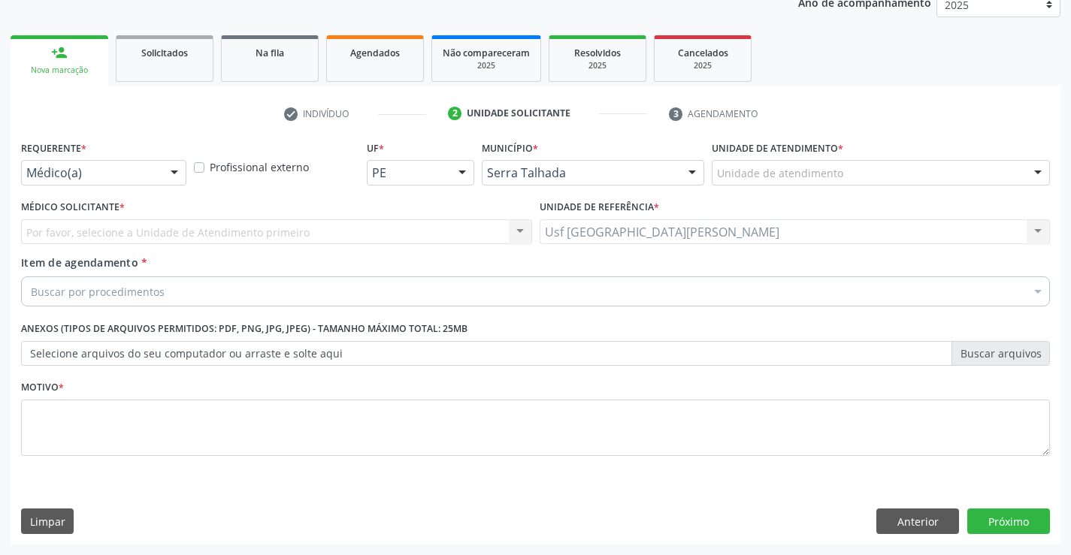
scroll to position [189, 0]
click at [156, 167] on div "Médico(a)" at bounding box center [103, 173] width 165 height 26
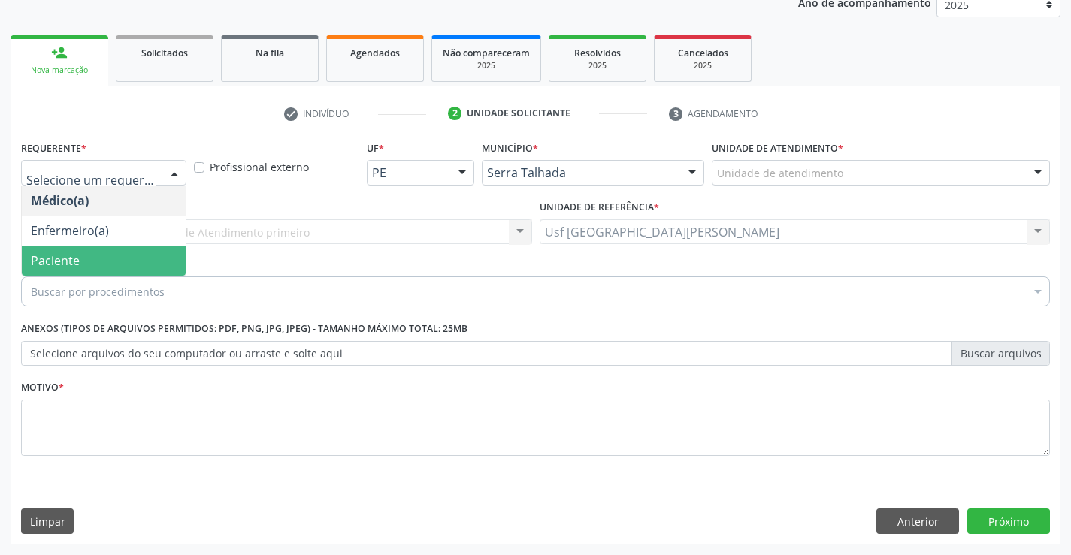
click at [131, 254] on span "Paciente" at bounding box center [104, 261] width 164 height 30
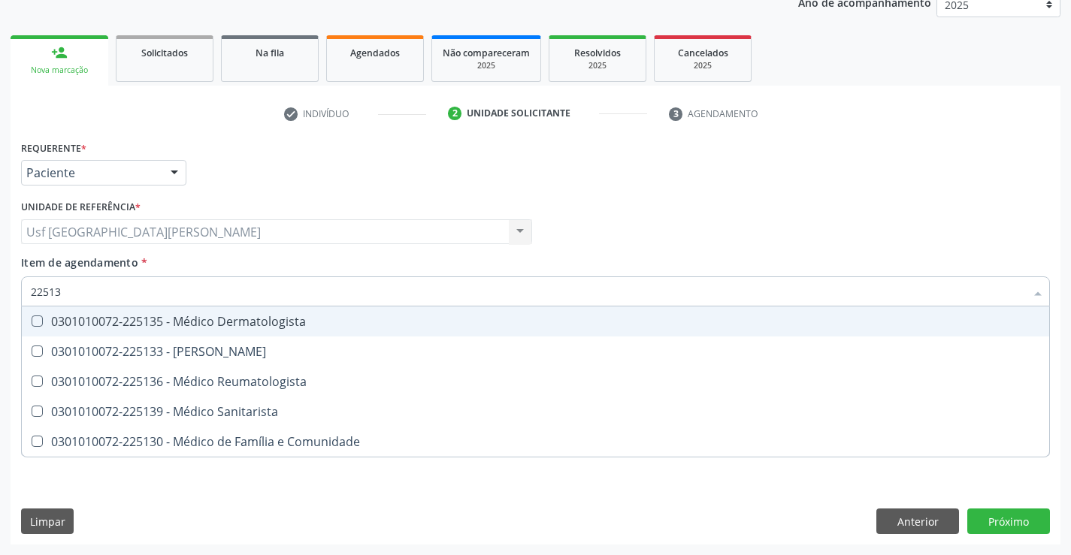
type input "225136"
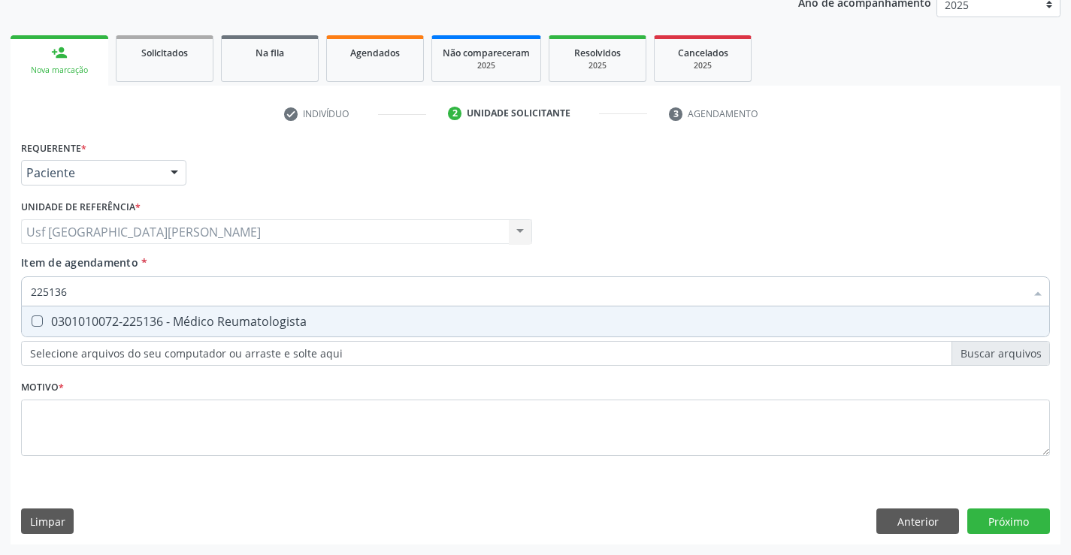
click at [95, 322] on div "0301010072-225136 - Médico Reumatologista" at bounding box center [535, 322] width 1009 height 12
checkbox Reumatologista "true"
click at [92, 425] on div "Requerente * Paciente Médico(a) Enfermeiro(a) Paciente Nenhum resultado encontr…" at bounding box center [535, 307] width 1029 height 340
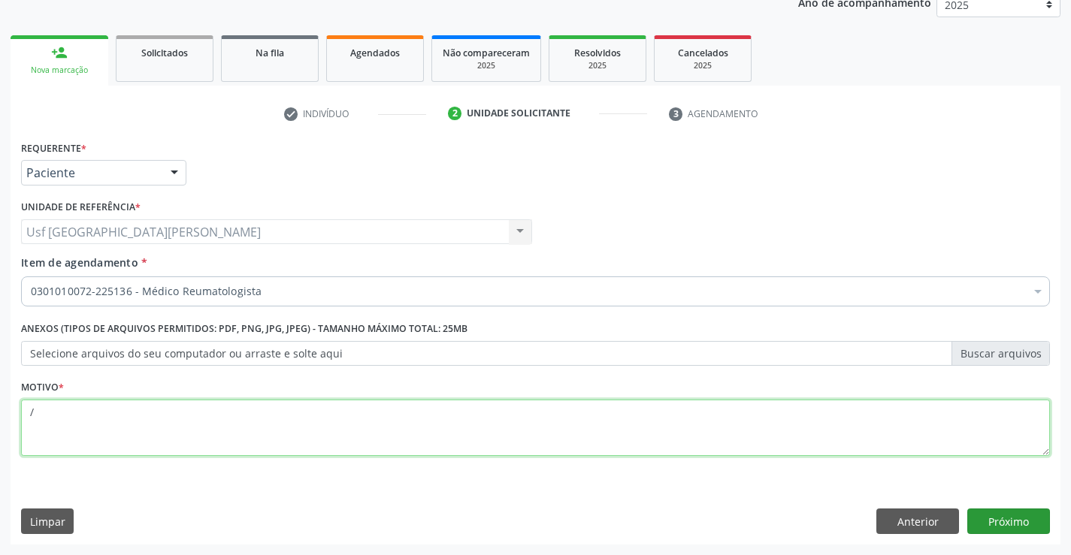
type textarea "/"
click at [1026, 524] on button "Próximo" at bounding box center [1008, 522] width 83 height 26
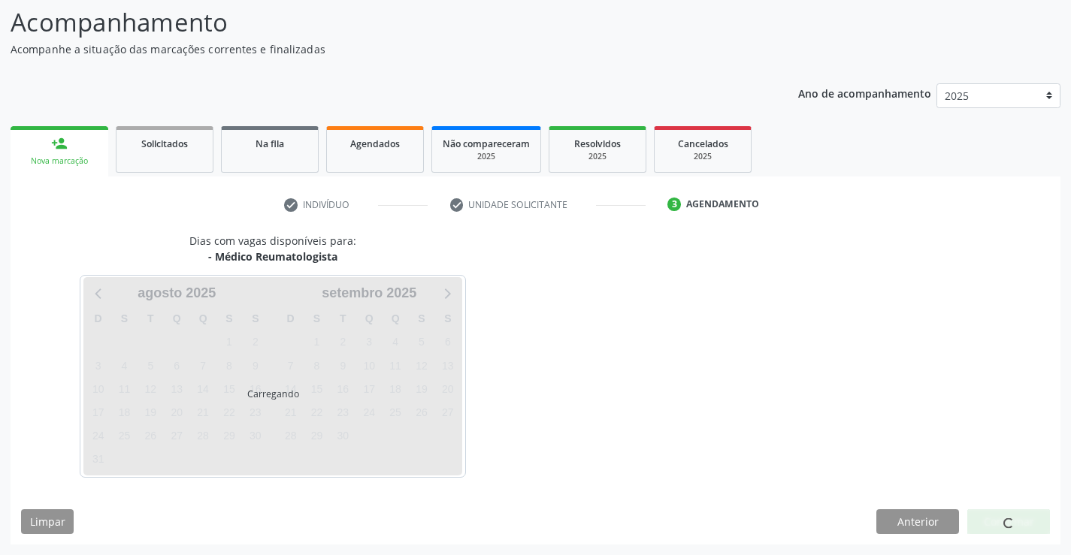
scroll to position [98, 0]
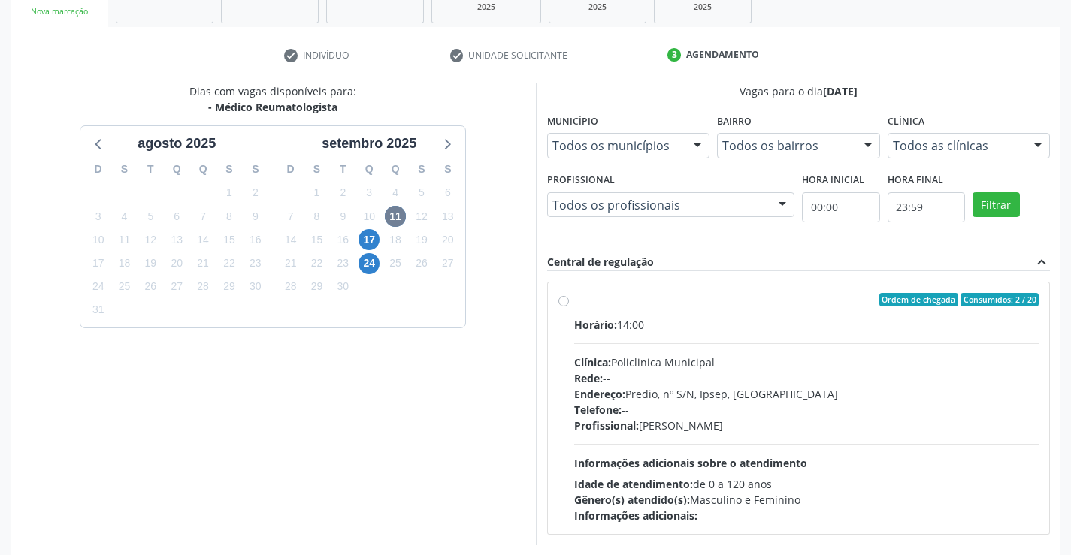
scroll to position [249, 0]
click at [574, 301] on label "Ordem de chegada Consumidos: 2 / 20 Horário: 14:00 Clínica: Policlinica Municip…" at bounding box center [806, 407] width 465 height 231
click at [561, 301] on input "Ordem de chegada Consumidos: 2 / 20 Horário: 14:00 Clínica: Policlinica Municip…" at bounding box center [563, 299] width 11 height 14
radio input "true"
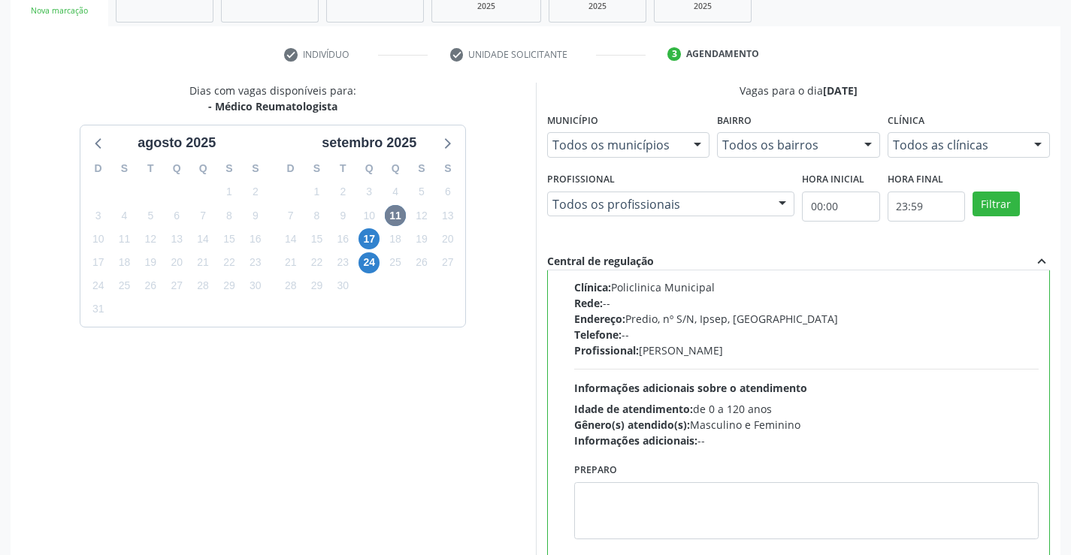
scroll to position [343, 0]
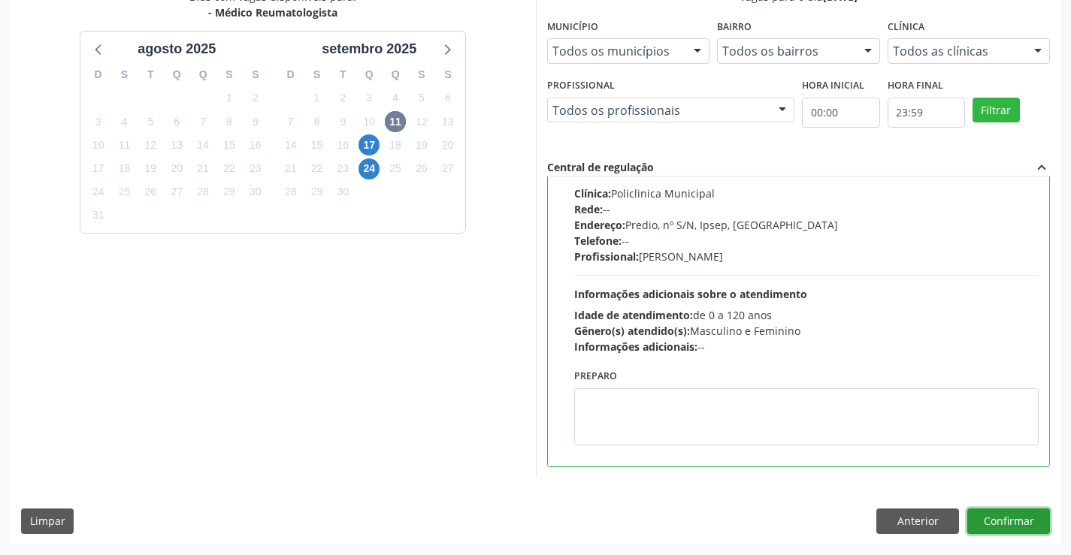
click at [1016, 526] on button "Confirmar" at bounding box center [1008, 522] width 83 height 26
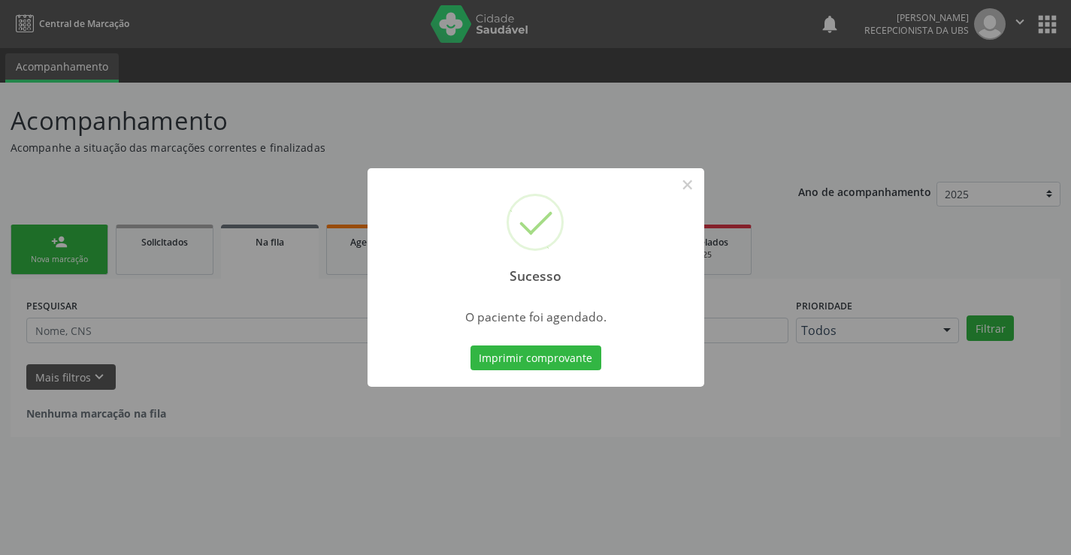
scroll to position [0, 0]
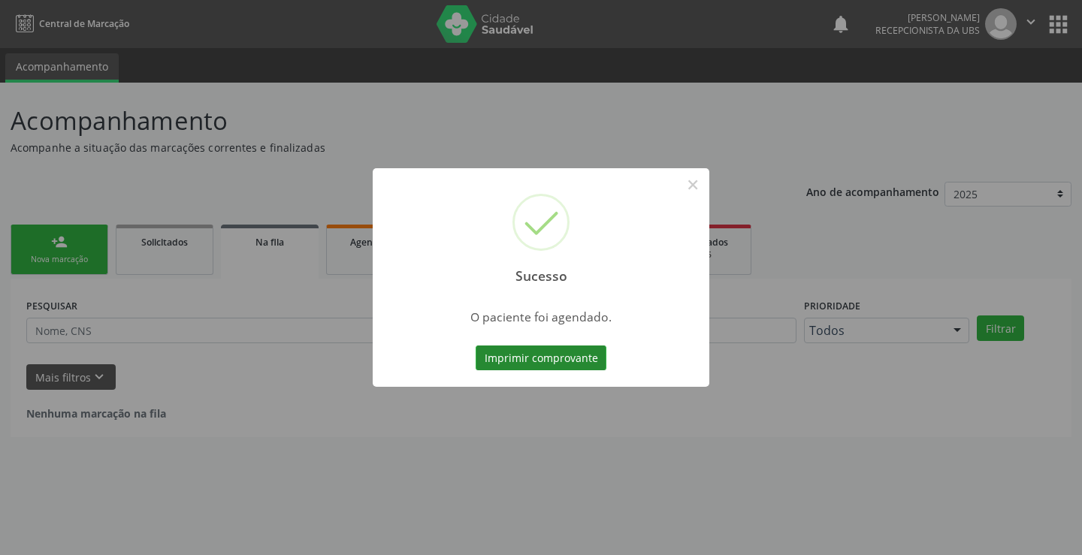
click at [521, 361] on button "Imprimir comprovante" at bounding box center [541, 359] width 131 height 26
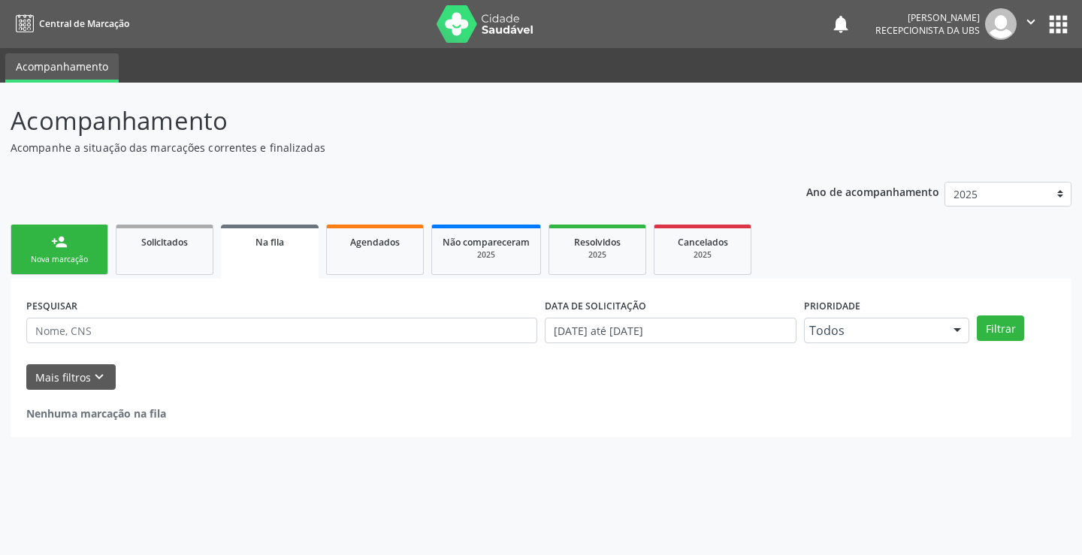
click at [89, 234] on link "person_add Nova marcação" at bounding box center [60, 250] width 98 height 50
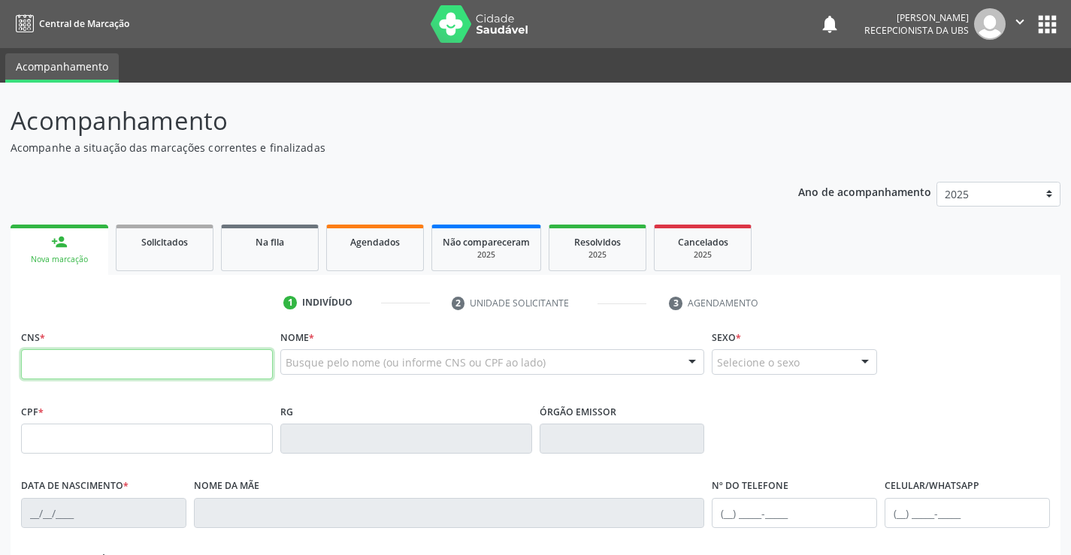
click at [204, 364] on input "text" at bounding box center [147, 364] width 252 height 30
type input "702 8015 1890 0570"
type input "154.512.184-20"
type input "[DATE]"
type input "[PERSON_NAME]"
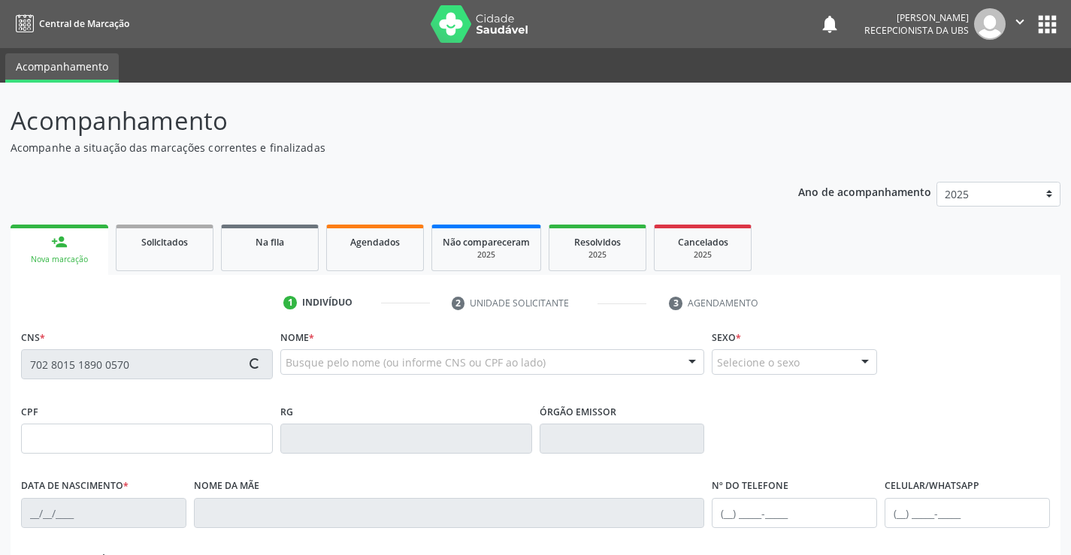
type input "[PHONE_NUMBER]"
type input "(87) 99603-7488"
type input "165.753.264-04"
type input "326"
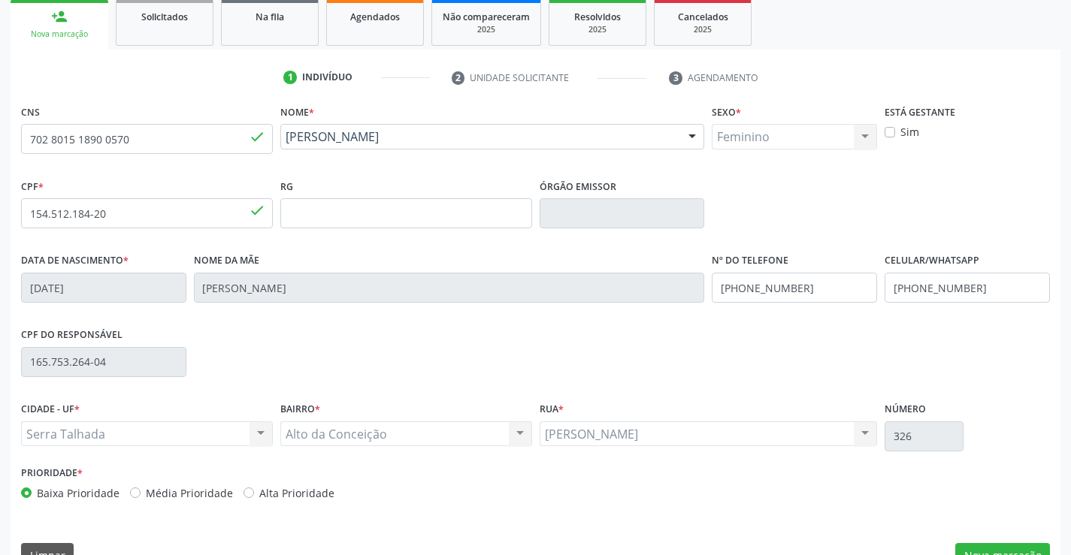
scroll to position [259, 0]
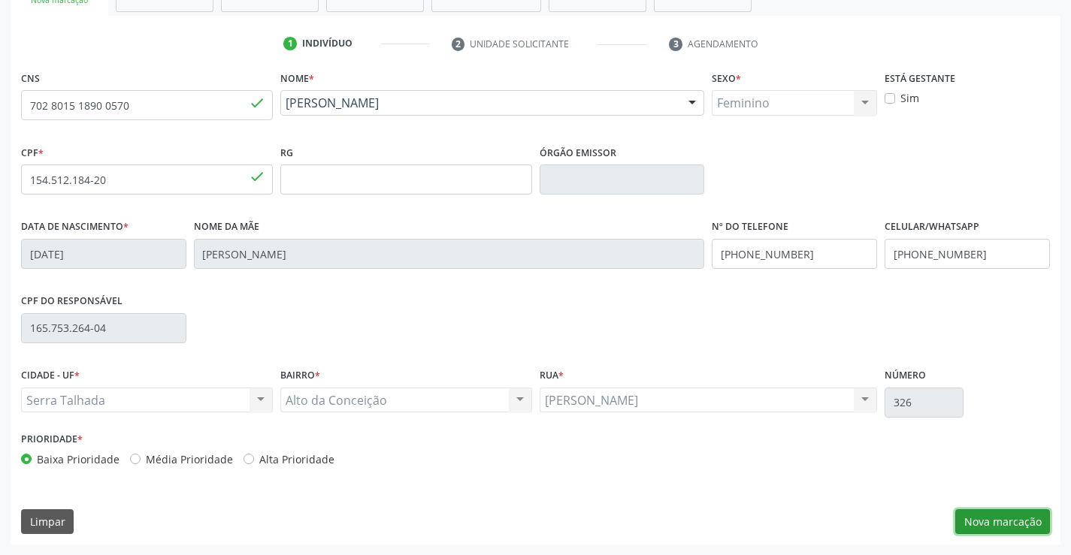
click at [996, 524] on button "Nova marcação" at bounding box center [1002, 522] width 95 height 26
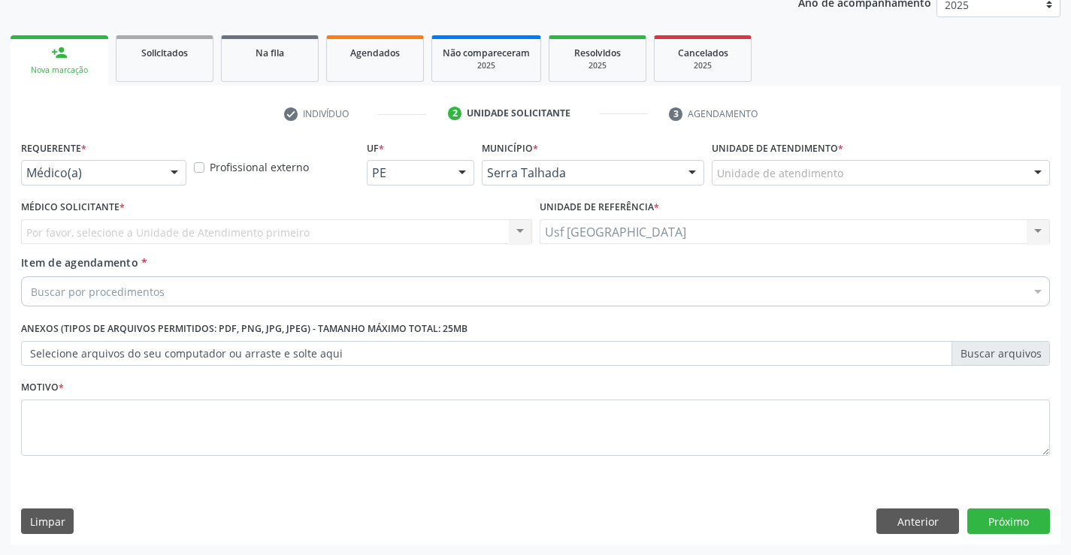
scroll to position [189, 0]
click at [173, 170] on div at bounding box center [174, 174] width 23 height 26
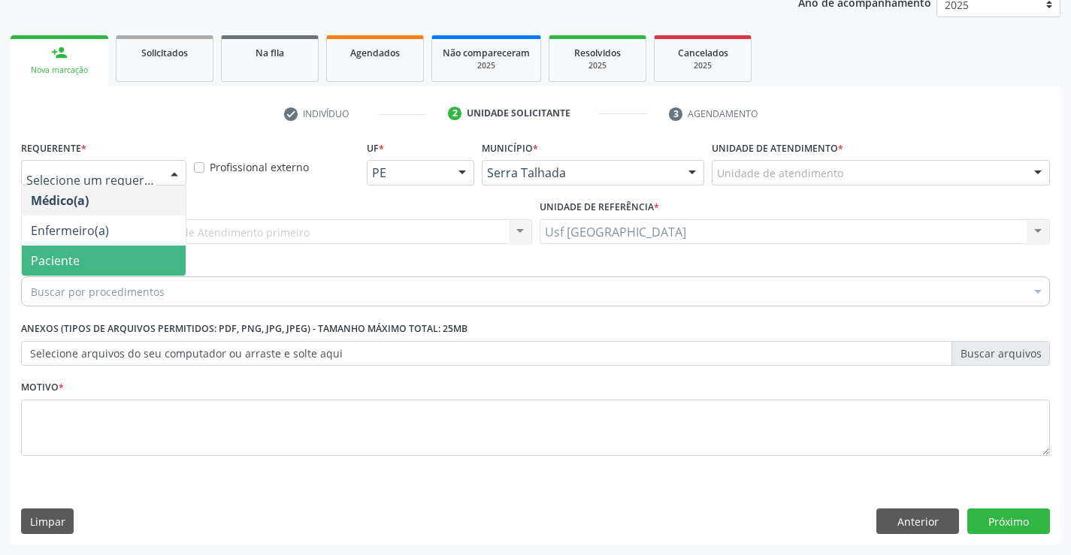
click at [87, 260] on span "Paciente" at bounding box center [104, 261] width 164 height 30
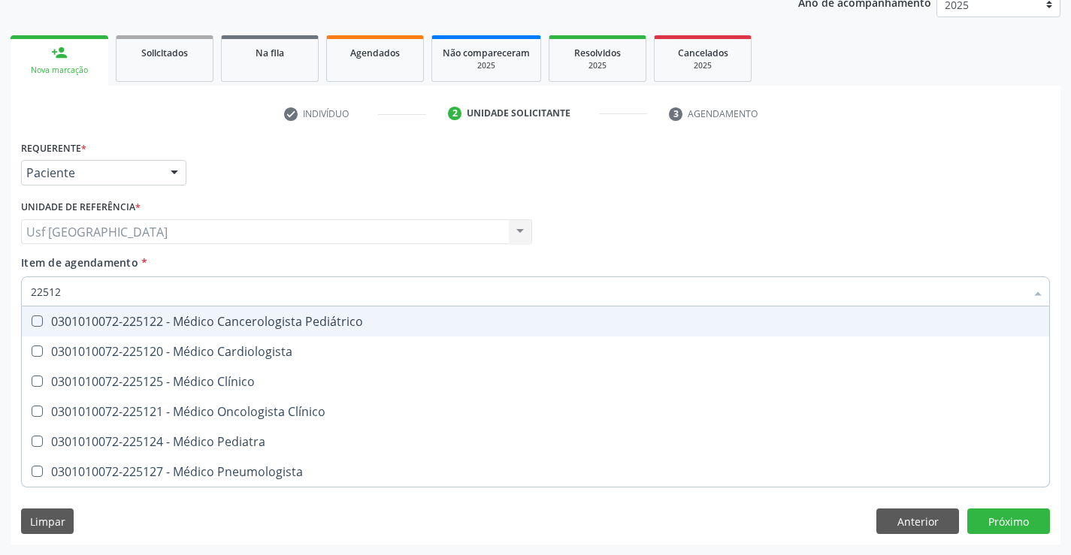
type input "225124"
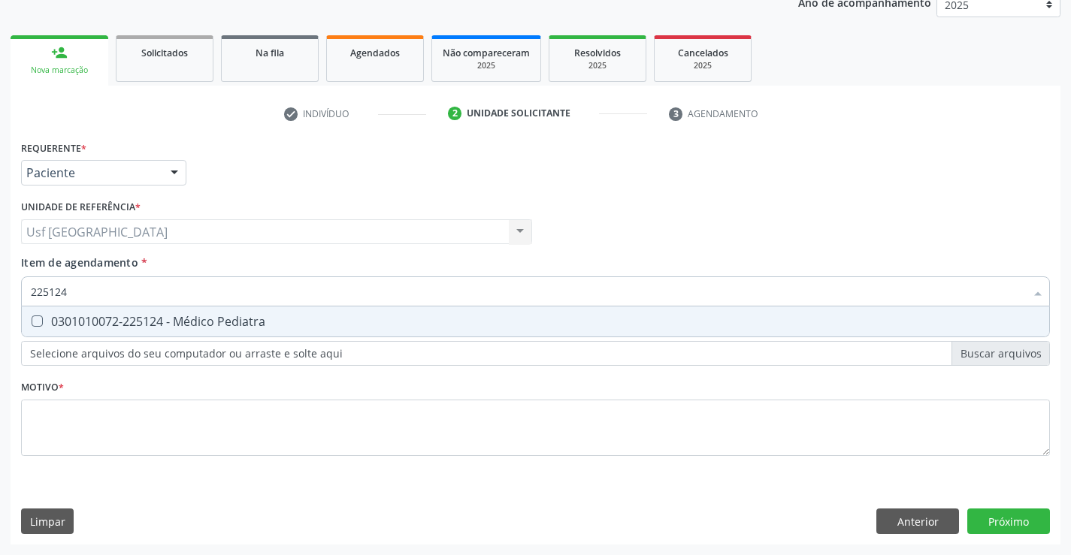
click at [76, 321] on div "0301010072-225124 - Médico Pediatra" at bounding box center [535, 322] width 1009 height 12
checkbox Pediatra "true"
click at [61, 433] on div "Requerente * Paciente Médico(a) Enfermeiro(a) Paciente Nenhum resultado encontr…" at bounding box center [535, 307] width 1029 height 340
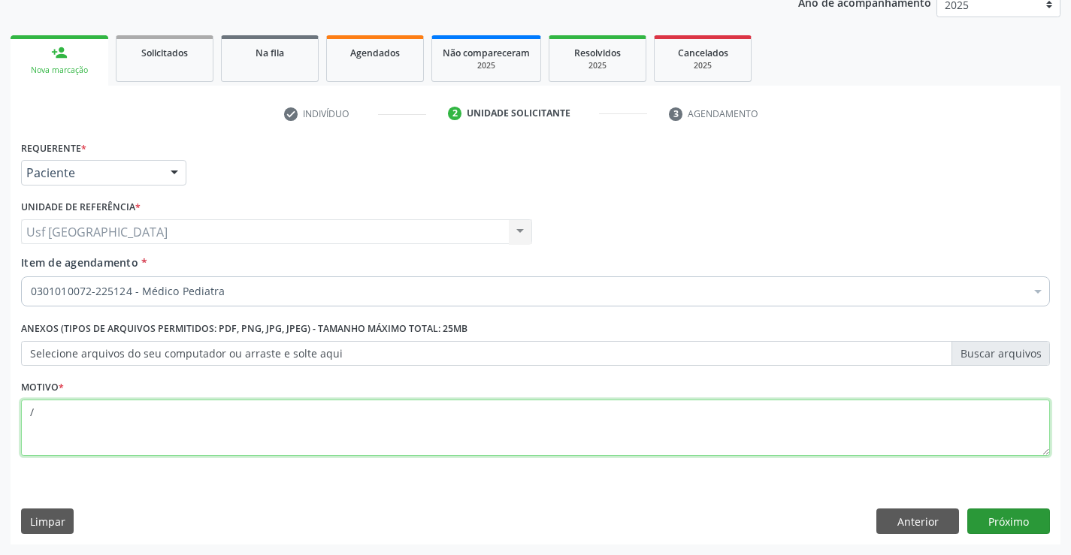
type textarea "/"
click at [1008, 525] on button "Próximo" at bounding box center [1008, 522] width 83 height 26
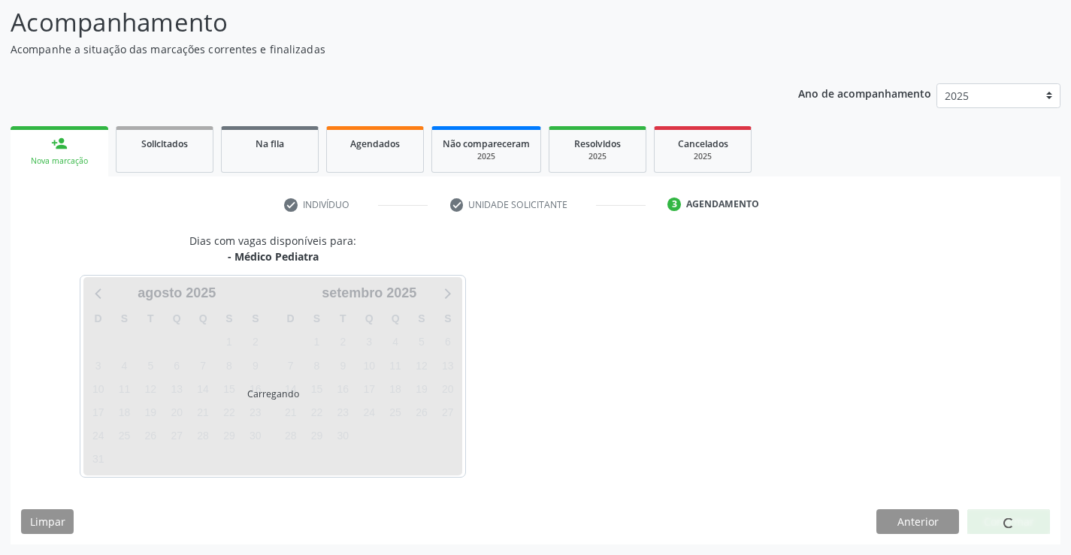
scroll to position [98, 0]
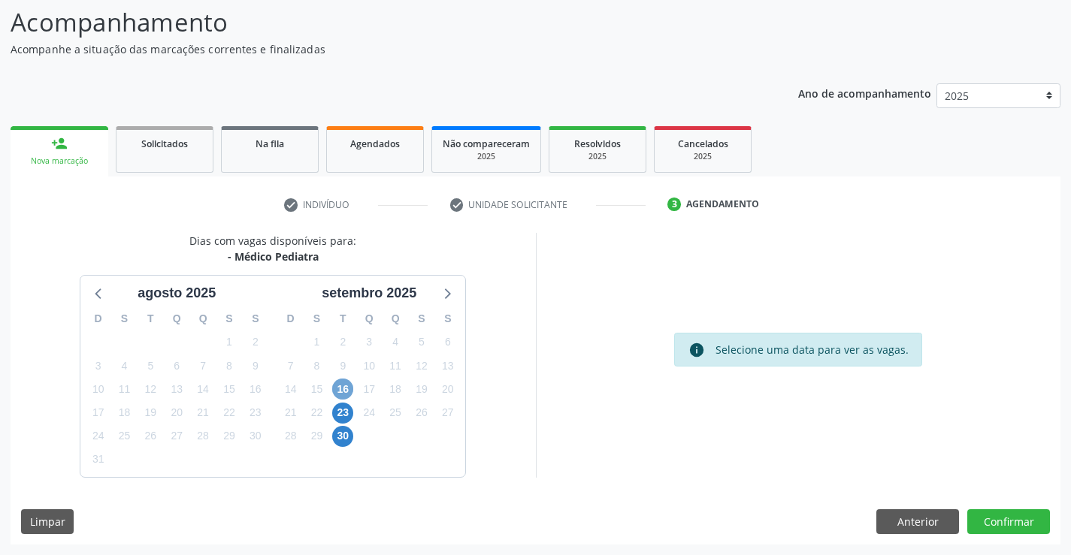
click at [341, 388] on span "16" at bounding box center [342, 389] width 21 height 21
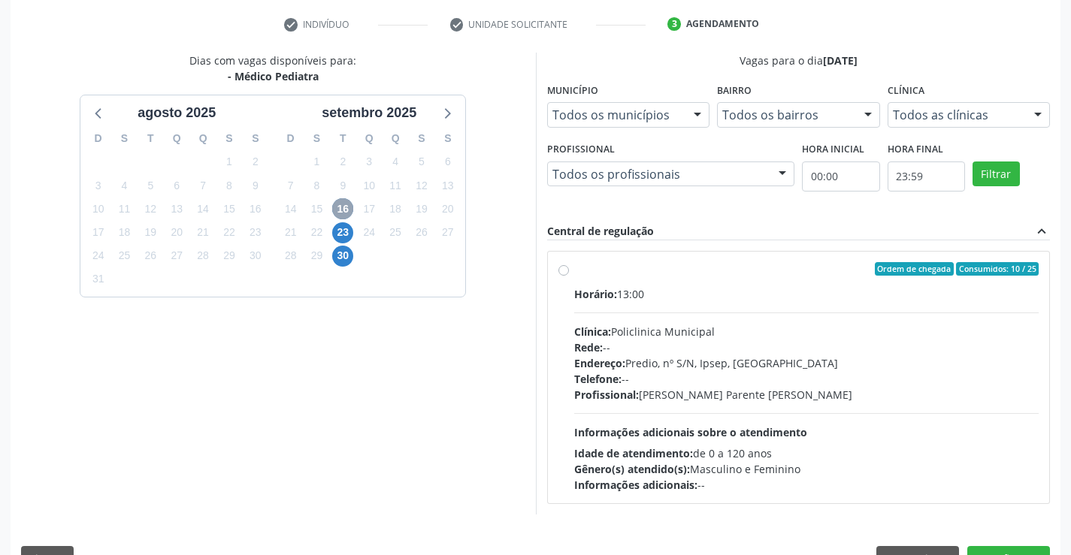
scroll to position [316, 0]
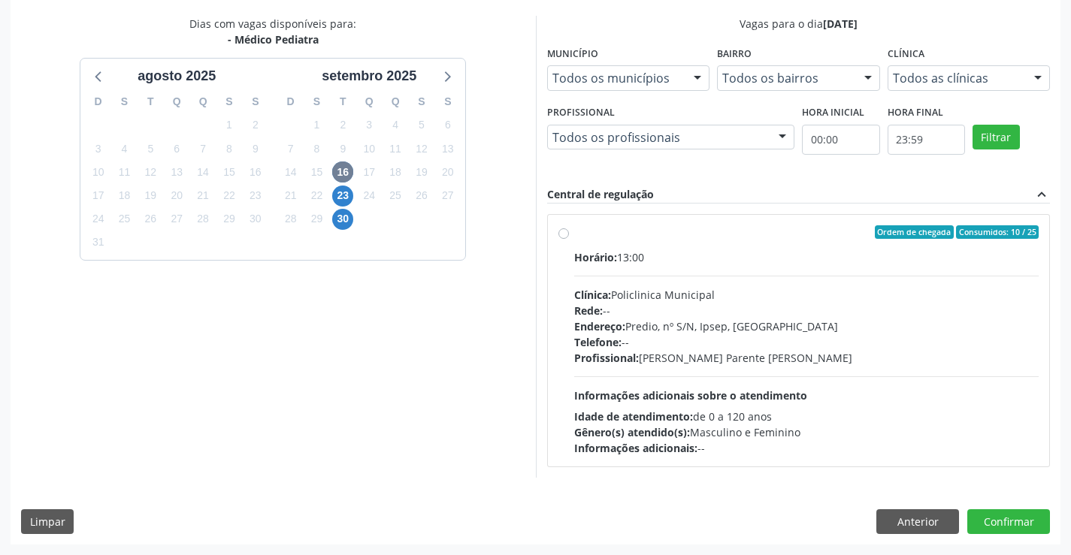
click at [571, 234] on div "Ordem de chegada Consumidos: 10 / 25 Horário: 13:00 Clínica: Policlinica Munici…" at bounding box center [798, 340] width 481 height 231
radio input "true"
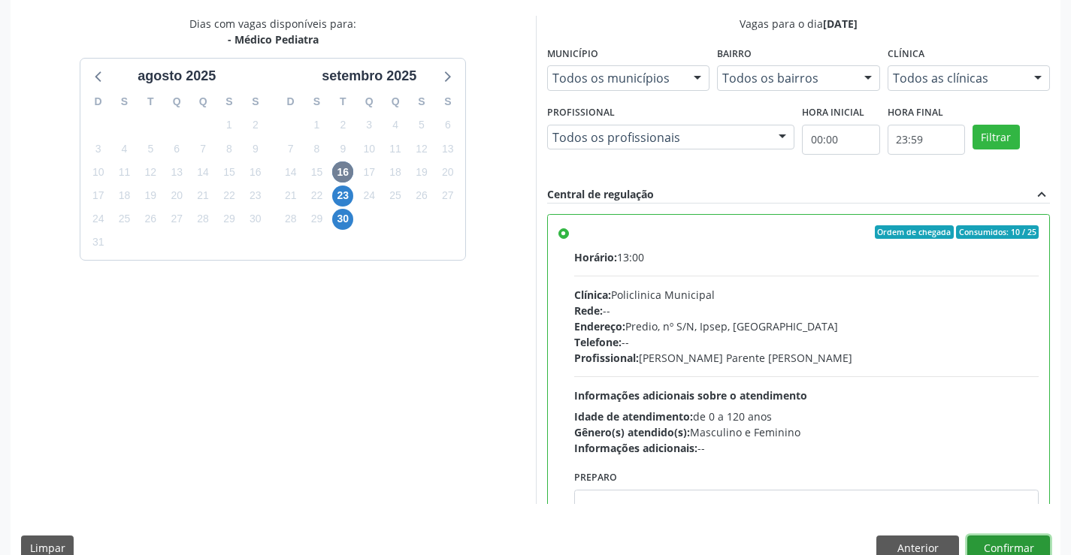
click at [1014, 537] on button "Confirmar" at bounding box center [1008, 549] width 83 height 26
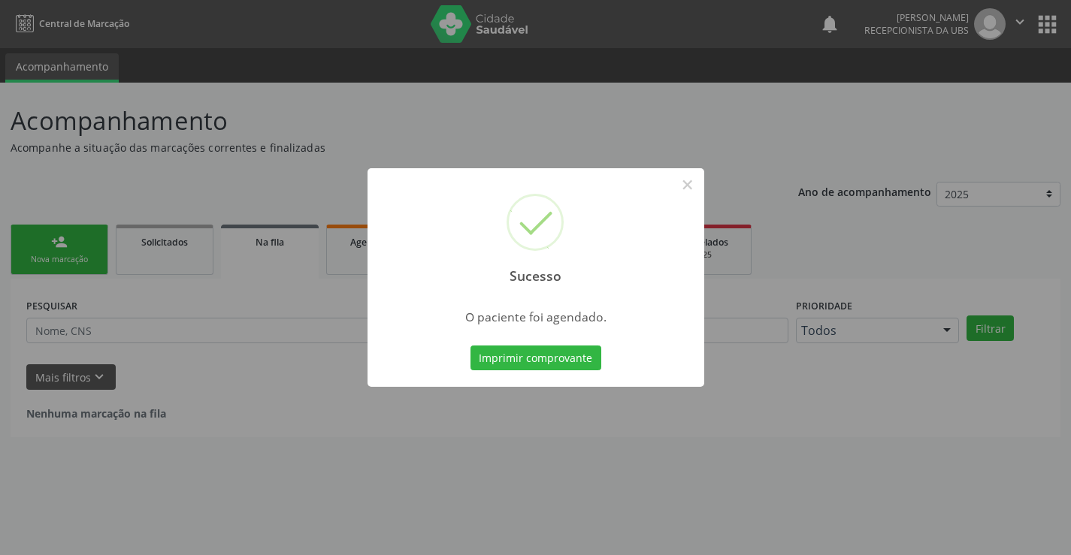
scroll to position [0, 0]
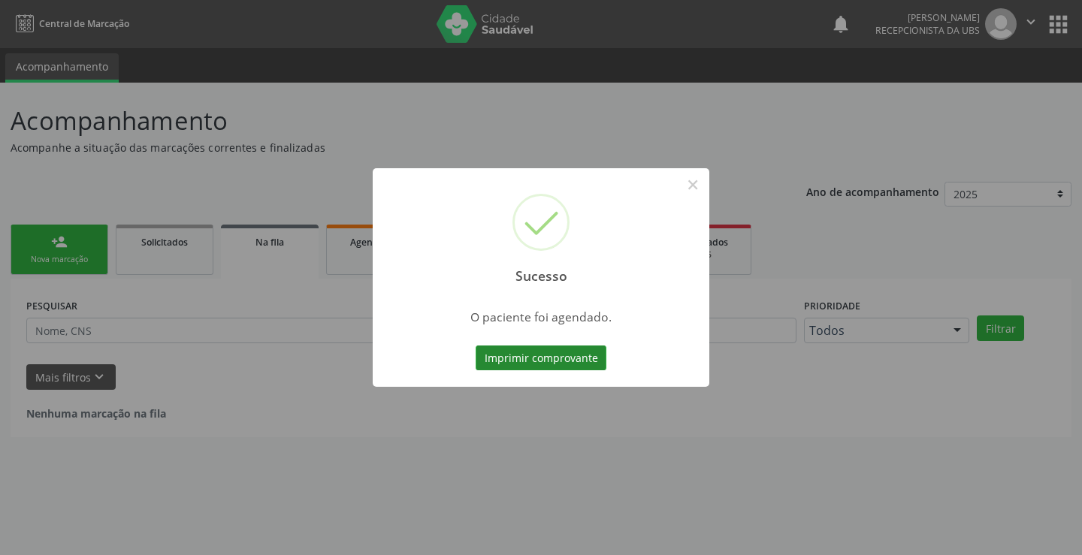
click at [590, 355] on button "Imprimir comprovante" at bounding box center [541, 359] width 131 height 26
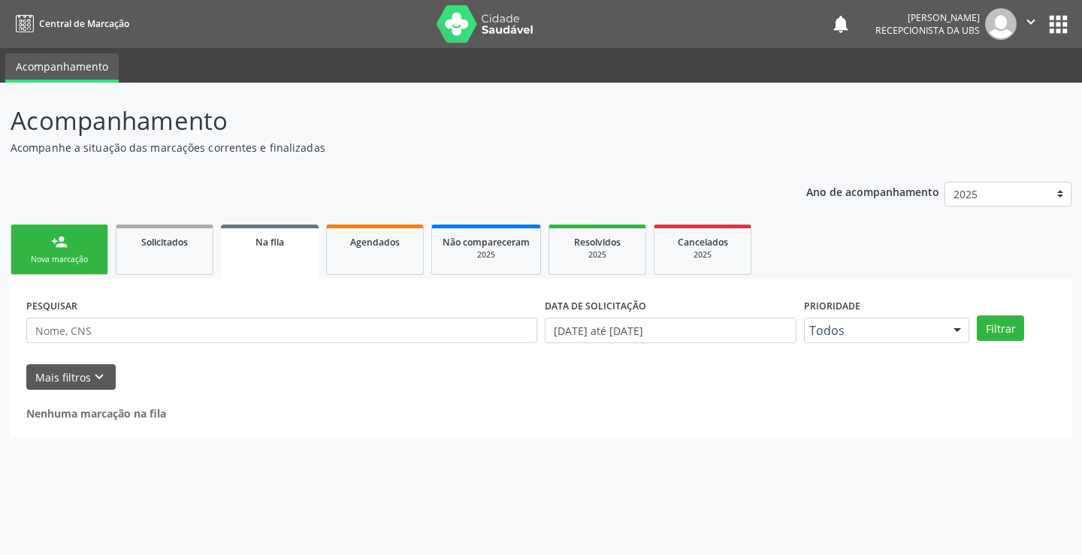
click at [58, 242] on div "person_add" at bounding box center [59, 242] width 17 height 17
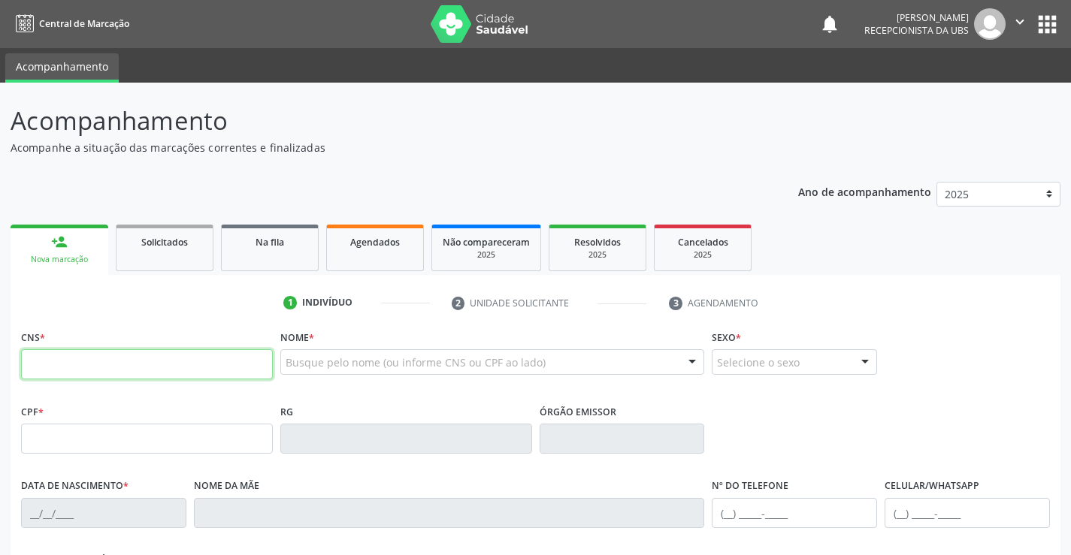
click at [66, 358] on input "text" at bounding box center [147, 364] width 252 height 30
type input "898 0064 0416 9519"
type input "17/05/2025"
type input "Claudia Mayra Henrique Magalhaes Ferreira"
type input "(99) 98421-3890"
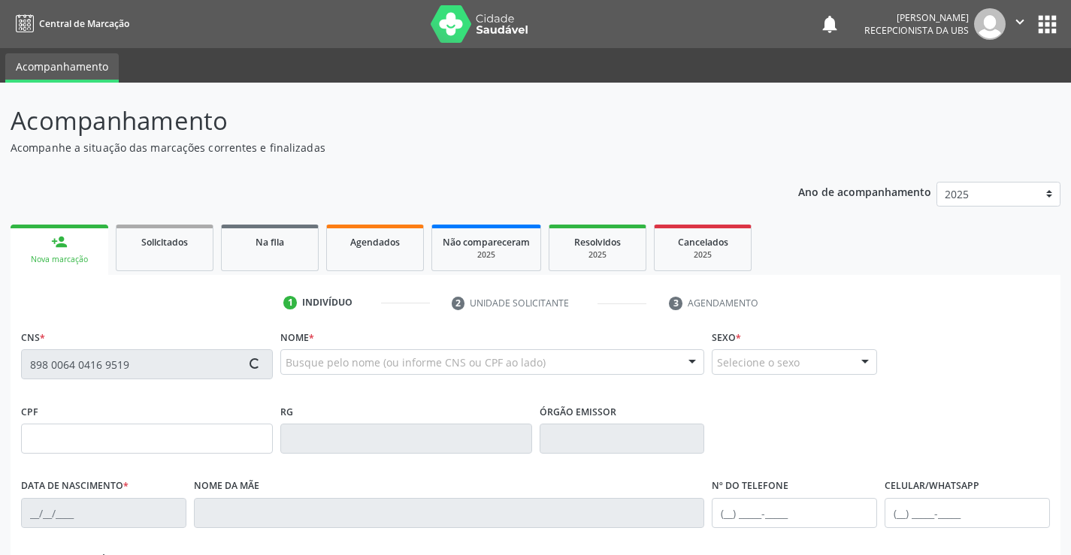
type input "33"
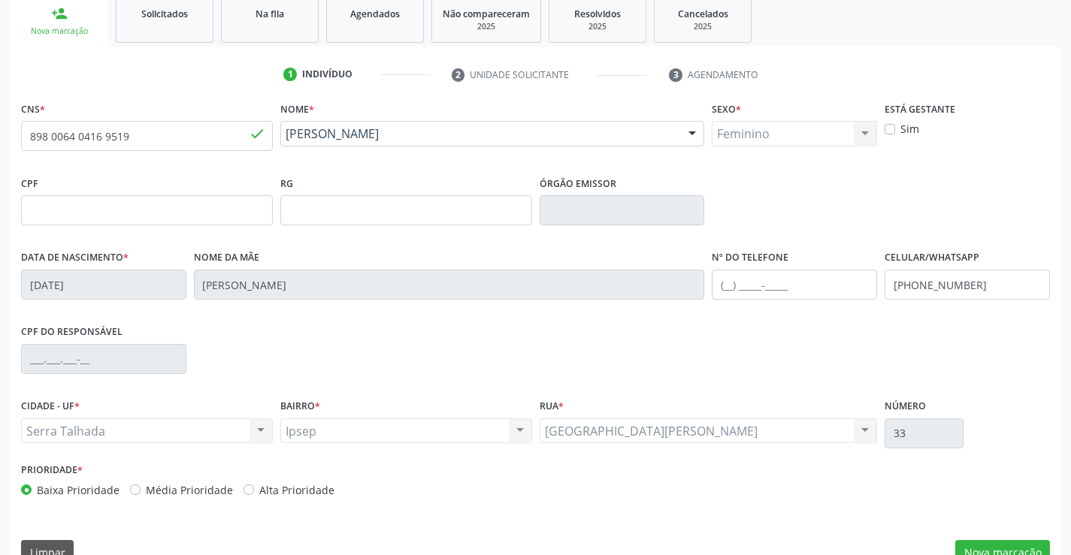
scroll to position [259, 0]
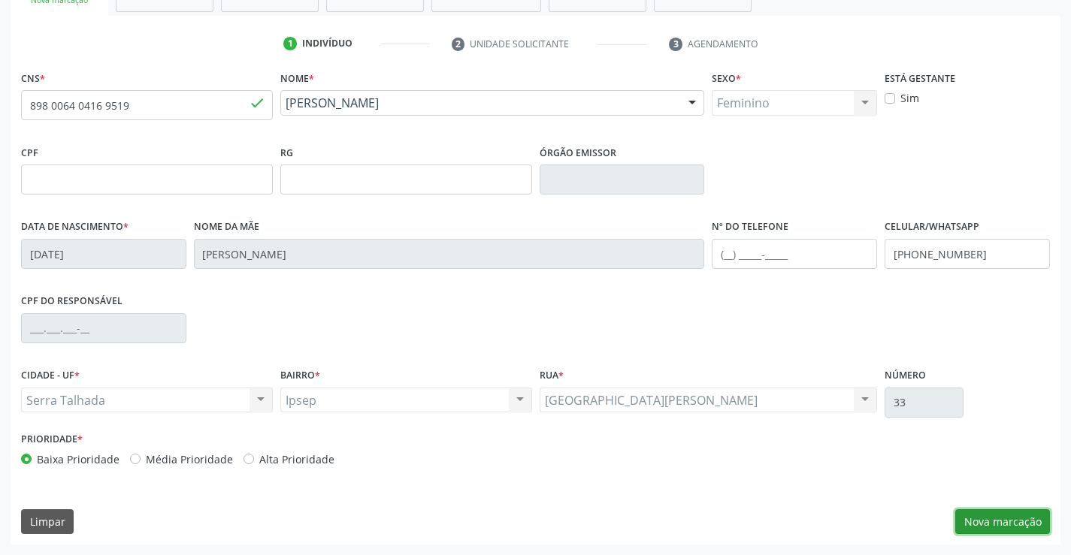
click at [1026, 519] on button "Nova marcação" at bounding box center [1002, 522] width 95 height 26
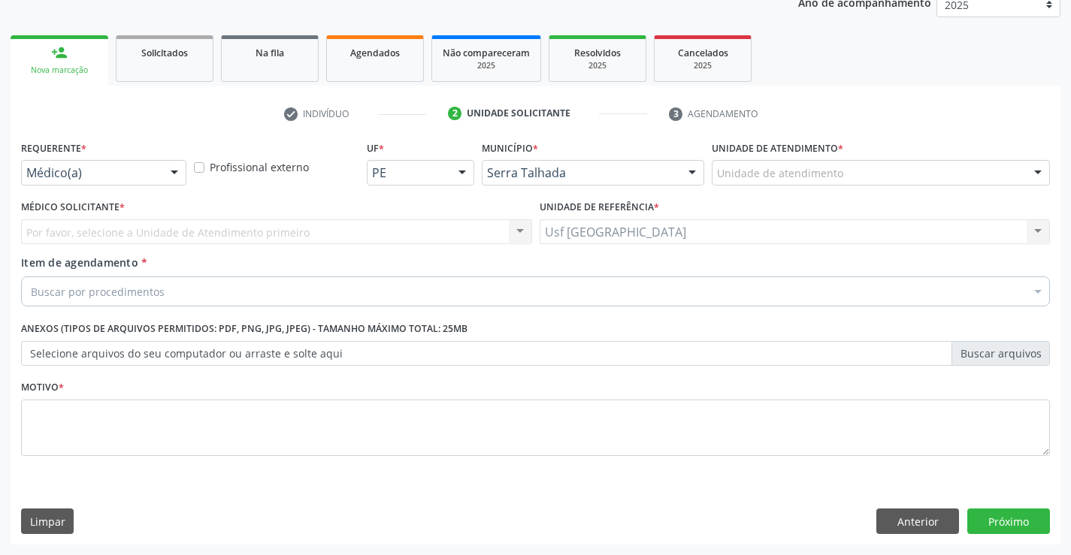
scroll to position [189, 0]
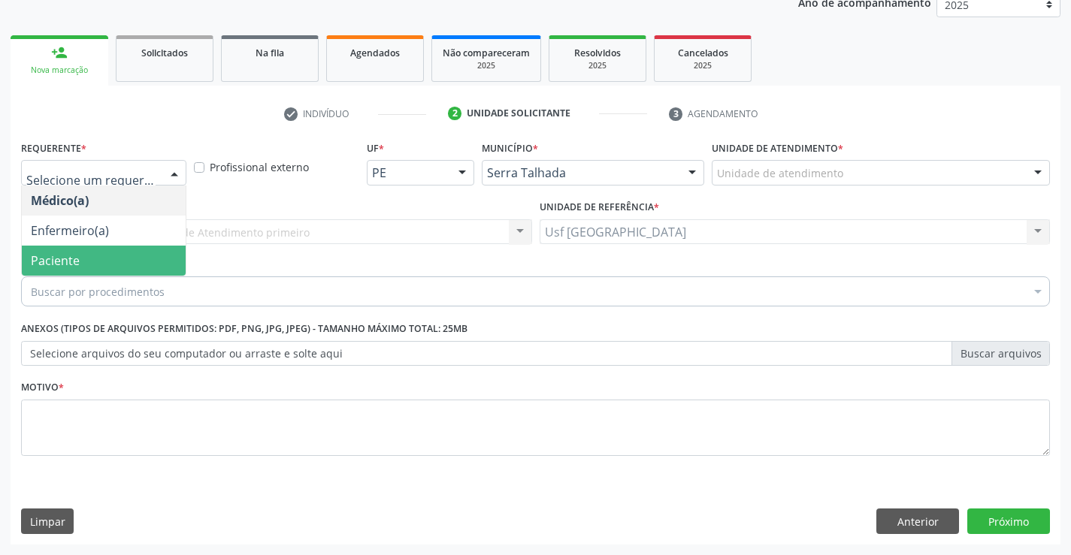
click at [68, 247] on span "Paciente" at bounding box center [104, 261] width 164 height 30
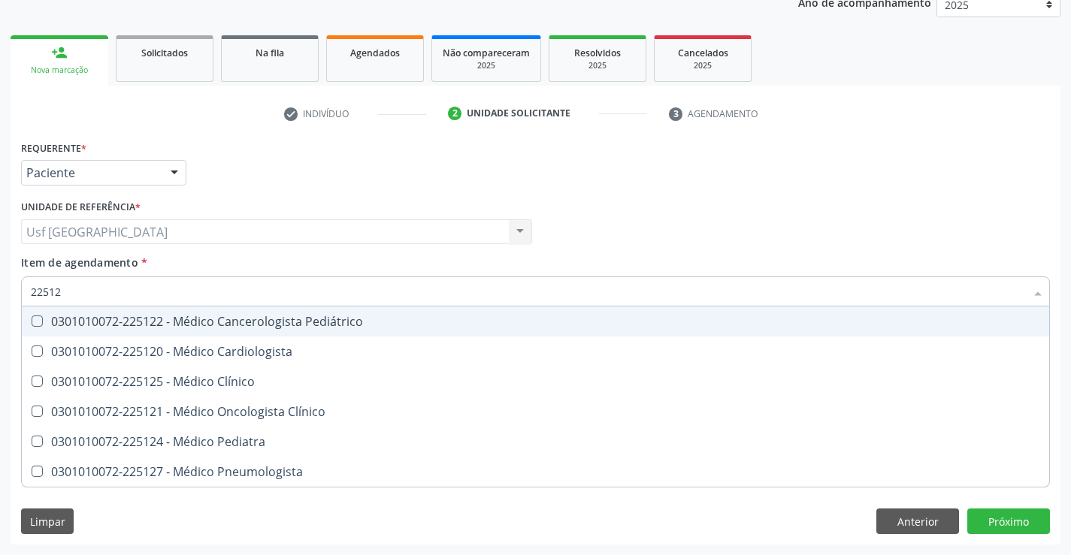
type input "225124"
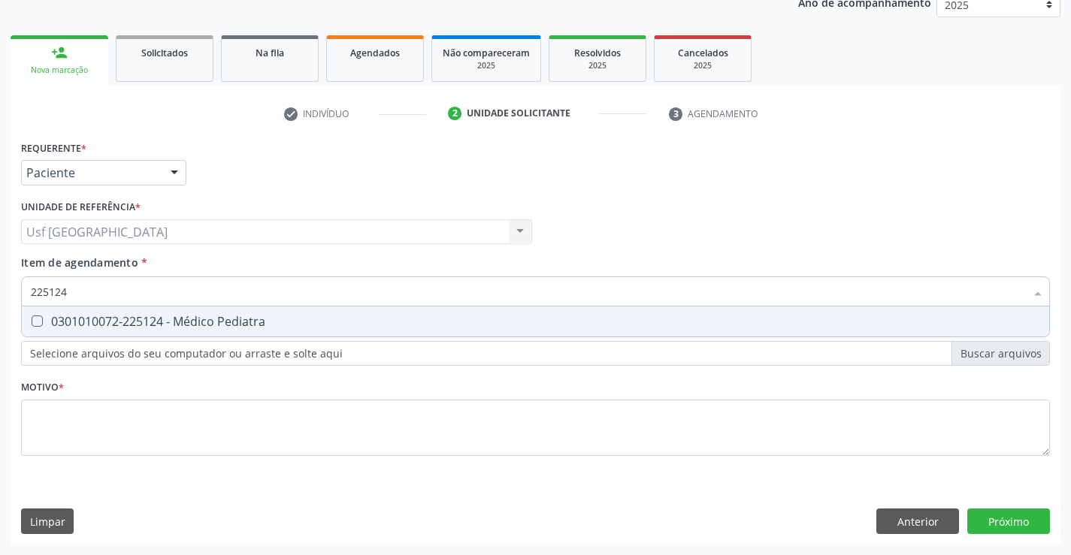
click at [524, 328] on span "0301010072-225124 - Médico Pediatra" at bounding box center [535, 322] width 1027 height 30
checkbox Pediatra "true"
click at [237, 419] on div "Requerente * Paciente Médico(a) Enfermeiro(a) Paciente Nenhum resultado encontr…" at bounding box center [535, 307] width 1029 height 340
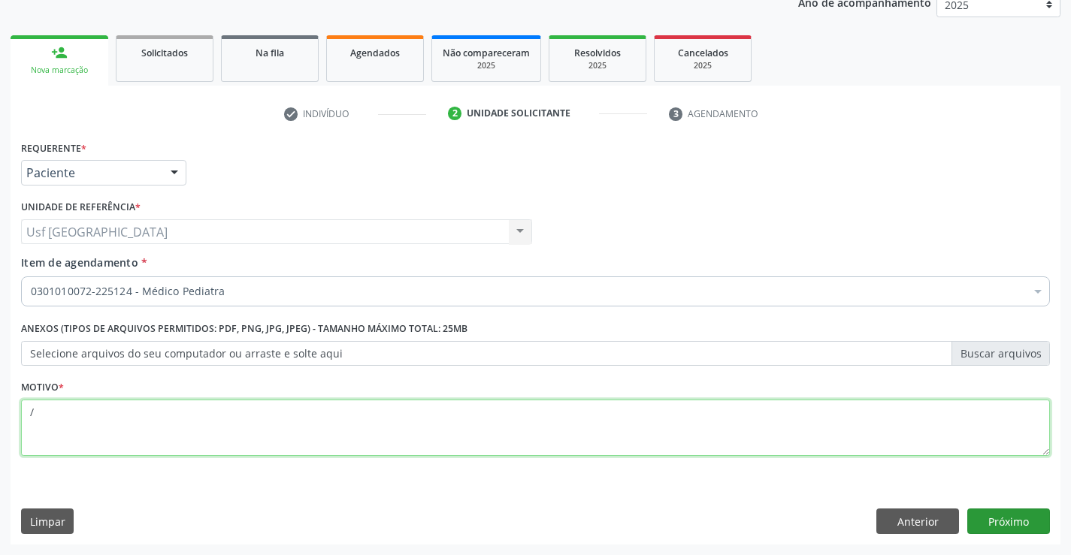
type textarea "/"
click at [1018, 527] on button "Próximo" at bounding box center [1008, 522] width 83 height 26
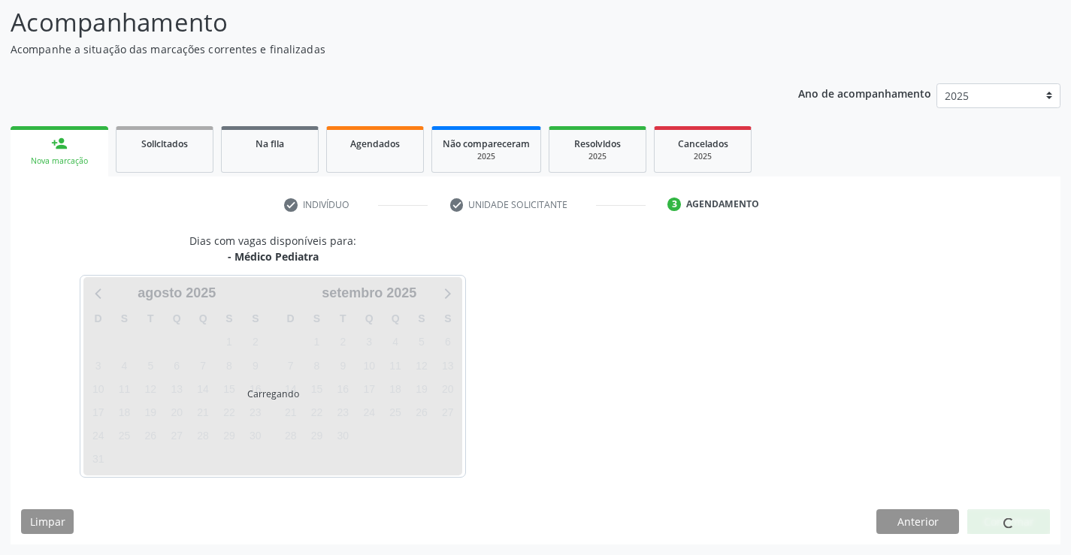
scroll to position [98, 0]
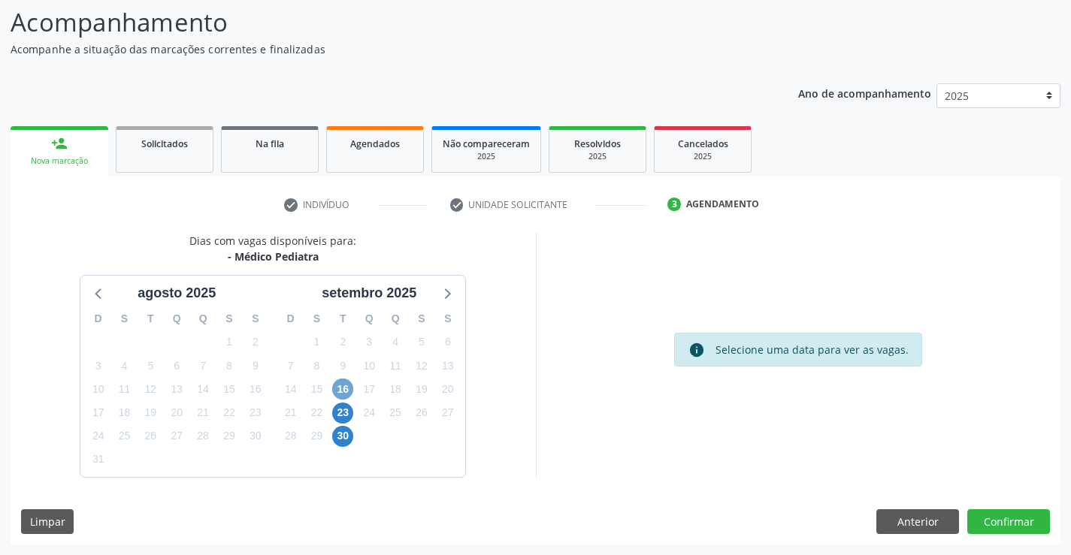
click at [346, 392] on span "16" at bounding box center [342, 389] width 21 height 21
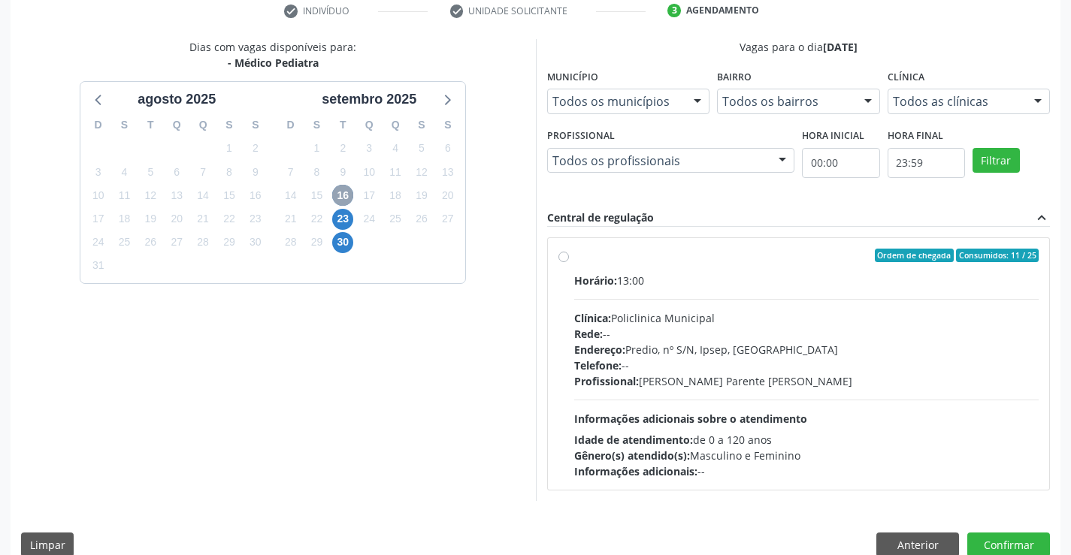
scroll to position [316, 0]
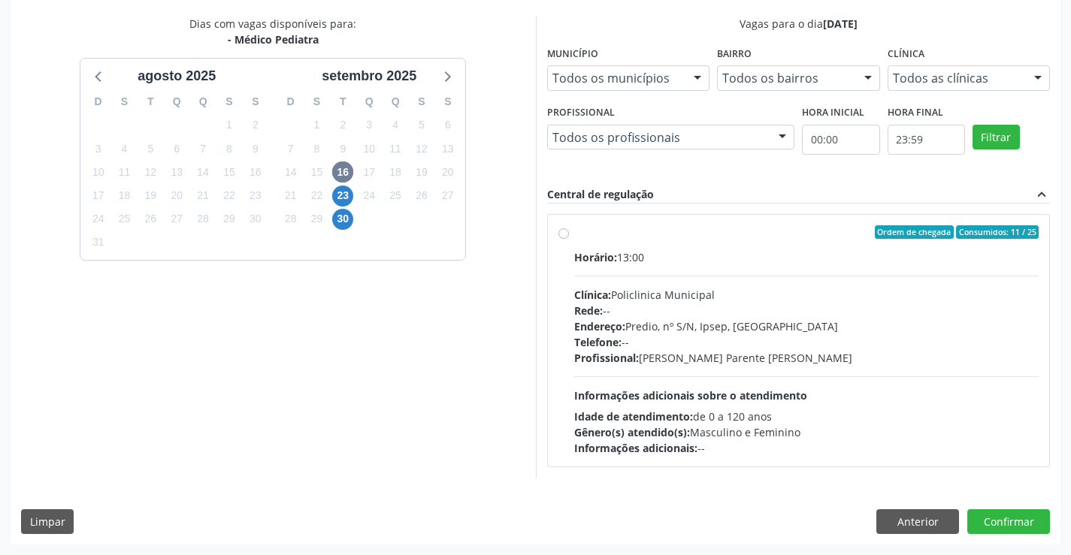
click at [574, 231] on label "Ordem de chegada Consumidos: 11 / 25 Horário: 13:00 Clínica: Policlinica Munici…" at bounding box center [806, 340] width 465 height 231
click at [562, 231] on input "Ordem de chegada Consumidos: 11 / 25 Horário: 13:00 Clínica: Policlinica Munici…" at bounding box center [563, 232] width 11 height 14
radio input "true"
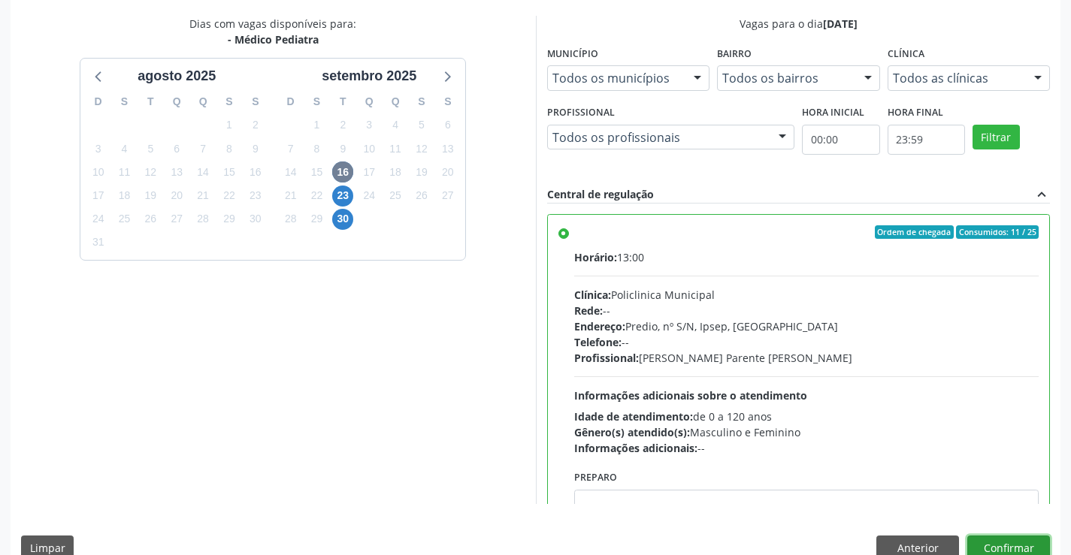
click at [1002, 546] on button "Confirmar" at bounding box center [1008, 549] width 83 height 26
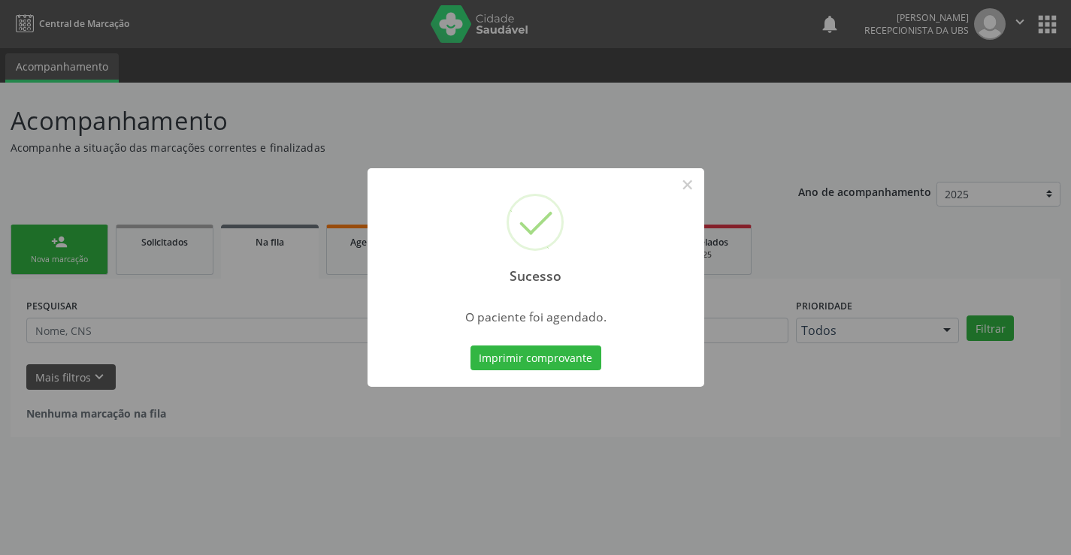
scroll to position [0, 0]
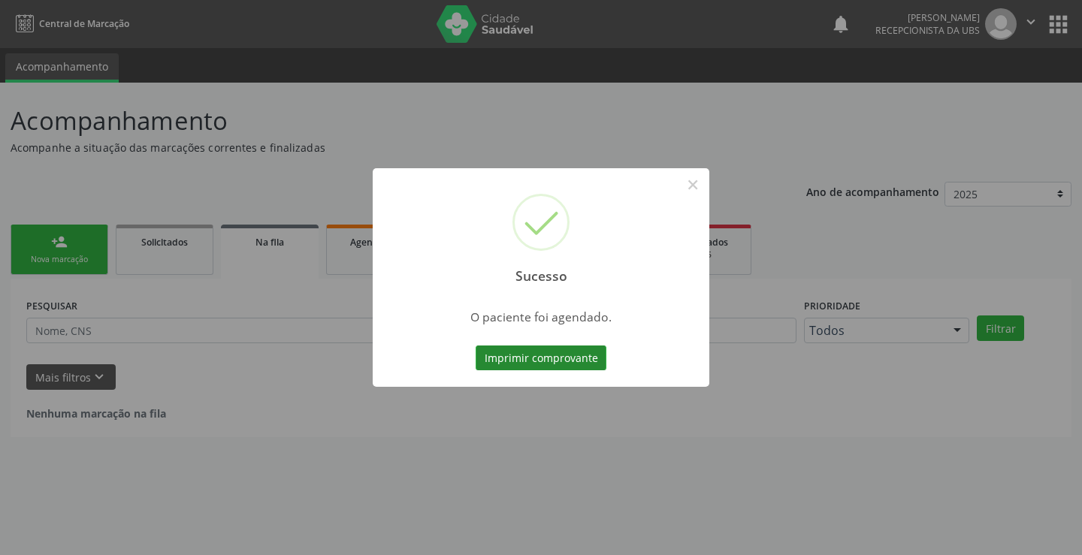
click at [553, 356] on button "Imprimir comprovante" at bounding box center [541, 359] width 131 height 26
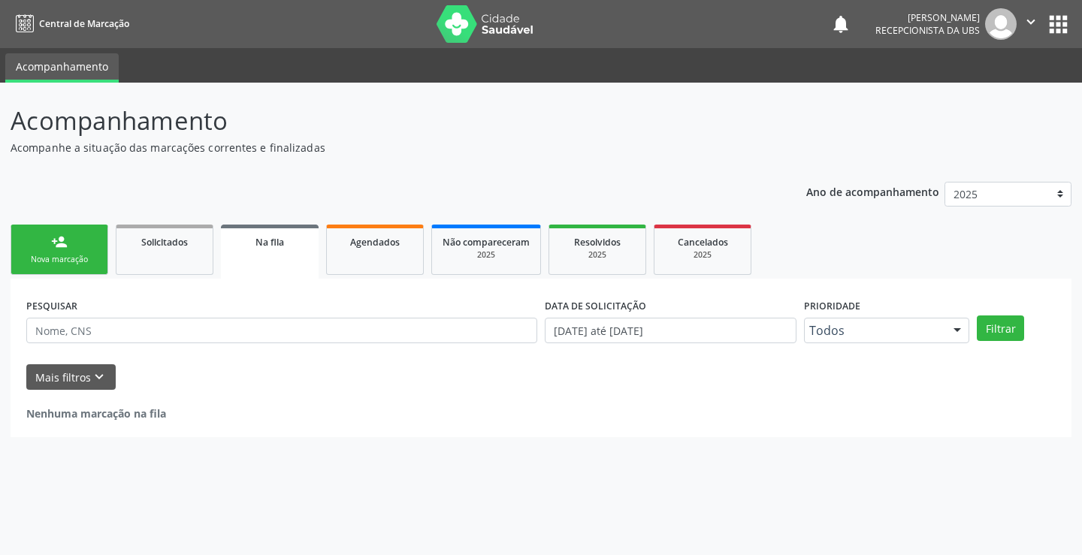
click at [86, 247] on link "person_add Nova marcação" at bounding box center [60, 250] width 98 height 50
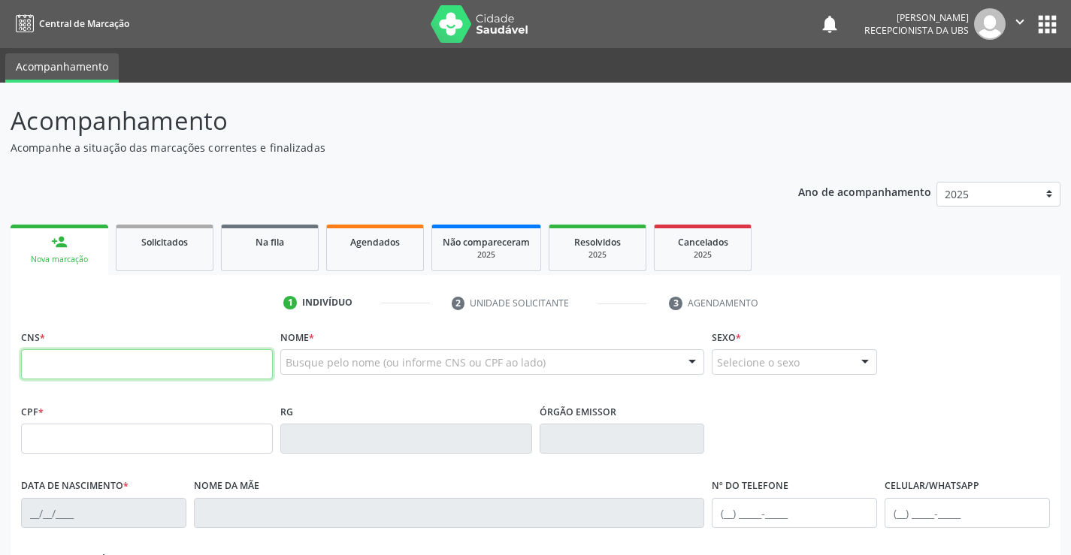
click at [234, 370] on input "text" at bounding box center [147, 364] width 252 height 30
type input "707 4080 0818 1476"
type input "001.588.384-16"
type input "05/01/2024"
type input "Zilene Pereira Freires"
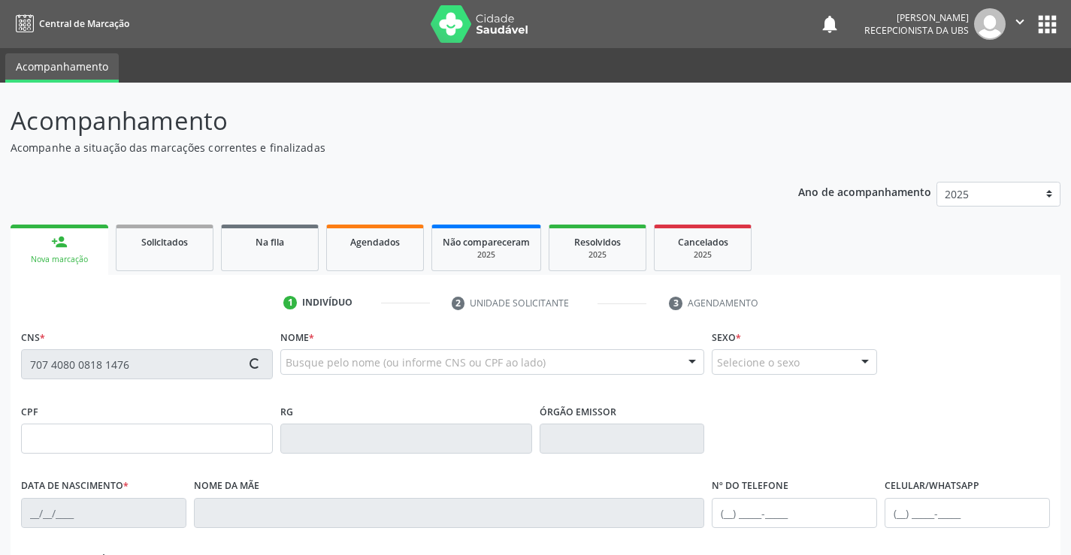
type input "(87) 99147-6520"
type input "064.574.924-95"
type input "399"
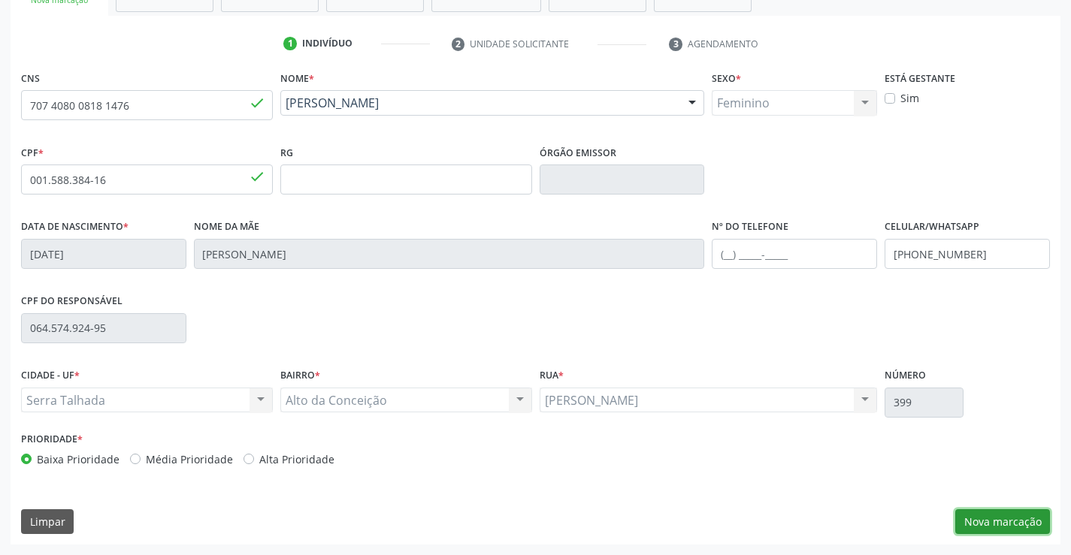
click at [990, 512] on button "Nova marcação" at bounding box center [1002, 522] width 95 height 26
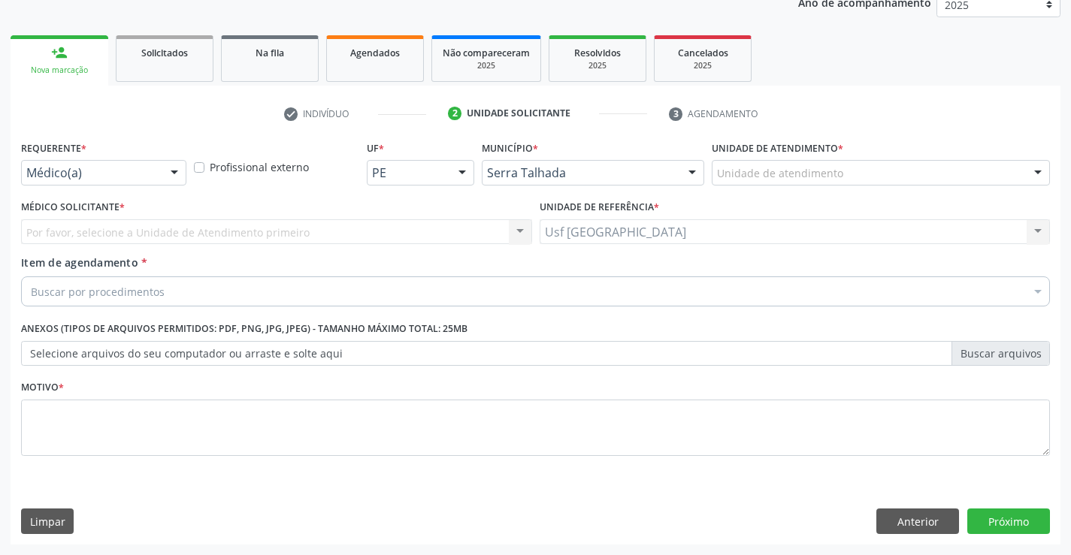
scroll to position [189, 0]
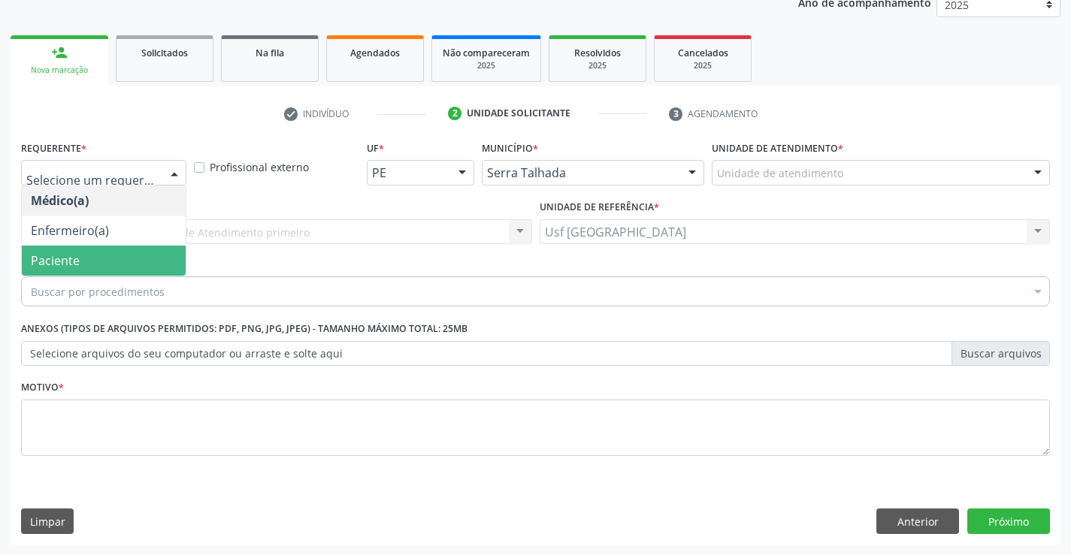
click at [78, 258] on span "Paciente" at bounding box center [55, 260] width 49 height 17
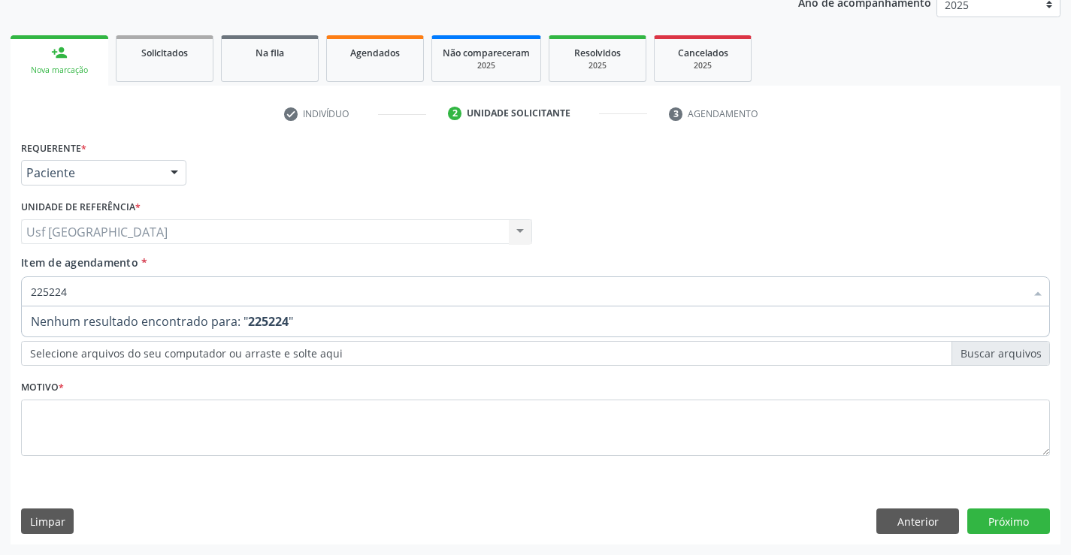
click at [58, 293] on input "225224" at bounding box center [528, 292] width 994 height 30
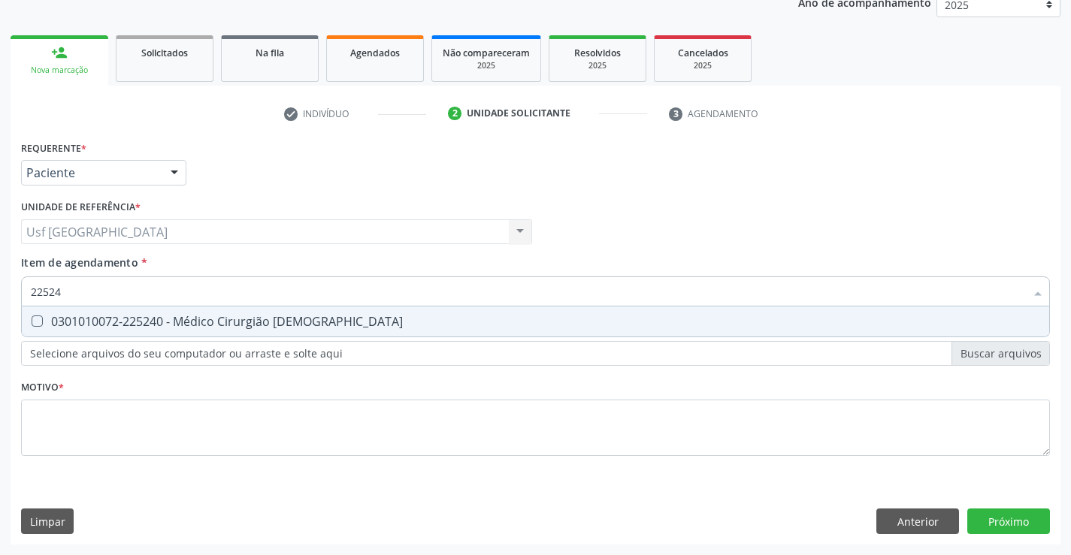
type input "225124"
click at [234, 328] on div "0301010072-225124 - Médico Pediatra" at bounding box center [535, 322] width 1009 height 12
checkbox Pediatra "true"
click at [238, 437] on div "Requerente * Paciente Médico(a) Enfermeiro(a) Paciente Nenhum resultado encontr…" at bounding box center [535, 307] width 1029 height 340
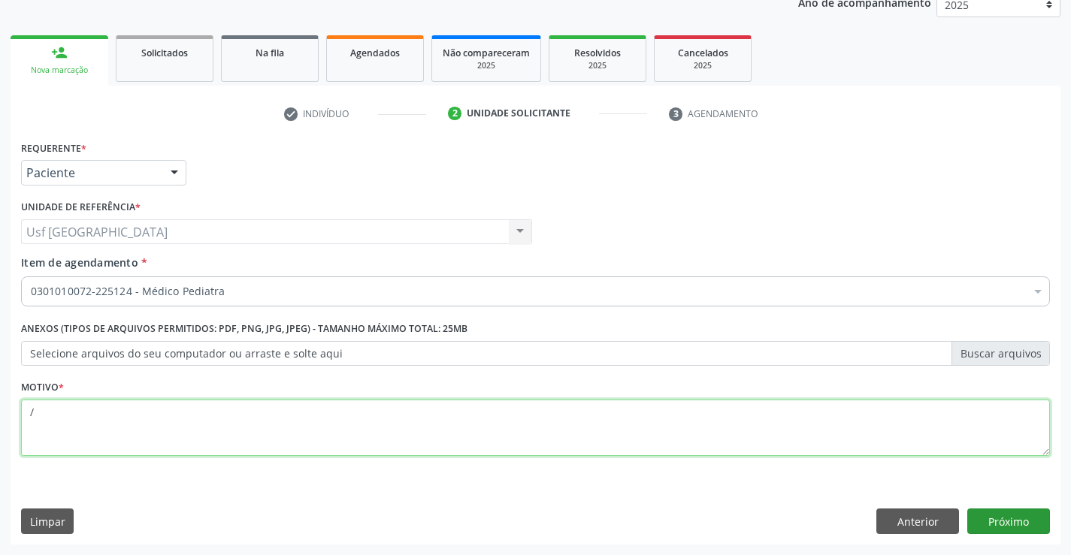
type textarea "/"
click at [1035, 526] on button "Próximo" at bounding box center [1008, 522] width 83 height 26
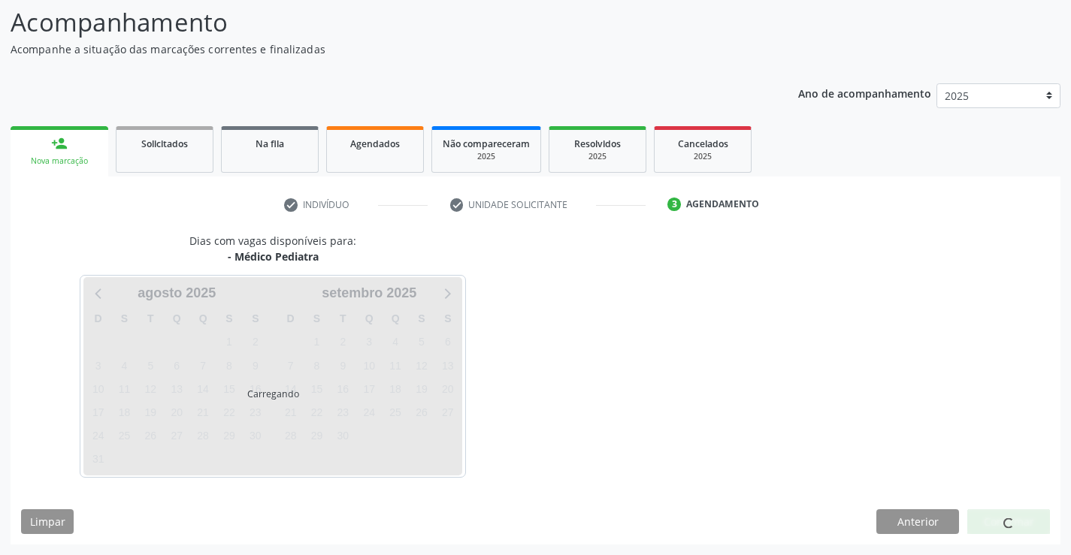
scroll to position [98, 0]
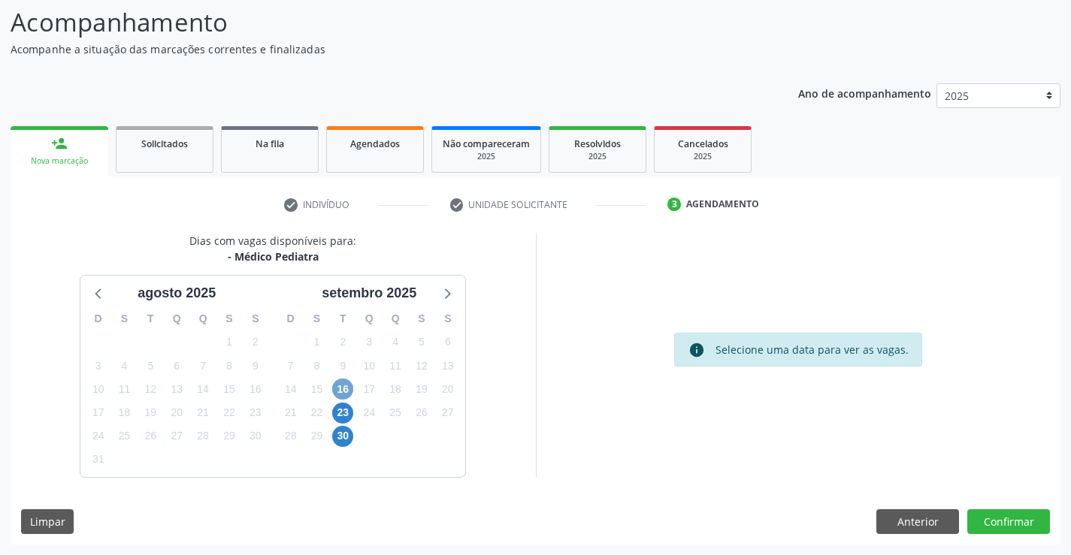
click at [333, 391] on span "16" at bounding box center [342, 389] width 21 height 21
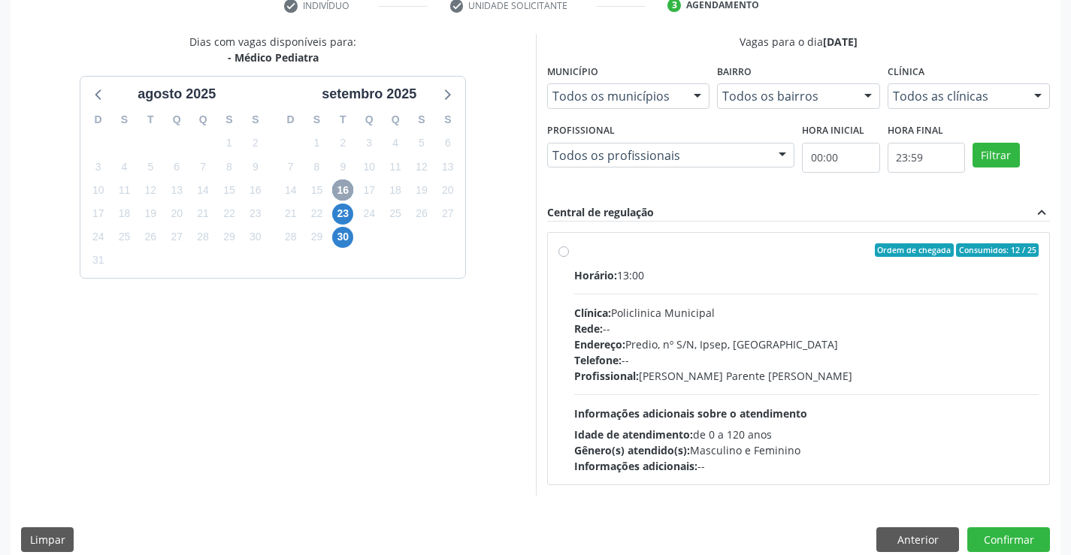
scroll to position [316, 0]
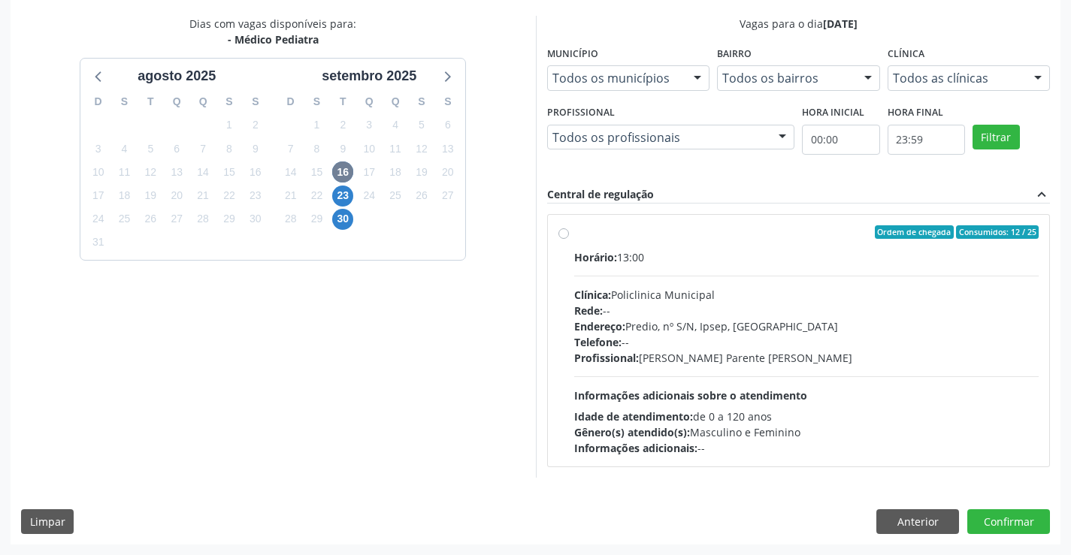
click at [573, 235] on div "Ordem de chegada Consumidos: 12 / 25 Horário: 13:00 Clínica: Policlinica Munici…" at bounding box center [798, 340] width 481 height 231
radio input "true"
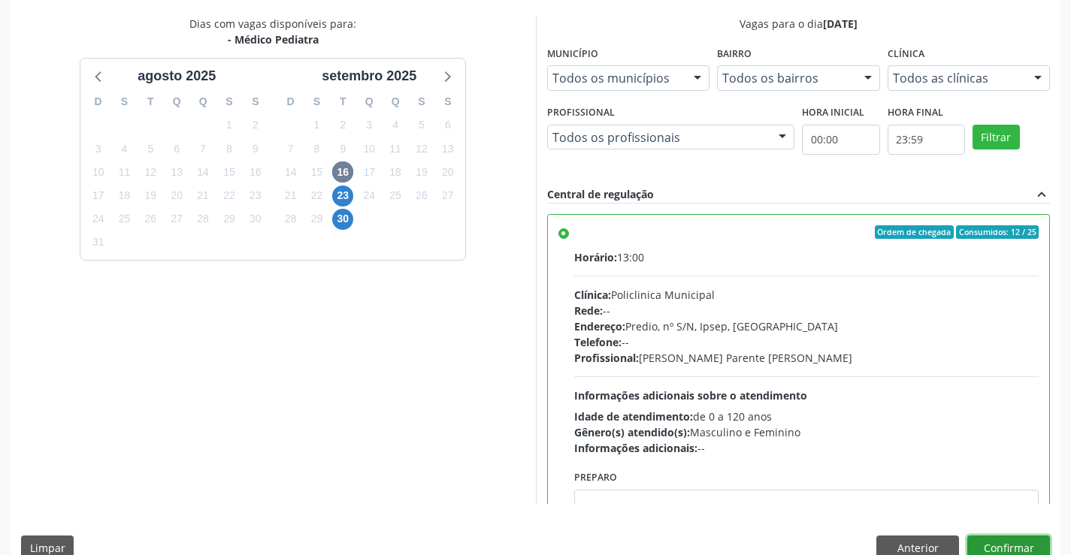
click at [1011, 543] on button "Confirmar" at bounding box center [1008, 549] width 83 height 26
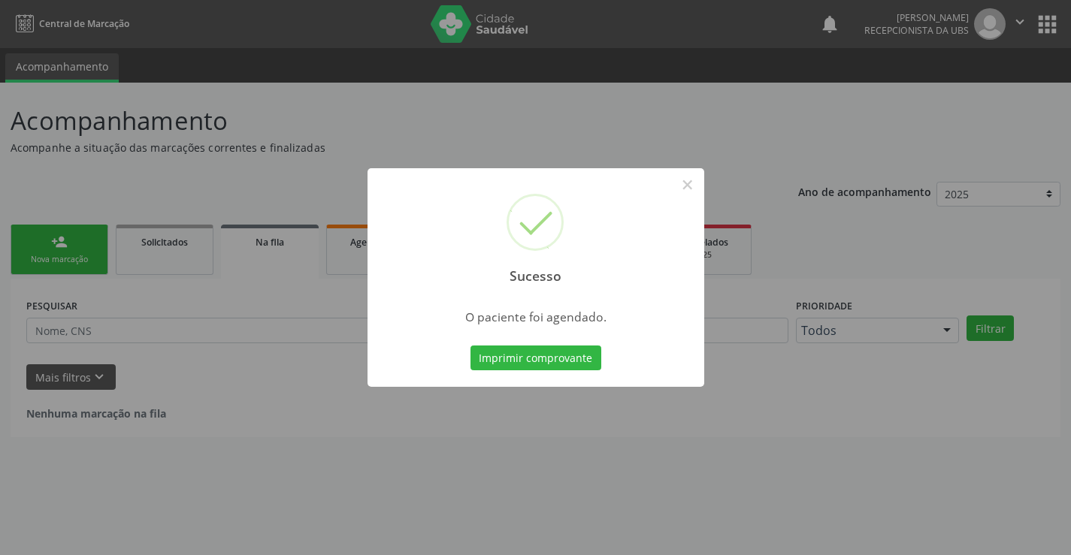
scroll to position [0, 0]
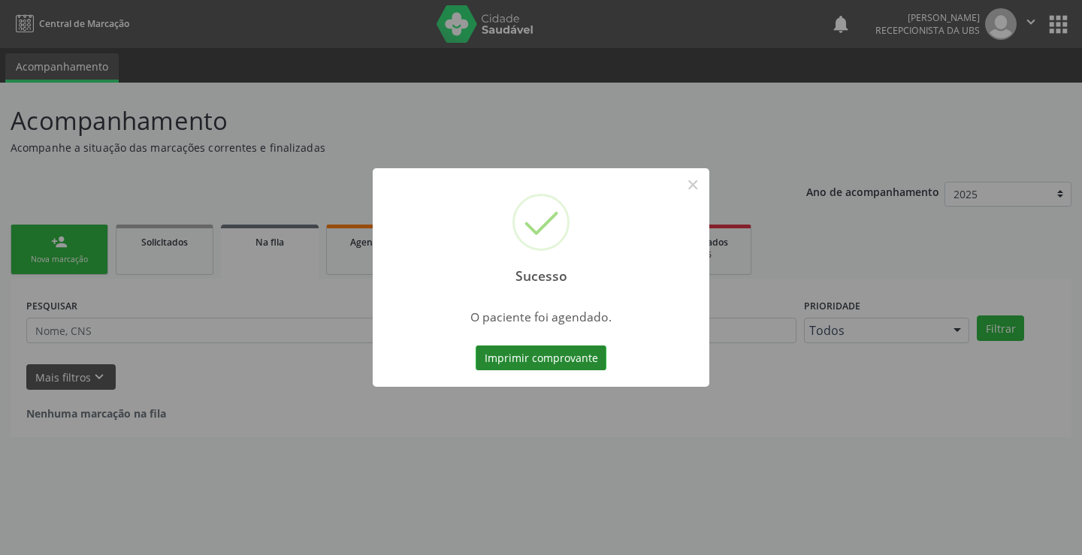
click at [555, 355] on button "Imprimir comprovante" at bounding box center [541, 359] width 131 height 26
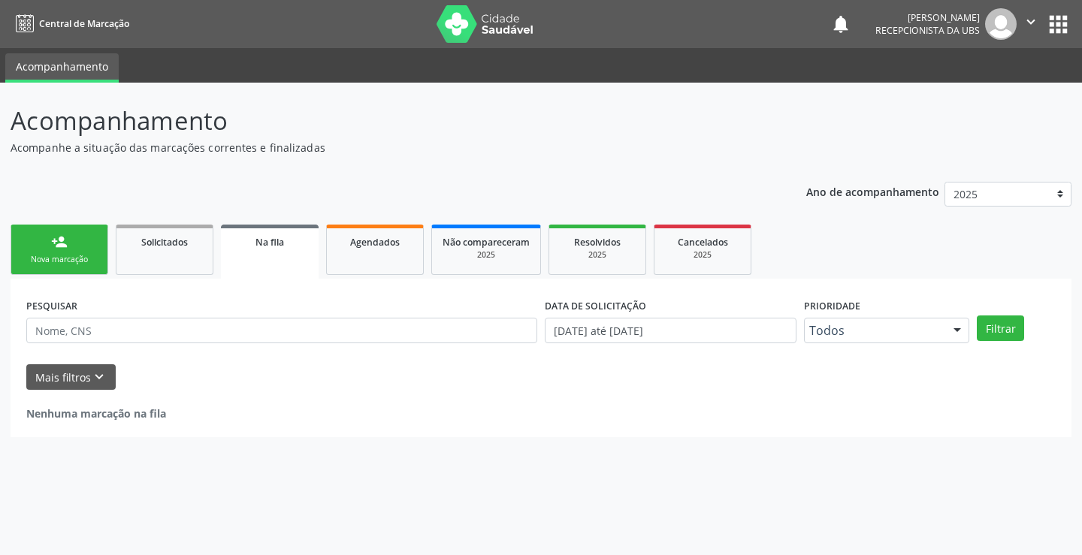
click at [79, 261] on div "Nova marcação" at bounding box center [59, 259] width 75 height 11
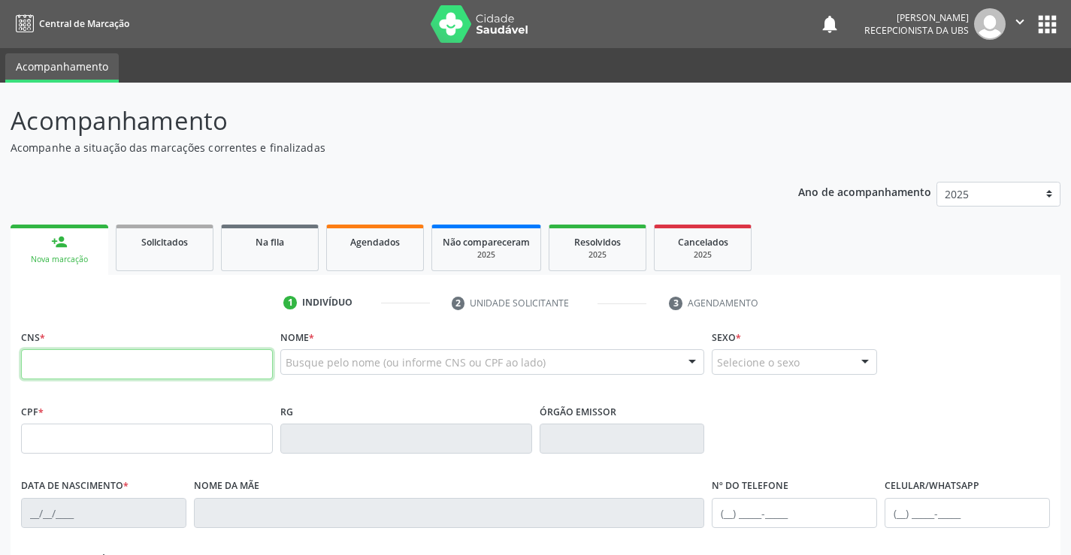
click at [96, 361] on input "text" at bounding box center [147, 364] width 252 height 30
type input "700 0033 3327 5303"
type input "104.524.574-75"
type input "22/12/1994"
type input "Keyla Marta Lira"
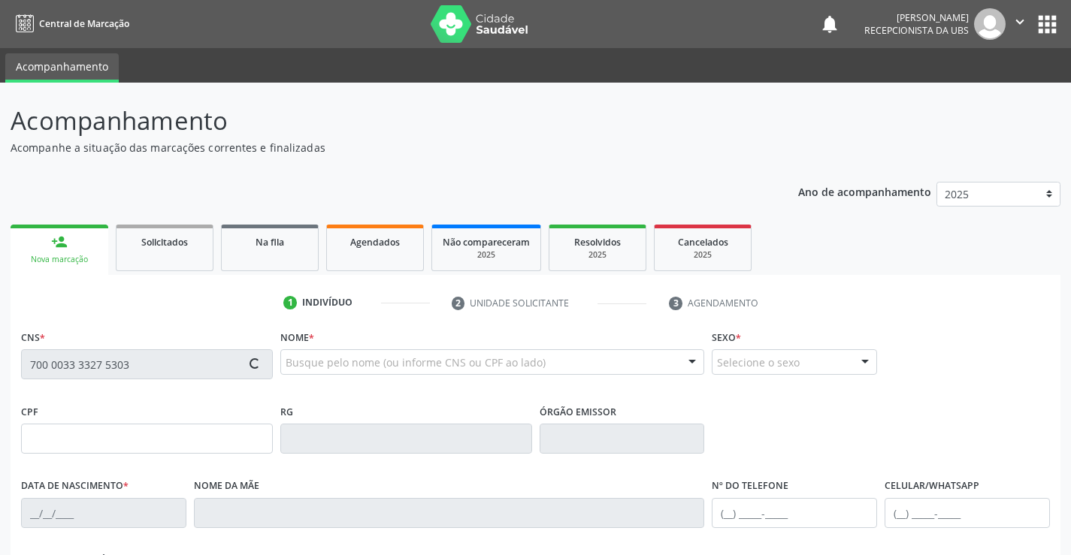
type input "(87) 99624-4131"
type input "750.253.704-00"
type input "456"
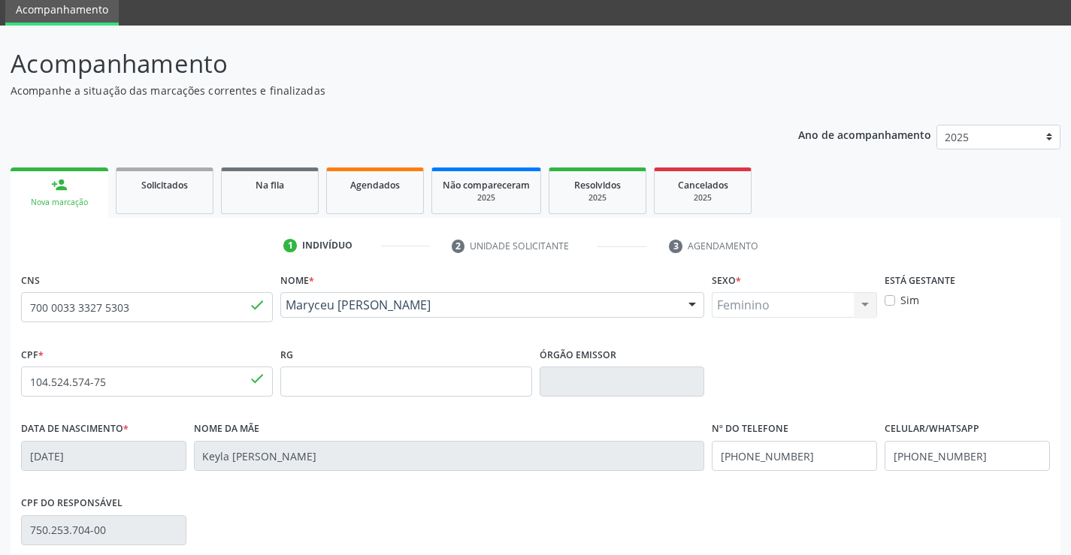
scroll to position [259, 0]
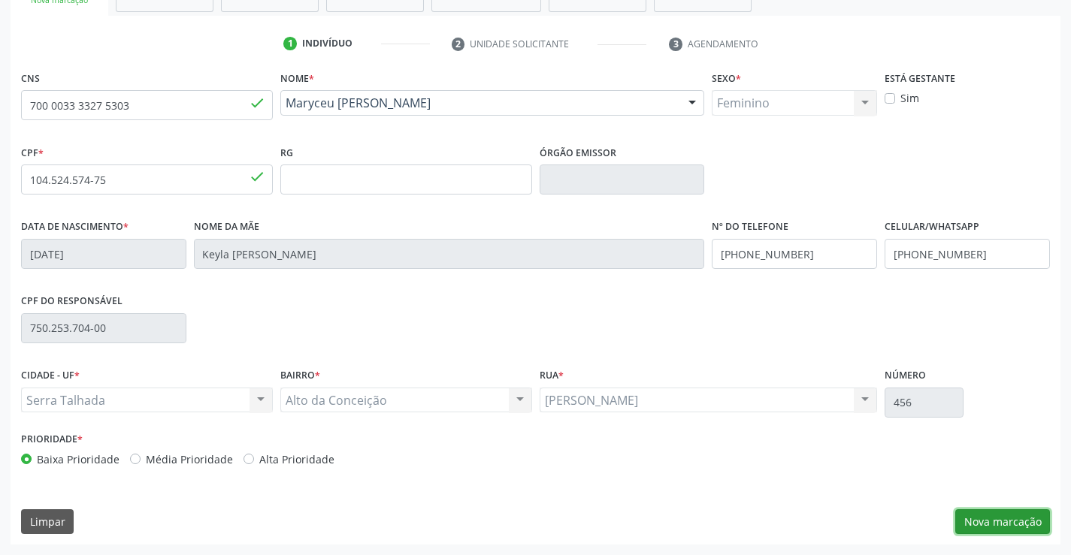
click at [999, 512] on button "Nova marcação" at bounding box center [1002, 522] width 95 height 26
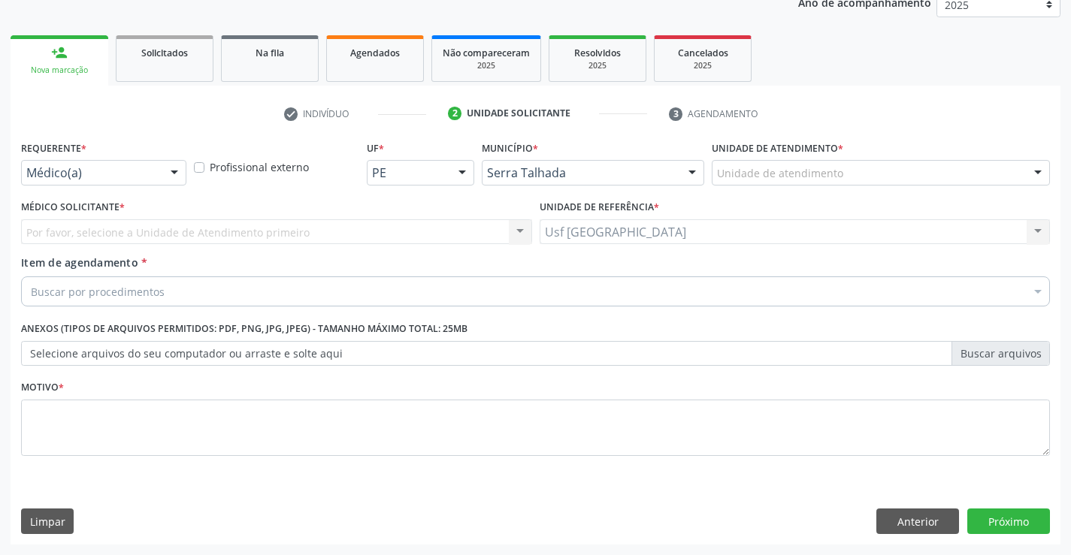
scroll to position [189, 0]
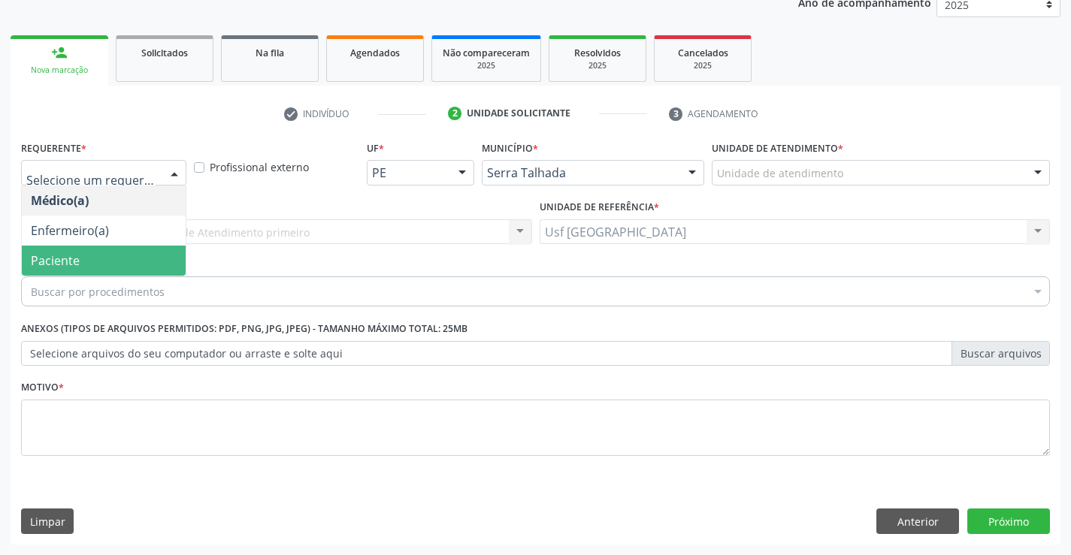
click at [81, 251] on span "Paciente" at bounding box center [104, 261] width 164 height 30
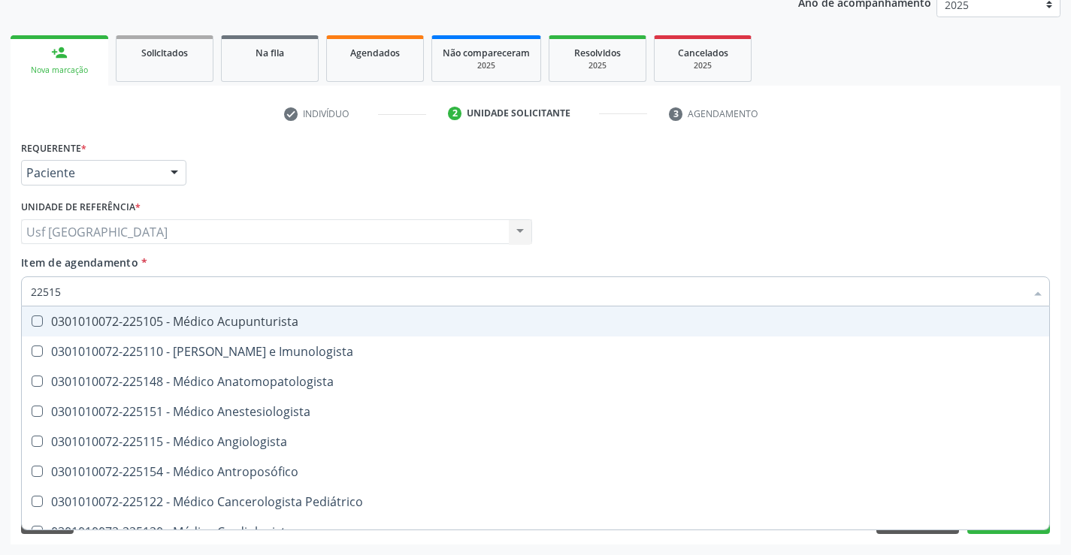
type input "225155"
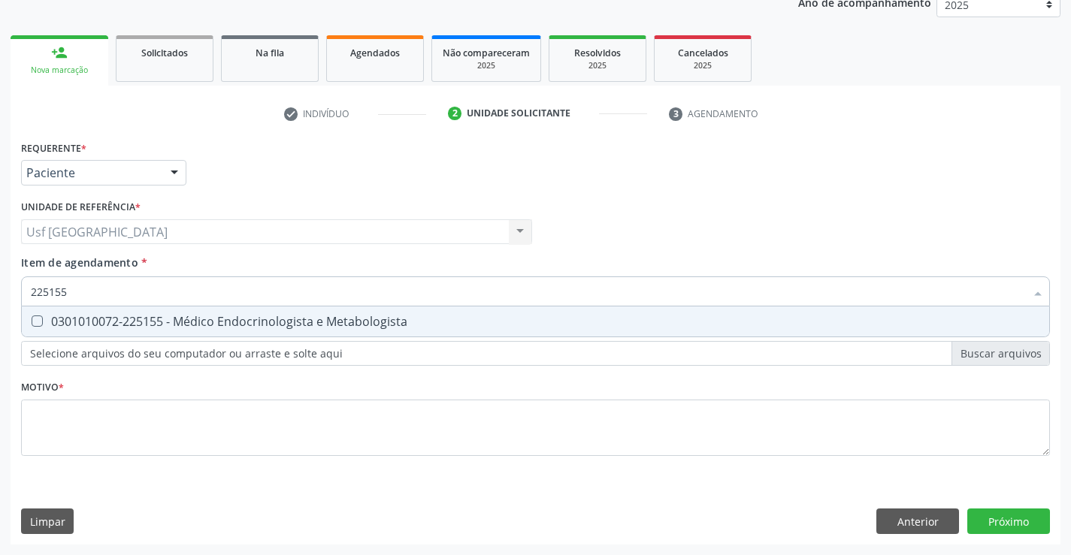
click at [319, 328] on div "0301010072-225155 - Médico Endocrinologista e Metabologista" at bounding box center [535, 322] width 1009 height 12
checkbox Metabologista "true"
click at [431, 429] on div "Requerente * Paciente Médico(a) Enfermeiro(a) Paciente Nenhum resultado encontr…" at bounding box center [535, 307] width 1029 height 340
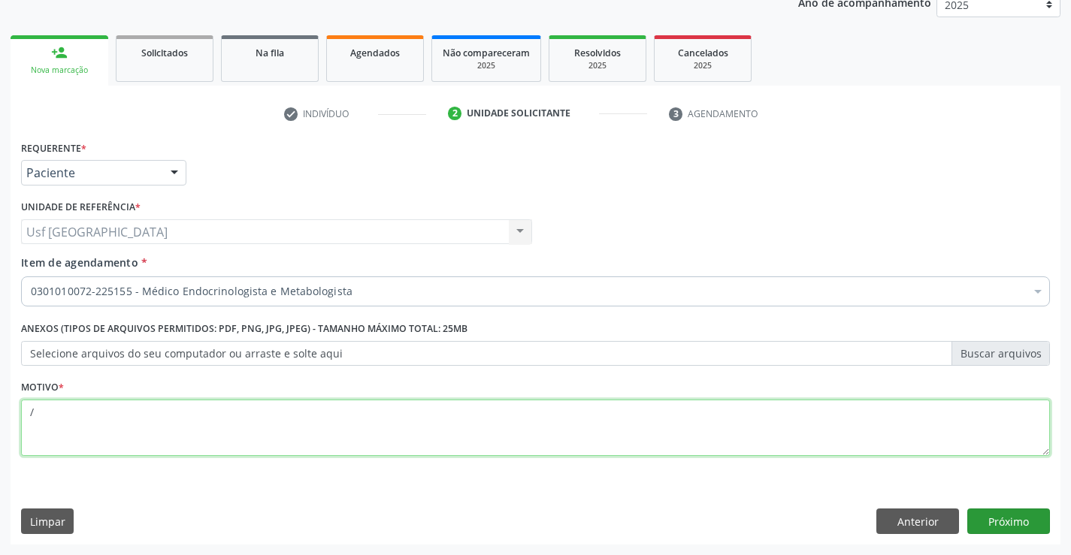
type textarea "/"
click at [1011, 526] on button "Próximo" at bounding box center [1008, 522] width 83 height 26
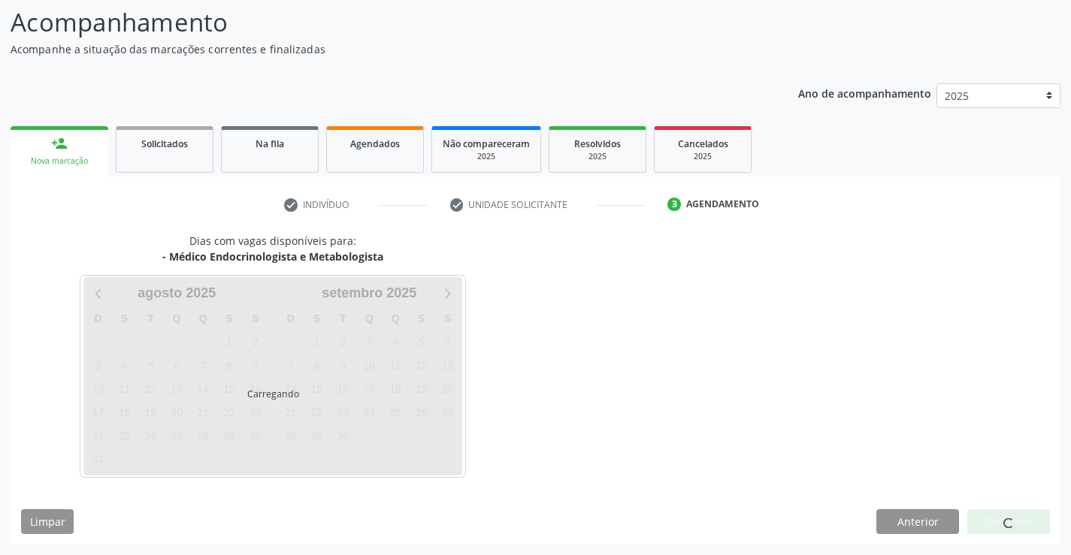
scroll to position [98, 0]
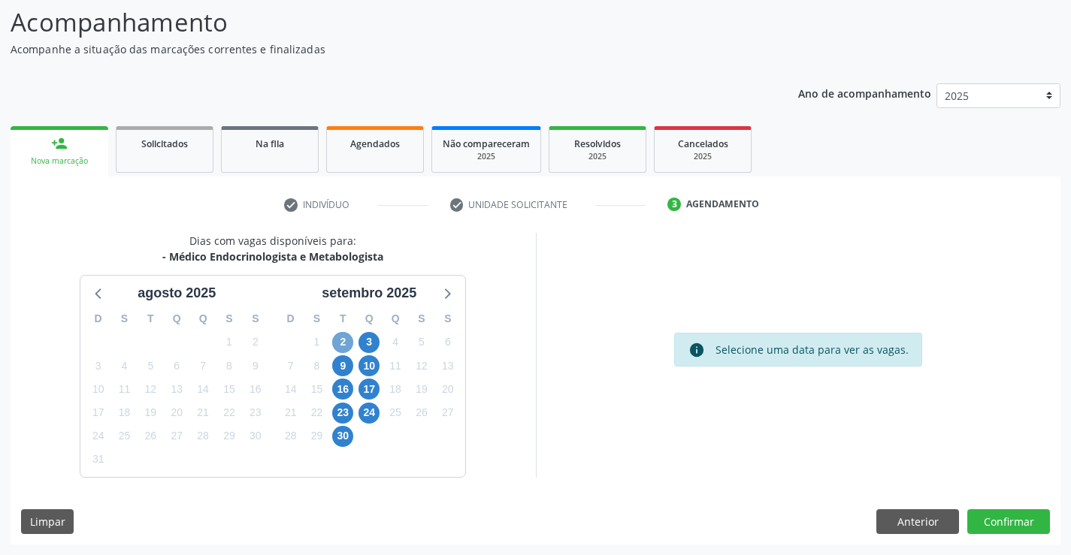
click at [346, 342] on span "2" at bounding box center [342, 342] width 21 height 21
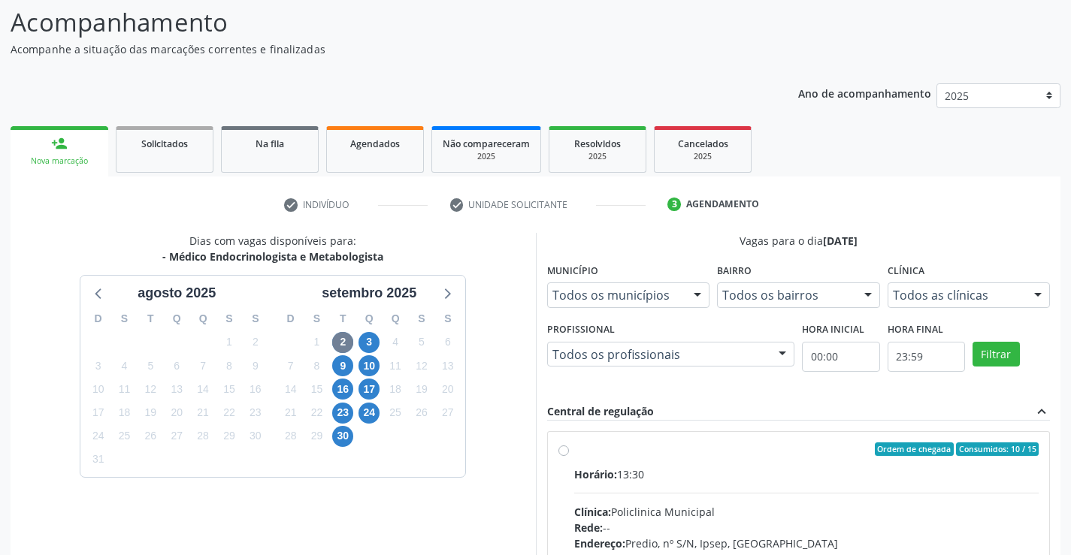
drag, startPoint x: 1067, startPoint y: 358, endPoint x: 1062, endPoint y: 449, distance: 91.0
click at [1062, 449] on div "Acompanhamento Acompanhe a situação das marcações correntes e finalizadas Relat…" at bounding box center [535, 391] width 1071 height 815
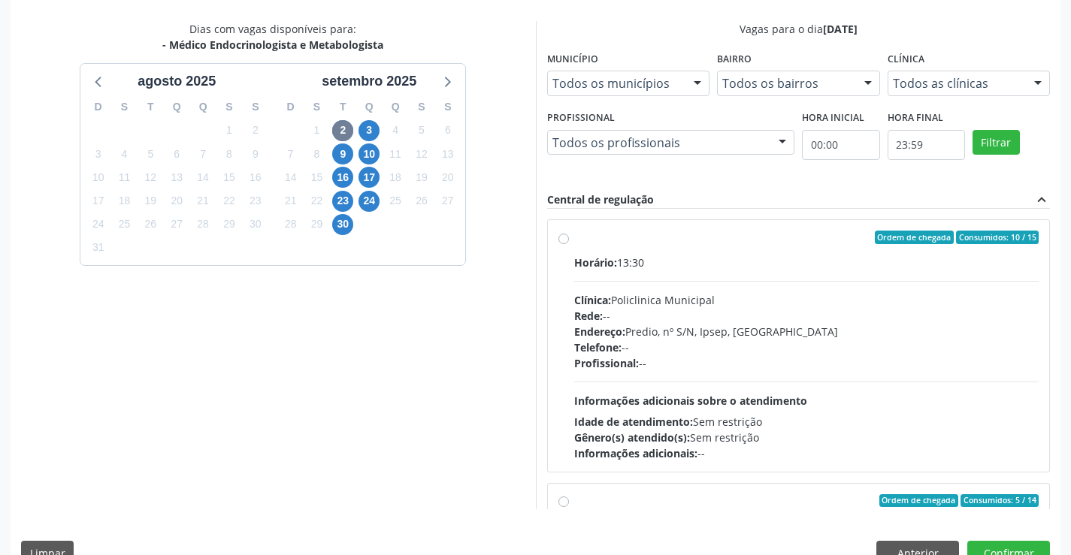
scroll to position [315, 0]
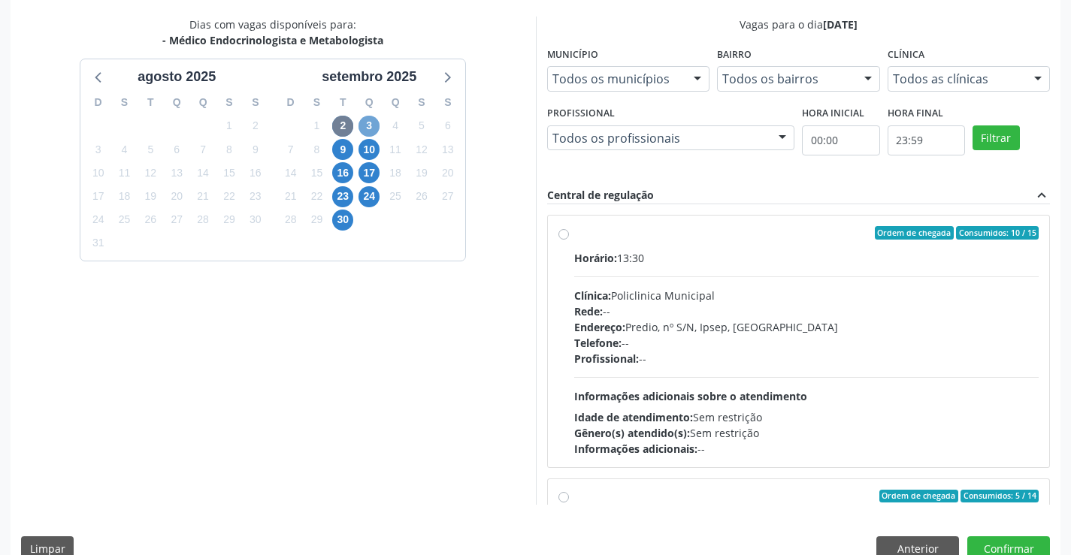
click at [370, 126] on span "3" at bounding box center [368, 126] width 21 height 21
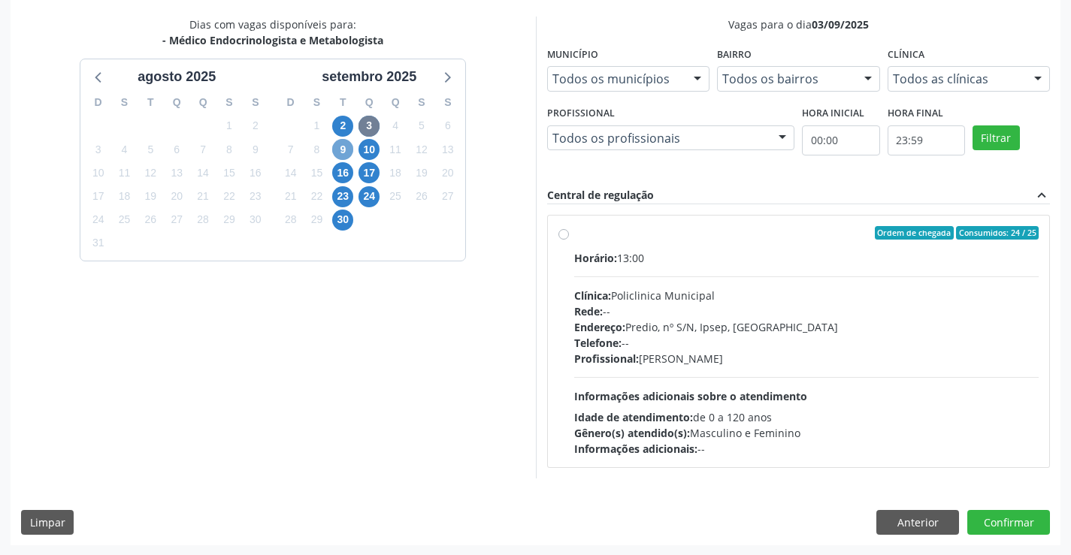
click at [343, 142] on span "9" at bounding box center [342, 149] width 21 height 21
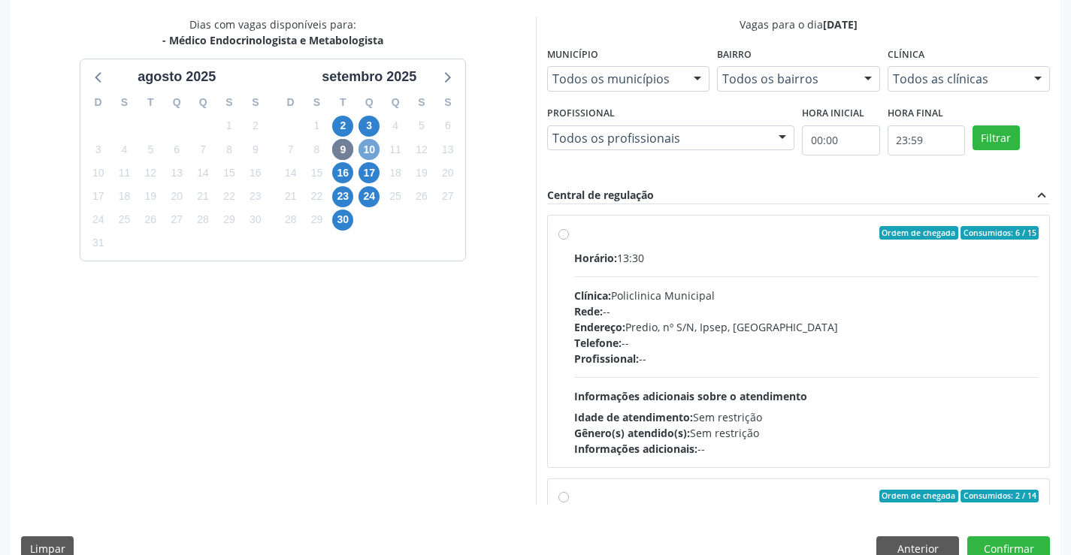
click at [364, 148] on span "10" at bounding box center [368, 149] width 21 height 21
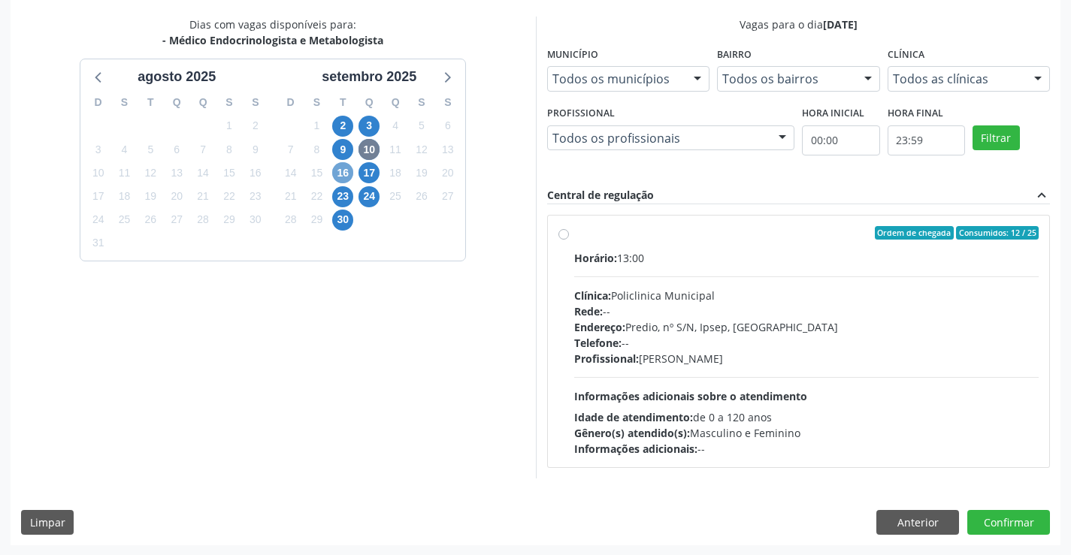
click at [341, 173] on span "16" at bounding box center [342, 172] width 21 height 21
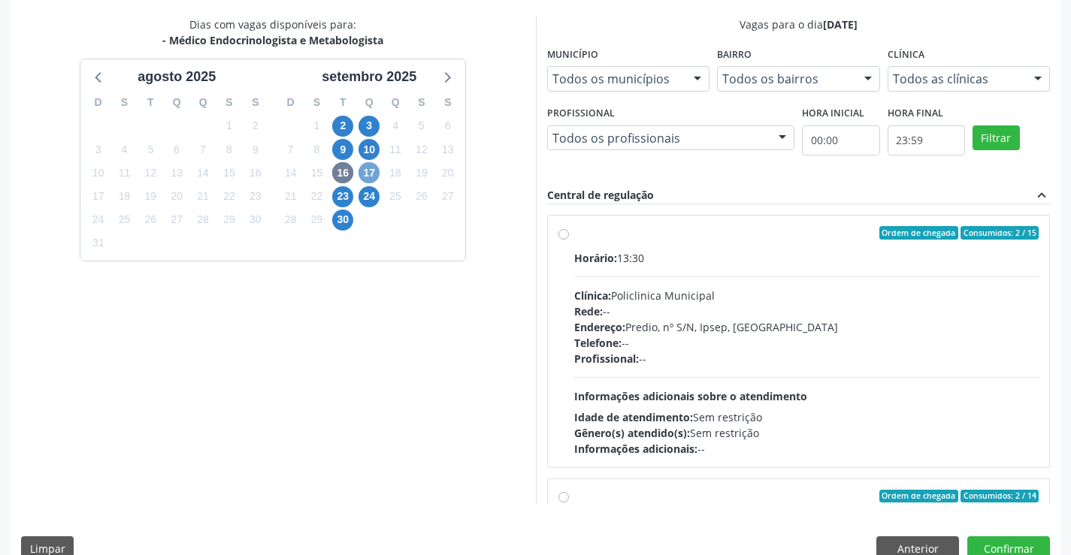
click at [363, 175] on span "17" at bounding box center [368, 172] width 21 height 21
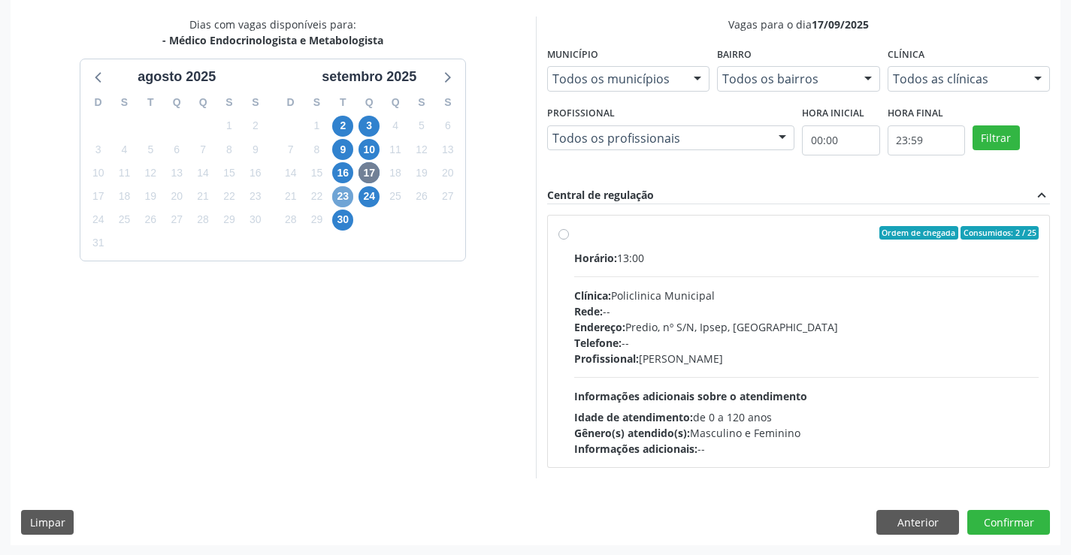
click at [343, 189] on span "23" at bounding box center [342, 196] width 21 height 21
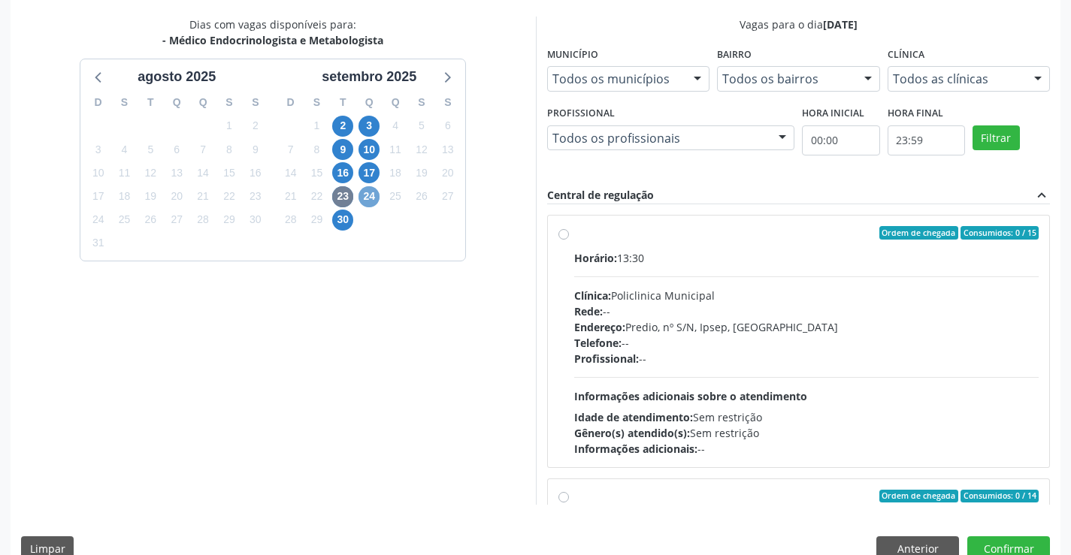
click at [359, 196] on span "24" at bounding box center [368, 196] width 21 height 21
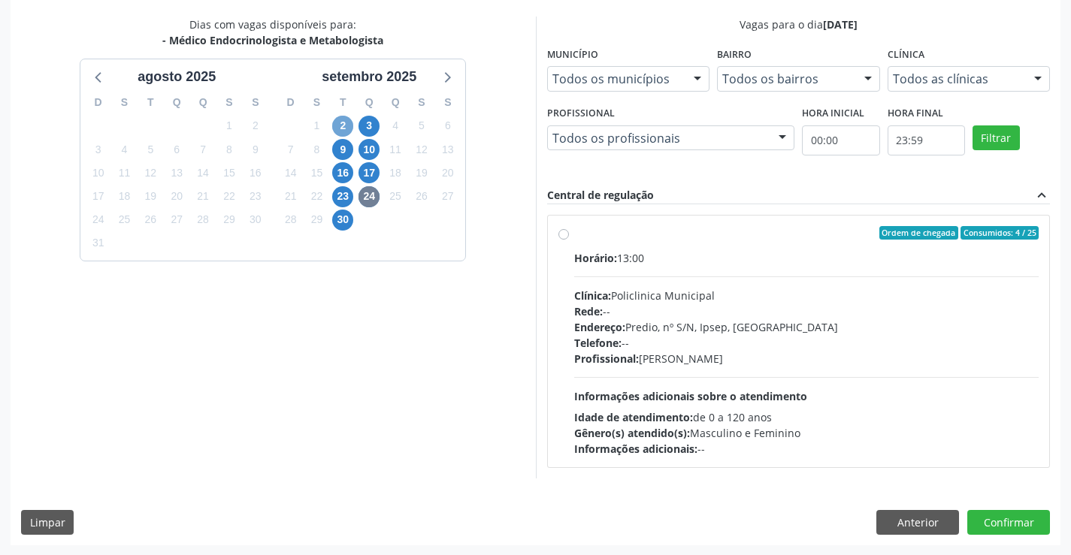
click at [340, 125] on span "2" at bounding box center [342, 126] width 21 height 21
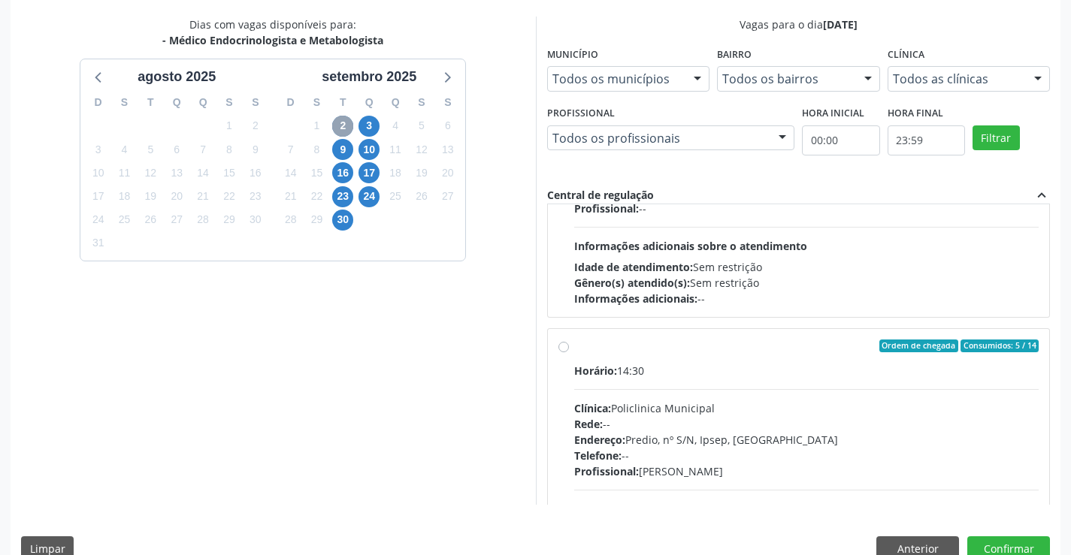
scroll to position [225, 0]
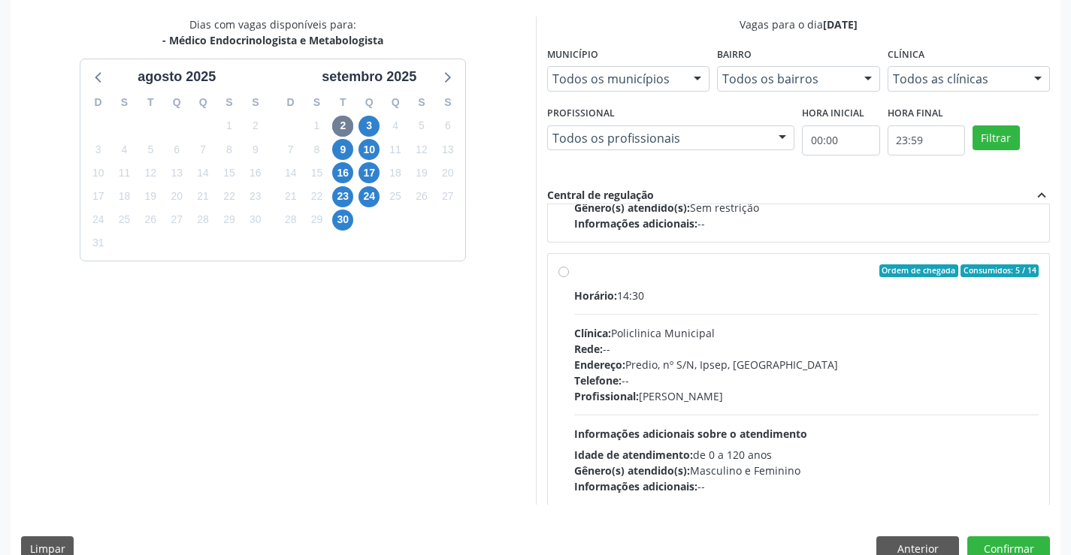
click at [574, 267] on label "Ordem de chegada Consumidos: 5 / 14 Horário: 14:30 Clínica: Policlinica Municip…" at bounding box center [806, 379] width 465 height 231
click at [561, 267] on input "Ordem de chegada Consumidos: 5 / 14 Horário: 14:30 Clínica: Policlinica Municip…" at bounding box center [563, 271] width 11 height 14
radio input "true"
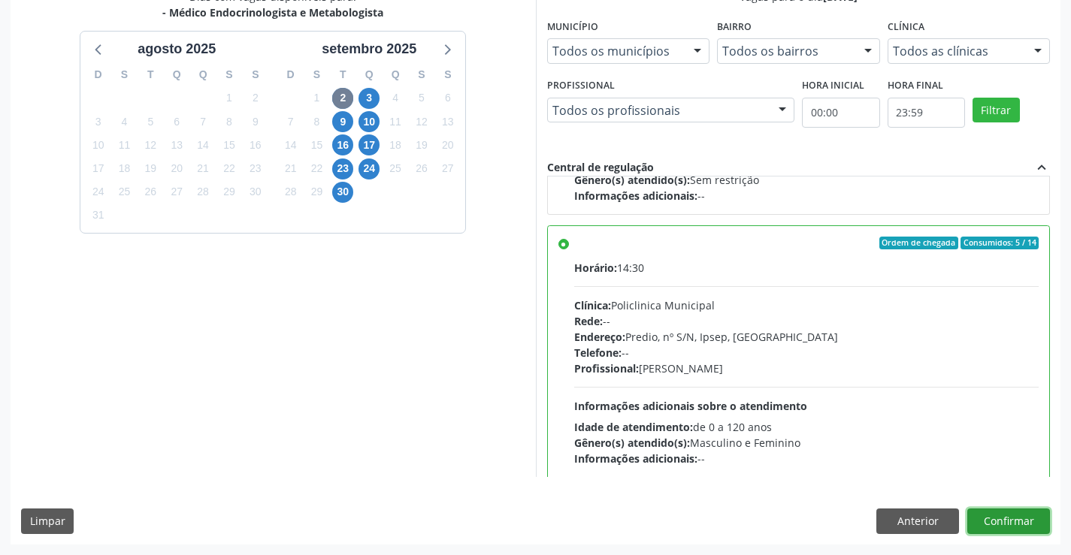
click at [1004, 516] on button "Confirmar" at bounding box center [1008, 522] width 83 height 26
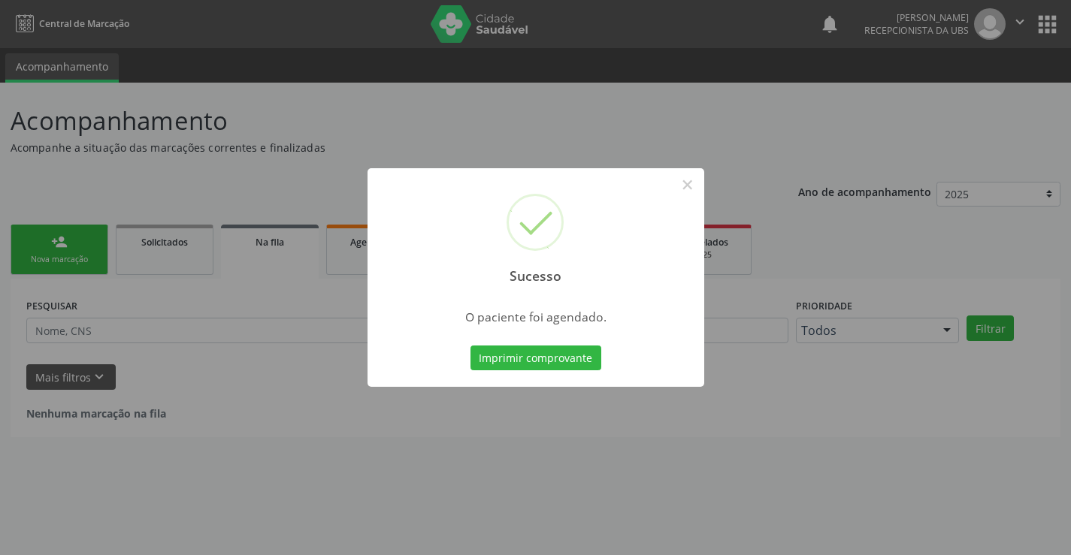
scroll to position [0, 0]
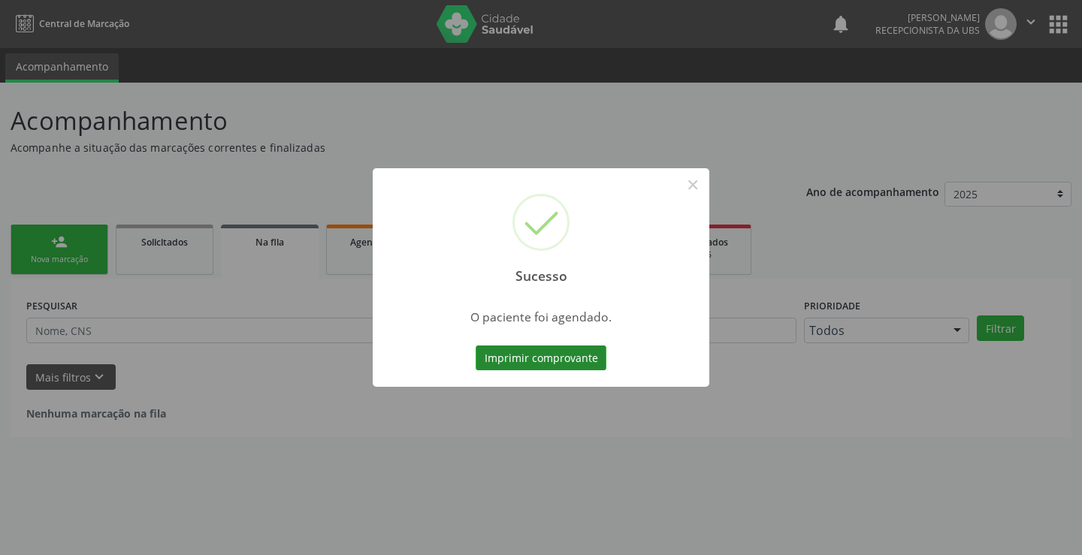
click at [569, 367] on button "Imprimir comprovante" at bounding box center [541, 359] width 131 height 26
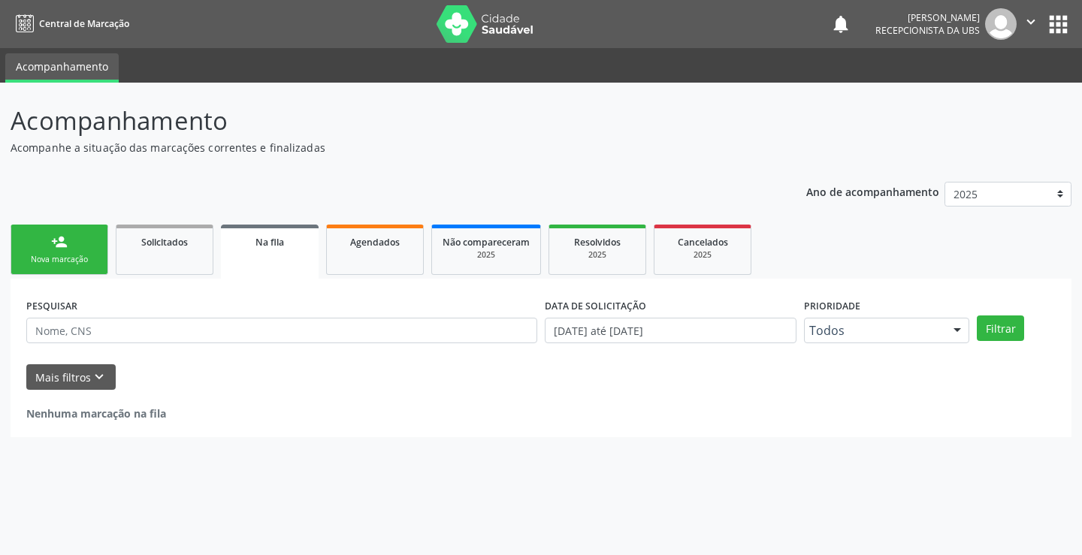
click at [68, 249] on link "person_add Nova marcação" at bounding box center [60, 250] width 98 height 50
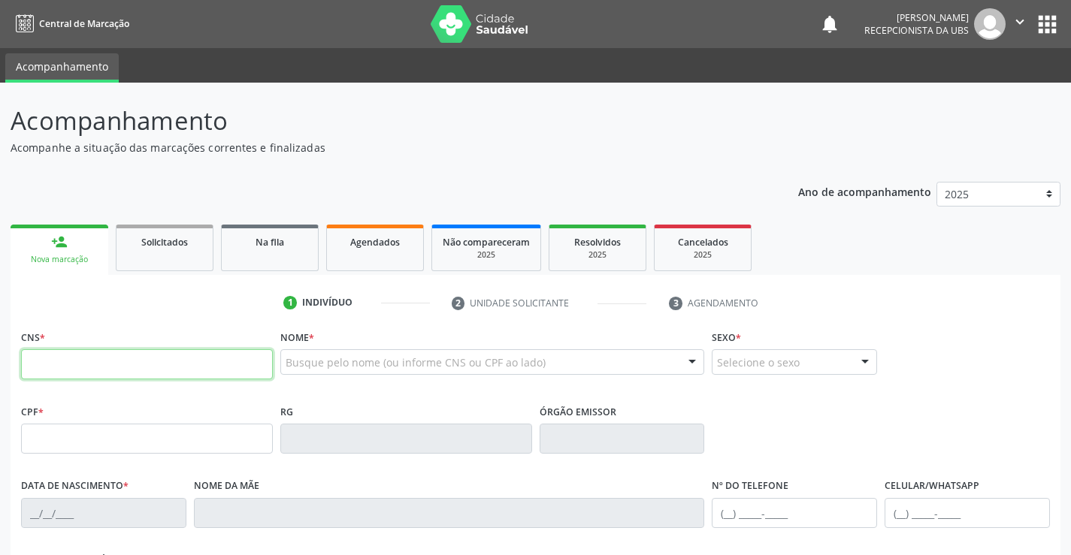
click at [187, 361] on input "text" at bounding box center [147, 364] width 252 height 30
type input "705 6034 6590 5113"
type input "011.466.854-08"
type input "31/10/1971"
type input "Luzia Maria da Conceicao"
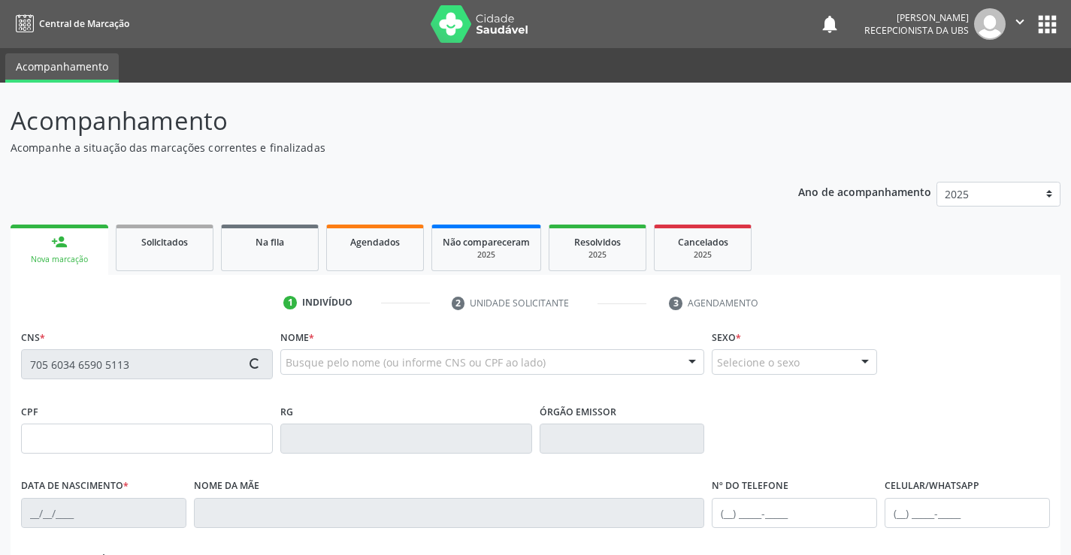
type input "(87) 99811-7503"
type input "1005"
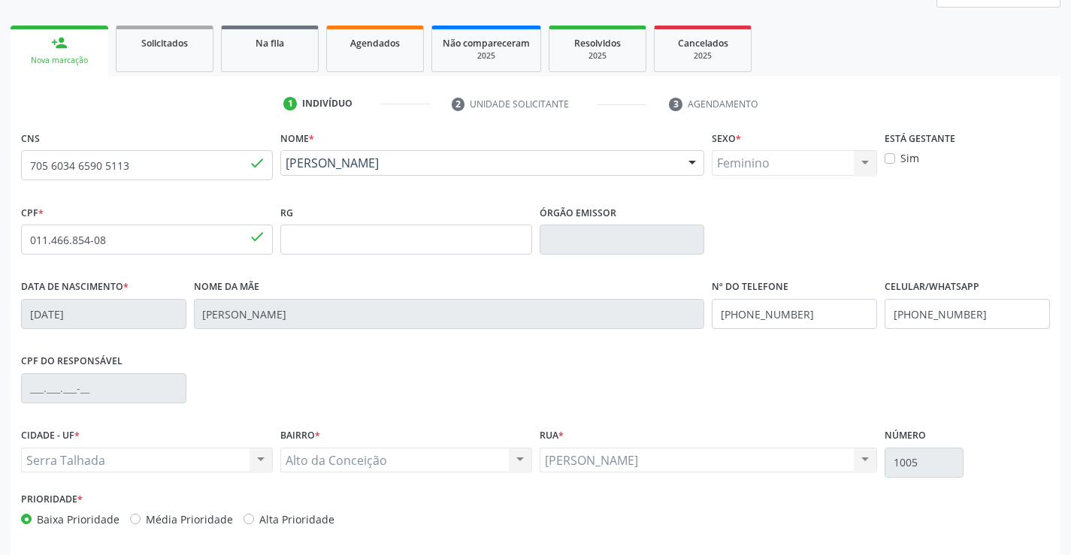
scroll to position [259, 0]
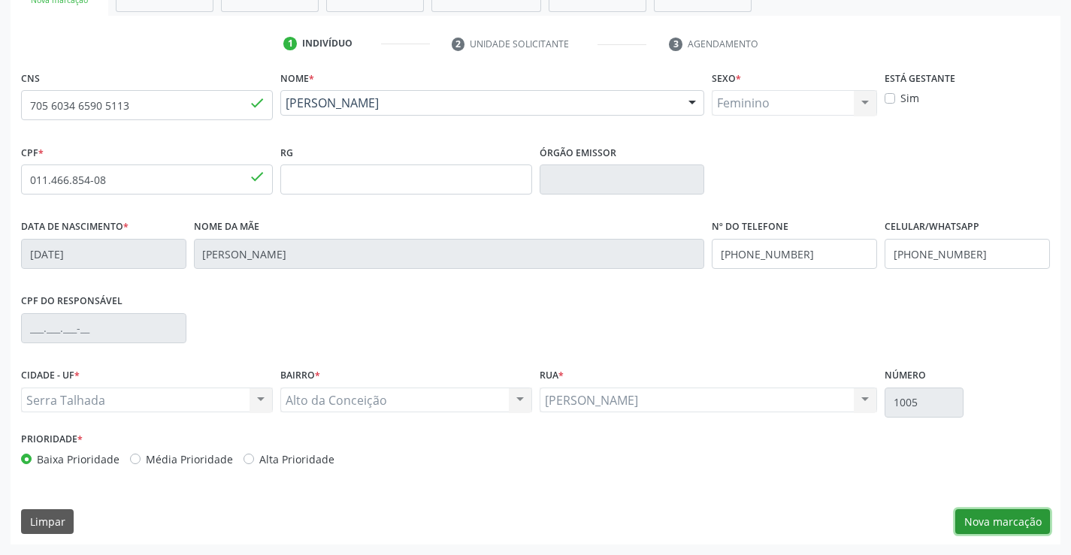
click at [1017, 528] on button "Nova marcação" at bounding box center [1002, 522] width 95 height 26
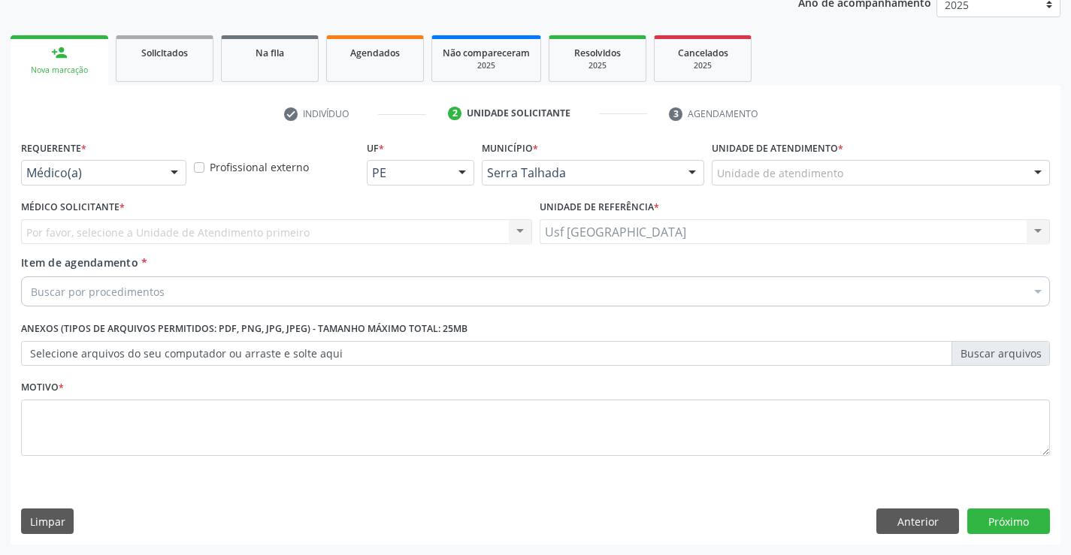
scroll to position [189, 0]
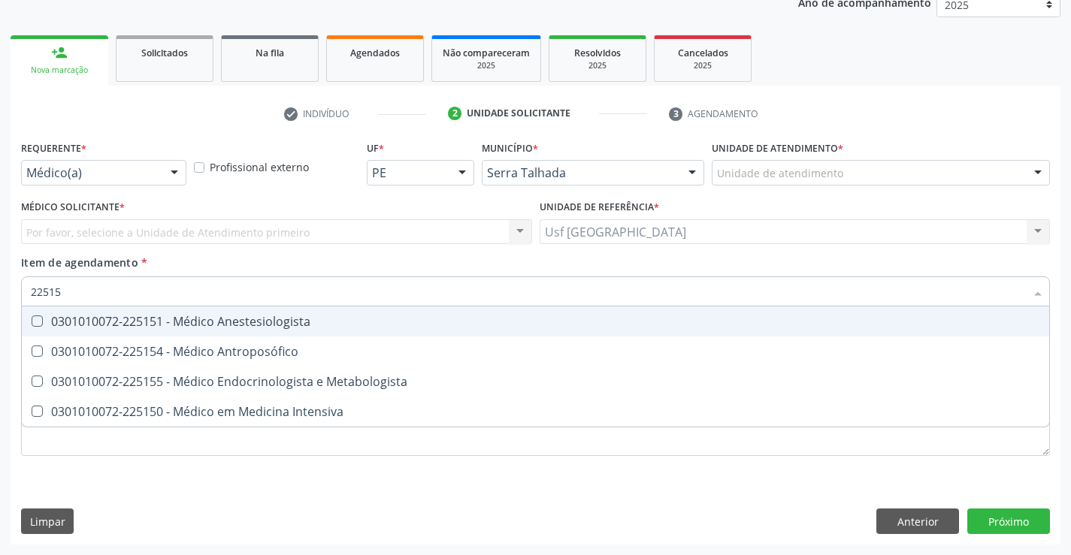
type input "225155"
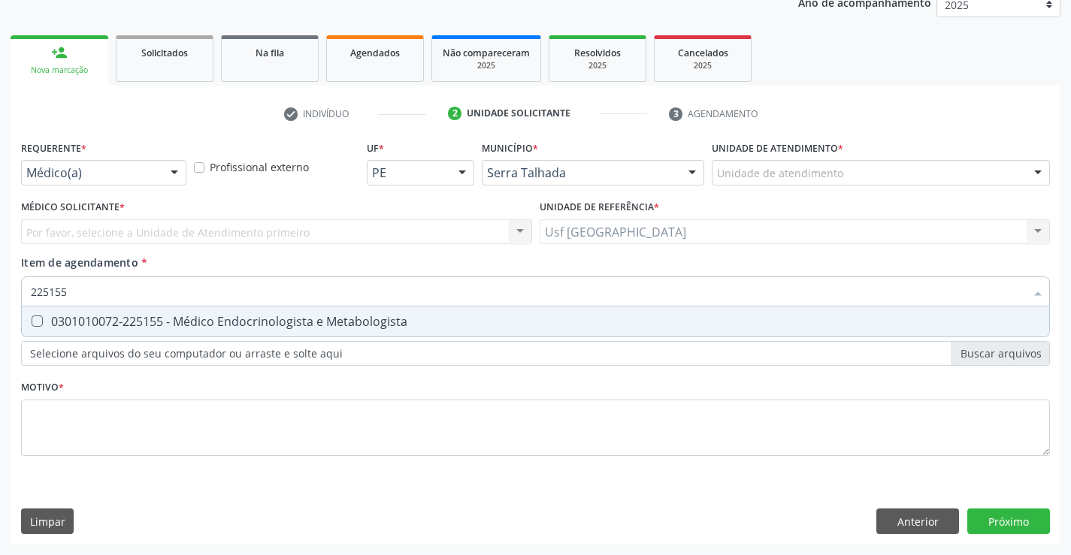
click at [175, 325] on div "0301010072-225155 - Médico Endocrinologista e Metabologista" at bounding box center [535, 322] width 1009 height 12
checkbox Metabologista "true"
click at [180, 423] on div "Requerente * Médico(a) Médico(a) Enfermeiro(a) Paciente Nenhum resultado encont…" at bounding box center [535, 307] width 1029 height 340
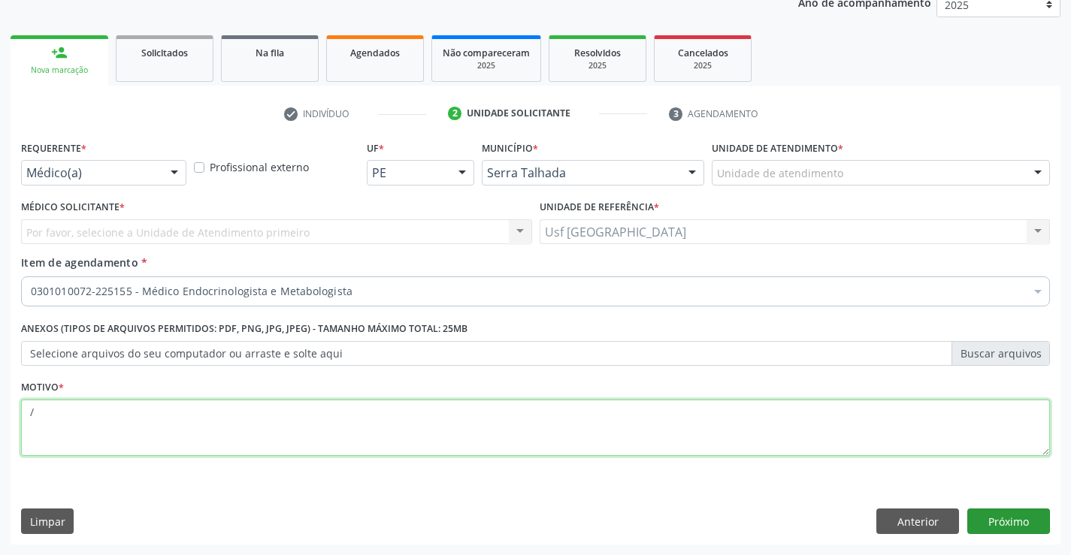
type textarea "/"
click at [1041, 524] on button "Próximo" at bounding box center [1008, 522] width 83 height 26
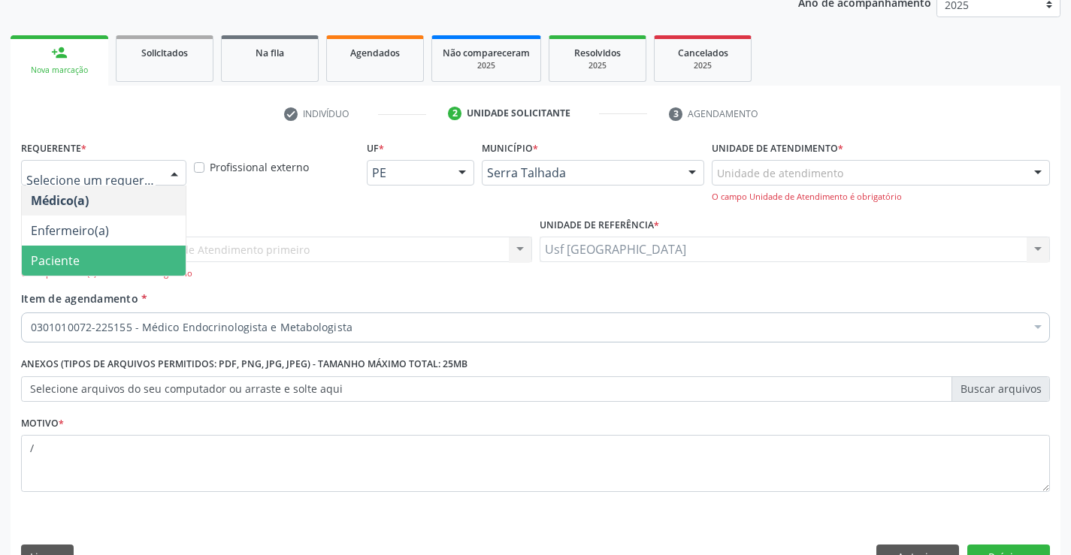
drag, startPoint x: 103, startPoint y: 247, endPoint x: 220, endPoint y: 288, distance: 124.0
click at [104, 247] on span "Paciente" at bounding box center [104, 261] width 164 height 30
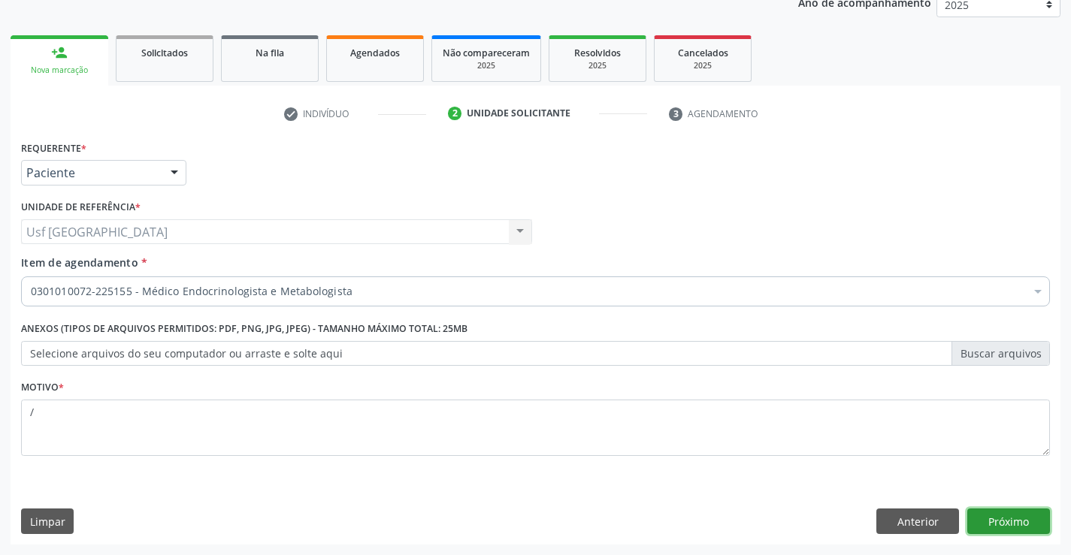
click at [987, 524] on button "Próximo" at bounding box center [1008, 522] width 83 height 26
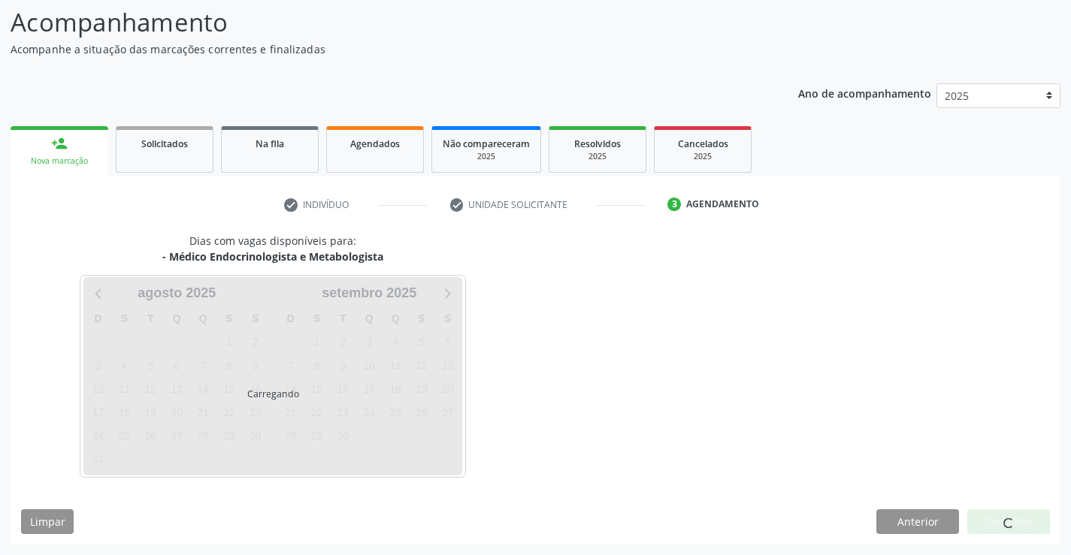
scroll to position [98, 0]
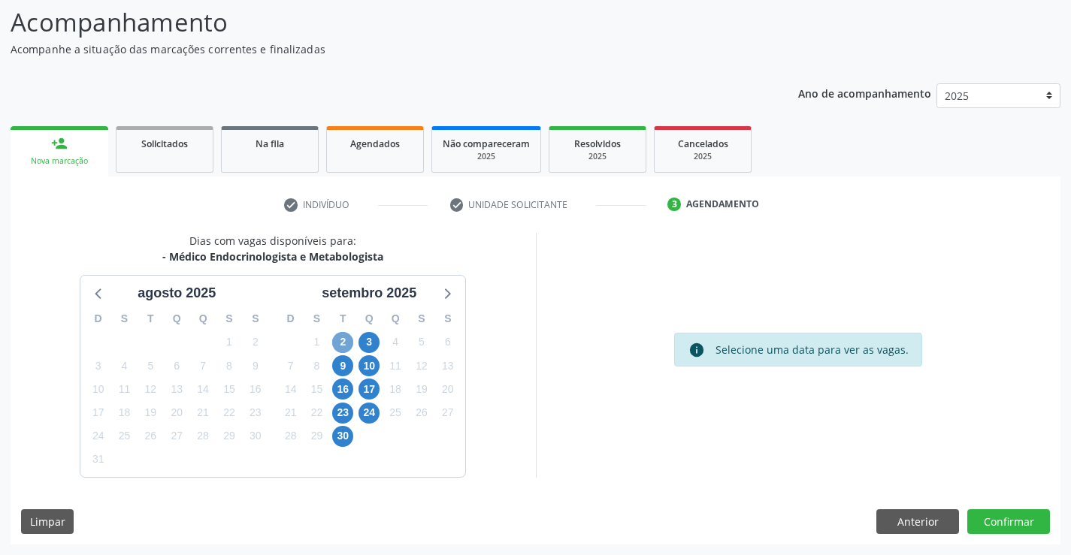
click at [340, 343] on span "2" at bounding box center [342, 342] width 21 height 21
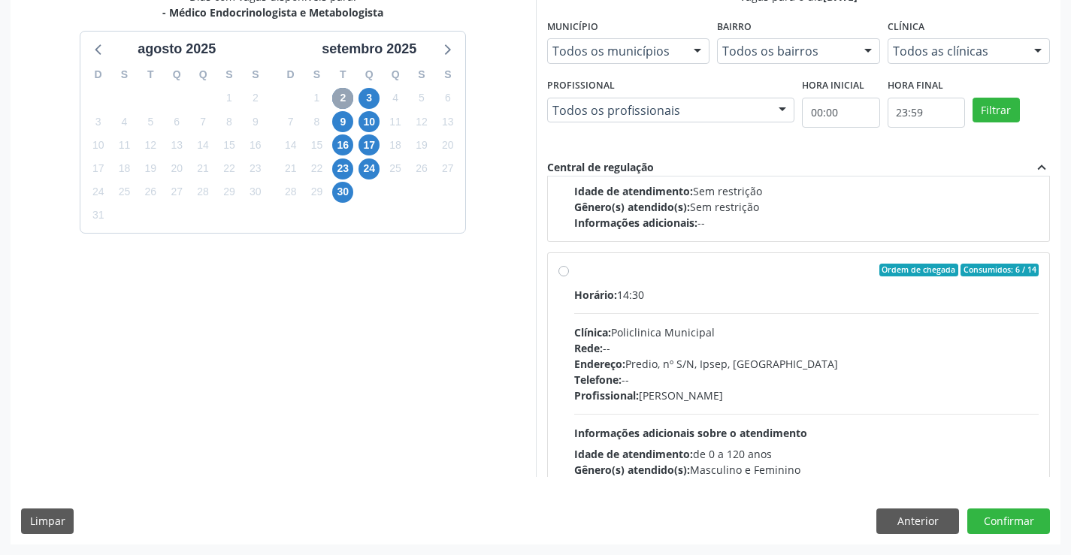
scroll to position [225, 0]
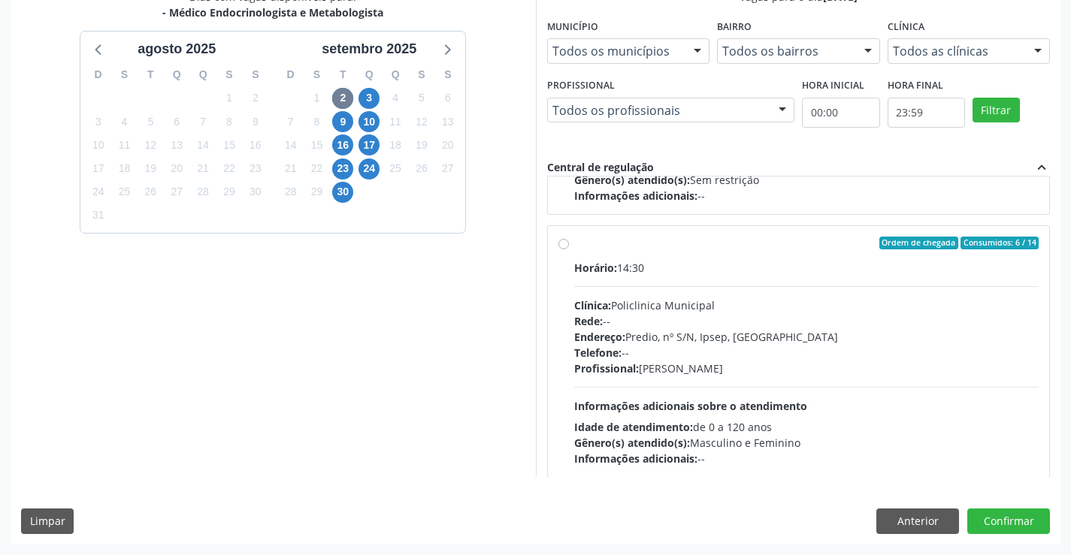
click at [574, 249] on label "Ordem de chegada Consumidos: 6 / 14 Horário: 14:30 Clínica: Policlinica Municip…" at bounding box center [806, 352] width 465 height 231
click at [567, 249] on input "Ordem de chegada Consumidos: 6 / 14 Horário: 14:30 Clínica: Policlinica Municip…" at bounding box center [563, 244] width 11 height 14
radio input "true"
click at [985, 516] on button "Confirmar" at bounding box center [1008, 522] width 83 height 26
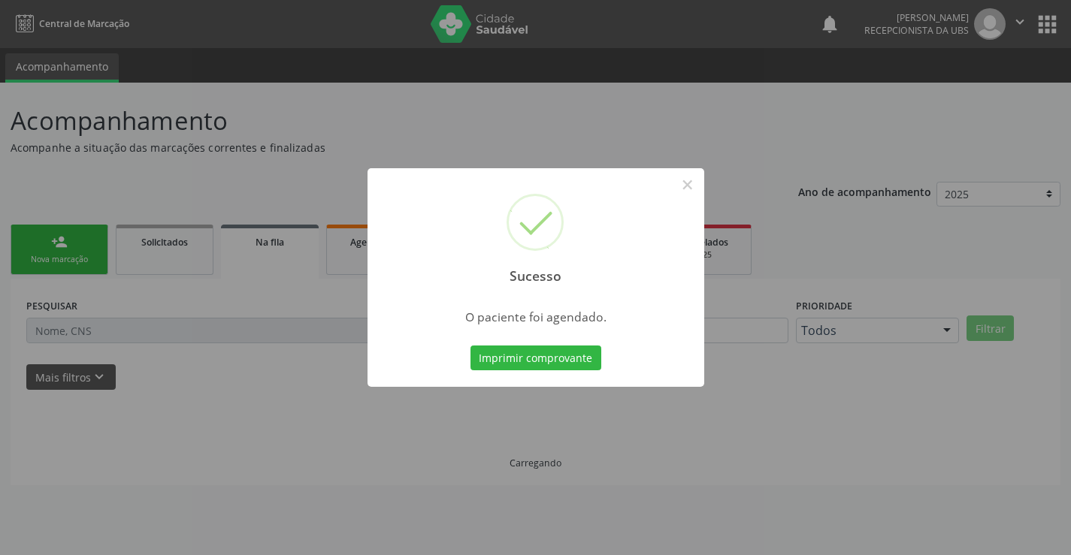
scroll to position [0, 0]
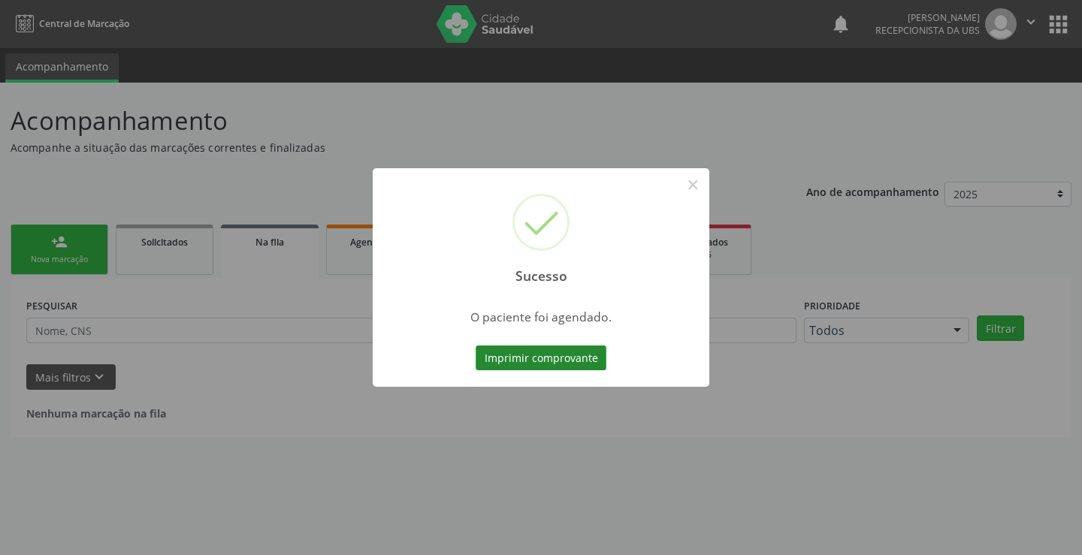
click at [520, 361] on button "Imprimir comprovante" at bounding box center [541, 359] width 131 height 26
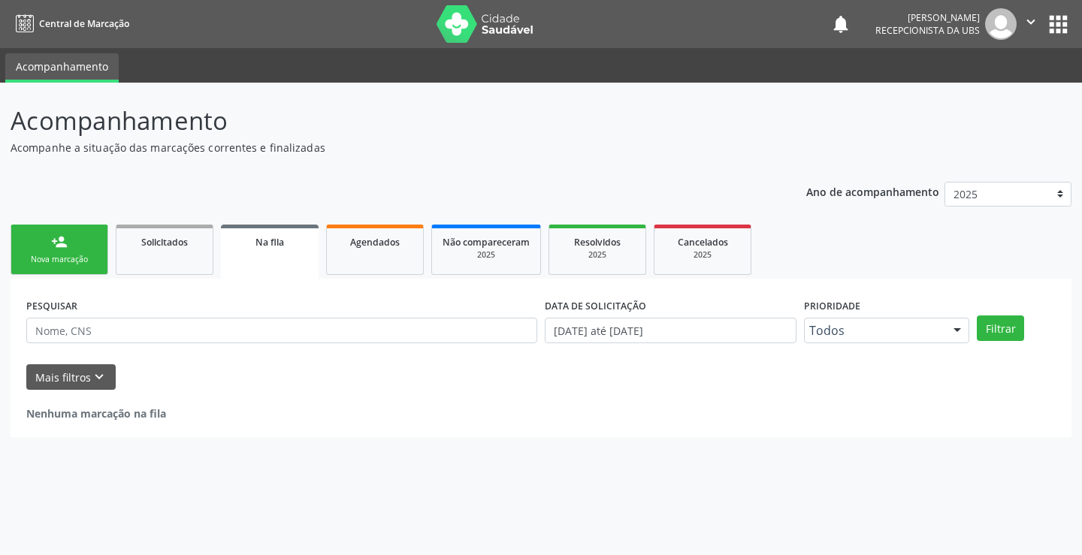
click at [63, 261] on div "Sucesso × O paciente foi agendado. Imprimir comprovante Cancel" at bounding box center [541, 277] width 1082 height 555
click at [59, 234] on div "person_add" at bounding box center [59, 242] width 17 height 17
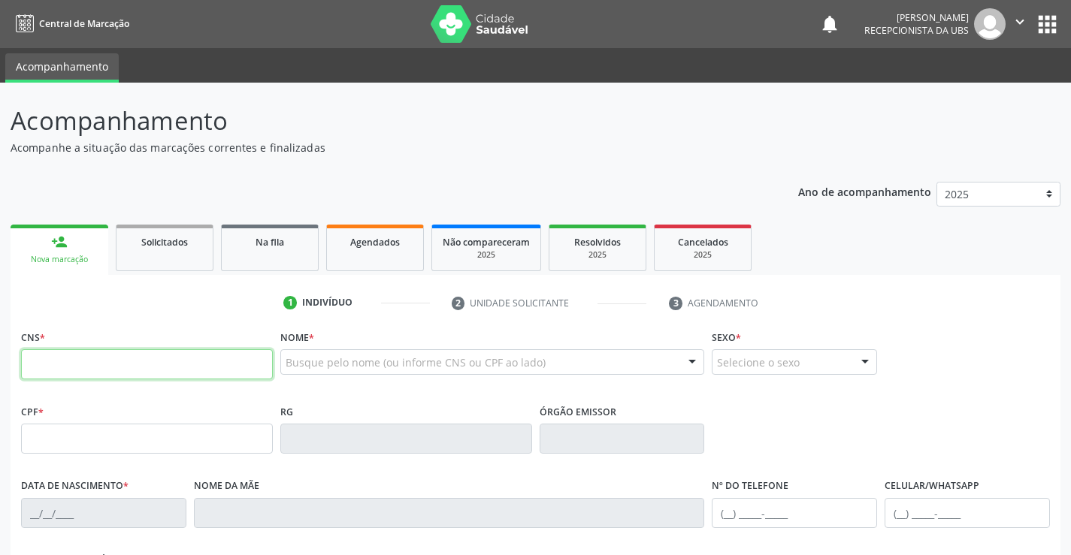
click at [91, 366] on input "text" at bounding box center [147, 364] width 252 height 30
type input "700 4029 5644 5546"
type input "036.724.464-08"
type input "16/04/1974"
type input "Antonia Maria dos Santos"
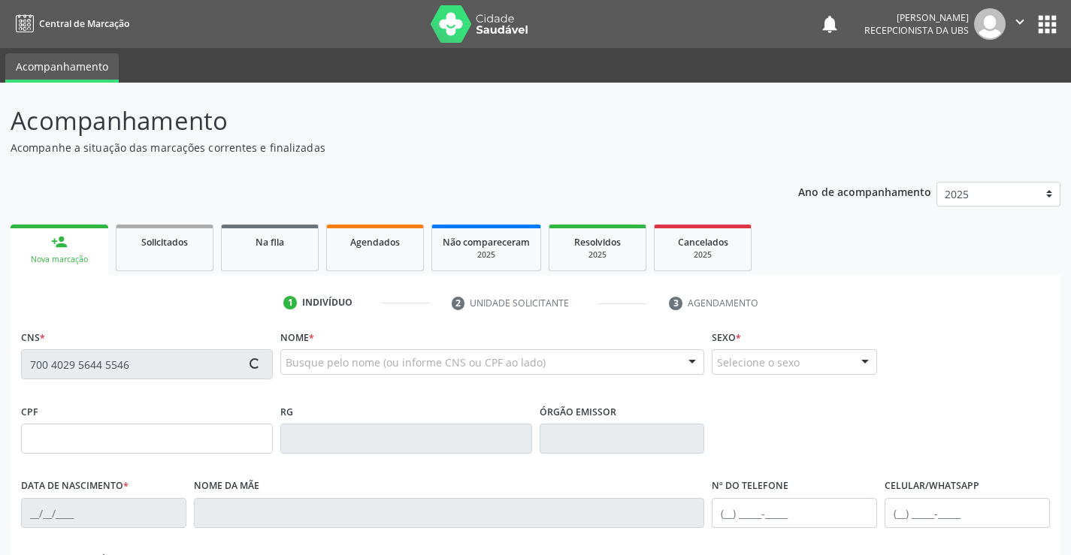
type input "(87) 99619-4975"
type input "354"
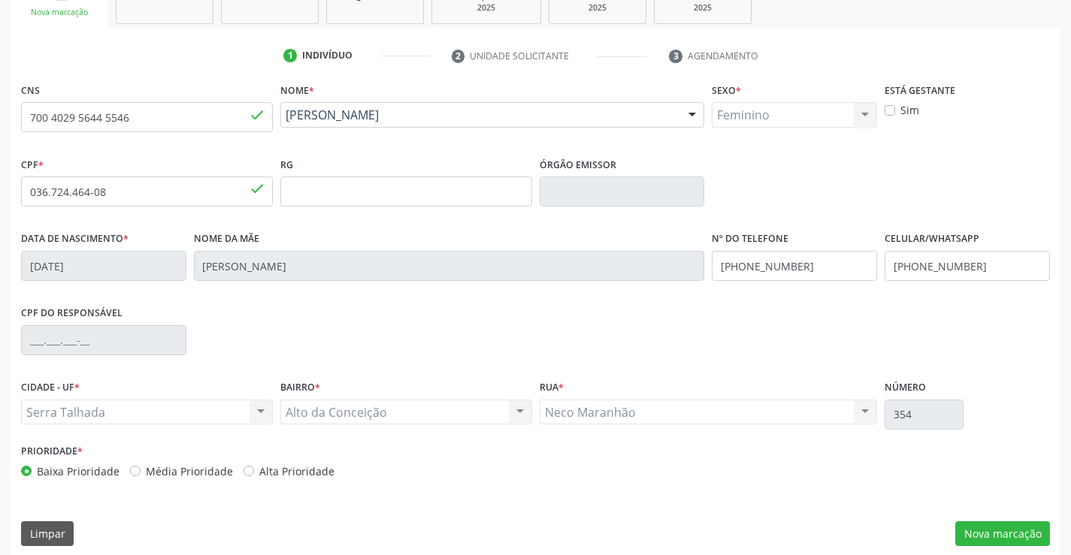
scroll to position [259, 0]
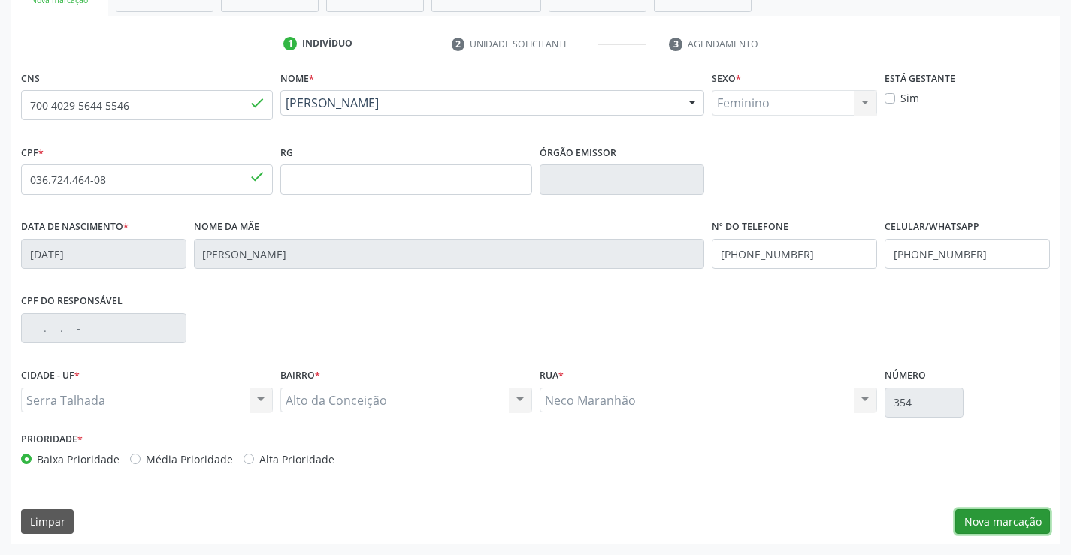
click at [992, 518] on button "Nova marcação" at bounding box center [1002, 522] width 95 height 26
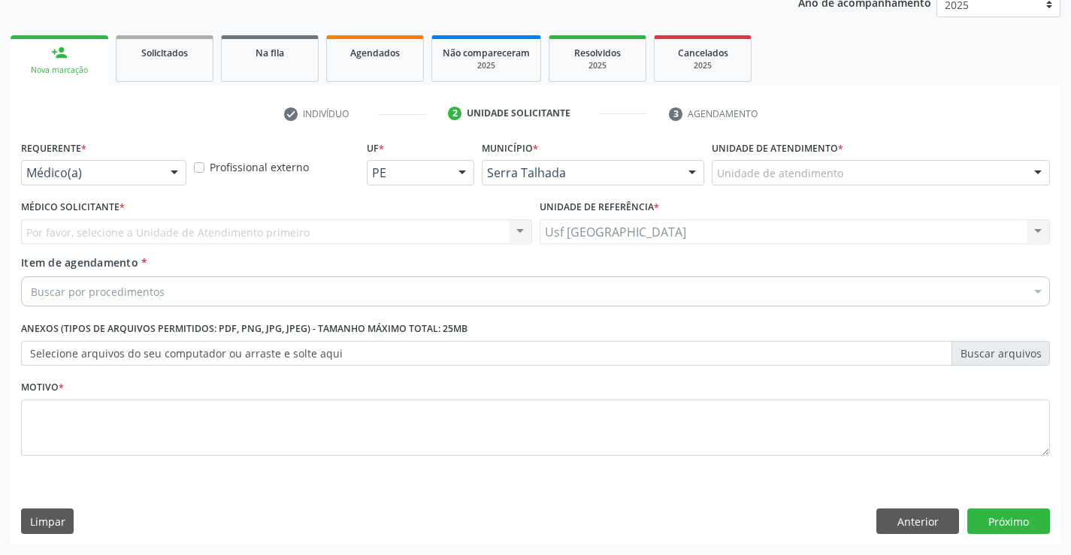
scroll to position [189, 0]
click at [163, 166] on div at bounding box center [174, 174] width 23 height 26
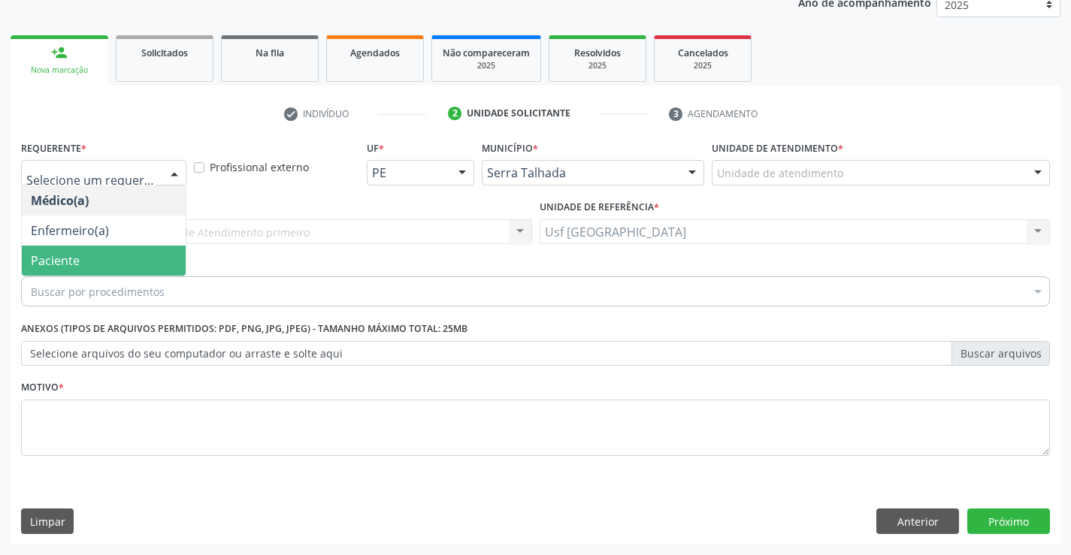
click at [134, 262] on span "Paciente" at bounding box center [104, 261] width 164 height 30
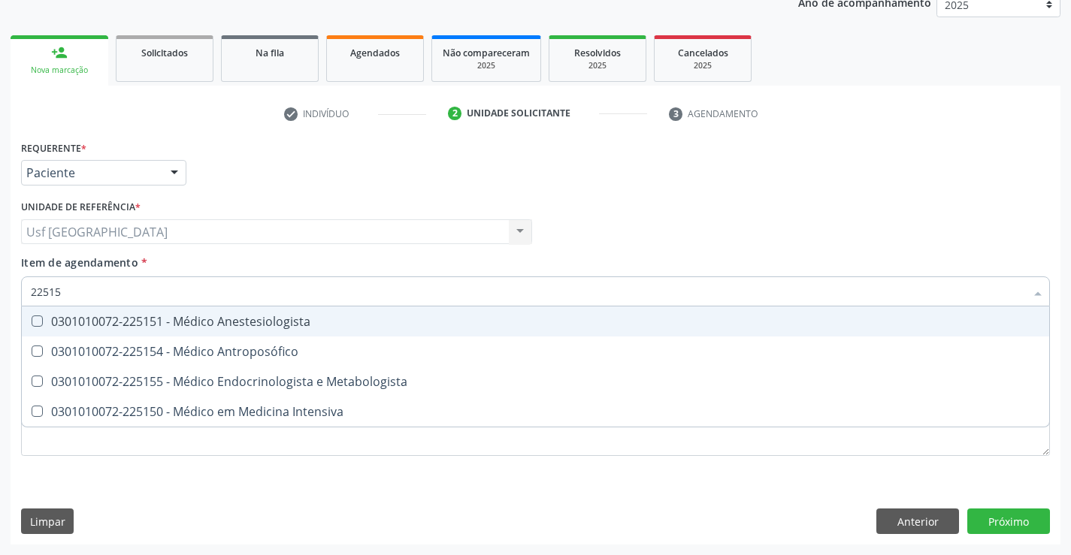
type input "225155"
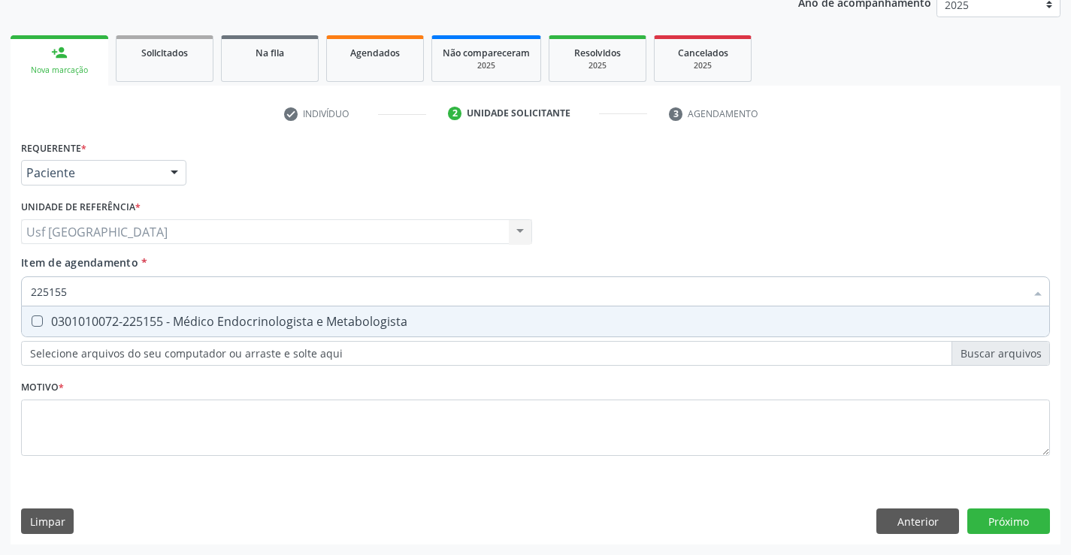
click at [258, 324] on div "0301010072-225155 - Médico Endocrinologista e Metabologista" at bounding box center [535, 322] width 1009 height 12
checkbox Metabologista "true"
click at [94, 416] on div "Requerente * Paciente Médico(a) Enfermeiro(a) Paciente Nenhum resultado encontr…" at bounding box center [535, 307] width 1029 height 340
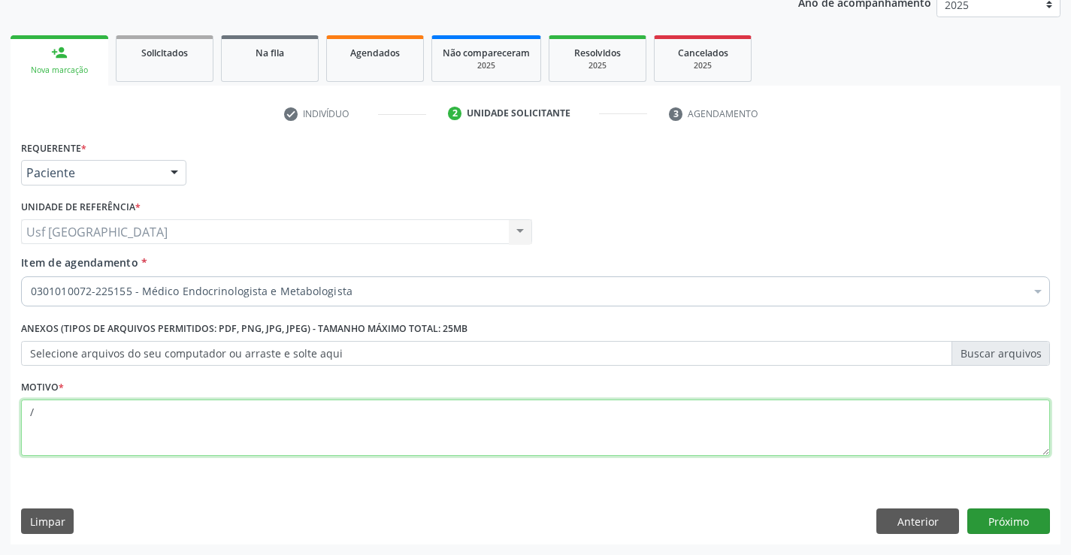
type textarea "/"
click at [998, 525] on button "Próximo" at bounding box center [1008, 522] width 83 height 26
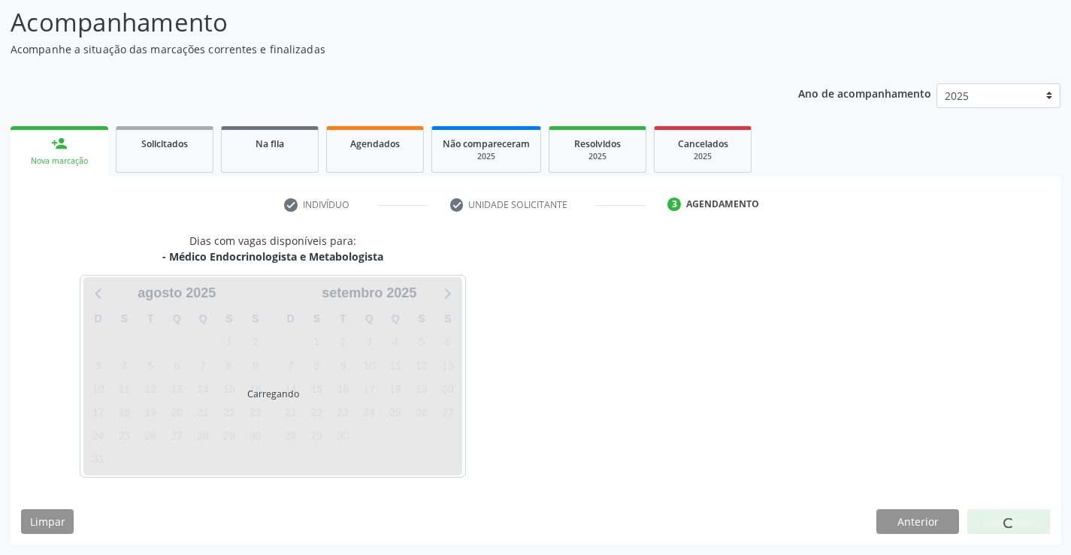
scroll to position [98, 0]
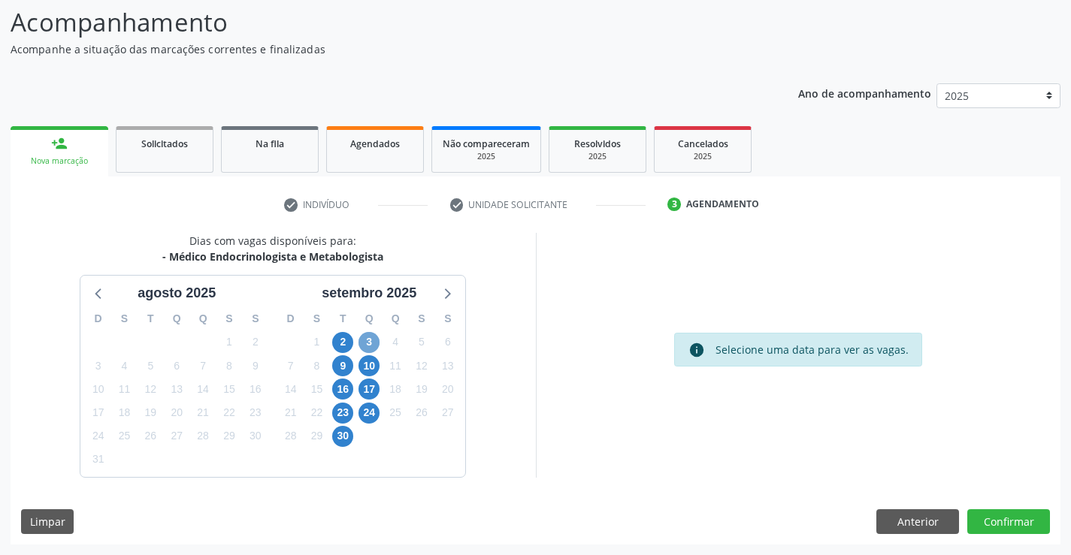
click at [370, 344] on span "3" at bounding box center [368, 342] width 21 height 21
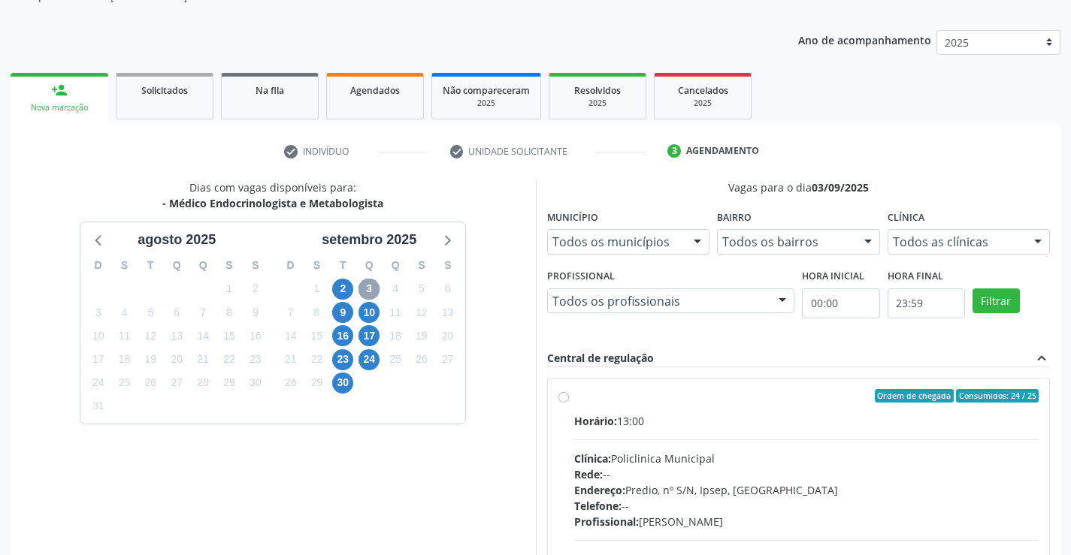
scroll to position [249, 0]
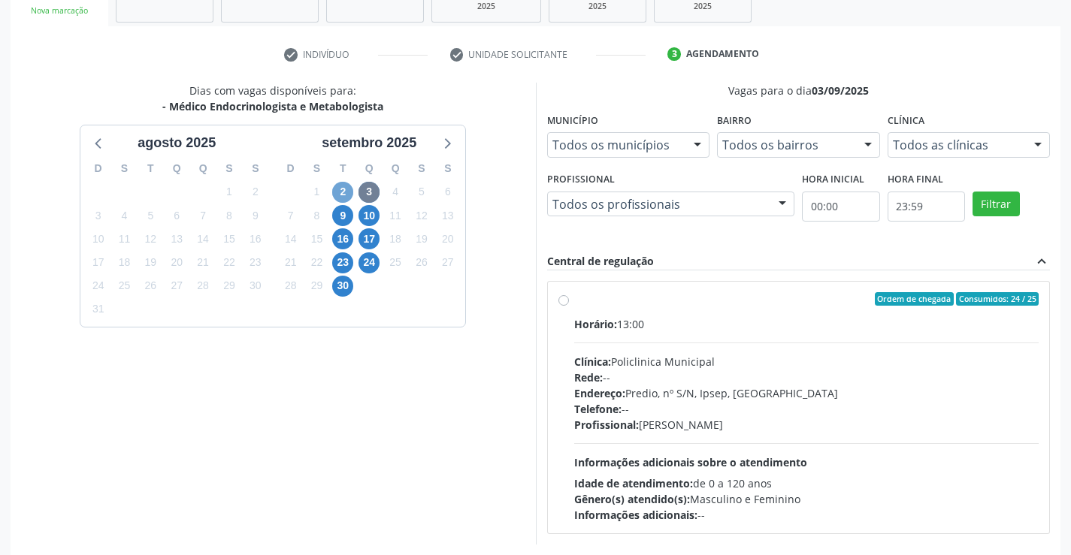
click at [343, 189] on span "2" at bounding box center [342, 192] width 21 height 21
click at [574, 304] on label "Ordem de chegada Consumidos: 10 / 15 Horário: 13:30 Clínica: Policlinica Munici…" at bounding box center [806, 407] width 465 height 231
click at [558, 304] on input "Ordem de chegada Consumidos: 10 / 15 Horário: 13:30 Clínica: Policlinica Munici…" at bounding box center [563, 299] width 11 height 14
radio input "true"
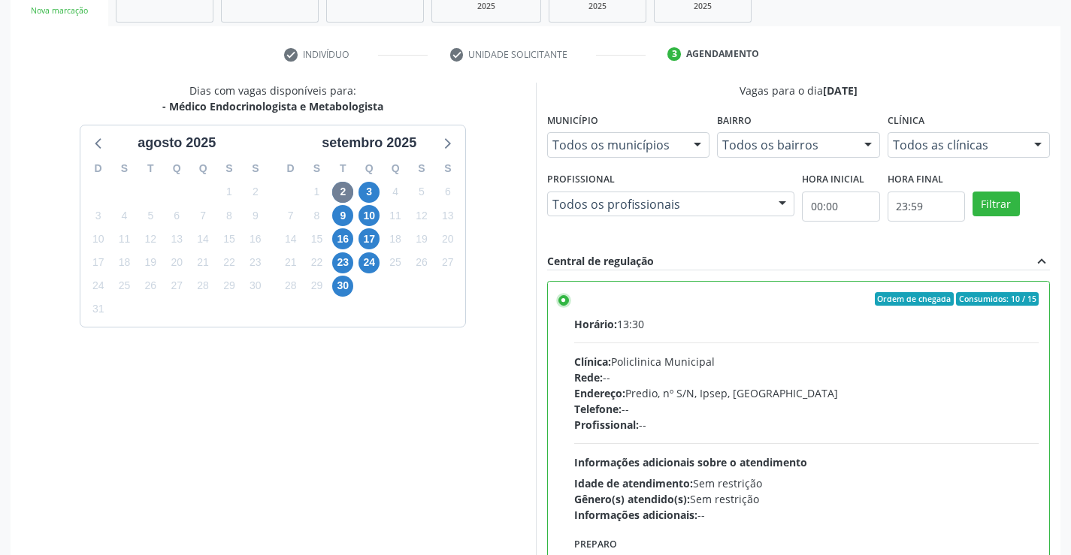
scroll to position [343, 0]
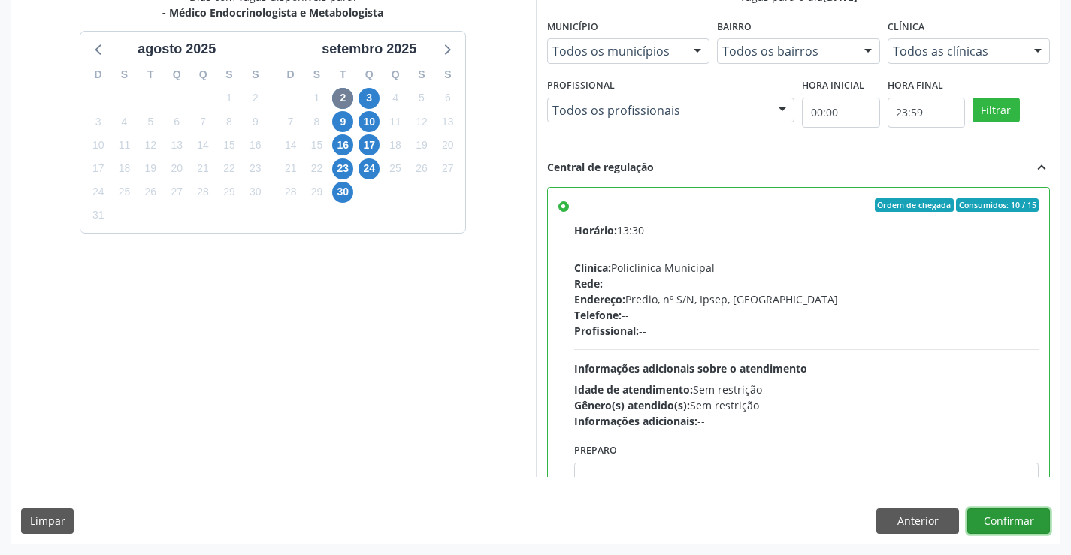
click at [1005, 516] on button "Confirmar" at bounding box center [1008, 522] width 83 height 26
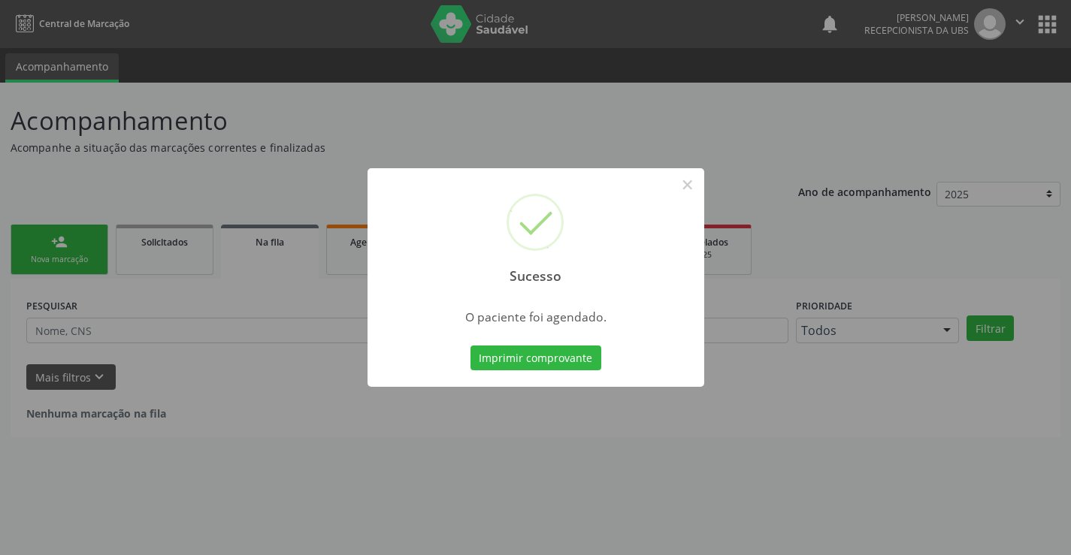
scroll to position [0, 0]
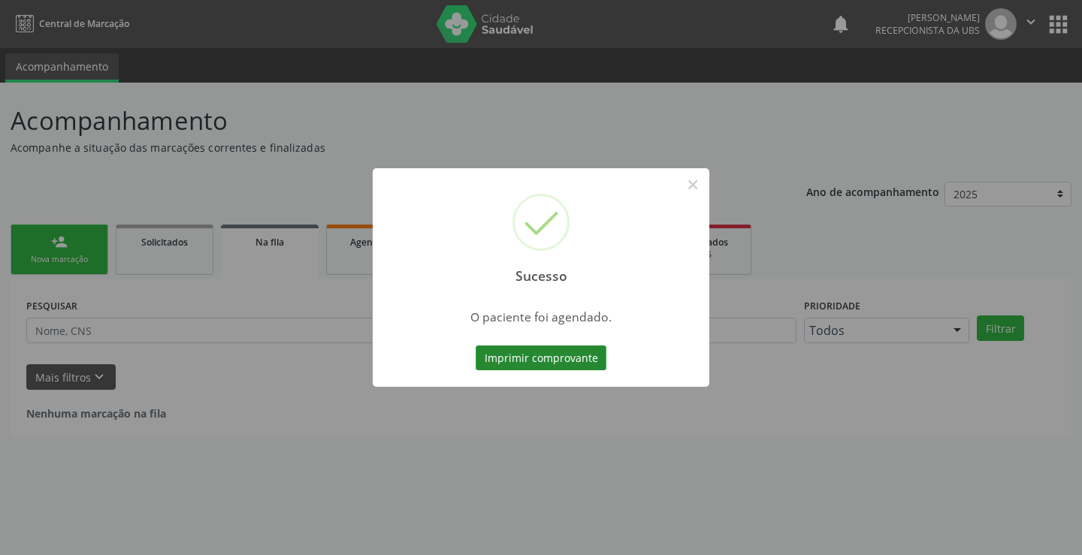
click at [585, 361] on button "Imprimir comprovante" at bounding box center [541, 359] width 131 height 26
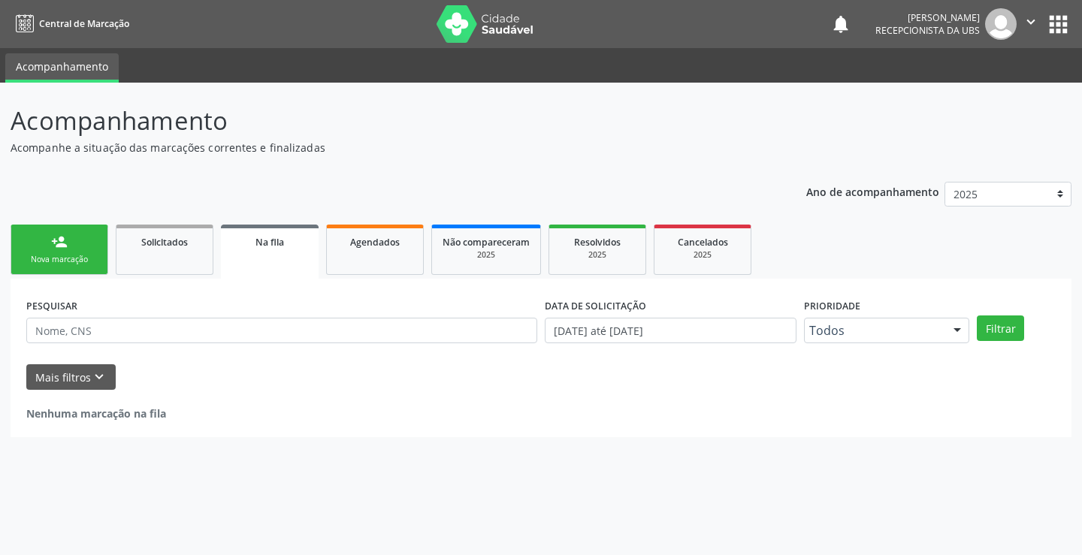
click at [49, 270] on link "person_add Nova marcação" at bounding box center [60, 250] width 98 height 50
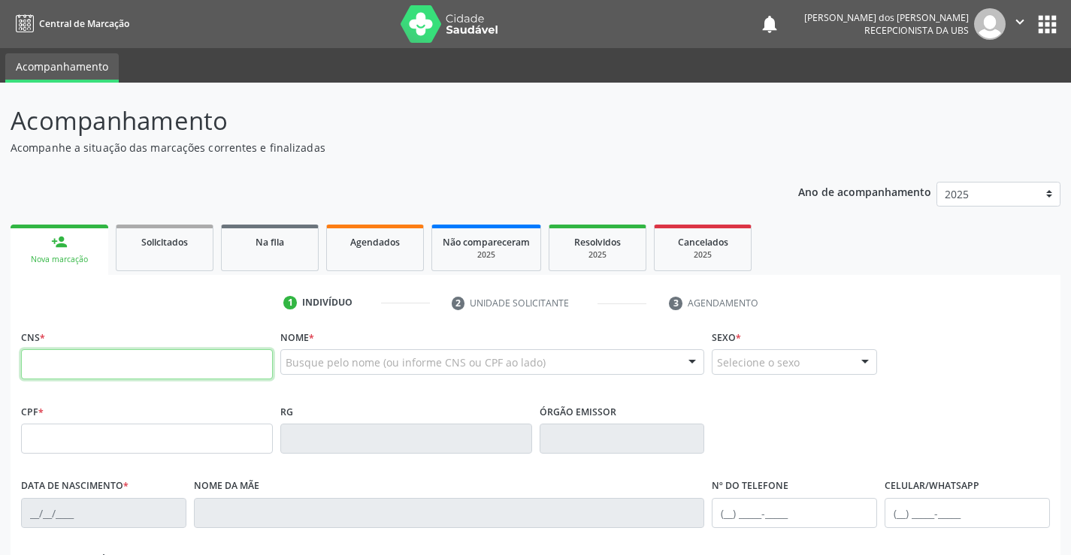
click at [144, 374] on input "text" at bounding box center [147, 364] width 252 height 30
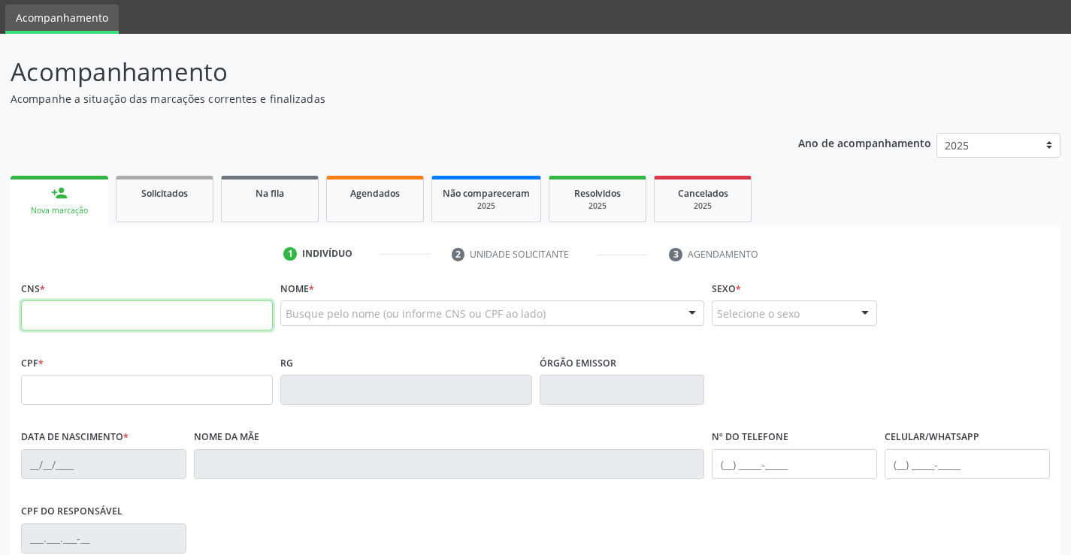
scroll to position [75, 0]
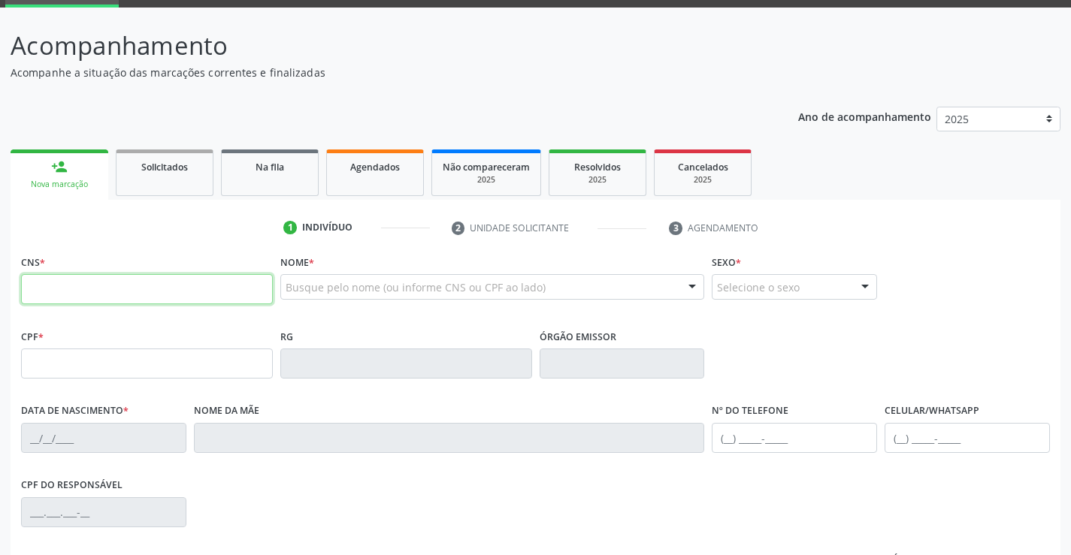
click at [243, 289] on input "text" at bounding box center [147, 289] width 252 height 30
type input "708 1075 4045 3531"
type input "333.834.054-00"
type input "[DATE]"
type input "[PERSON_NAME]"
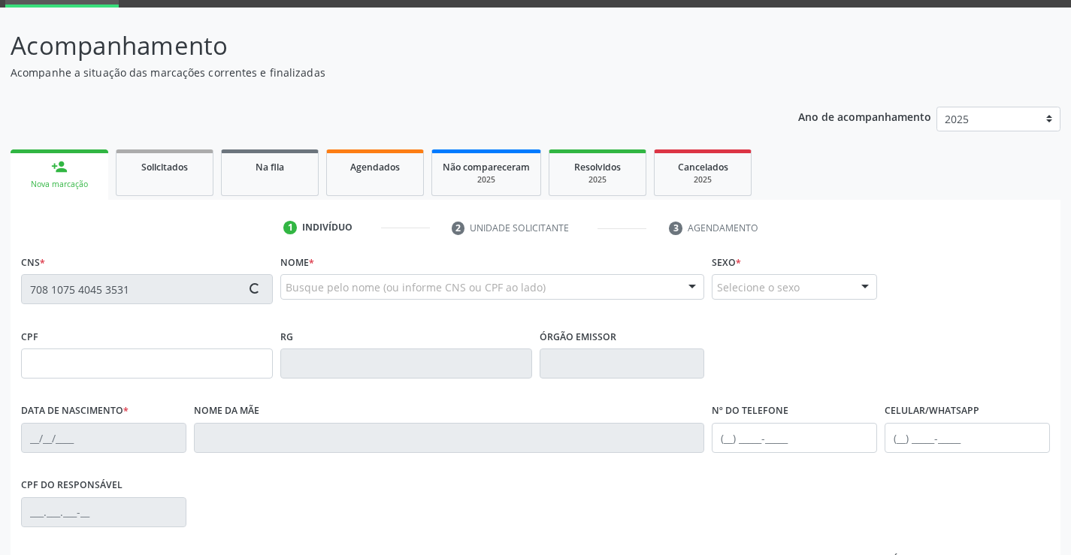
type input "[PHONE_NUMBER]"
type input "038.060.834-01"
type input "371"
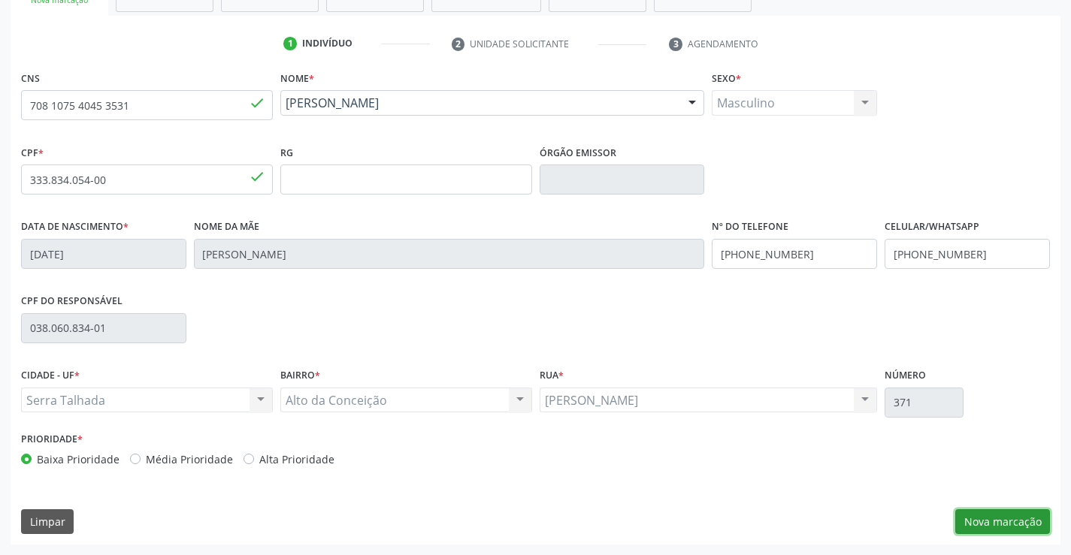
click at [997, 524] on button "Nova marcação" at bounding box center [1002, 522] width 95 height 26
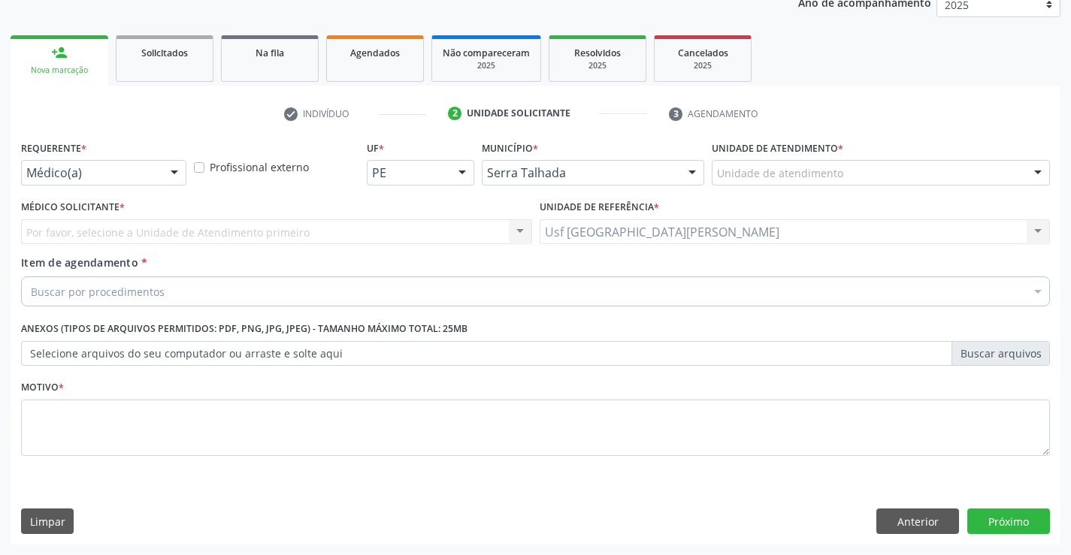
scroll to position [189, 0]
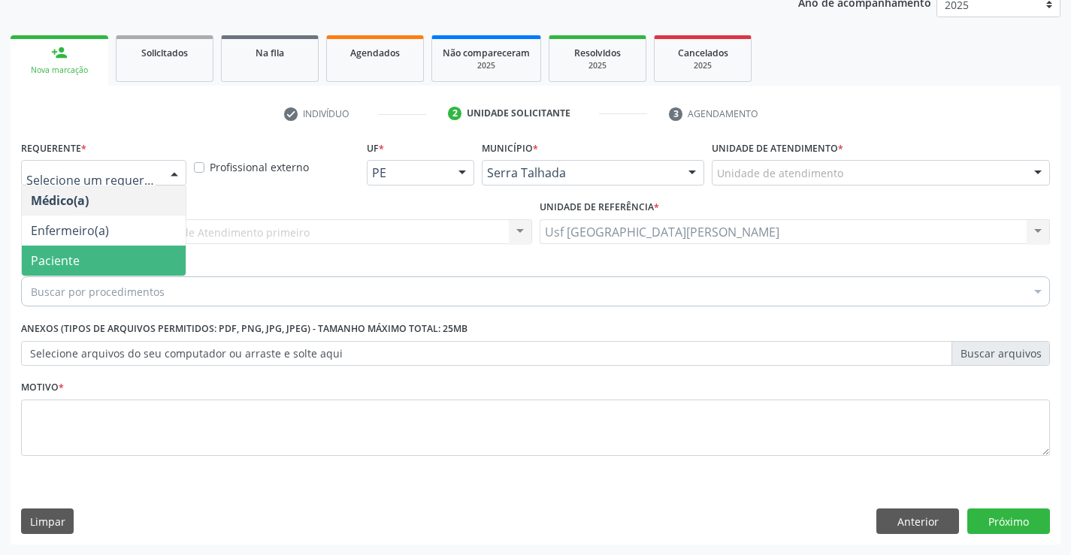
click at [56, 262] on span "Paciente" at bounding box center [55, 260] width 49 height 17
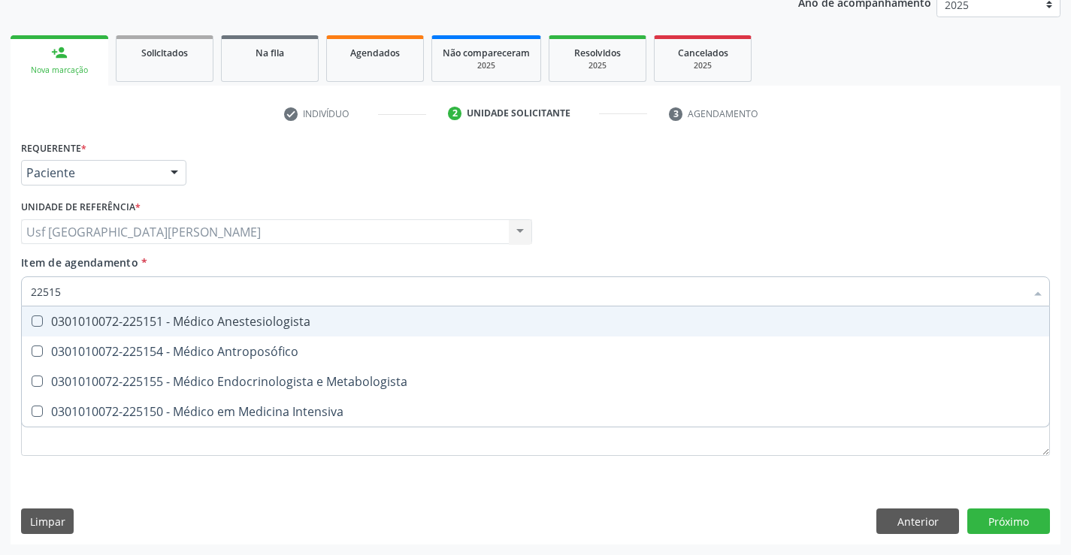
type input "225155"
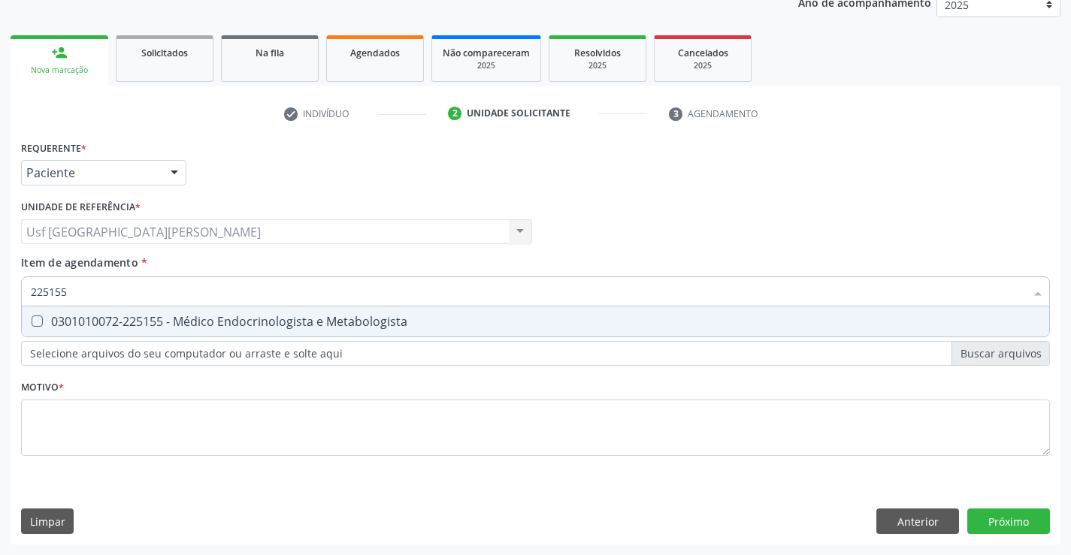
click at [134, 319] on div "0301010072-225155 - Médico Endocrinologista e Metabologista" at bounding box center [535, 322] width 1009 height 12
checkbox Metabologista "true"
click at [104, 436] on div "Requerente * Paciente Médico(a) Enfermeiro(a) Paciente Nenhum resultado encontr…" at bounding box center [535, 307] width 1029 height 340
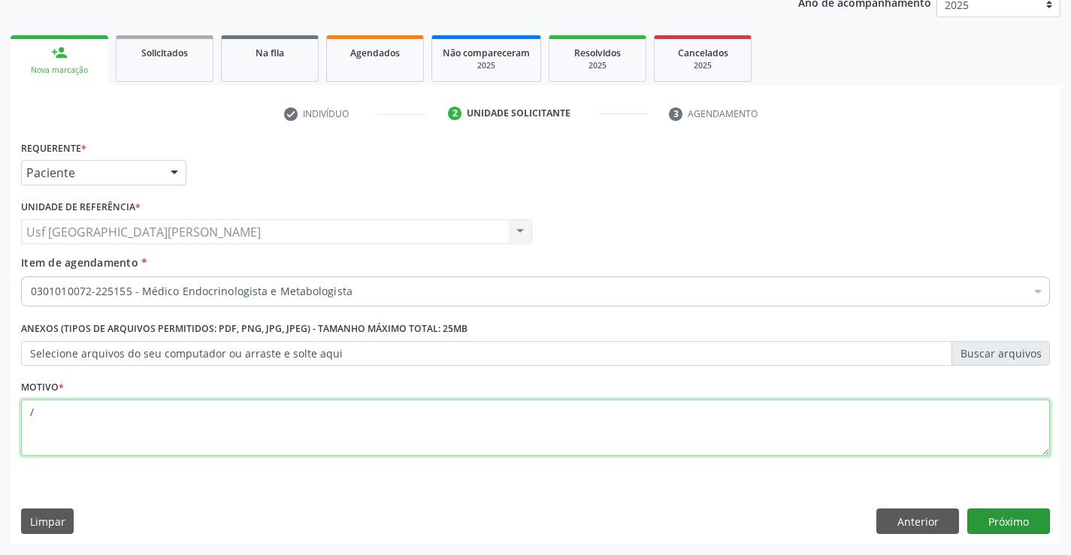
type textarea "/"
click at [998, 519] on button "Próximo" at bounding box center [1008, 522] width 83 height 26
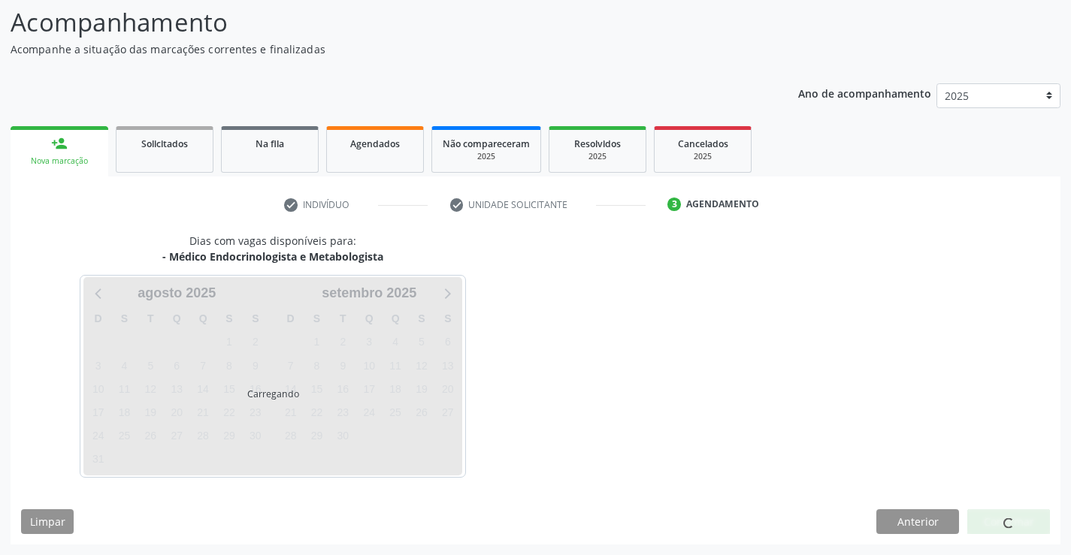
scroll to position [98, 0]
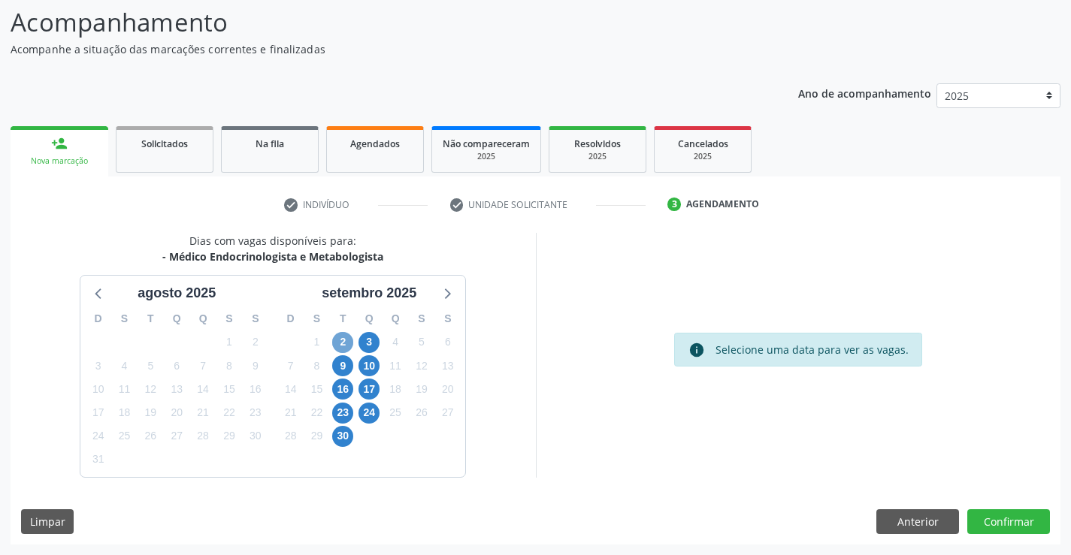
click at [338, 338] on span "2" at bounding box center [342, 342] width 21 height 21
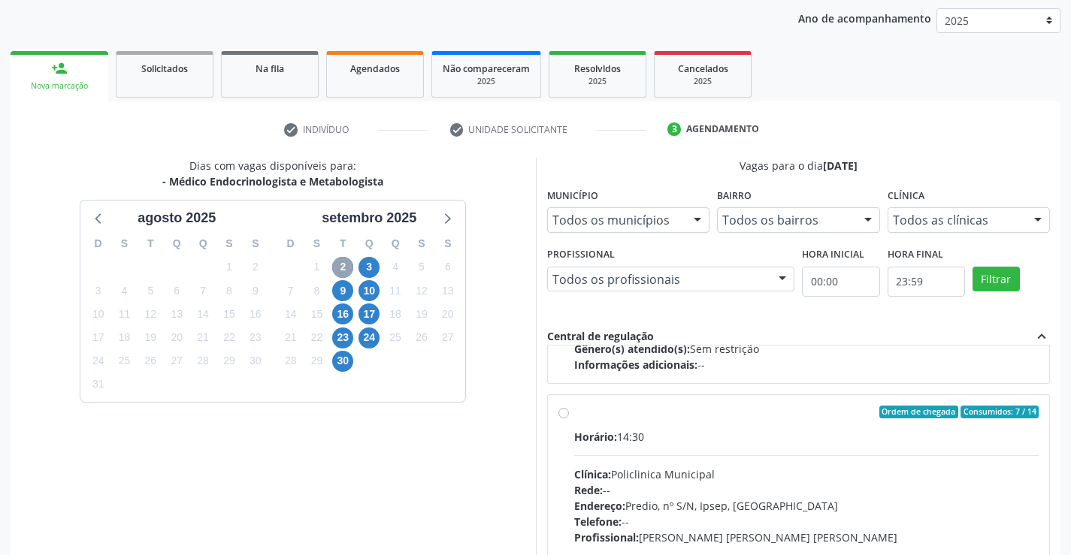
scroll to position [237, 0]
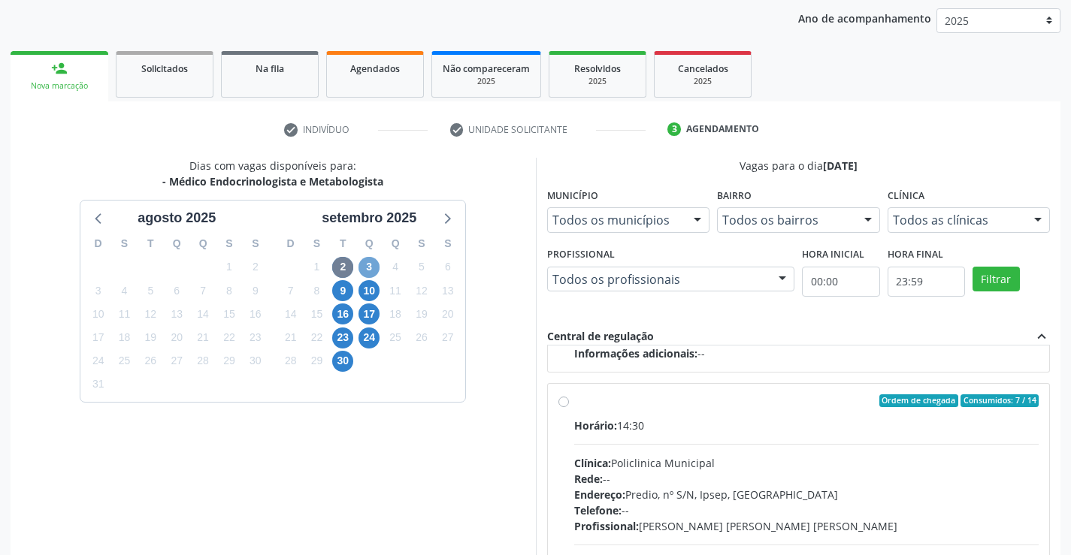
click at [373, 272] on span "3" at bounding box center [368, 267] width 21 height 21
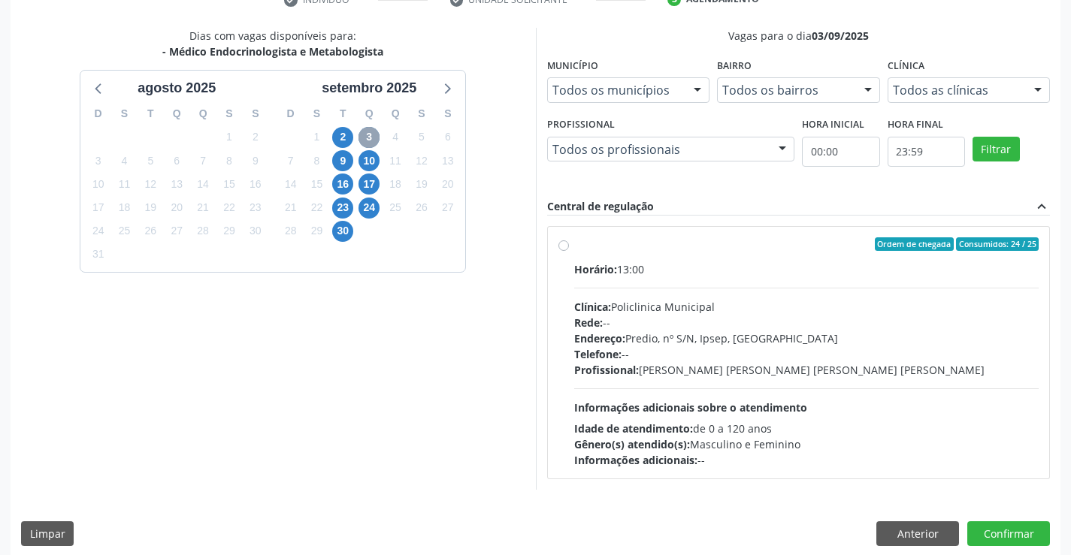
scroll to position [316, 0]
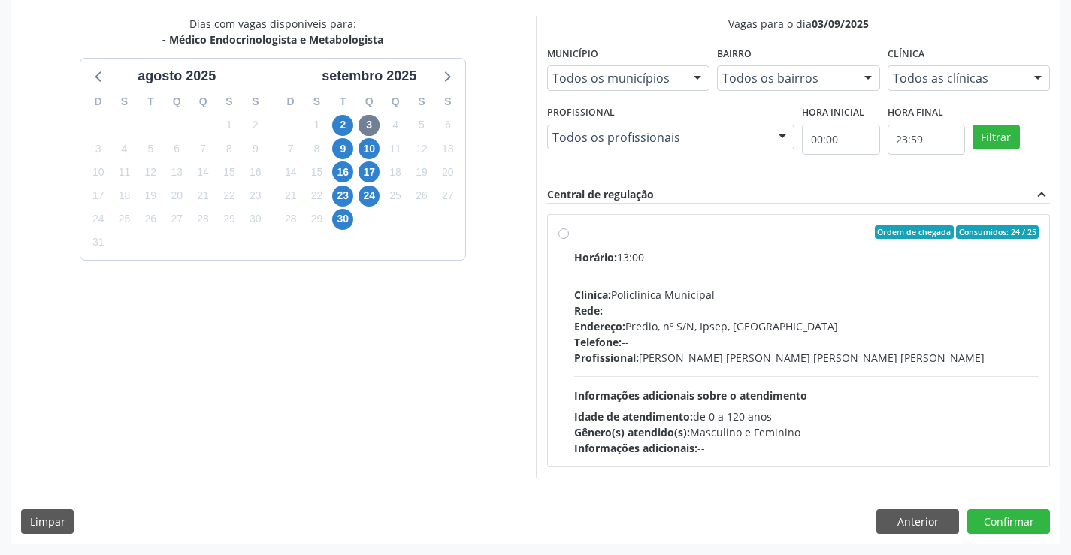
click at [569, 233] on div "Ordem de chegada Consumidos: 24 / 25 Horário: 13:00 Clínica: Policlinica Munici…" at bounding box center [798, 340] width 481 height 231
radio input "true"
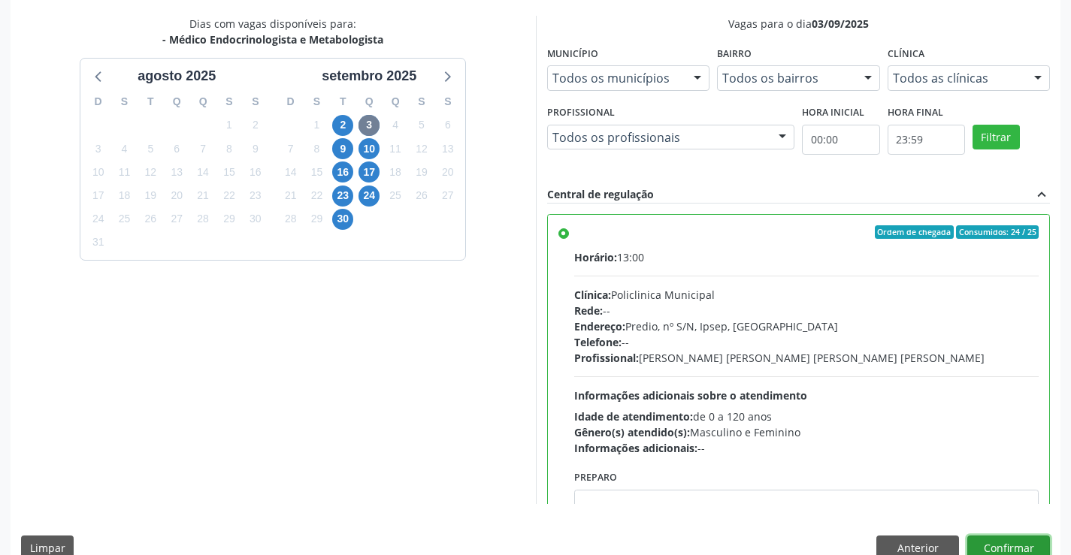
click at [993, 544] on button "Confirmar" at bounding box center [1008, 549] width 83 height 26
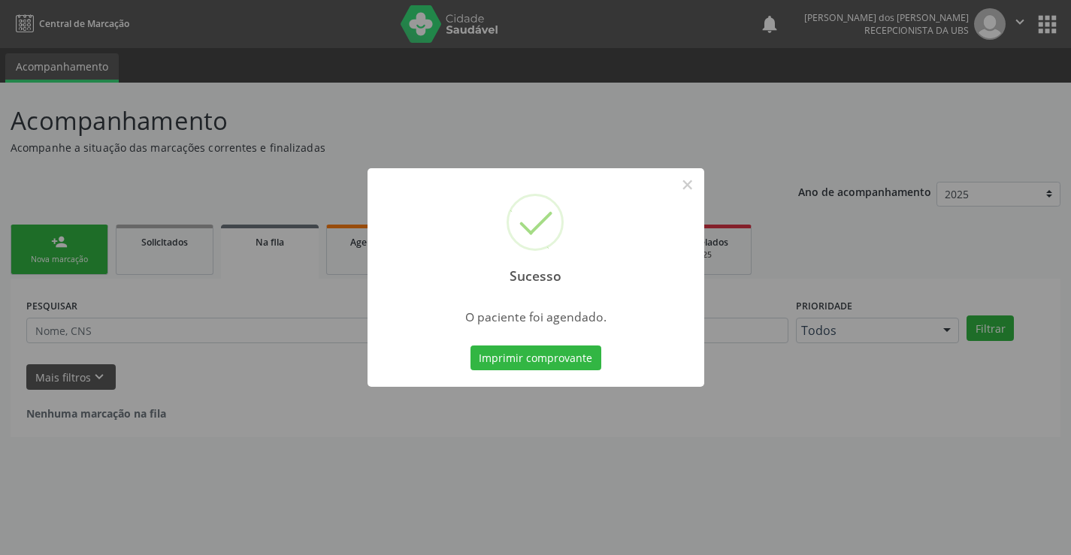
scroll to position [0, 0]
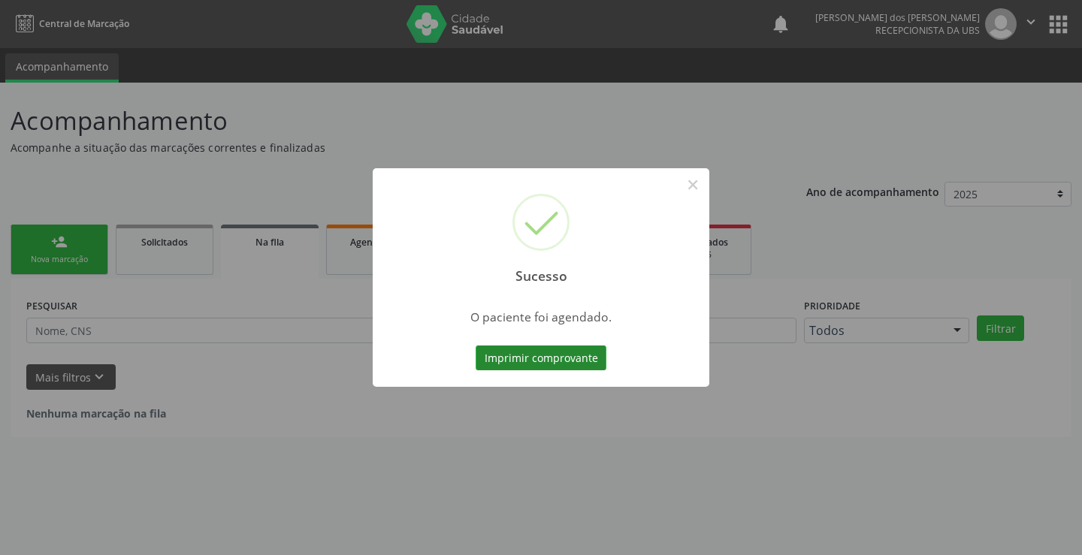
click at [574, 349] on button "Imprimir comprovante" at bounding box center [541, 359] width 131 height 26
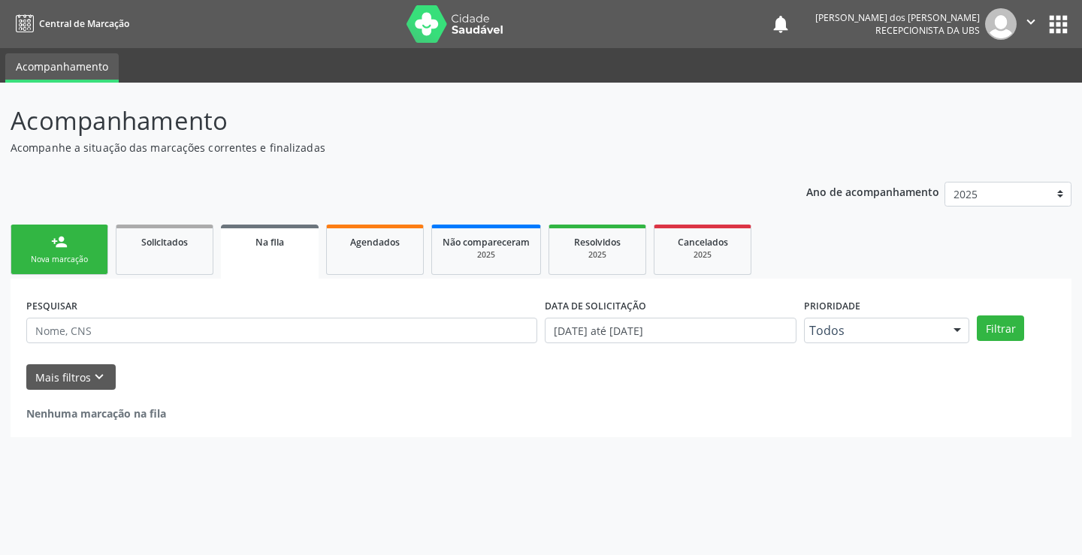
click at [62, 257] on div "Nova marcação" at bounding box center [59, 259] width 75 height 11
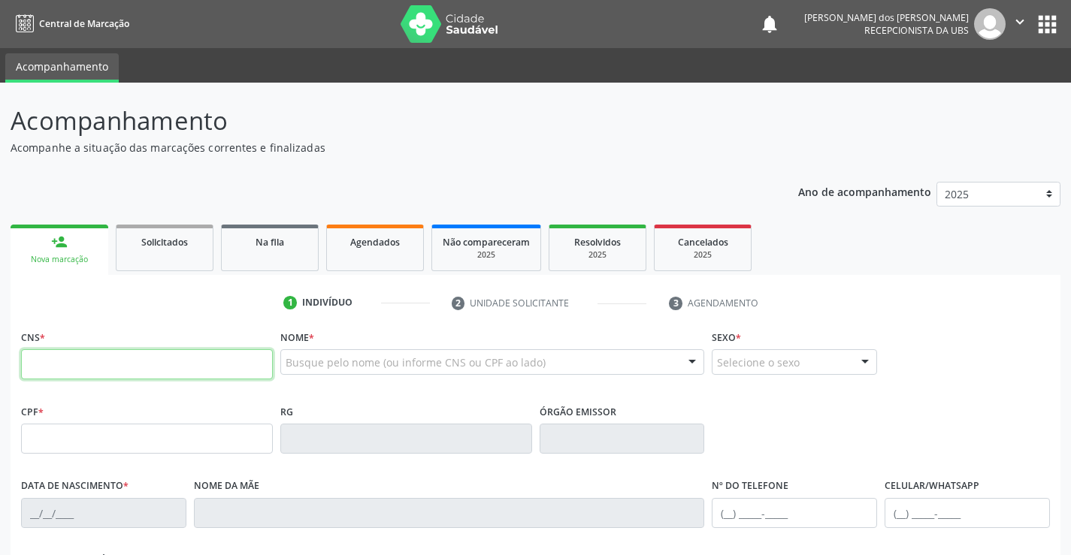
click at [199, 373] on input "text" at bounding box center [147, 364] width 252 height 30
type input "705 0066 6728 5254"
type input "599.181.364-72"
type input "04/06/1952"
type input "Maria Veronica de Lima"
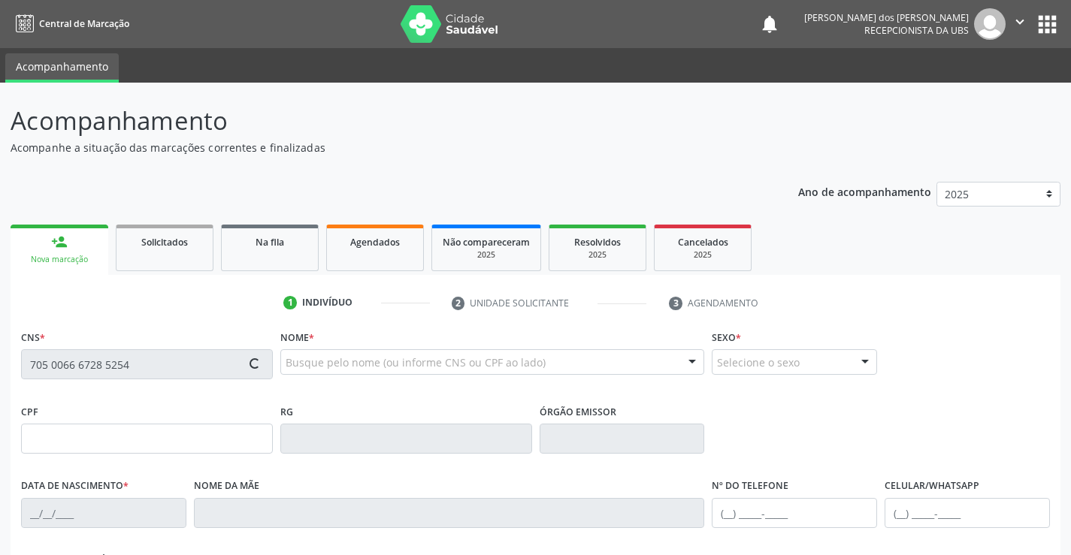
type input "(87) 99905-4959"
type input "026.085.984-20"
type input "493"
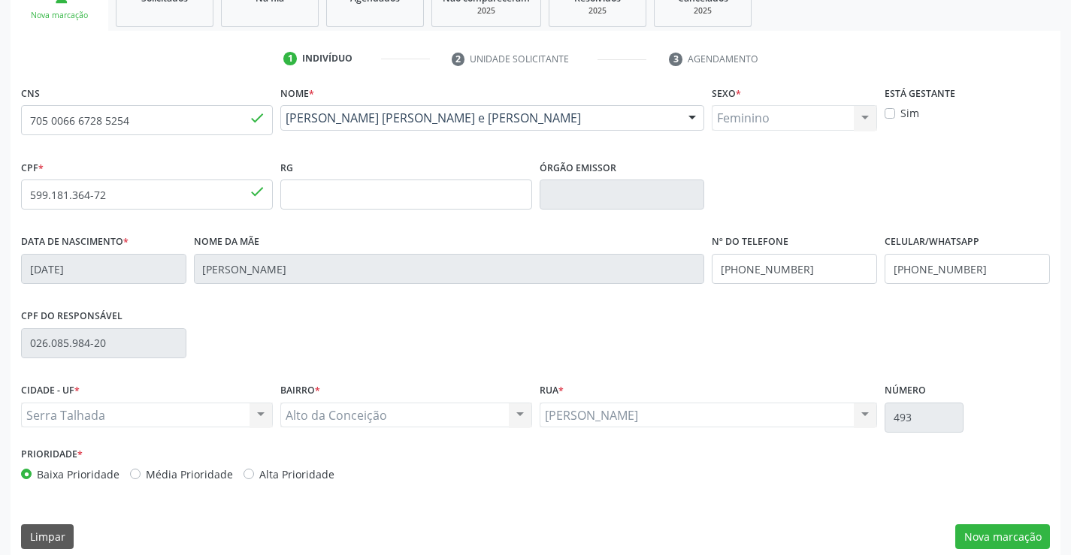
scroll to position [259, 0]
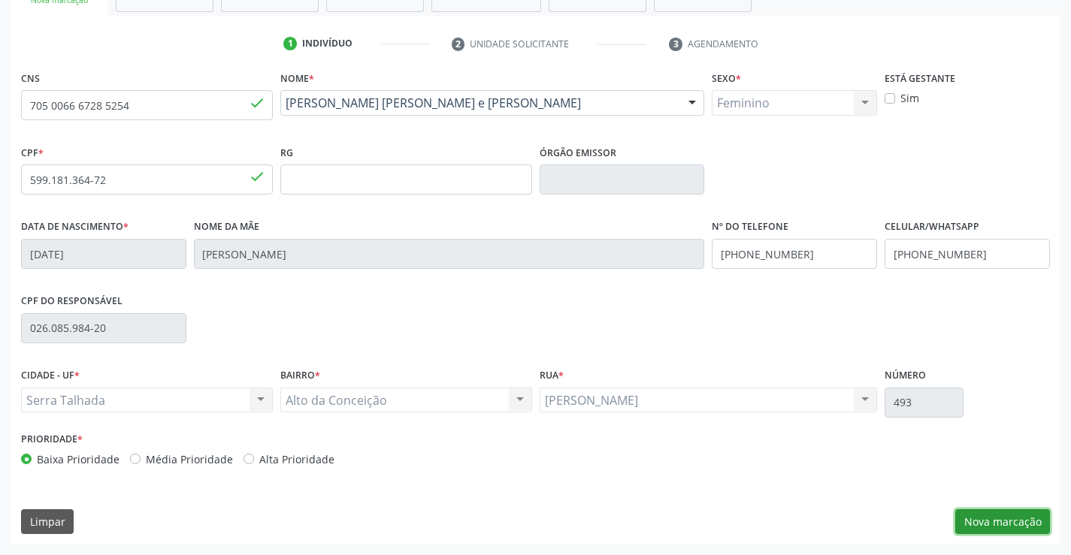
click at [1004, 515] on button "Nova marcação" at bounding box center [1002, 522] width 95 height 26
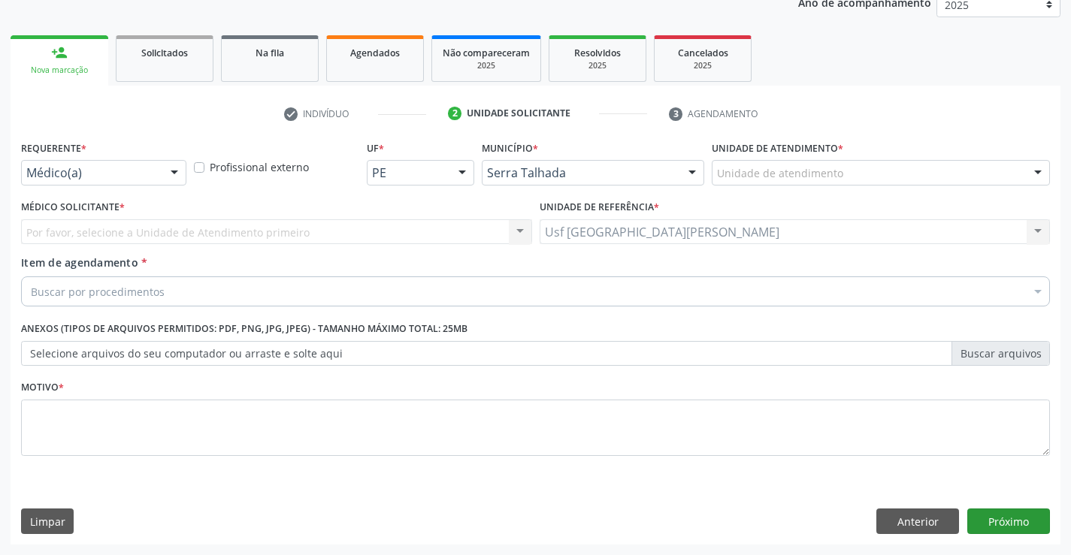
scroll to position [189, 0]
click at [163, 175] on div at bounding box center [174, 174] width 23 height 26
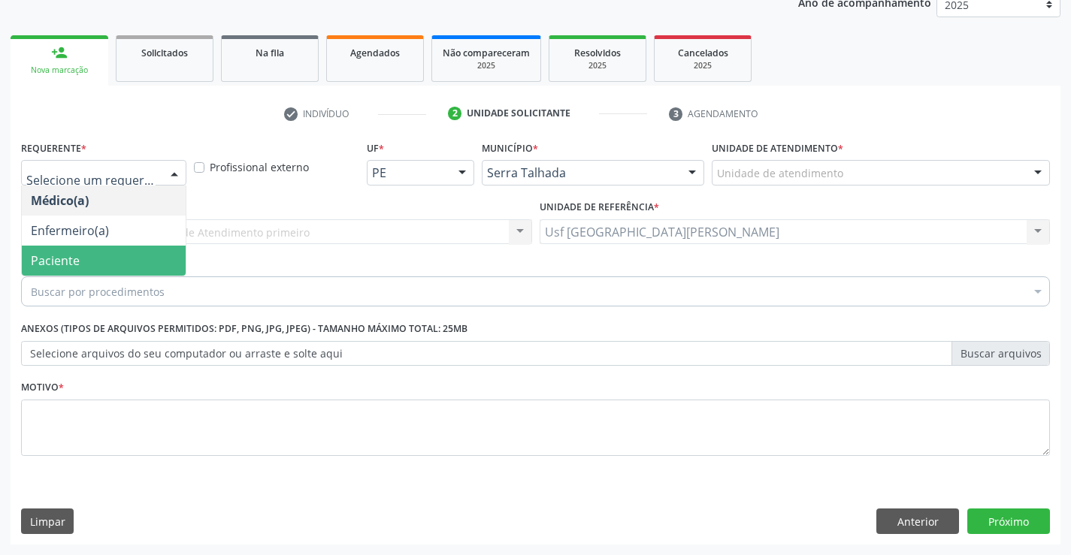
click at [102, 264] on span "Paciente" at bounding box center [104, 261] width 164 height 30
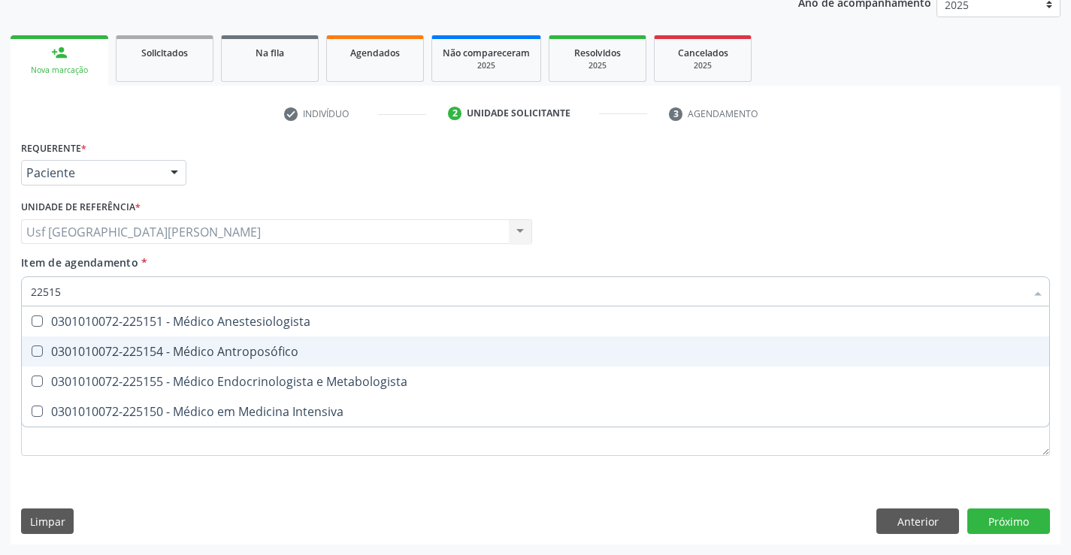
type input "225155"
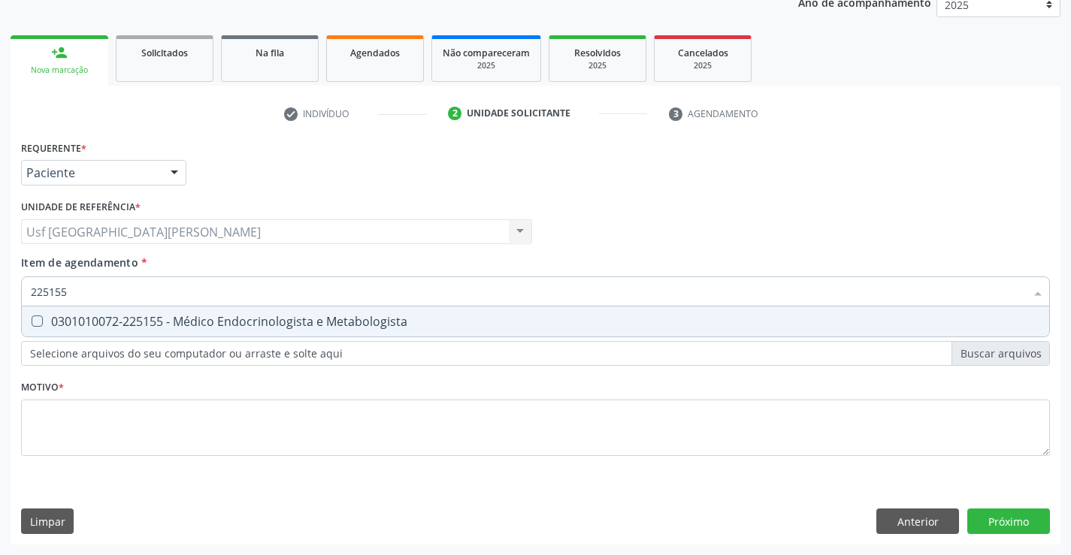
click at [247, 327] on div "0301010072-225155 - Médico Endocrinologista e Metabologista" at bounding box center [535, 322] width 1009 height 12
checkbox Metabologista "true"
click at [100, 426] on div "Requerente * Paciente Médico(a) Enfermeiro(a) Paciente Nenhum resultado encontr…" at bounding box center [535, 307] width 1029 height 340
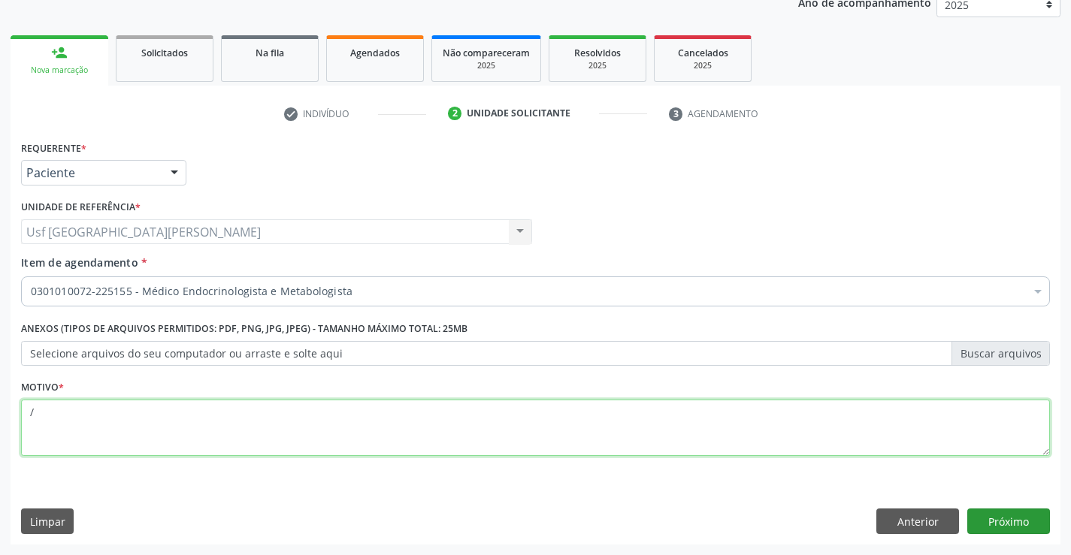
type textarea "/"
click at [1002, 522] on button "Próximo" at bounding box center [1008, 522] width 83 height 26
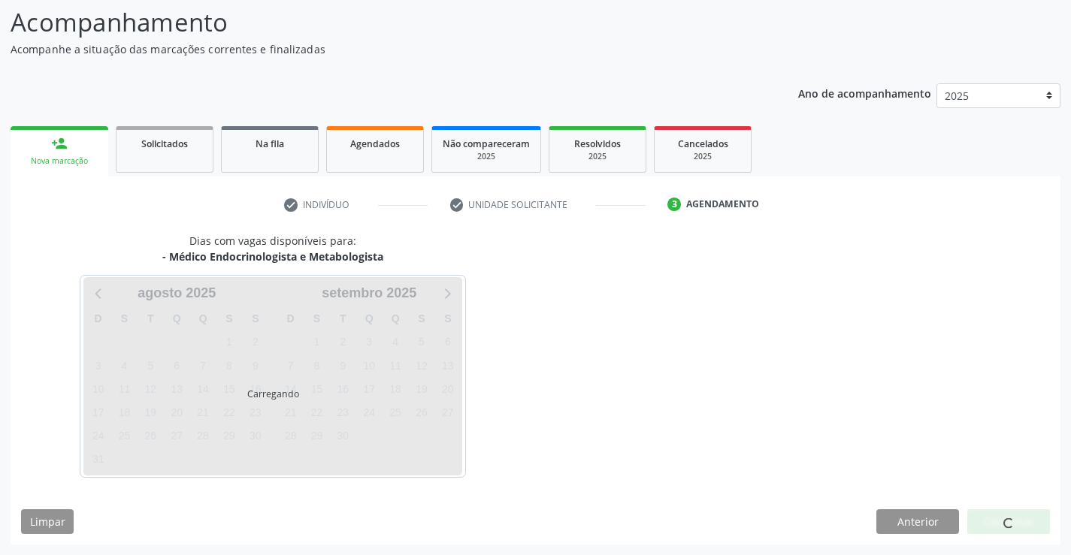
scroll to position [98, 0]
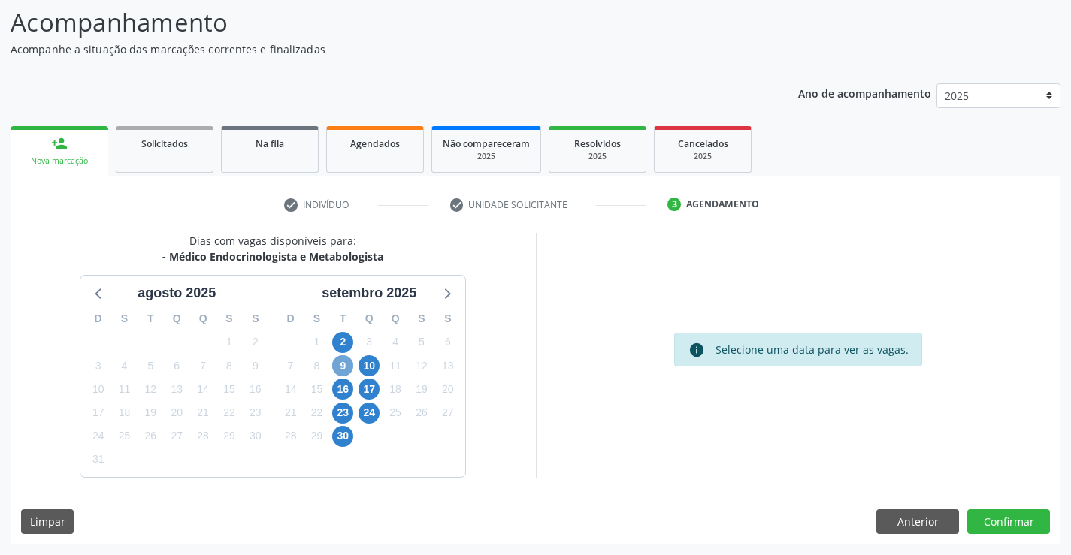
click at [334, 369] on span "9" at bounding box center [342, 365] width 21 height 21
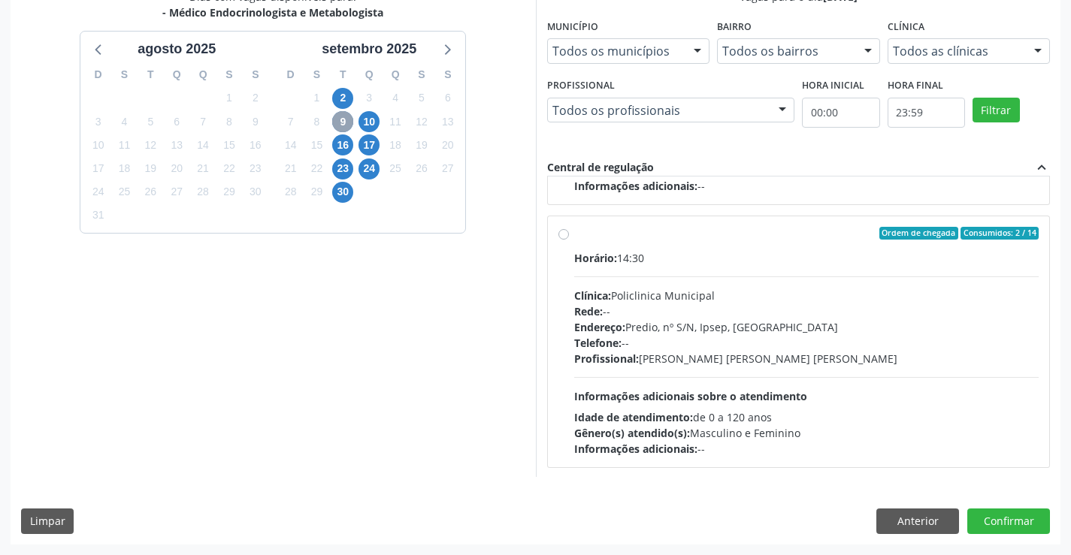
scroll to position [237, 0]
click at [376, 121] on span "10" at bounding box center [368, 121] width 21 height 21
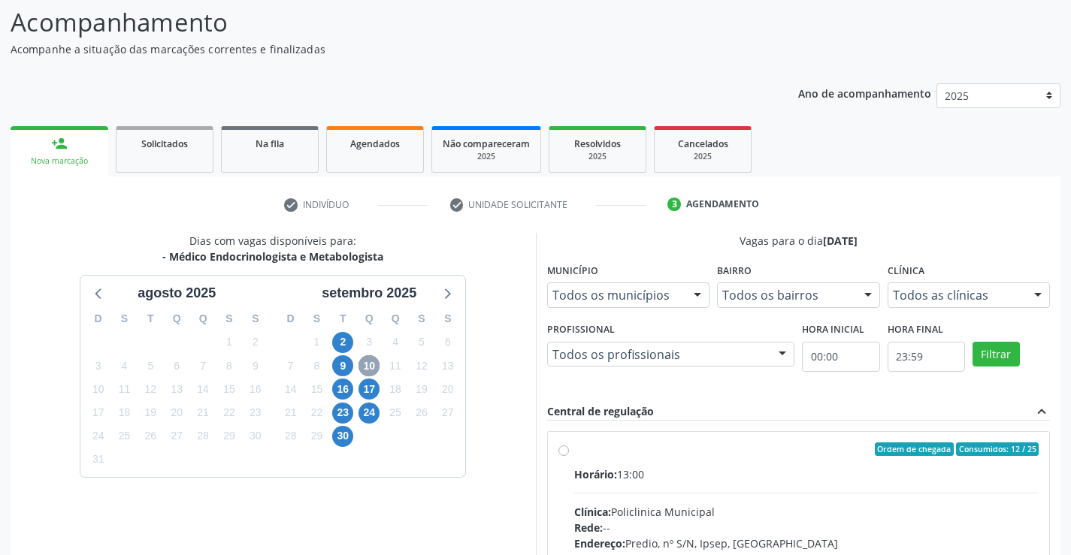
scroll to position [316, 0]
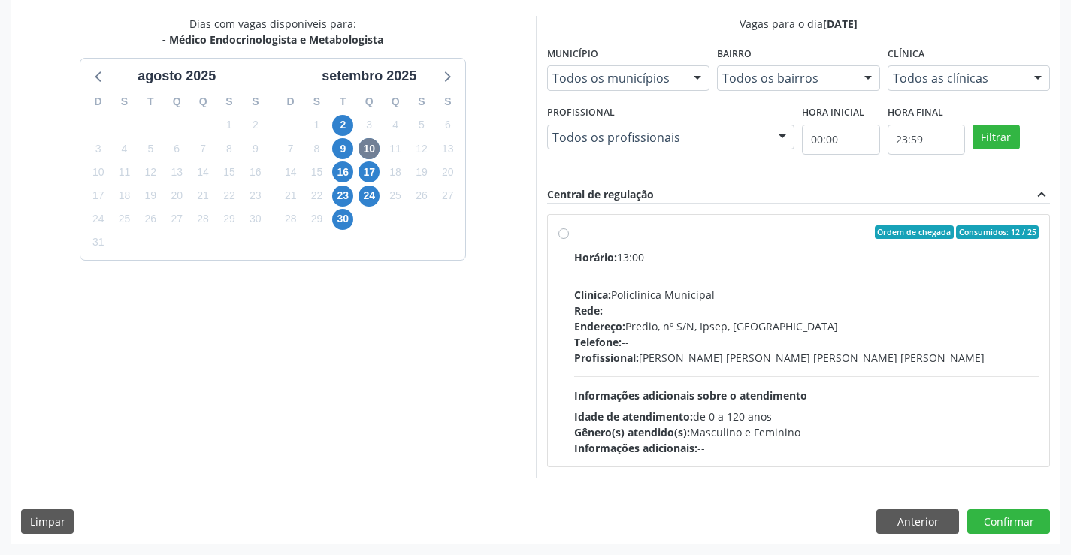
click at [574, 230] on label "Ordem de chegada Consumidos: 12 / 25 Horário: 13:00 Clínica: Policlinica Munici…" at bounding box center [806, 340] width 465 height 231
click at [568, 230] on input "Ordem de chegada Consumidos: 12 / 25 Horário: 13:00 Clínica: Policlinica Munici…" at bounding box center [563, 232] width 11 height 14
radio input "true"
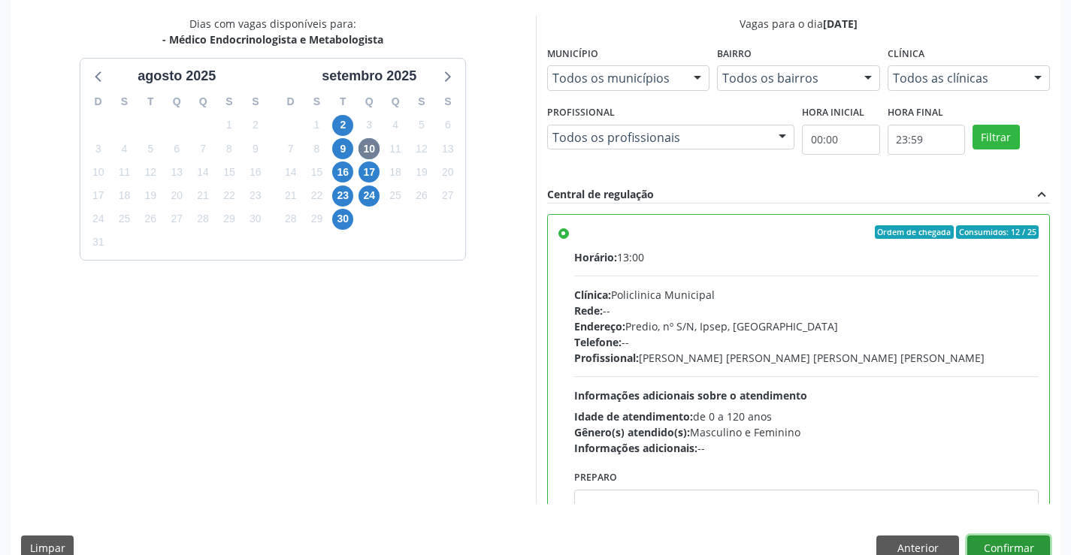
click at [978, 545] on button "Confirmar" at bounding box center [1008, 549] width 83 height 26
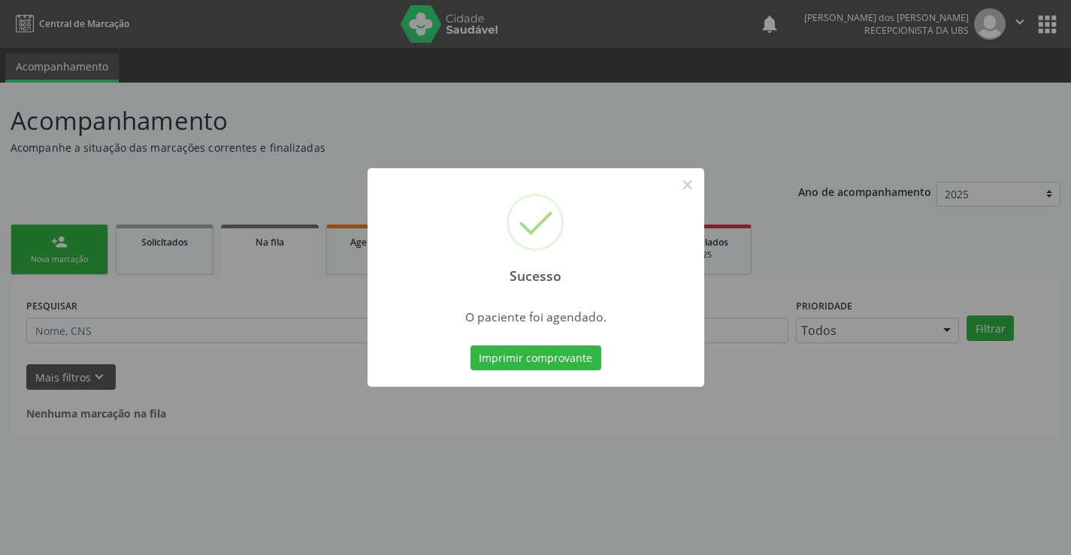
scroll to position [0, 0]
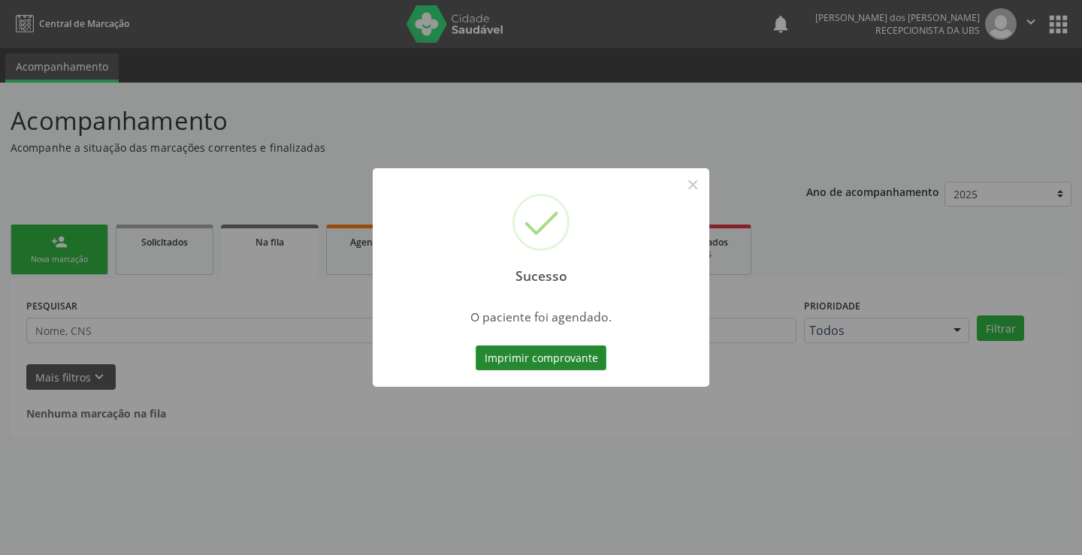
click at [564, 352] on button "Imprimir comprovante" at bounding box center [541, 359] width 131 height 26
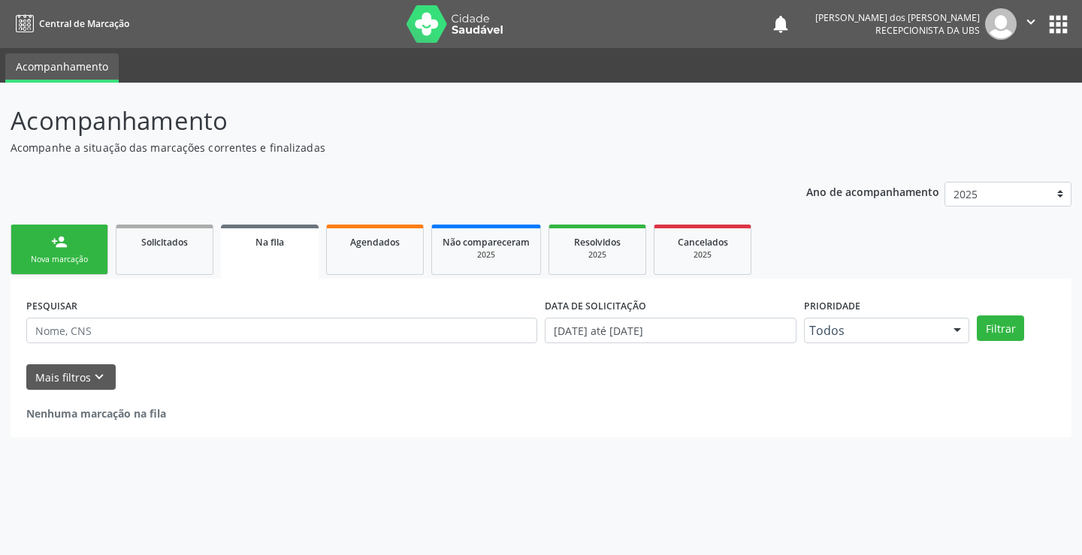
click at [49, 249] on link "person_add Nova marcação" at bounding box center [60, 250] width 98 height 50
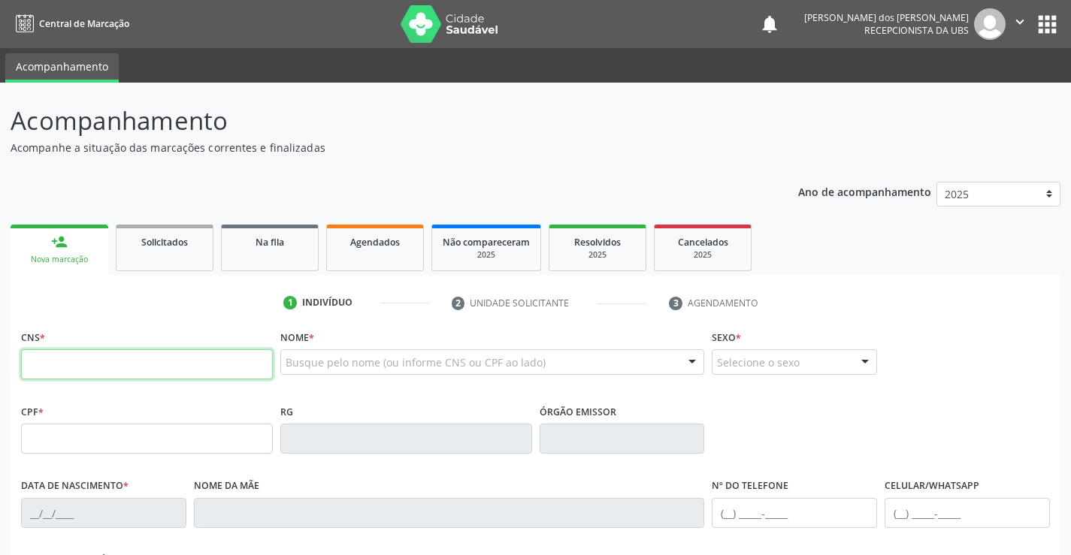
click at [153, 366] on input "text" at bounding box center [147, 364] width 252 height 30
type input "898 0058 4906 1438"
type input "28/08/1958"
type input "Maria Alves Pereira"
type input "[PHONE_NUMBER]"
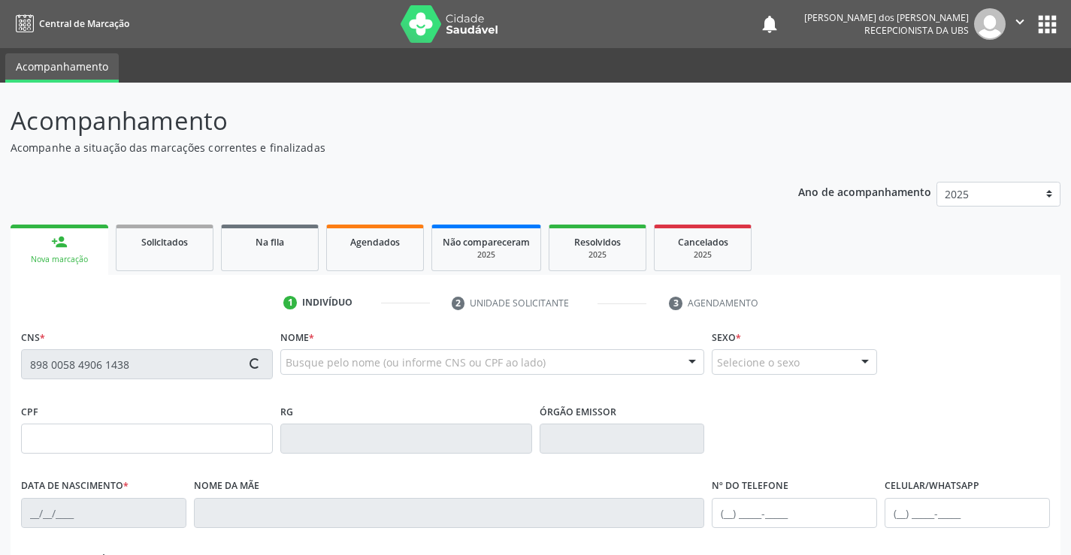
type input "193.475.614-87"
type input "771"
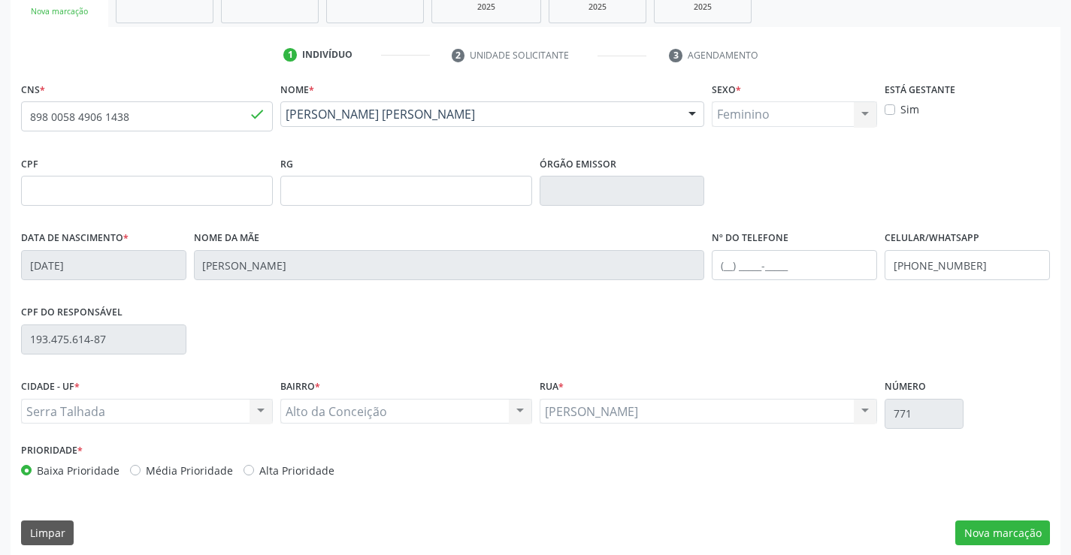
scroll to position [259, 0]
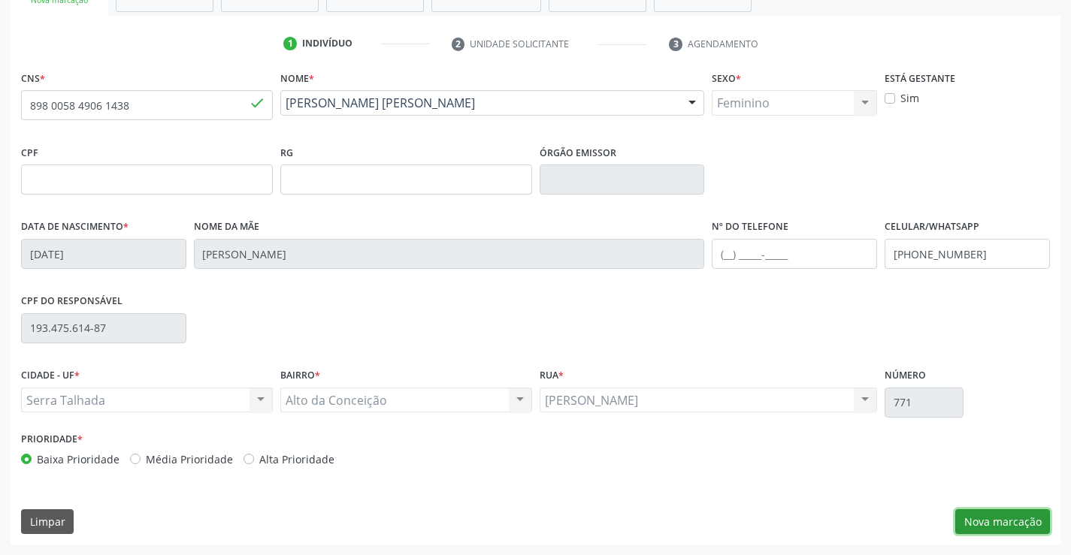
click at [1035, 527] on button "Nova marcação" at bounding box center [1002, 522] width 95 height 26
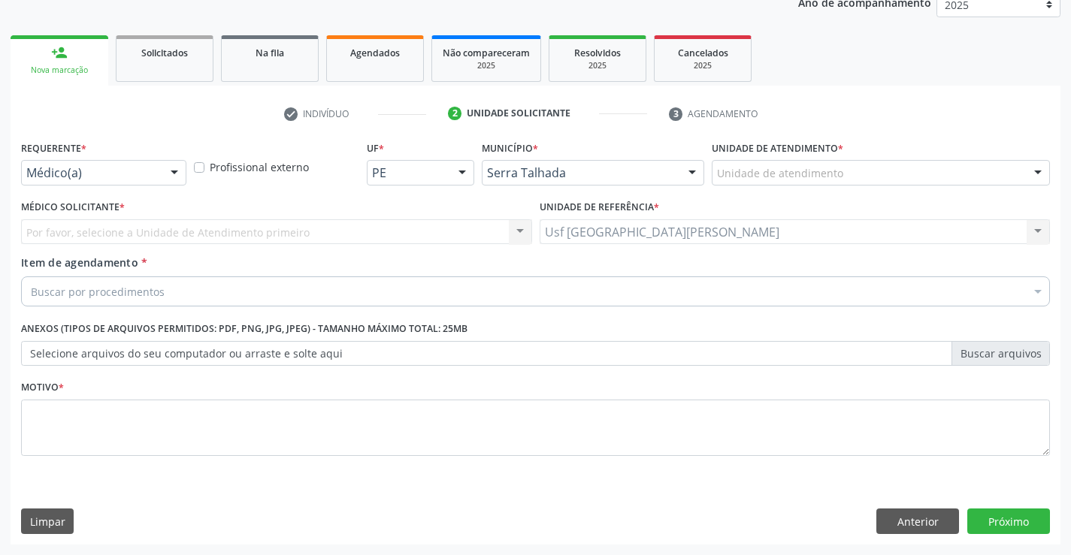
scroll to position [189, 0]
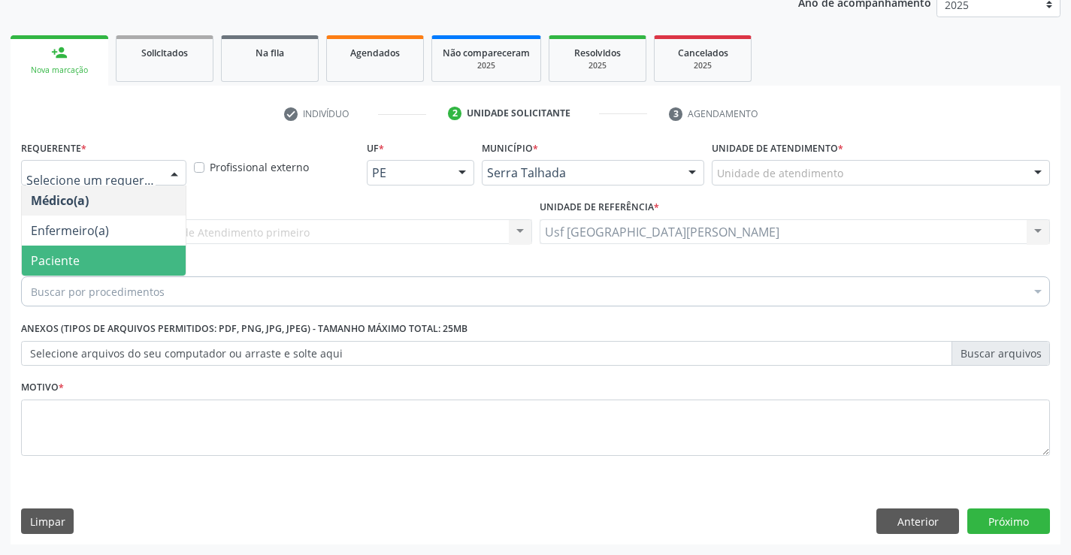
click at [72, 258] on span "Paciente" at bounding box center [55, 260] width 49 height 17
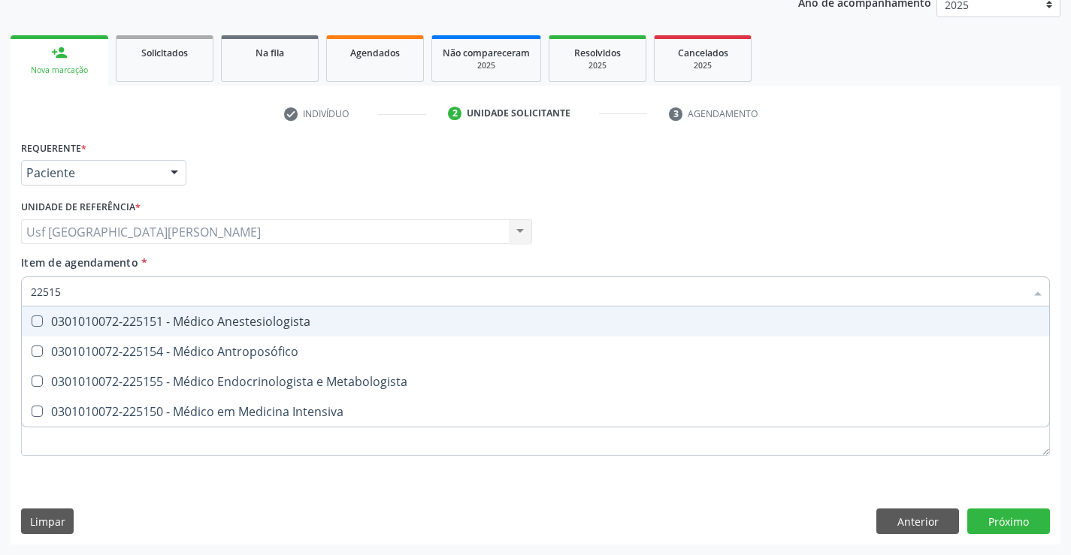
type input "225155"
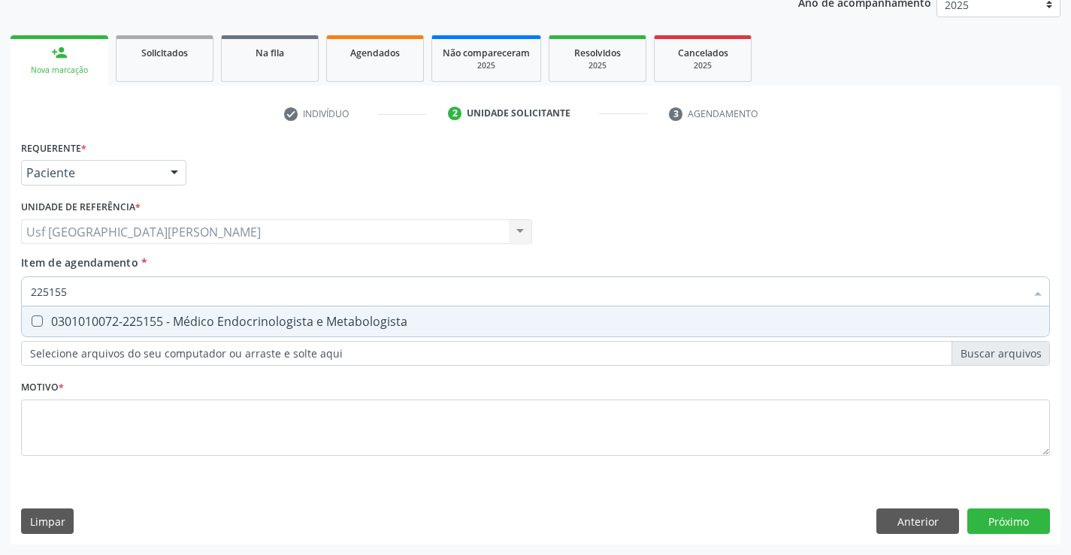
click at [38, 312] on span "0301010072-225155 - Médico Endocrinologista e Metabologista" at bounding box center [535, 322] width 1027 height 30
checkbox Metabologista "true"
click at [34, 434] on div "Requerente * Paciente Médico(a) Enfermeiro(a) Paciente Nenhum resultado encontr…" at bounding box center [535, 307] width 1029 height 340
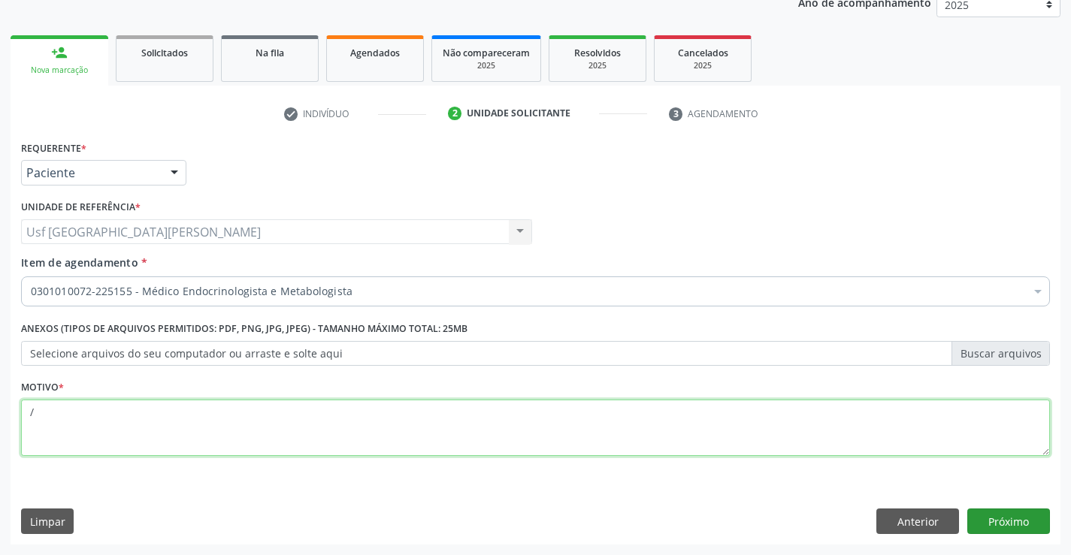
type textarea "/"
click at [1011, 518] on button "Próximo" at bounding box center [1008, 522] width 83 height 26
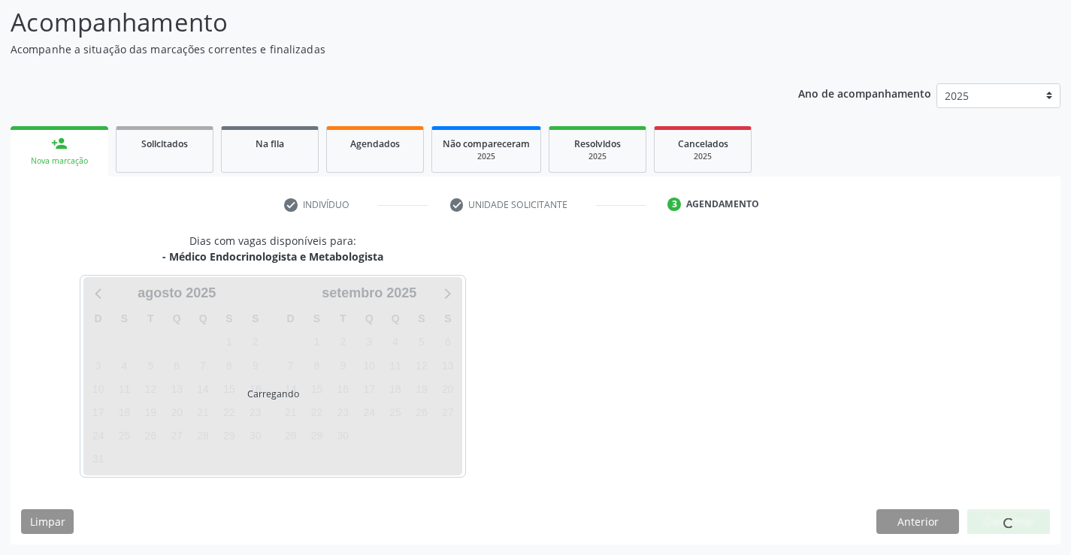
scroll to position [98, 0]
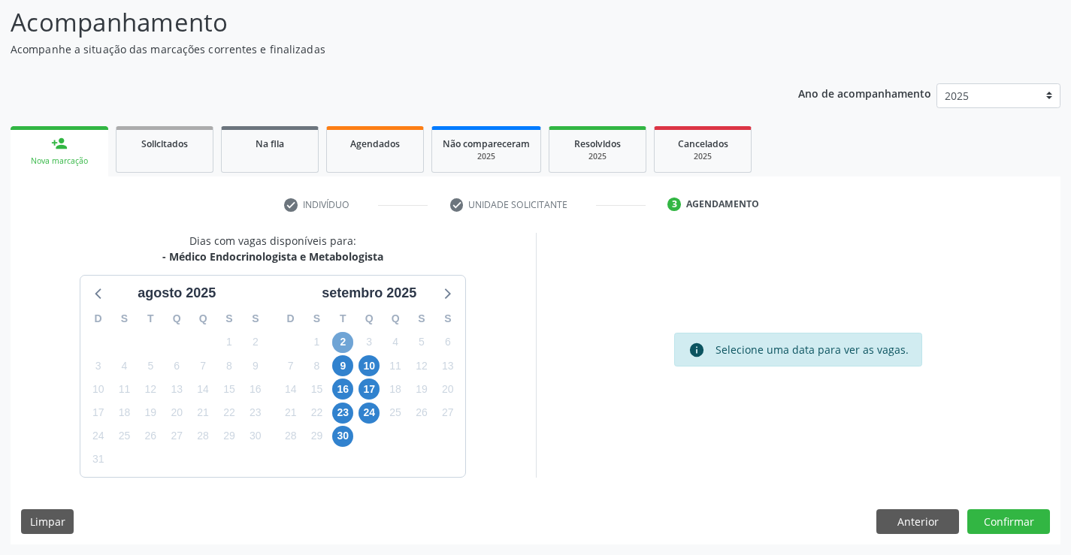
click at [340, 348] on span "2" at bounding box center [342, 342] width 21 height 21
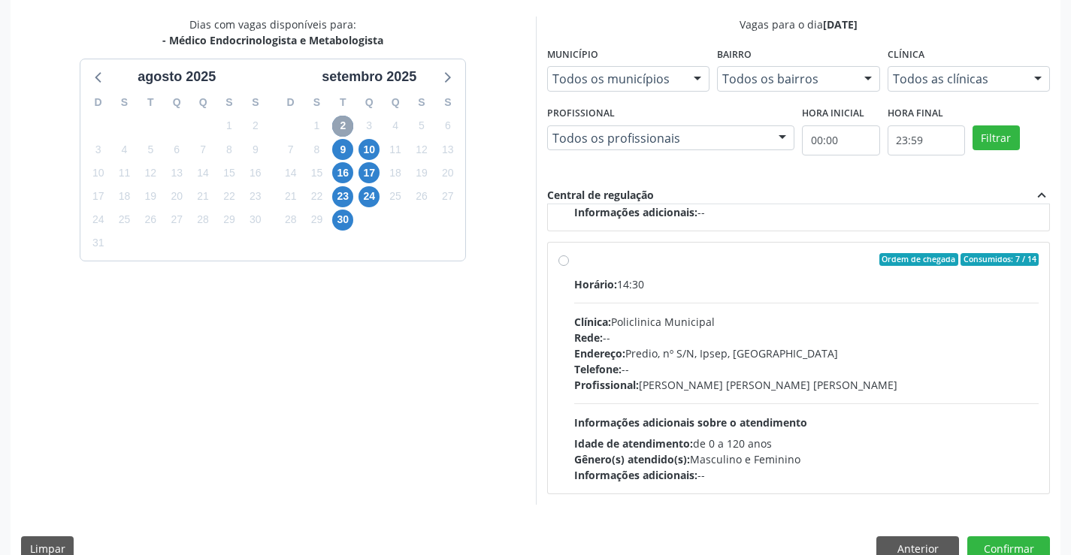
scroll to position [343, 0]
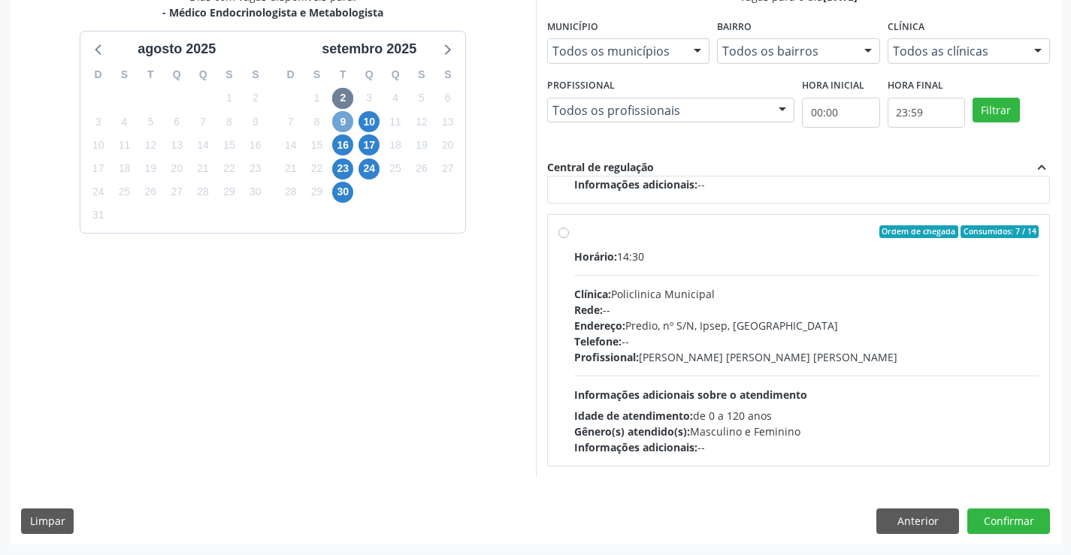
click at [340, 119] on span "9" at bounding box center [342, 121] width 21 height 21
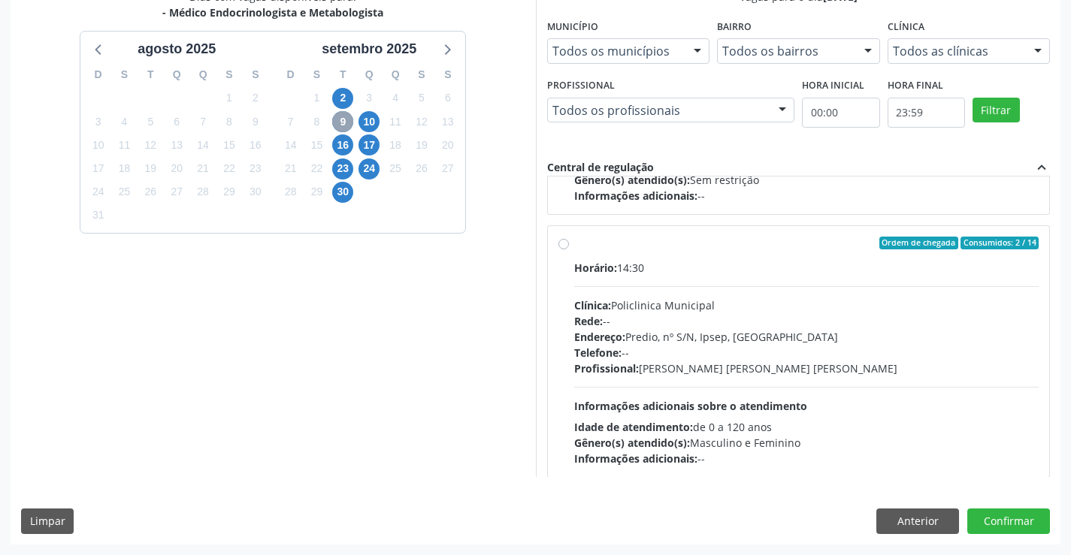
scroll to position [237, 0]
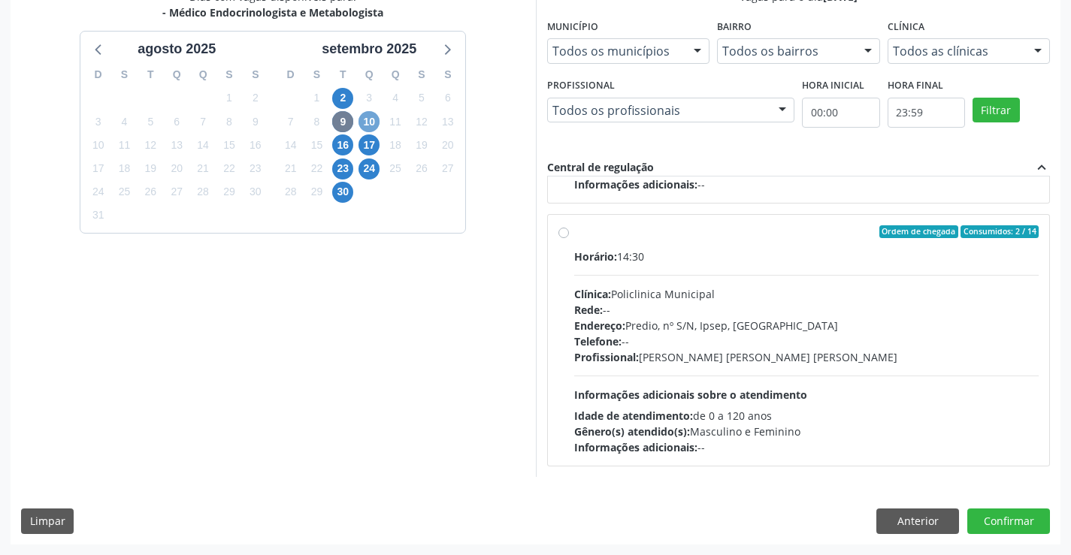
click at [373, 118] on span "10" at bounding box center [368, 121] width 21 height 21
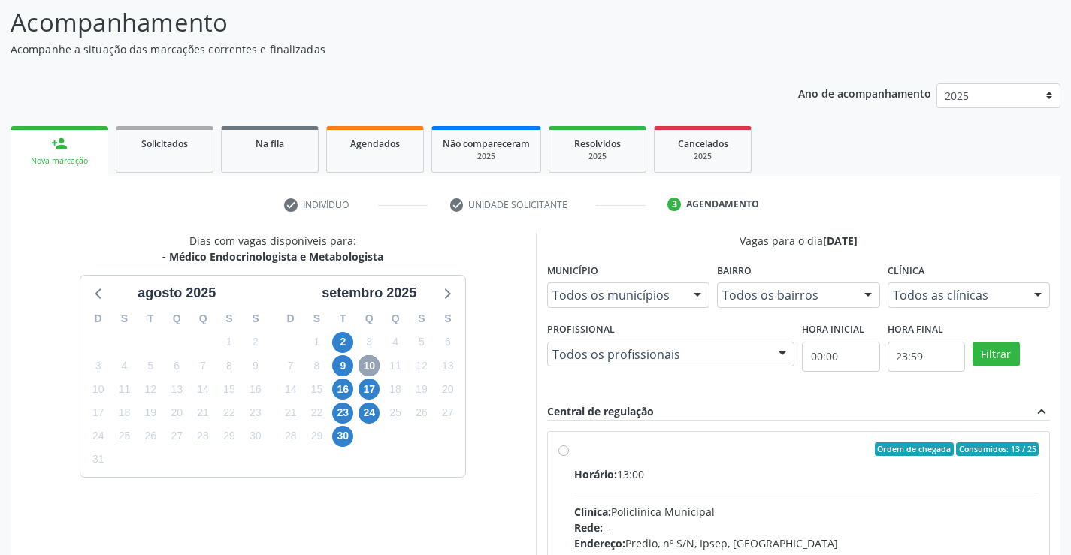
scroll to position [316, 0]
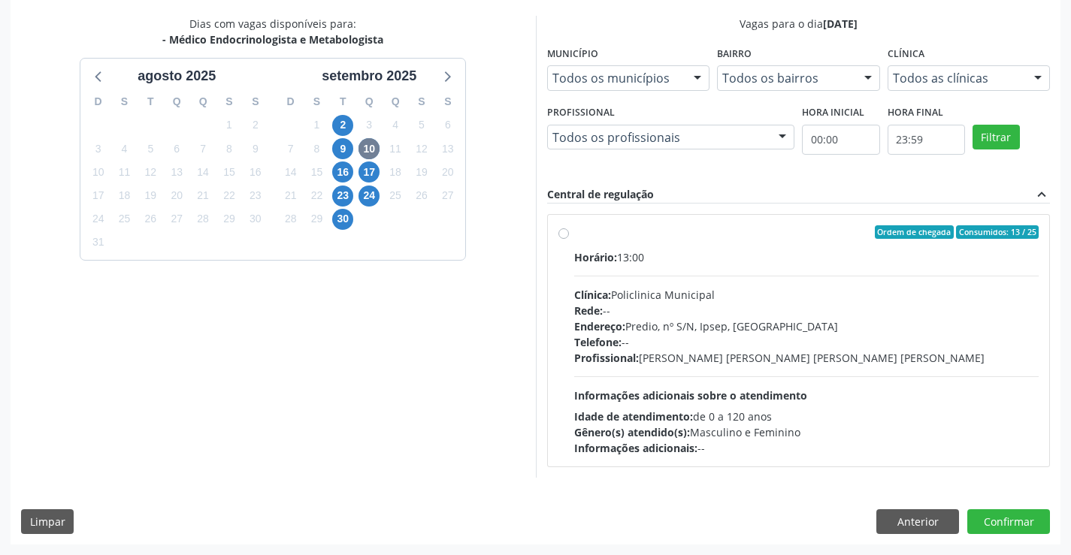
click at [574, 235] on label "Ordem de chegada Consumidos: 13 / 25 Horário: 13:00 Clínica: Policlinica Munici…" at bounding box center [806, 340] width 465 height 231
click at [559, 235] on input "Ordem de chegada Consumidos: 13 / 25 Horário: 13:00 Clínica: Policlinica Munici…" at bounding box center [563, 232] width 11 height 14
radio input "true"
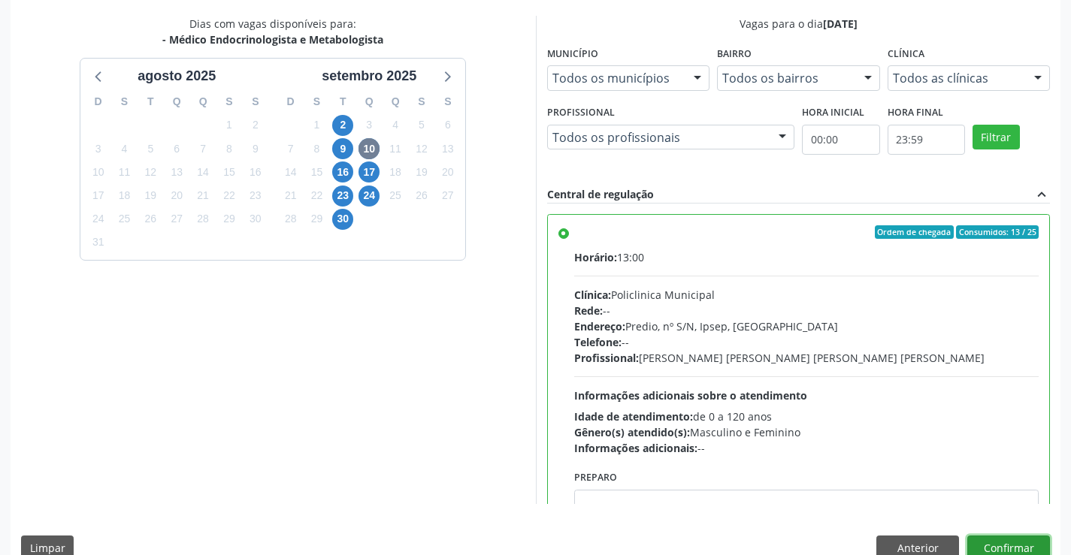
click at [1012, 548] on button "Confirmar" at bounding box center [1008, 549] width 83 height 26
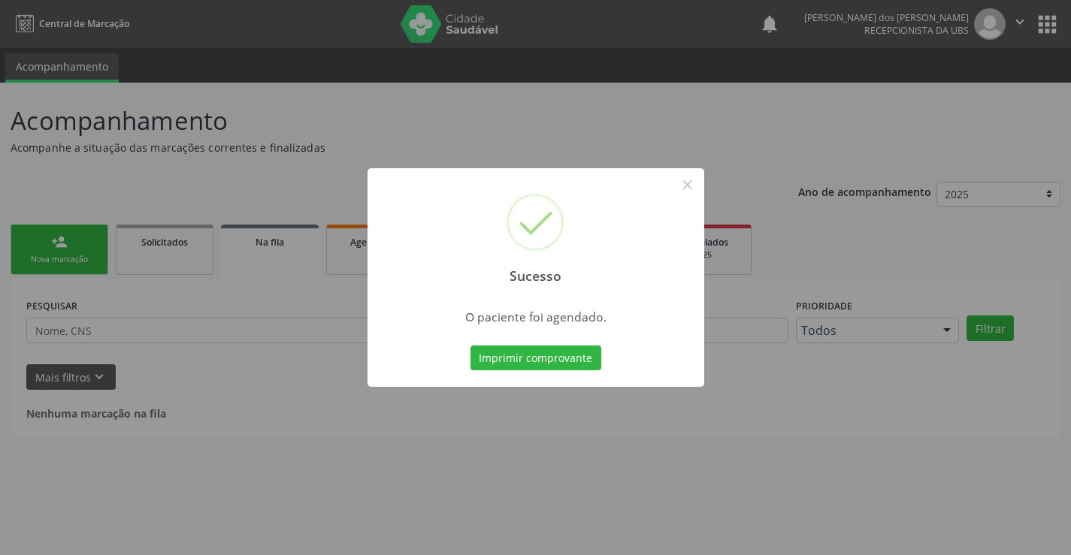
scroll to position [0, 0]
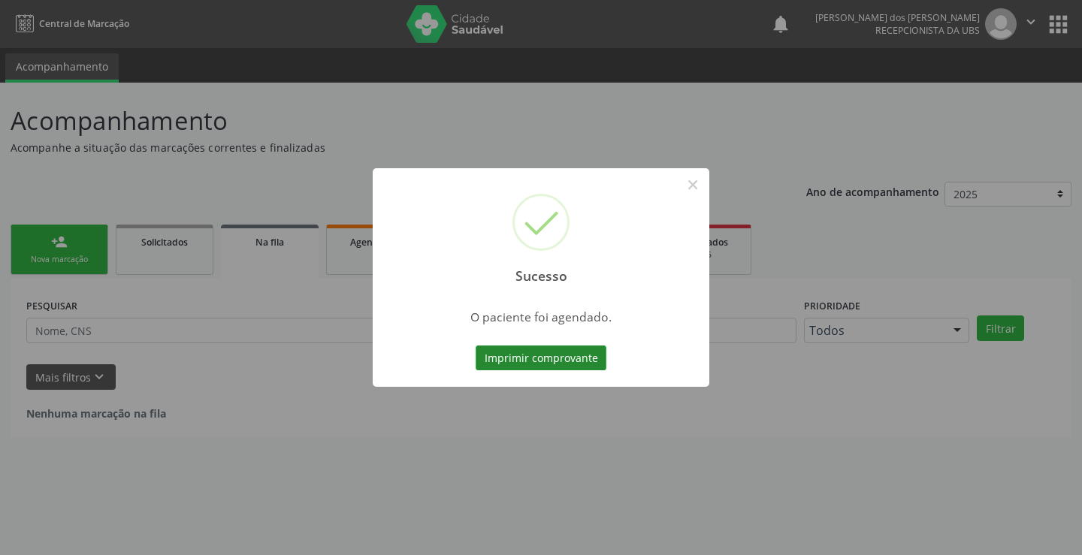
click at [516, 358] on button "Imprimir comprovante" at bounding box center [541, 359] width 131 height 26
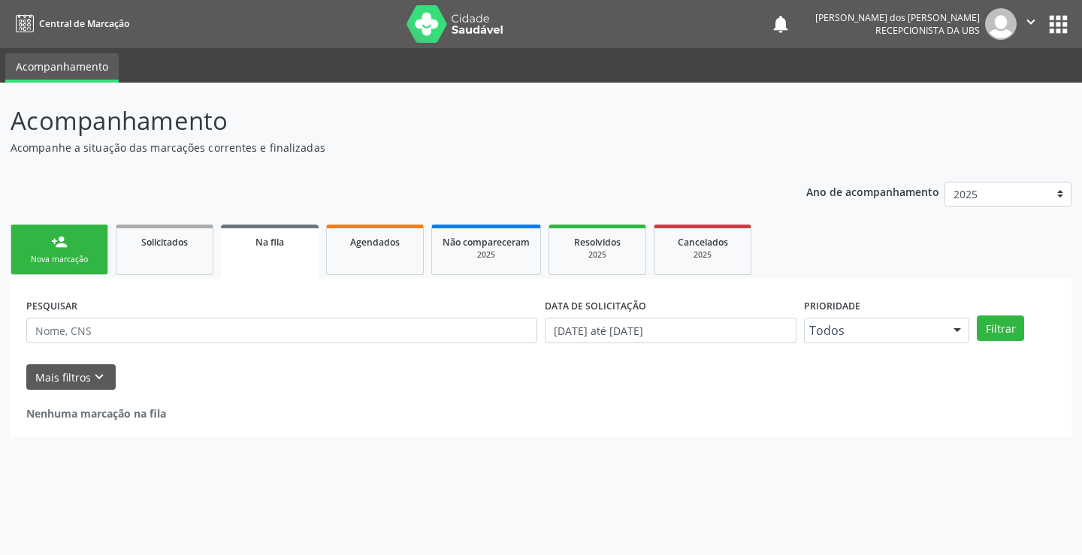
click at [29, 252] on link "person_add Nova marcação" at bounding box center [60, 250] width 98 height 50
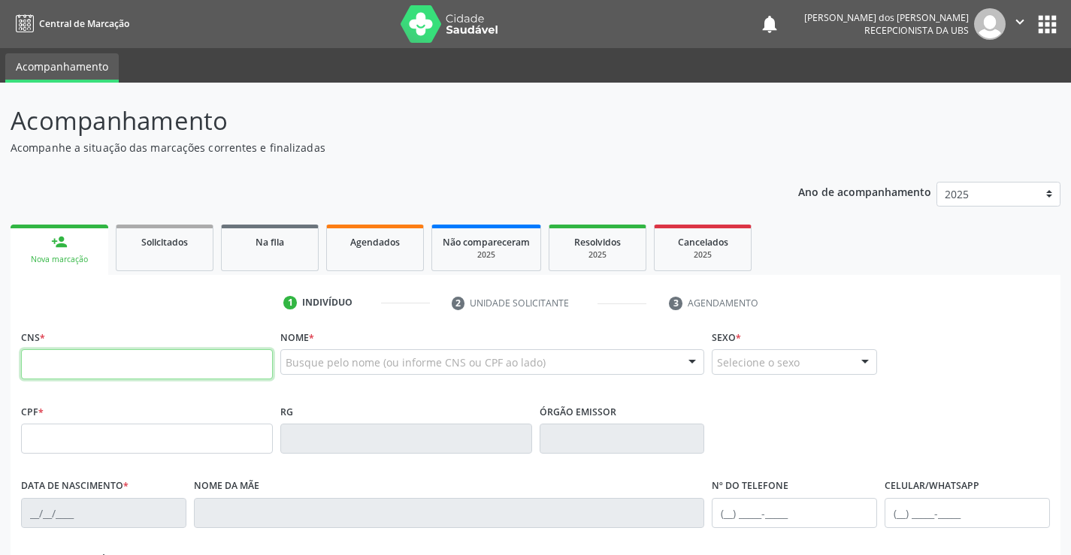
click at [43, 353] on input "text" at bounding box center [147, 364] width 252 height 30
type input "898 0064 1271 8259"
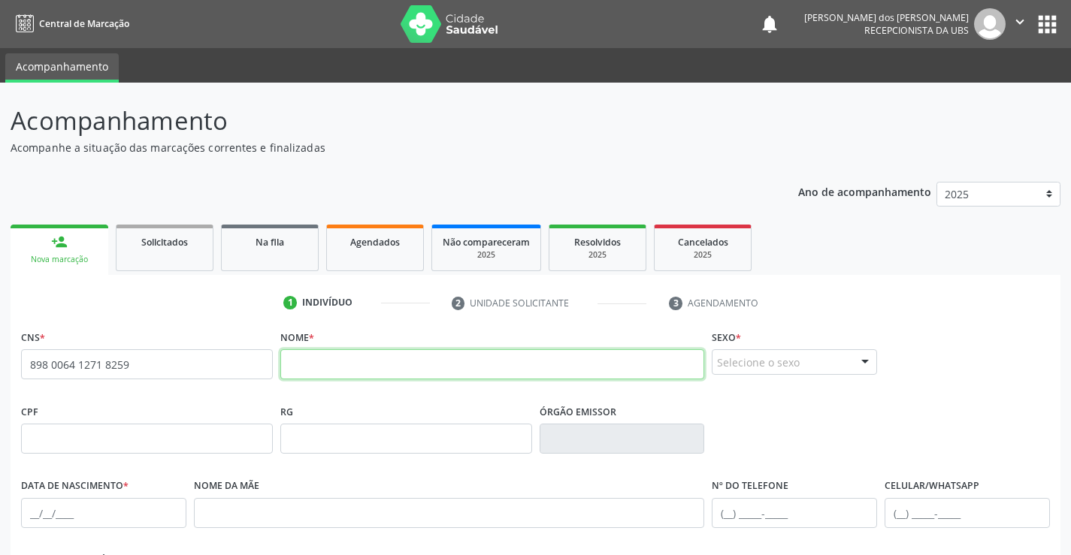
click at [413, 368] on input "text" at bounding box center [492, 364] width 425 height 30
type input "lorenzo roudmar ferraz silva"
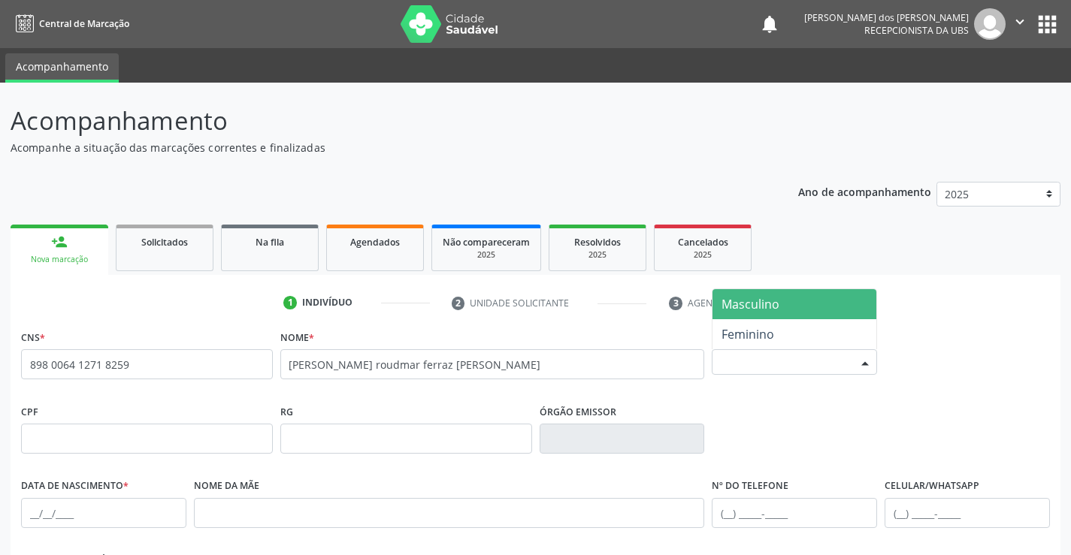
click at [781, 363] on div "Selecione o sexo" at bounding box center [794, 362] width 165 height 26
click at [776, 304] on span "Masculino" at bounding box center [750, 304] width 58 height 17
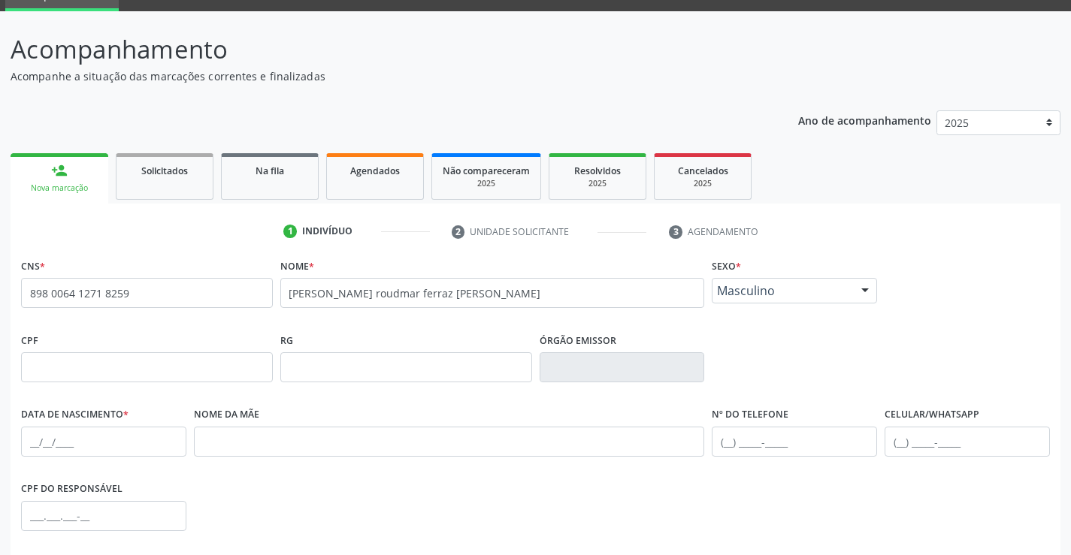
scroll to position [259, 0]
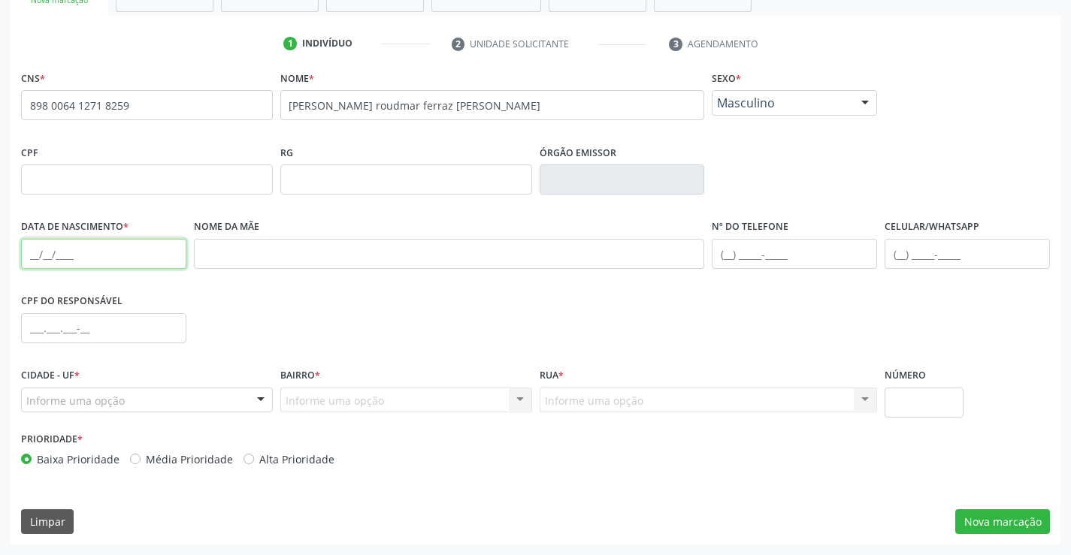
click at [60, 248] on input "text" at bounding box center [103, 254] width 165 height 30
type input "16/07/2025"
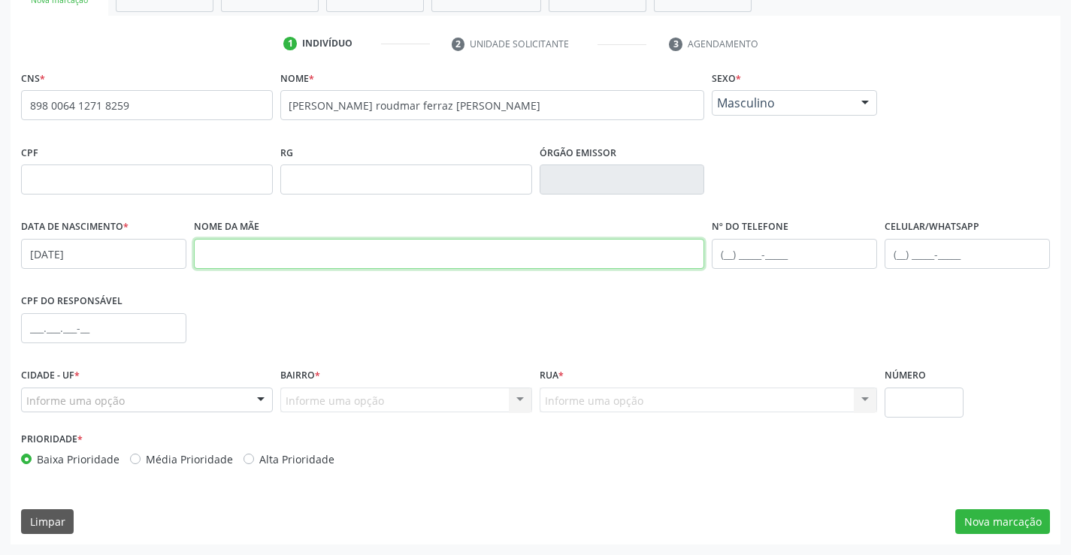
click at [464, 243] on input "text" at bounding box center [449, 254] width 511 height 30
click at [270, 252] on input "andrieli eslandia ferraz pereira" at bounding box center [449, 254] width 511 height 30
click at [273, 253] on input "andrieli eslandia ferraz pereira" at bounding box center [449, 254] width 511 height 30
type input "andrieli eslannia ferraz pereira"
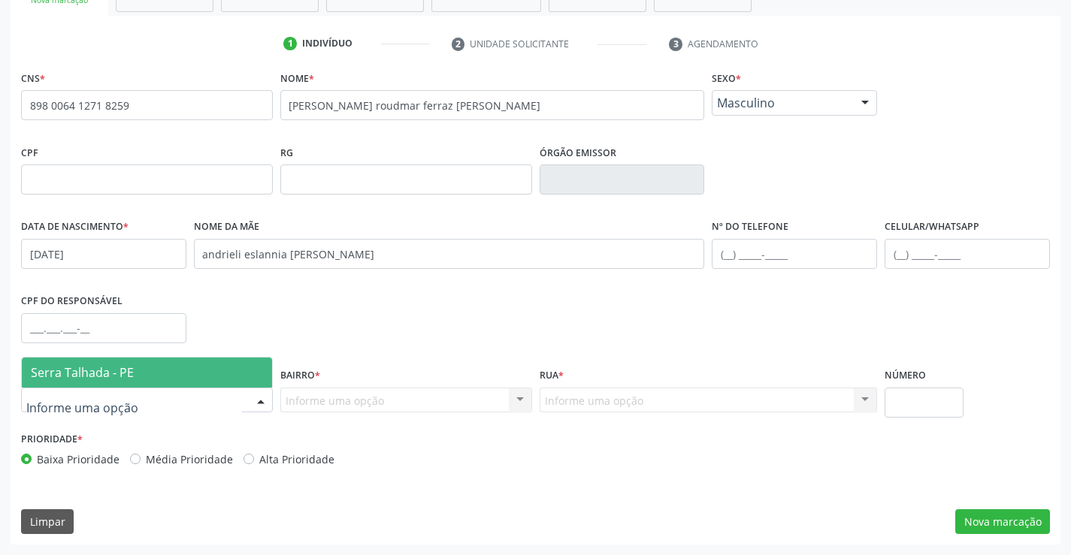
click at [104, 377] on span "Serra Talhada - PE" at bounding box center [82, 372] width 103 height 17
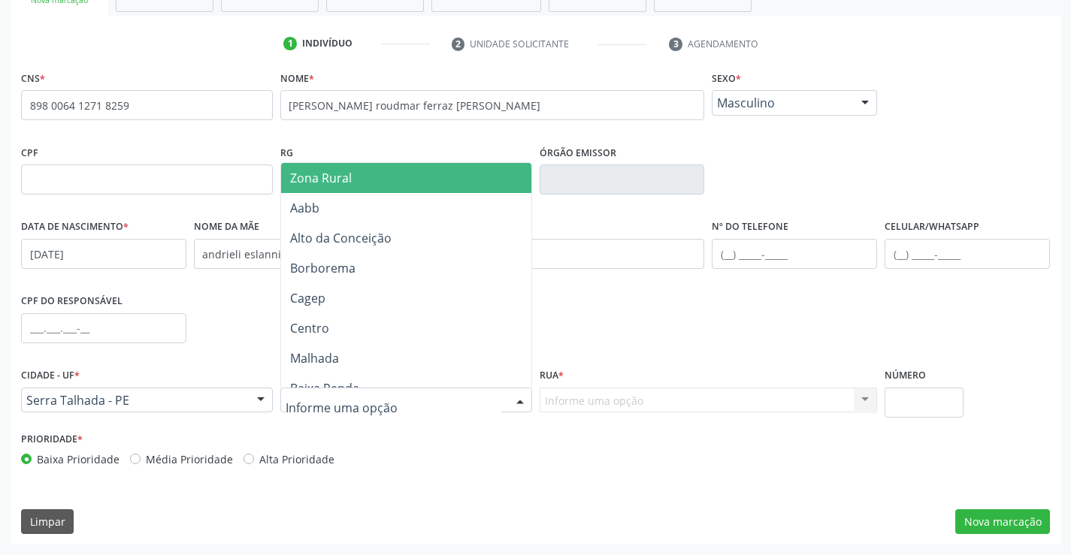
click at [388, 400] on div at bounding box center [406, 401] width 252 height 26
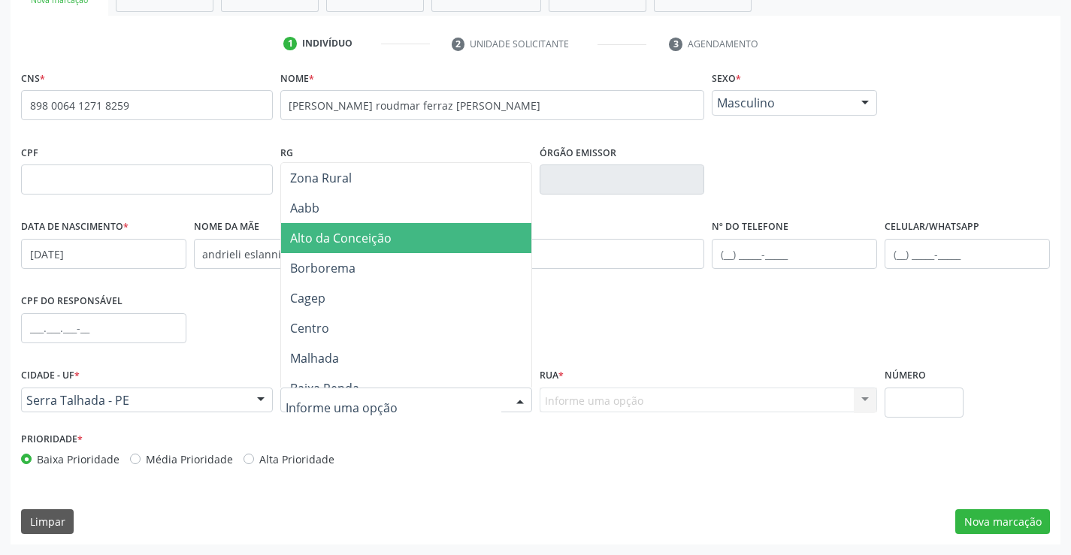
click at [367, 238] on span "Alto da Conceição" at bounding box center [340, 238] width 101 height 17
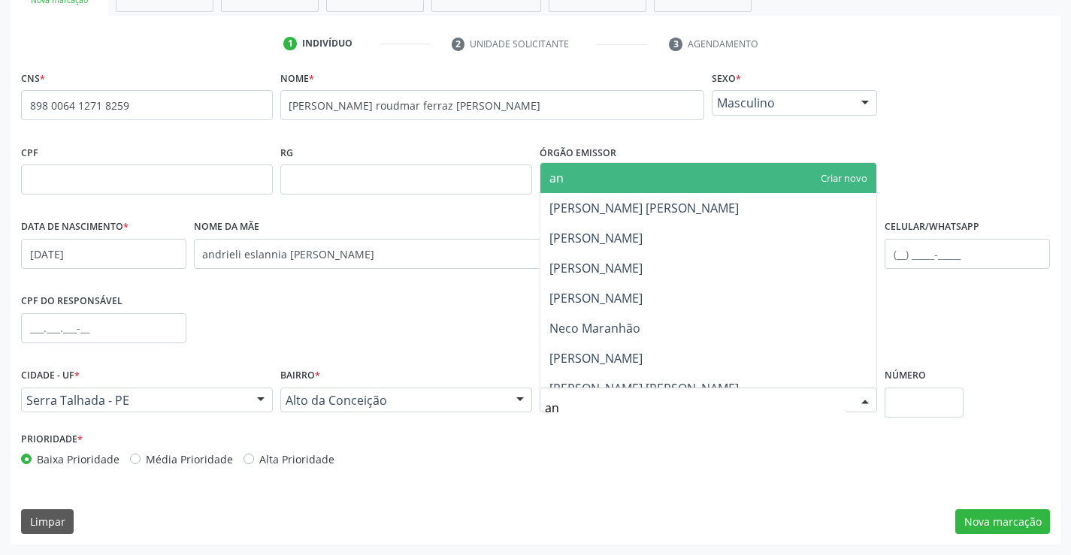
type input "ant"
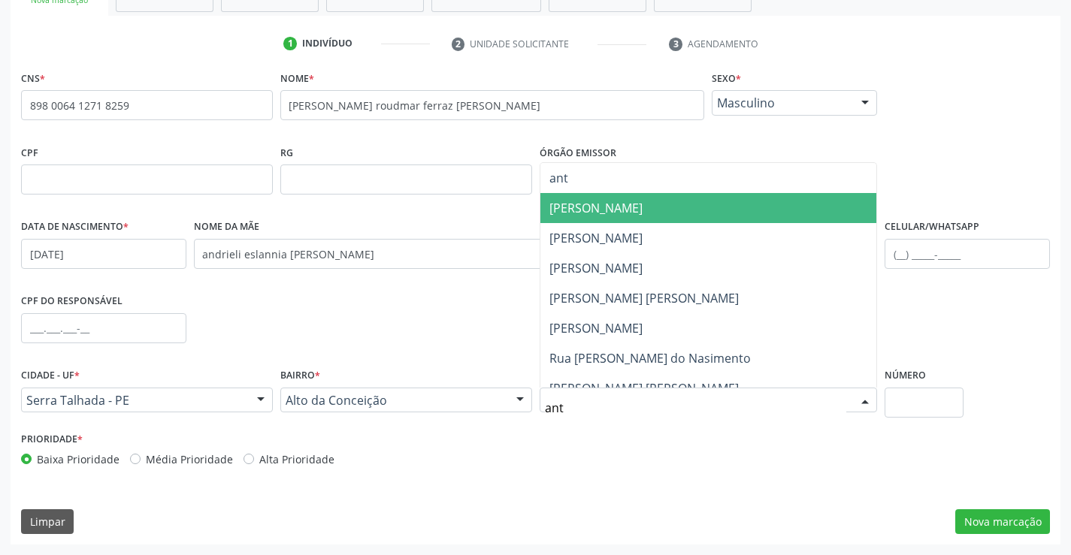
click at [552, 207] on span "Antonio Inacio de Medeiros" at bounding box center [595, 208] width 93 height 17
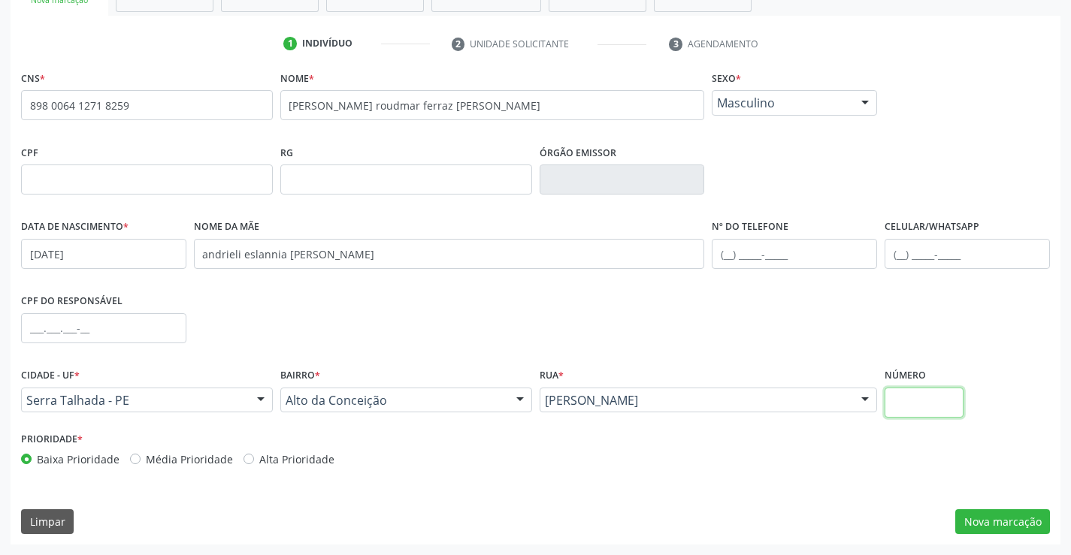
click at [932, 406] on input "text" at bounding box center [923, 403] width 79 height 30
type input "425"
click at [974, 527] on button "Nova marcação" at bounding box center [1002, 522] width 95 height 26
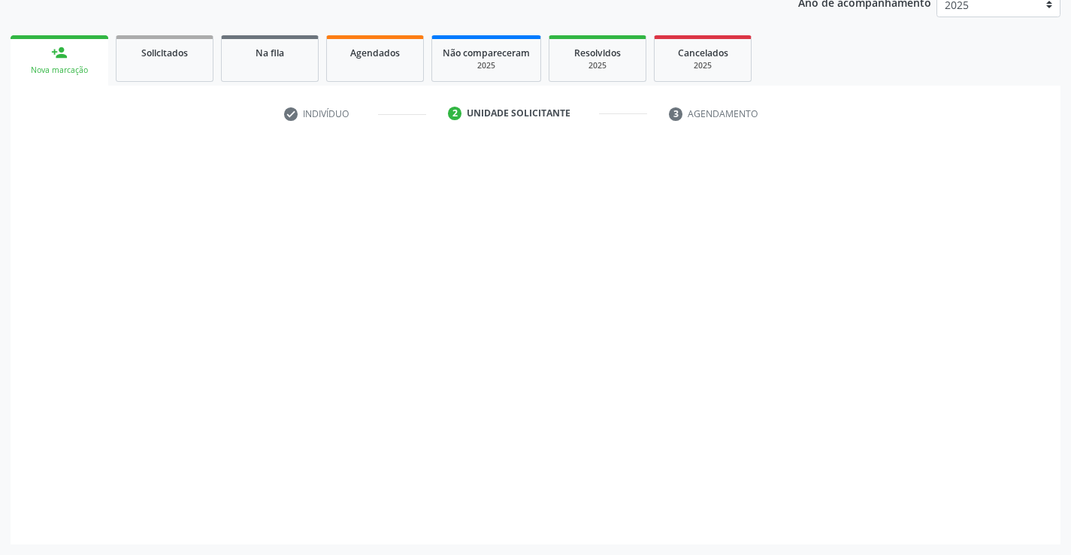
scroll to position [189, 0]
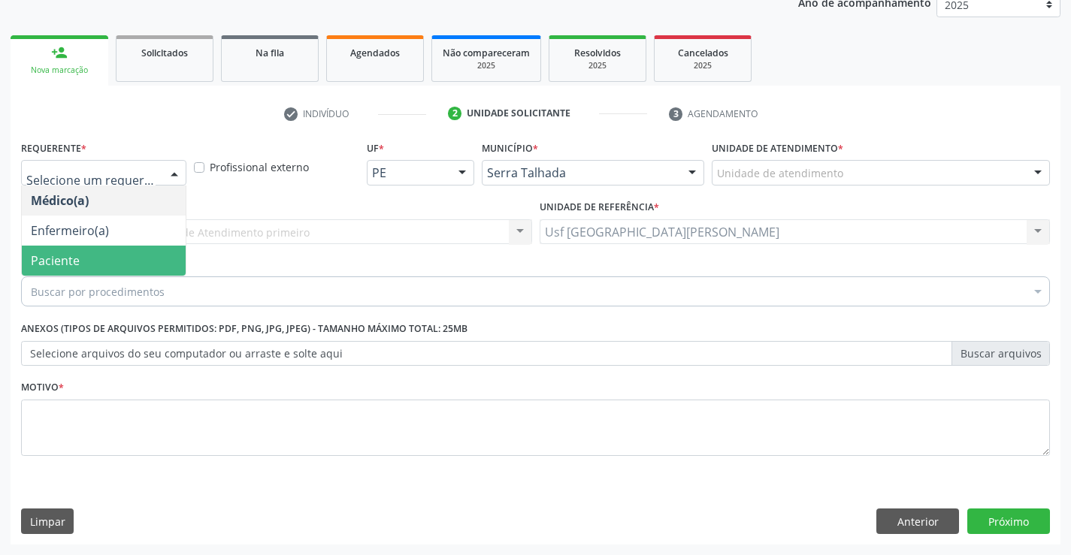
click at [113, 255] on span "Paciente" at bounding box center [104, 261] width 164 height 30
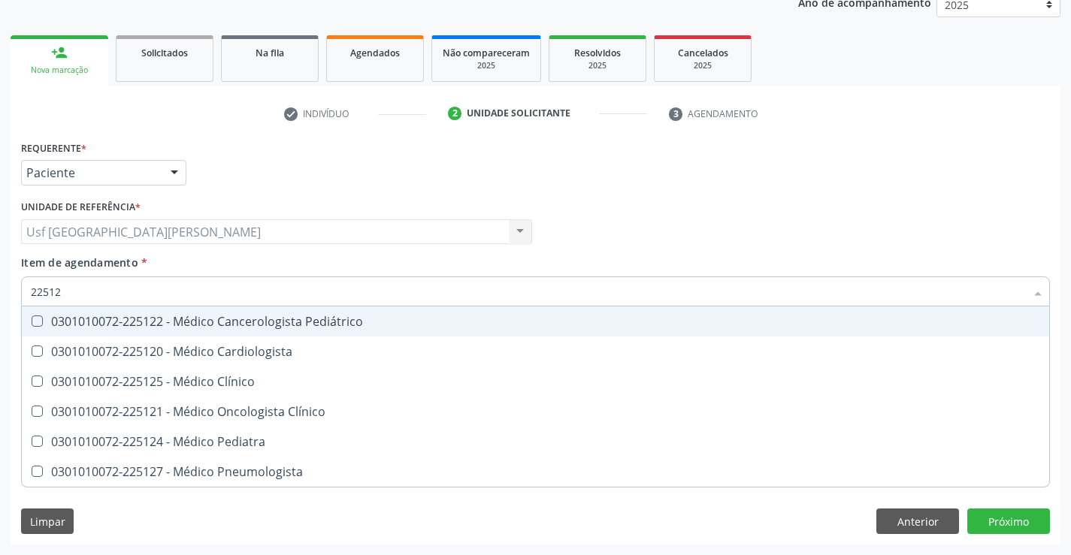
type input "225124"
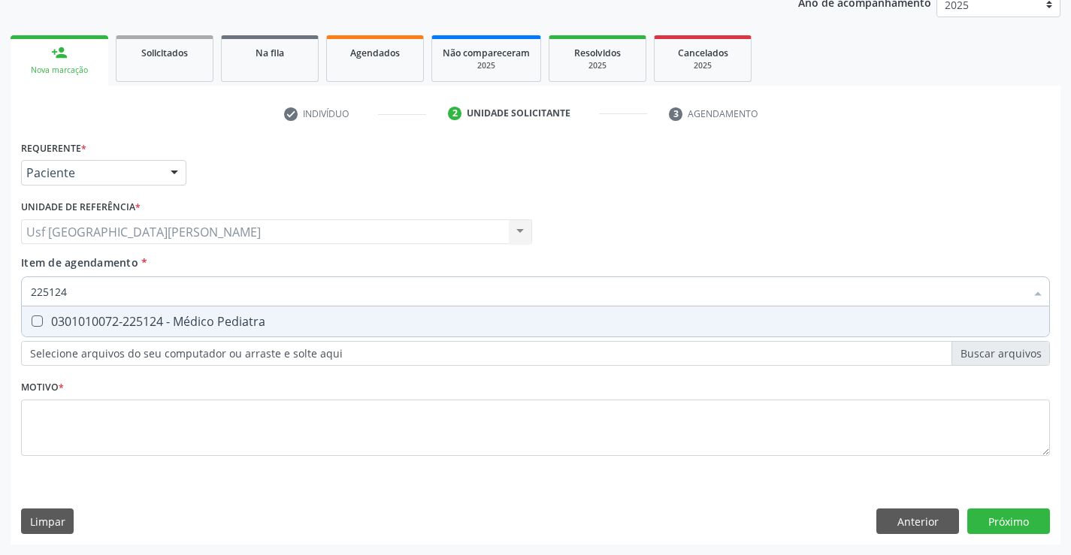
click at [113, 317] on div "0301010072-225124 - Médico Pediatra" at bounding box center [535, 322] width 1009 height 12
checkbox Pediatra "true"
click at [65, 431] on div "Requerente * Paciente Médico(a) Enfermeiro(a) Paciente Nenhum resultado encontr…" at bounding box center [535, 307] width 1029 height 340
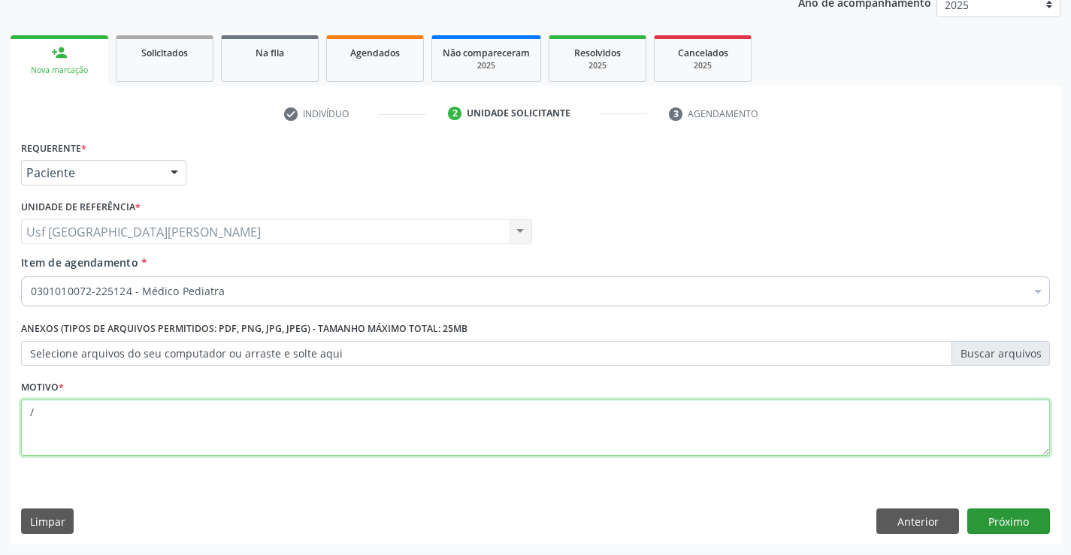
type textarea "/"
click at [1015, 523] on button "Próximo" at bounding box center [1008, 522] width 83 height 26
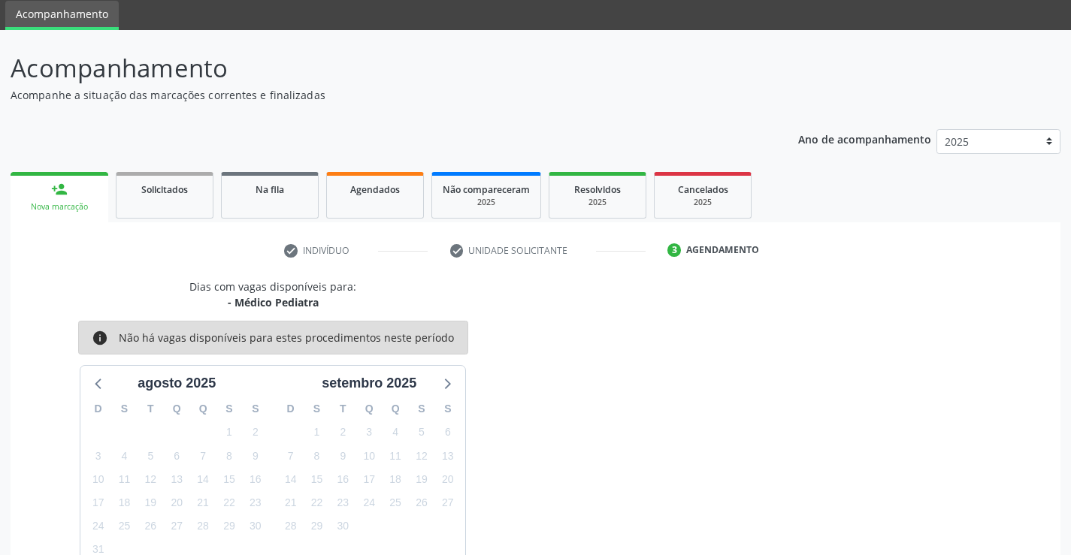
scroll to position [143, 0]
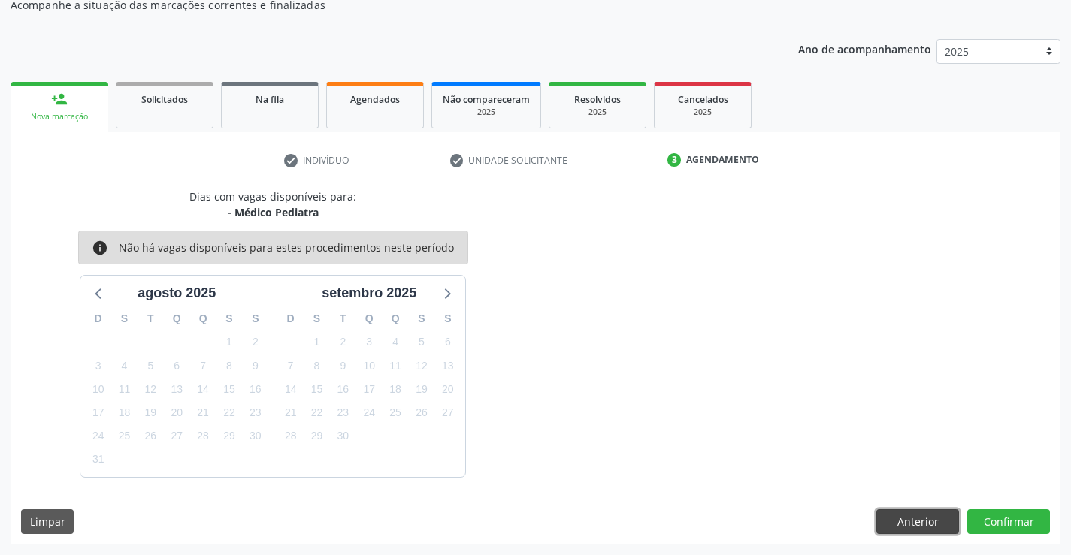
click at [904, 525] on button "Anterior" at bounding box center [917, 522] width 83 height 26
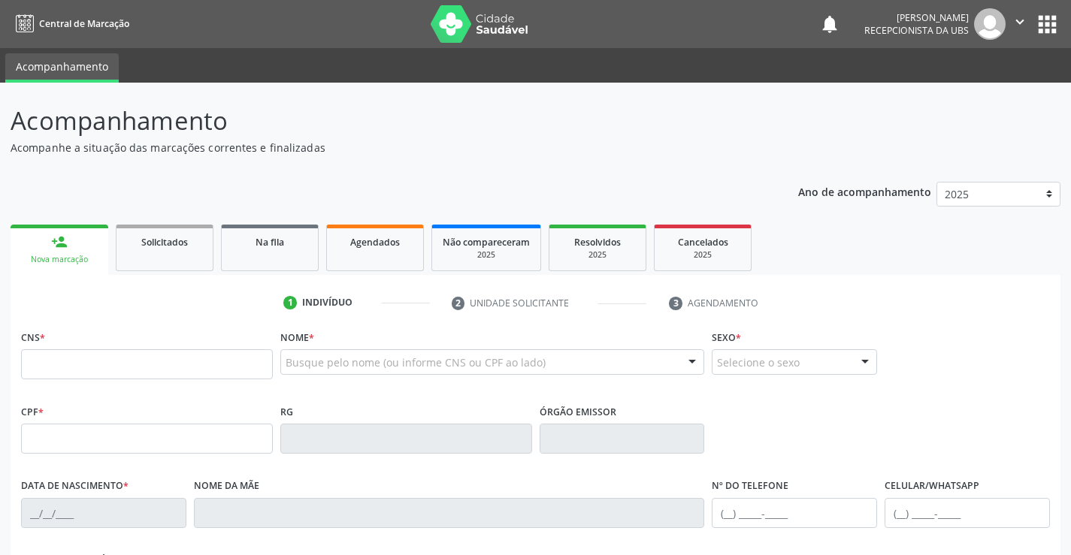
scroll to position [142, 0]
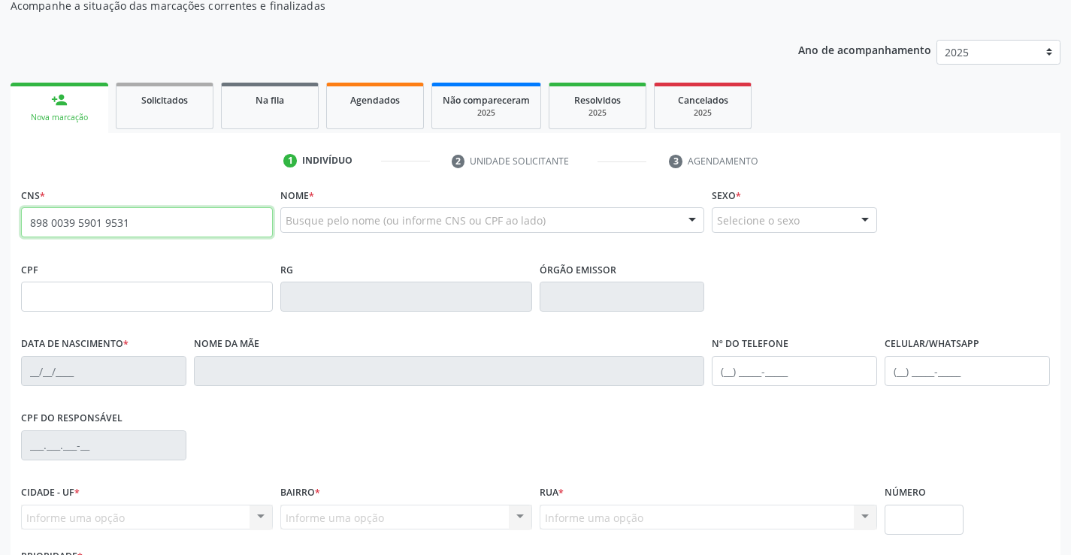
type input "898 0039 5901 9531"
type input "[DATE]"
type input "[PERSON_NAME]"
type input "[PHONE_NUMBER]"
type input "584"
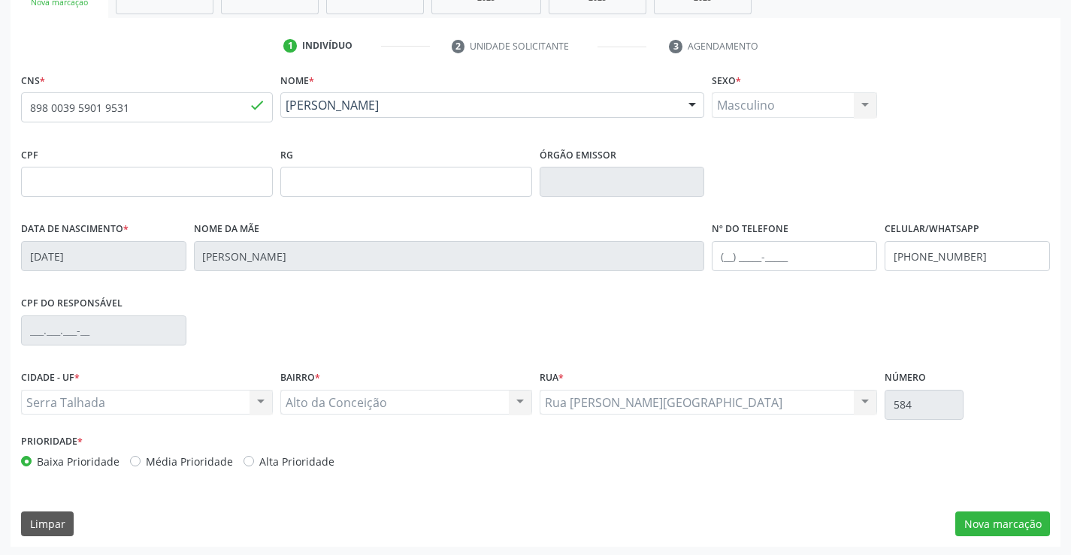
scroll to position [259, 0]
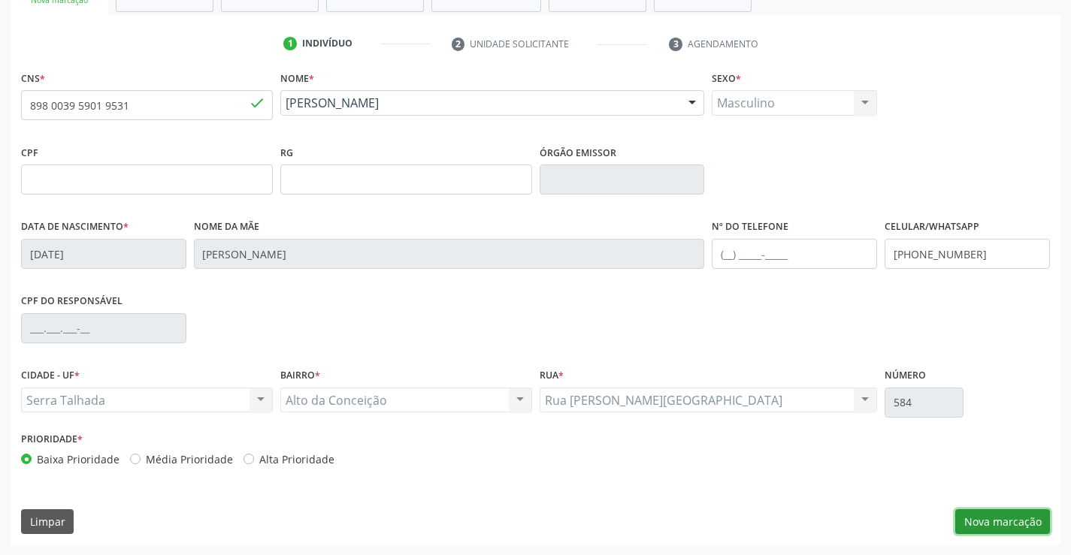
click at [1035, 521] on button "Nova marcação" at bounding box center [1002, 522] width 95 height 26
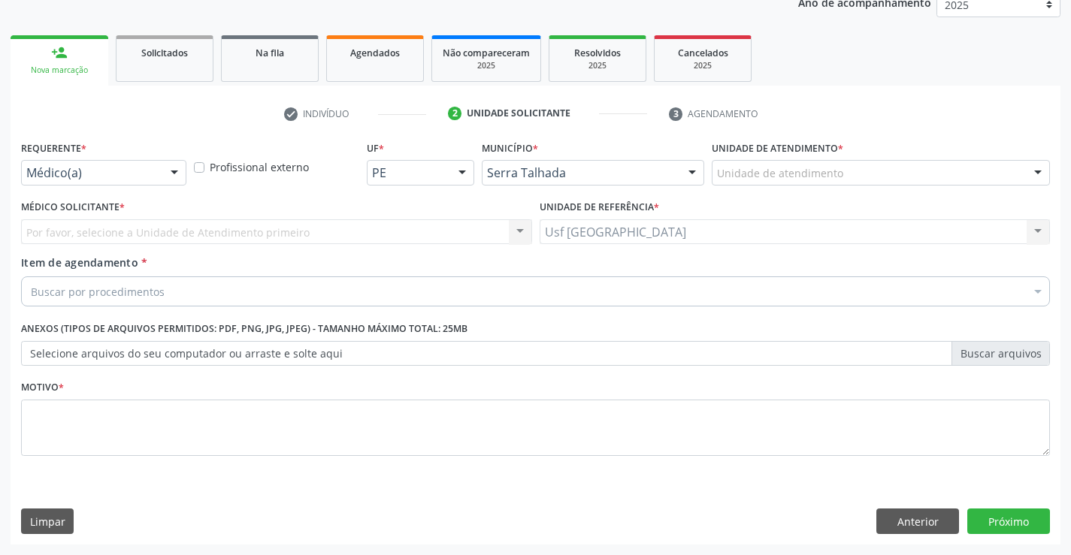
scroll to position [189, 0]
click at [156, 171] on div "Médico(a)" at bounding box center [103, 173] width 165 height 26
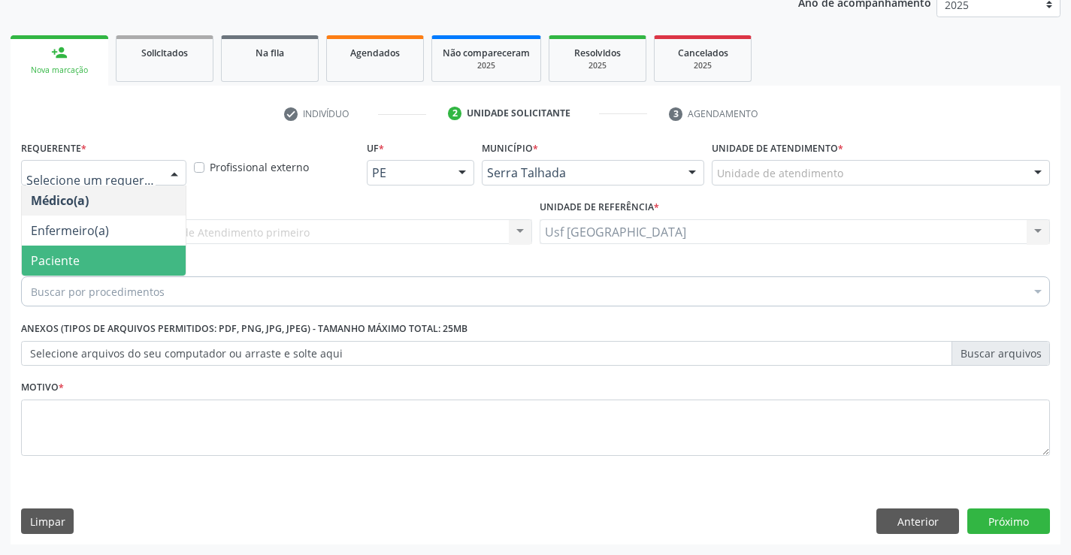
click at [125, 258] on span "Paciente" at bounding box center [104, 261] width 164 height 30
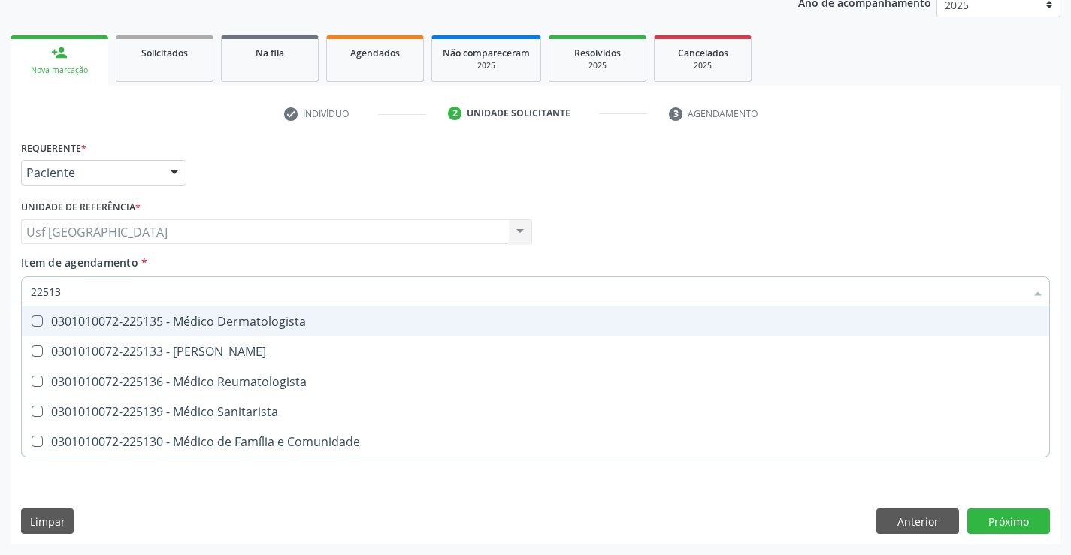
type input "225135"
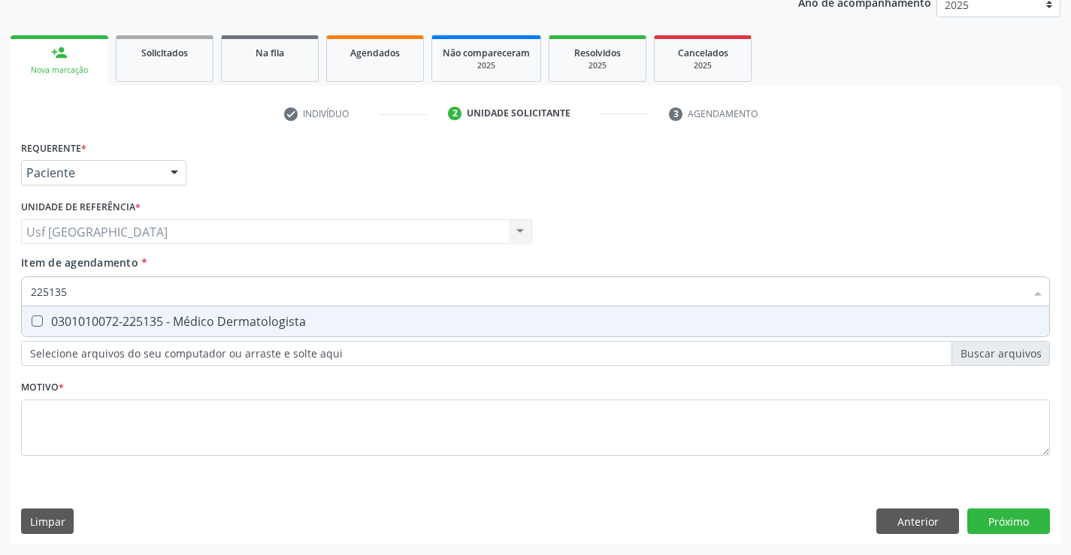
click at [126, 327] on div "0301010072-225135 - Médico Dermatologista" at bounding box center [535, 322] width 1009 height 12
checkbox Dermatologista "true"
click at [116, 420] on div "Requerente * Paciente Médico(a) Enfermeiro(a) Paciente Nenhum resultado encontr…" at bounding box center [535, 307] width 1029 height 340
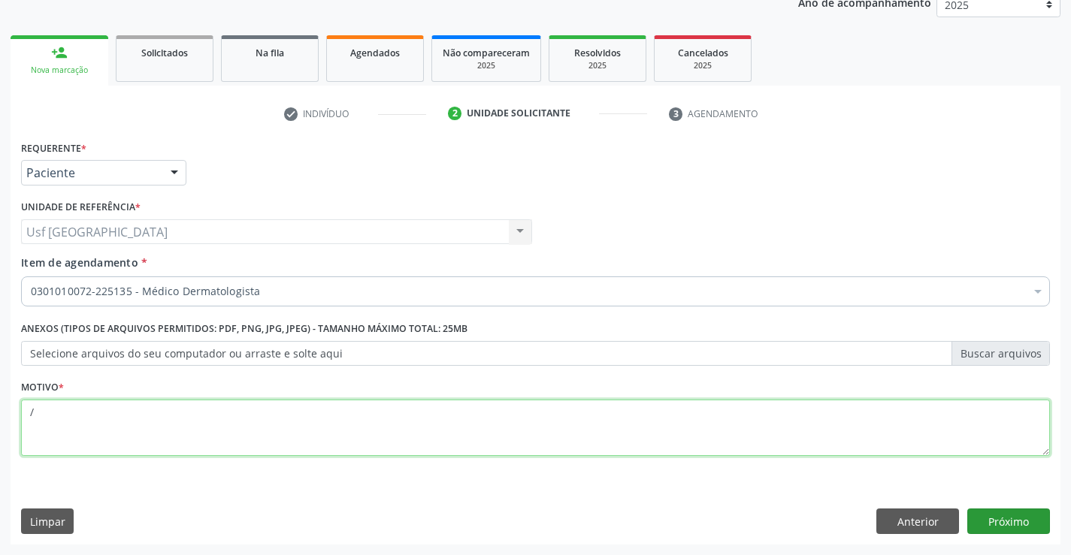
type textarea "/"
click at [1005, 521] on button "Próximo" at bounding box center [1008, 522] width 83 height 26
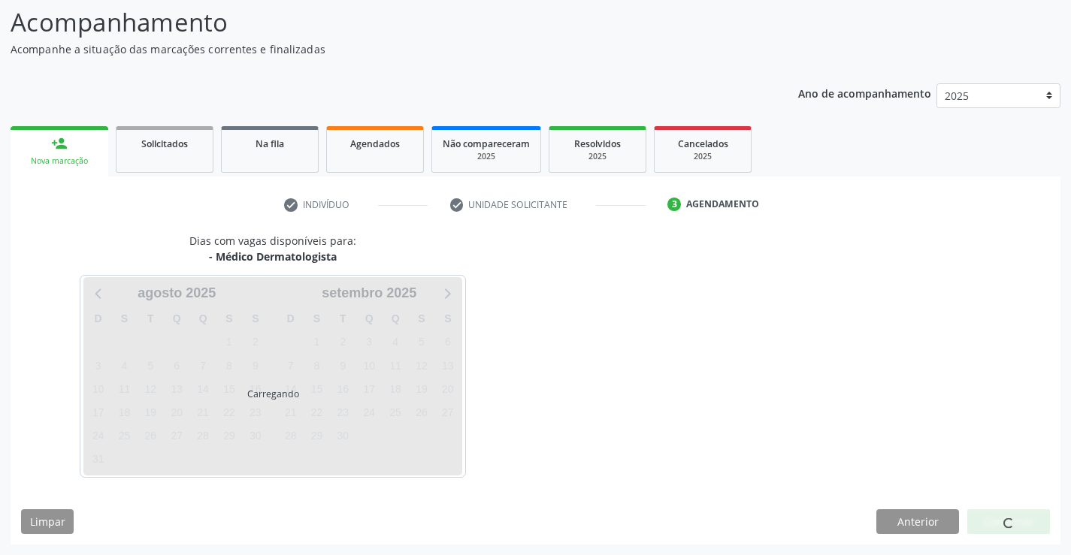
scroll to position [98, 0]
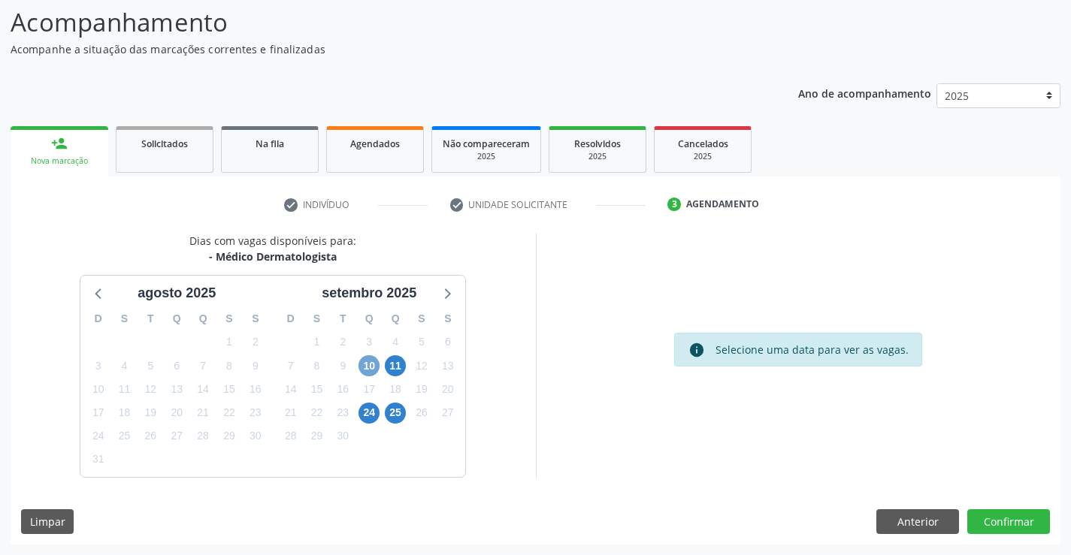
click at [370, 369] on span "10" at bounding box center [368, 365] width 21 height 21
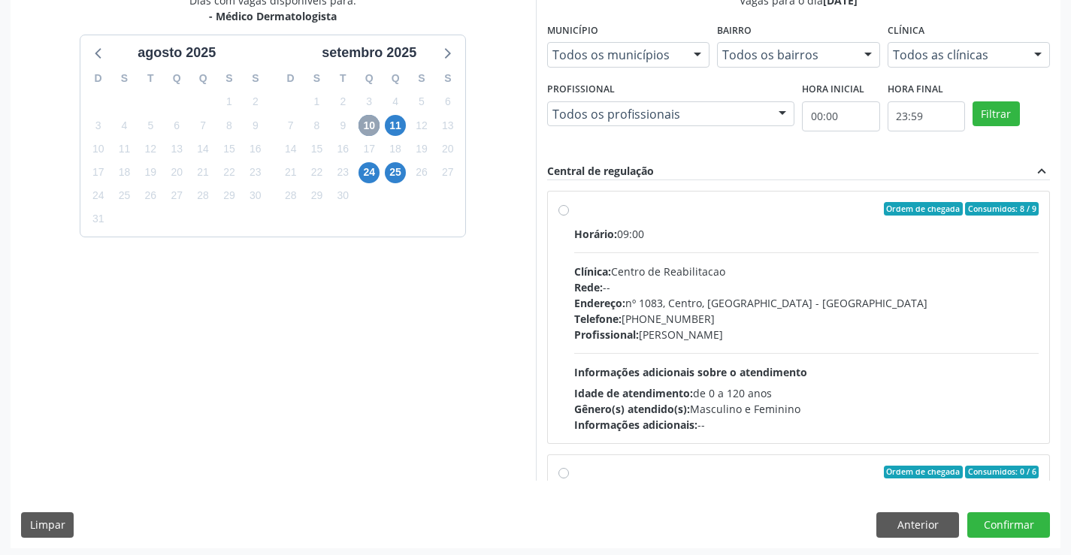
scroll to position [343, 0]
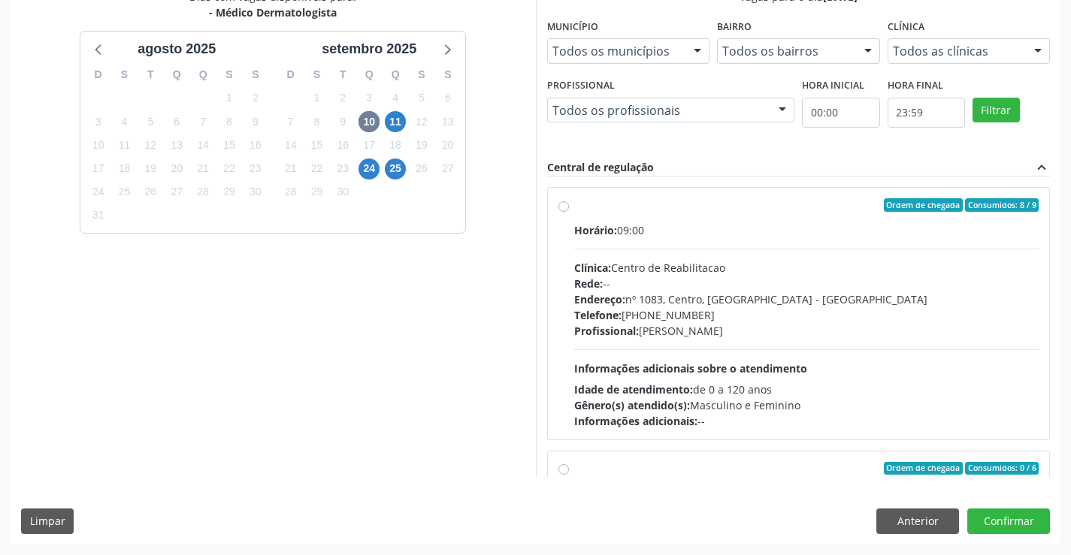
click at [574, 210] on label "Ordem de chegada Consumidos: 8 / 9 Horário: 09:00 Clínica: Centro de Reabilitac…" at bounding box center [806, 313] width 465 height 231
click at [561, 210] on input "Ordem de chegada Consumidos: 8 / 9 Horário: 09:00 Clínica: Centro de Reabilitac…" at bounding box center [563, 205] width 11 height 14
radio input "true"
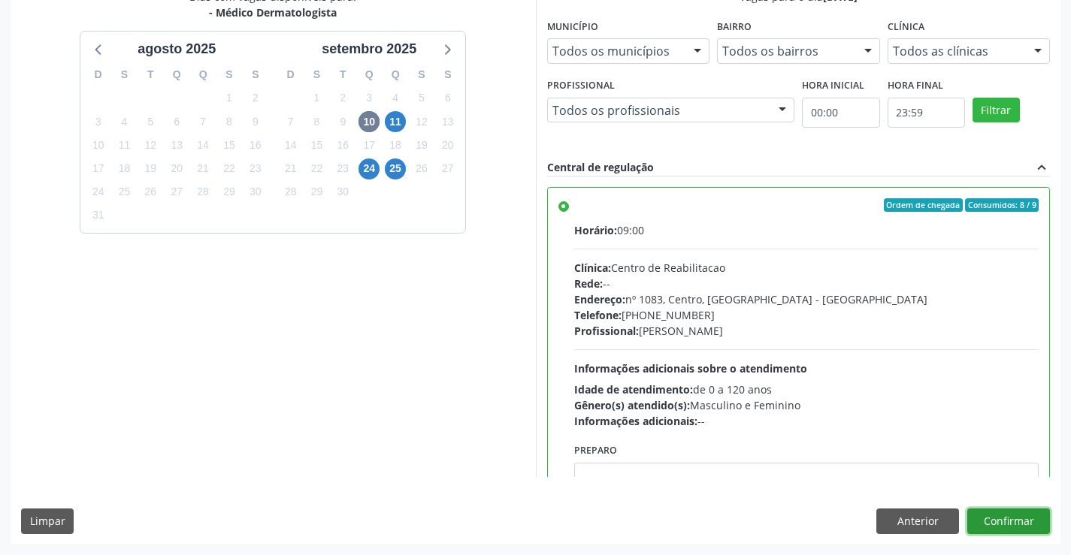
click at [1021, 524] on button "Confirmar" at bounding box center [1008, 522] width 83 height 26
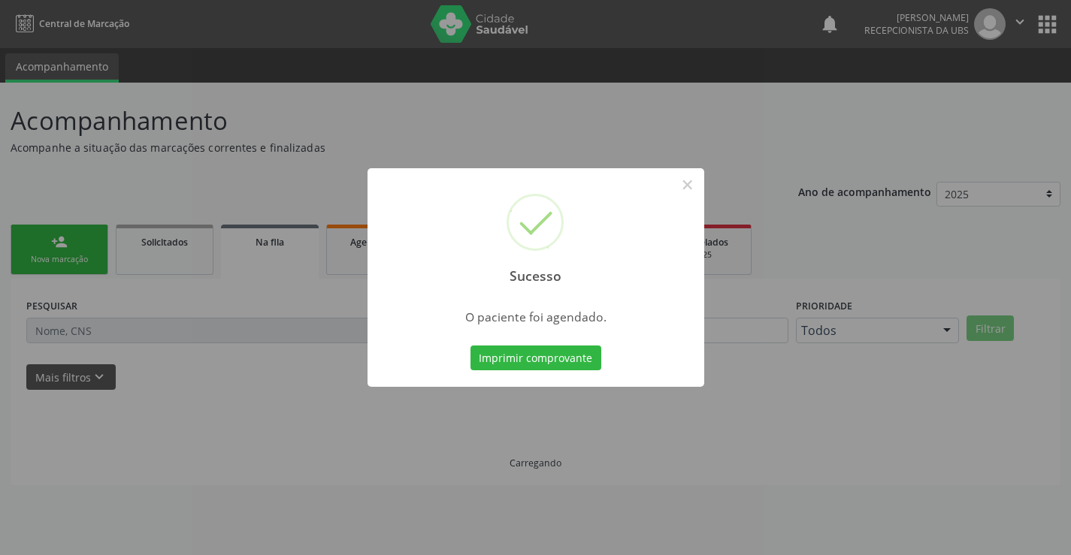
scroll to position [0, 0]
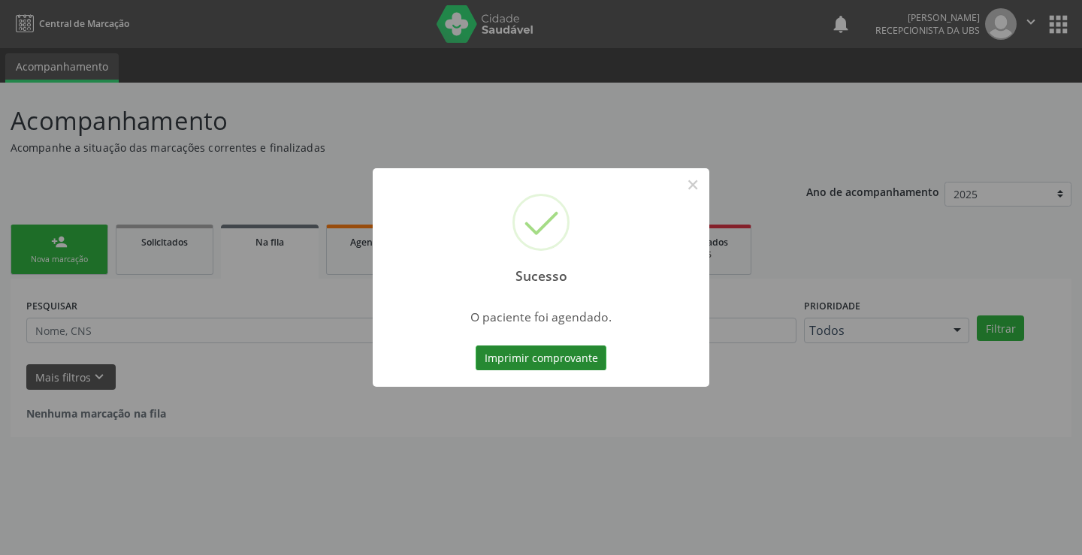
click at [528, 354] on button "Imprimir comprovante" at bounding box center [541, 359] width 131 height 26
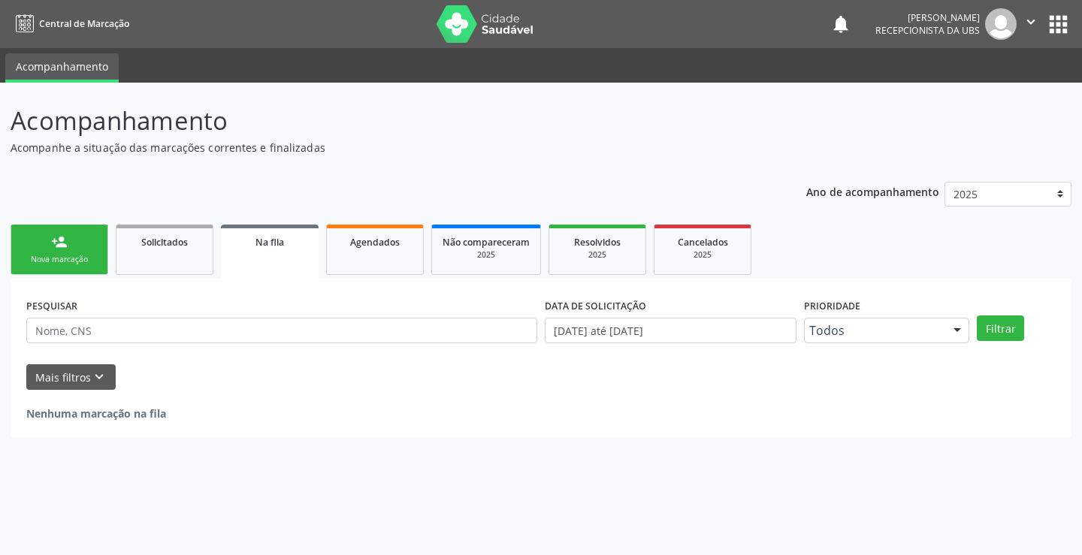
click at [32, 261] on div "Nova marcação" at bounding box center [59, 259] width 75 height 11
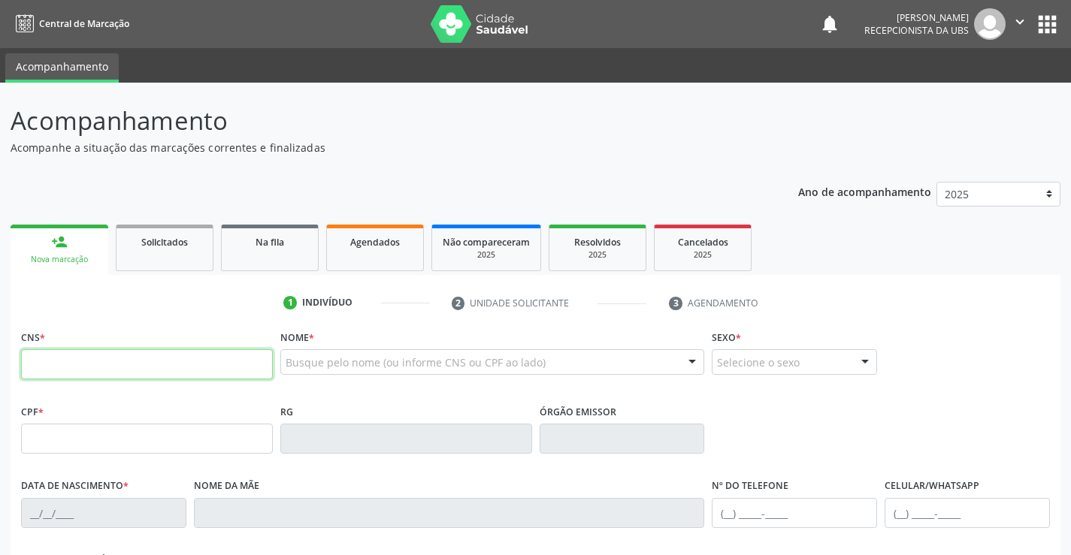
click at [189, 359] on input "text" at bounding box center [147, 364] width 252 height 30
type input "707 3080 6088 8470"
type input "025.455.874-78"
type input "18/12/1952"
type input "Luisa Bezerra da Silva"
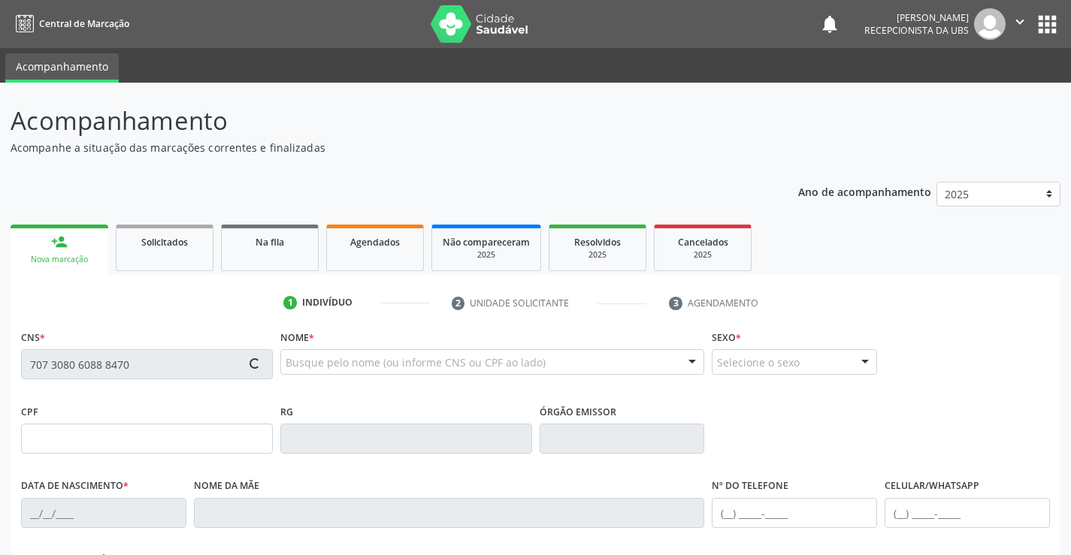
type input "[PHONE_NUMBER]"
type input "1182"
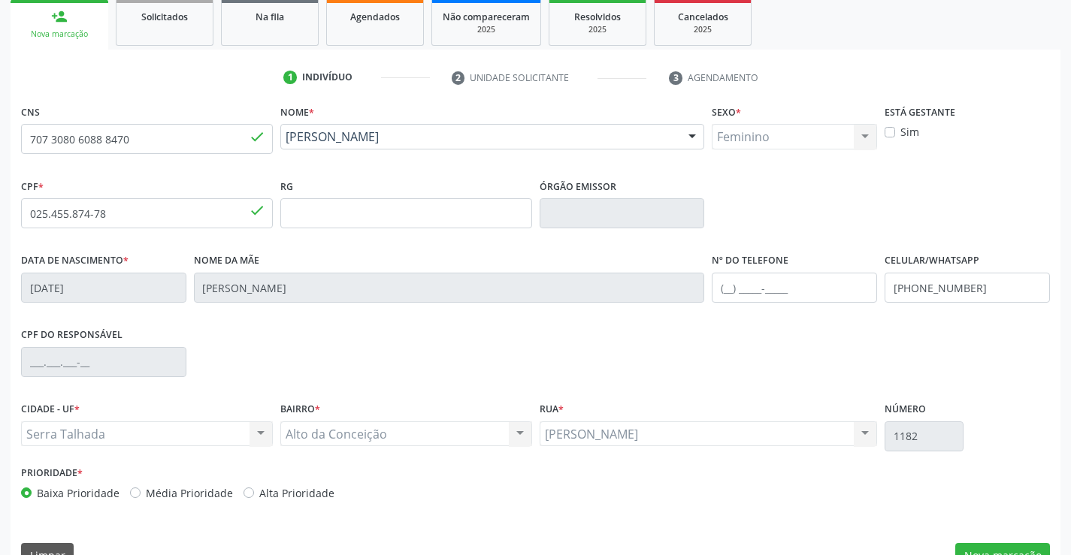
scroll to position [259, 0]
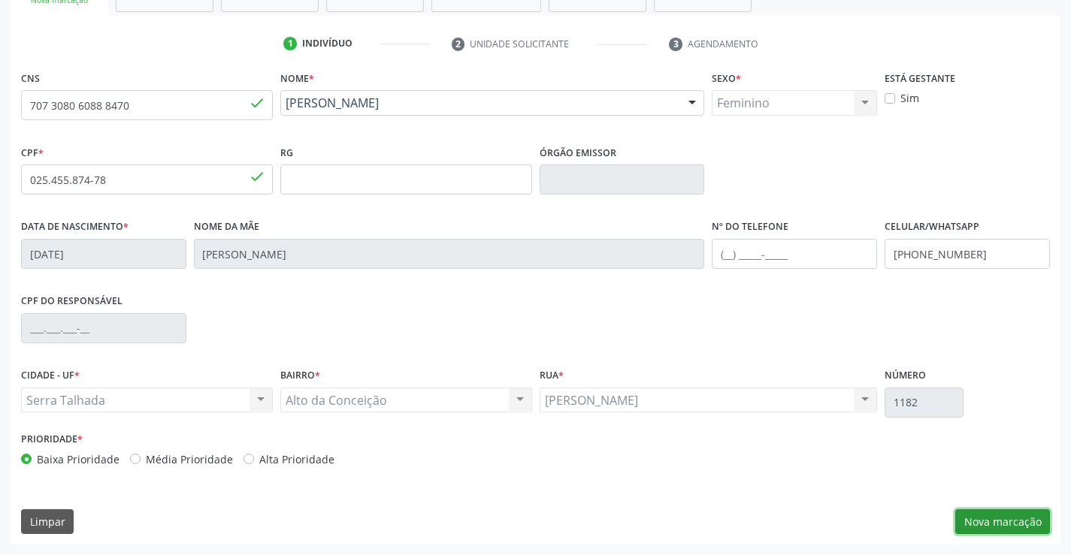
click at [977, 523] on button "Nova marcação" at bounding box center [1002, 522] width 95 height 26
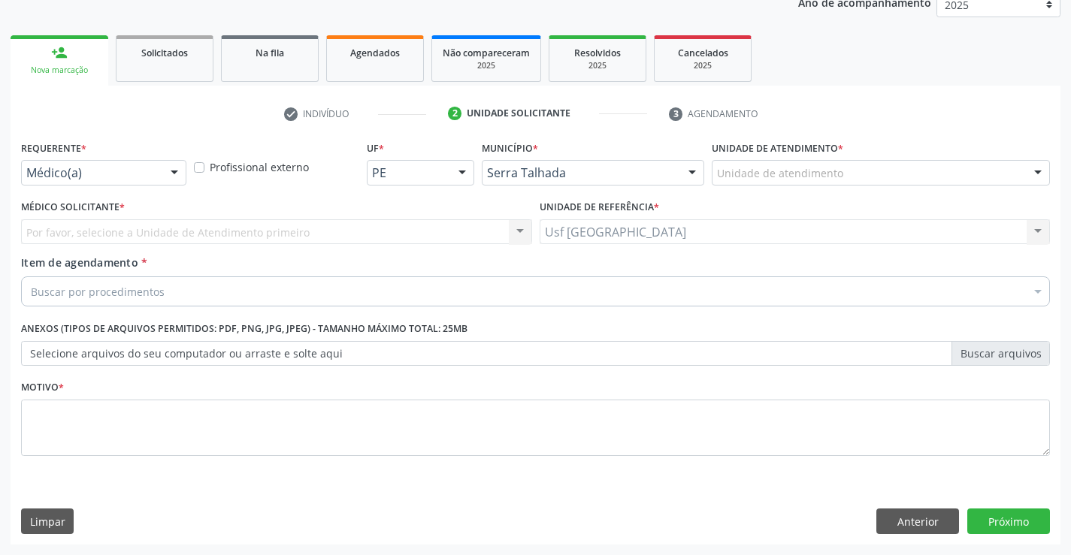
scroll to position [189, 0]
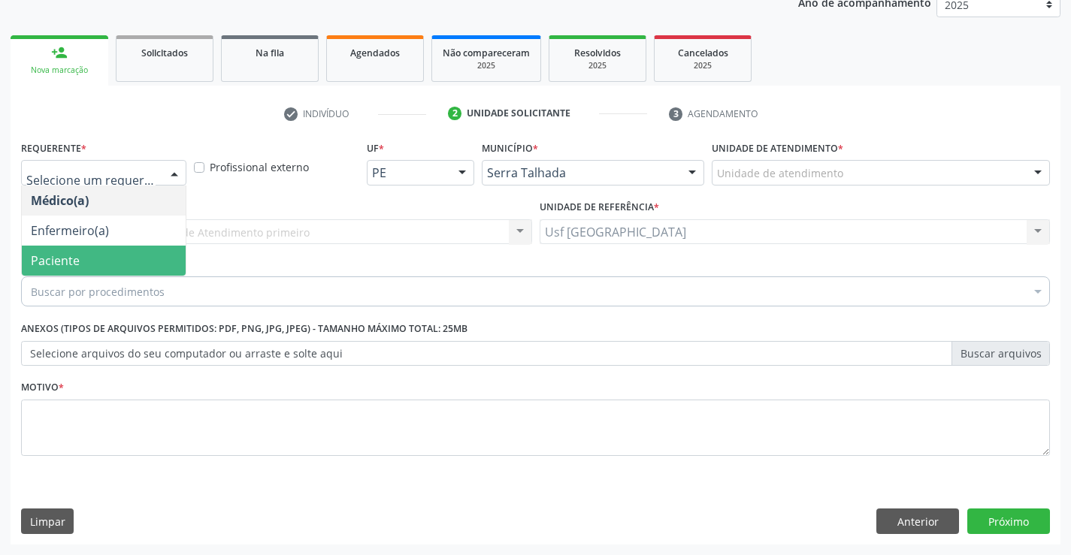
click at [86, 255] on span "Paciente" at bounding box center [104, 261] width 164 height 30
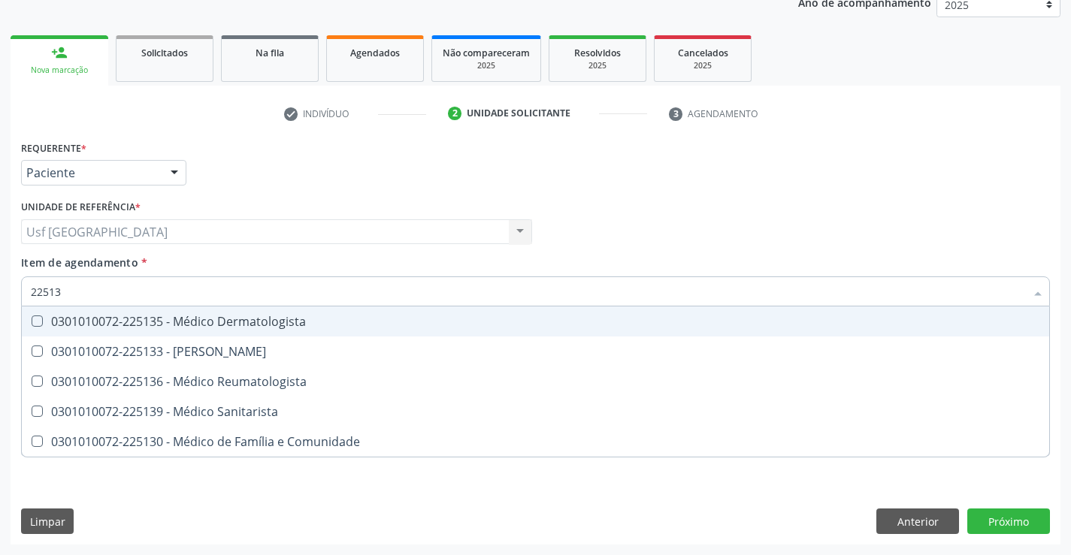
type input "225135"
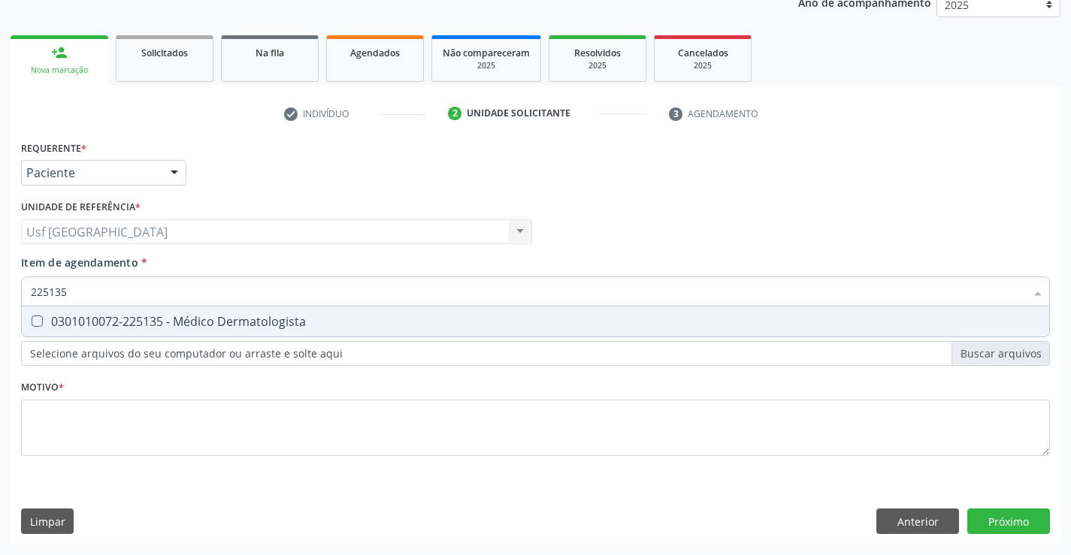
click at [45, 328] on div "0301010072-225135 - Médico Dermatologista" at bounding box center [535, 322] width 1009 height 12
checkbox Dermatologista "true"
click at [55, 448] on div "Requerente * Paciente Médico(a) Enfermeiro(a) Paciente Nenhum resultado encontr…" at bounding box center [535, 307] width 1029 height 340
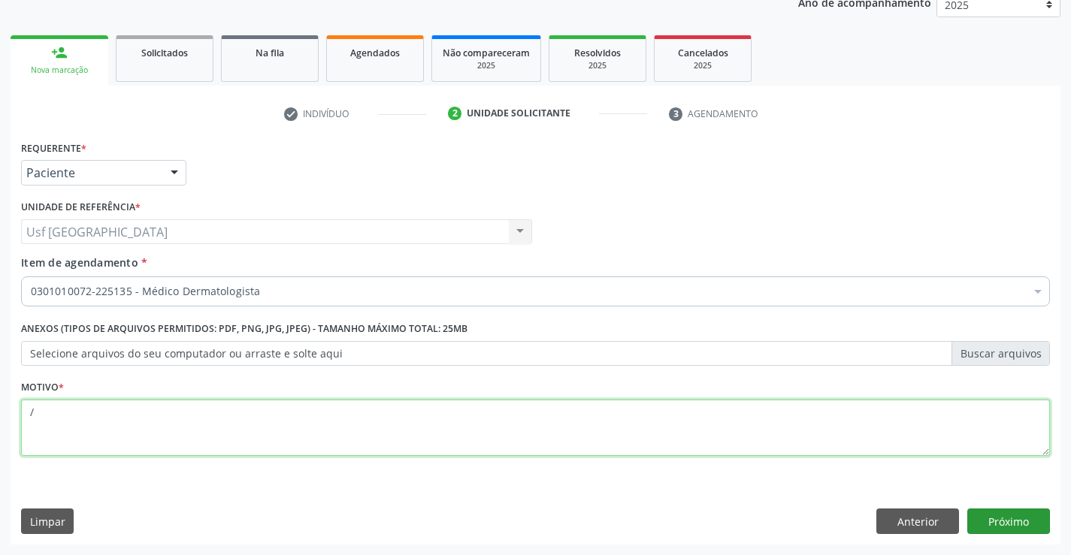
type textarea "/"
click at [1011, 518] on button "Próximo" at bounding box center [1008, 522] width 83 height 26
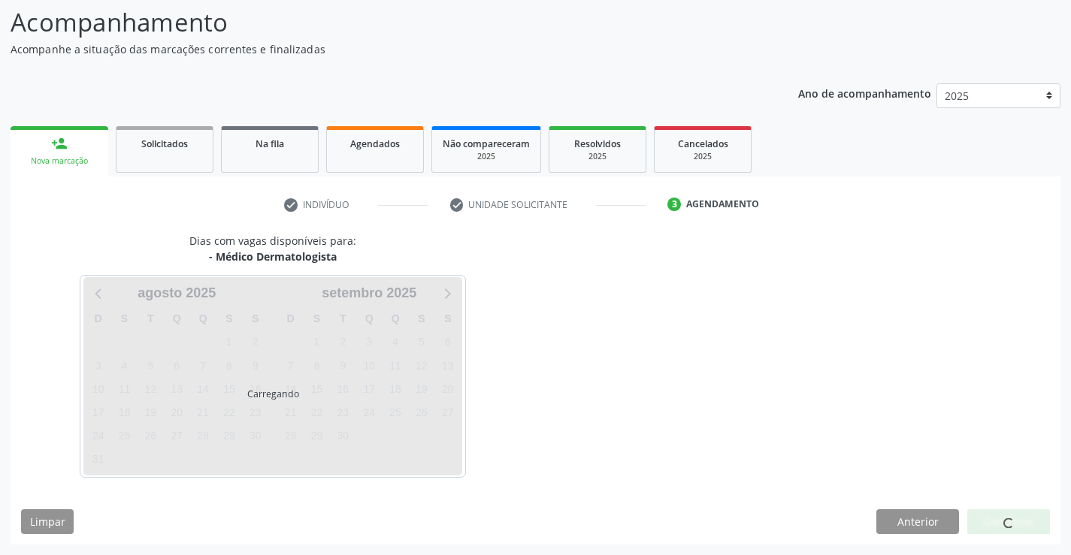
scroll to position [98, 0]
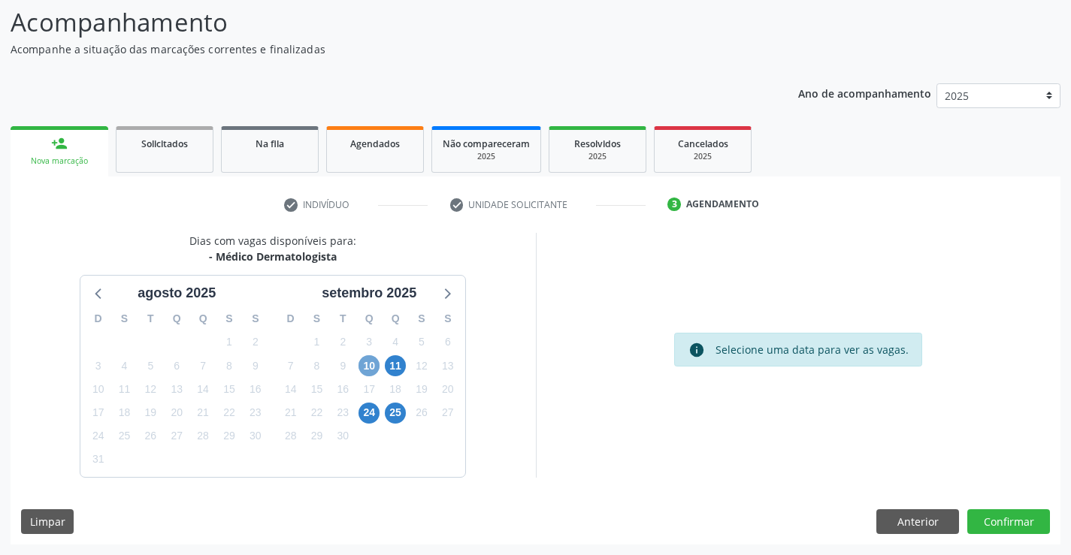
click at [371, 371] on span "10" at bounding box center [368, 365] width 21 height 21
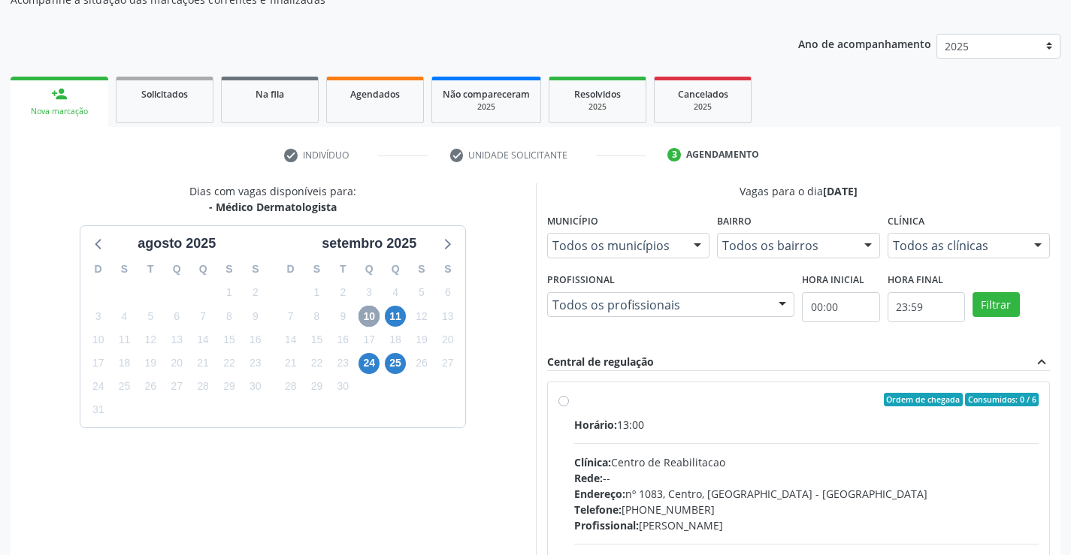
scroll to position [249, 0]
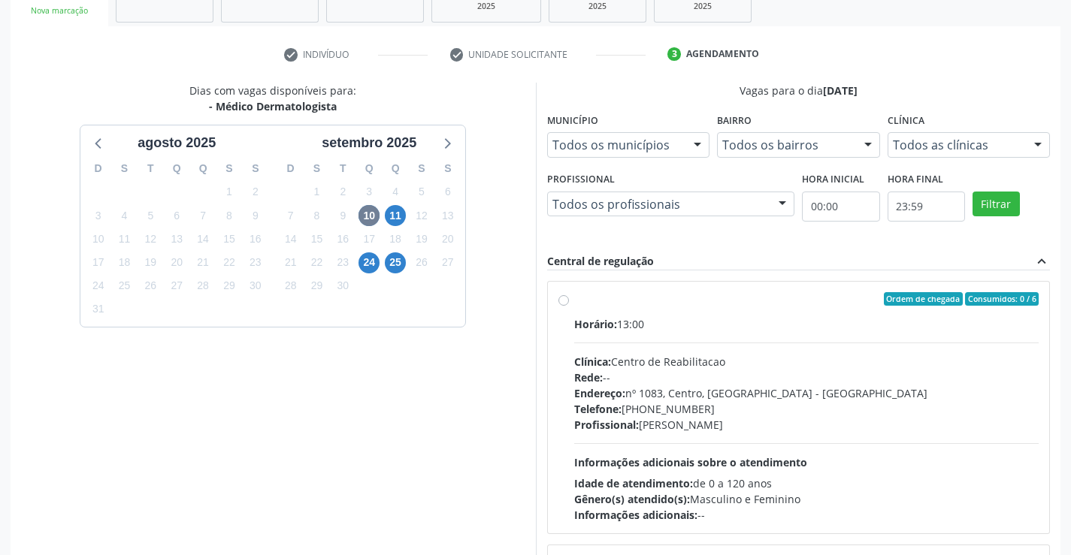
click at [574, 301] on label "Ordem de chegada Consumidos: 0 / 6 Horário: 13:00 Clínica: Centro de Reabilitac…" at bounding box center [806, 407] width 465 height 231
click at [561, 301] on input "Ordem de chegada Consumidos: 0 / 6 Horário: 13:00 Clínica: Centro de Reabilitac…" at bounding box center [563, 299] width 11 height 14
radio input "true"
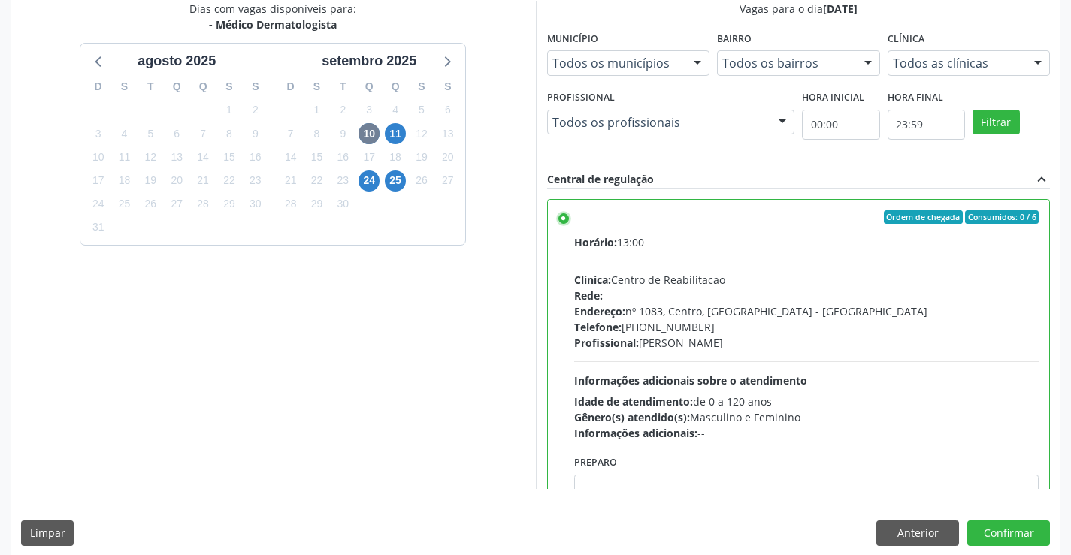
scroll to position [343, 0]
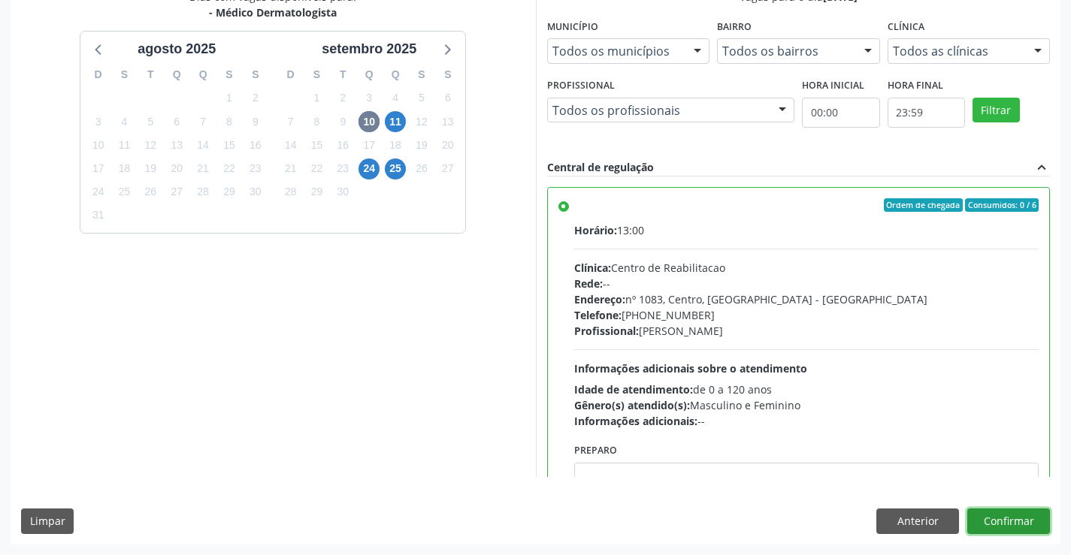
click at [1025, 517] on button "Confirmar" at bounding box center [1008, 522] width 83 height 26
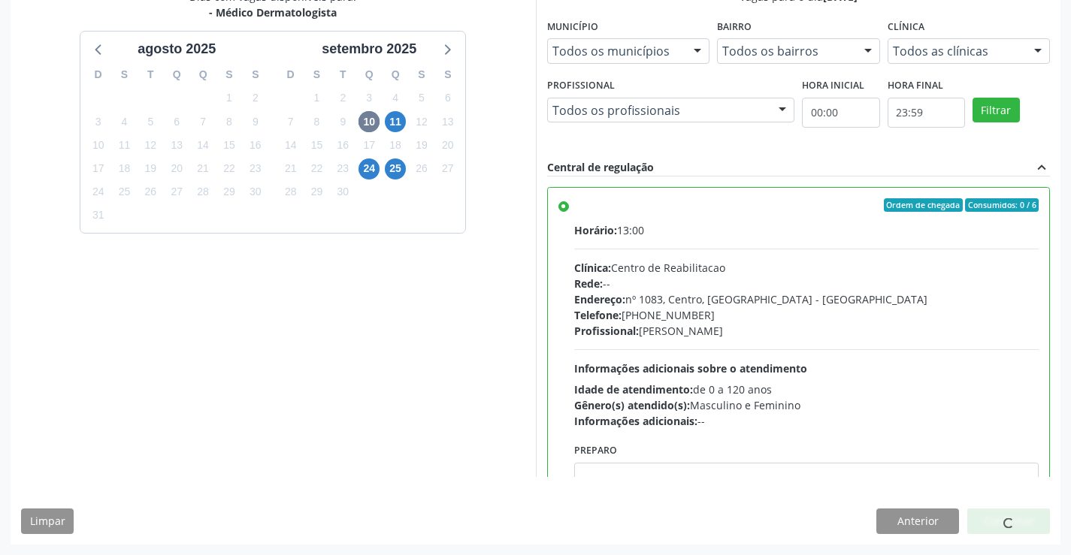
scroll to position [0, 0]
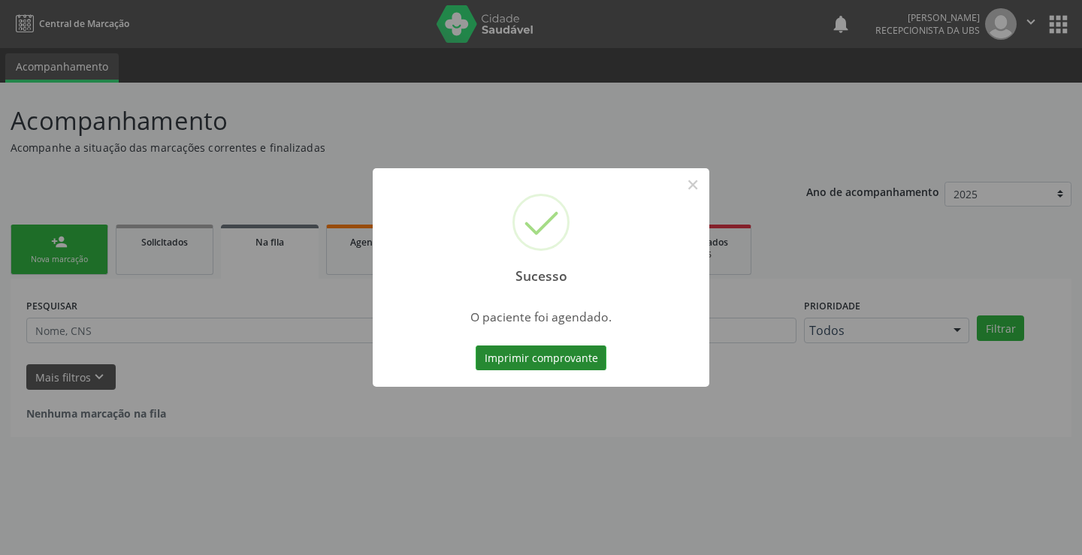
click at [539, 358] on button "Imprimir comprovante" at bounding box center [541, 359] width 131 height 26
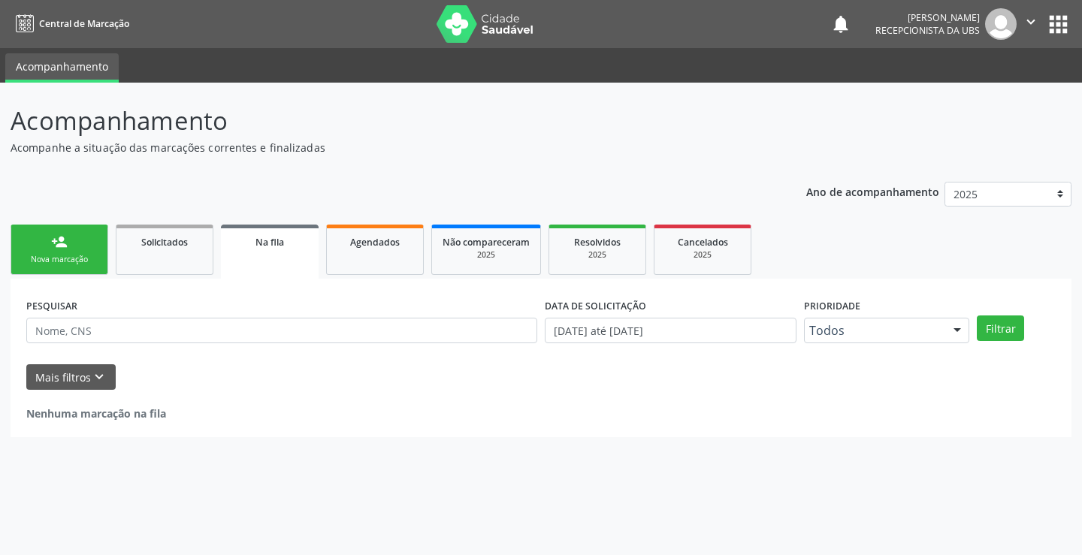
click at [56, 242] on div "person_add" at bounding box center [59, 242] width 17 height 17
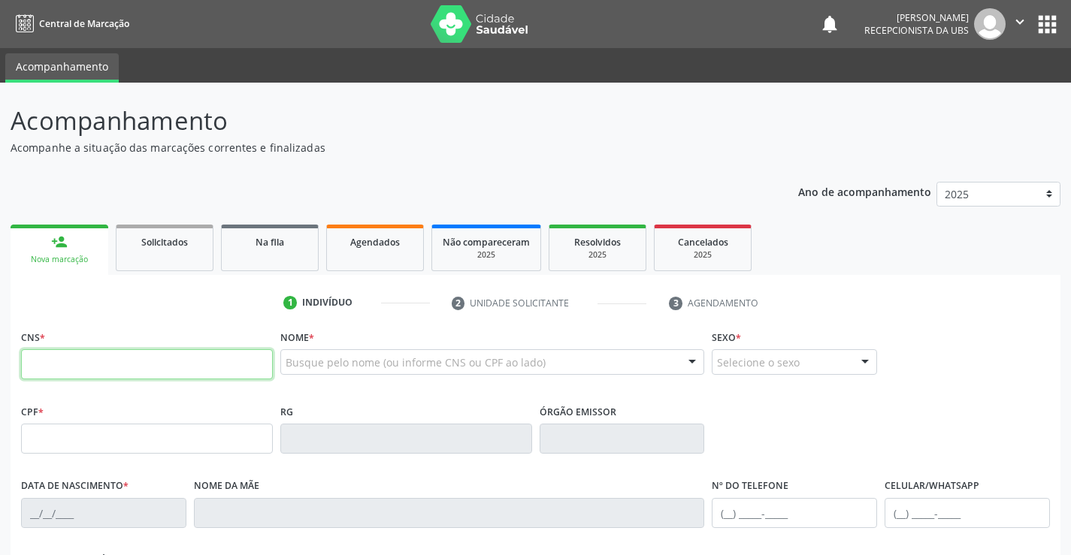
click at [62, 354] on input "text" at bounding box center [147, 364] width 252 height 30
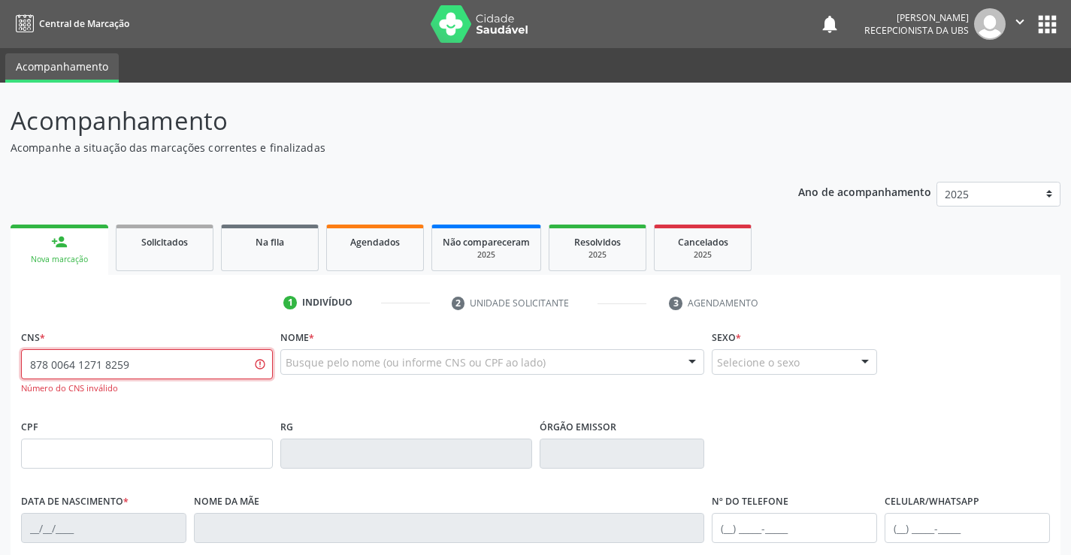
click at [43, 359] on input "878 0064 1271 8259" at bounding box center [147, 364] width 252 height 30
type input "8"
type input "898 0064 1271 8259"
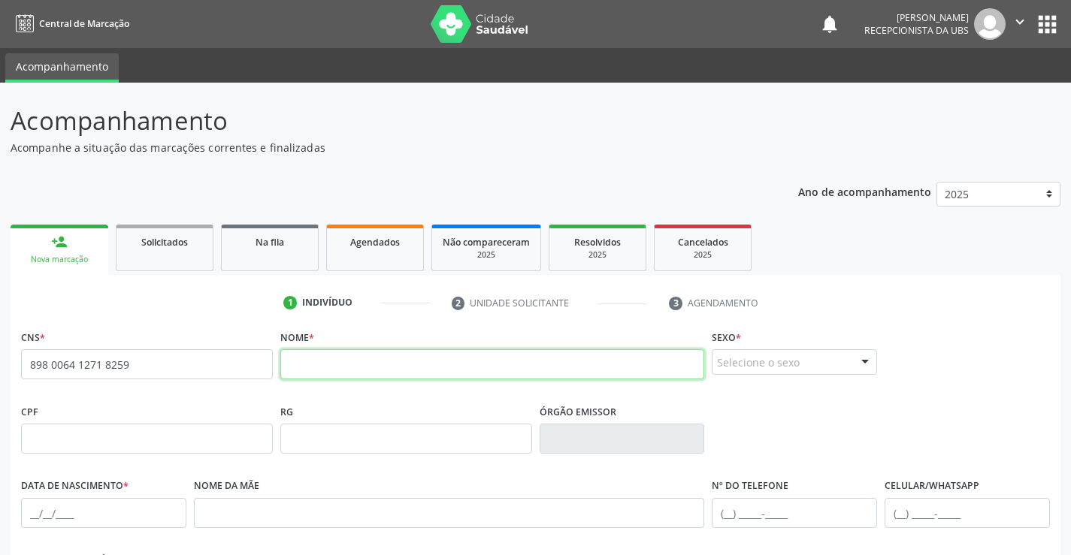
click at [458, 358] on input "text" at bounding box center [492, 364] width 425 height 30
type input "lorenzo roudmar ferraz silva"
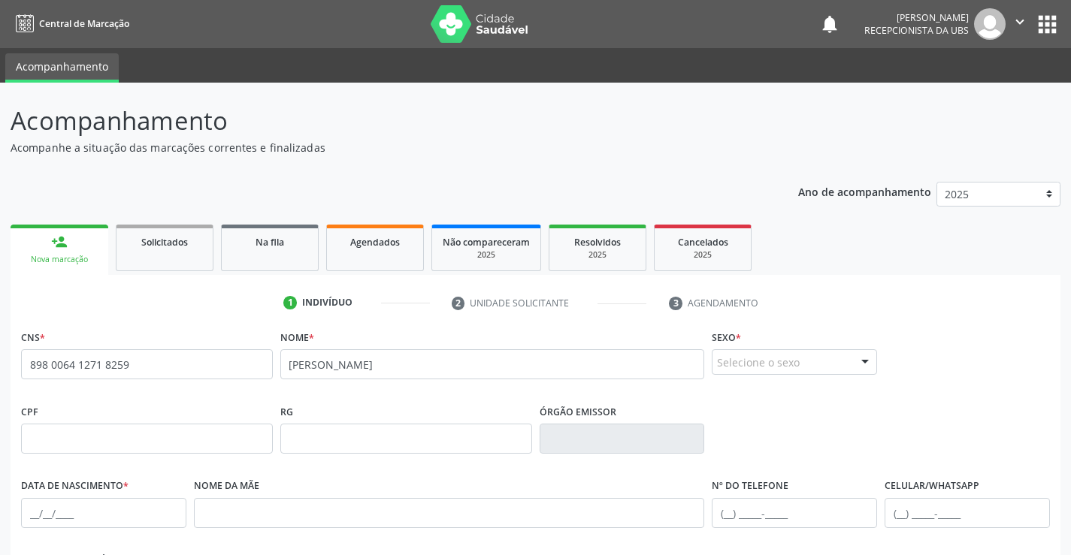
click at [833, 371] on div "Selecione o sexo" at bounding box center [794, 362] width 165 height 26
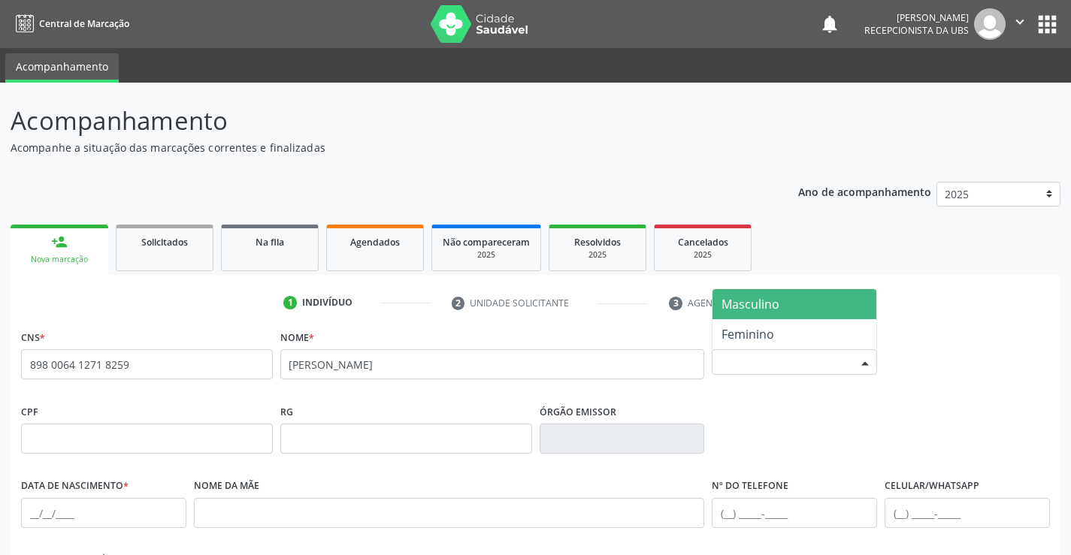
click at [786, 307] on span "Masculino" at bounding box center [794, 304] width 164 height 30
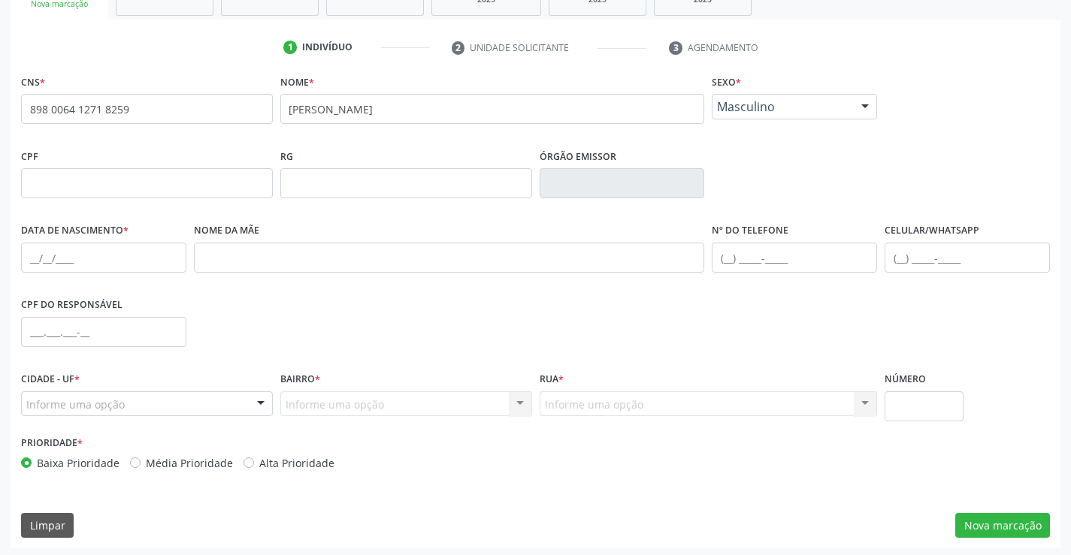
scroll to position [259, 0]
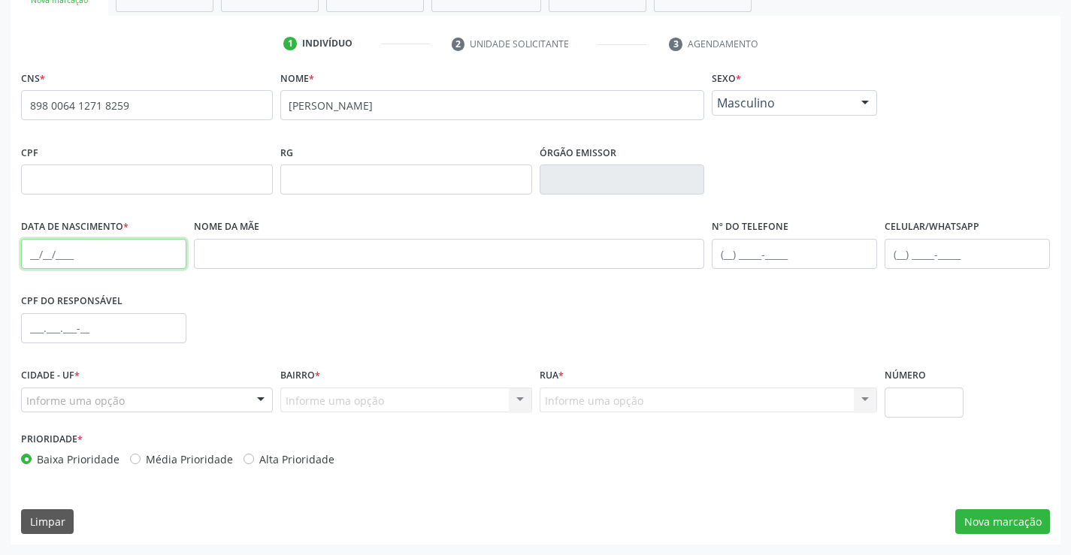
click at [171, 254] on input "text" at bounding box center [103, 254] width 165 height 30
type input "16/07/2025"
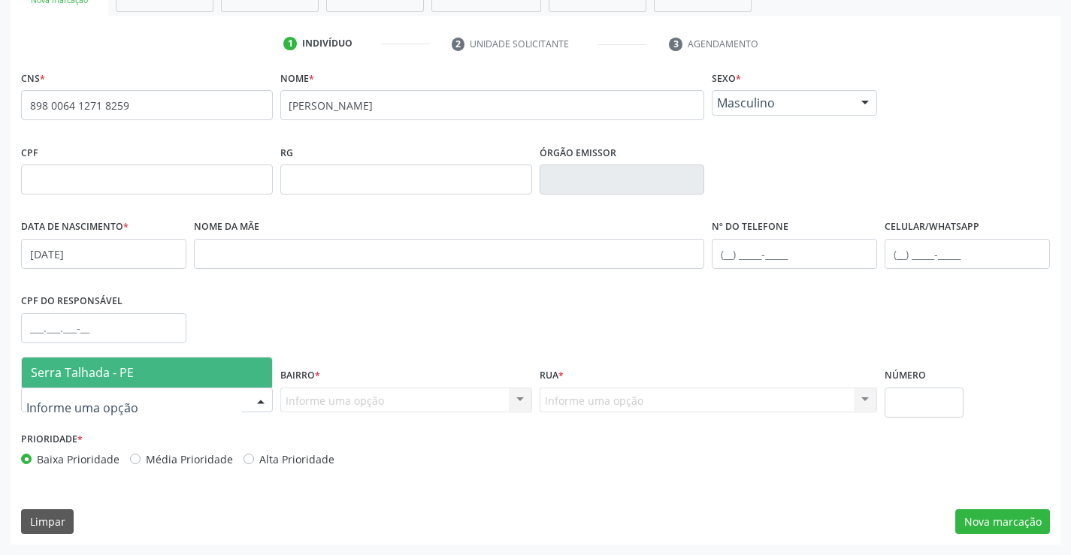
click at [184, 406] on div at bounding box center [147, 401] width 252 height 26
click at [169, 367] on span "Serra Talhada - PE" at bounding box center [147, 373] width 250 height 30
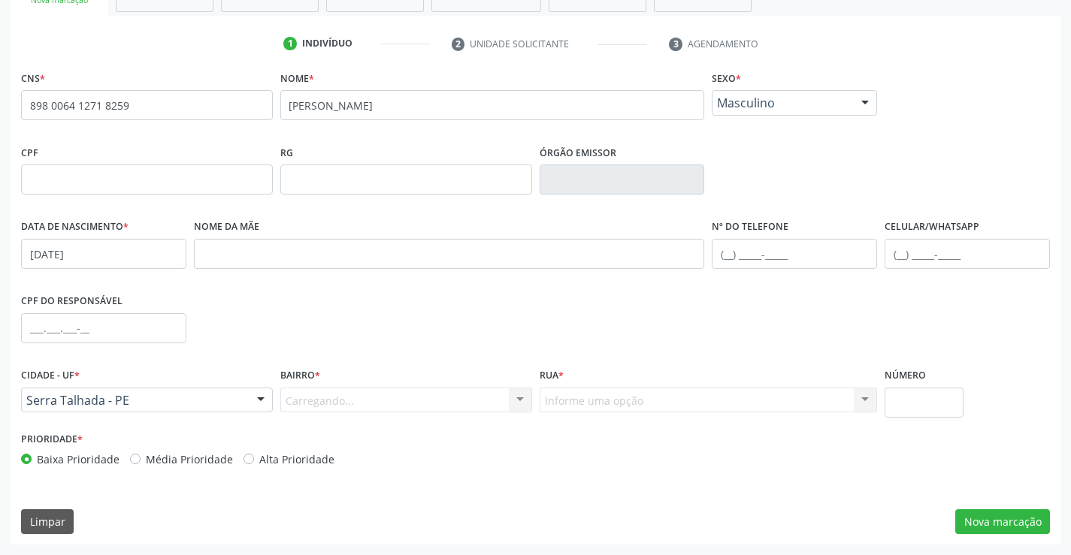
click at [338, 398] on div "Carregando... Nenhum resultado encontrado para: " " Nenhuma opção encontrada. D…" at bounding box center [406, 401] width 252 height 26
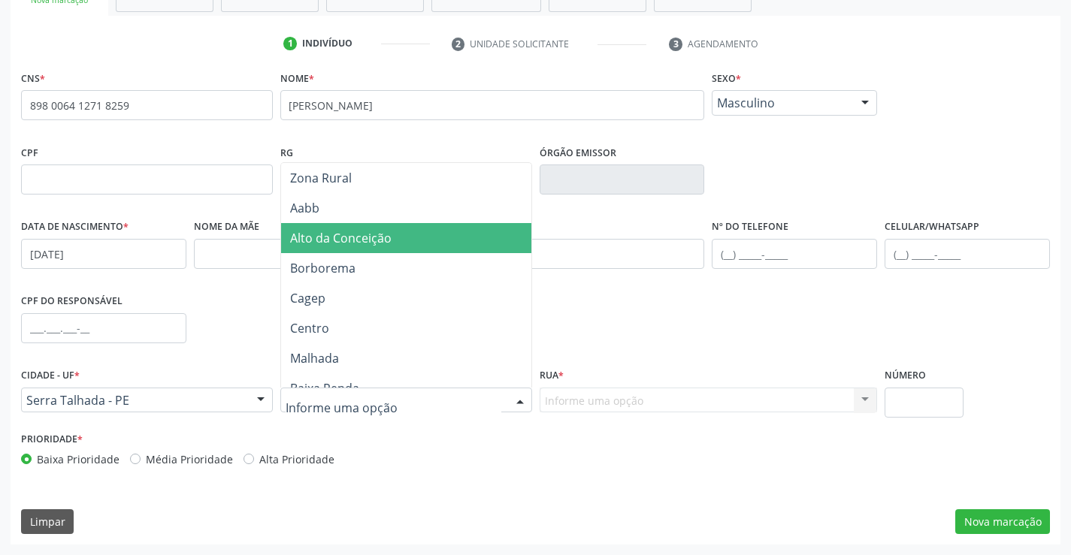
click at [347, 238] on span "Alto da Conceição" at bounding box center [340, 238] width 101 height 17
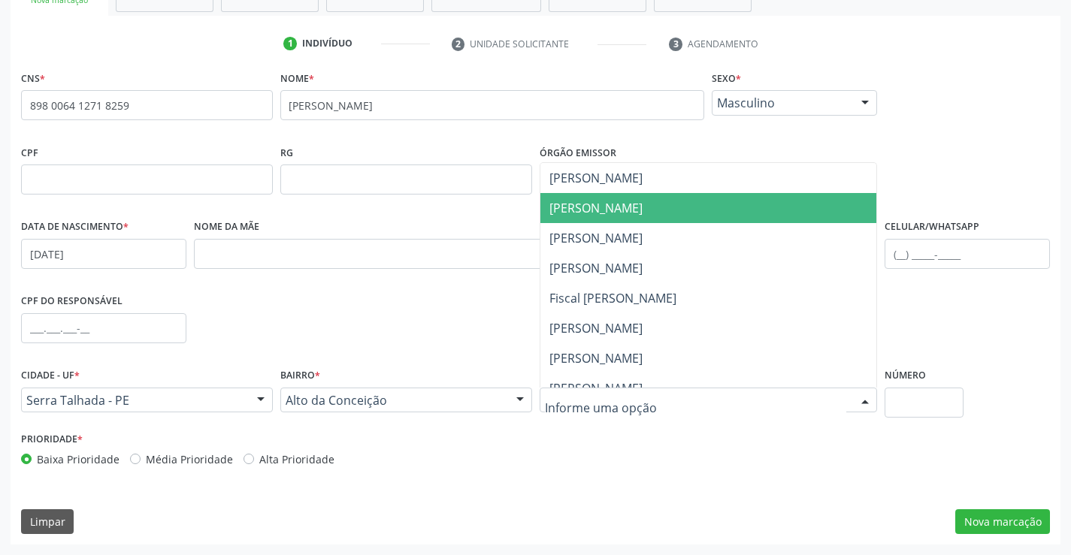
click at [642, 207] on span "Antonio Inacio de Medeiros" at bounding box center [595, 208] width 93 height 17
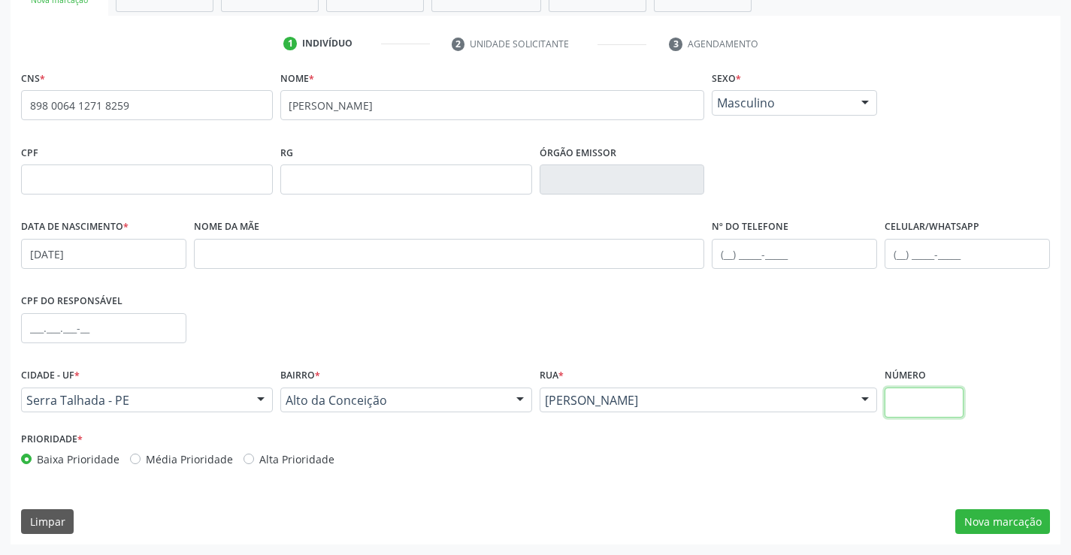
click at [930, 409] on input "text" at bounding box center [923, 403] width 79 height 30
type input "425"
click at [990, 520] on button "Nova marcação" at bounding box center [1002, 522] width 95 height 26
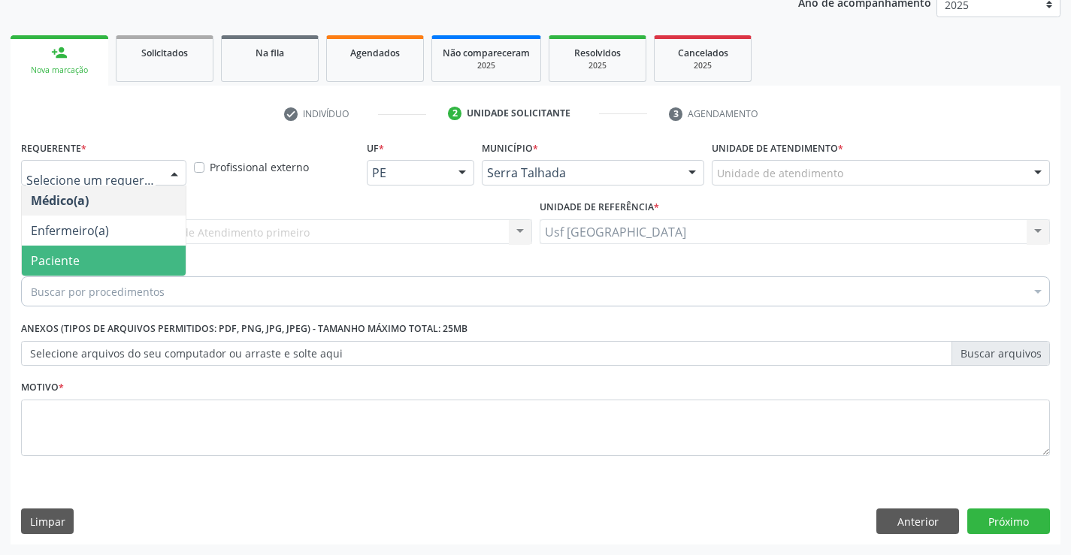
click at [110, 251] on span "Paciente" at bounding box center [104, 261] width 164 height 30
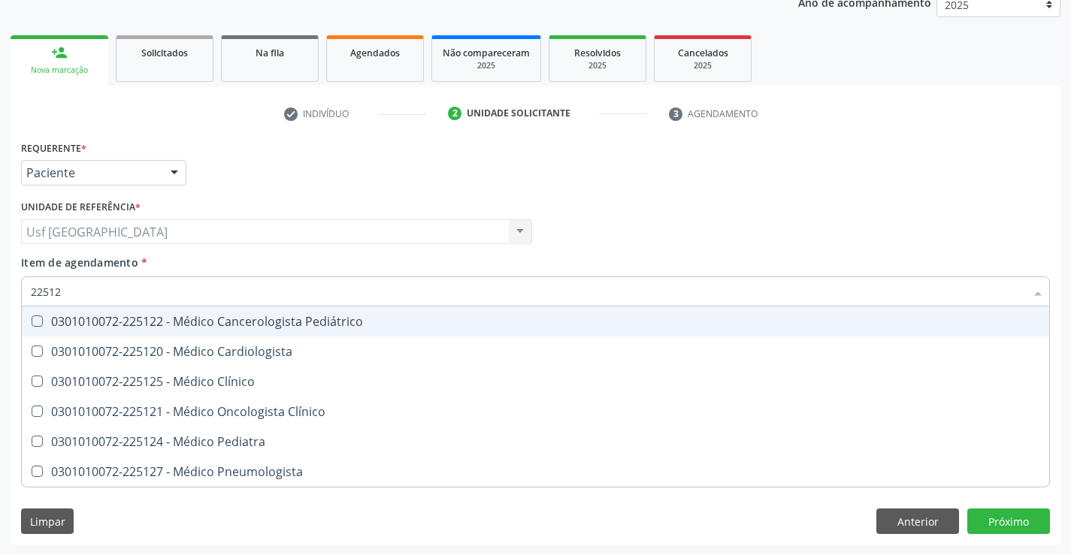
type input "225124"
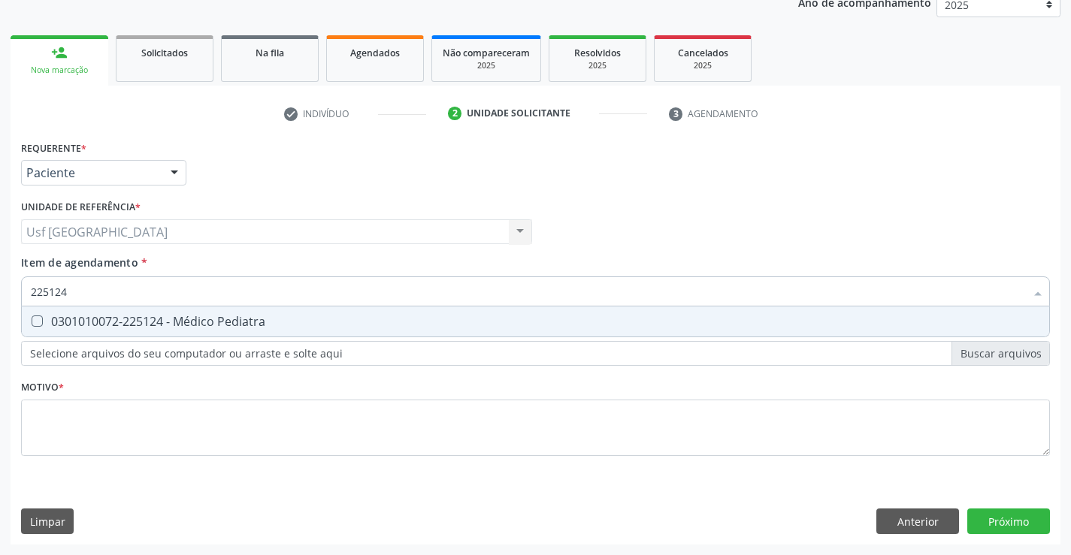
click at [41, 321] on Pediatra at bounding box center [37, 321] width 11 height 11
click at [32, 321] on Pediatra "checkbox" at bounding box center [27, 321] width 10 height 10
checkbox Pediatra "true"
click at [49, 450] on div "Requerente * Paciente Médico(a) Enfermeiro(a) Paciente Nenhum resultado encontr…" at bounding box center [535, 307] width 1029 height 340
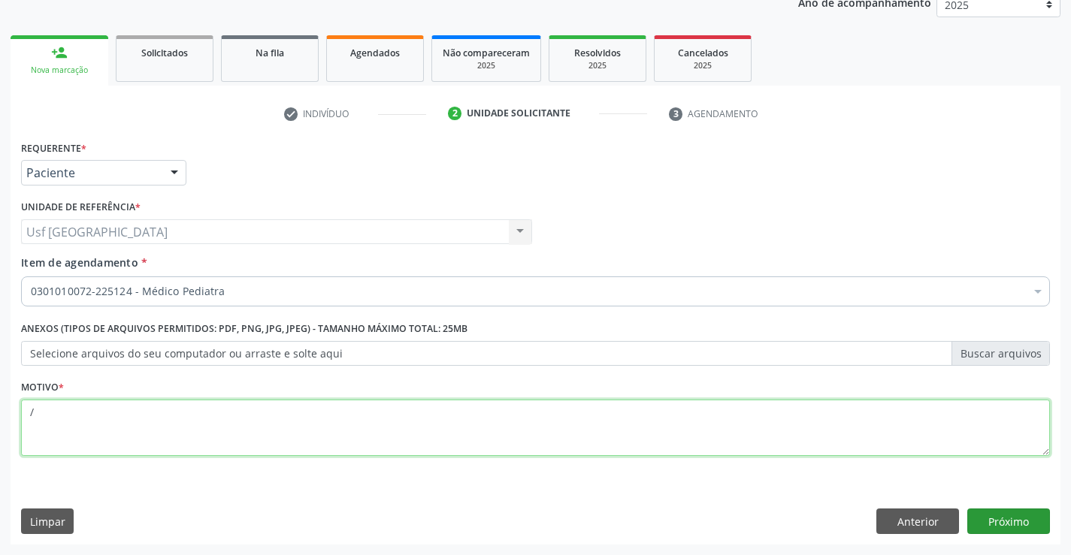
type textarea "/"
click at [1008, 518] on button "Próximo" at bounding box center [1008, 522] width 83 height 26
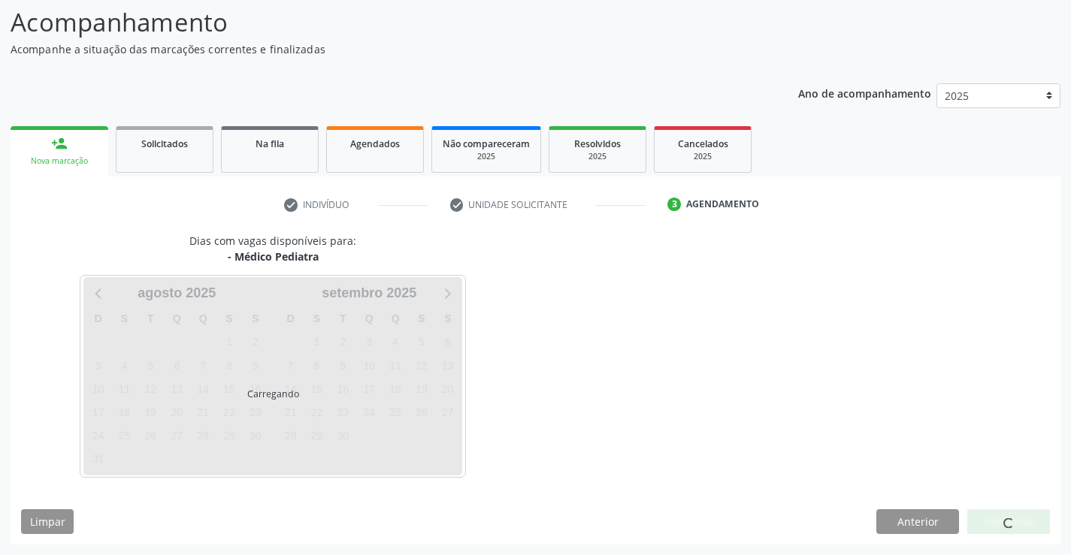
scroll to position [98, 0]
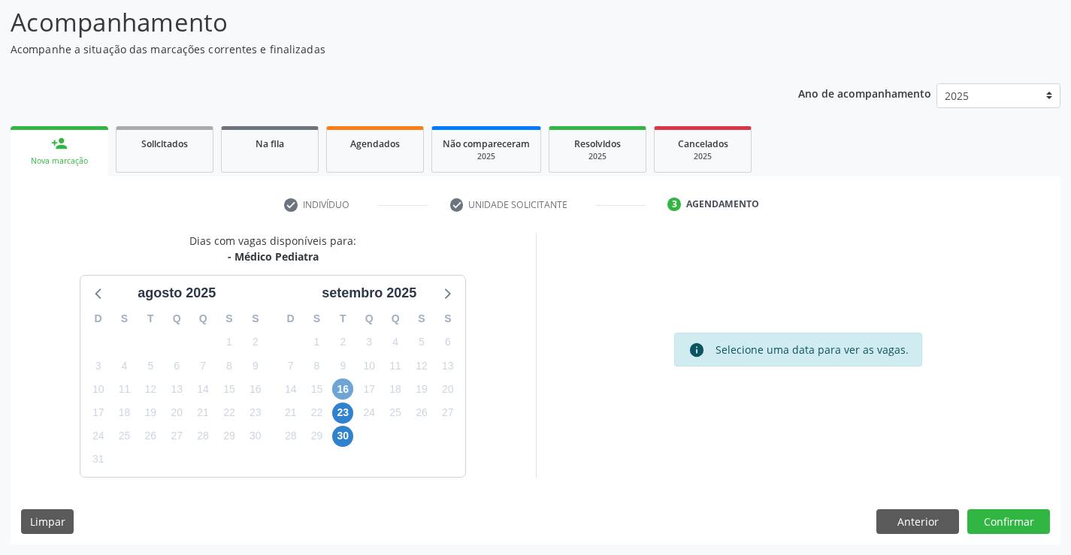
click at [349, 385] on span "16" at bounding box center [342, 389] width 21 height 21
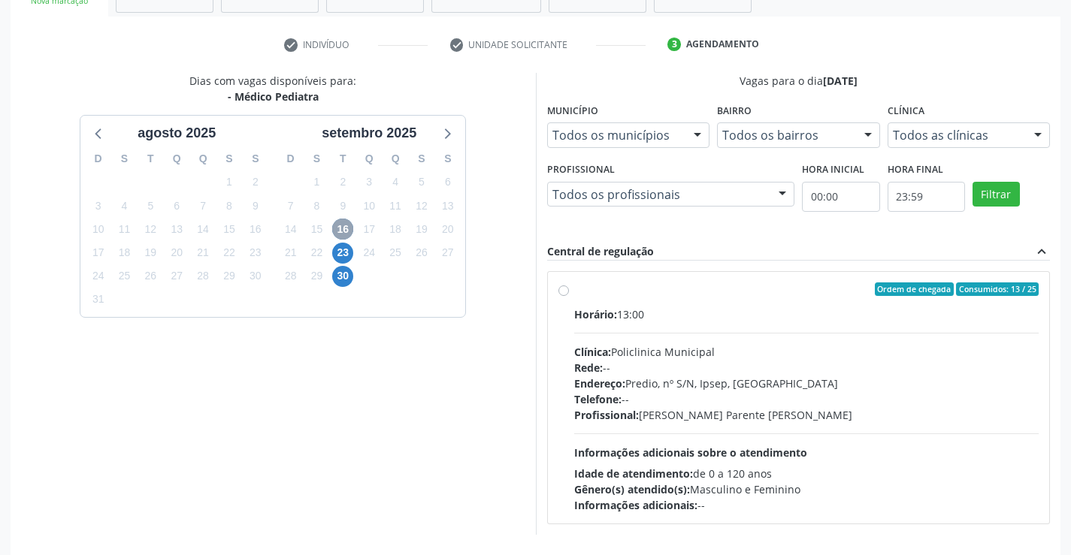
scroll to position [316, 0]
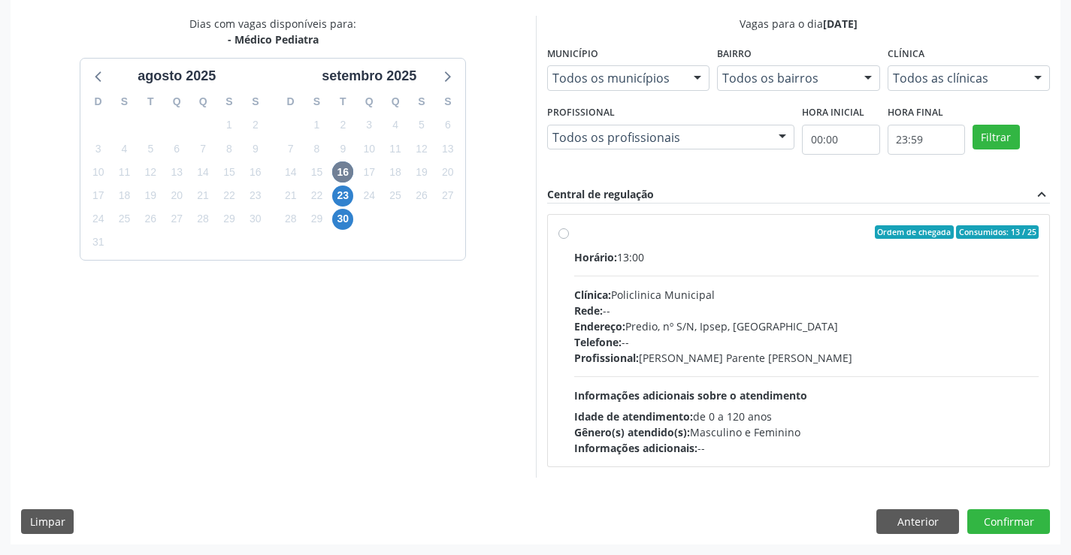
click at [574, 237] on label "Ordem de chegada Consumidos: 13 / 25 Horário: 13:00 Clínica: Policlinica Munici…" at bounding box center [806, 340] width 465 height 231
click at [562, 237] on input "Ordem de chegada Consumidos: 13 / 25 Horário: 13:00 Clínica: Policlinica Munici…" at bounding box center [563, 232] width 11 height 14
radio input "true"
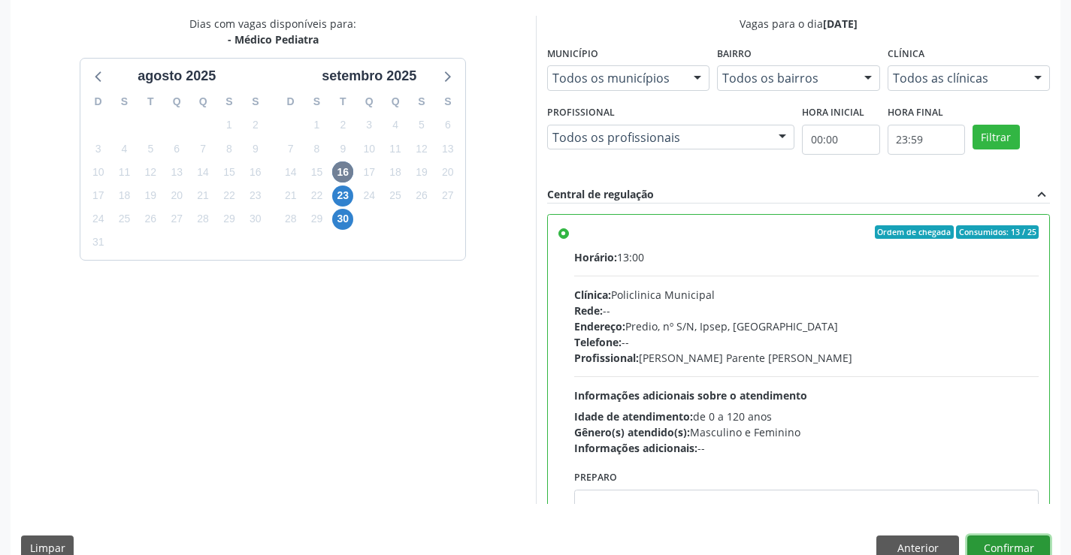
click at [1007, 542] on button "Confirmar" at bounding box center [1008, 549] width 83 height 26
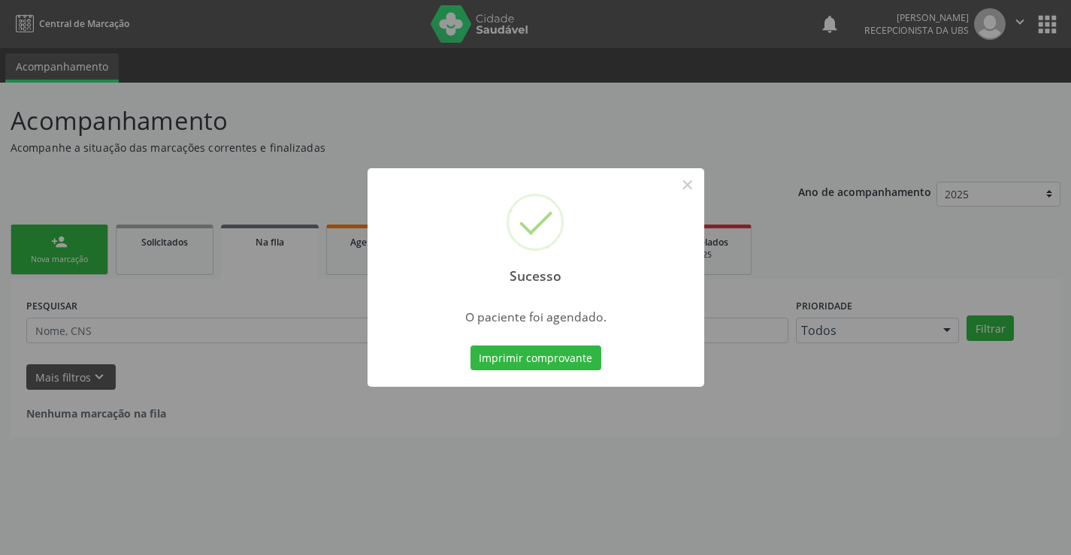
scroll to position [0, 0]
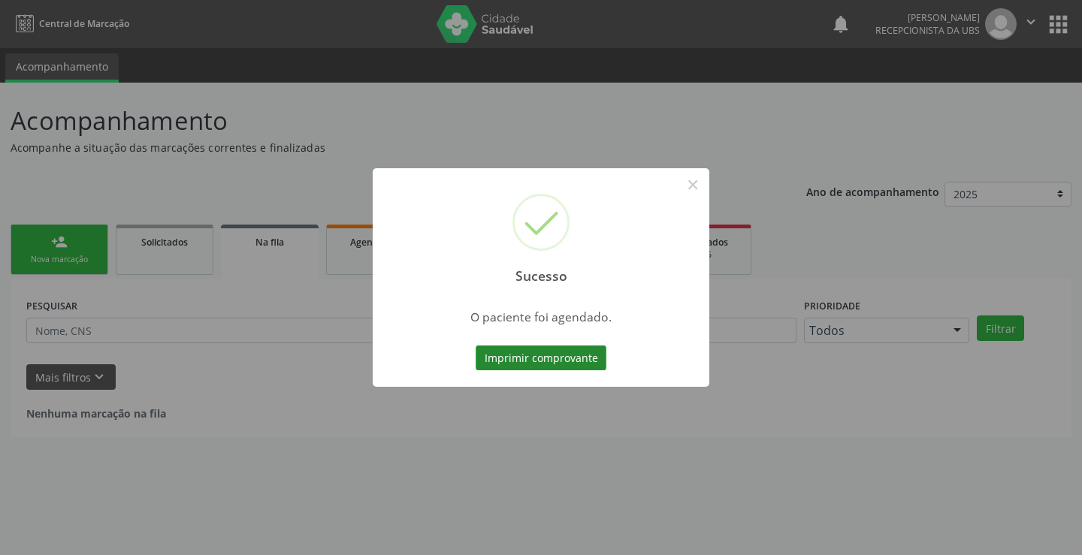
click at [577, 362] on button "Imprimir comprovante" at bounding box center [541, 359] width 131 height 26
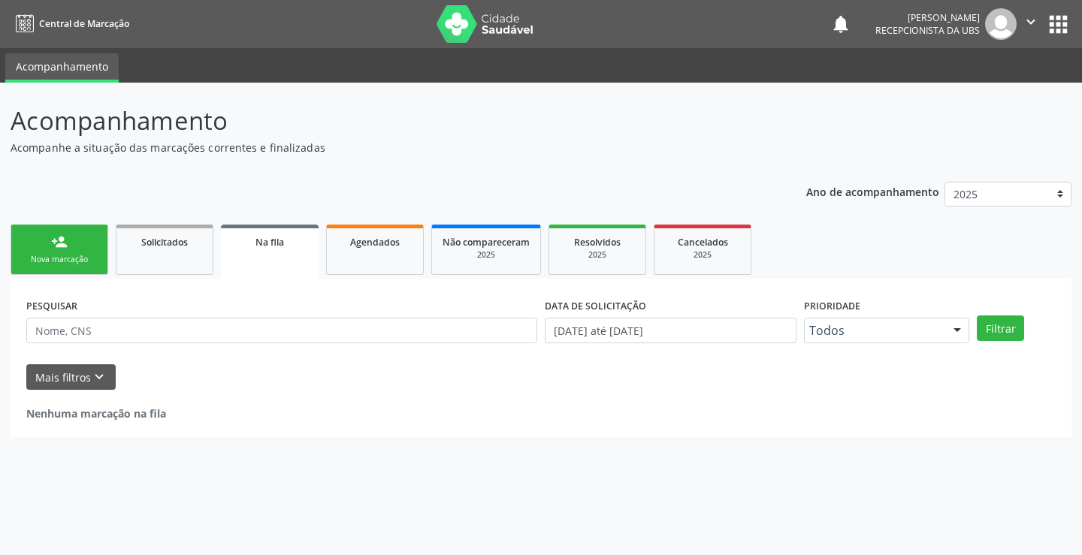
click at [59, 258] on div "Nova marcação" at bounding box center [59, 259] width 75 height 11
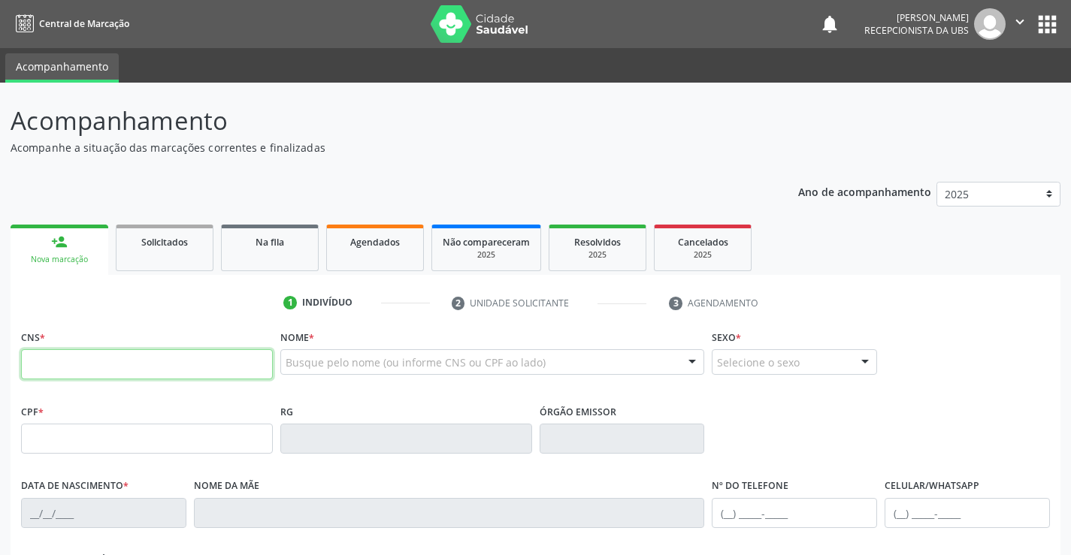
click at [124, 359] on input "text" at bounding box center [147, 364] width 252 height 30
type input "162 5247 1500 0018"
type input "217.466.498-44"
type input "23/07/1953"
type input "Luiza Maria Nogueira"
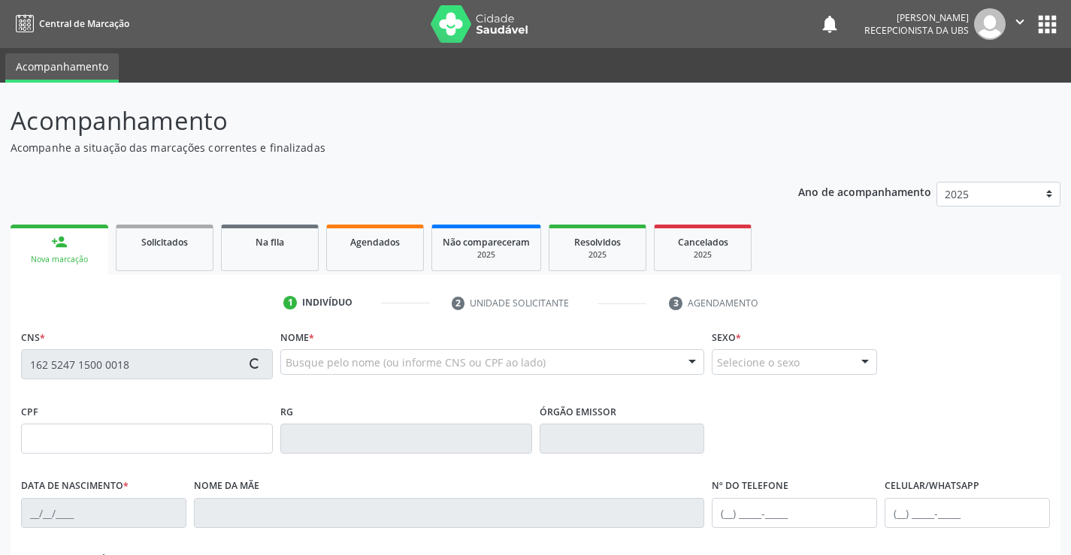
type input "[PHONE_NUMBER]"
type input "584"
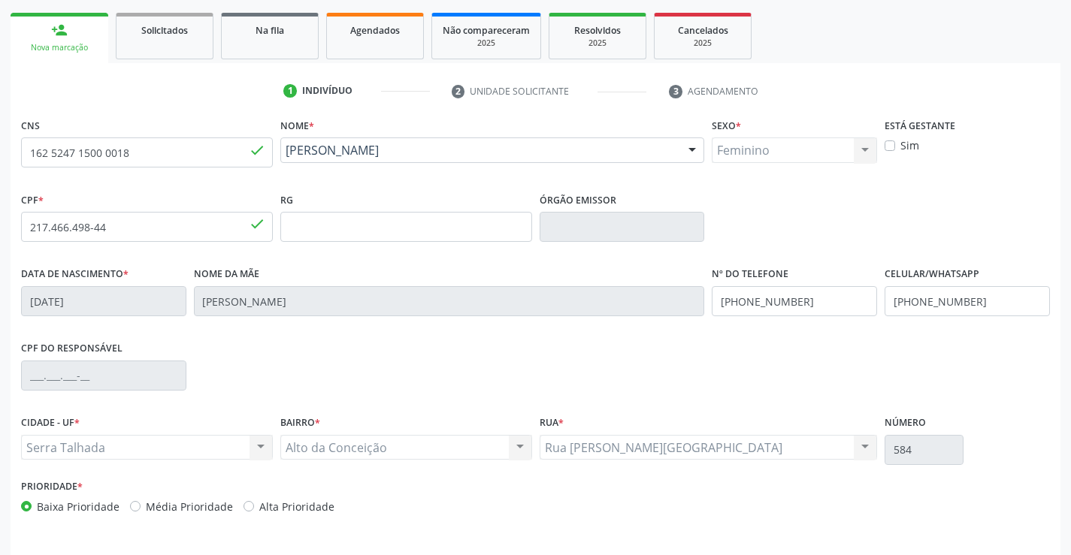
scroll to position [259, 0]
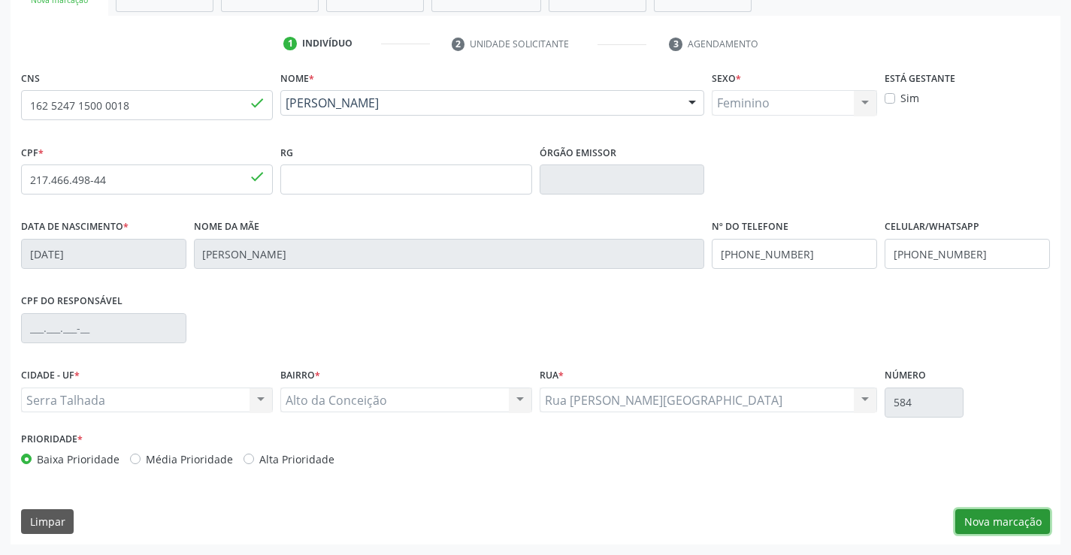
click at [972, 520] on button "Nova marcação" at bounding box center [1002, 522] width 95 height 26
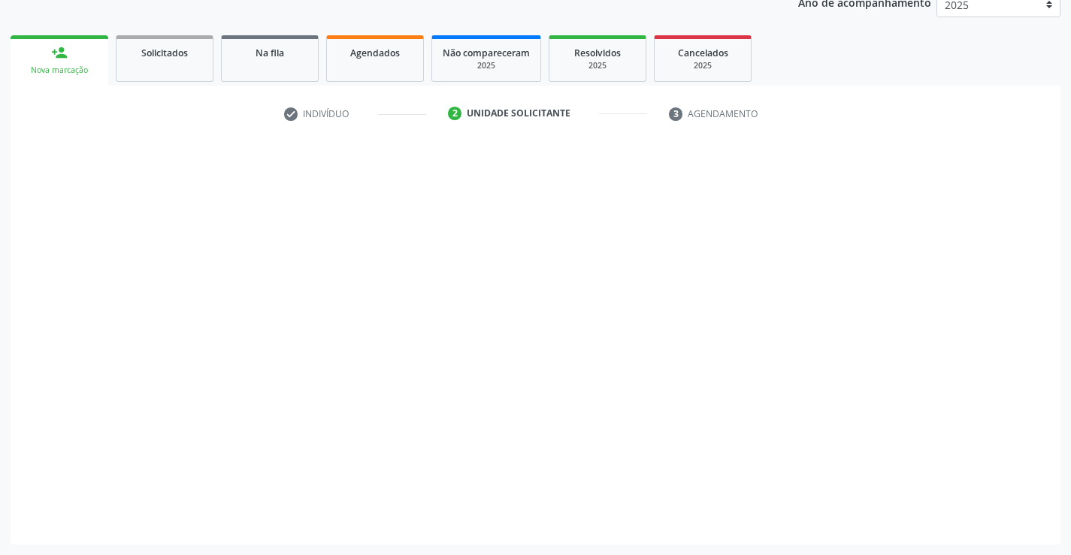
scroll to position [189, 0]
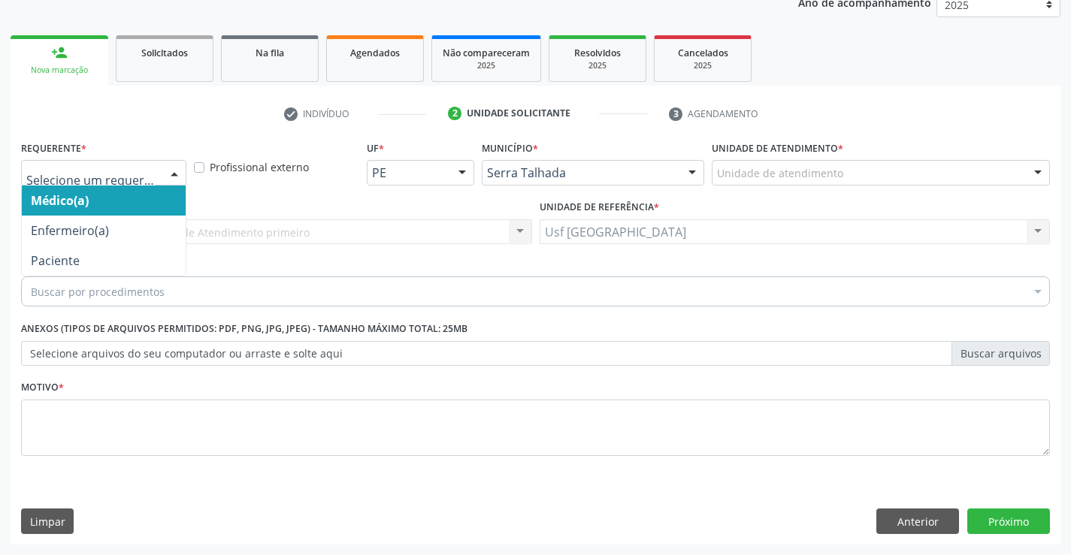
click at [178, 165] on div at bounding box center [174, 174] width 23 height 26
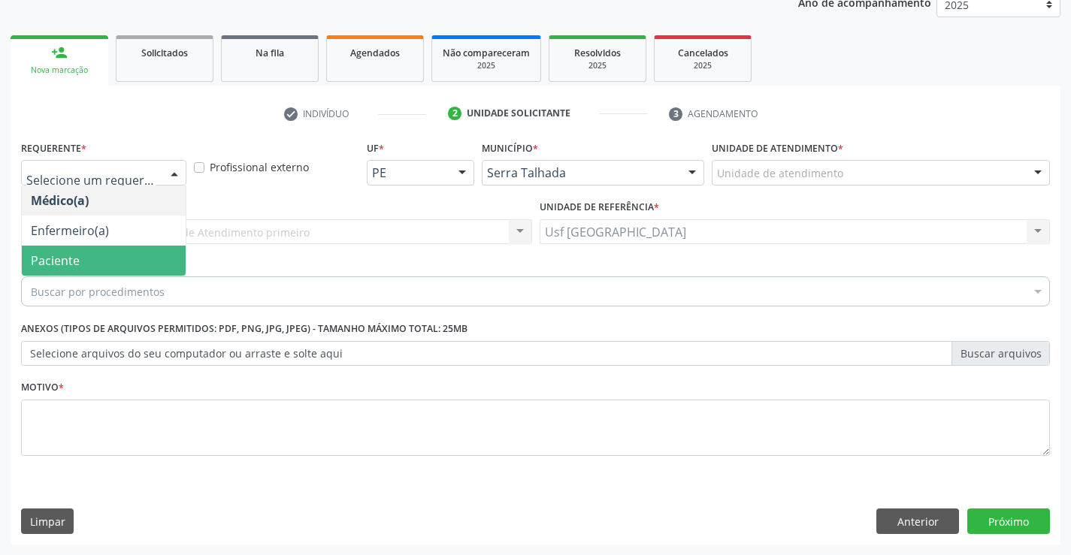
click at [97, 258] on span "Paciente" at bounding box center [104, 261] width 164 height 30
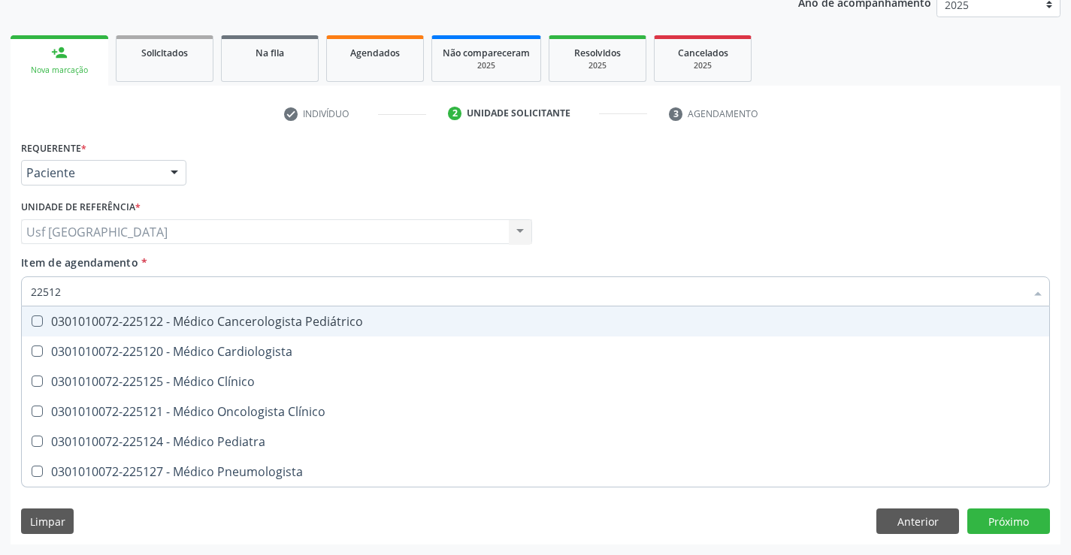
type input "225120"
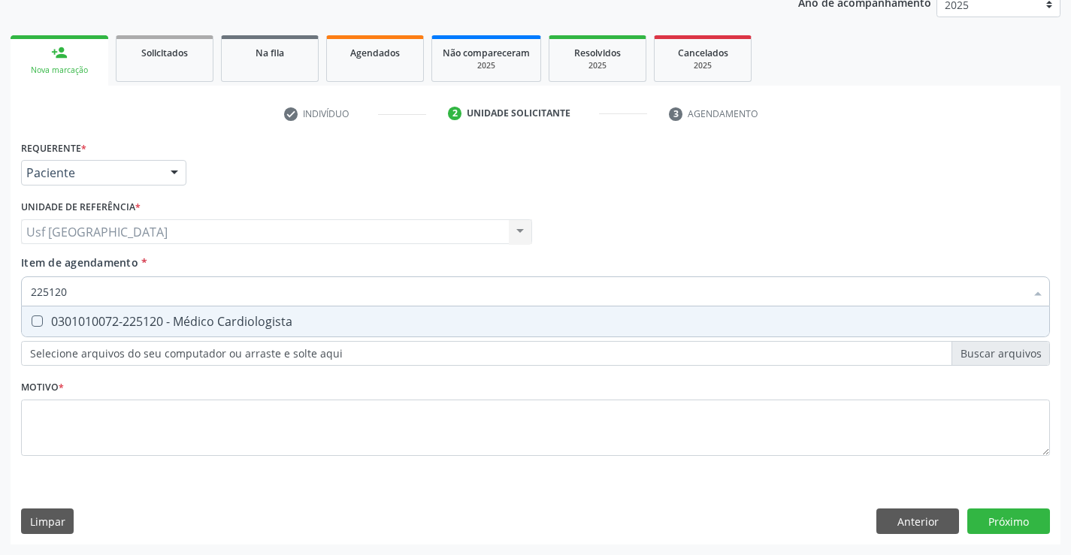
click at [51, 323] on div "0301010072-225120 - Médico Cardiologista" at bounding box center [535, 322] width 1009 height 12
checkbox Cardiologista "true"
click at [131, 437] on div "Requerente * Paciente Médico(a) Enfermeiro(a) Paciente Nenhum resultado encontr…" at bounding box center [535, 307] width 1029 height 340
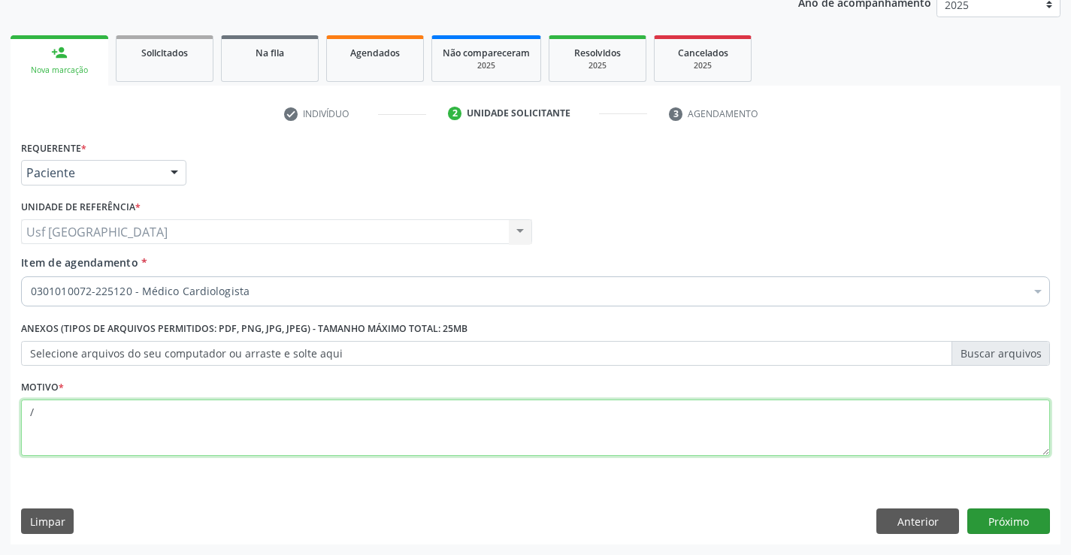
type textarea "/"
click at [1009, 513] on button "Próximo" at bounding box center [1008, 522] width 83 height 26
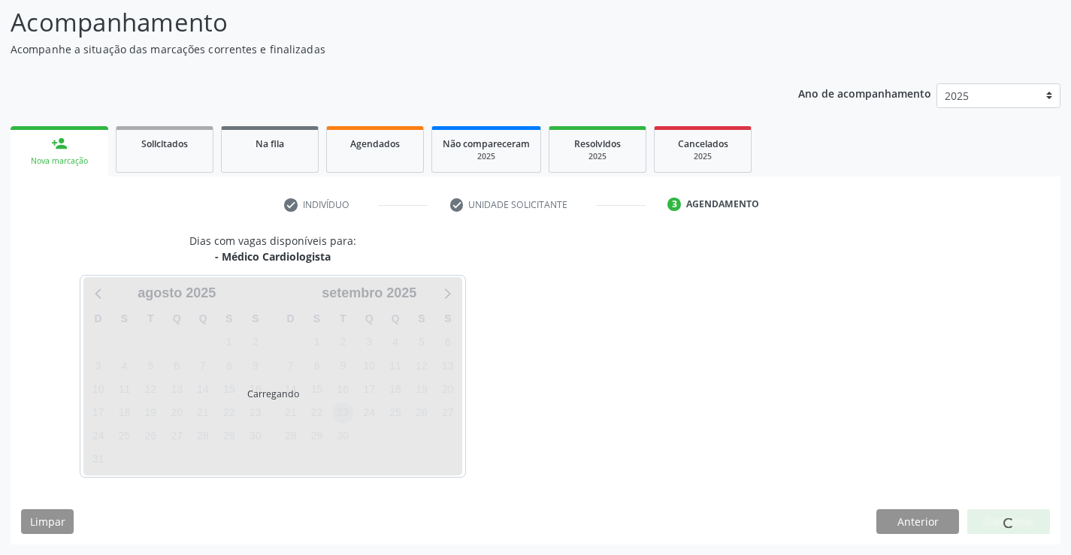
scroll to position [143, 0]
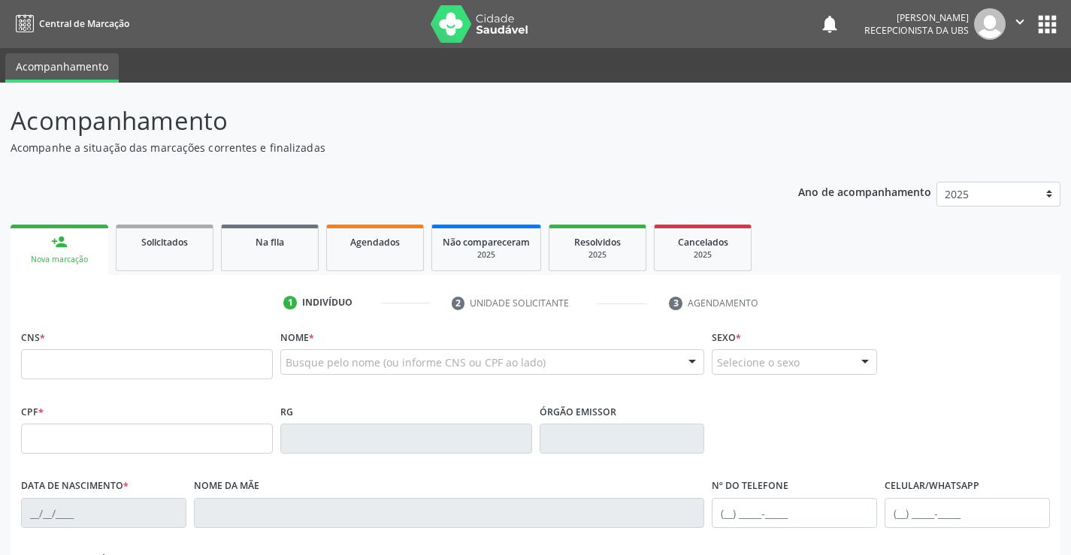
scroll to position [143, 0]
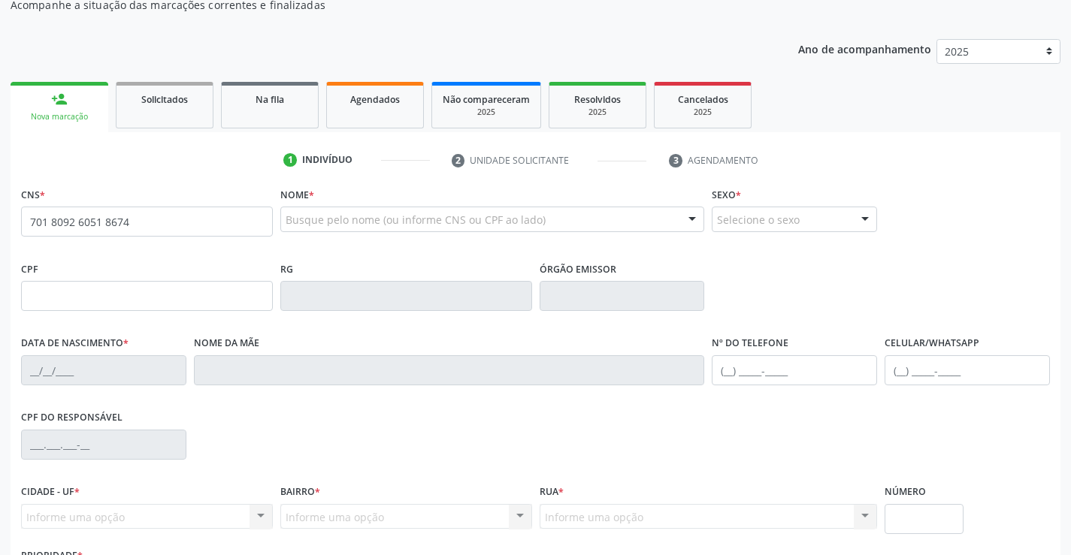
type input "701 8092 6051 8674"
type input "083.855.534-95"
type input "[DATE]"
type input "[PERSON_NAME]"
type input "[PHONE_NUMBER]"
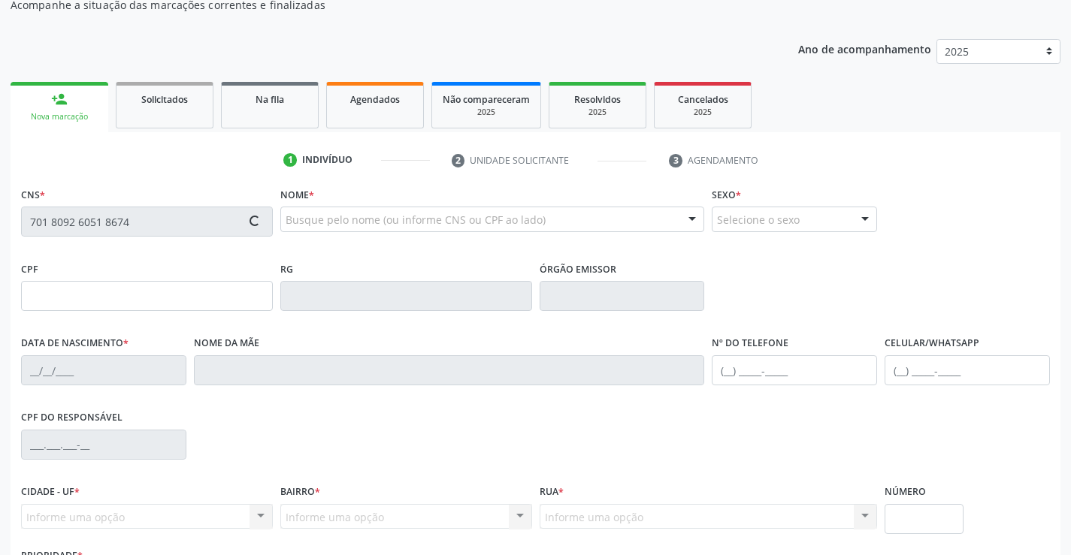
type input "106.654.184-18"
type input "839"
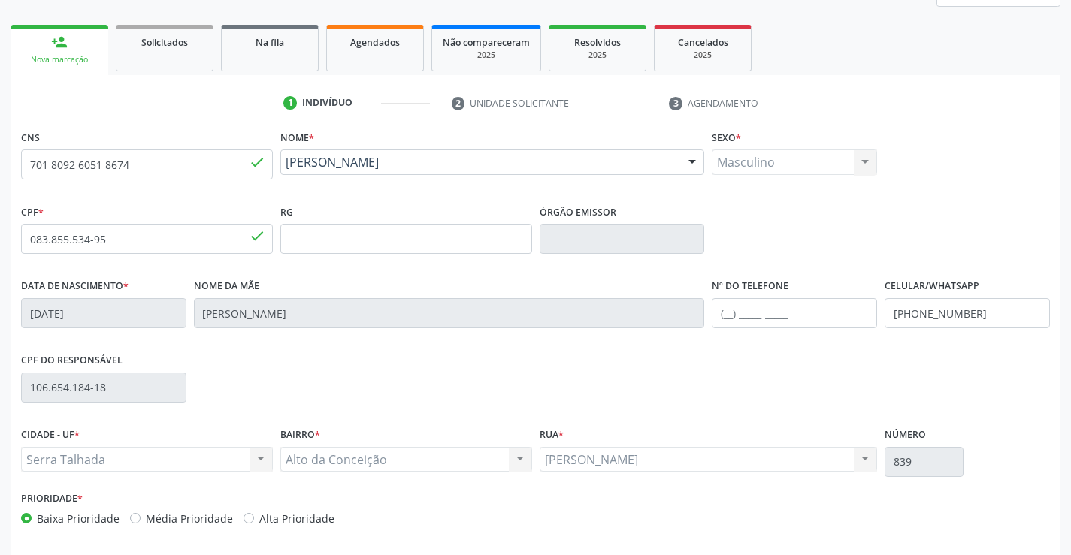
scroll to position [259, 0]
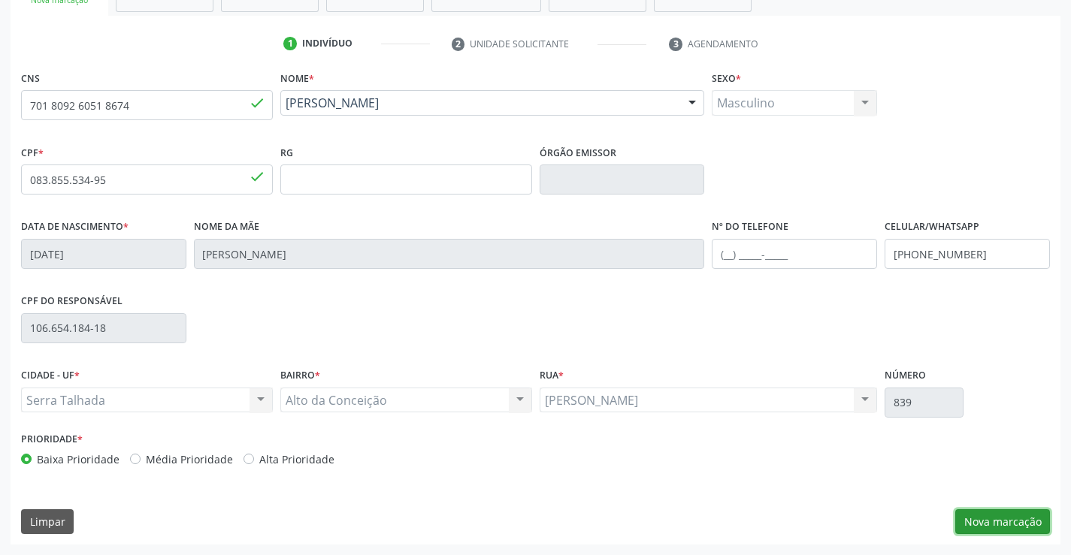
click at [988, 523] on button "Nova marcação" at bounding box center [1002, 522] width 95 height 26
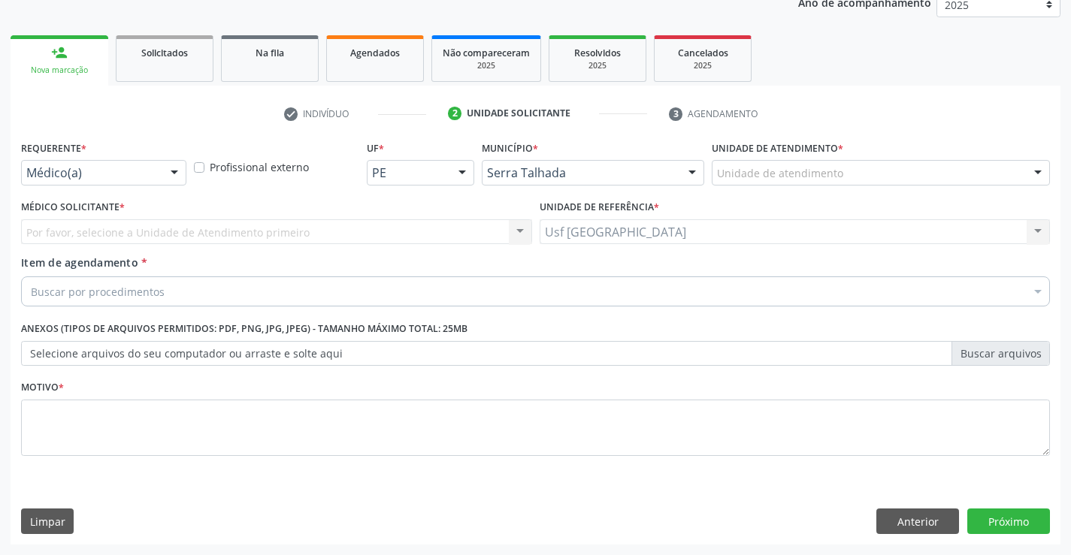
click at [160, 171] on div "Médico(a)" at bounding box center [103, 173] width 165 height 26
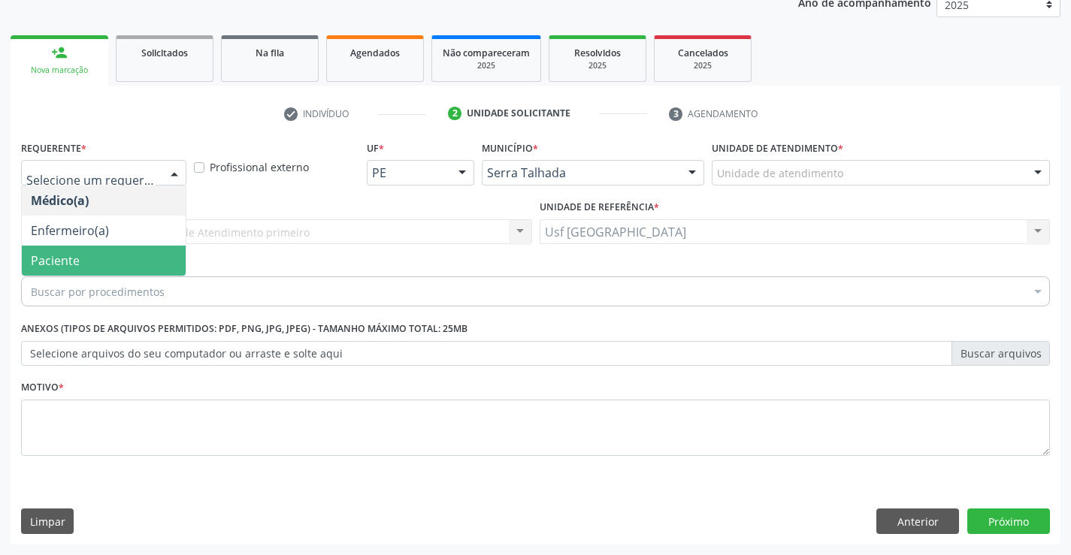
click at [110, 250] on span "Paciente" at bounding box center [104, 261] width 164 height 30
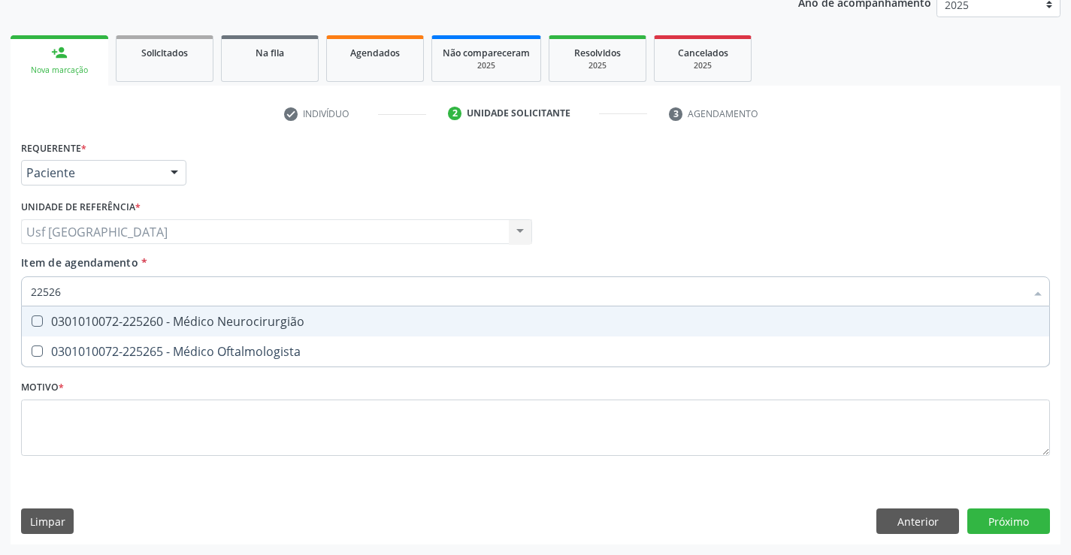
type input "225265"
click at [96, 327] on div "0301010072-225265 - Médico Oftalmologista" at bounding box center [535, 322] width 1009 height 12
checkbox Oftalmologista "true"
click at [111, 437] on div "Requerente * Paciente Médico(a) Enfermeiro(a) Paciente Nenhum resultado encontr…" at bounding box center [535, 307] width 1029 height 340
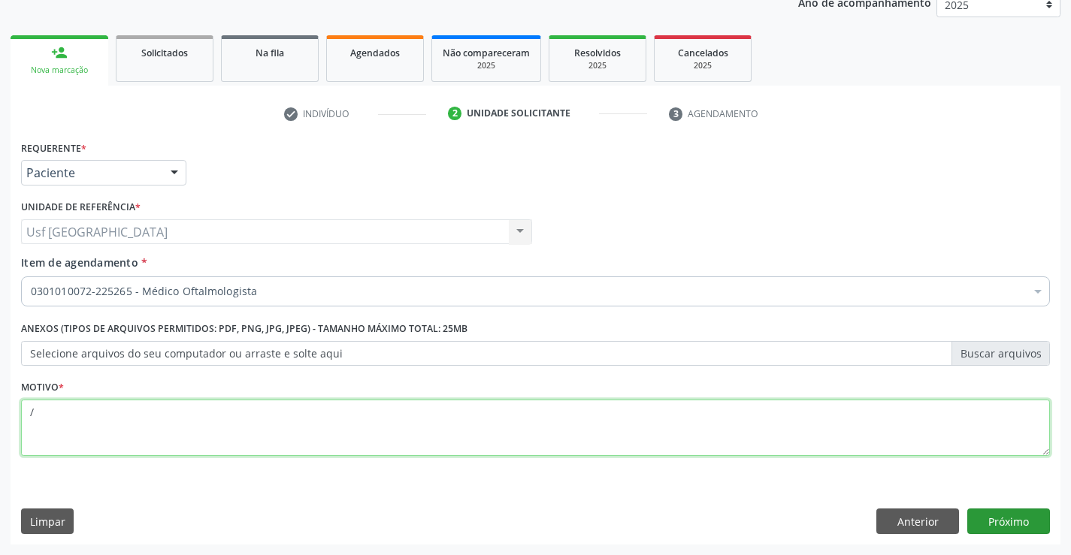
type textarea "/"
click at [991, 519] on button "Próximo" at bounding box center [1008, 522] width 83 height 26
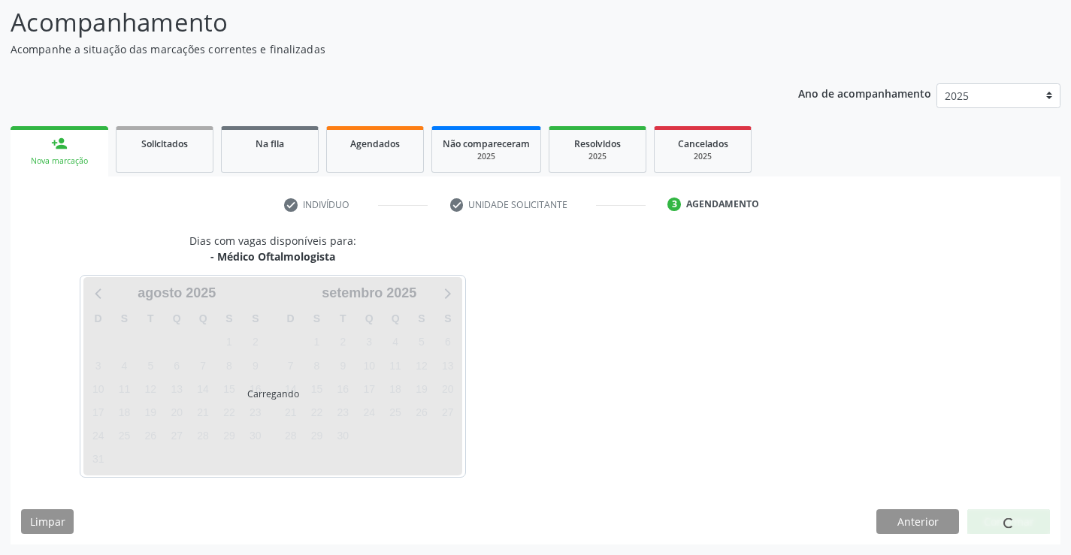
scroll to position [98, 0]
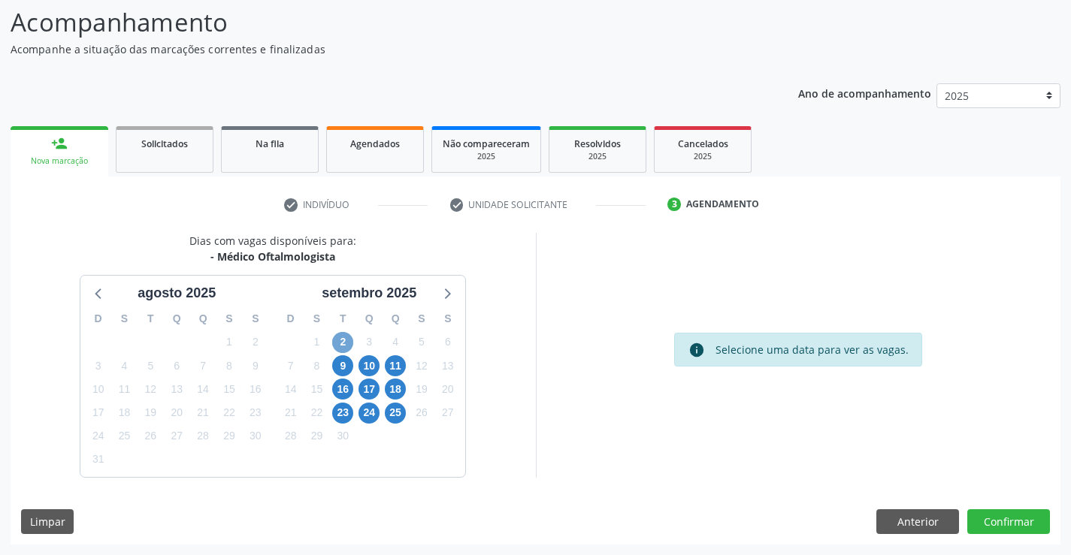
click at [343, 336] on span "2" at bounding box center [342, 342] width 21 height 21
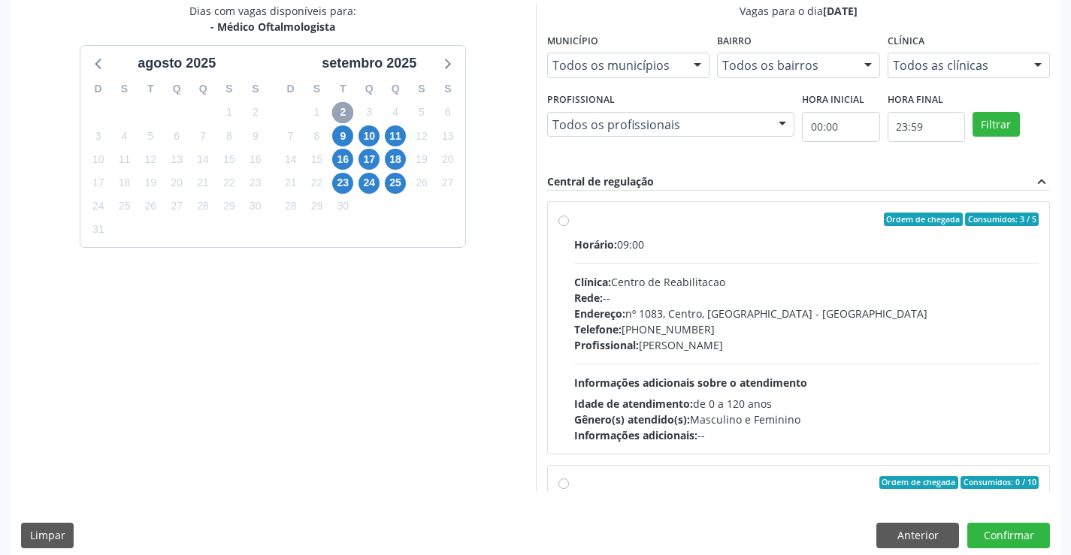
scroll to position [343, 0]
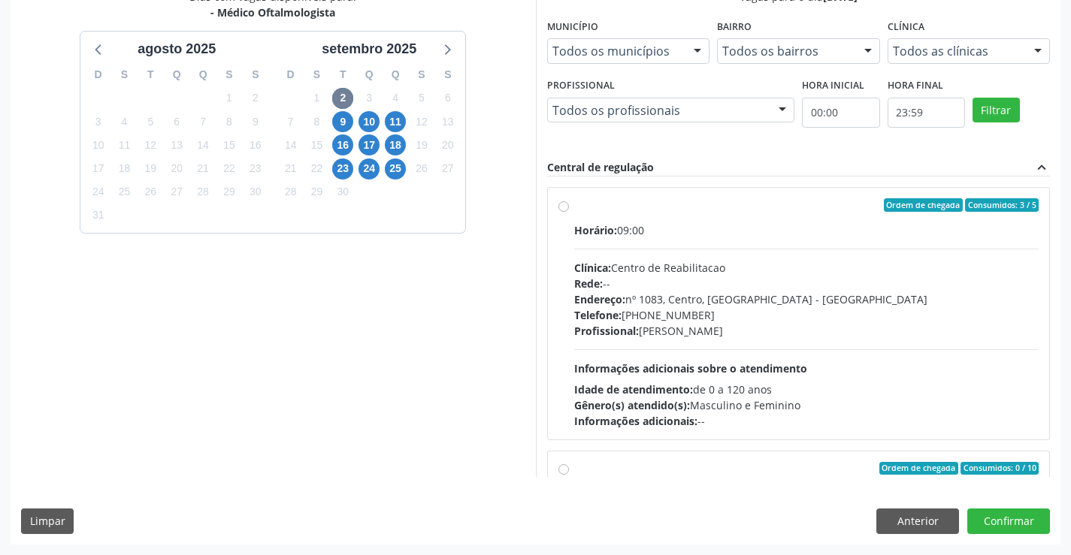
click at [570, 205] on div "Ordem de chegada Consumidos: 3 / 5 Horário: 09:00 Clínica: Centro de Reabilitac…" at bounding box center [798, 313] width 481 height 231
radio input "true"
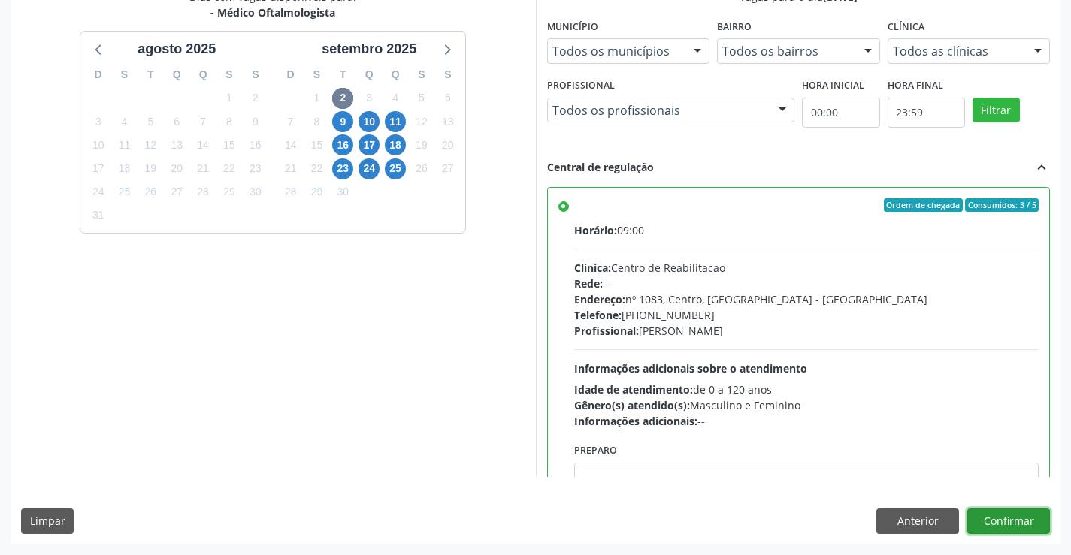
click at [992, 524] on button "Confirmar" at bounding box center [1008, 522] width 83 height 26
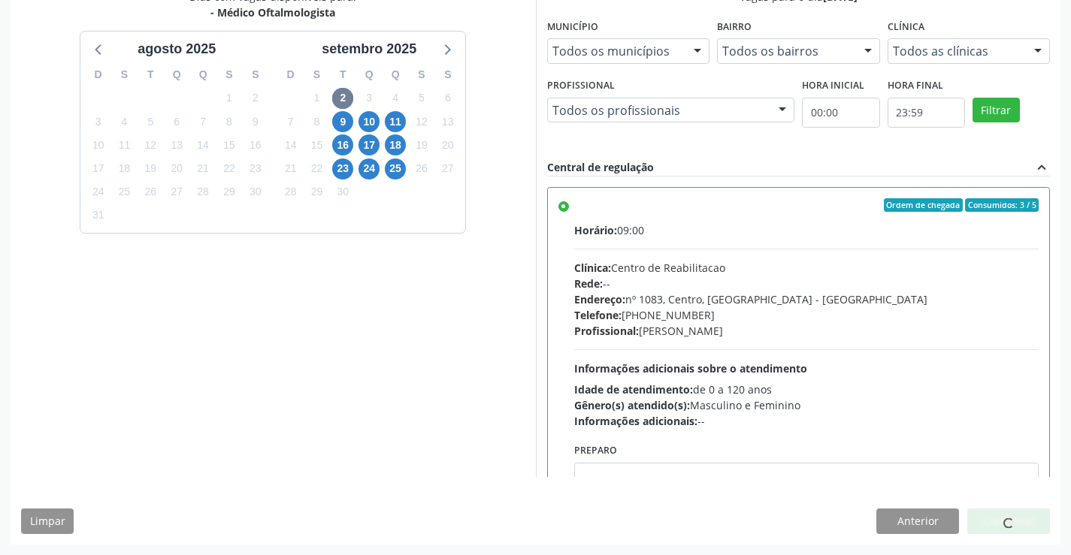
scroll to position [0, 0]
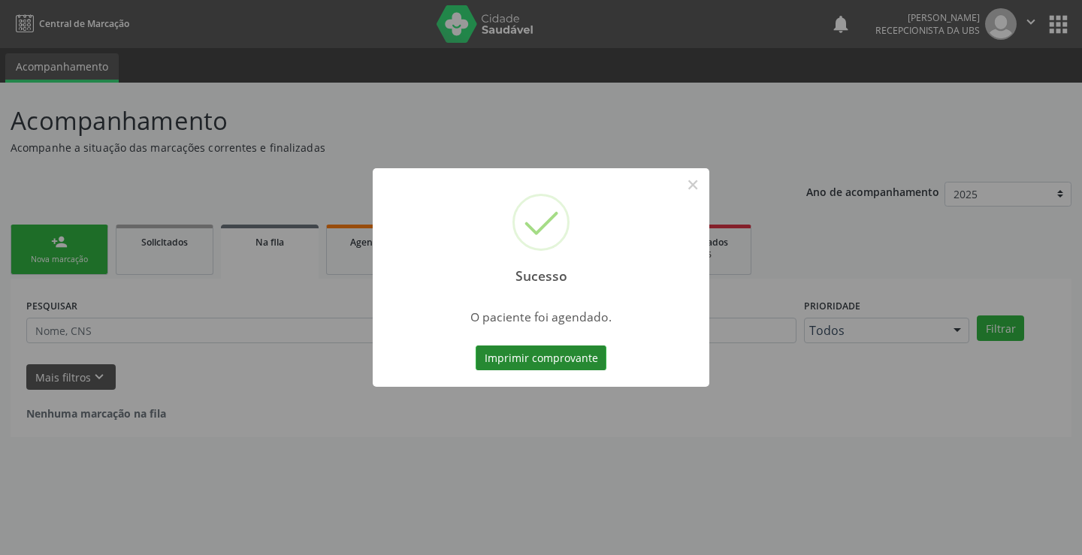
click at [558, 353] on button "Imprimir comprovante" at bounding box center [541, 359] width 131 height 26
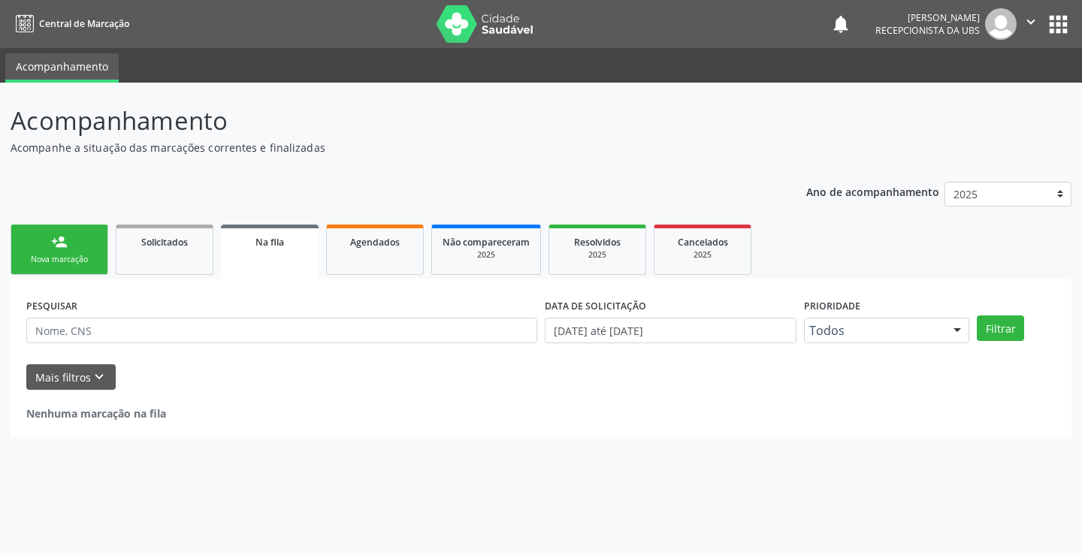
click at [63, 242] on div "person_add" at bounding box center [59, 242] width 17 height 17
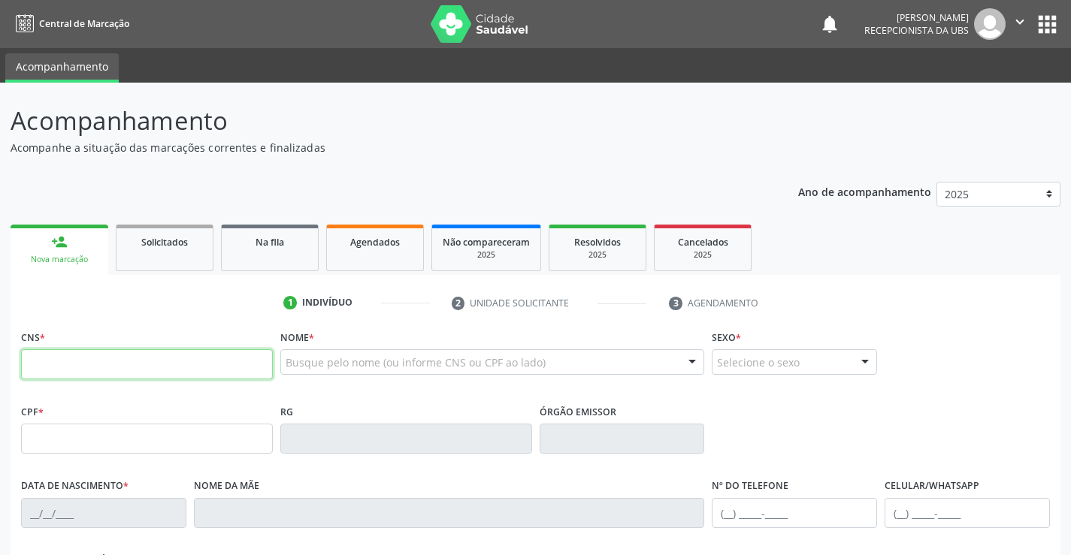
click at [143, 370] on input "text" at bounding box center [147, 364] width 252 height 30
type input "705 0030 3220 6052"
type input "118.936.354-22"
type input "[DATE]"
type input "[PERSON_NAME]"
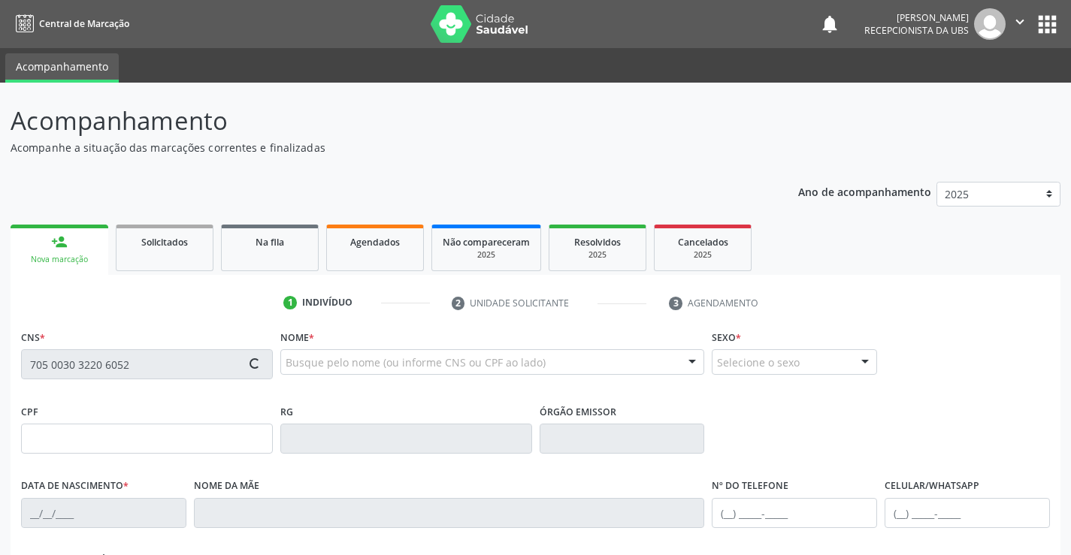
type input "[PHONE_NUMBER]"
type input "051.566.284-43"
type input "937"
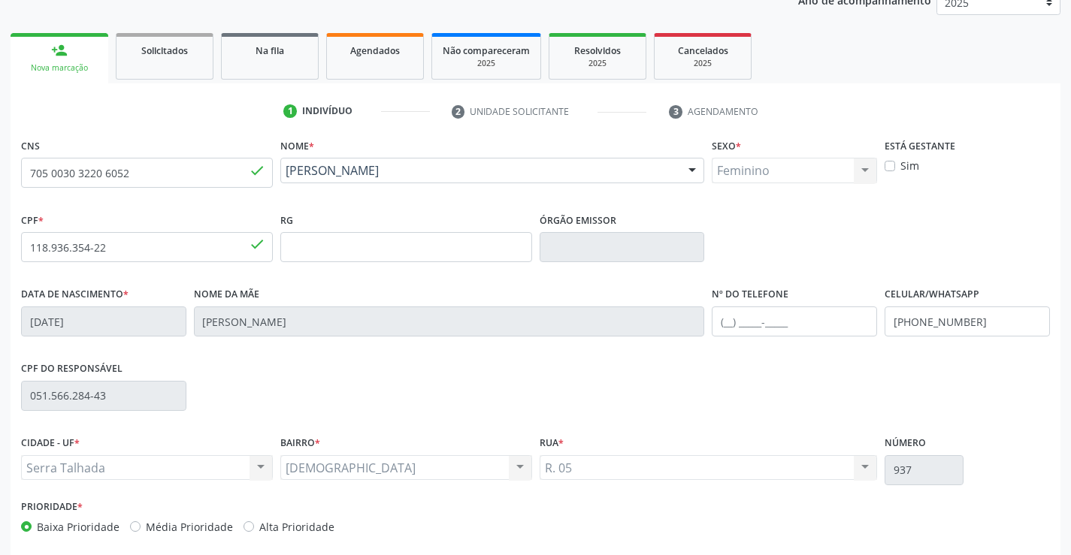
scroll to position [259, 0]
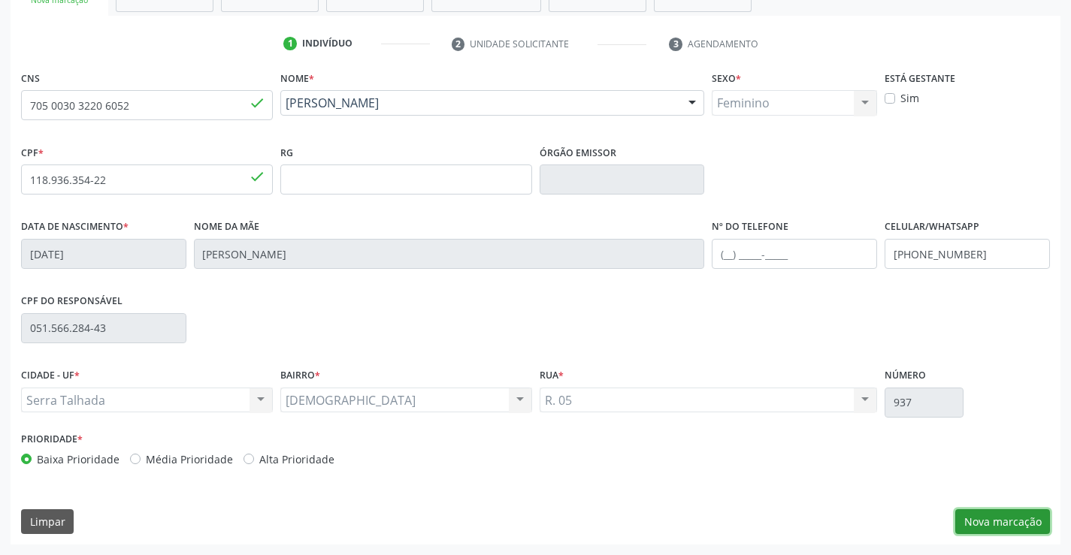
click at [985, 518] on button "Nova marcação" at bounding box center [1002, 522] width 95 height 26
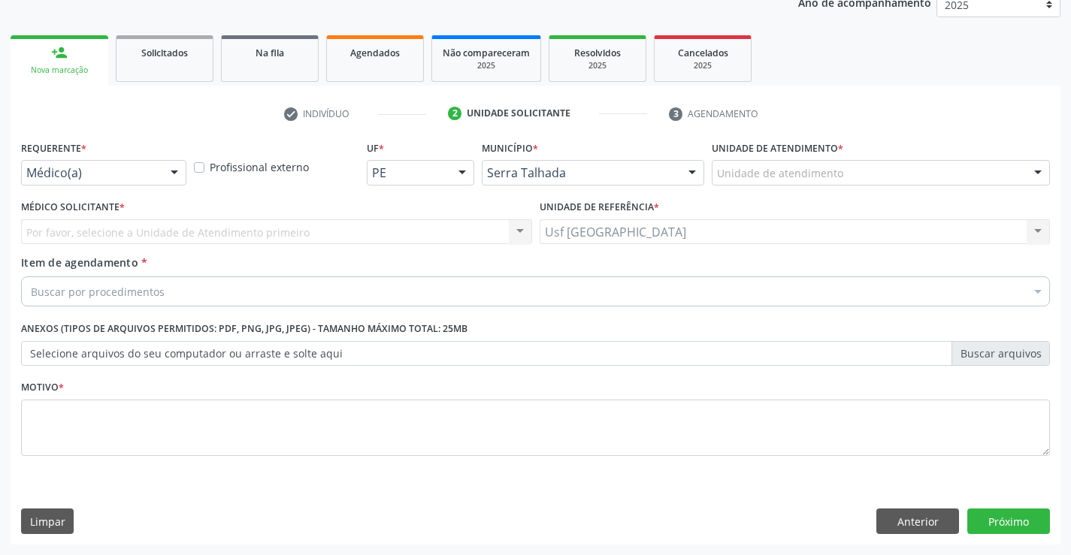
scroll to position [189, 0]
click at [161, 173] on div "Médico(a) Médico(a) Enfermeiro(a) Paciente Nenhum resultado encontrado para: " …" at bounding box center [103, 173] width 165 height 26
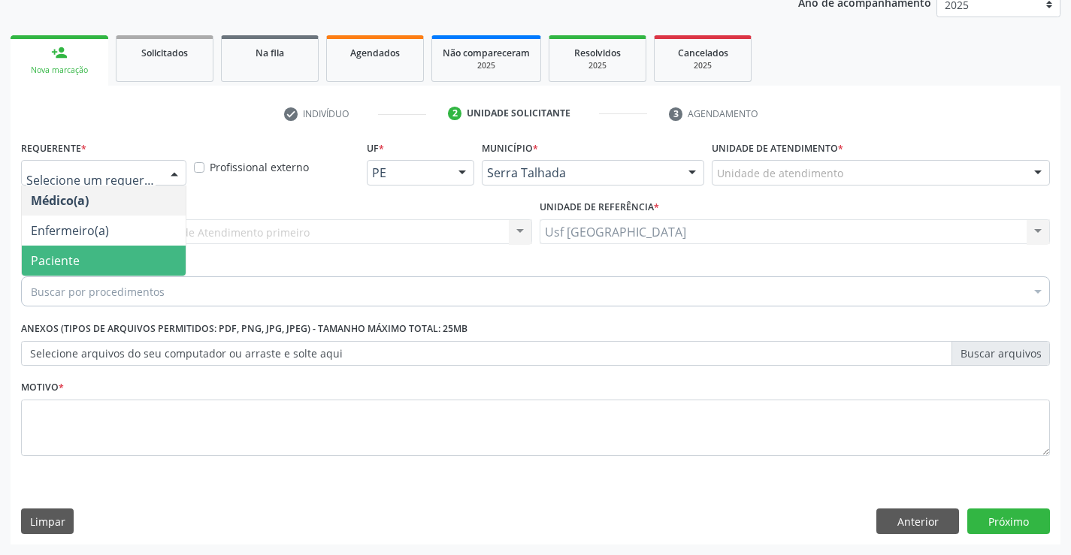
click at [89, 254] on span "Paciente" at bounding box center [104, 261] width 164 height 30
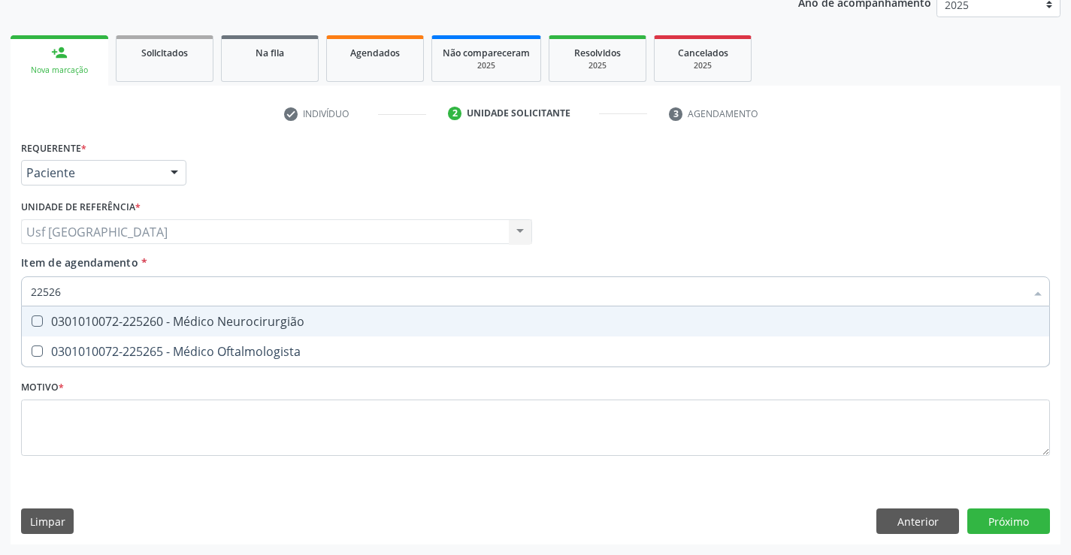
type input "225265"
click at [177, 321] on div "0301010072-225265 - Médico Oftalmologista" at bounding box center [535, 322] width 1009 height 12
checkbox Oftalmologista "true"
click at [159, 424] on div "Requerente * Paciente Médico(a) Enfermeiro(a) Paciente Nenhum resultado encontr…" at bounding box center [535, 307] width 1029 height 340
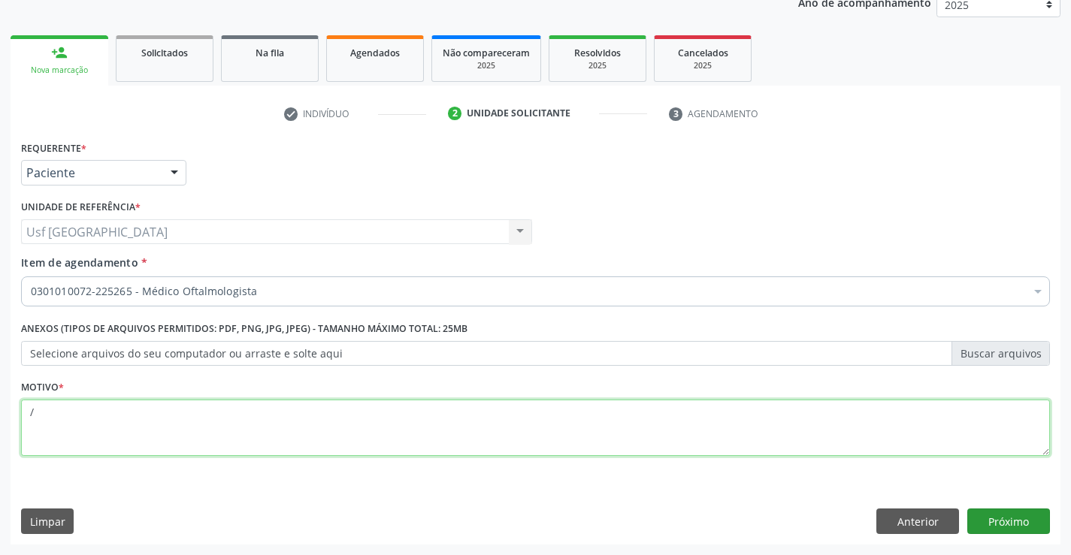
type textarea "/"
click at [1013, 520] on button "Próximo" at bounding box center [1008, 522] width 83 height 26
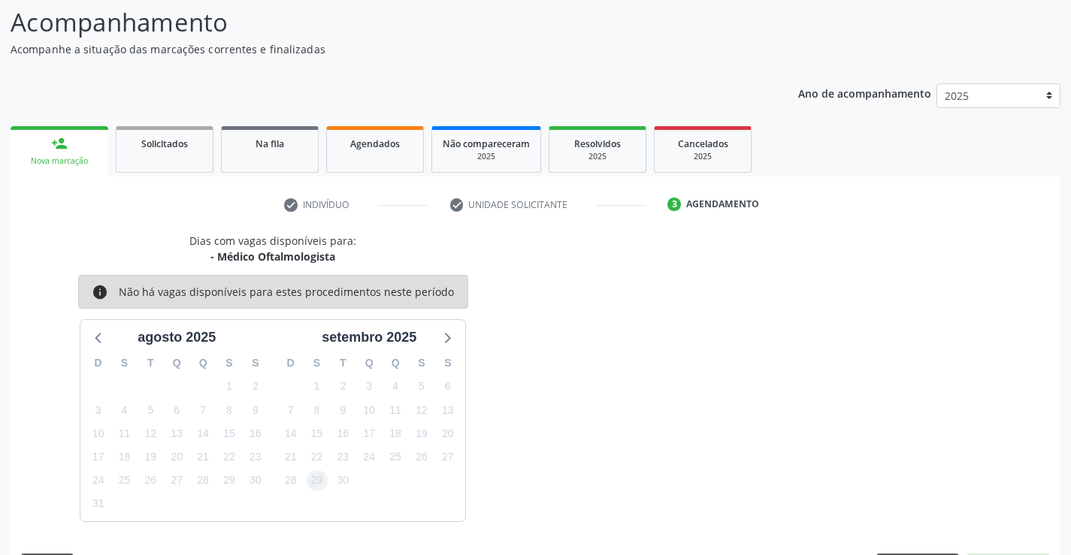
scroll to position [143, 0]
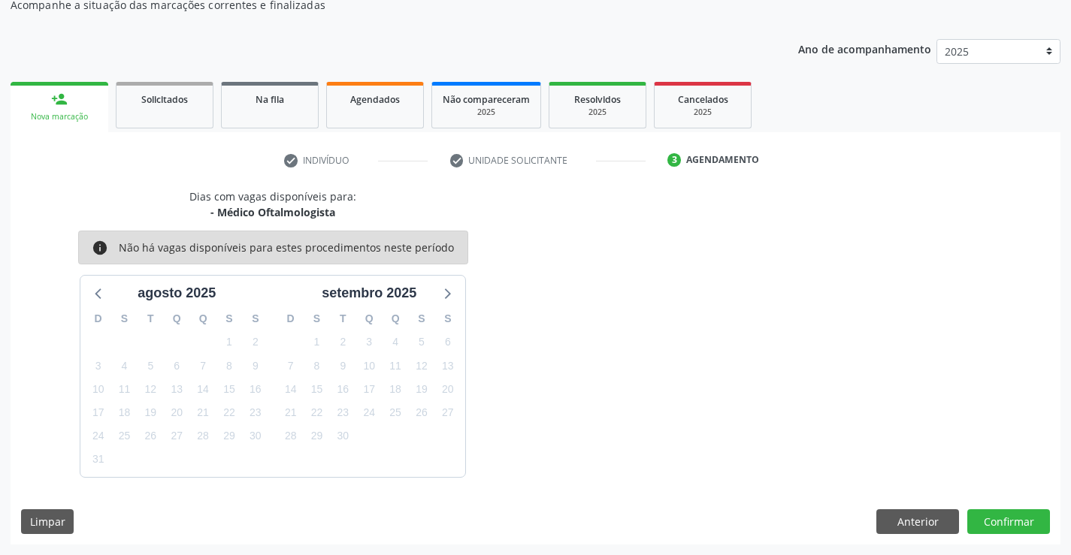
click at [62, 112] on div "Nova marcação" at bounding box center [59, 116] width 77 height 11
click at [59, 122] on div "Nova marcação" at bounding box center [59, 116] width 77 height 11
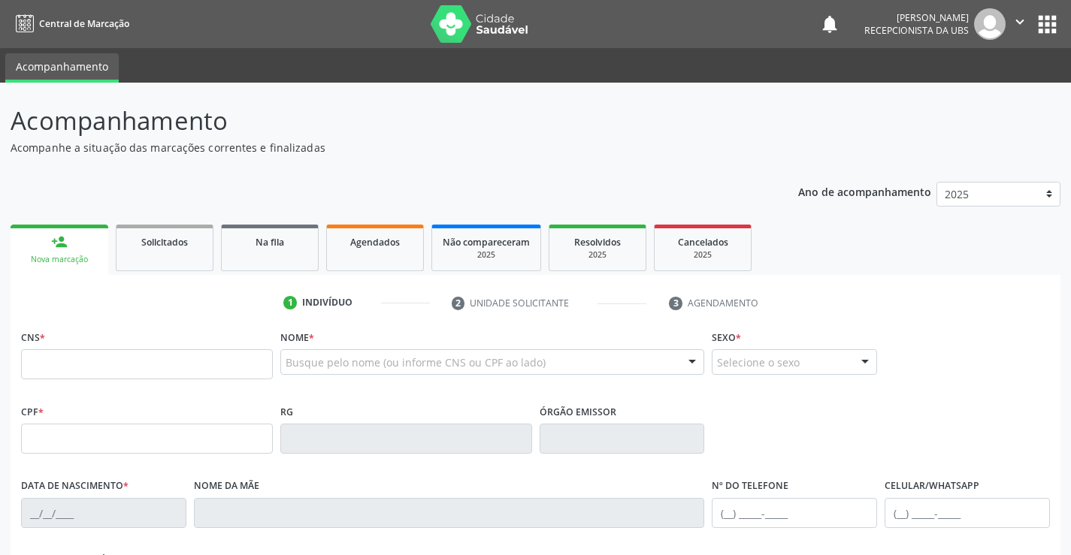
scroll to position [142, 0]
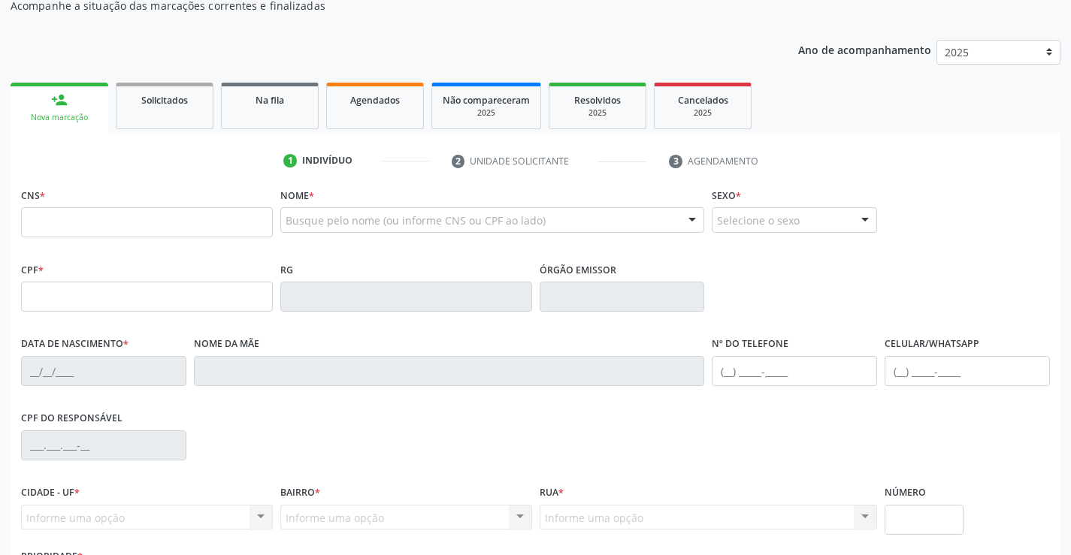
click at [207, 228] on input "text" at bounding box center [147, 222] width 252 height 30
type input "706 0053 8064 8448"
type input "269.550.834-49"
type input "[DATE]"
type input "[PERSON_NAME] de [DEMOGRAPHIC_DATA]"
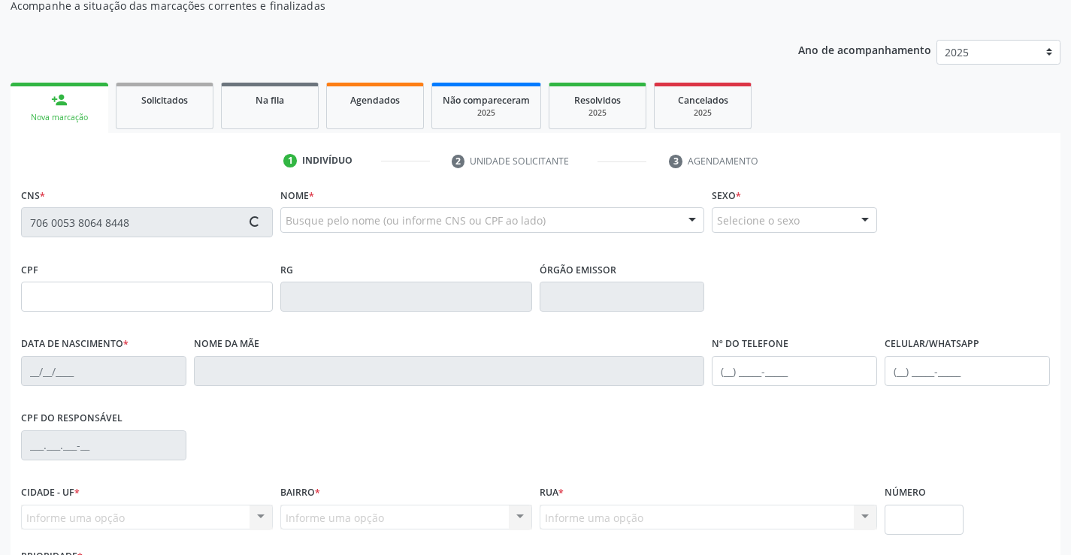
type input "[PHONE_NUMBER]"
type input "634"
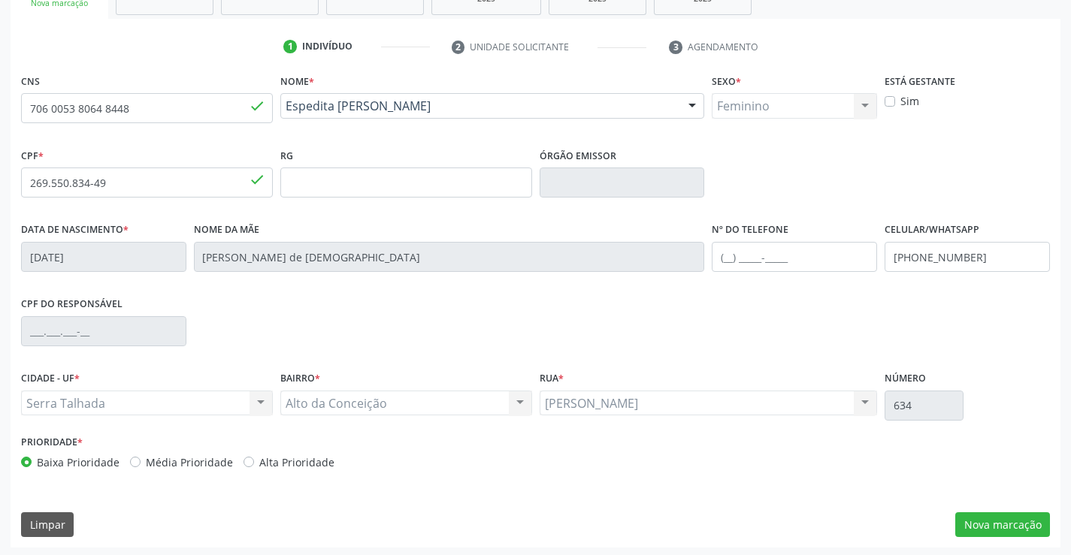
scroll to position [259, 0]
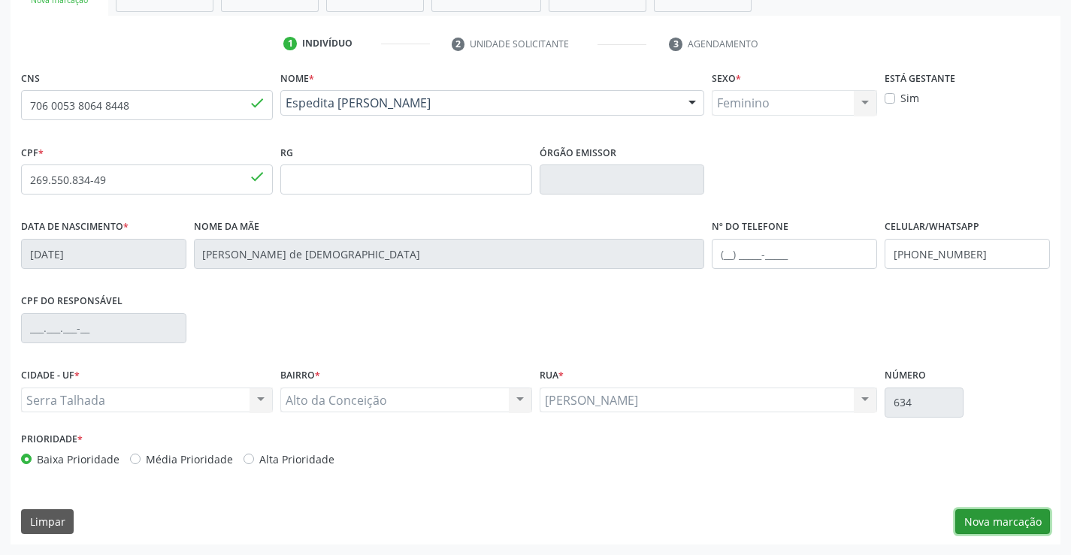
click at [977, 527] on button "Nova marcação" at bounding box center [1002, 522] width 95 height 26
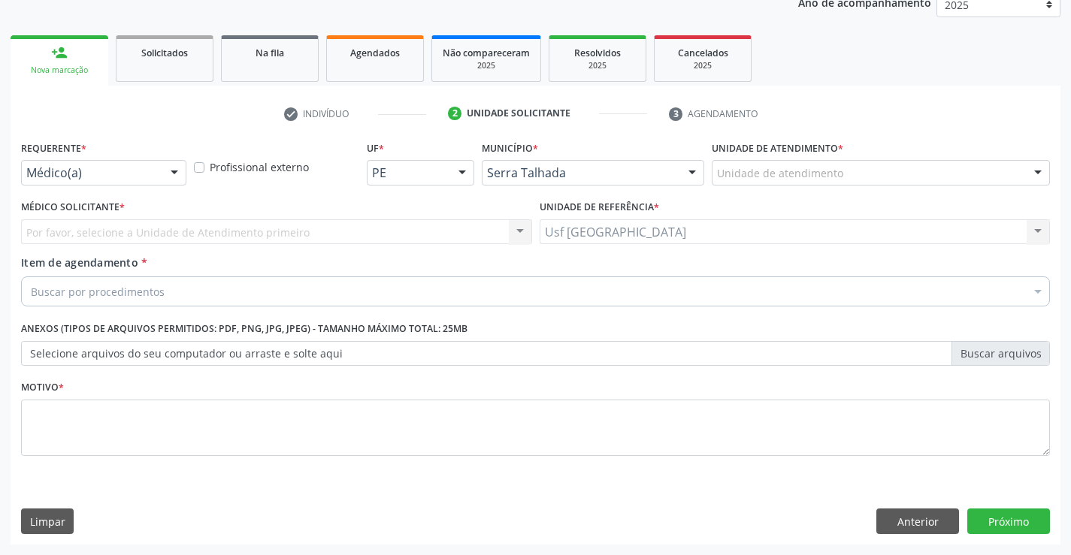
scroll to position [189, 0]
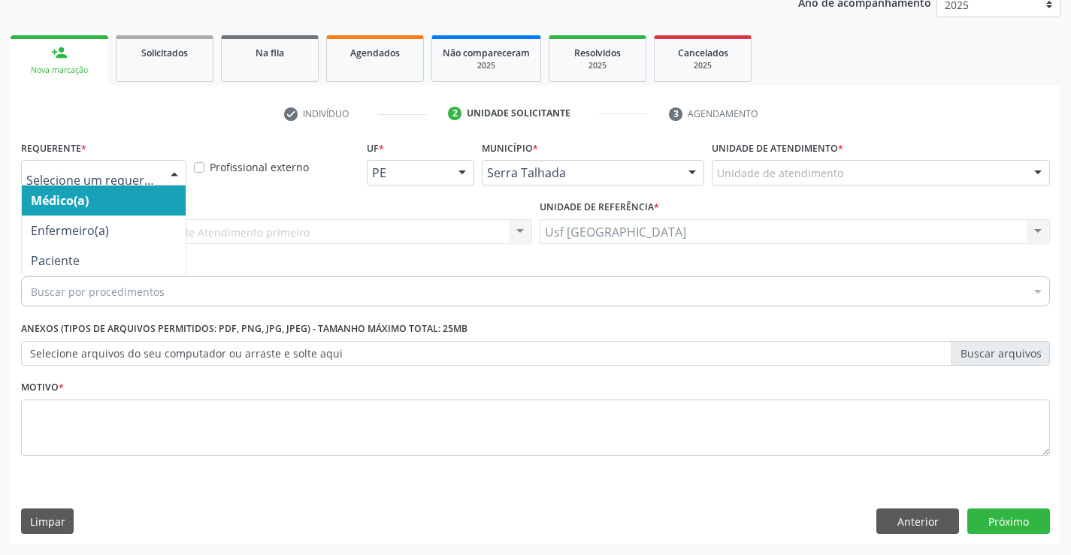
click at [131, 183] on div at bounding box center [103, 173] width 165 height 26
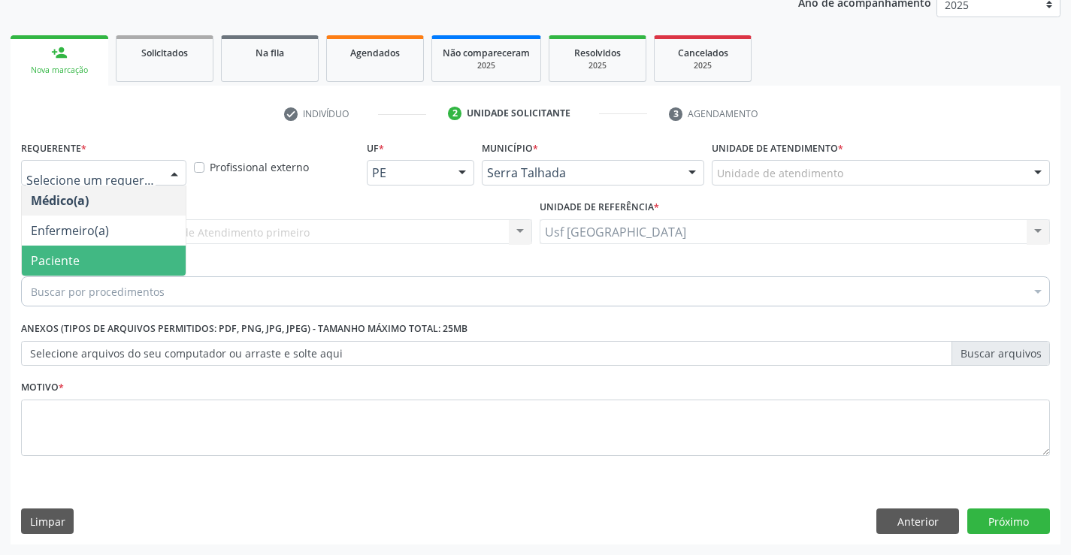
click at [99, 249] on span "Paciente" at bounding box center [104, 261] width 164 height 30
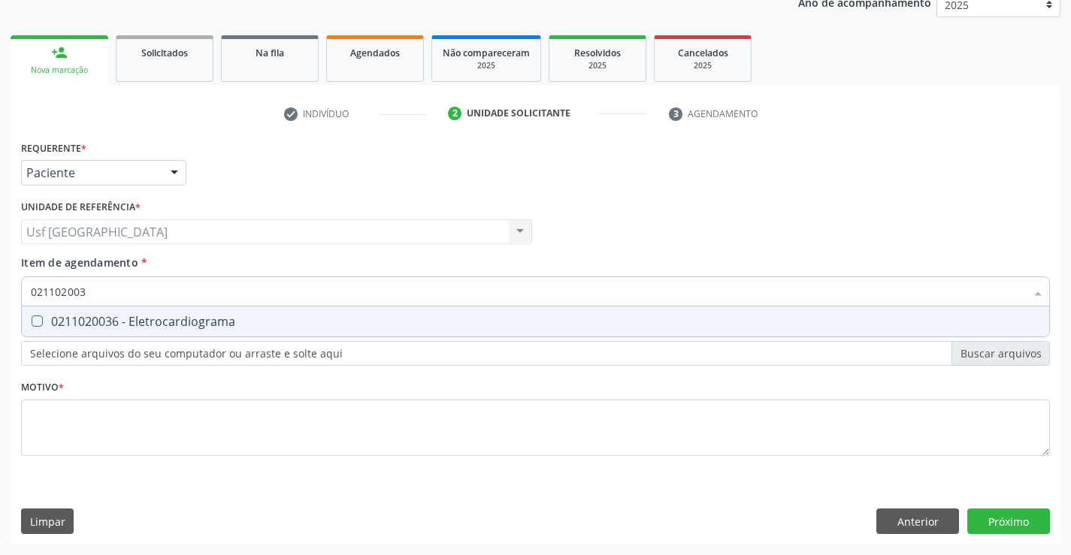
type input "0211020036"
click at [134, 316] on div "0211020036 - Eletrocardiograma" at bounding box center [535, 322] width 1009 height 12
checkbox Eletrocardiograma "true"
click at [103, 446] on div "Requerente * Paciente Médico(a) Enfermeiro(a) Paciente Nenhum resultado encontr…" at bounding box center [535, 307] width 1029 height 340
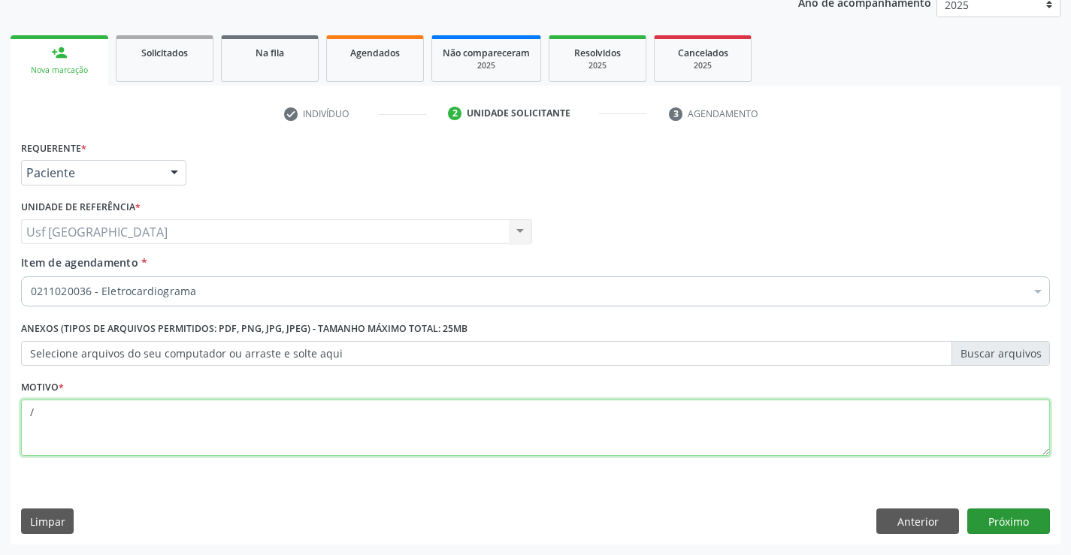
type textarea "/"
click at [999, 520] on button "Próximo" at bounding box center [1008, 522] width 83 height 26
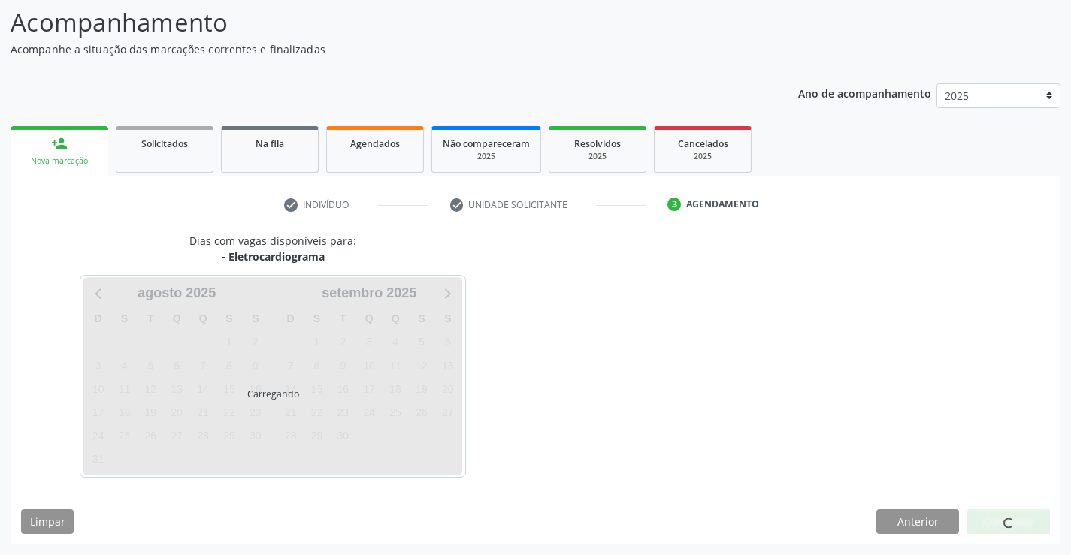
scroll to position [98, 0]
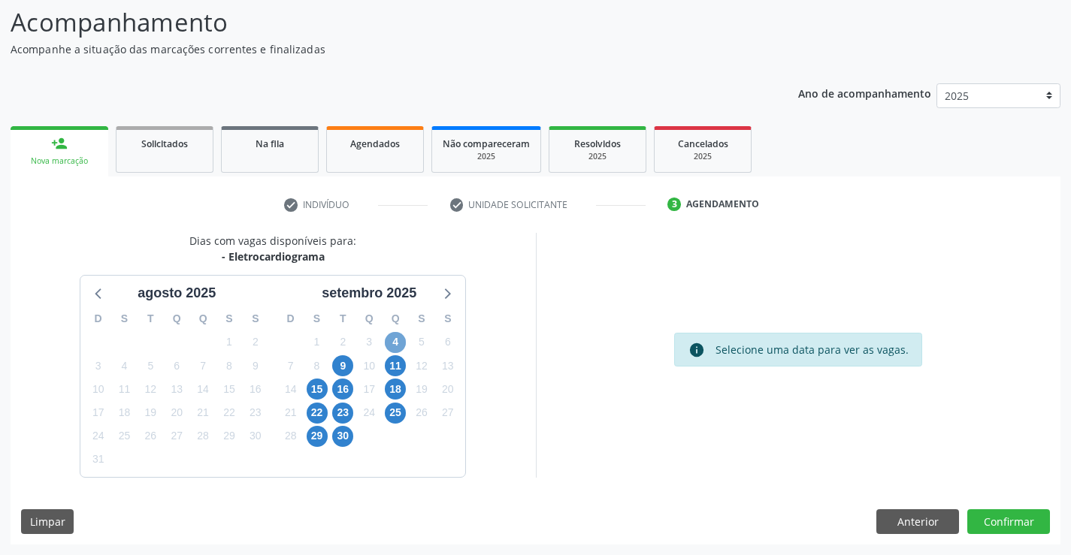
click at [402, 348] on span "4" at bounding box center [395, 342] width 21 height 21
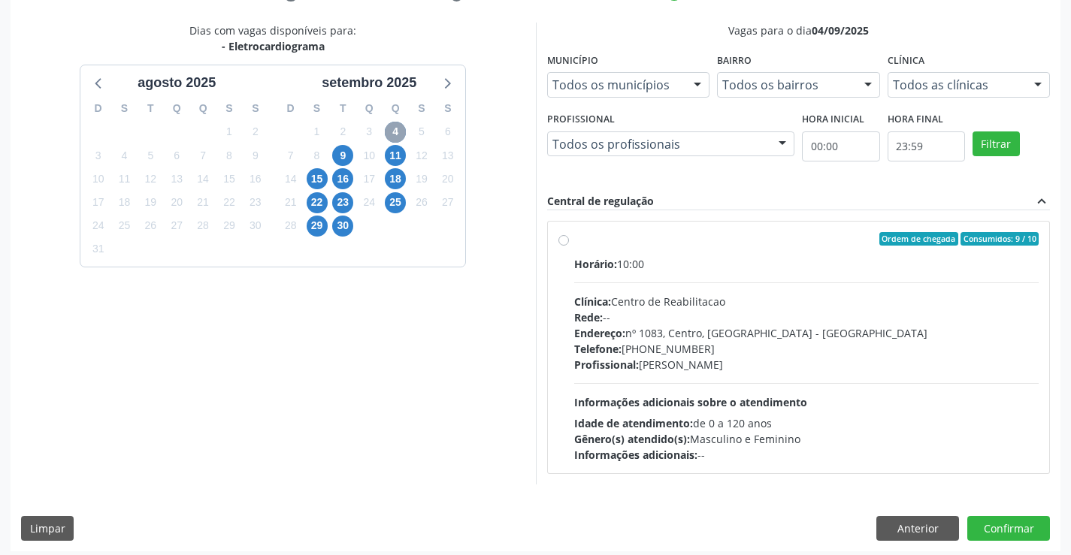
scroll to position [316, 0]
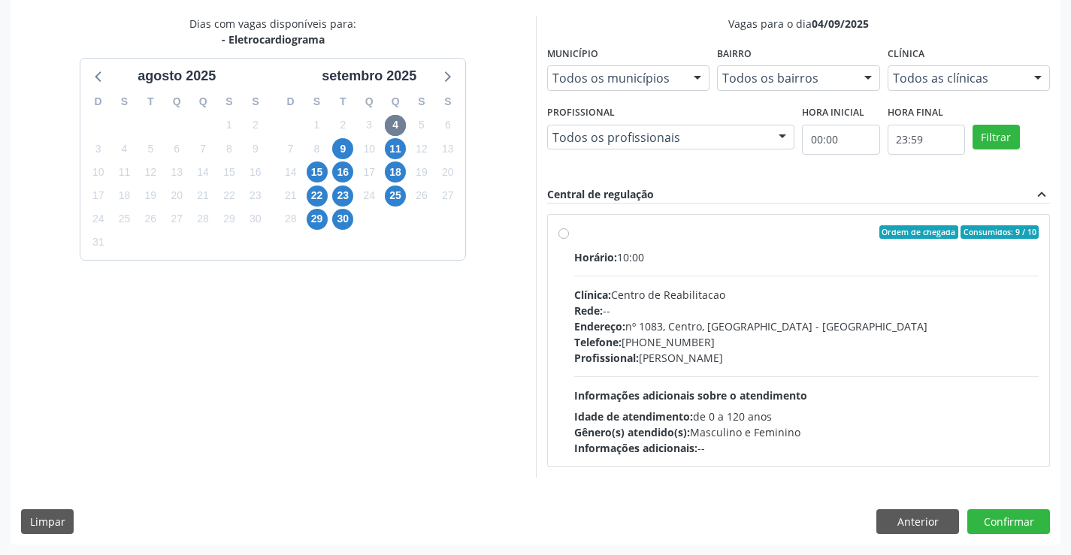
click at [574, 235] on label "Ordem de chegada Consumidos: 9 / 10 Horário: 10:00 Clínica: Centro de Reabilita…" at bounding box center [806, 340] width 465 height 231
click at [567, 235] on input "Ordem de chegada Consumidos: 9 / 10 Horário: 10:00 Clínica: Centro de Reabilita…" at bounding box center [563, 232] width 11 height 14
radio input "true"
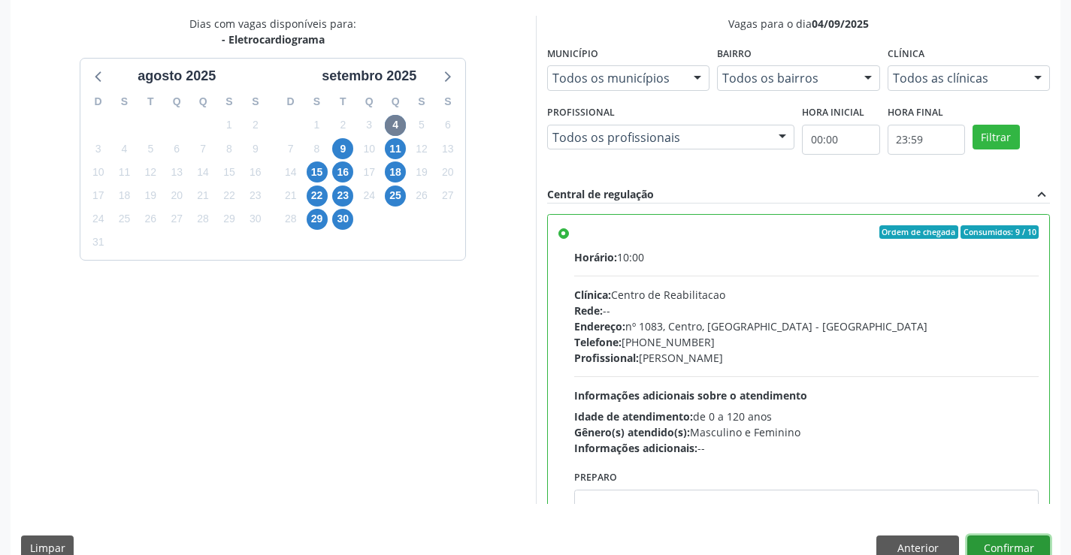
click at [977, 538] on button "Confirmar" at bounding box center [1008, 549] width 83 height 26
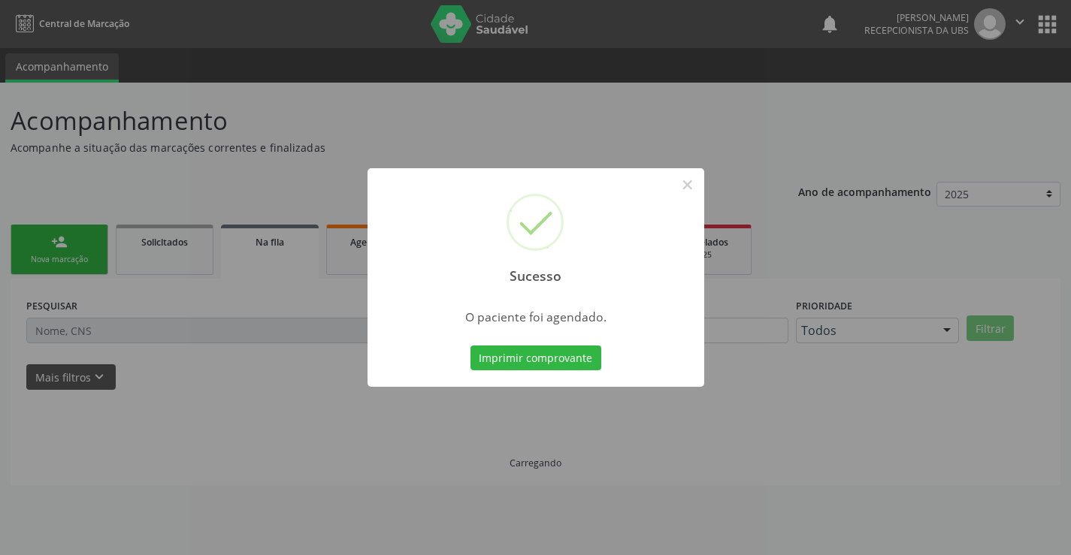
scroll to position [0, 0]
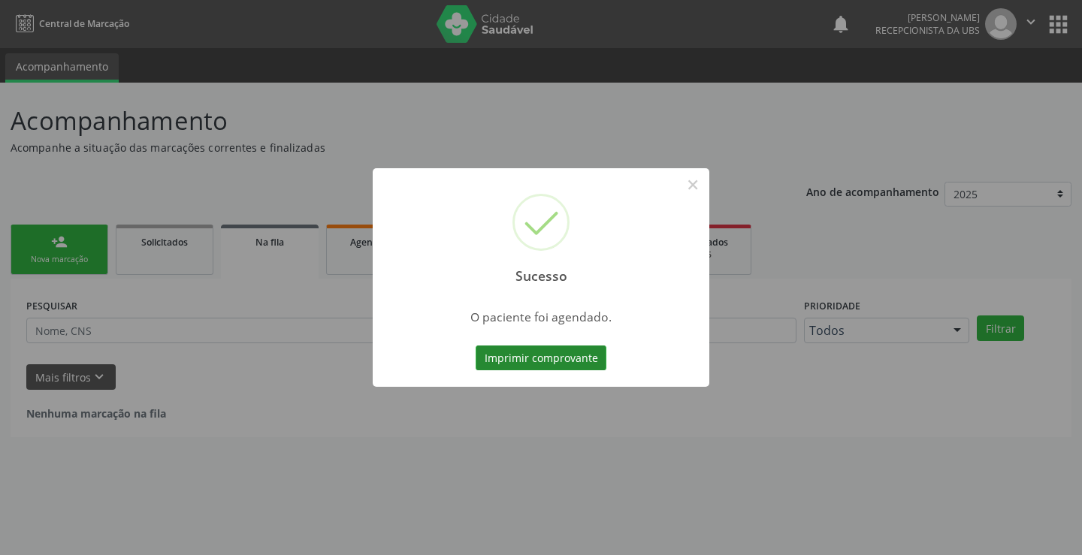
click at [548, 352] on button "Imprimir comprovante" at bounding box center [541, 359] width 131 height 26
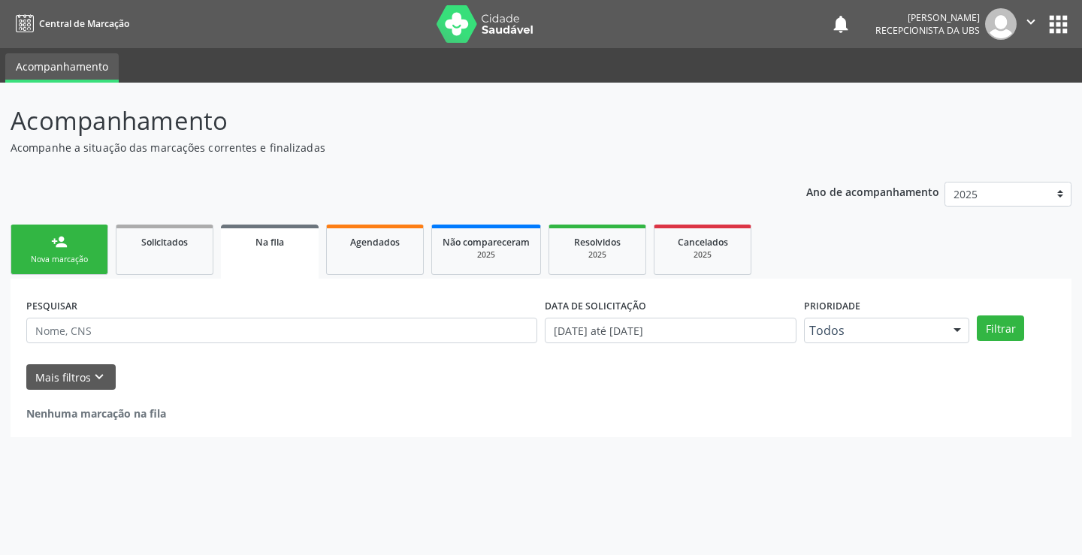
click at [74, 261] on div "Nova marcação" at bounding box center [59, 259] width 75 height 11
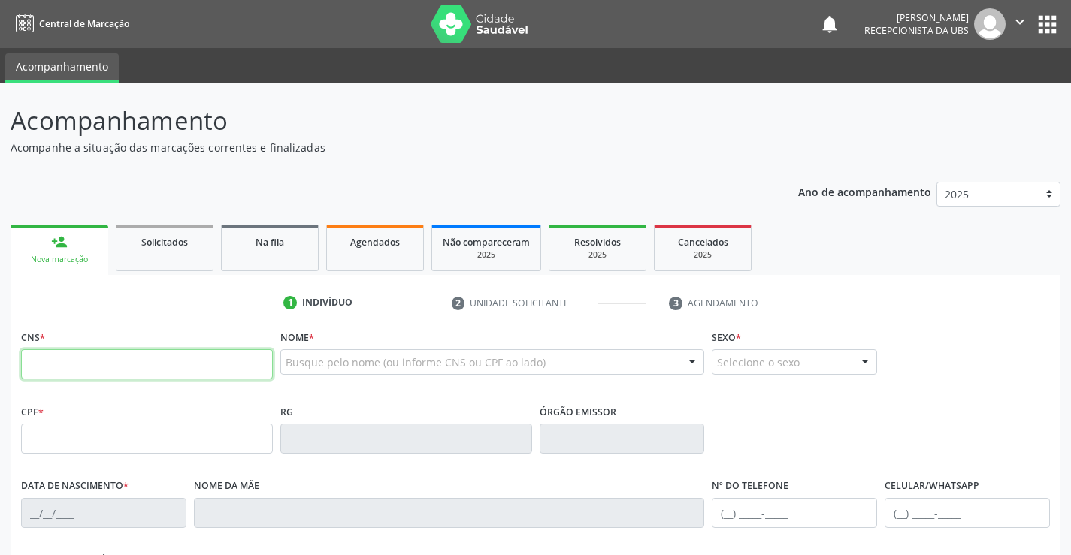
click at [107, 367] on input "text" at bounding box center [147, 364] width 252 height 30
type input "898 0010 4219 0110"
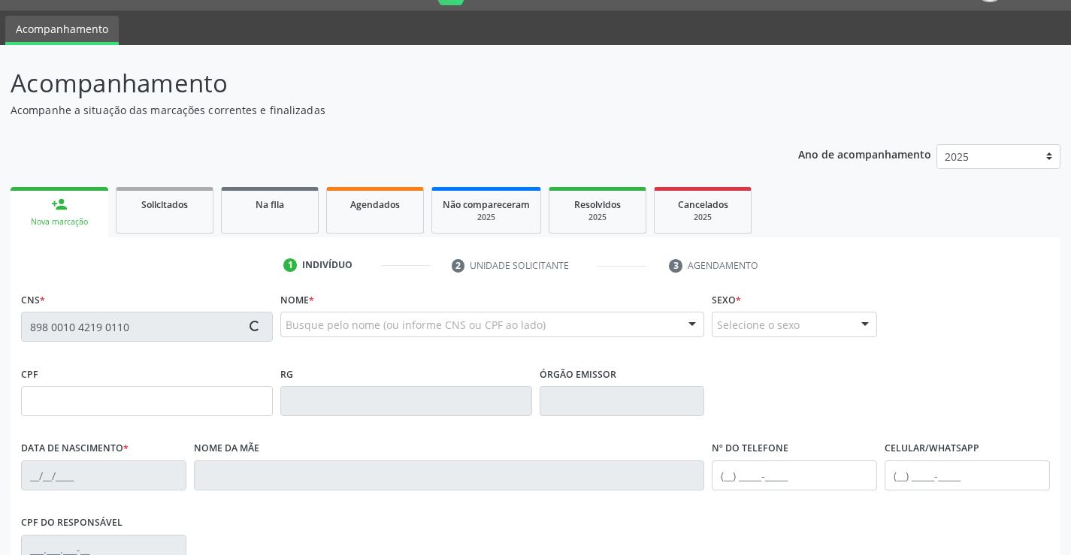
scroll to position [75, 0]
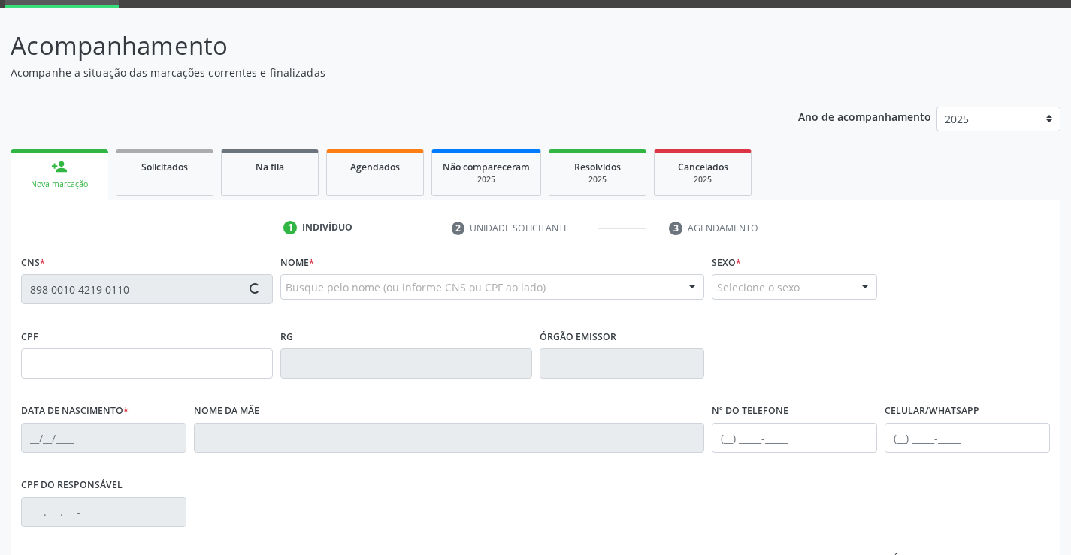
type input "138.639.574-90"
type input "[DATE]"
type input "[PERSON_NAME]"
type input "[PHONE_NUMBER]"
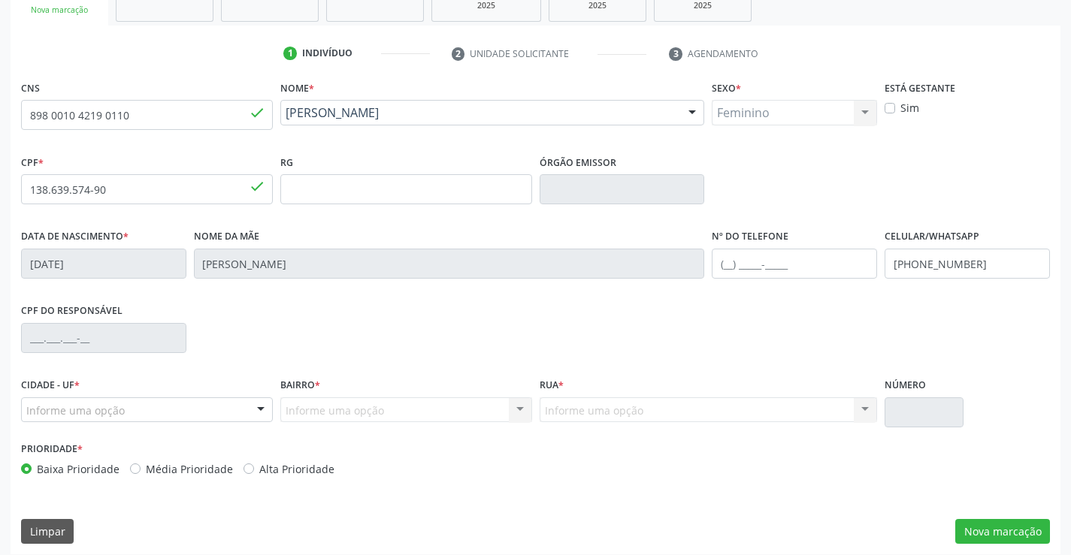
scroll to position [259, 0]
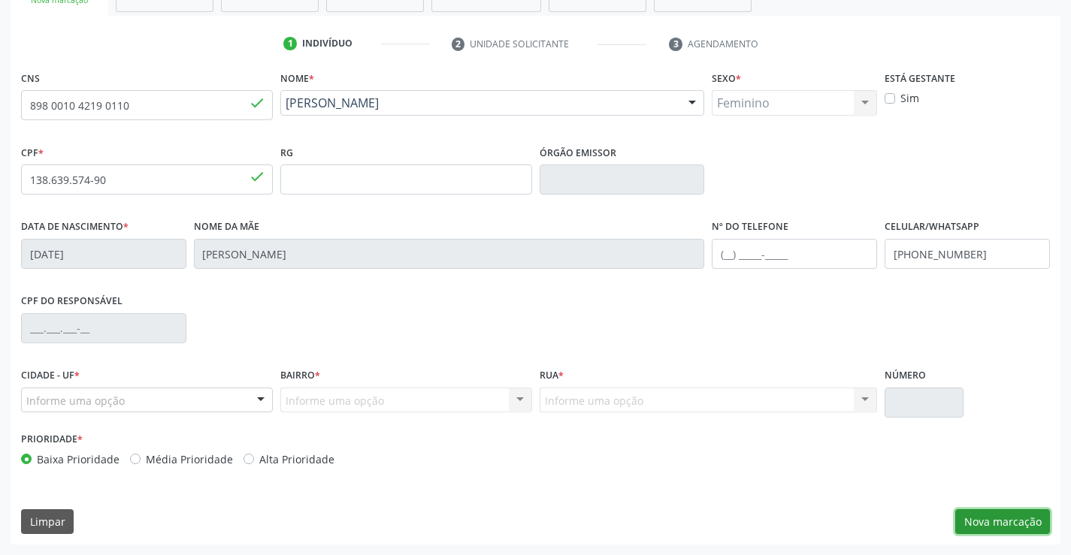
click at [970, 513] on button "Nova marcação" at bounding box center [1002, 522] width 95 height 26
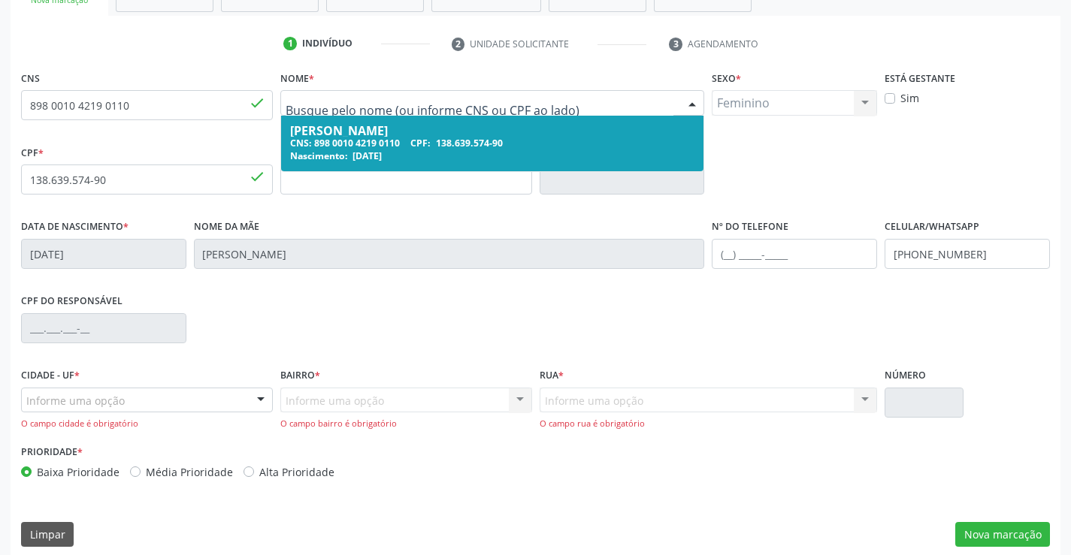
click at [436, 127] on div "[PERSON_NAME]" at bounding box center [492, 131] width 405 height 12
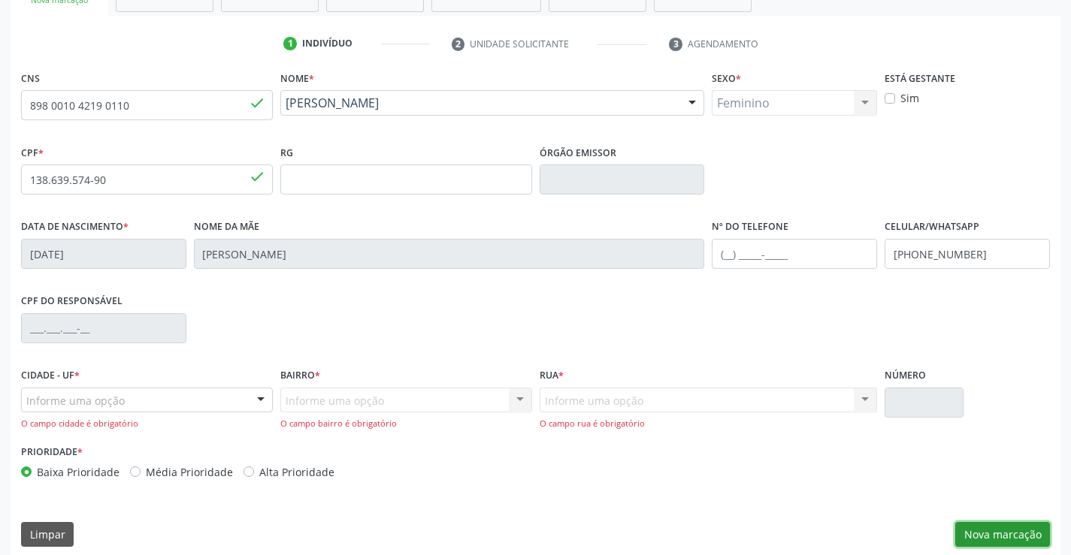
click at [1008, 536] on button "Nova marcação" at bounding box center [1002, 535] width 95 height 26
click at [134, 107] on input "898 0010 4219 0110" at bounding box center [147, 105] width 252 height 30
type input "8"
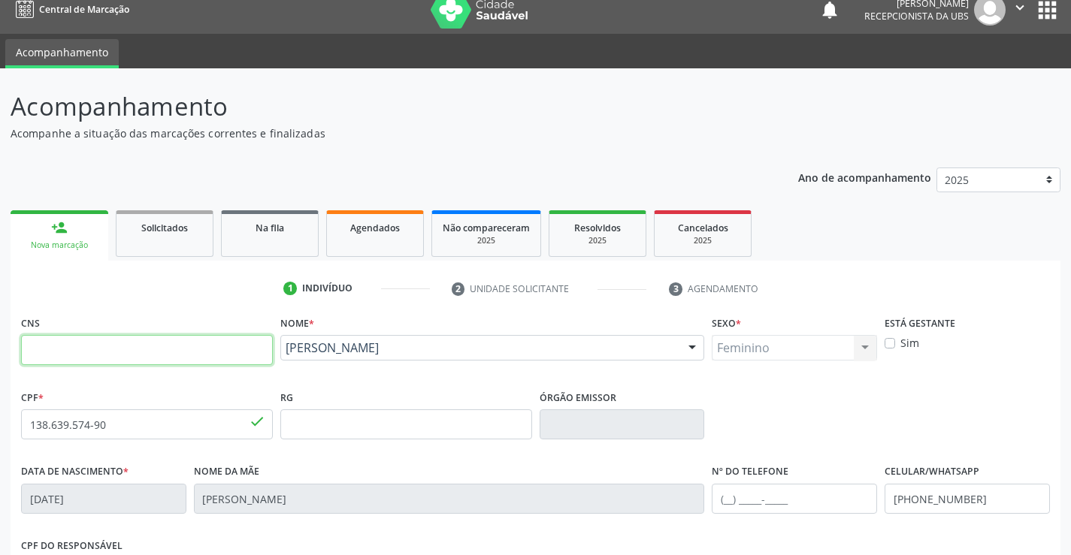
scroll to position [0, 0]
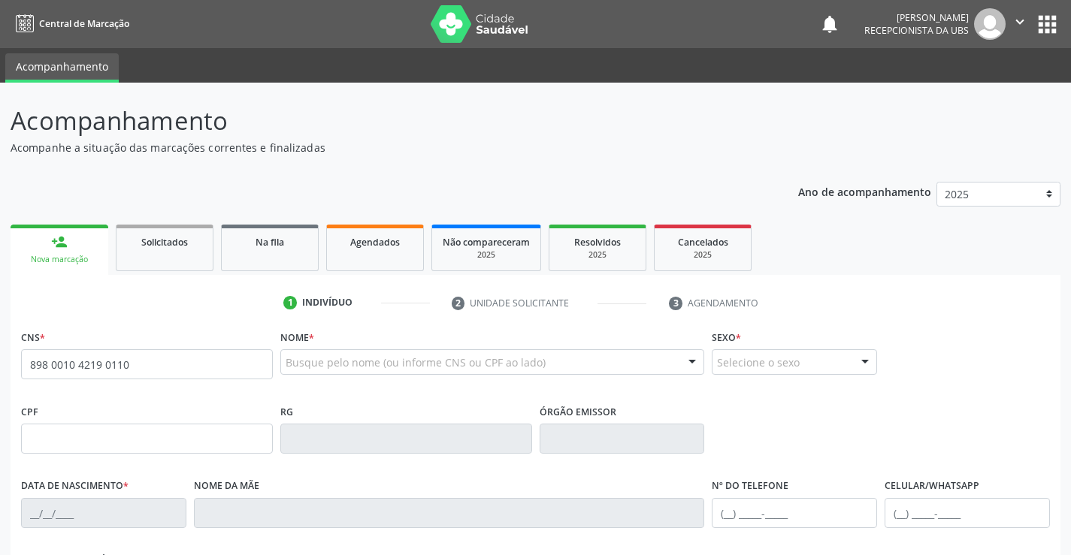
type input "898 0010 4219 0110"
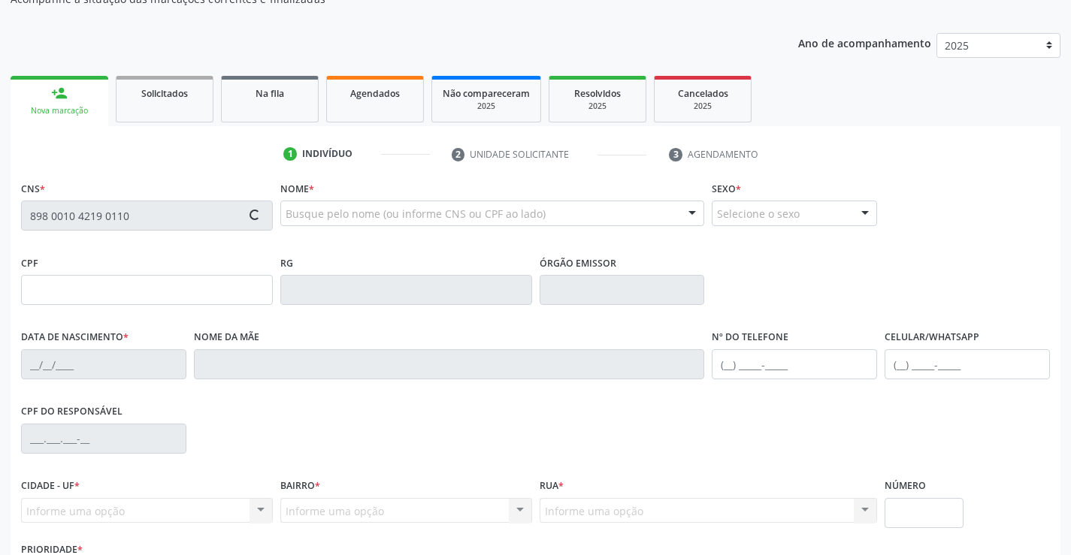
scroll to position [150, 0]
type input "138.639.574-90"
type input "[DATE]"
type input "[PERSON_NAME]"
type input "[PHONE_NUMBER]"
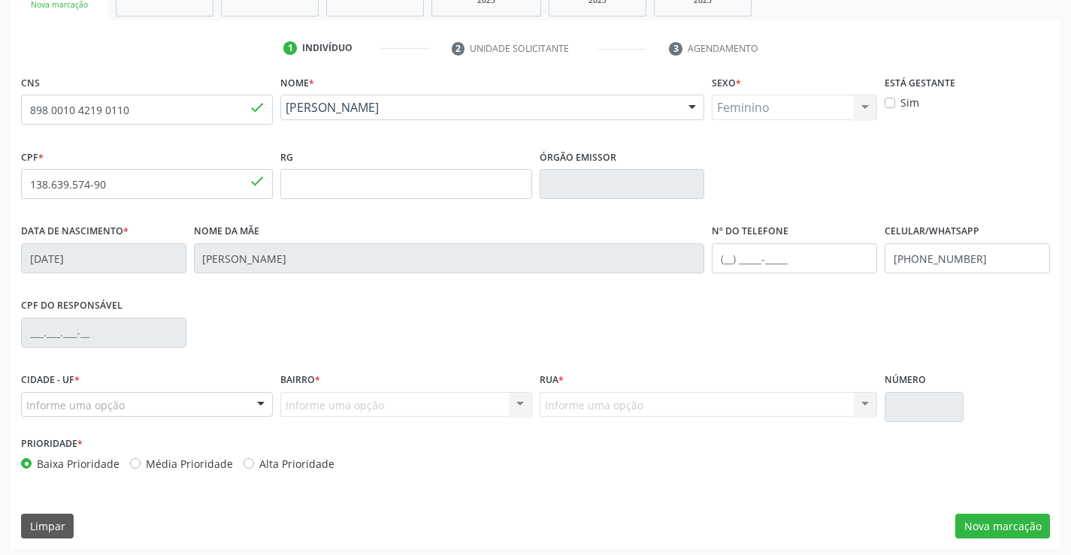
scroll to position [259, 0]
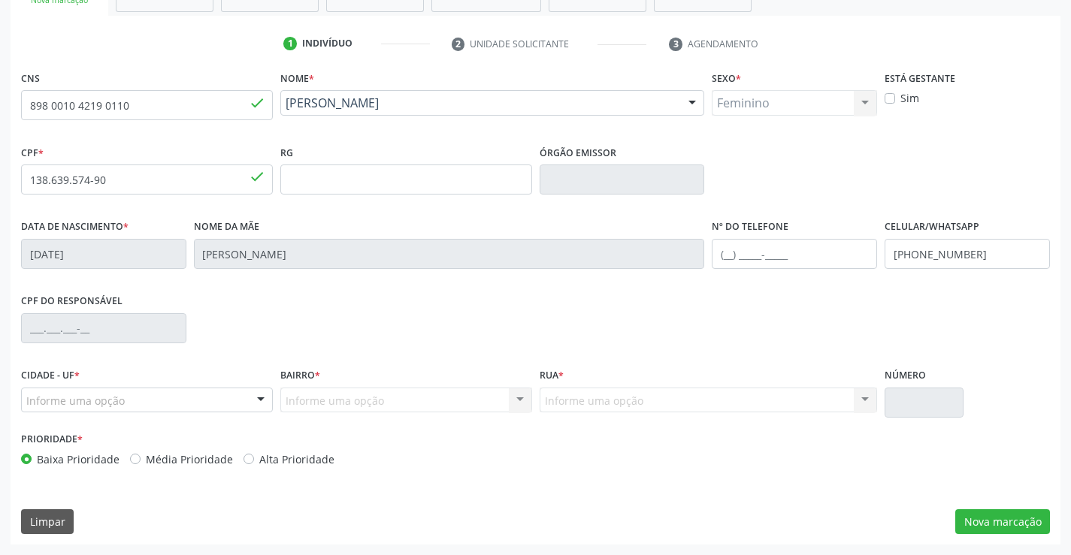
click at [220, 403] on div "Informe uma opção" at bounding box center [147, 401] width 252 height 26
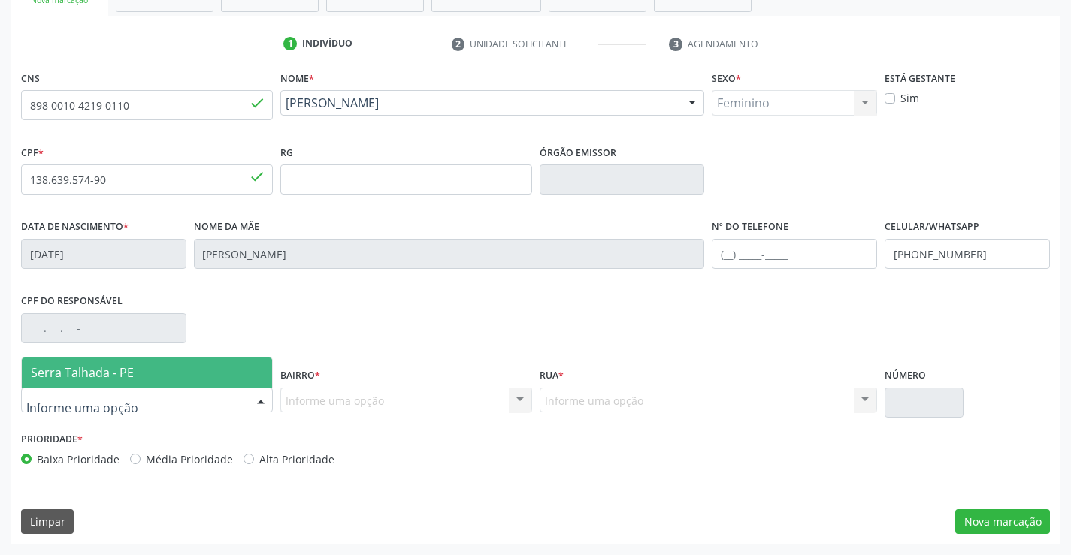
click at [100, 367] on span "Serra Talhada - PE" at bounding box center [82, 372] width 103 height 17
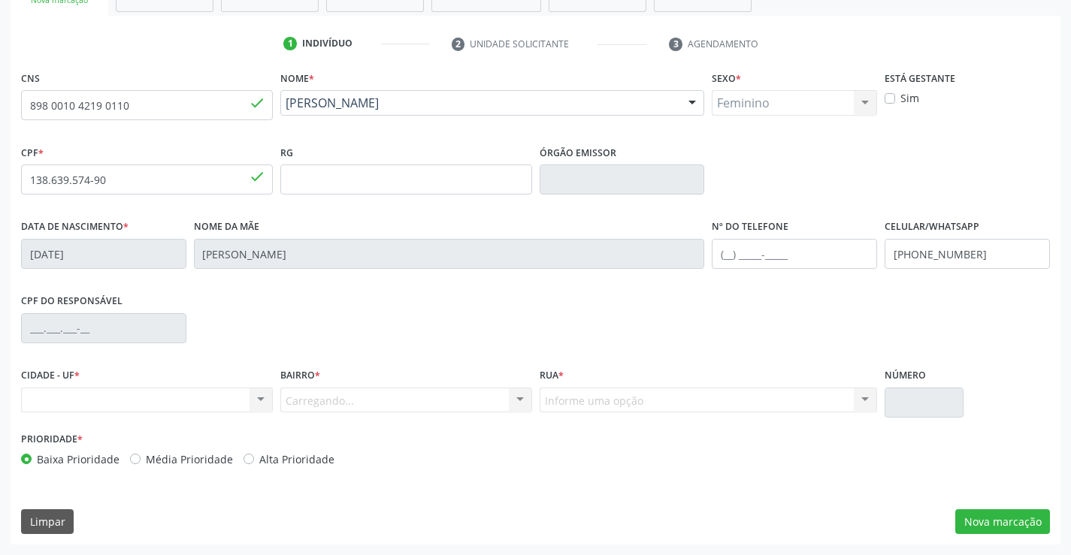
click at [301, 394] on div "Carregando... Nenhum resultado encontrado para: " " Nenhuma opção encontrada. D…" at bounding box center [406, 401] width 252 height 26
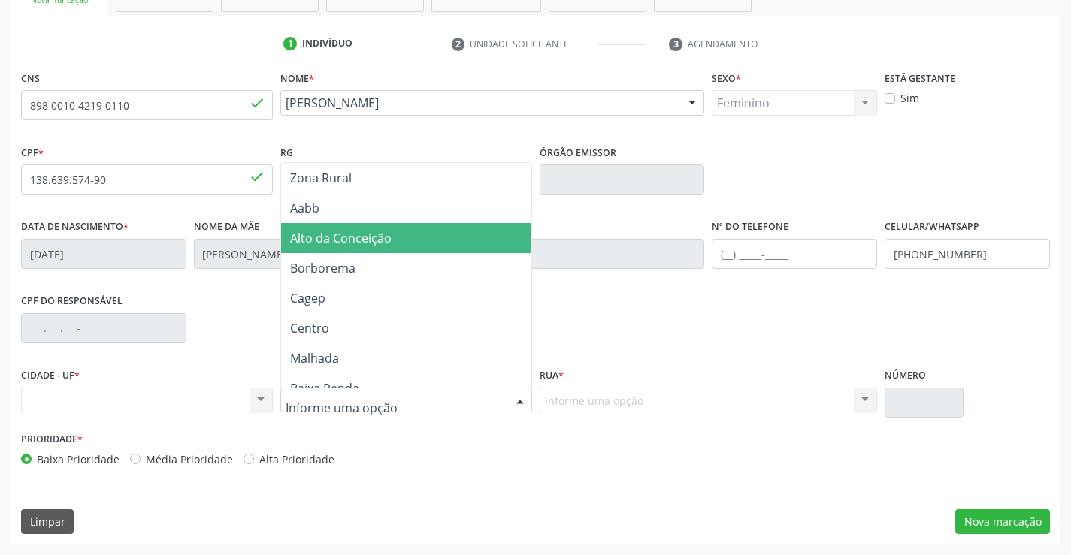
click at [346, 243] on span "Alto da Conceição" at bounding box center [340, 238] width 101 height 17
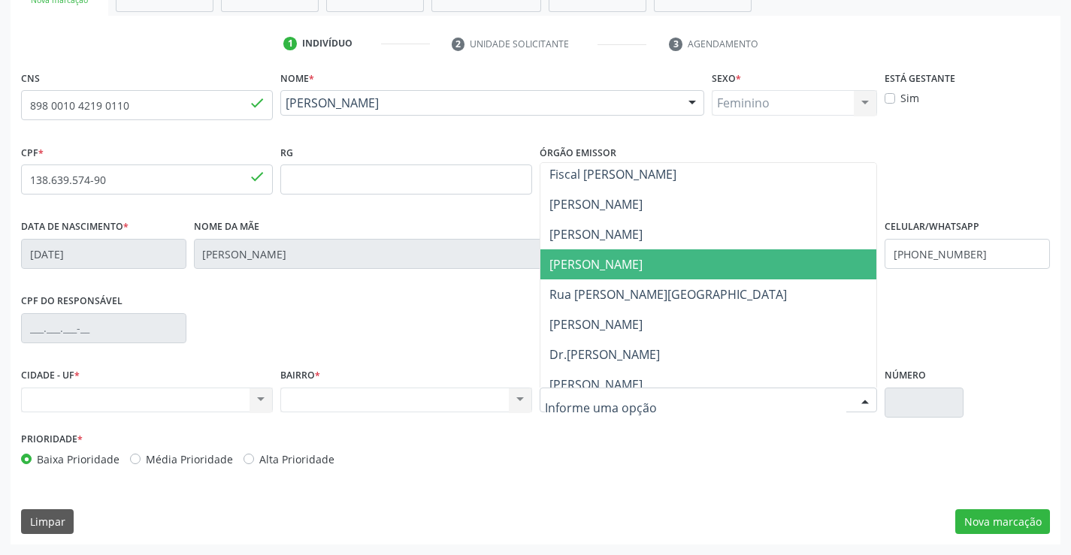
scroll to position [150, 0]
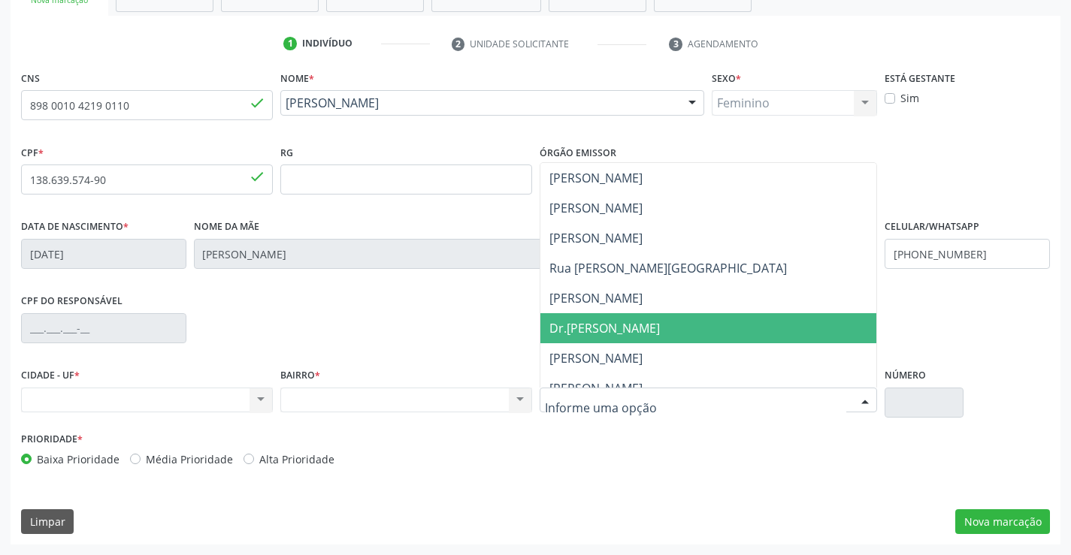
click at [609, 325] on span "Dr.[PERSON_NAME]" at bounding box center [604, 328] width 110 height 17
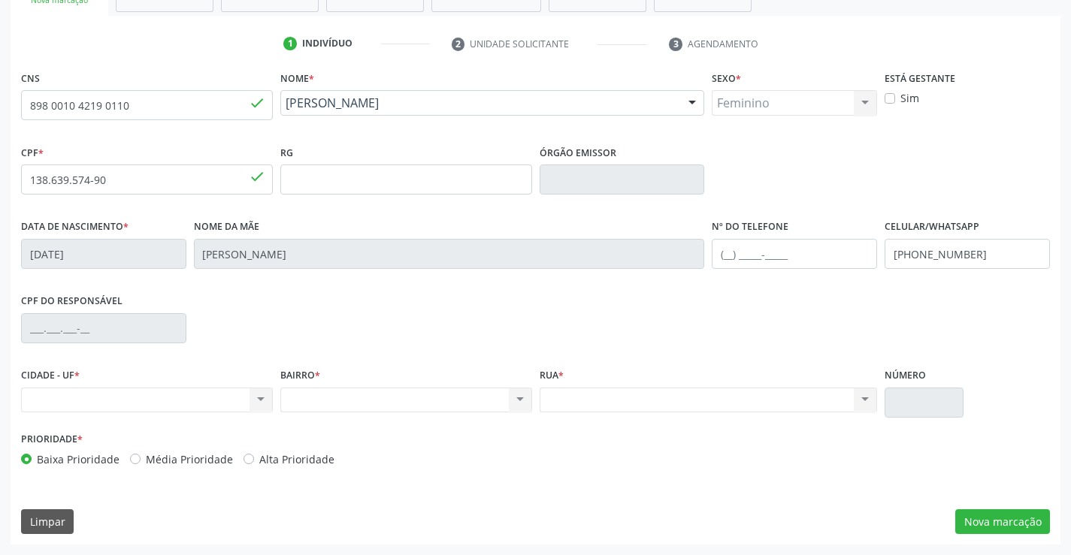
click at [95, 403] on div "Nenhum resultado encontrado para: " " Não há nenhuma opção para ser exibida." at bounding box center [147, 401] width 252 height 26
drag, startPoint x: 231, startPoint y: 418, endPoint x: 269, endPoint y: 422, distance: 38.5
click at [262, 422] on div "CIDADE - UF * Nenhum resultado encontrado para: " " Não há nenhuma opção para s…" at bounding box center [146, 396] width 259 height 64
click at [245, 410] on div "Nenhum resultado encontrado para: " " Não há nenhuma opção para ser exibida." at bounding box center [147, 401] width 252 height 26
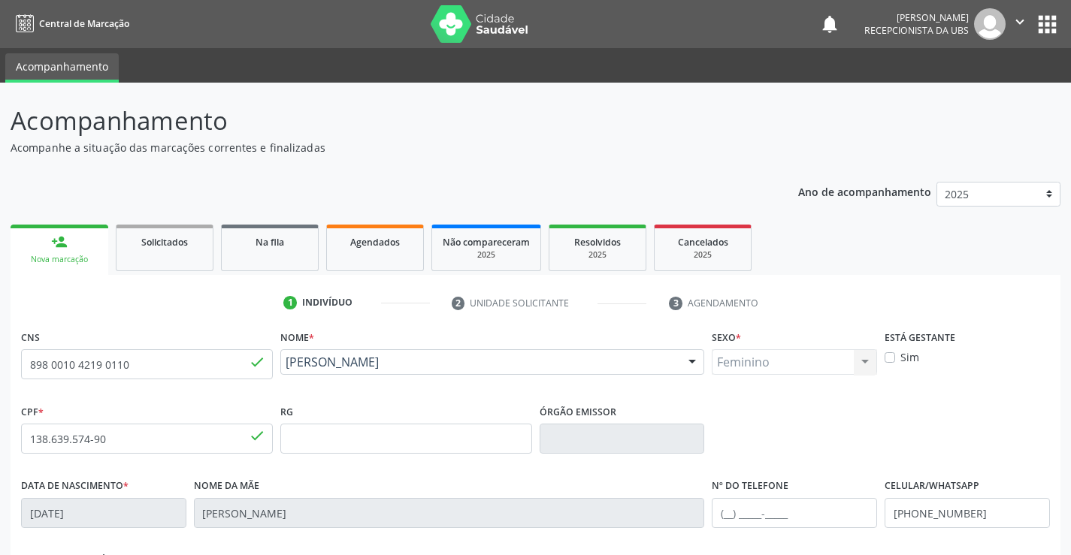
scroll to position [259, 0]
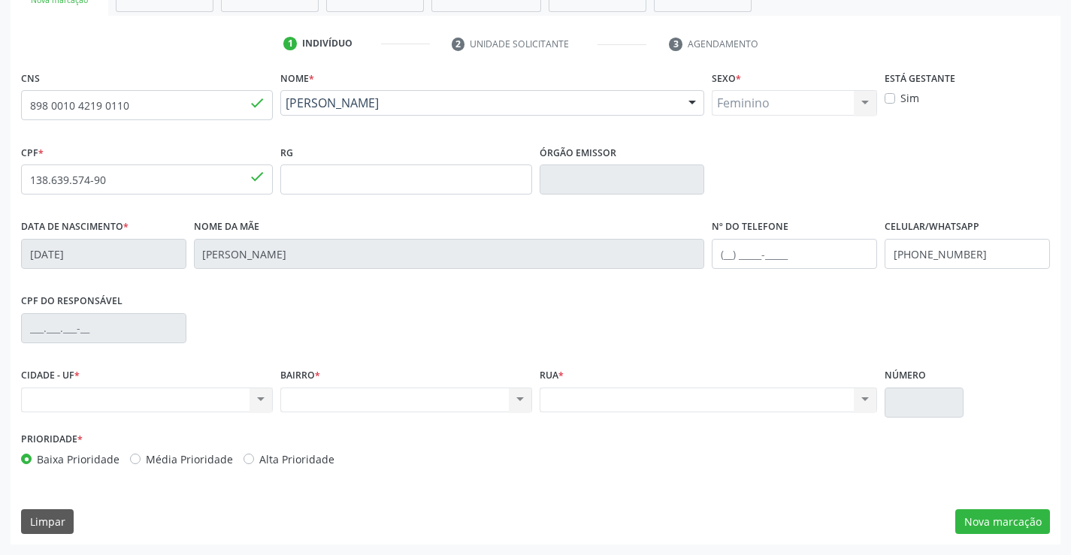
click at [84, 406] on div "Nenhum resultado encontrado para: " " Não há nenhuma opção para ser exibida." at bounding box center [147, 401] width 252 height 26
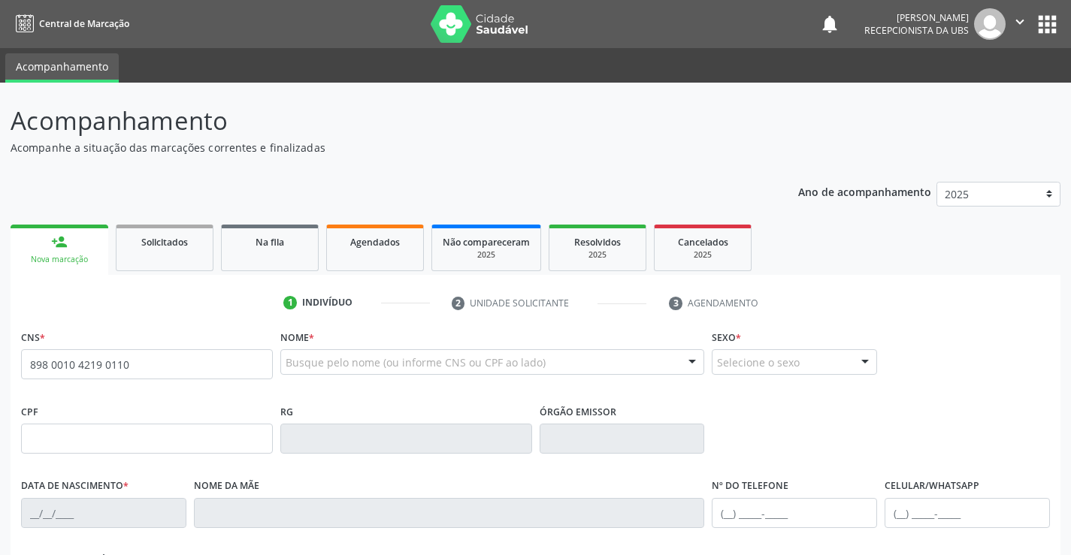
type input "898 0010 4219 0110"
type input "138.639.574-90"
type input "[DATE]"
type input "[PERSON_NAME]"
type input "[PHONE_NUMBER]"
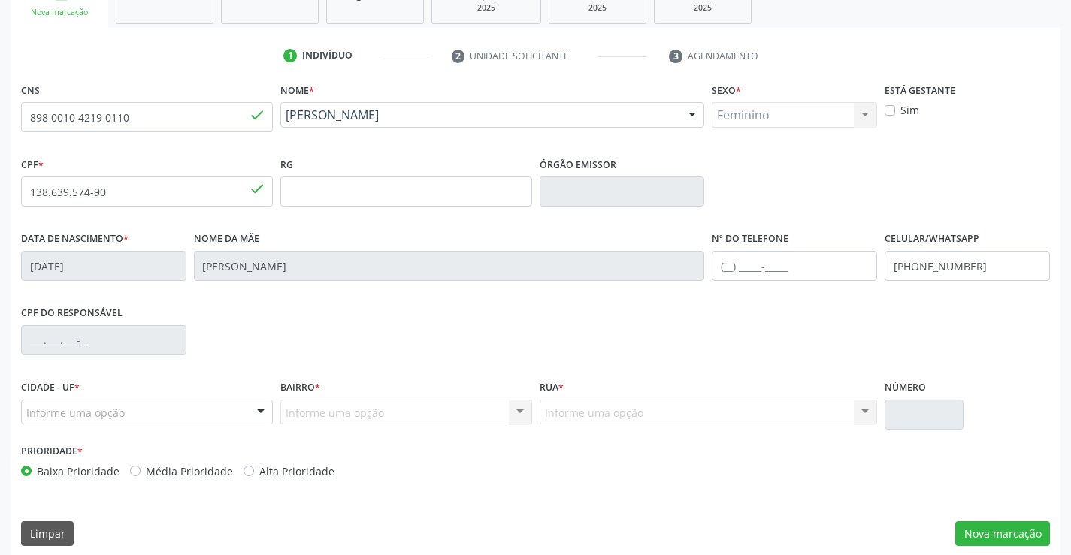
scroll to position [259, 0]
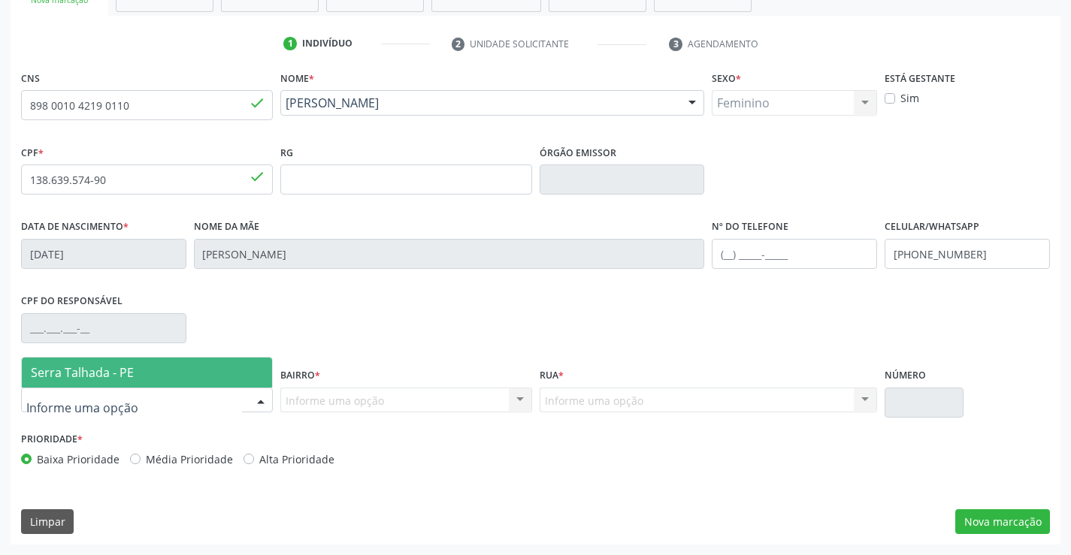
click at [160, 404] on div at bounding box center [147, 401] width 252 height 26
click at [192, 374] on span "Serra Talhada - PE" at bounding box center [147, 373] width 250 height 30
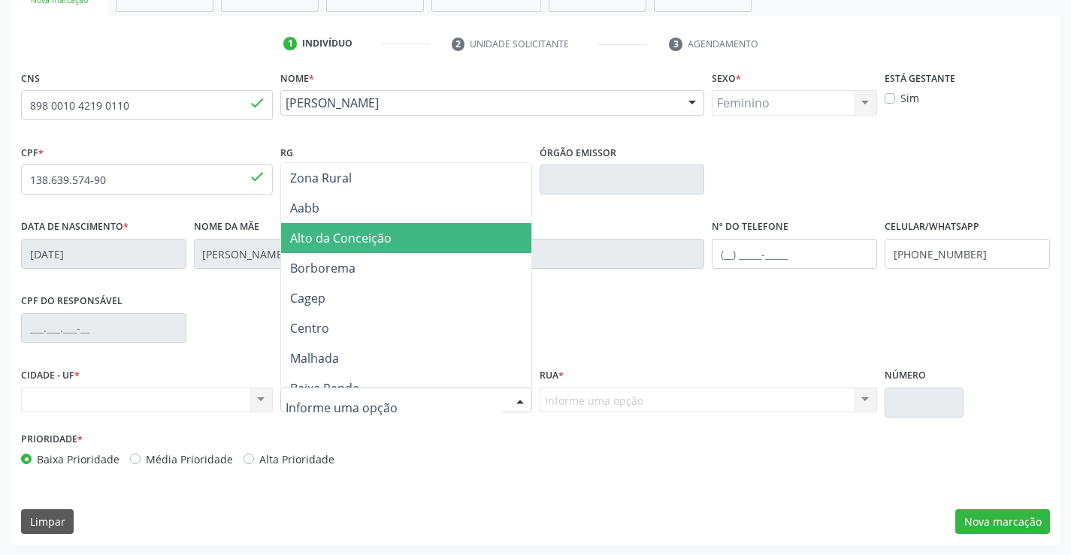
click at [391, 246] on span "Alto da Conceição" at bounding box center [406, 238] width 250 height 30
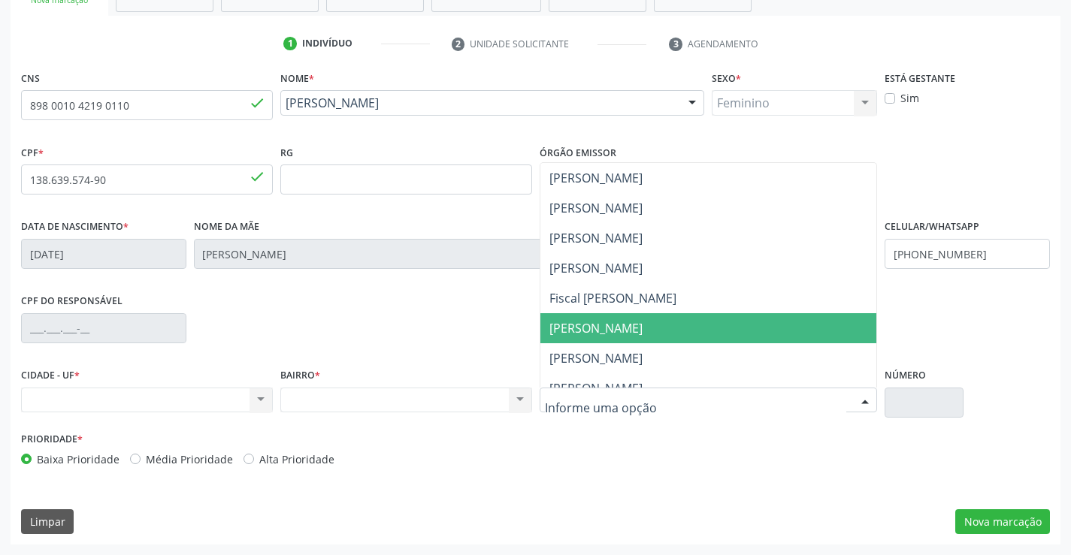
click at [574, 328] on span "[PERSON_NAME]" at bounding box center [595, 328] width 93 height 17
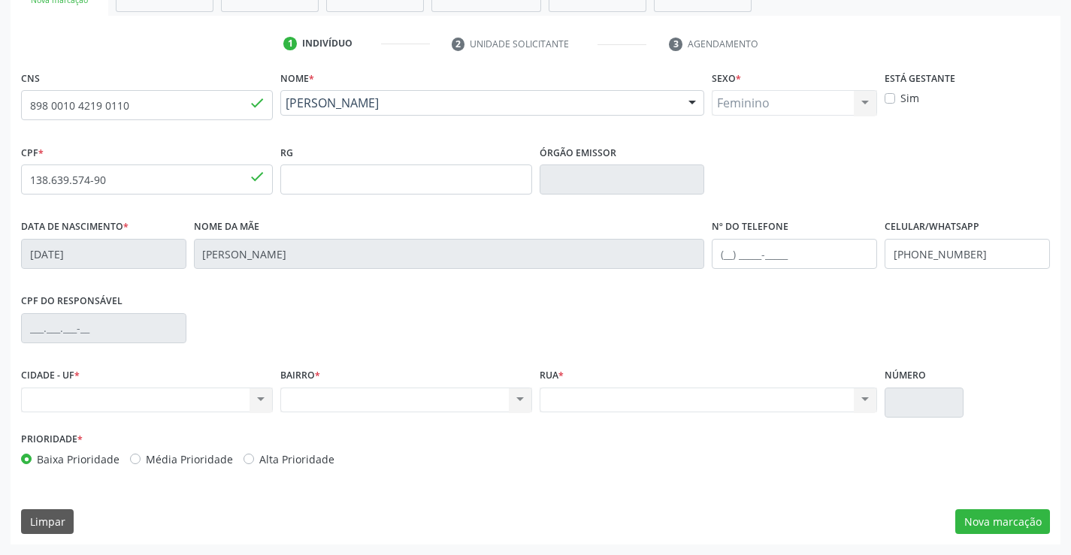
click at [126, 405] on div "Nenhum resultado encontrado para: " " Não há nenhuma opção para ser exibida." at bounding box center [147, 401] width 252 height 26
click at [261, 406] on div "Nenhum resultado encontrado para: " " Não há nenhuma opção para ser exibida." at bounding box center [147, 401] width 252 height 26
click at [996, 526] on button "Nova marcação" at bounding box center [1002, 522] width 95 height 26
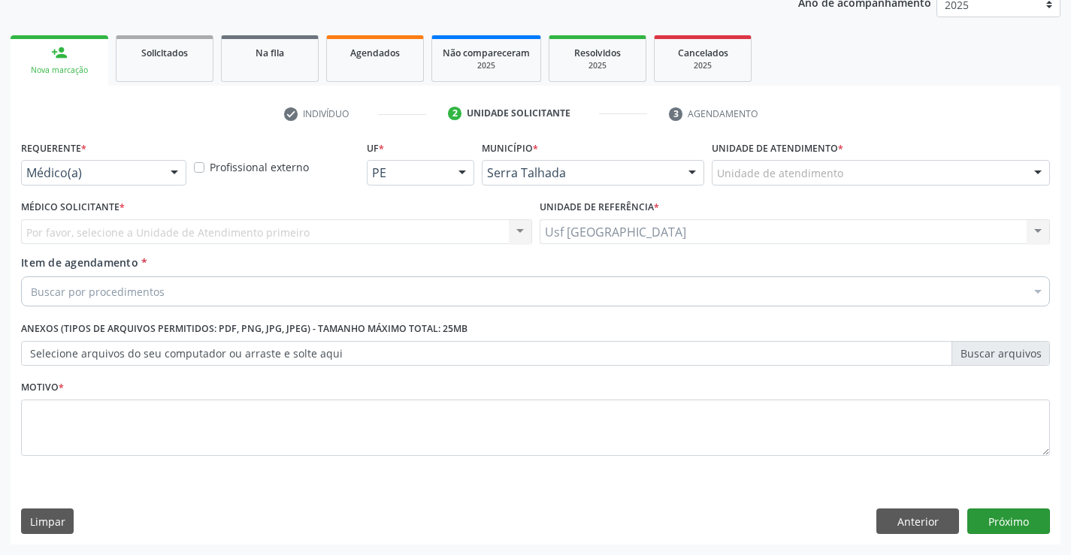
scroll to position [189, 0]
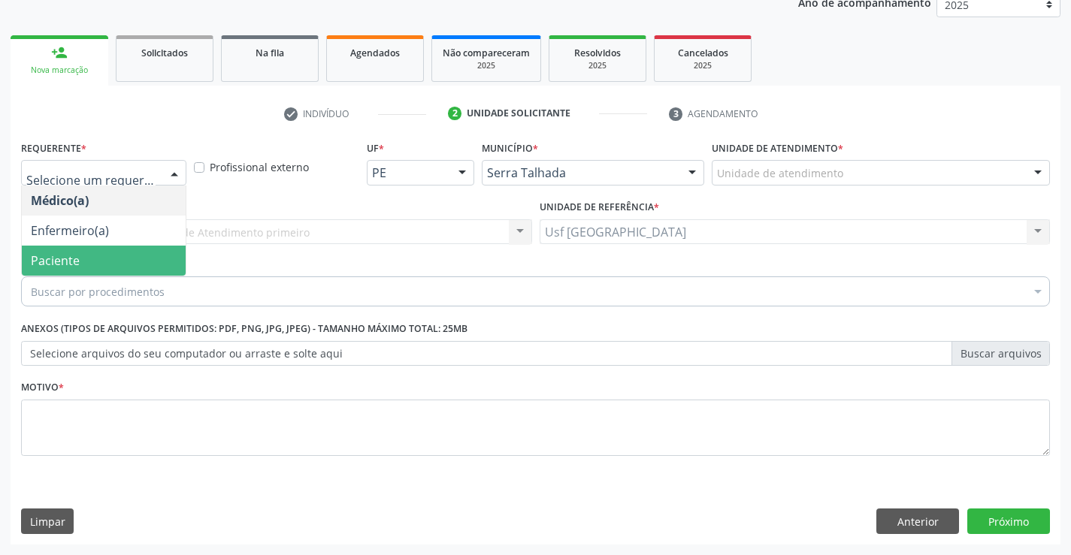
click at [109, 261] on span "Paciente" at bounding box center [104, 261] width 164 height 30
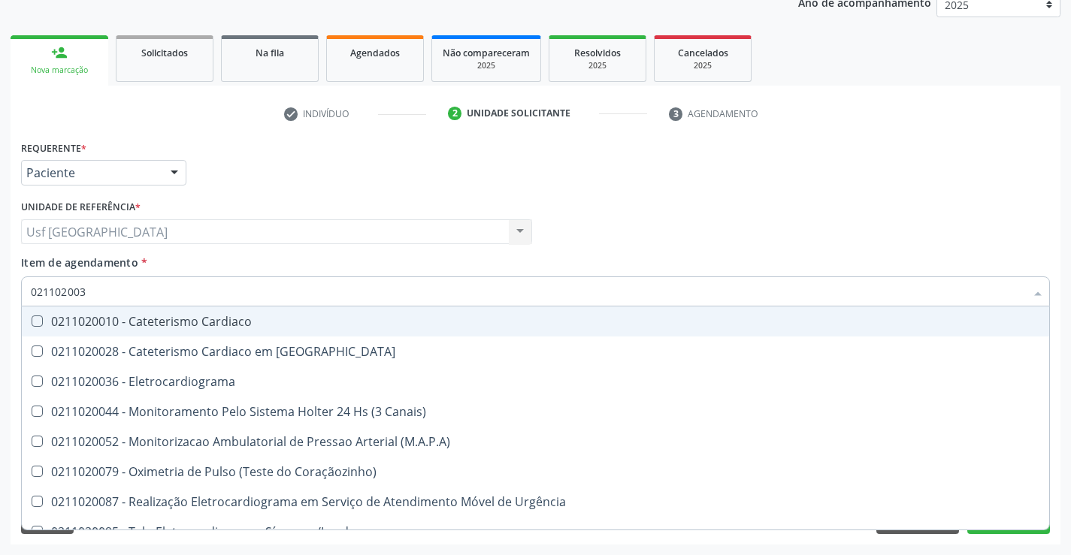
type input "0211020036"
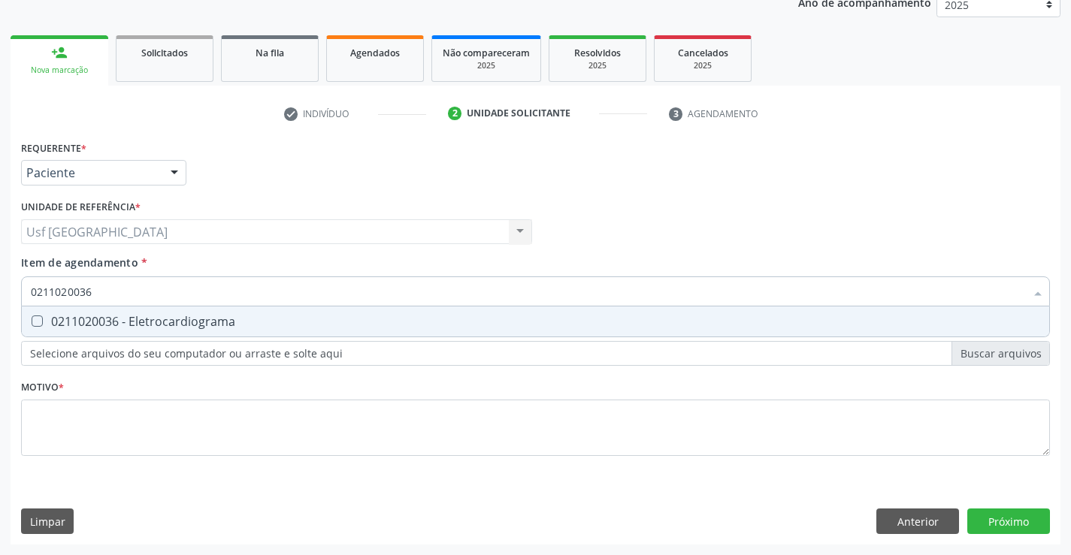
click at [252, 329] on span "0211020036 - Eletrocardiograma" at bounding box center [535, 322] width 1027 height 30
checkbox Eletrocardiograma "true"
click at [209, 426] on div "Requerente * Paciente Médico(a) Enfermeiro(a) Paciente Nenhum resultado encontr…" at bounding box center [535, 307] width 1029 height 340
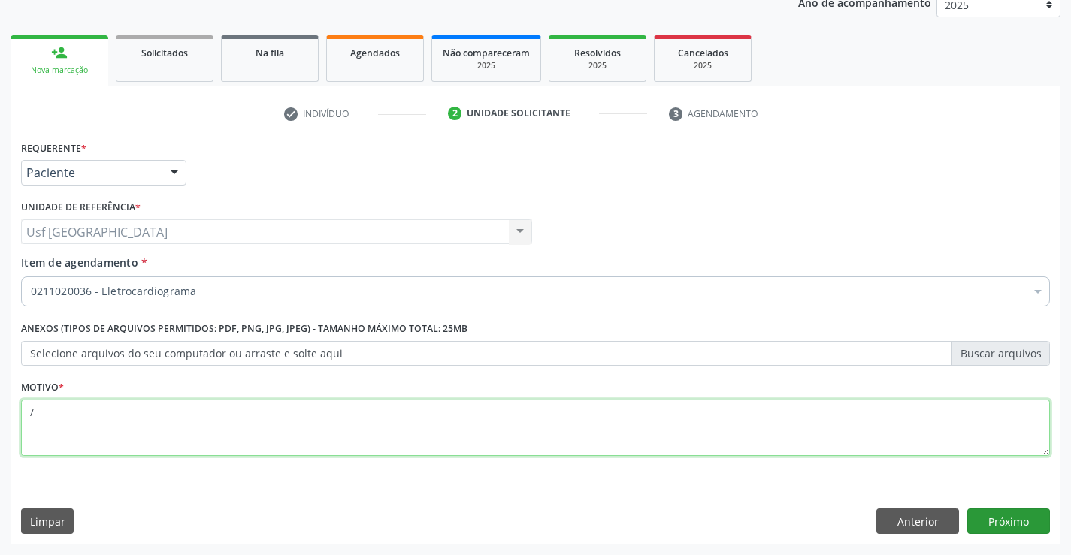
type textarea "/"
click at [999, 518] on button "Próximo" at bounding box center [1008, 522] width 83 height 26
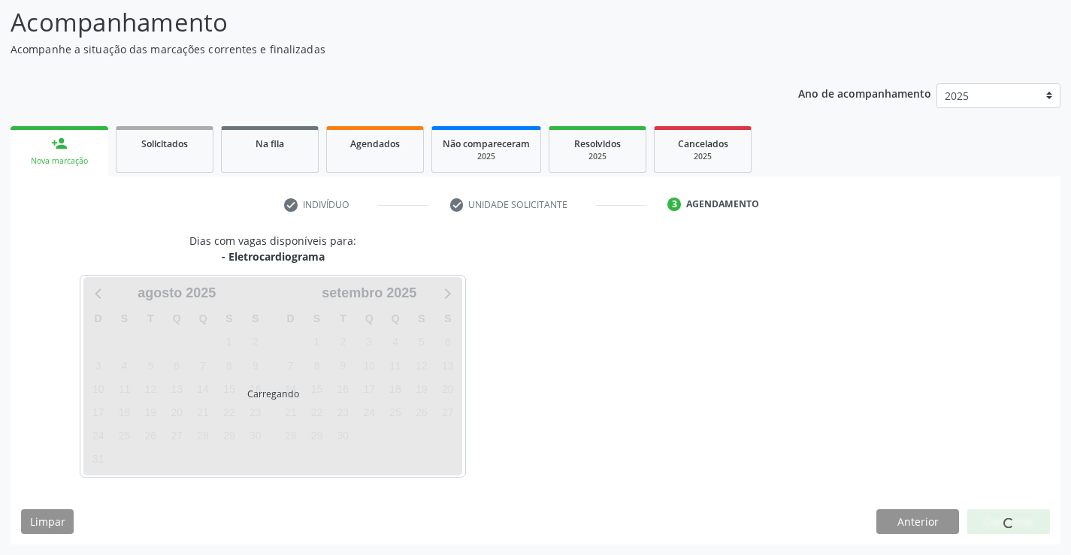
scroll to position [98, 0]
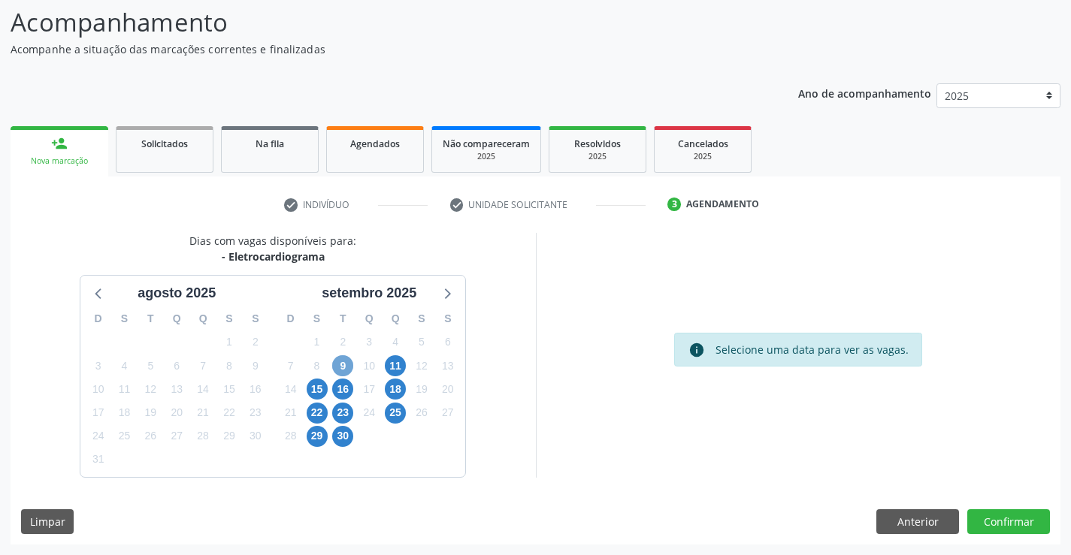
click at [350, 364] on span "9" at bounding box center [342, 365] width 21 height 21
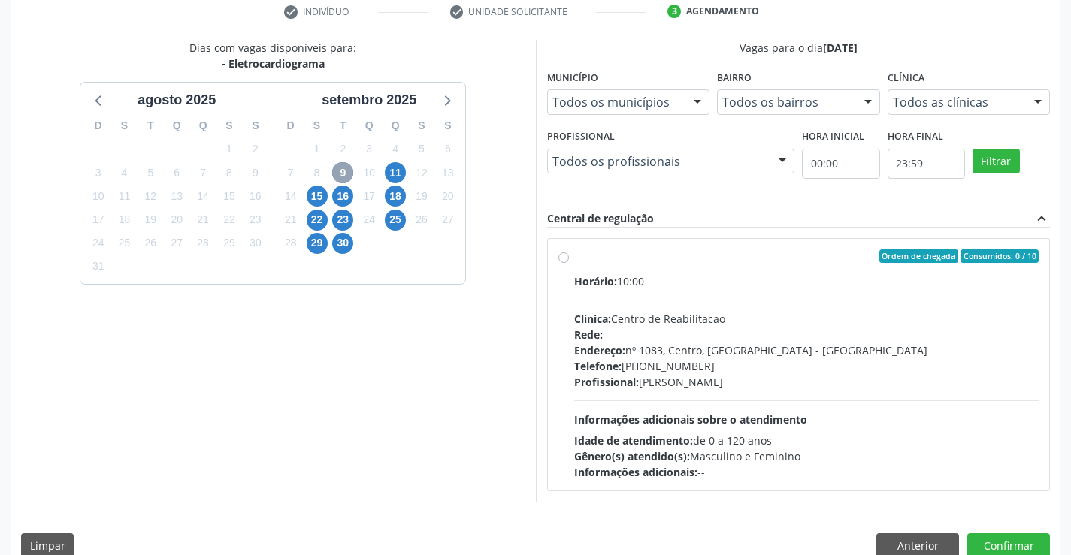
scroll to position [316, 0]
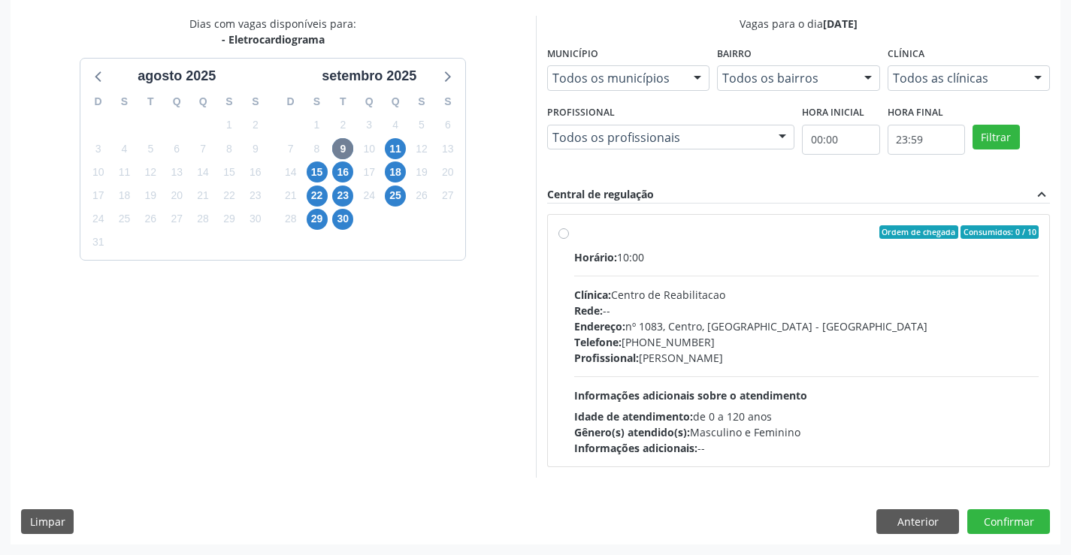
click at [570, 229] on div "Ordem de chegada Consumidos: 0 / 10 Horário: 10:00 Clínica: Centro de Reabilita…" at bounding box center [798, 340] width 481 height 231
radio input "true"
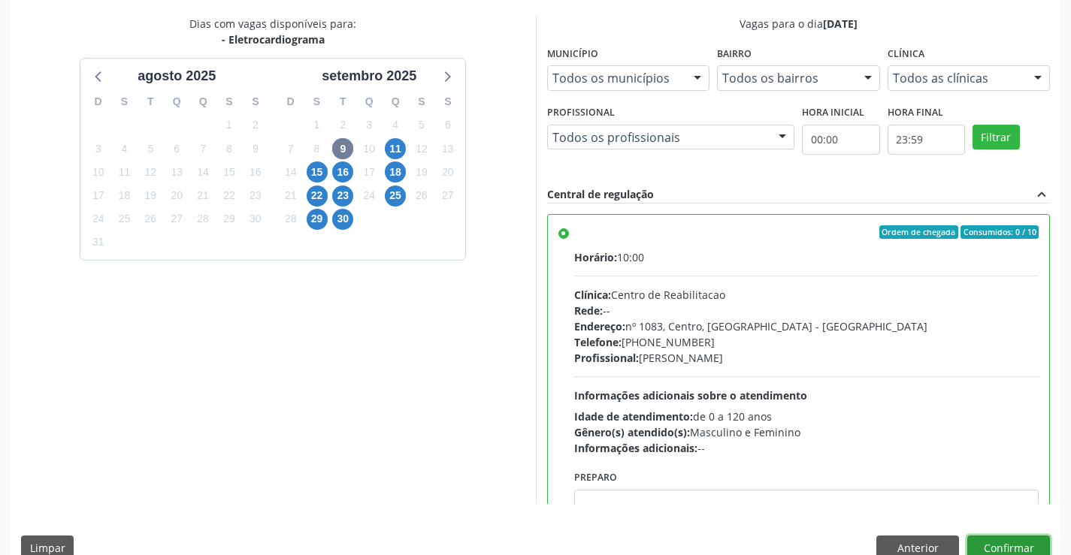
click at [984, 548] on button "Confirmar" at bounding box center [1008, 549] width 83 height 26
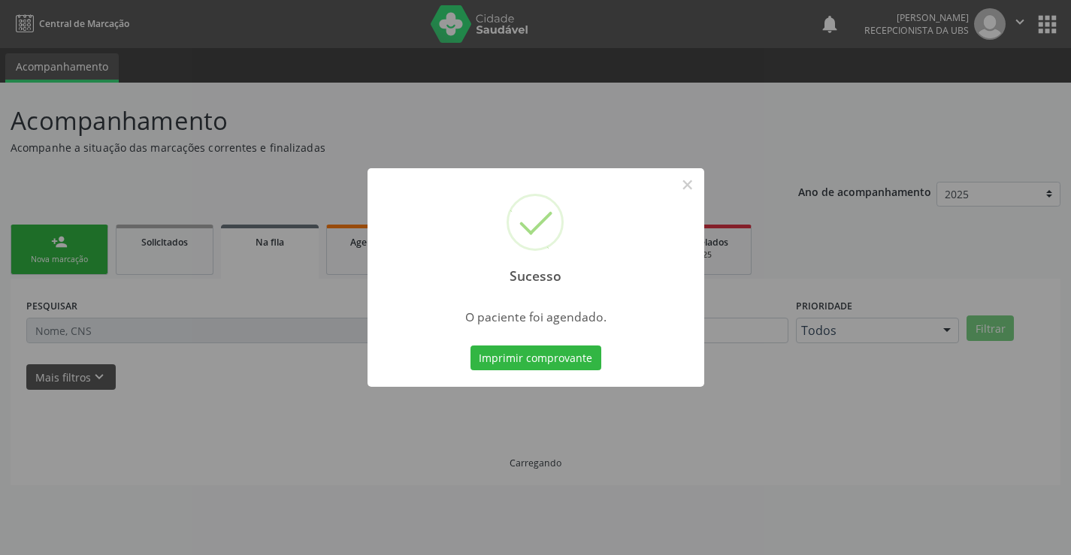
scroll to position [0, 0]
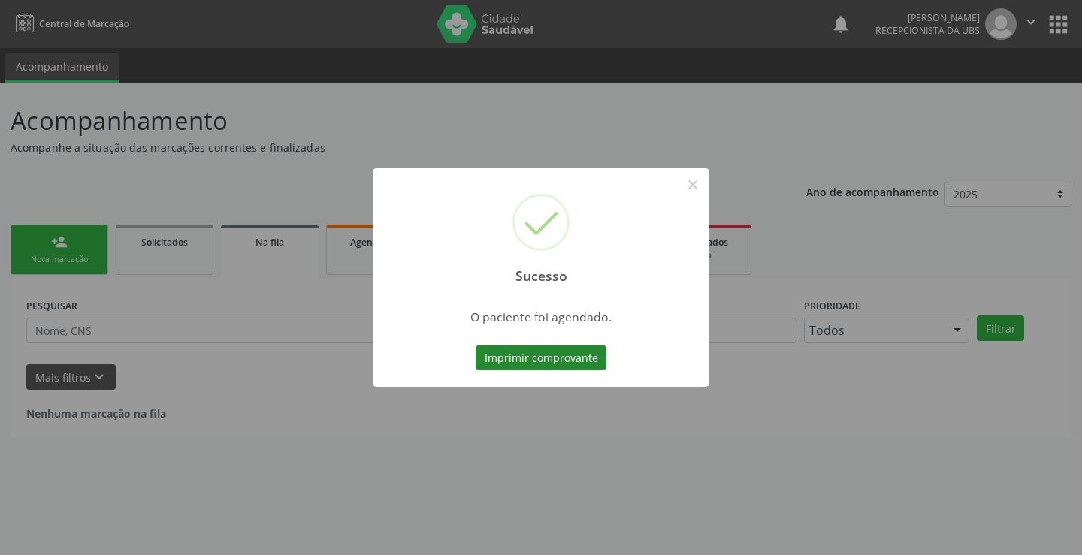
click at [567, 359] on button "Imprimir comprovante" at bounding box center [541, 359] width 131 height 26
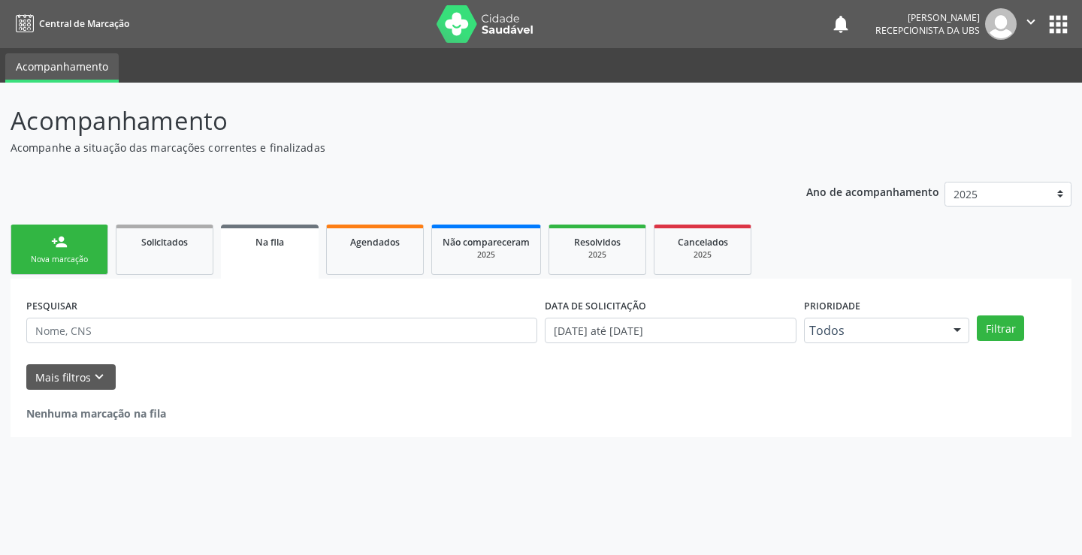
click at [48, 261] on div "Nova marcação" at bounding box center [59, 259] width 75 height 11
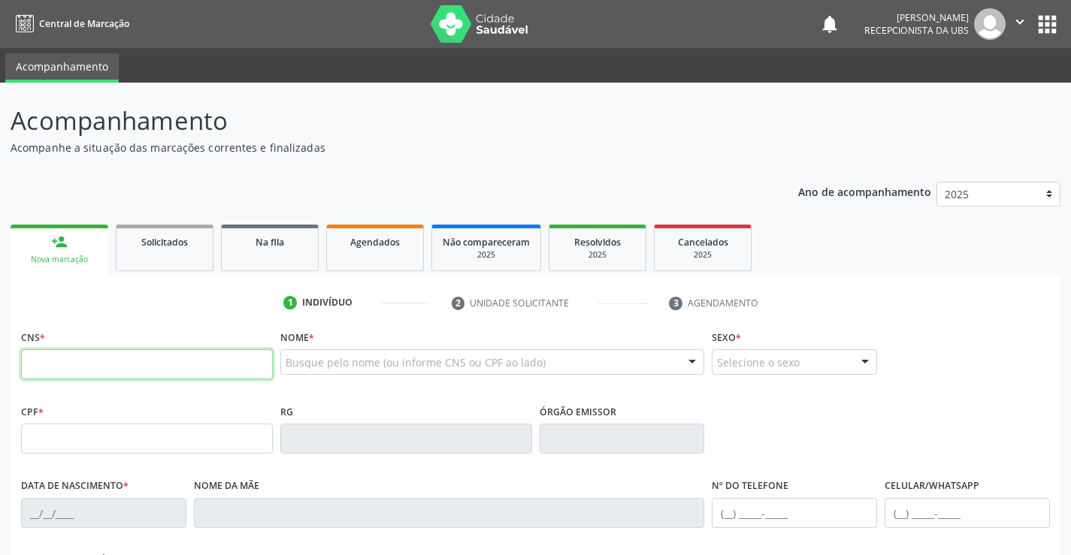
click at [71, 358] on input "text" at bounding box center [147, 364] width 252 height 30
type input "700 5039 7902 7651"
type input "704.425.094-72"
type input "[DATE]"
type input "Maria do Socorro de [DEMOGRAPHIC_DATA]"
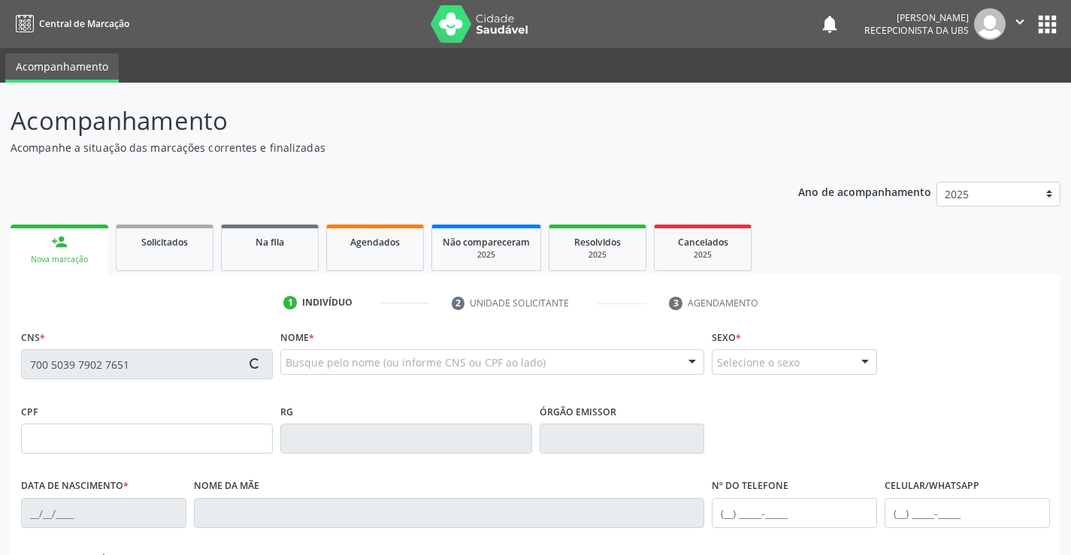
type input "[PHONE_NUMBER]"
type input "1168"
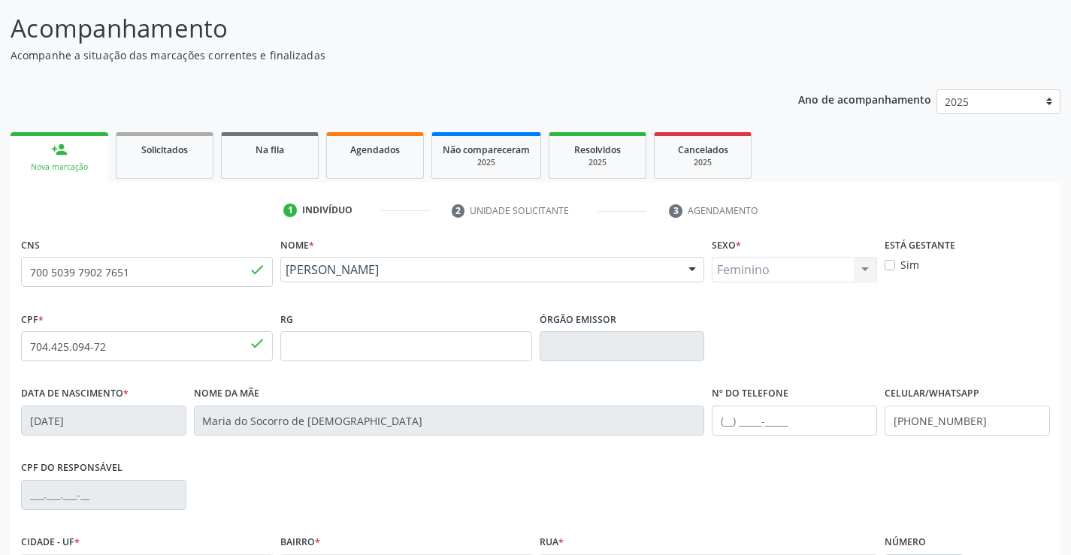
scroll to position [259, 0]
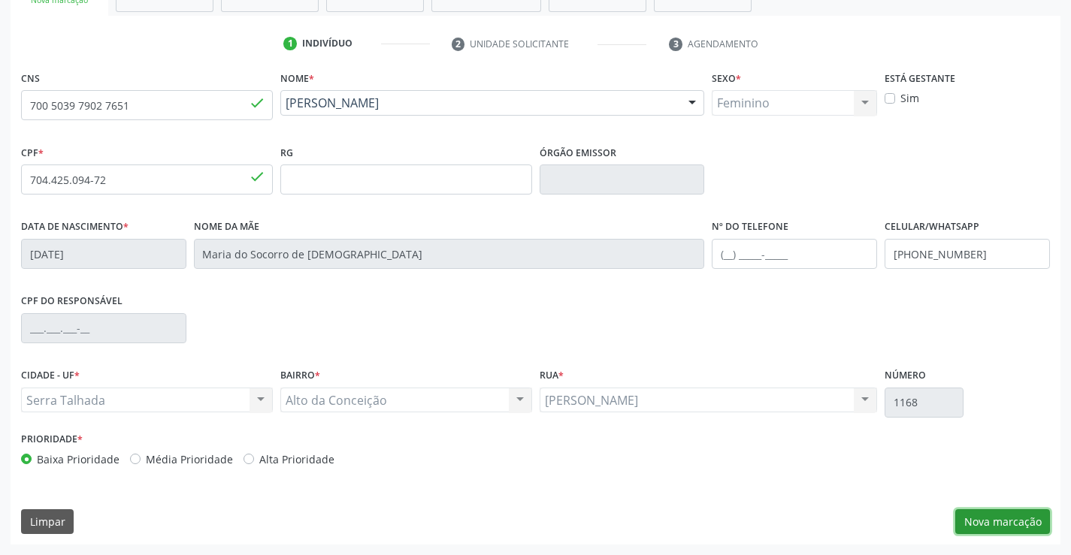
click at [1014, 527] on button "Nova marcação" at bounding box center [1002, 522] width 95 height 26
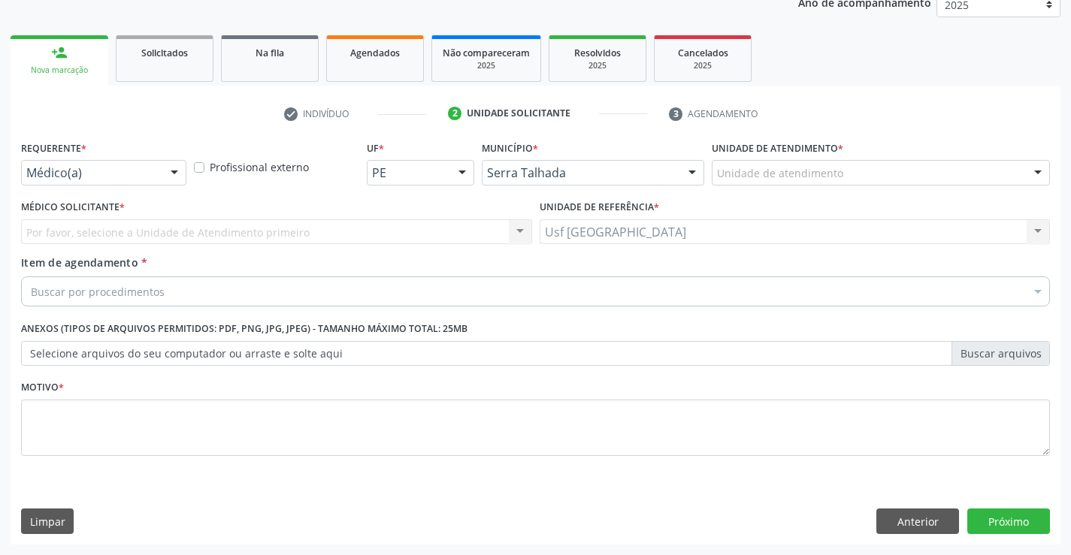
scroll to position [189, 0]
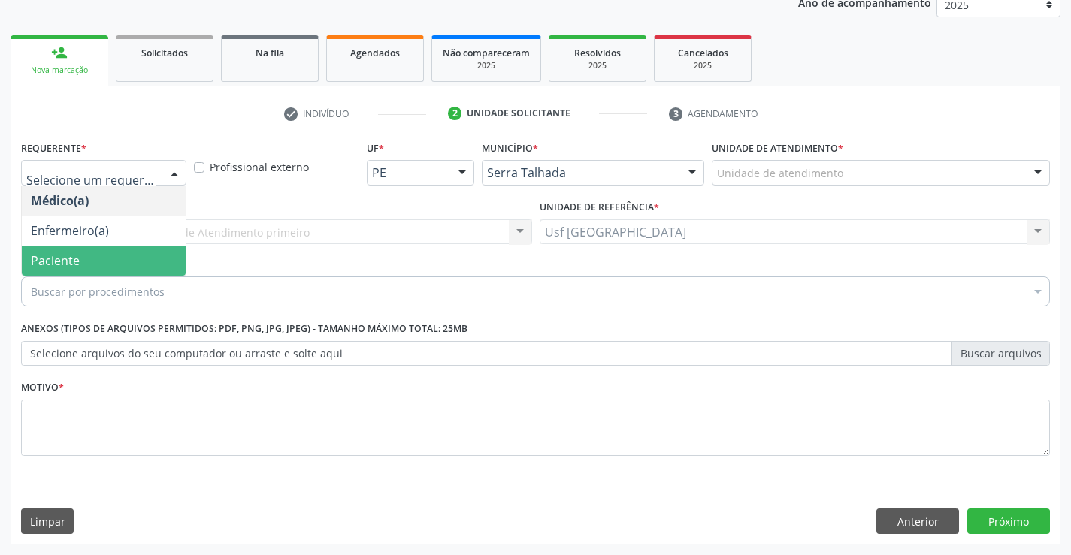
click at [87, 258] on span "Paciente" at bounding box center [104, 261] width 164 height 30
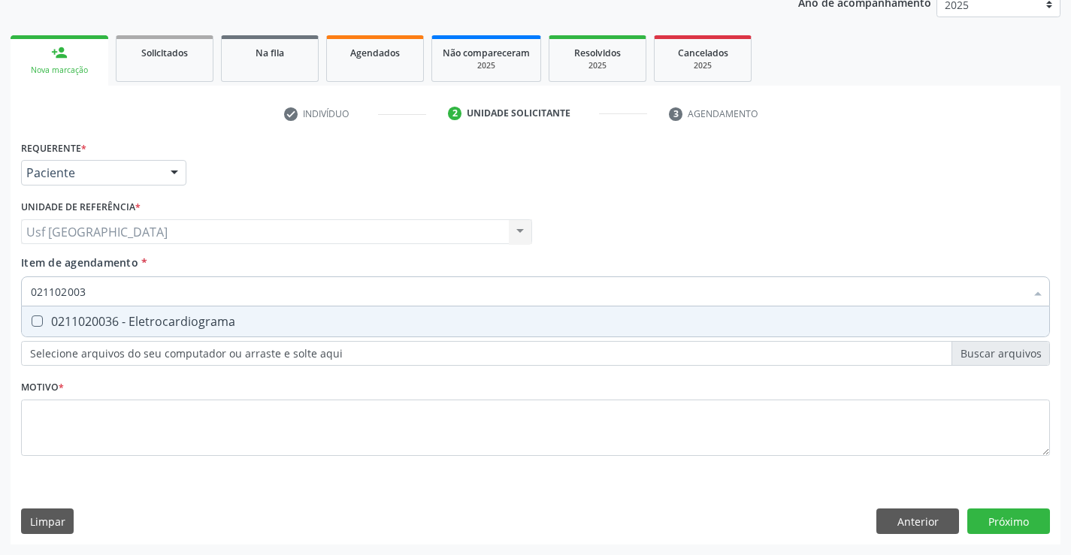
type input "0211020036"
click at [184, 325] on div "0211020036 - Eletrocardiograma" at bounding box center [535, 322] width 1009 height 12
checkbox Eletrocardiograma "true"
click at [123, 426] on div "Requerente * Paciente Médico(a) Enfermeiro(a) Paciente Nenhum resultado encontr…" at bounding box center [535, 307] width 1029 height 340
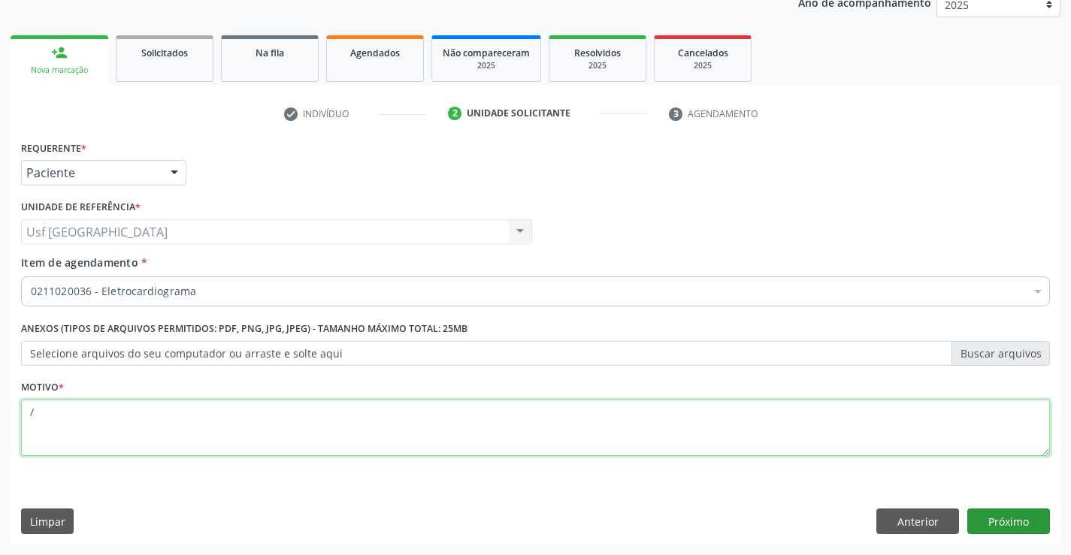
type textarea "/"
click at [1005, 522] on button "Próximo" at bounding box center [1008, 522] width 83 height 26
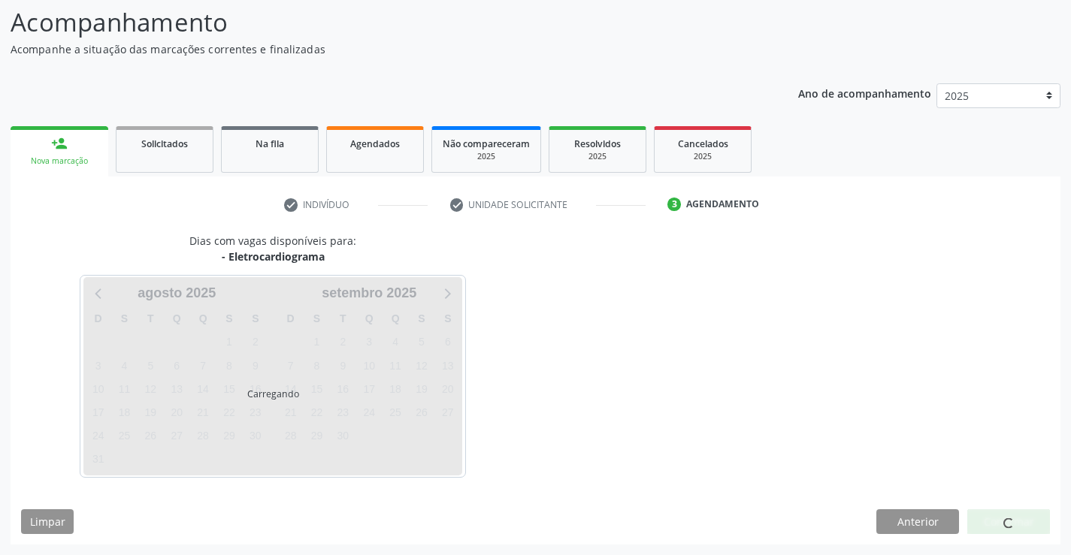
scroll to position [98, 0]
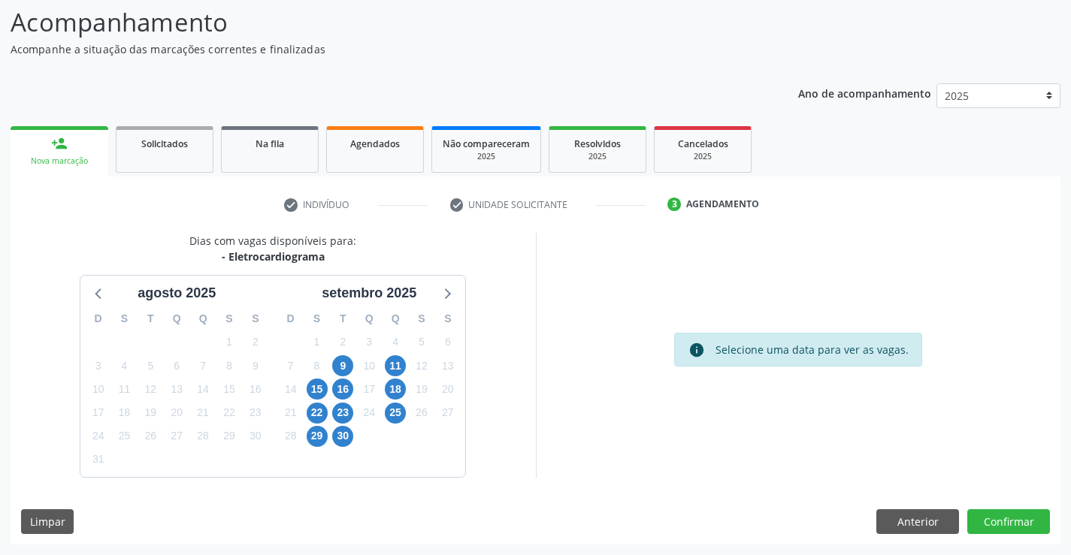
click at [352, 375] on div "9" at bounding box center [342, 366] width 21 height 23
click at [349, 370] on span "9" at bounding box center [342, 365] width 21 height 21
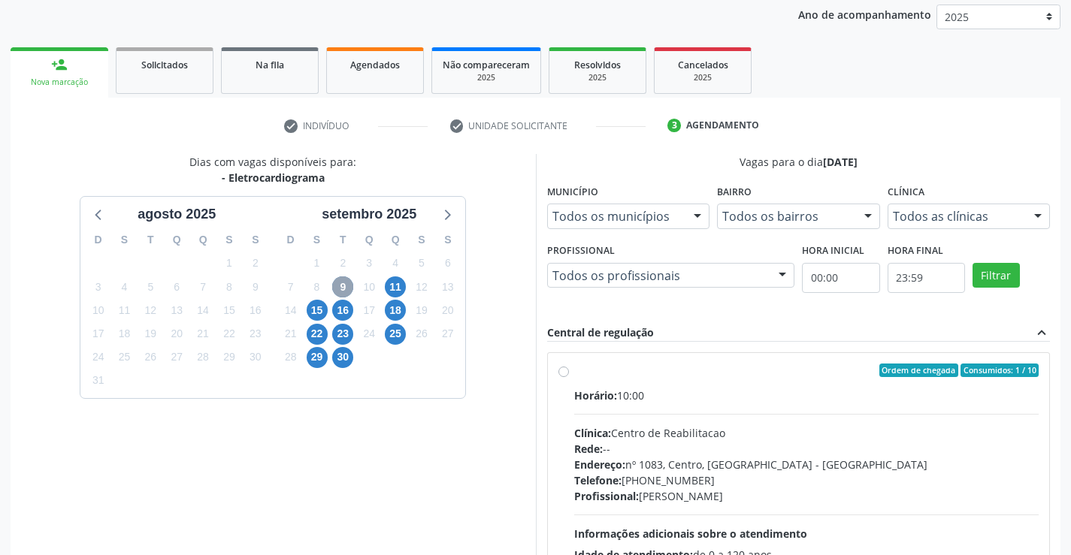
scroll to position [316, 0]
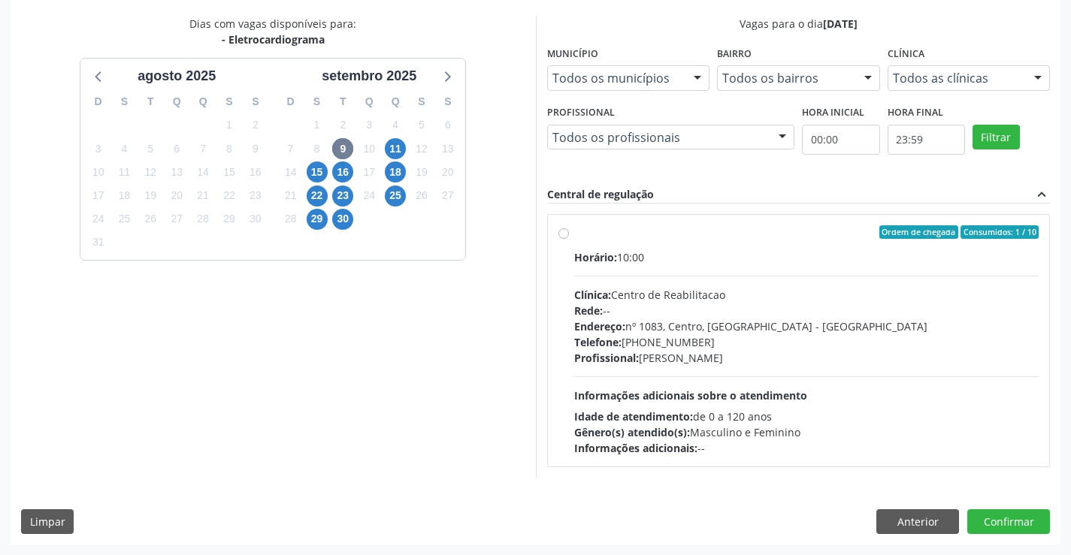
click at [574, 235] on label "Ordem de chegada Consumidos: 1 / 10 Horário: 10:00 Clínica: Centro de Reabilita…" at bounding box center [806, 340] width 465 height 231
click at [566, 235] on input "Ordem de chegada Consumidos: 1 / 10 Horário: 10:00 Clínica: Centro de Reabilita…" at bounding box center [563, 232] width 11 height 14
radio input "true"
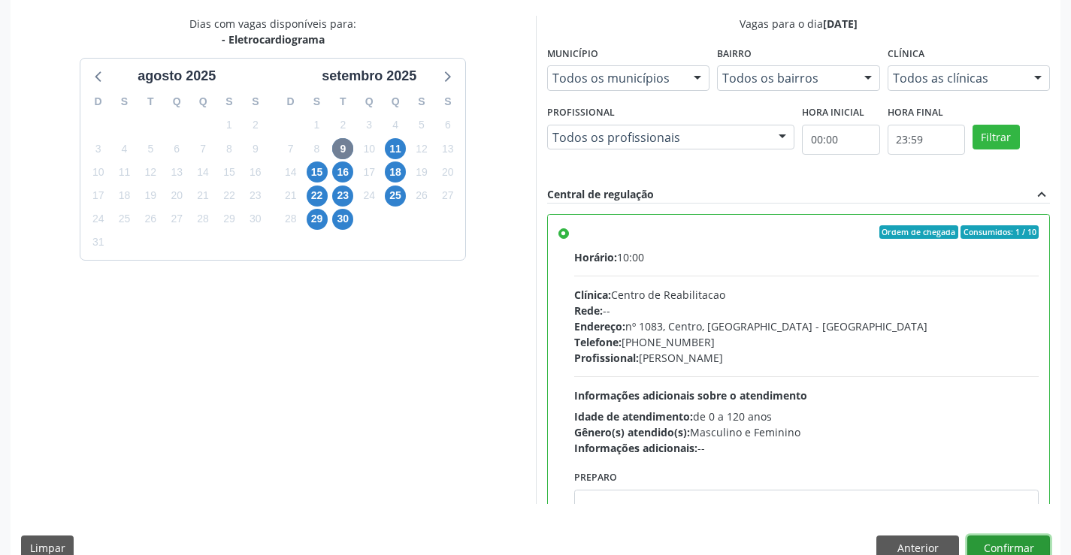
click at [972, 541] on button "Confirmar" at bounding box center [1008, 549] width 83 height 26
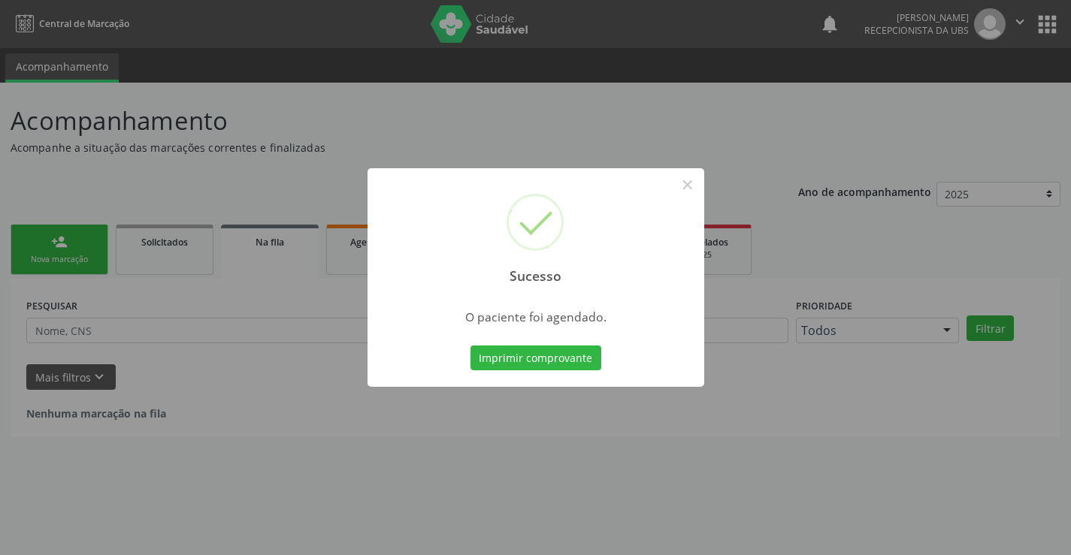
scroll to position [0, 0]
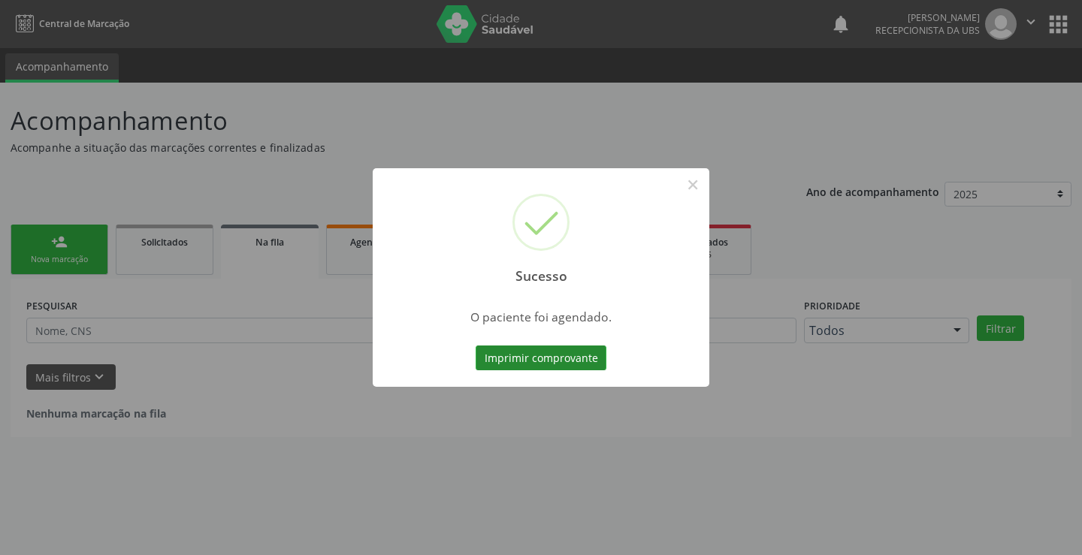
click at [588, 360] on button "Imprimir comprovante" at bounding box center [541, 359] width 131 height 26
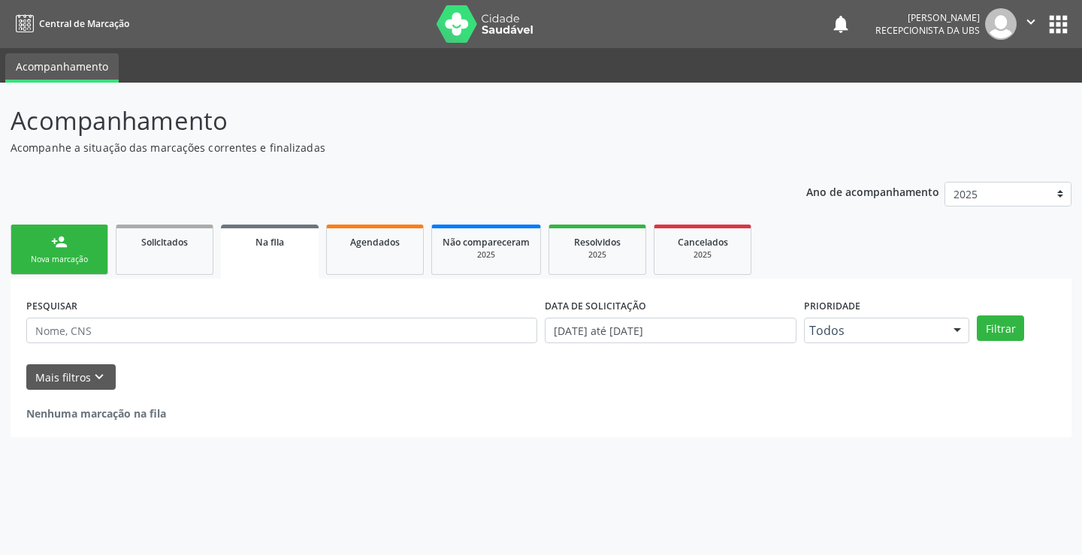
click at [65, 260] on div "Nova marcação" at bounding box center [59, 259] width 75 height 11
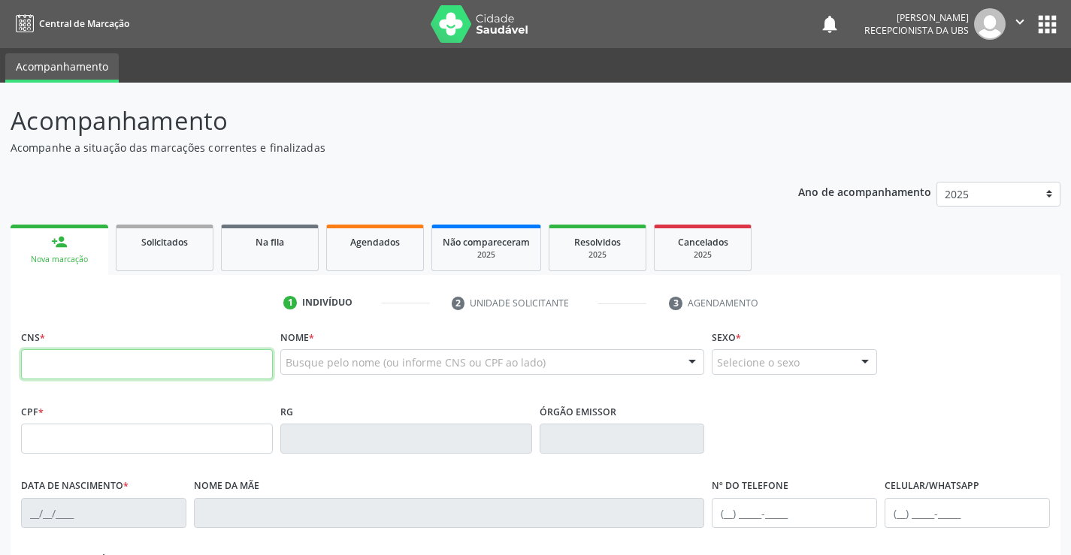
click at [213, 373] on input "text" at bounding box center [147, 364] width 252 height 30
type input "161 2409 9765 0008"
type input "023.833.834-73"
type input "[DATE]"
type input "[PERSON_NAME]"
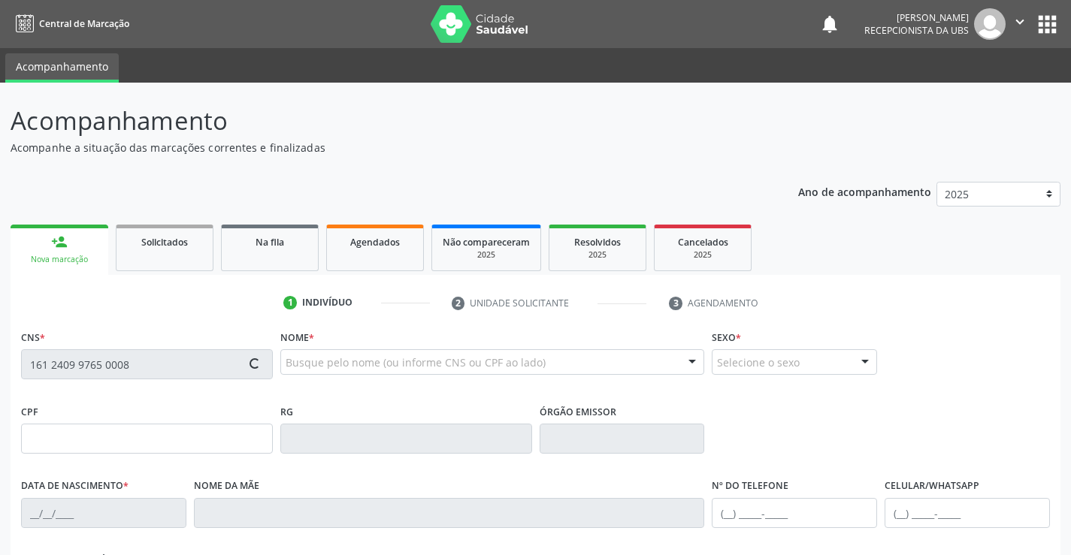
type input "[PHONE_NUMBER]"
type input "543.538.825-20"
type input "S/N"
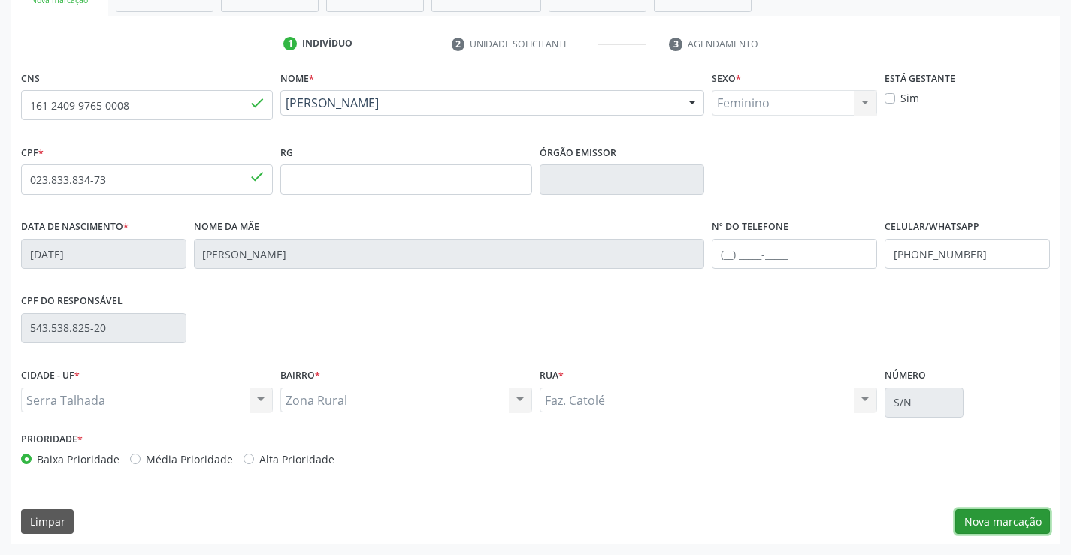
click at [987, 524] on button "Nova marcação" at bounding box center [1002, 522] width 95 height 26
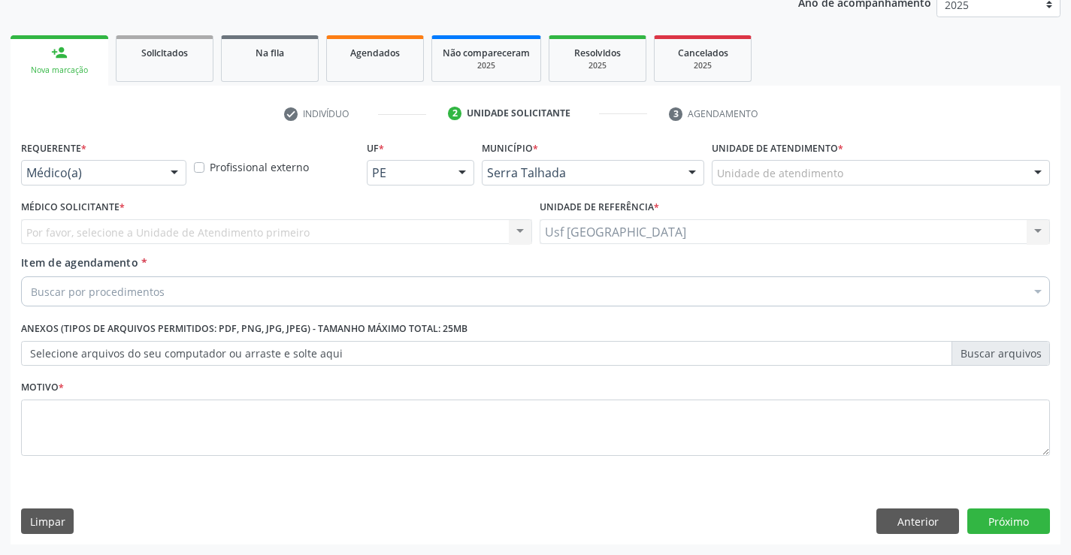
scroll to position [189, 0]
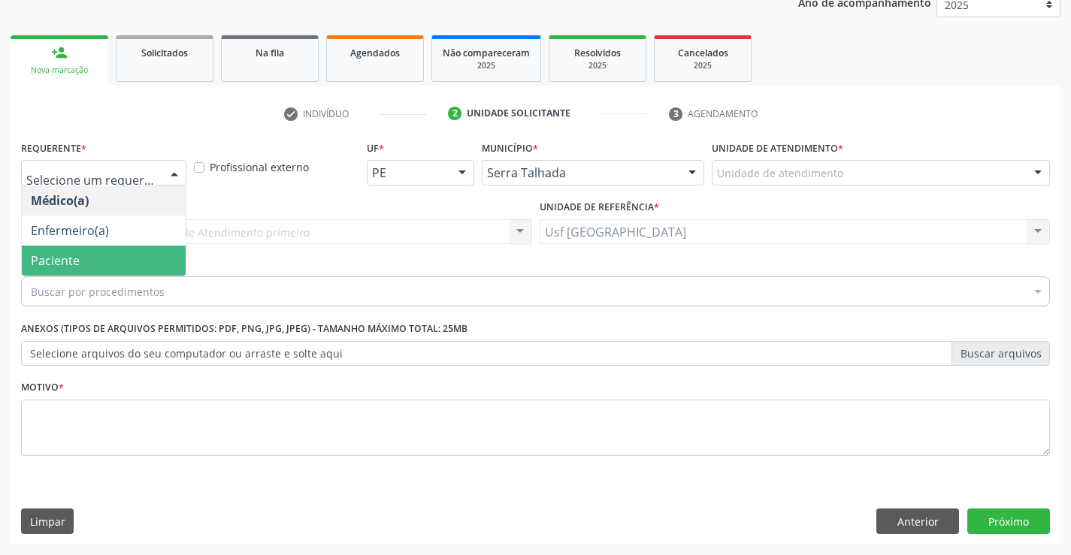
click at [108, 261] on span "Paciente" at bounding box center [104, 261] width 164 height 30
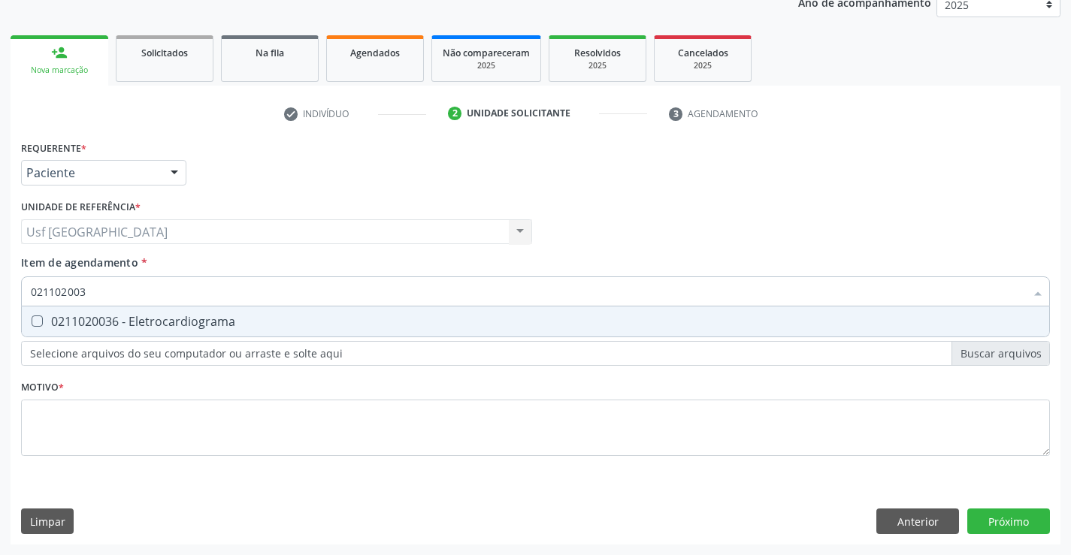
type input "0211020036"
click at [122, 324] on div "0211020036 - Eletrocardiograma" at bounding box center [535, 322] width 1009 height 12
checkbox Eletrocardiograma "true"
click at [115, 428] on div "Requerente * Paciente Médico(a) Enfermeiro(a) Paciente Nenhum resultado encontr…" at bounding box center [535, 307] width 1029 height 340
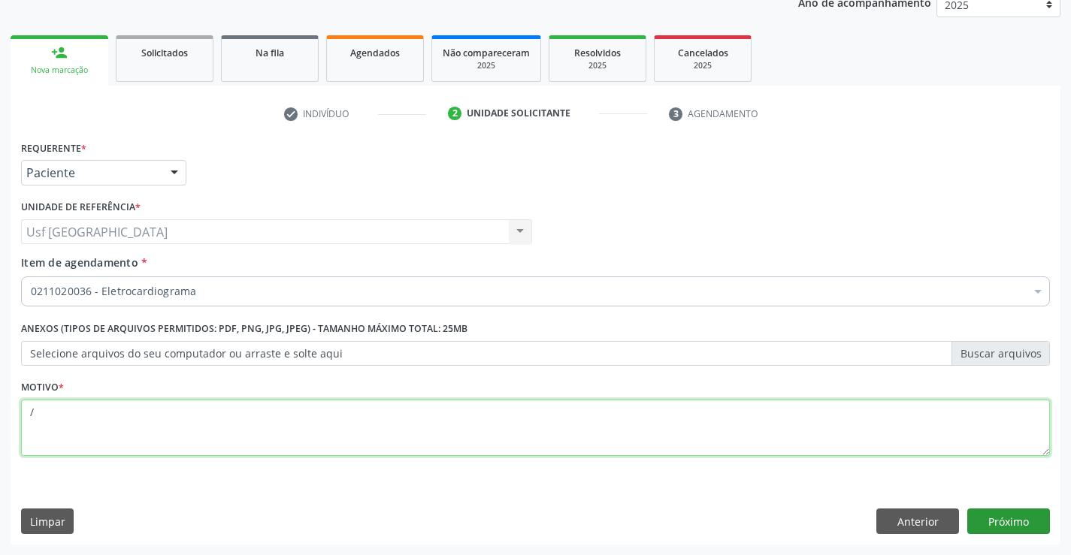
type textarea "/"
click at [1003, 519] on button "Próximo" at bounding box center [1008, 522] width 83 height 26
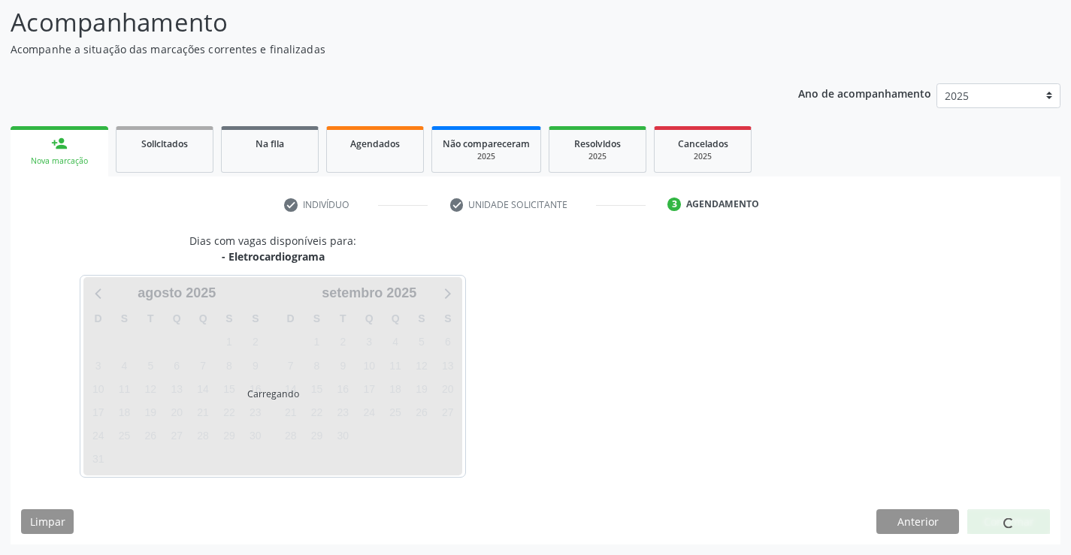
scroll to position [98, 0]
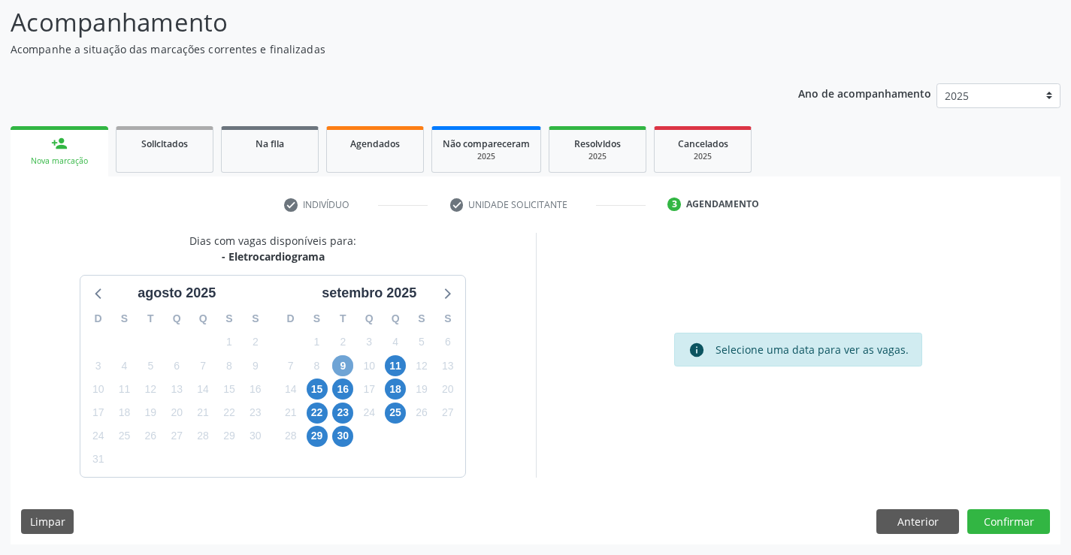
click at [340, 365] on span "9" at bounding box center [342, 365] width 21 height 21
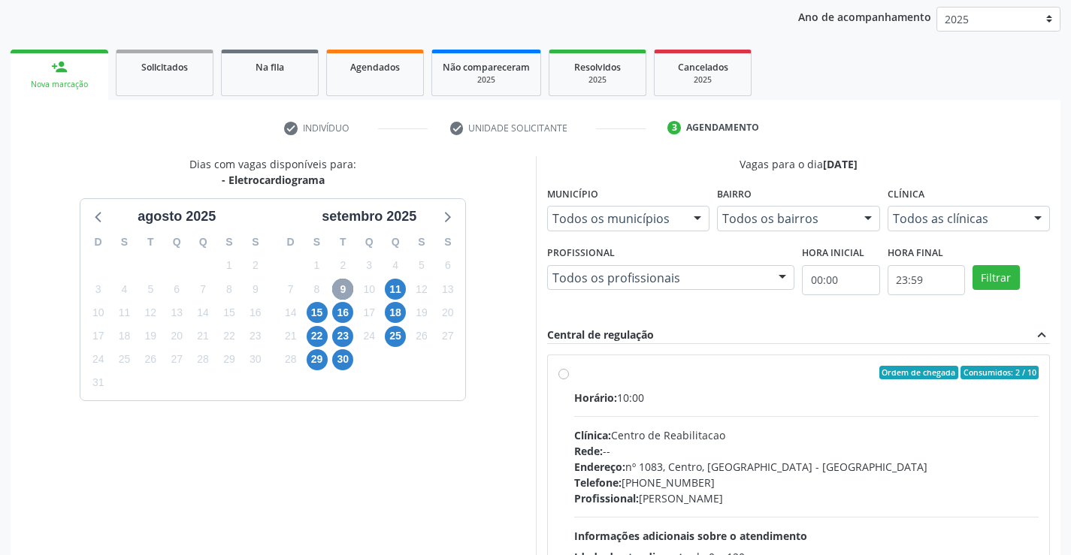
scroll to position [316, 0]
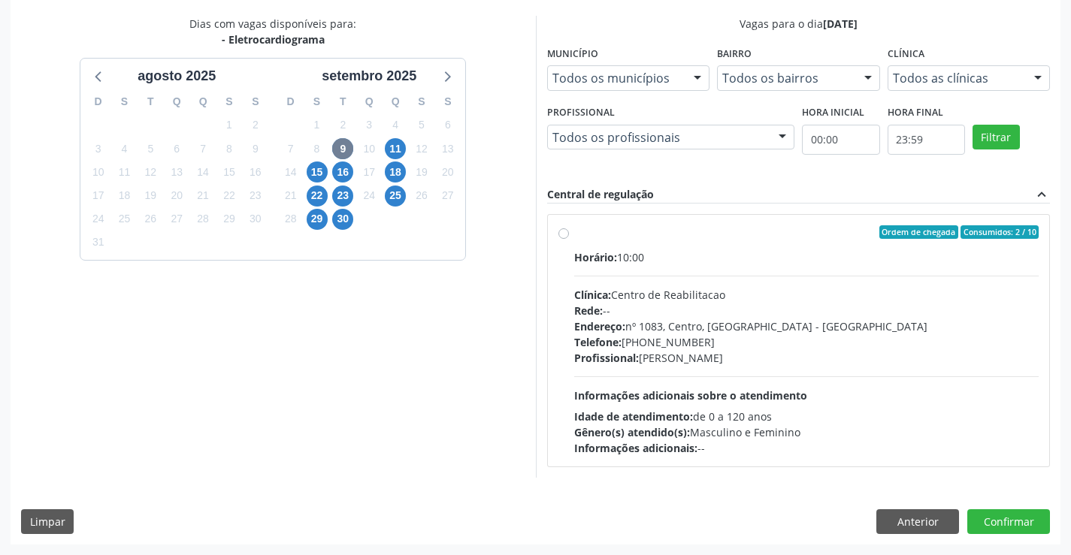
click at [574, 230] on label "Ordem de chegada Consumidos: 2 / 10 Horário: 10:00 Clínica: Centro de Reabilita…" at bounding box center [806, 340] width 465 height 231
click at [564, 230] on input "Ordem de chegada Consumidos: 2 / 10 Horário: 10:00 Clínica: Centro de Reabilita…" at bounding box center [563, 232] width 11 height 14
radio input "true"
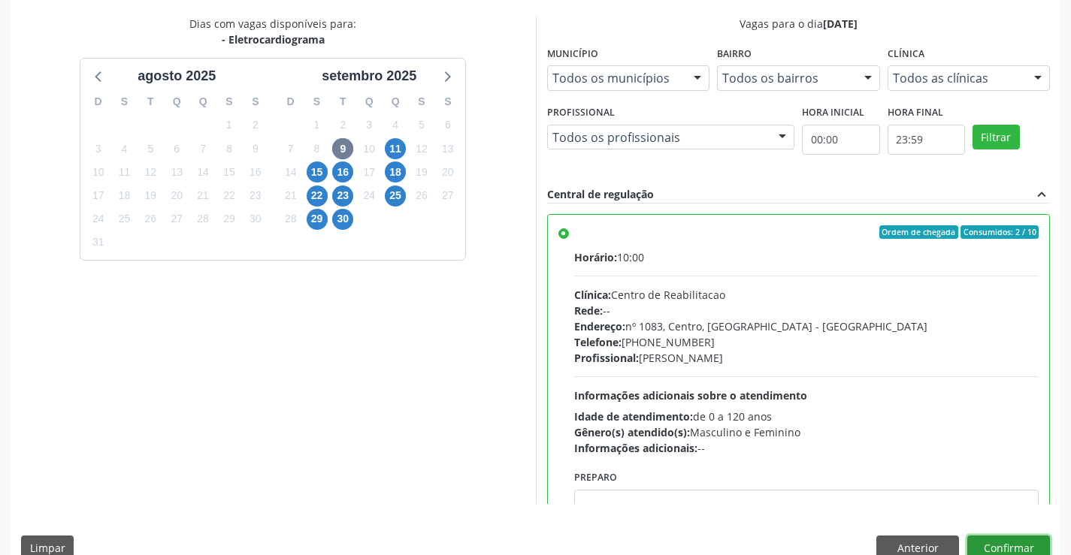
click at [993, 539] on button "Confirmar" at bounding box center [1008, 549] width 83 height 26
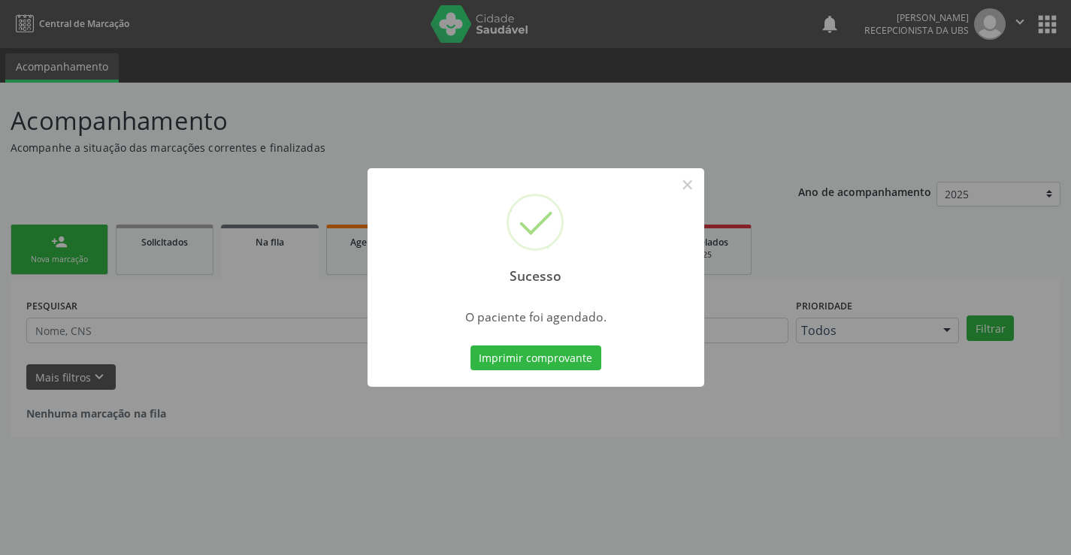
scroll to position [0, 0]
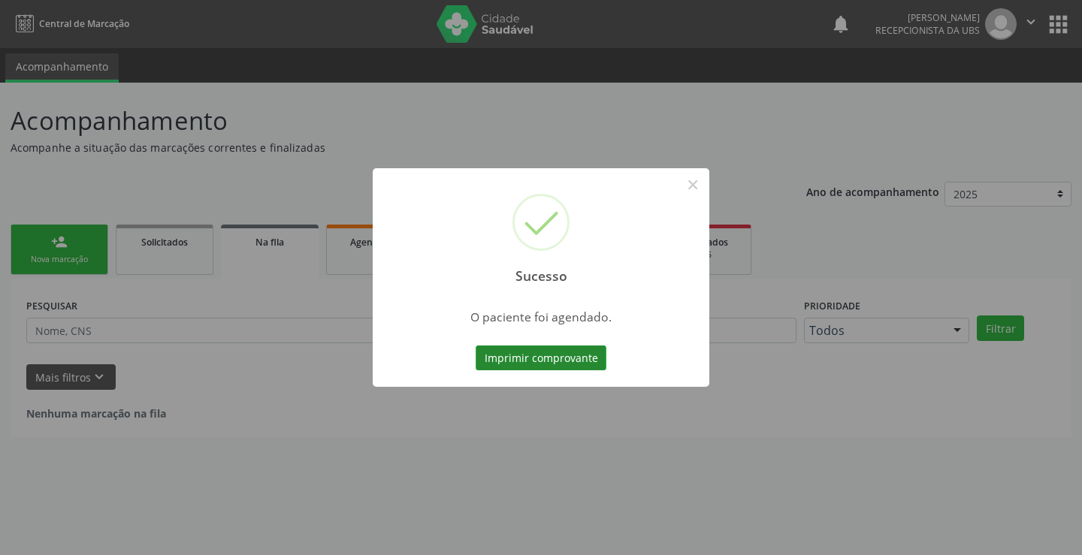
click at [585, 365] on button "Imprimir comprovante" at bounding box center [541, 359] width 131 height 26
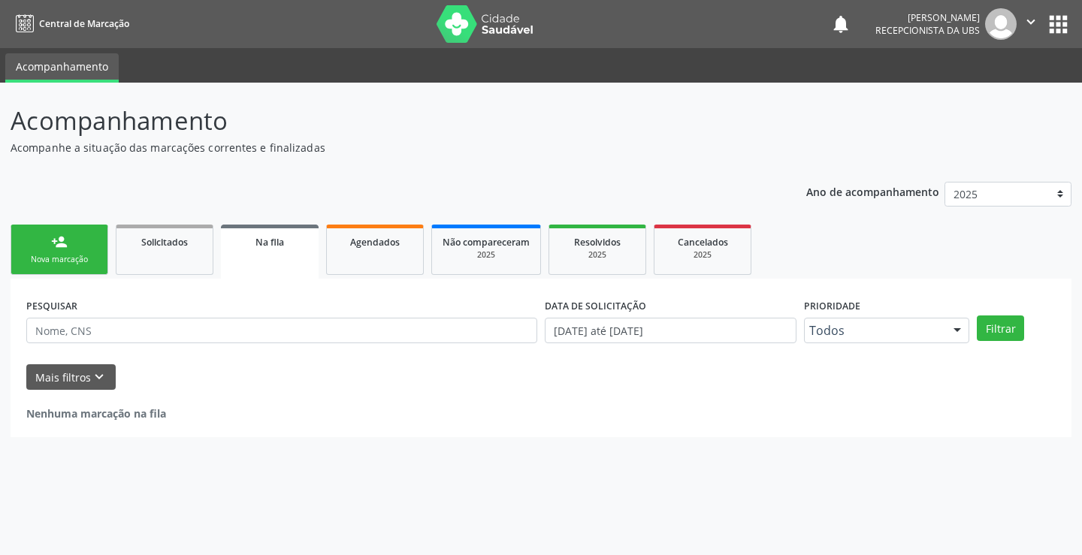
click at [77, 259] on div "Nova marcação" at bounding box center [59, 259] width 75 height 11
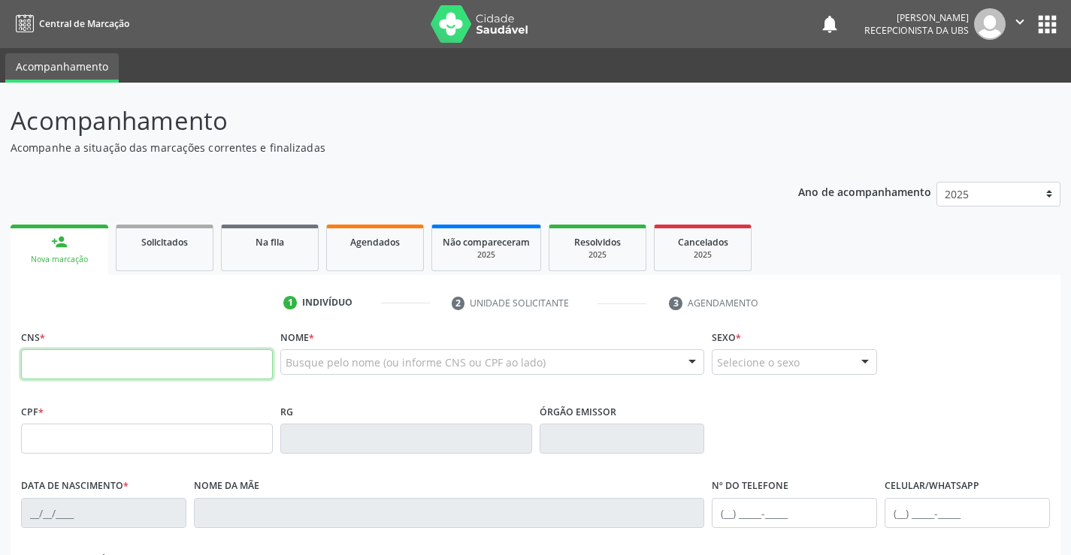
click at [162, 366] on input "text" at bounding box center [147, 364] width 252 height 30
click at [77, 367] on input "705 6034 5905 113" at bounding box center [147, 364] width 252 height 30
type input "705 6034 6590 5113"
type input "011.466.854-08"
type input "[DATE]"
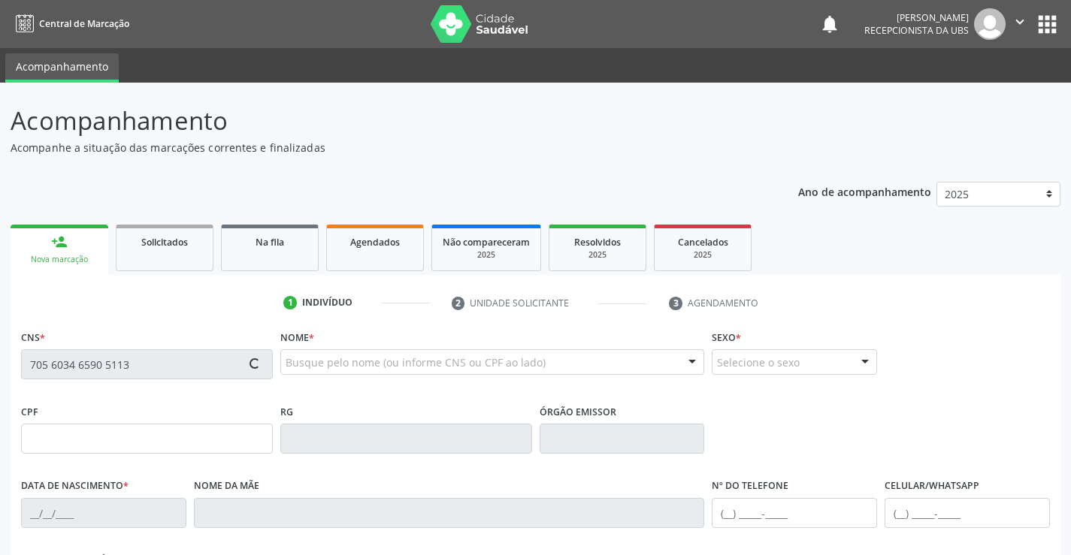
type input "[PERSON_NAME]"
type input "[PHONE_NUMBER]"
type input "1005"
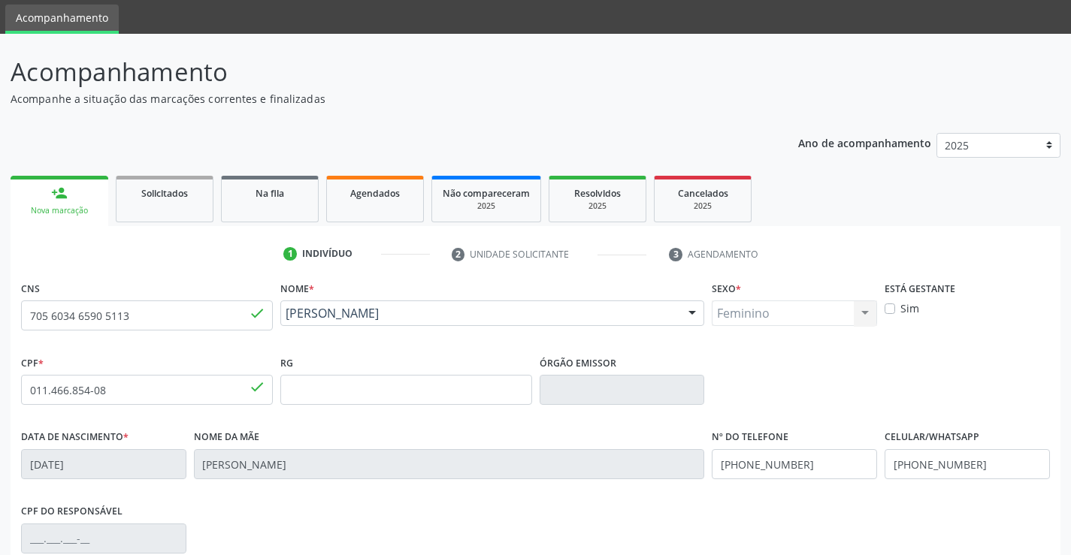
scroll to position [259, 0]
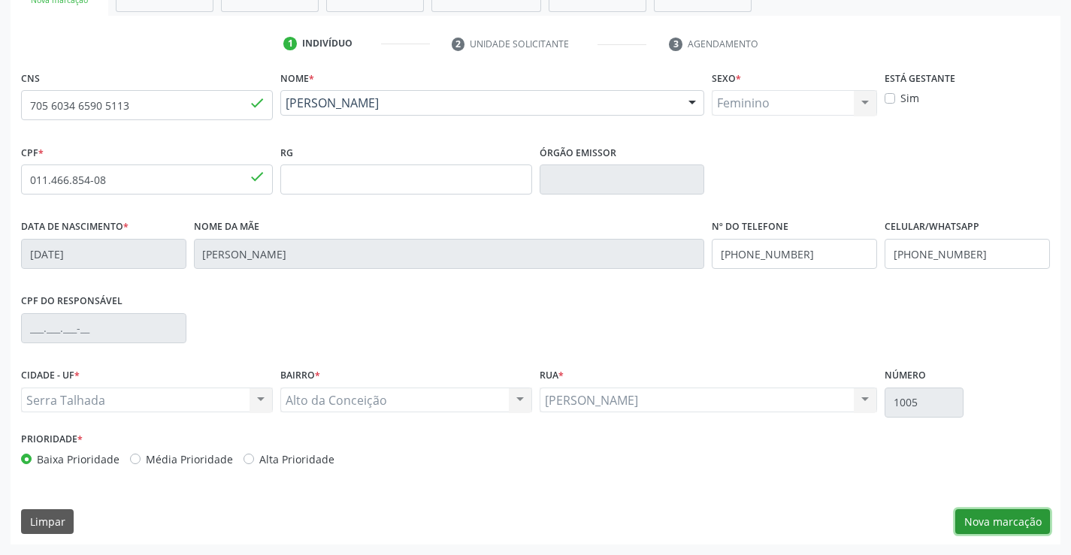
click at [1037, 519] on button "Nova marcação" at bounding box center [1002, 522] width 95 height 26
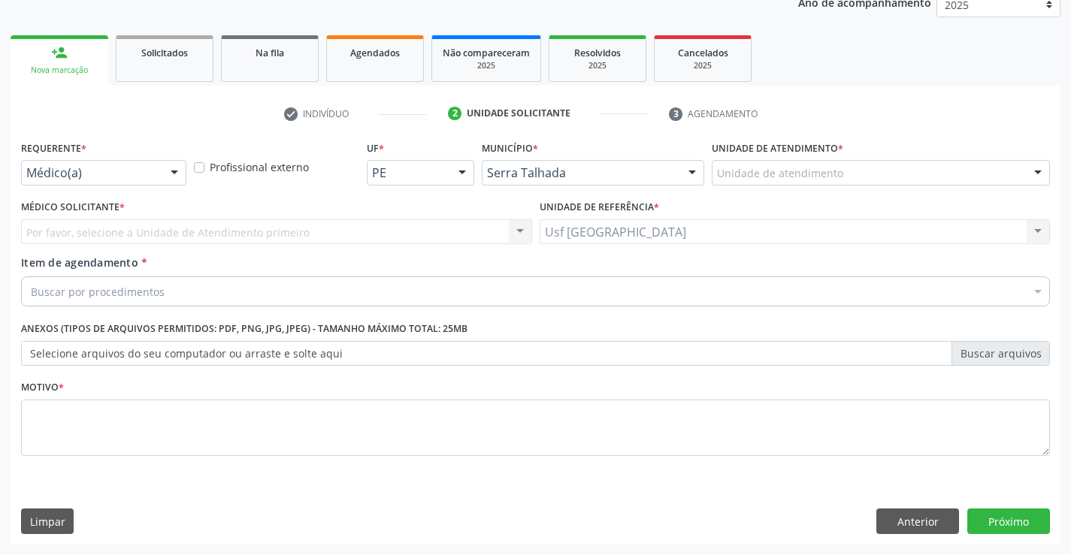
scroll to position [189, 0]
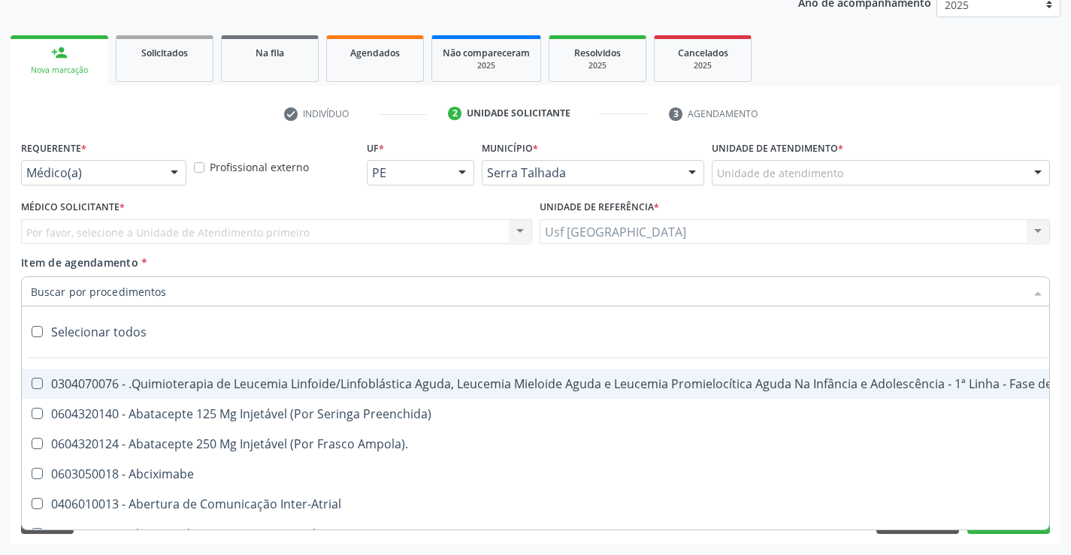
click at [105, 163] on div "Médico(a)" at bounding box center [103, 173] width 165 height 26
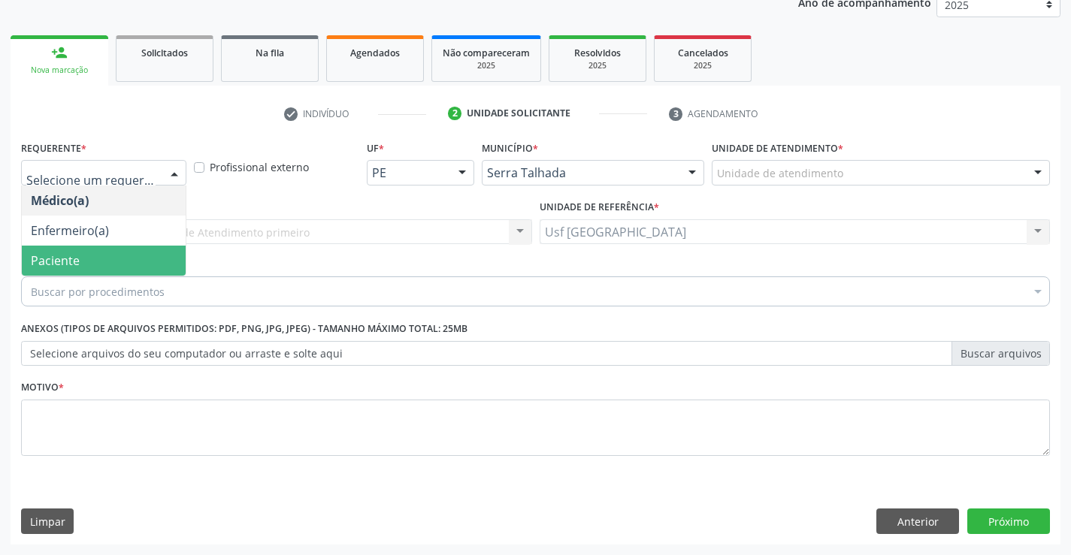
click at [69, 256] on span "Paciente" at bounding box center [55, 260] width 49 height 17
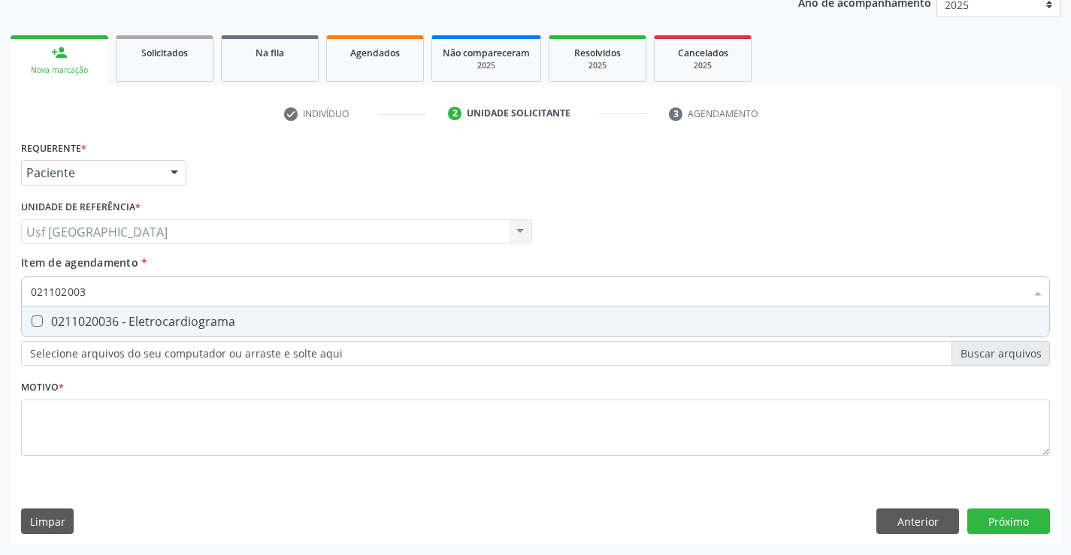
type input "0211020036"
click at [153, 328] on div "0211020036 - Eletrocardiograma" at bounding box center [535, 322] width 1009 height 12
checkbox Eletrocardiograma "true"
click at [184, 440] on div "Requerente * Paciente Médico(a) Enfermeiro(a) Paciente Nenhum resultado encontr…" at bounding box center [535, 307] width 1029 height 340
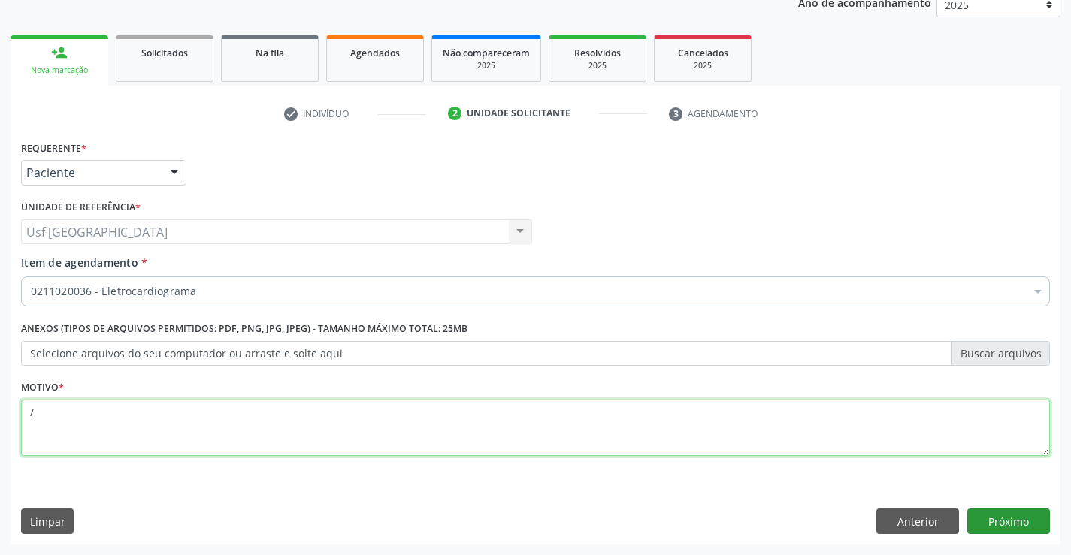
type textarea "/"
click at [1008, 531] on button "Próximo" at bounding box center [1008, 522] width 83 height 26
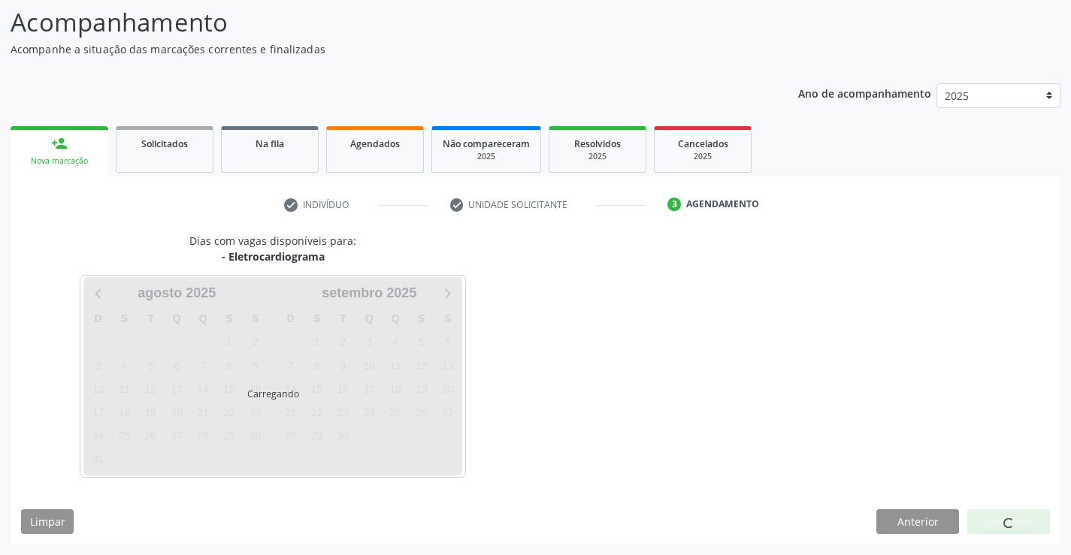
scroll to position [98, 0]
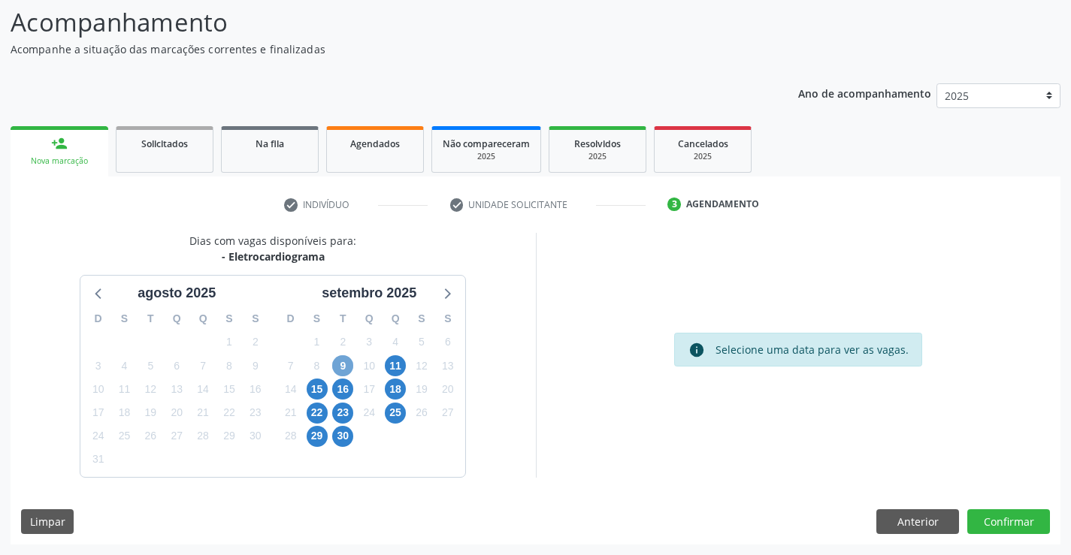
click at [340, 367] on span "9" at bounding box center [342, 365] width 21 height 21
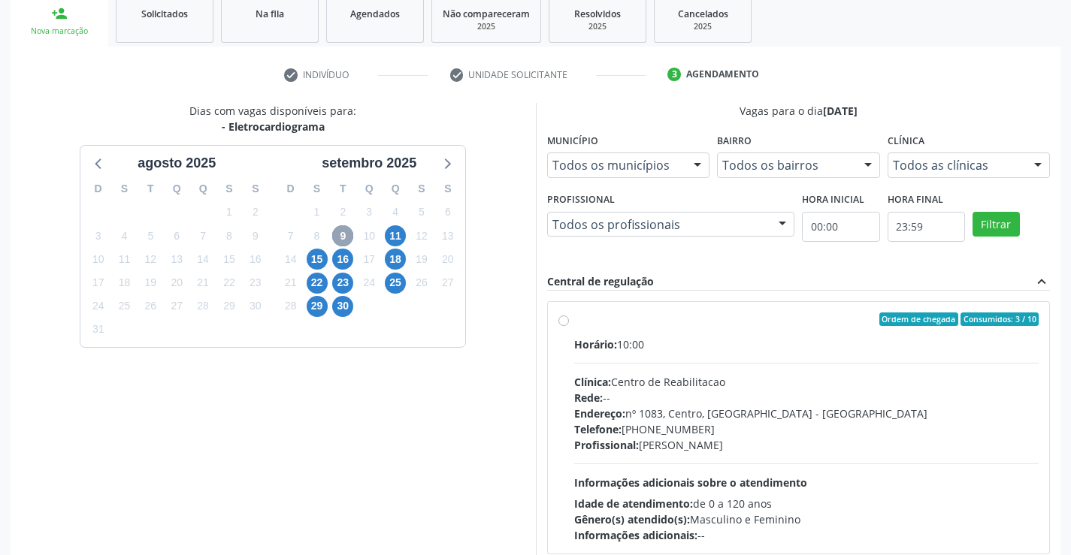
scroll to position [316, 0]
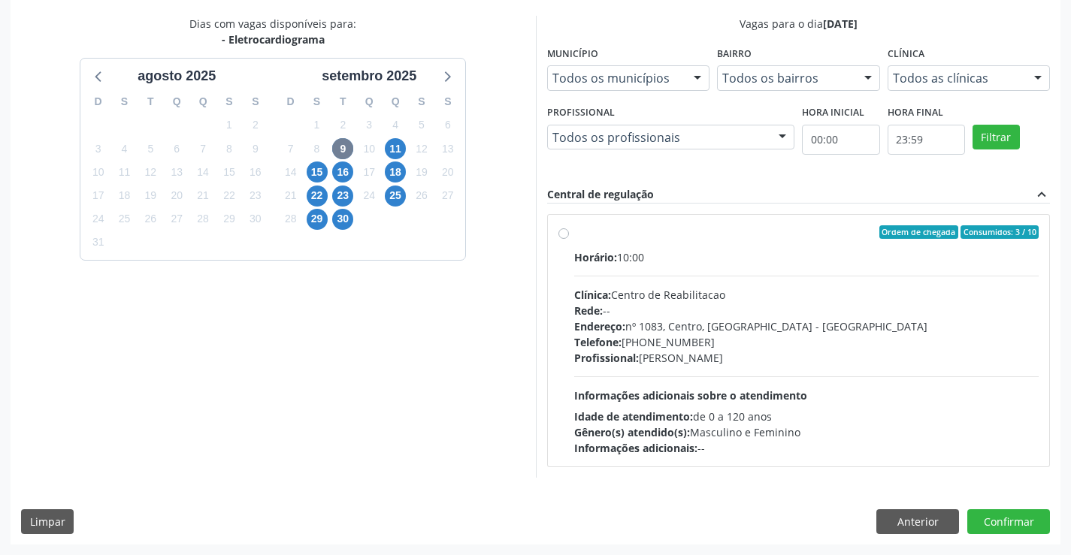
click at [574, 236] on label "Ordem de chegada Consumidos: 3 / 10 Horário: 10:00 Clínica: Centro de Reabilita…" at bounding box center [806, 340] width 465 height 231
click at [562, 236] on input "Ordem de chegada Consumidos: 3 / 10 Horário: 10:00 Clínica: Centro de Reabilita…" at bounding box center [563, 232] width 11 height 14
radio input "true"
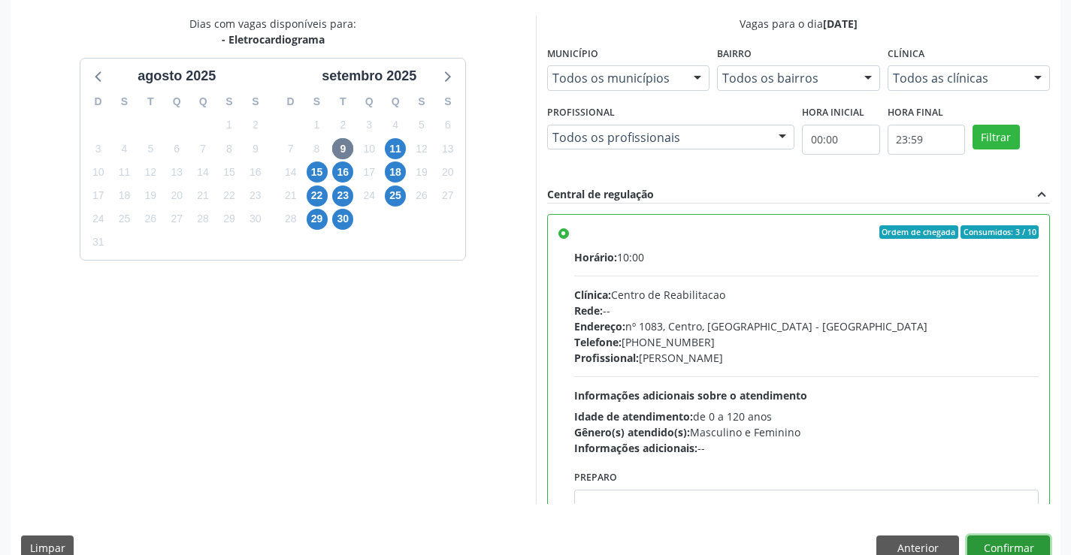
click at [996, 536] on button "Confirmar" at bounding box center [1008, 549] width 83 height 26
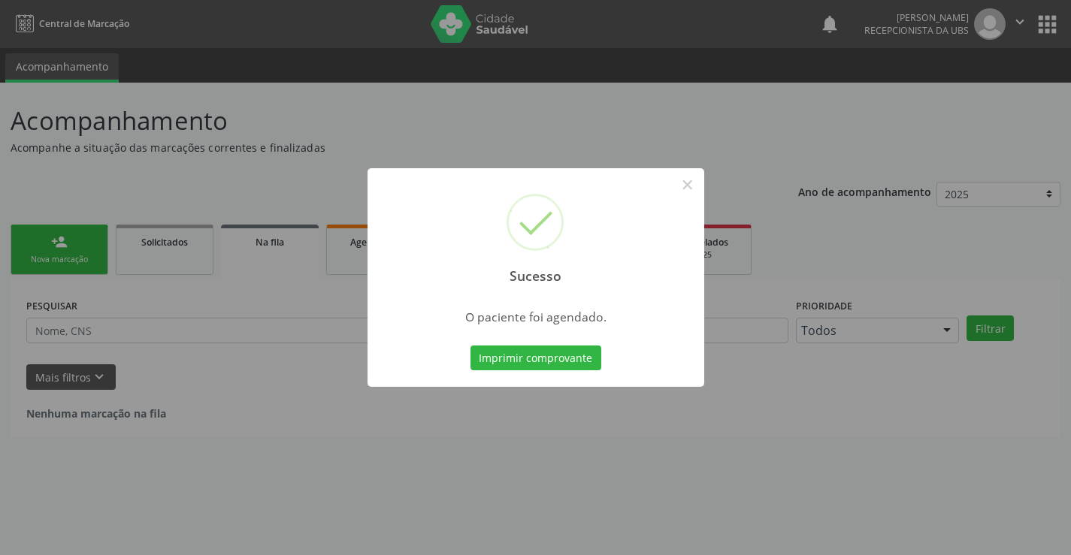
scroll to position [0, 0]
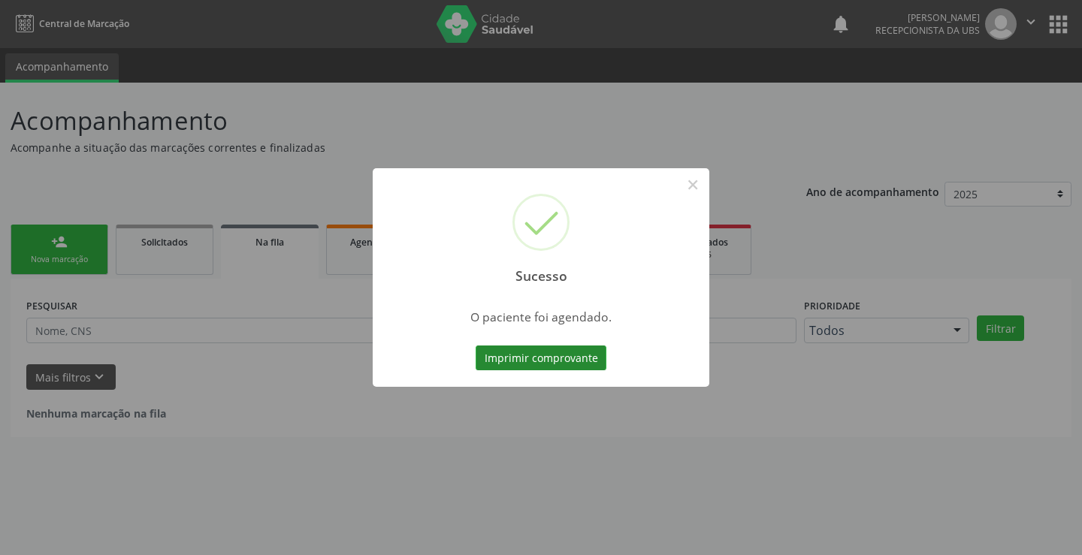
click at [568, 352] on button "Imprimir comprovante" at bounding box center [541, 359] width 131 height 26
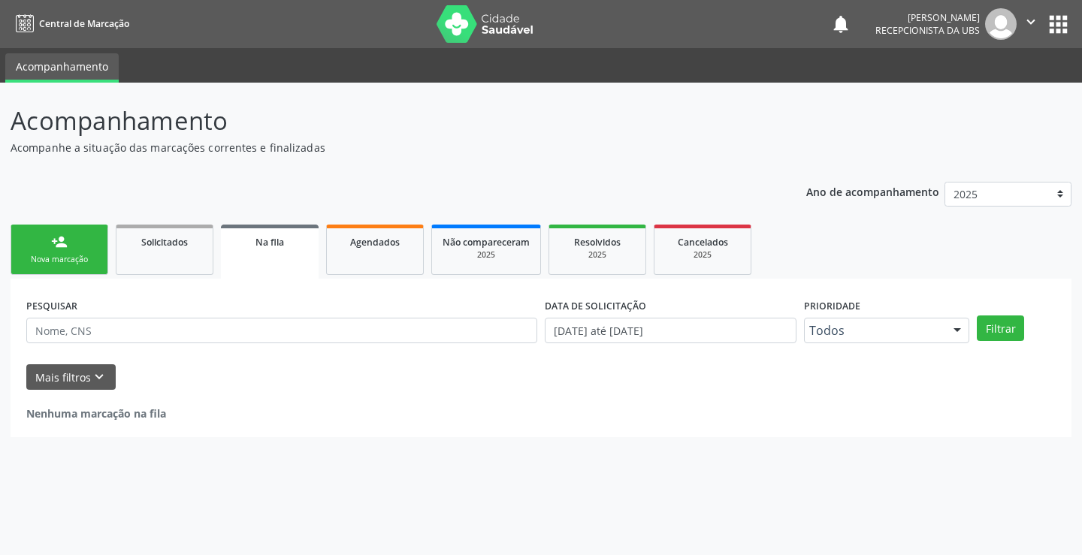
click at [56, 251] on link "person_add Nova marcação" at bounding box center [60, 250] width 98 height 50
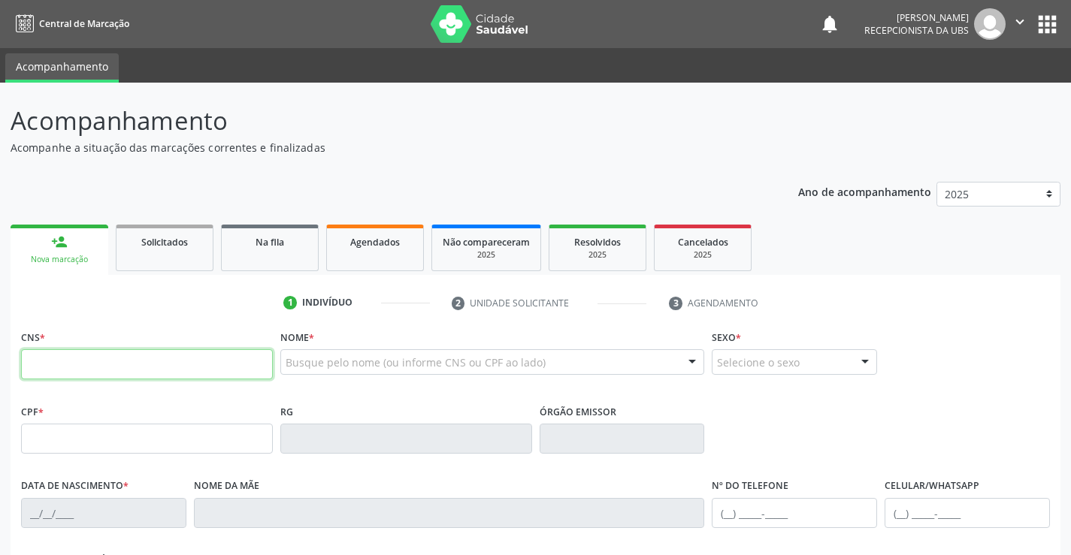
click at [143, 358] on input "text" at bounding box center [147, 364] width 252 height 30
type input "706 8052 0267 4224"
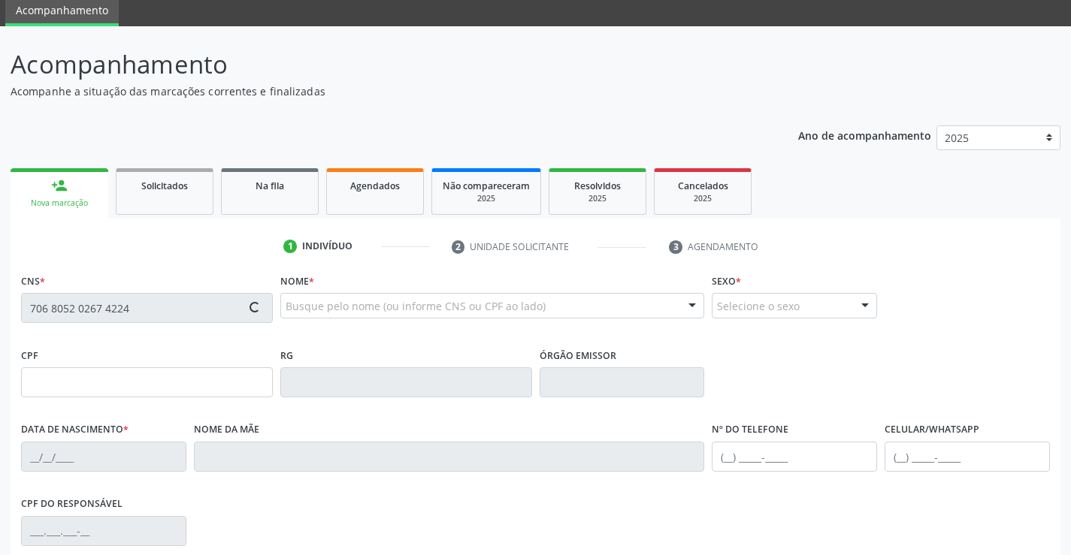
type input "[DATE]"
type input "22"
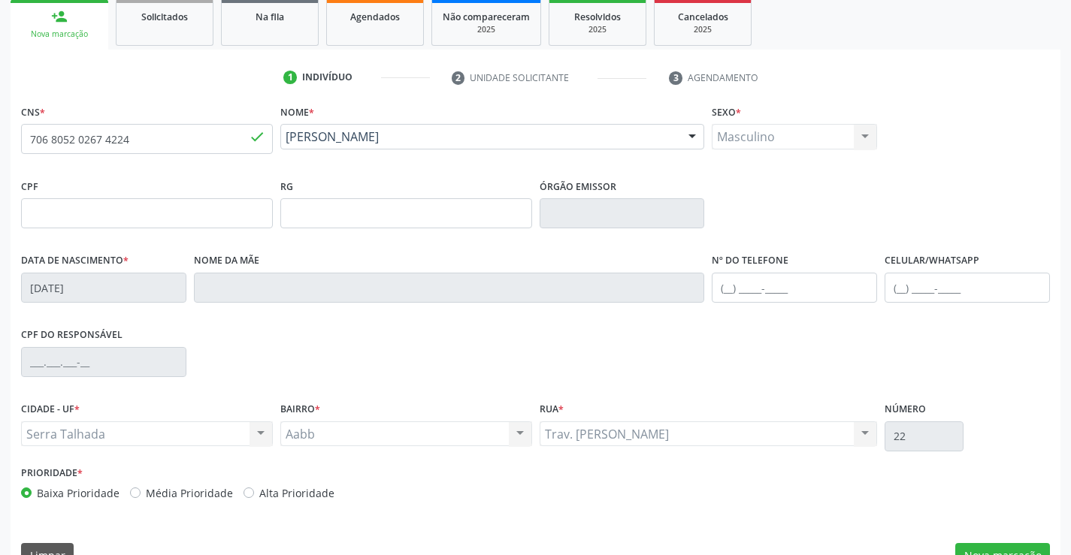
scroll to position [259, 0]
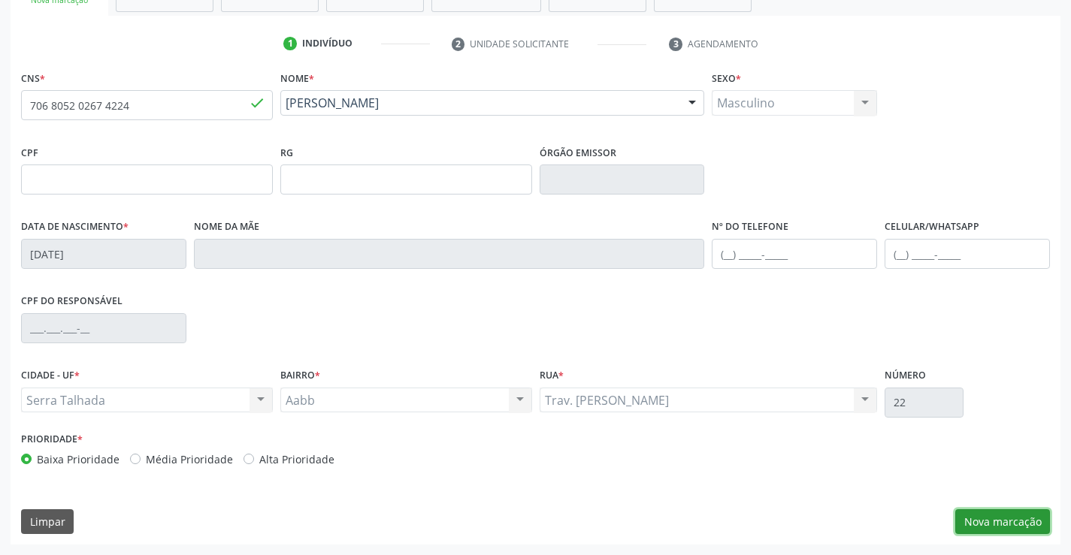
click at [991, 515] on button "Nova marcação" at bounding box center [1002, 522] width 95 height 26
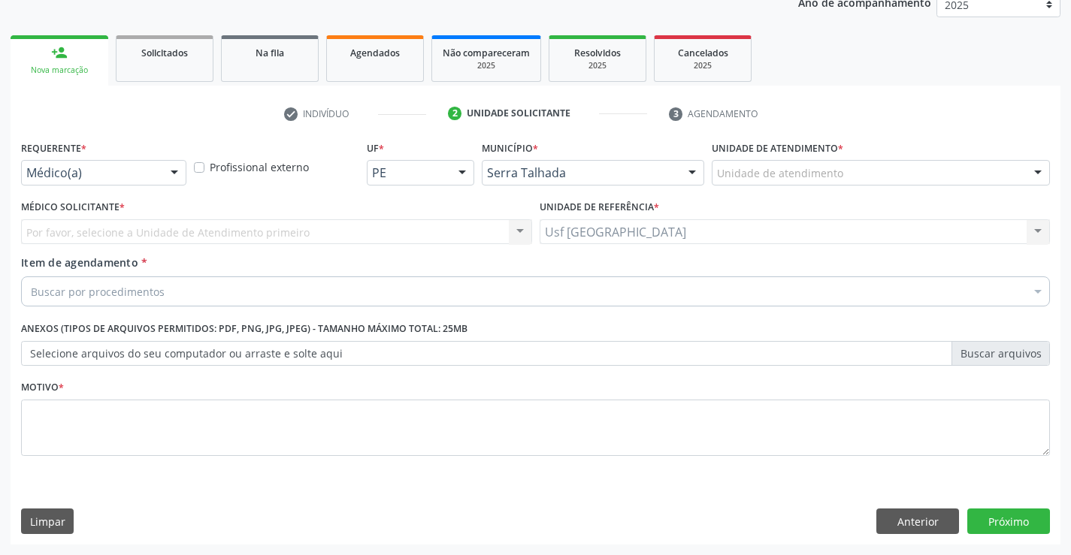
scroll to position [189, 0]
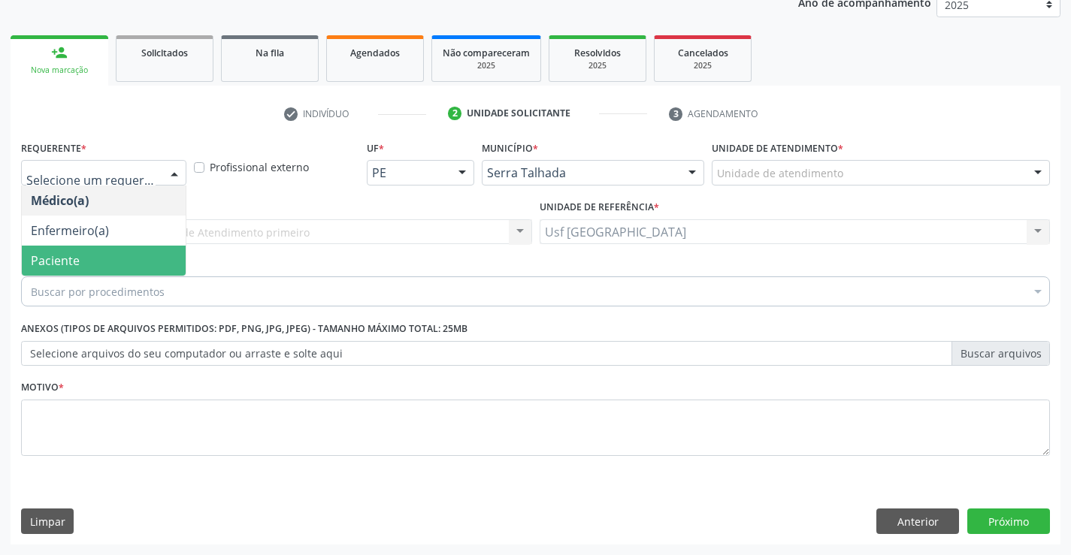
click at [65, 254] on span "Paciente" at bounding box center [55, 260] width 49 height 17
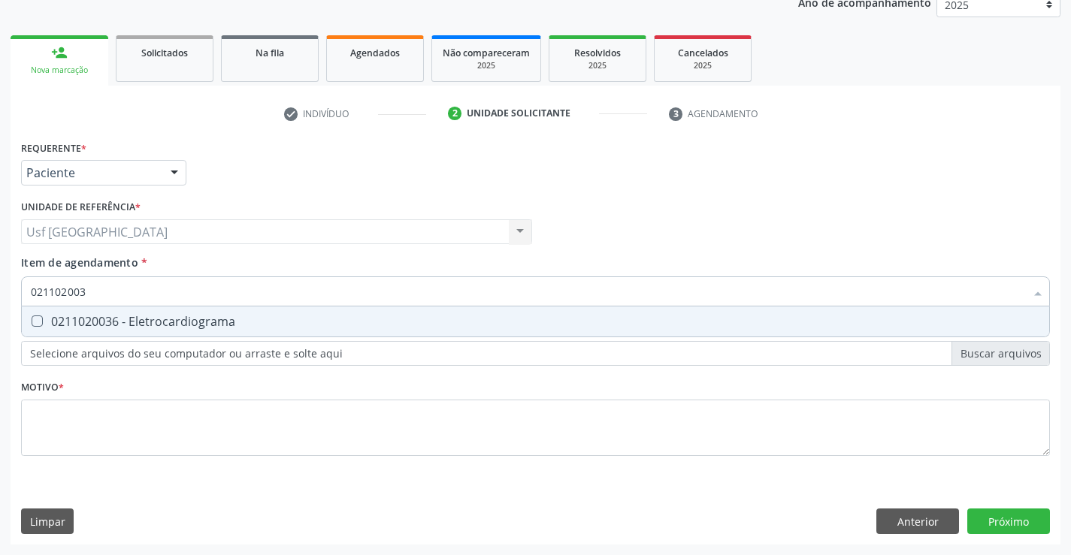
type input "0211020036"
click at [110, 316] on div "0211020036 - Eletrocardiograma" at bounding box center [535, 322] width 1009 height 12
checkbox Eletrocardiograma "true"
click at [94, 423] on div "Requerente * Paciente Médico(a) Enfermeiro(a) Paciente Nenhum resultado encontr…" at bounding box center [535, 307] width 1029 height 340
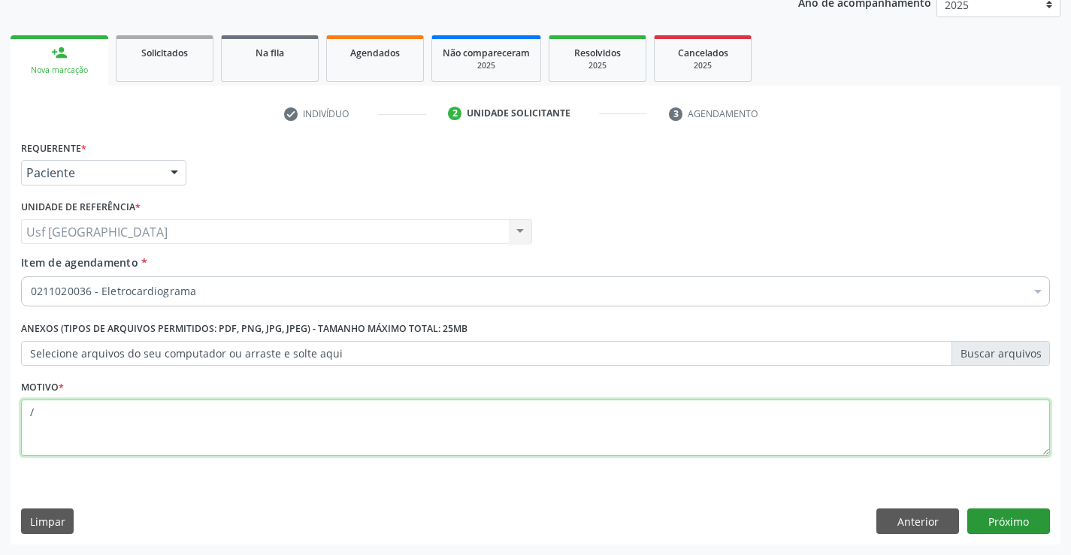
type textarea "/"
click at [1009, 518] on button "Próximo" at bounding box center [1008, 522] width 83 height 26
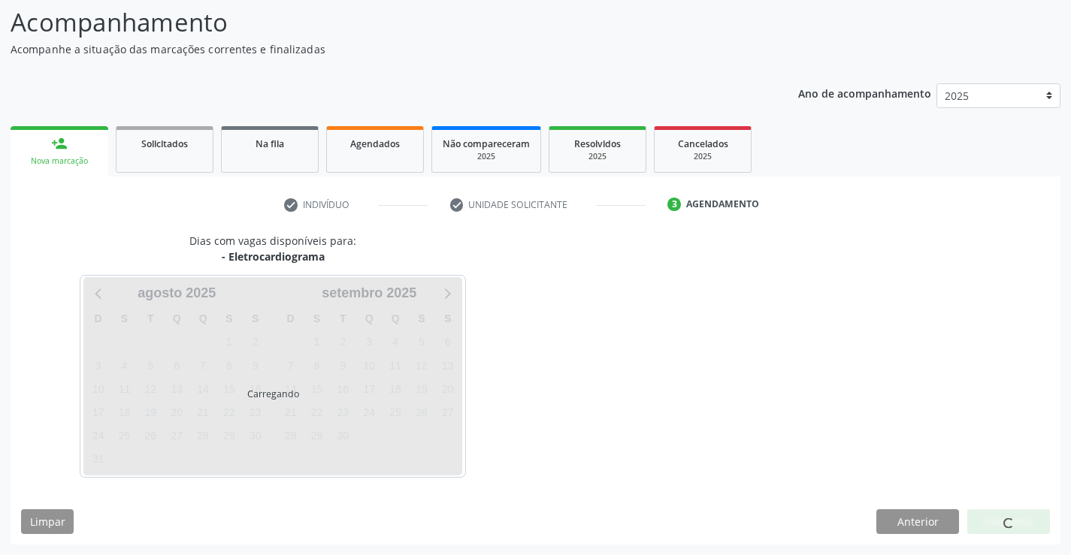
scroll to position [98, 0]
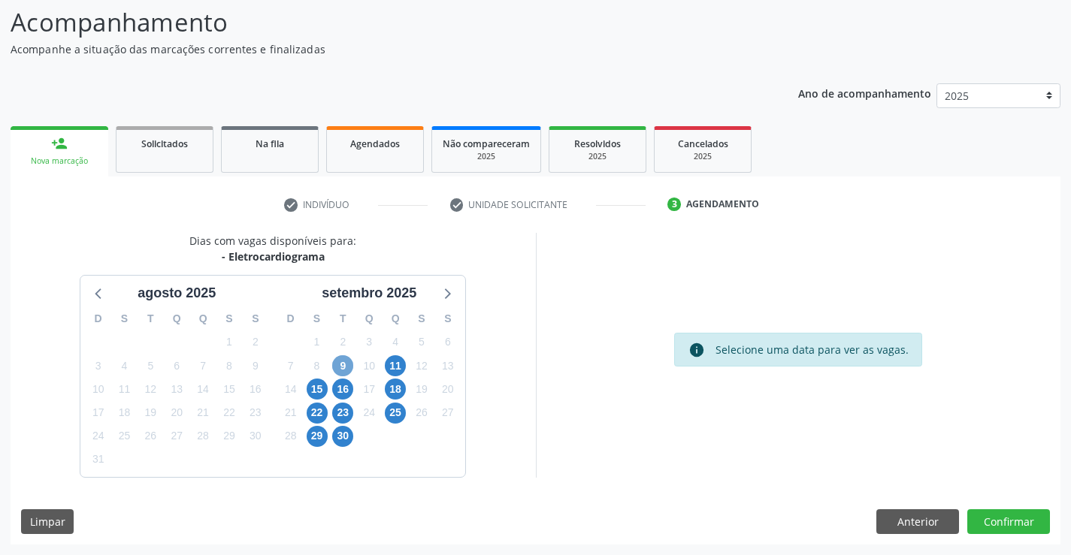
click at [338, 363] on span "9" at bounding box center [342, 365] width 21 height 21
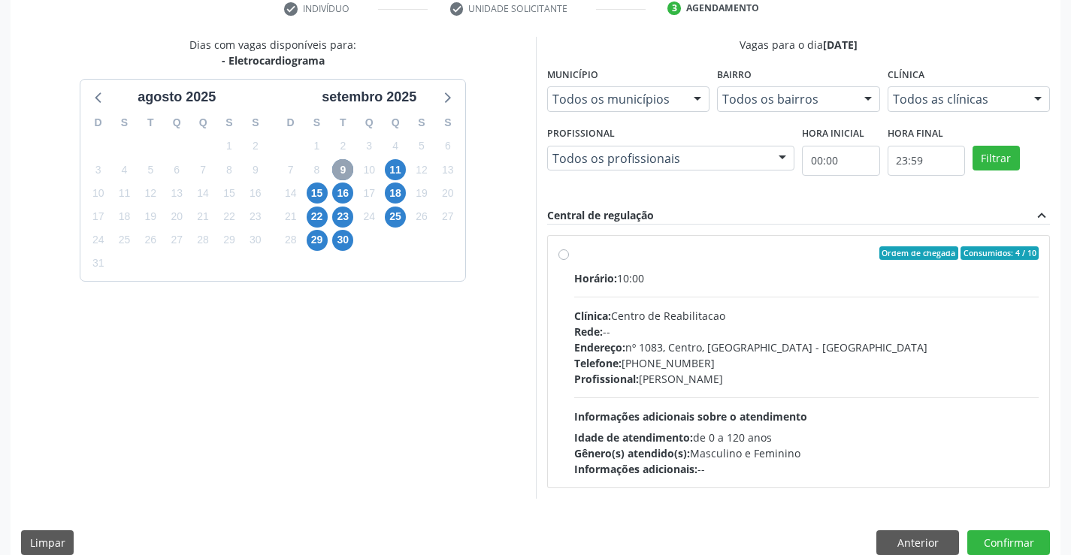
scroll to position [316, 0]
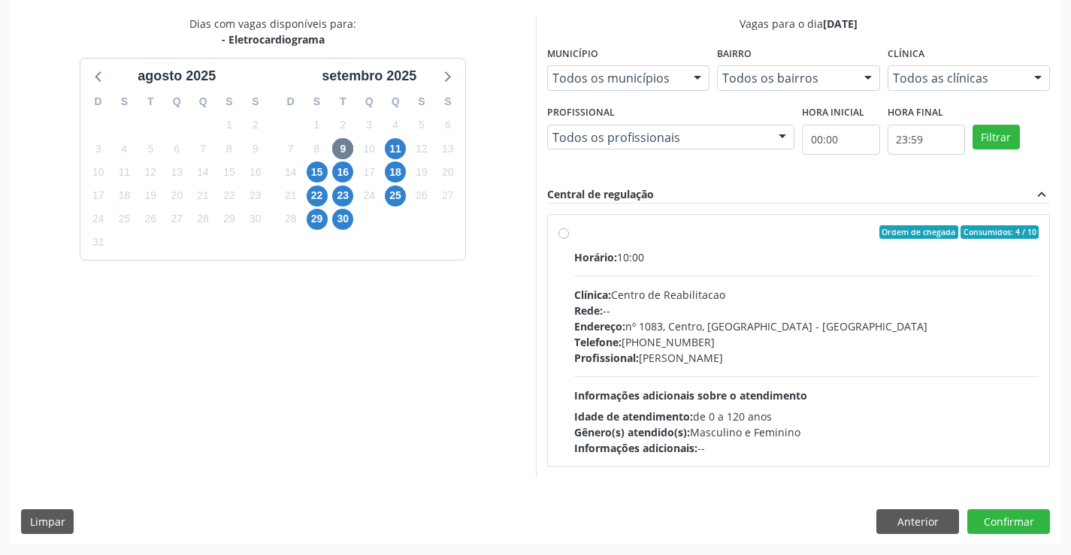
click at [564, 239] on div "Ordem de chegada Consumidos: 4 / 10 Horário: 10:00 Clínica: Centro de Reabilita…" at bounding box center [798, 340] width 481 height 231
radio input "true"
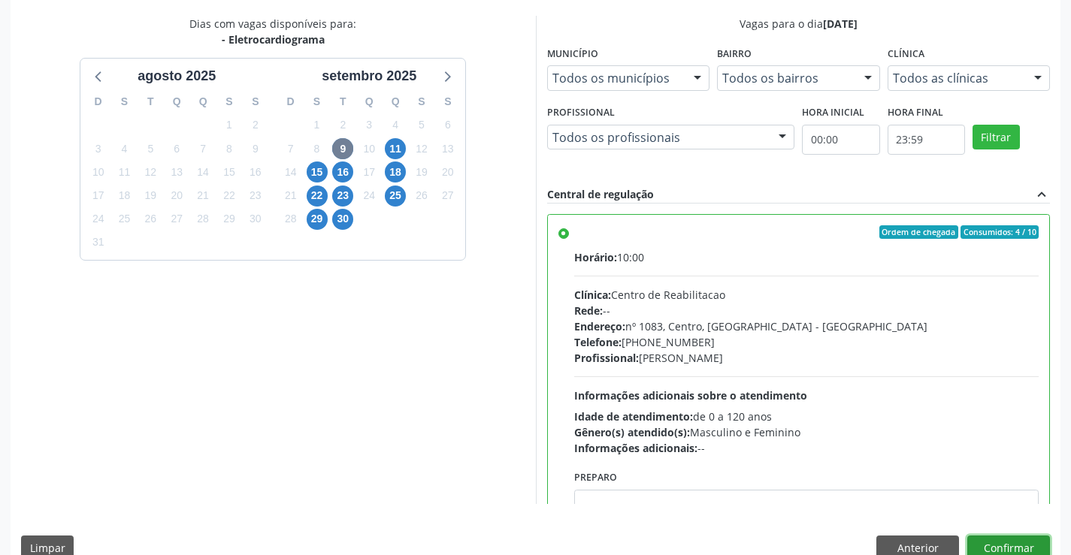
click at [1005, 543] on button "Confirmar" at bounding box center [1008, 549] width 83 height 26
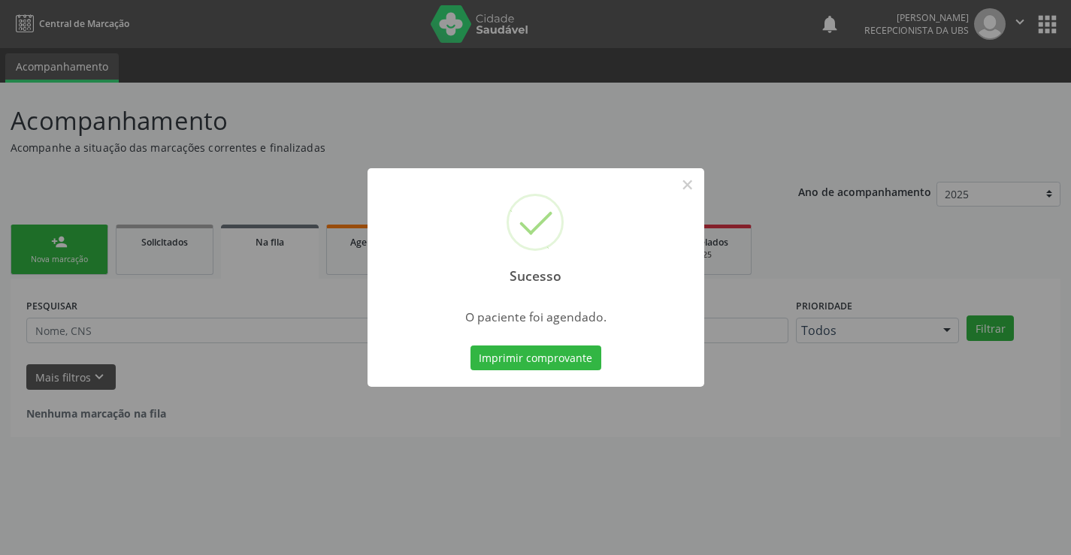
scroll to position [0, 0]
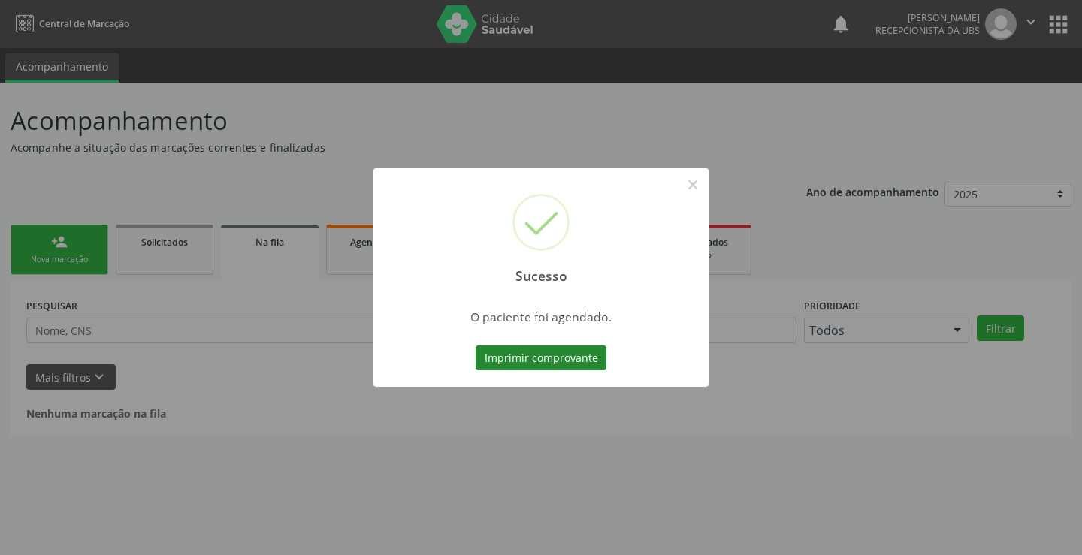
click at [536, 350] on button "Imprimir comprovante" at bounding box center [541, 359] width 131 height 26
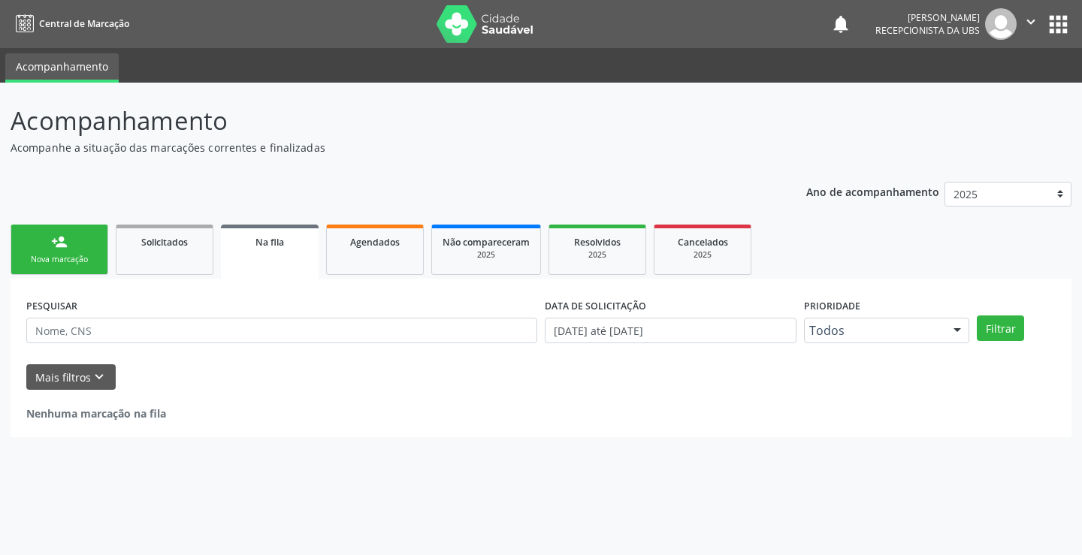
click at [73, 256] on div "Nova marcação" at bounding box center [59, 259] width 75 height 11
